Goal: Check status: Check status

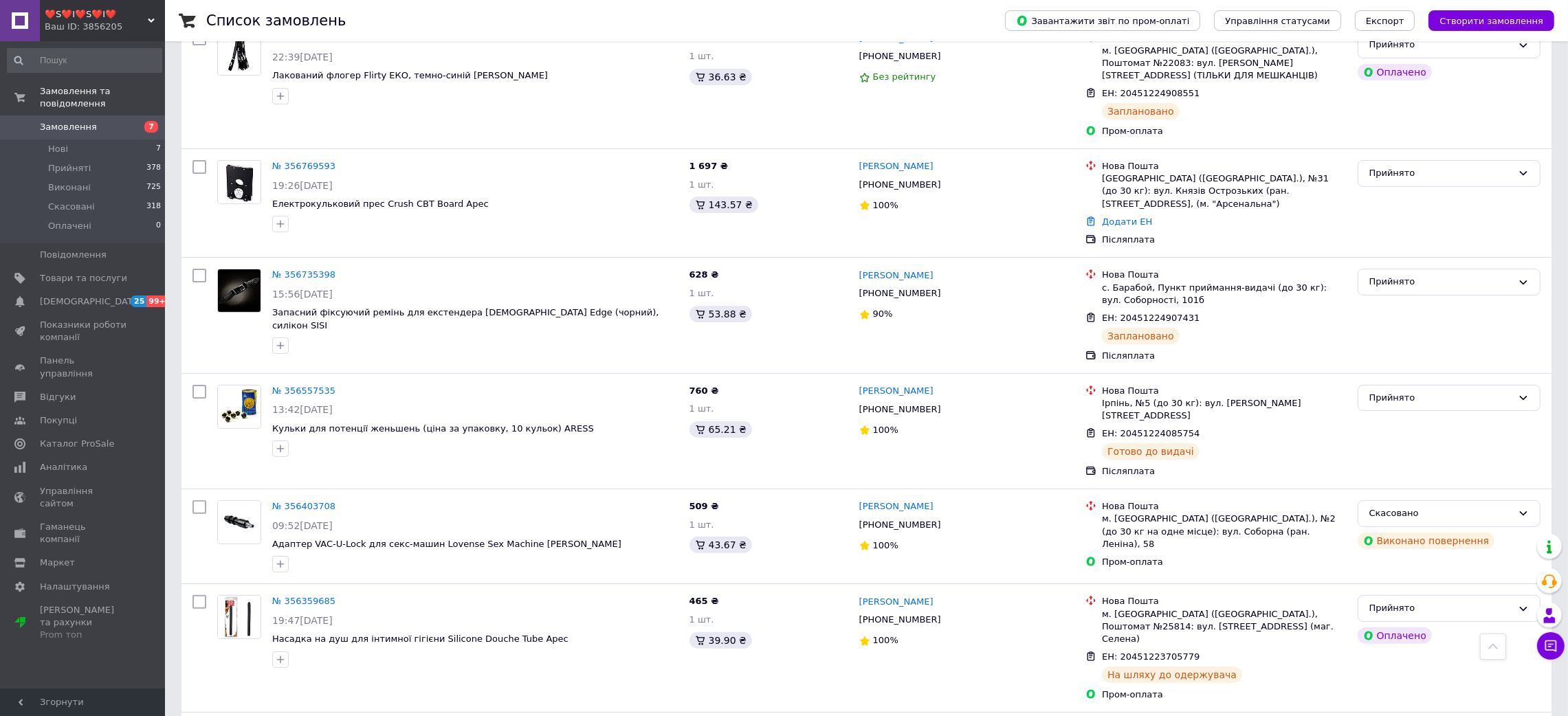
scroll to position [515, 0]
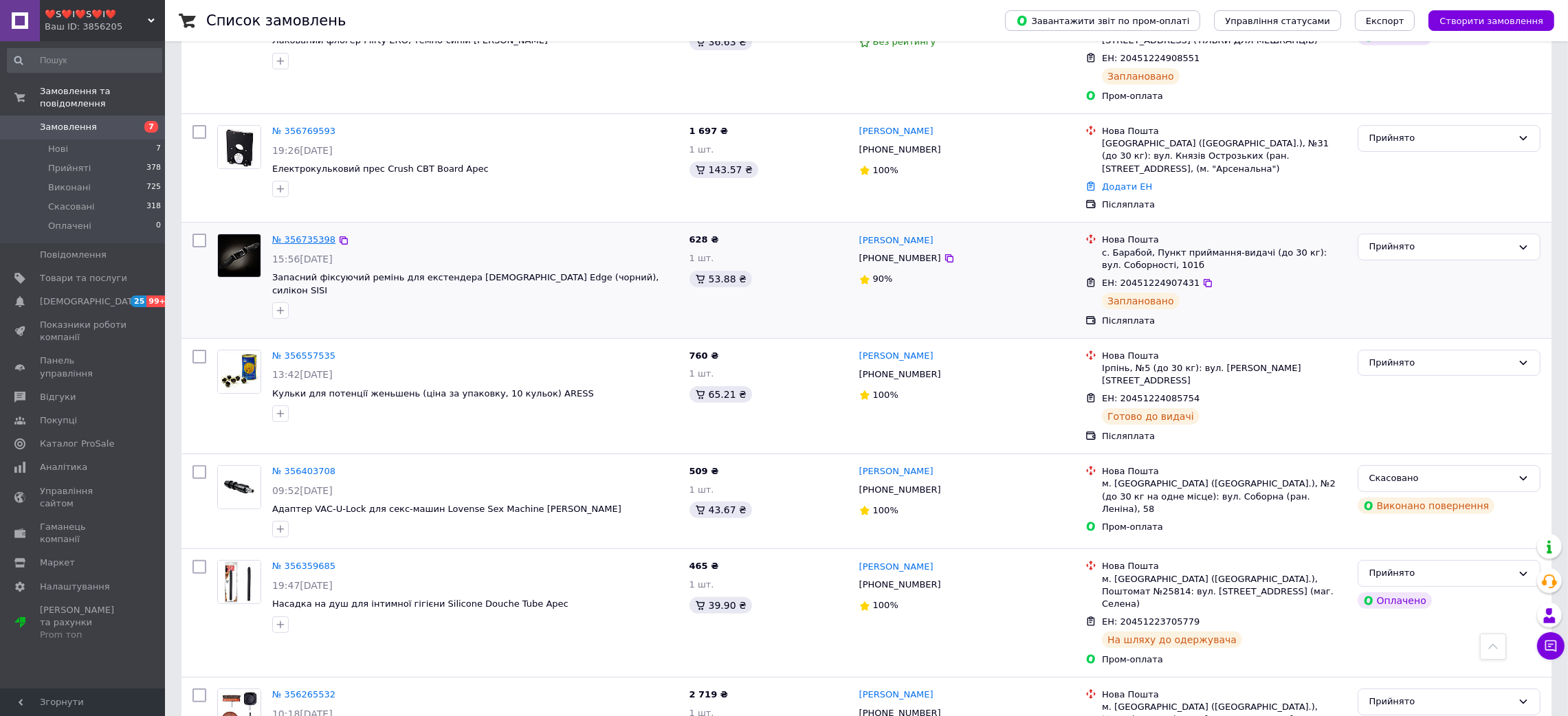
click at [296, 234] on link "№ 356735398" at bounding box center [304, 240] width 63 height 11
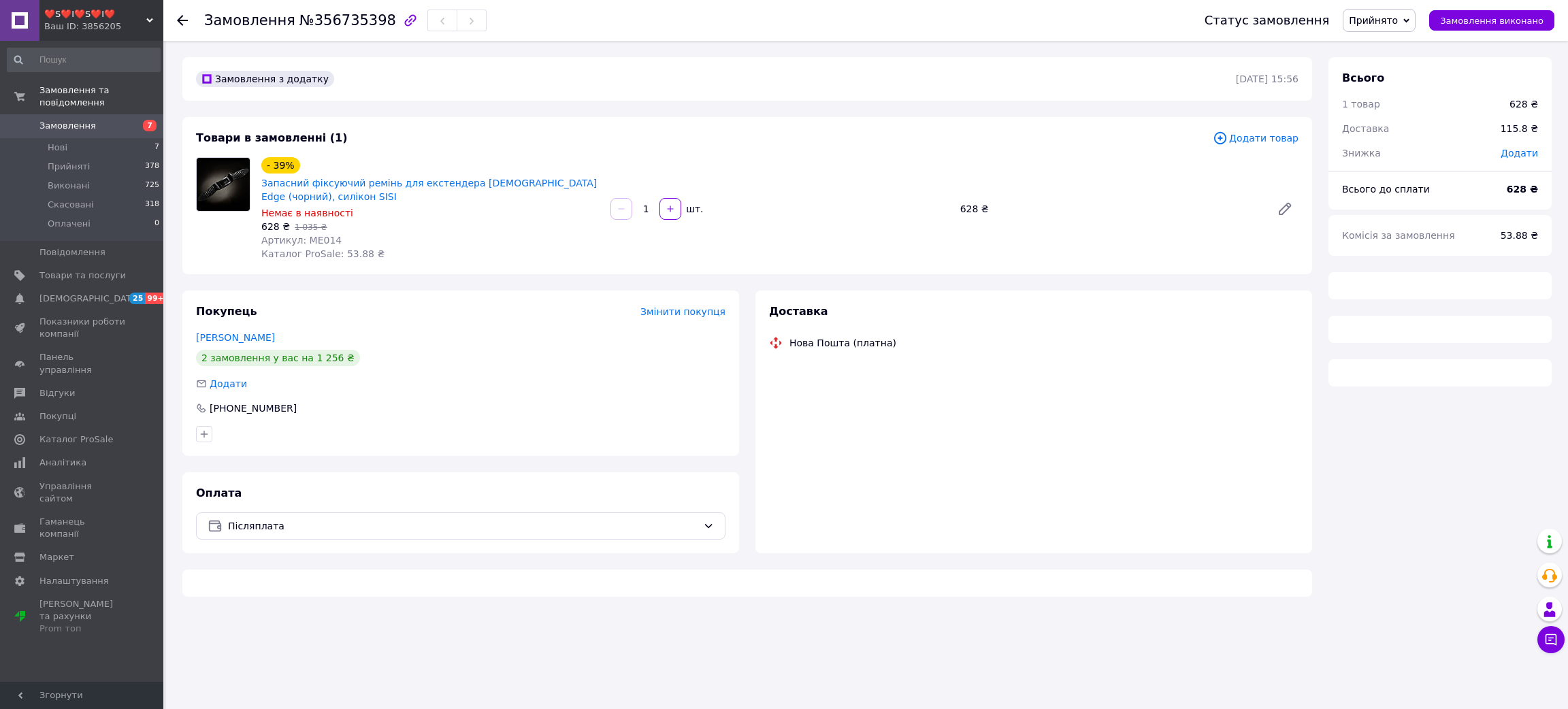
click at [317, 25] on span "№356735398" at bounding box center [347, 20] width 96 height 16
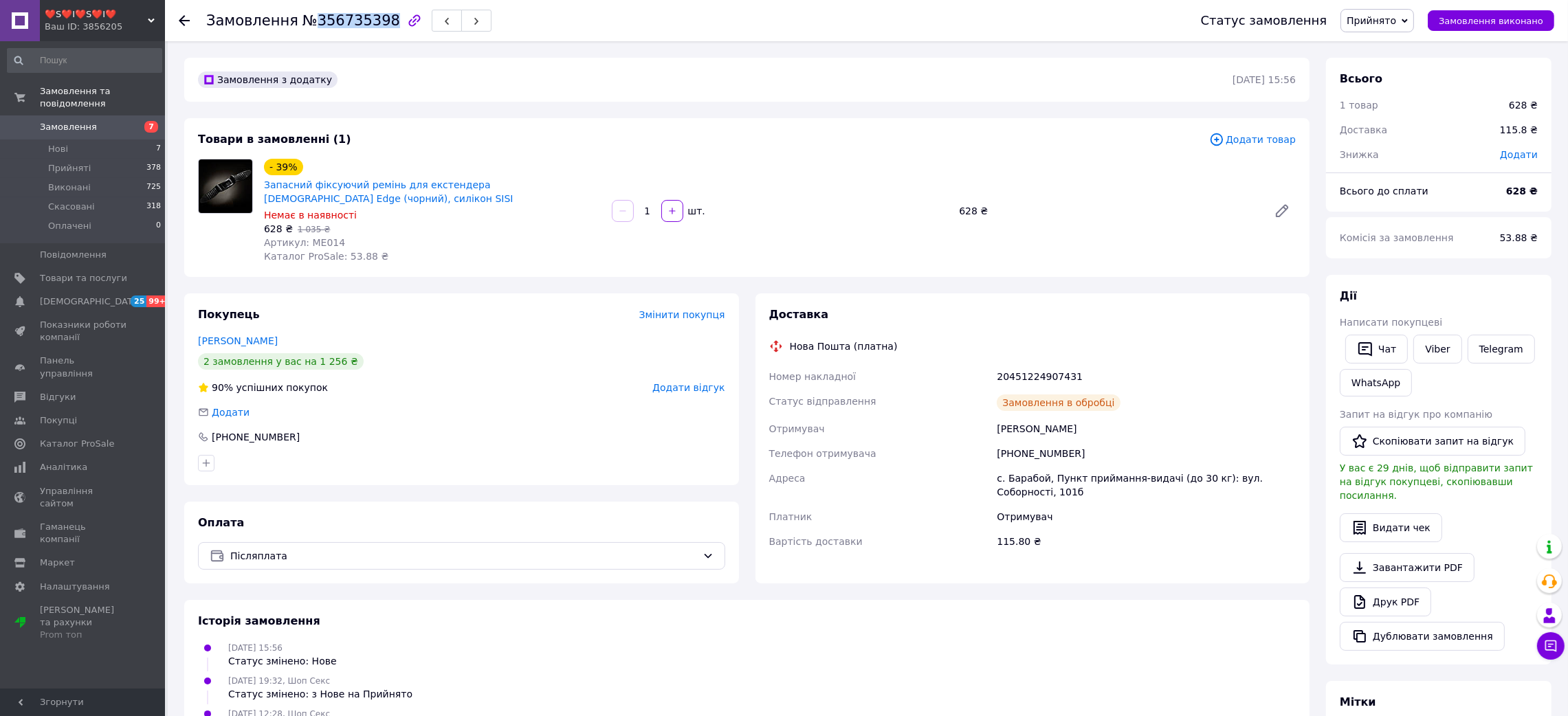
copy span "356735398"
drag, startPoint x: 978, startPoint y: 429, endPoint x: 1112, endPoint y: 408, distance: 135.6
click at [1112, 408] on div "Номер накладної 20451224907431 Статус відправлення Заплановано Отримувач [PERSO…" at bounding box center [1033, 459] width 532 height 190
click at [1128, 433] on div "Кузьменко Павел" at bounding box center [1146, 428] width 305 height 25
drag, startPoint x: 987, startPoint y: 431, endPoint x: 1140, endPoint y: 427, distance: 153.1
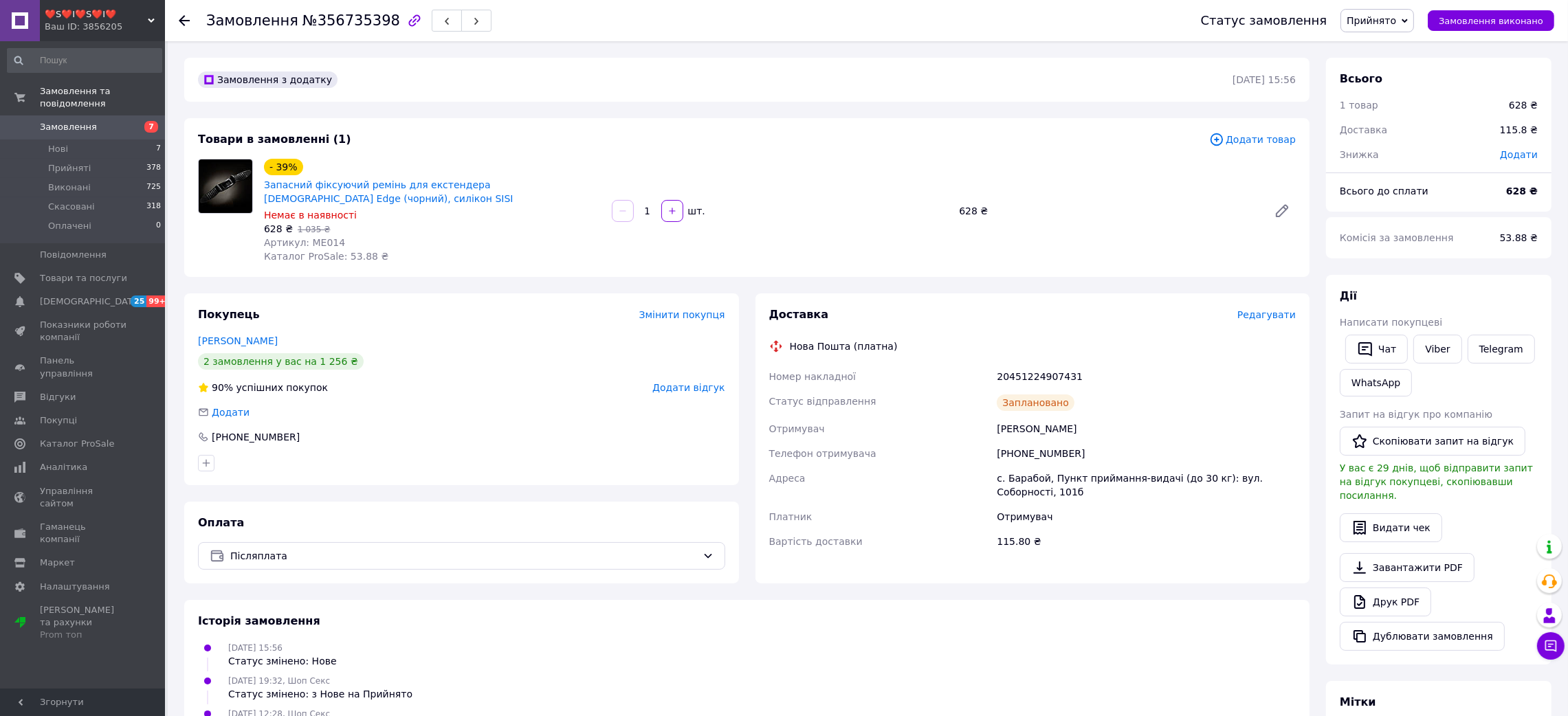
click at [1140, 427] on div "Номер накладної 20451224907431 Статус відправлення Заплановано Отримувач Кузьме…" at bounding box center [1033, 459] width 532 height 190
copy div "Отримувач Кузьменко Павел"
click at [1054, 378] on div "20451224907431" at bounding box center [1146, 376] width 305 height 25
copy div "20451224907431"
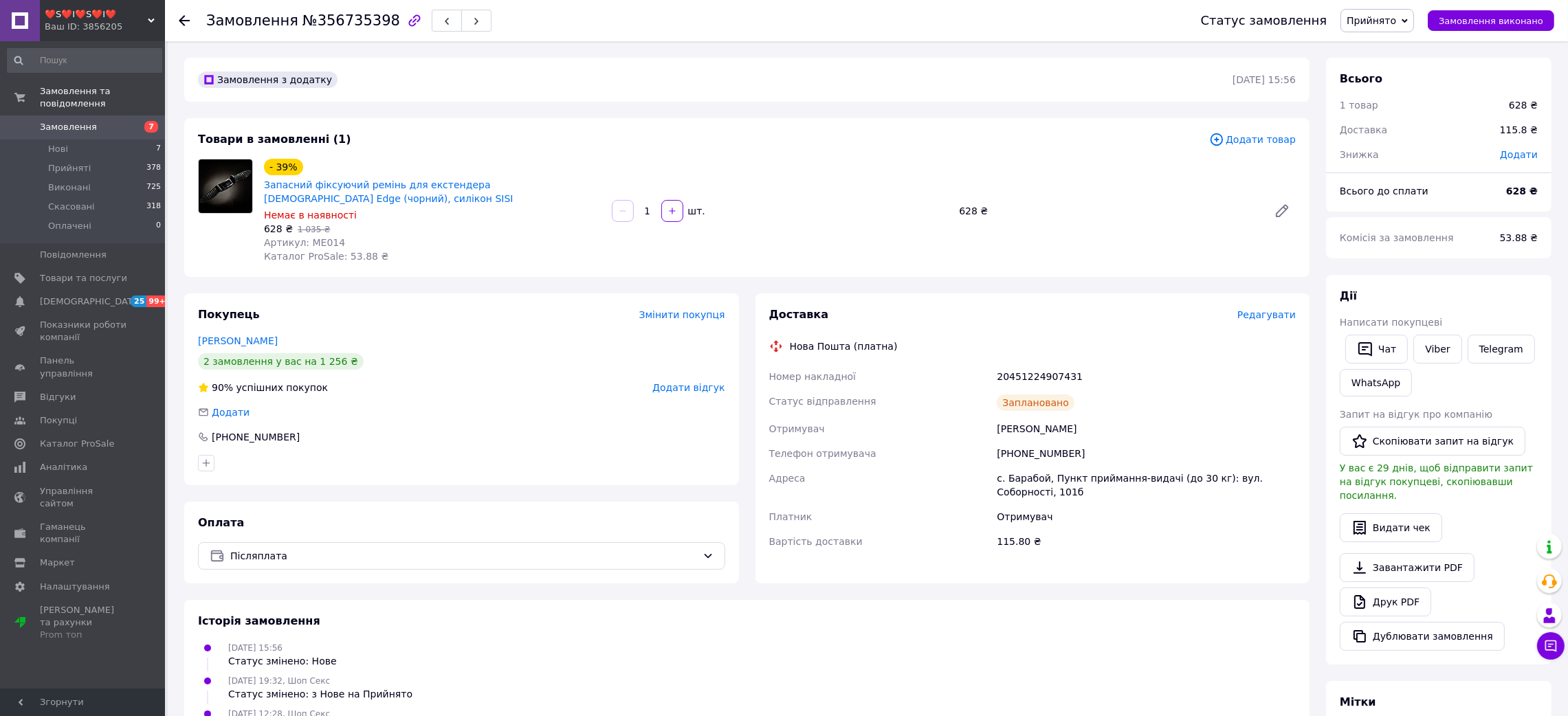
click at [324, 237] on span "Артикул: ME014" at bounding box center [305, 242] width 81 height 11
click at [323, 237] on span "Артикул: ME014" at bounding box center [305, 242] width 81 height 11
copy span "ME014"
click at [183, 20] on use at bounding box center [184, 20] width 11 height 11
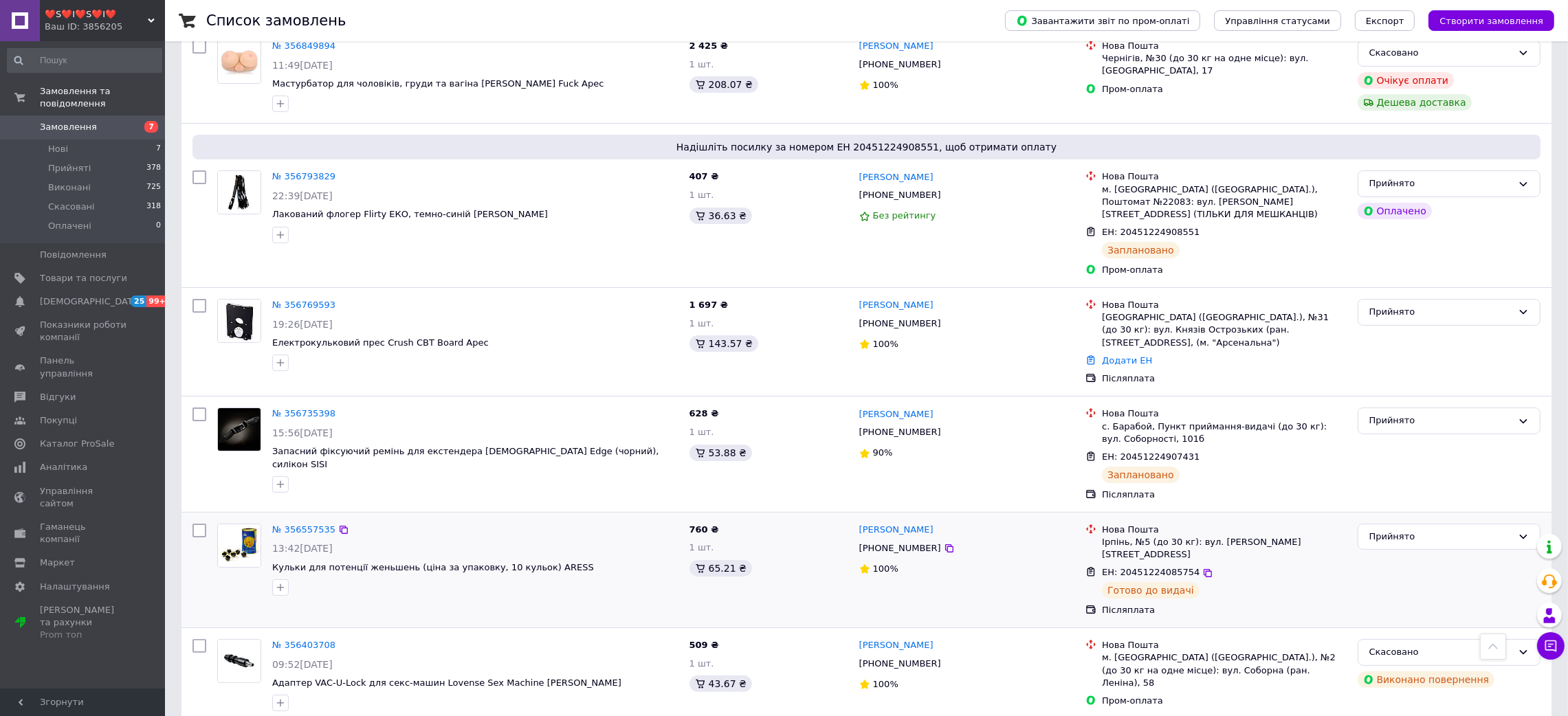
scroll to position [308, 0]
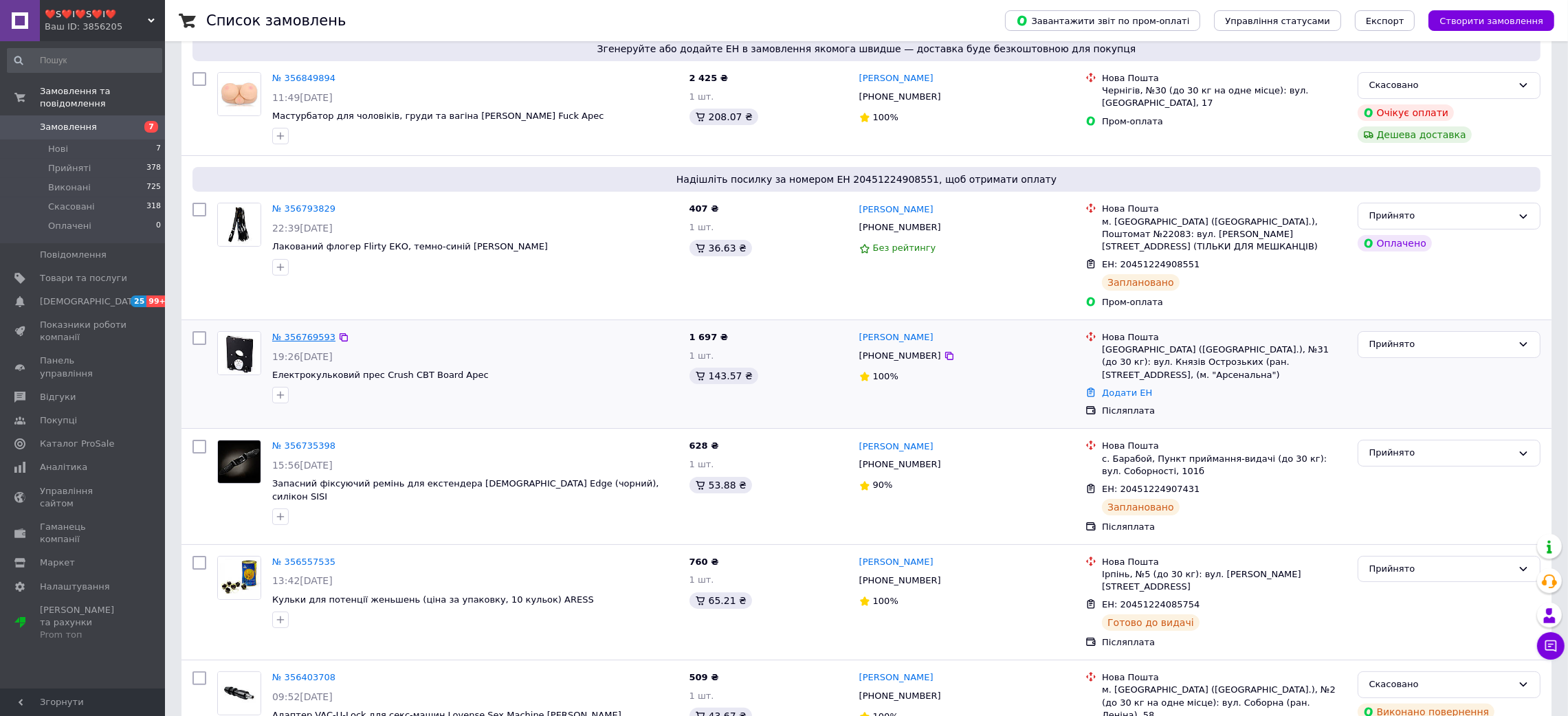
click at [316, 332] on link "№ 356769593" at bounding box center [304, 337] width 63 height 11
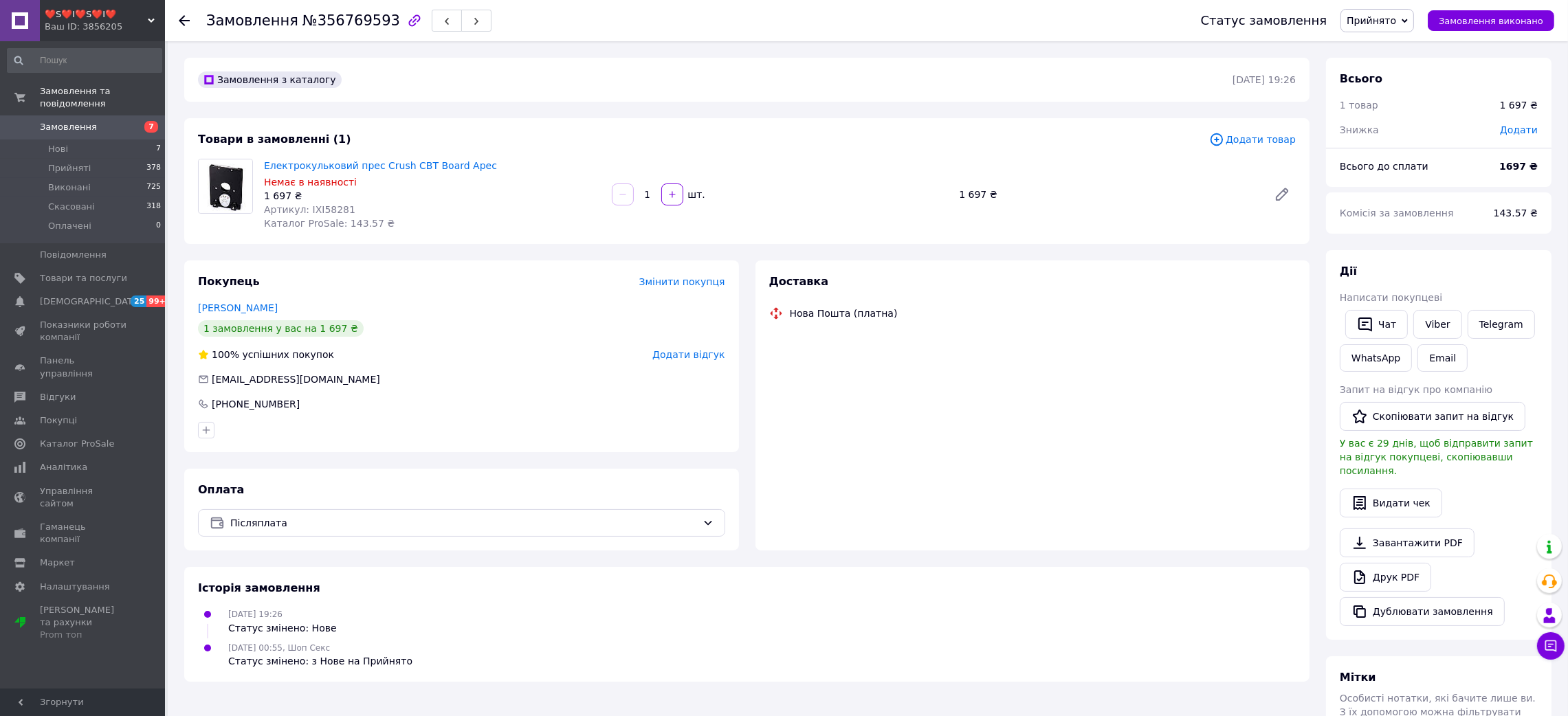
click at [342, 23] on span "№356769593" at bounding box center [351, 20] width 97 height 17
copy span "356769593"
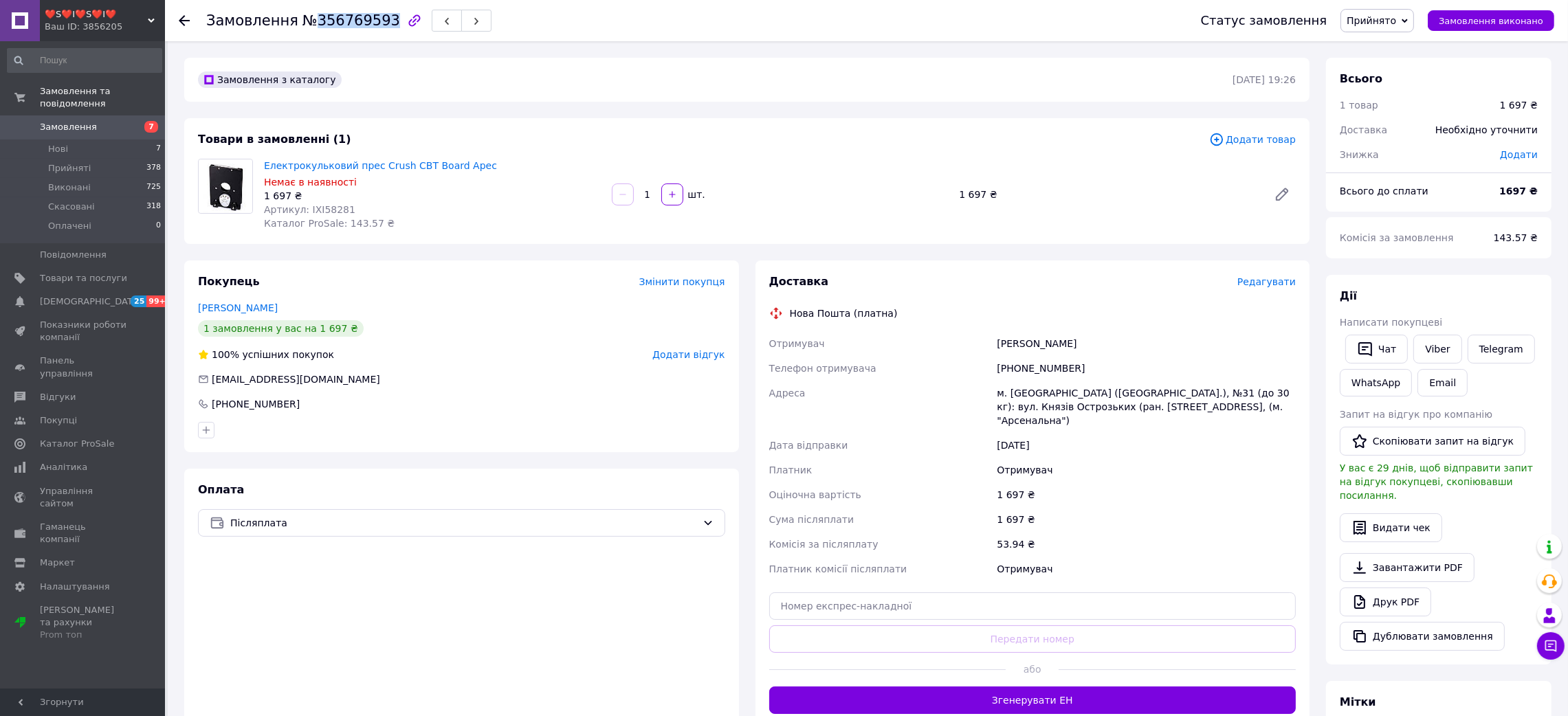
drag, startPoint x: 974, startPoint y: 344, endPoint x: 1152, endPoint y: 324, distance: 179.1
click at [1152, 324] on div "Доставка Редагувати Нова Пошта (платна) Отримувач Васильева Ольга Телефон отрим…" at bounding box center [1033, 494] width 527 height 439
copy div "Отримувач Васильева Ольга"
click at [189, 23] on div at bounding box center [192, 20] width 27 height 41
click at [181, 16] on icon at bounding box center [184, 20] width 11 height 11
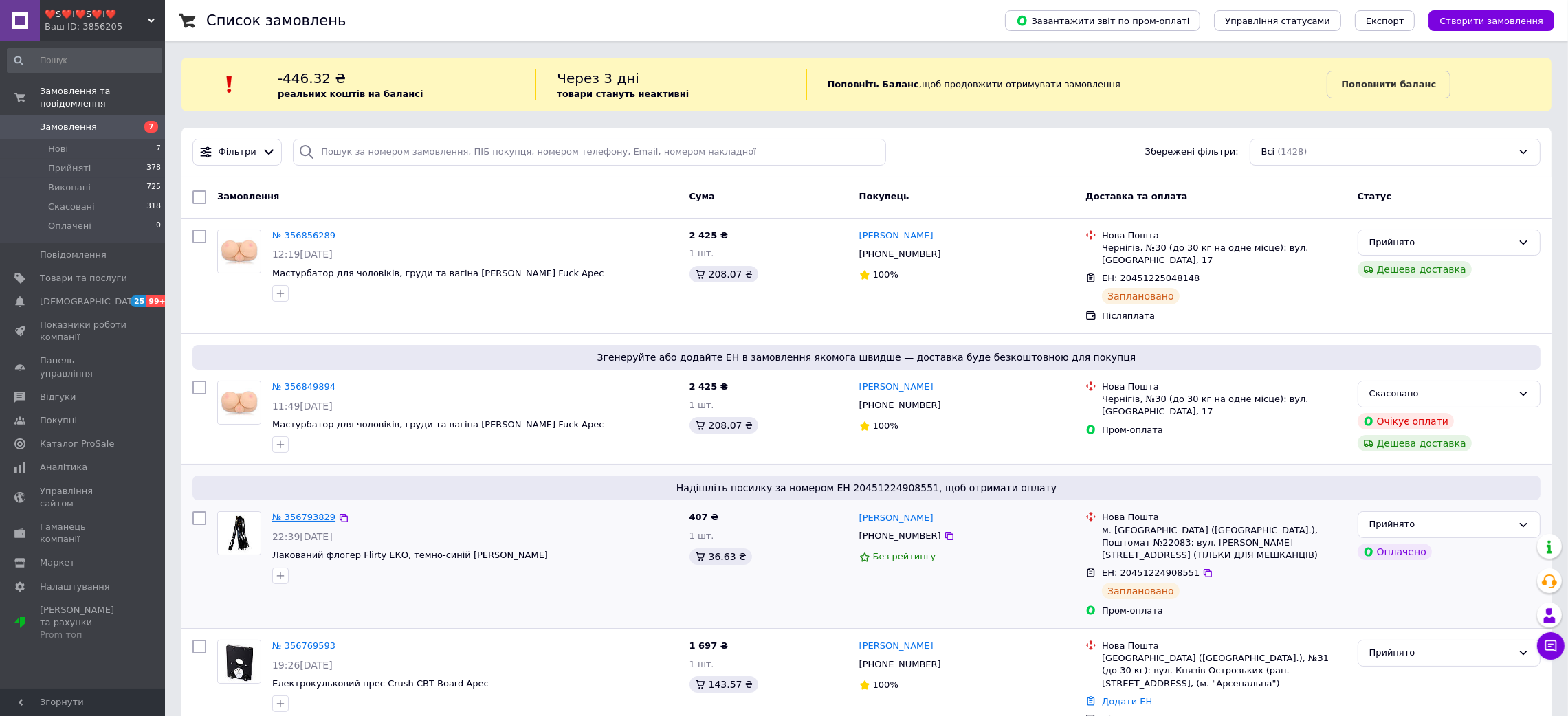
click at [313, 512] on link "№ 356793829" at bounding box center [304, 517] width 63 height 11
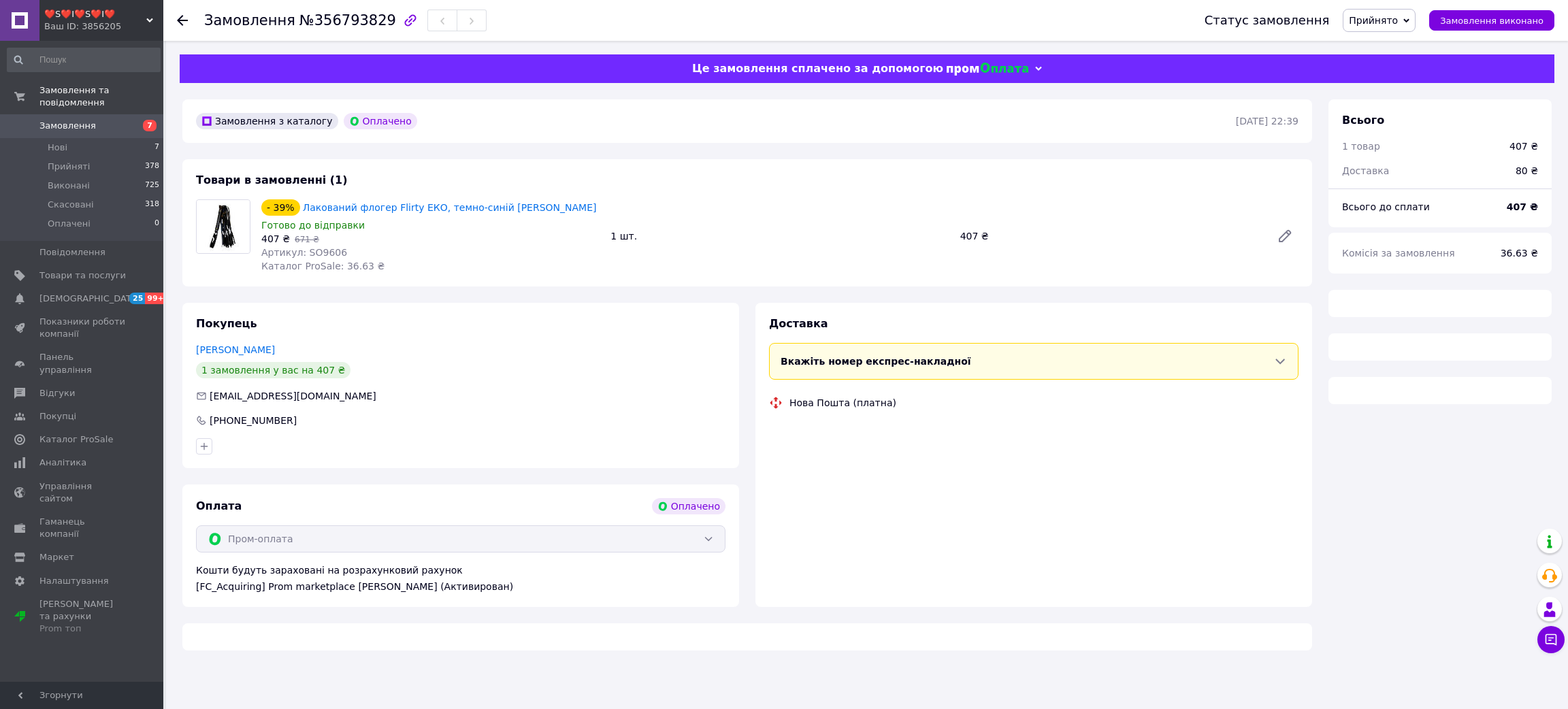
click at [317, 25] on span "№356793829" at bounding box center [347, 20] width 96 height 16
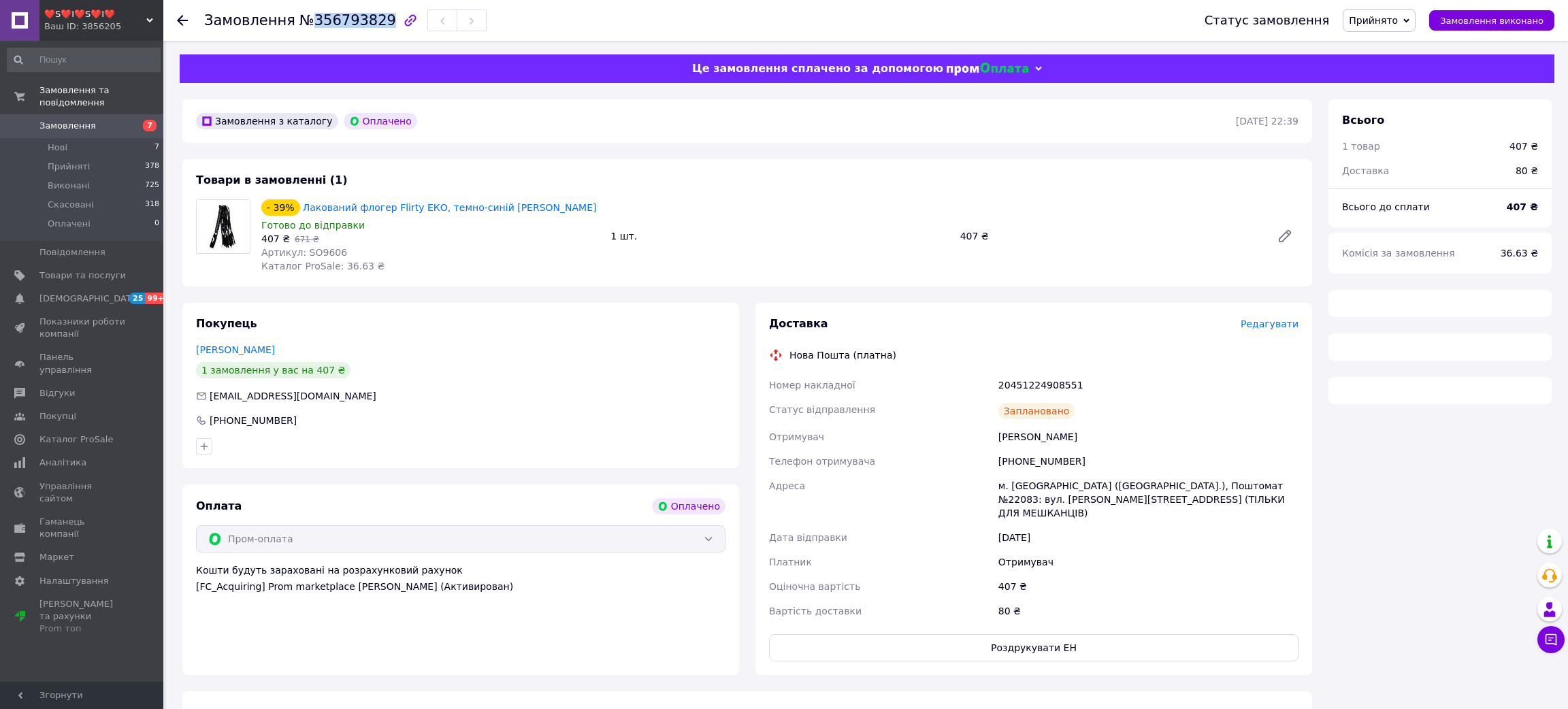
click at [317, 25] on span "№356793829" at bounding box center [347, 20] width 96 height 16
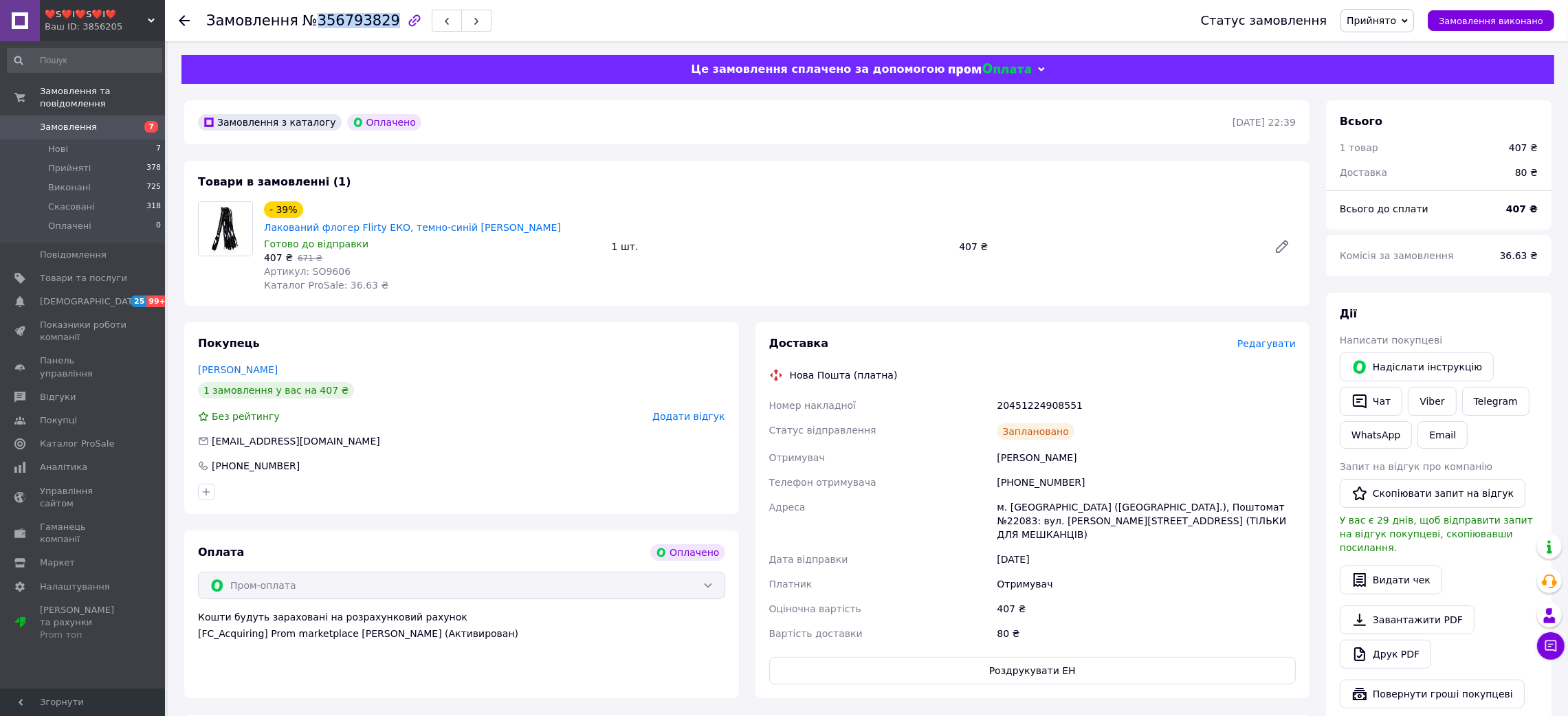
copy span "356793829"
drag, startPoint x: 963, startPoint y: 430, endPoint x: 1151, endPoint y: 435, distance: 188.1
click at [1151, 435] on div "Номер накладної 20451224908551 Статус відправлення Заплановано Отримувач Телеше…" at bounding box center [1033, 519] width 532 height 252
copy div "Отримувач Телешевский Ігор"
click at [1024, 393] on div "20451224908551" at bounding box center [1146, 405] width 305 height 25
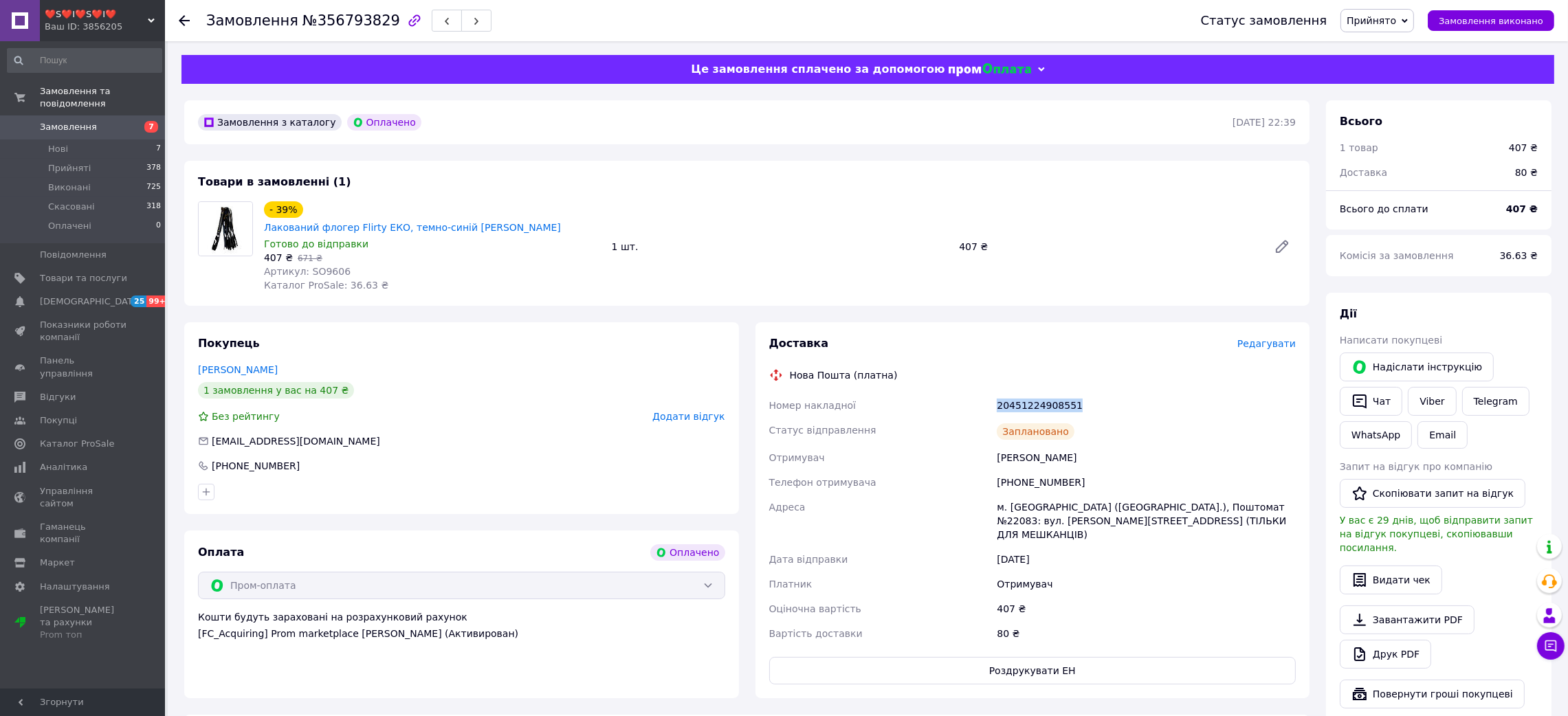
click at [1024, 393] on div "20451224908551" at bounding box center [1146, 405] width 305 height 25
copy div "20451224908551"
click at [328, 266] on span "Артикул: SO9606" at bounding box center [307, 271] width 87 height 11
copy span "SO9606"
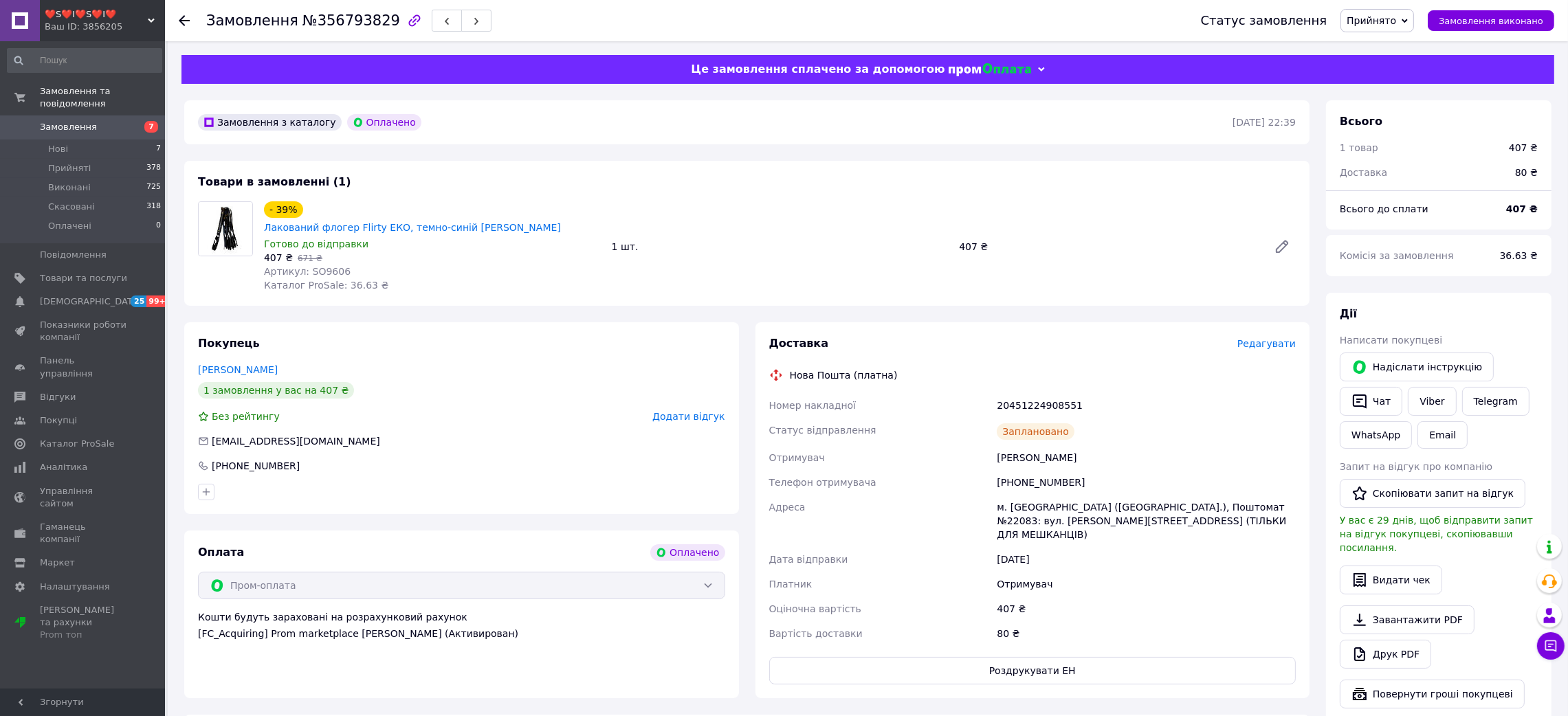
click at [179, 20] on icon at bounding box center [184, 20] width 11 height 11
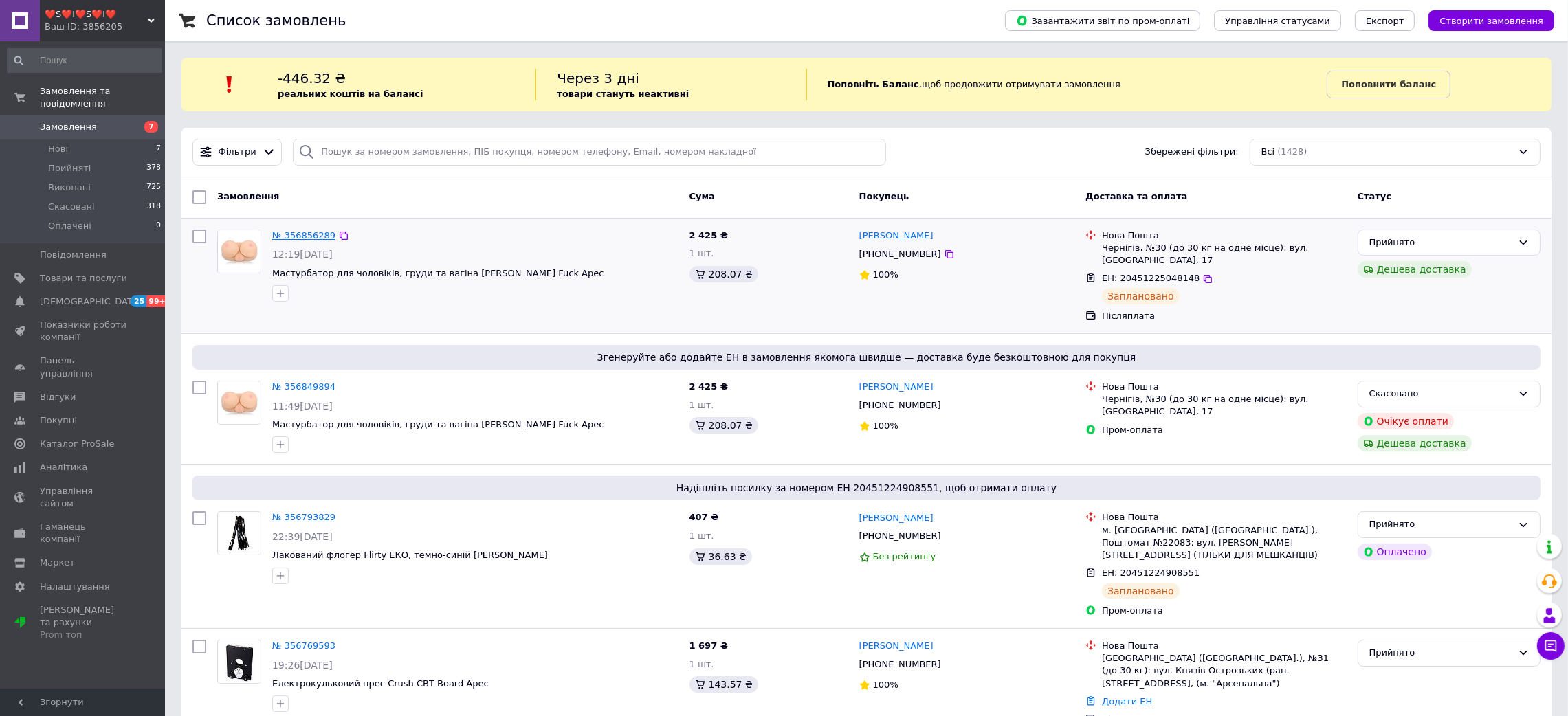
click at [293, 234] on link "№ 356856289" at bounding box center [304, 235] width 63 height 11
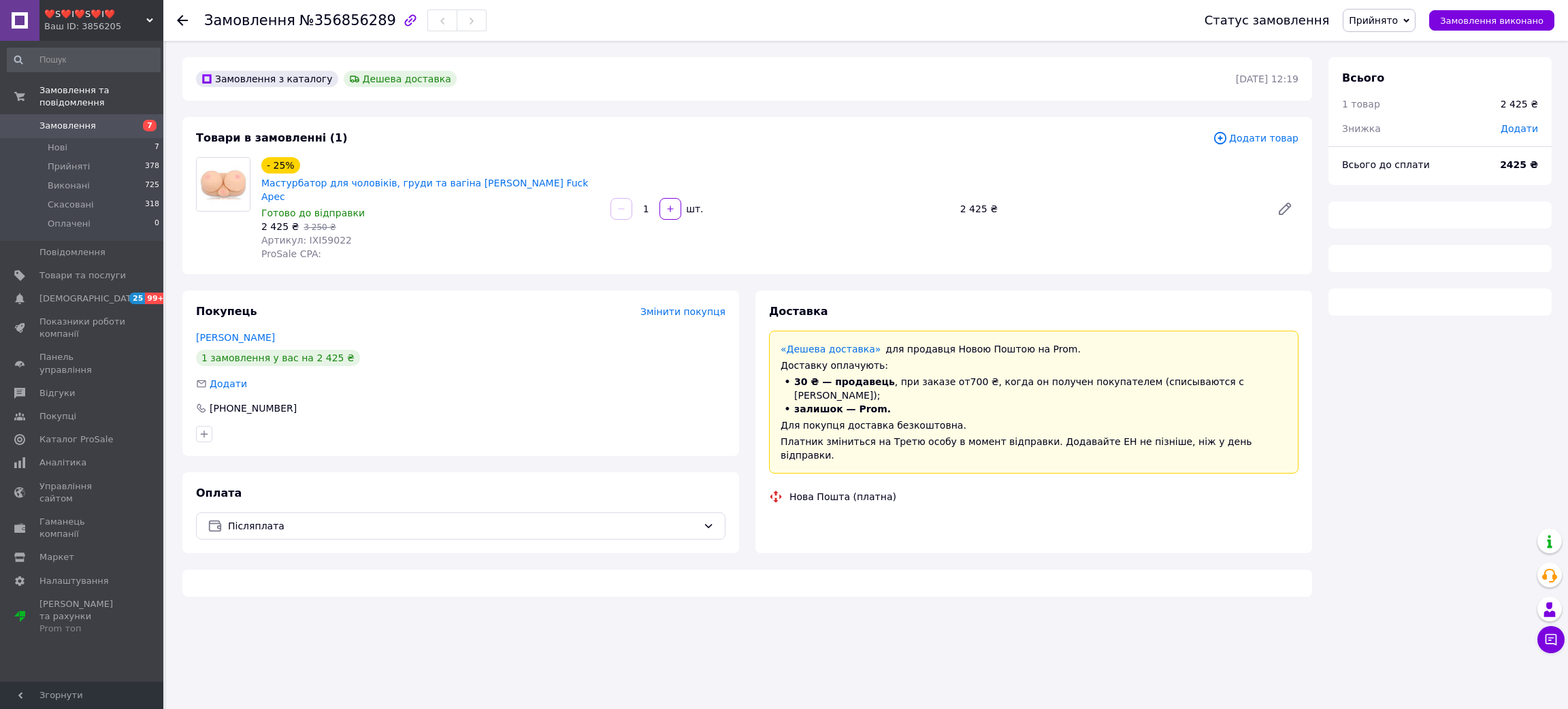
click at [304, 22] on span "№356856289" at bounding box center [347, 20] width 96 height 16
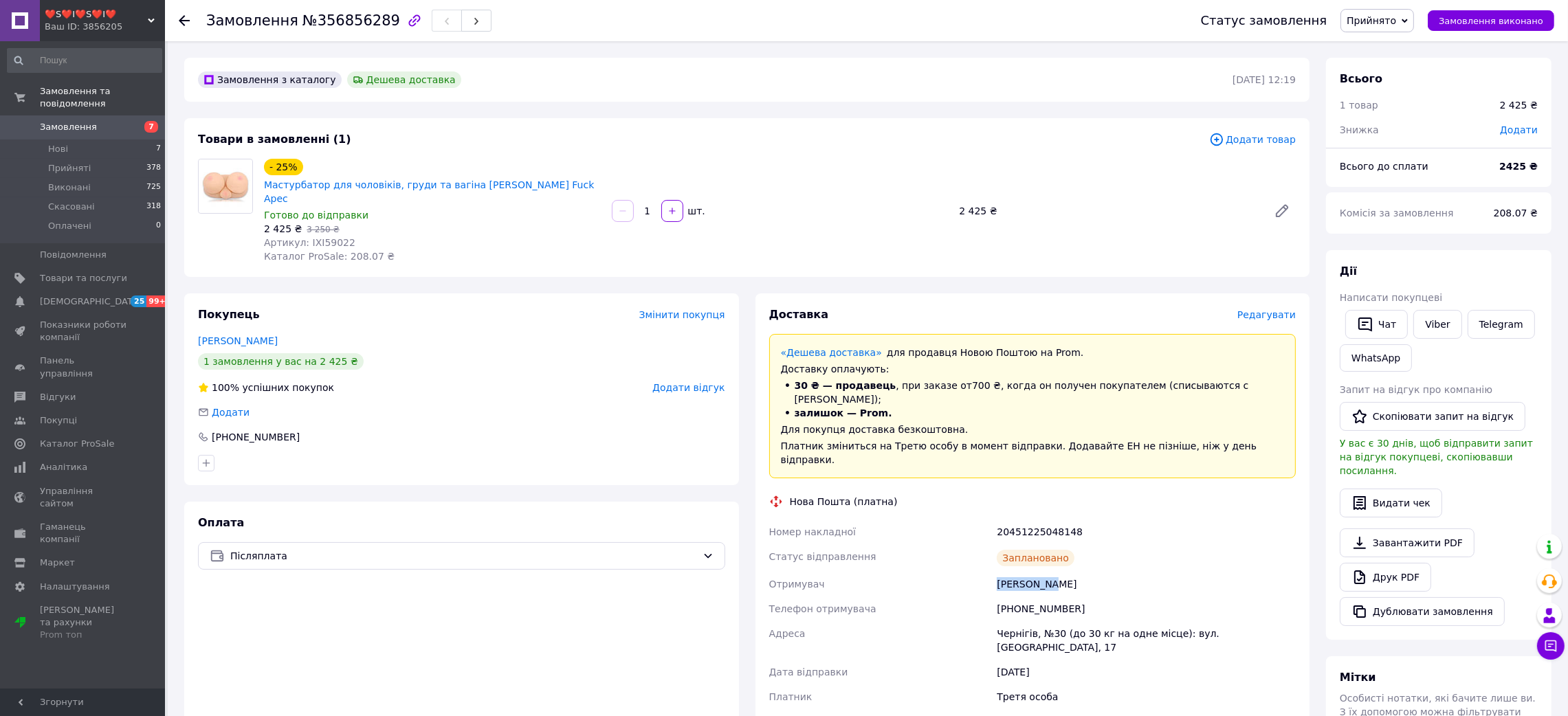
drag, startPoint x: 954, startPoint y: 536, endPoint x: 1075, endPoint y: 531, distance: 121.1
click at [1075, 531] on div "Номер накладної 20451225048148 Статус відправлення Заплановано Отримувач белов …" at bounding box center [1033, 676] width 532 height 314
click at [1048, 519] on div "20451225048148" at bounding box center [1146, 531] width 305 height 25
click at [116, 23] on div "Ваш ID: 3856205" at bounding box center [104, 26] width 120 height 12
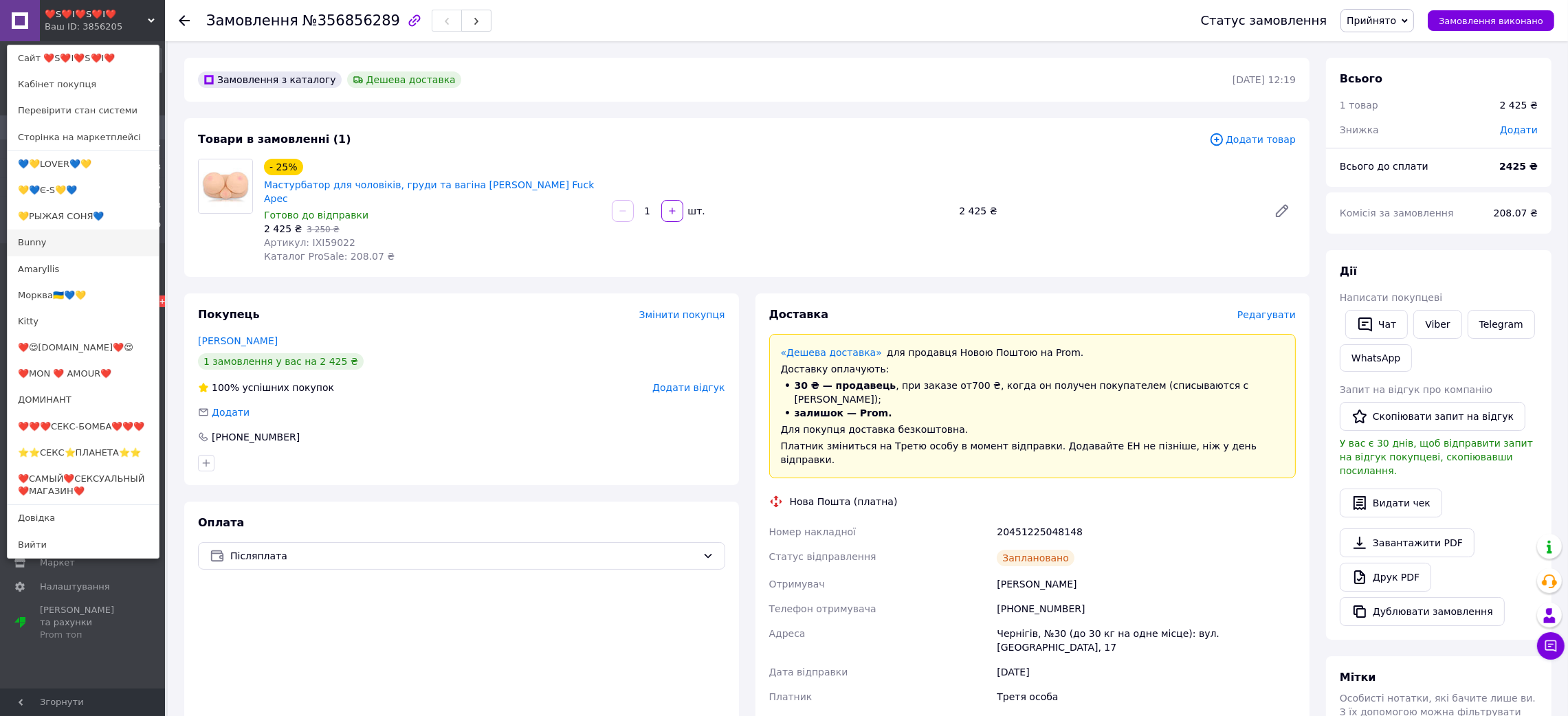
click at [113, 246] on link "Bunny" at bounding box center [83, 242] width 151 height 26
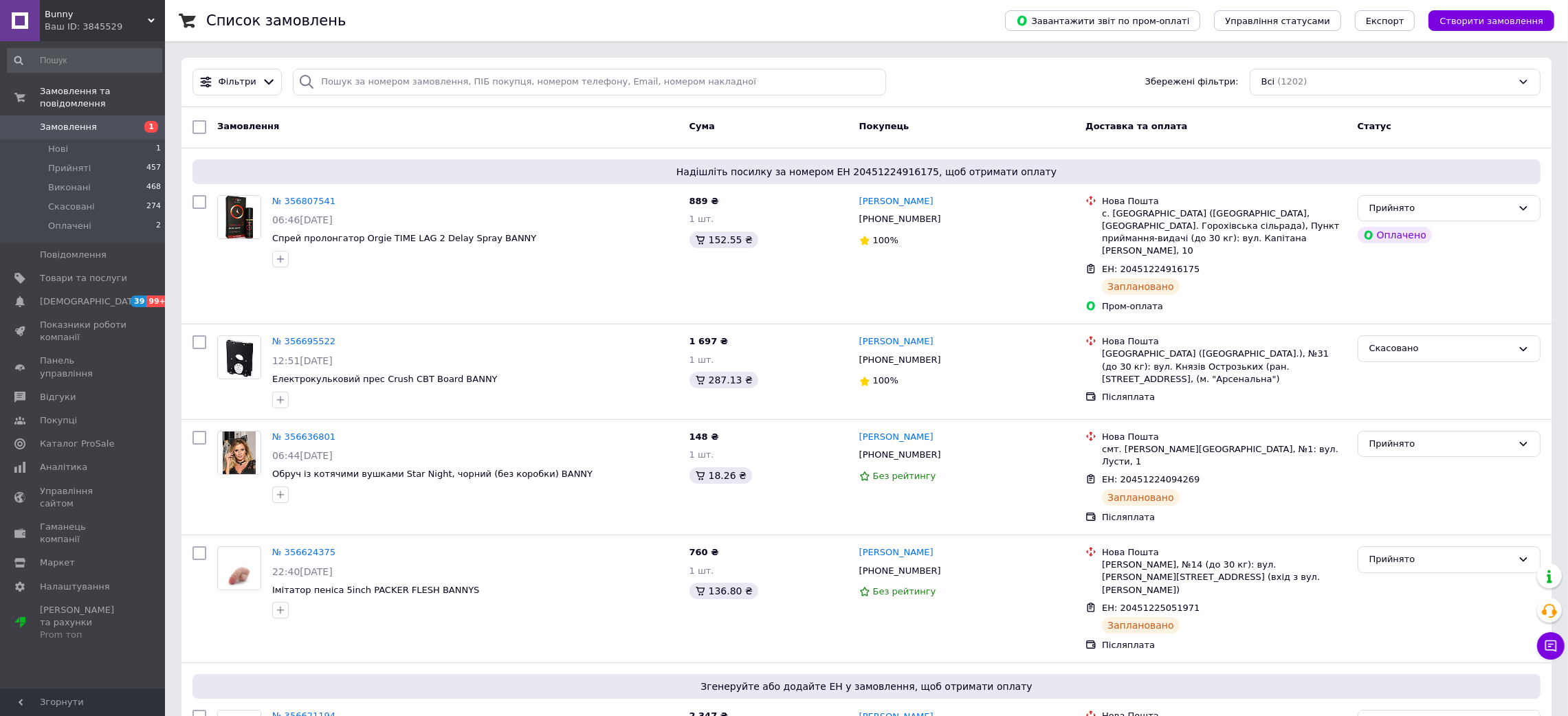
click at [489, 100] on div "Фільтри Збережені фільтри: Всі (1202)" at bounding box center [867, 83] width 1370 height 50
click at [484, 81] on input "search" at bounding box center [589, 82] width 593 height 27
paste input "355558403"
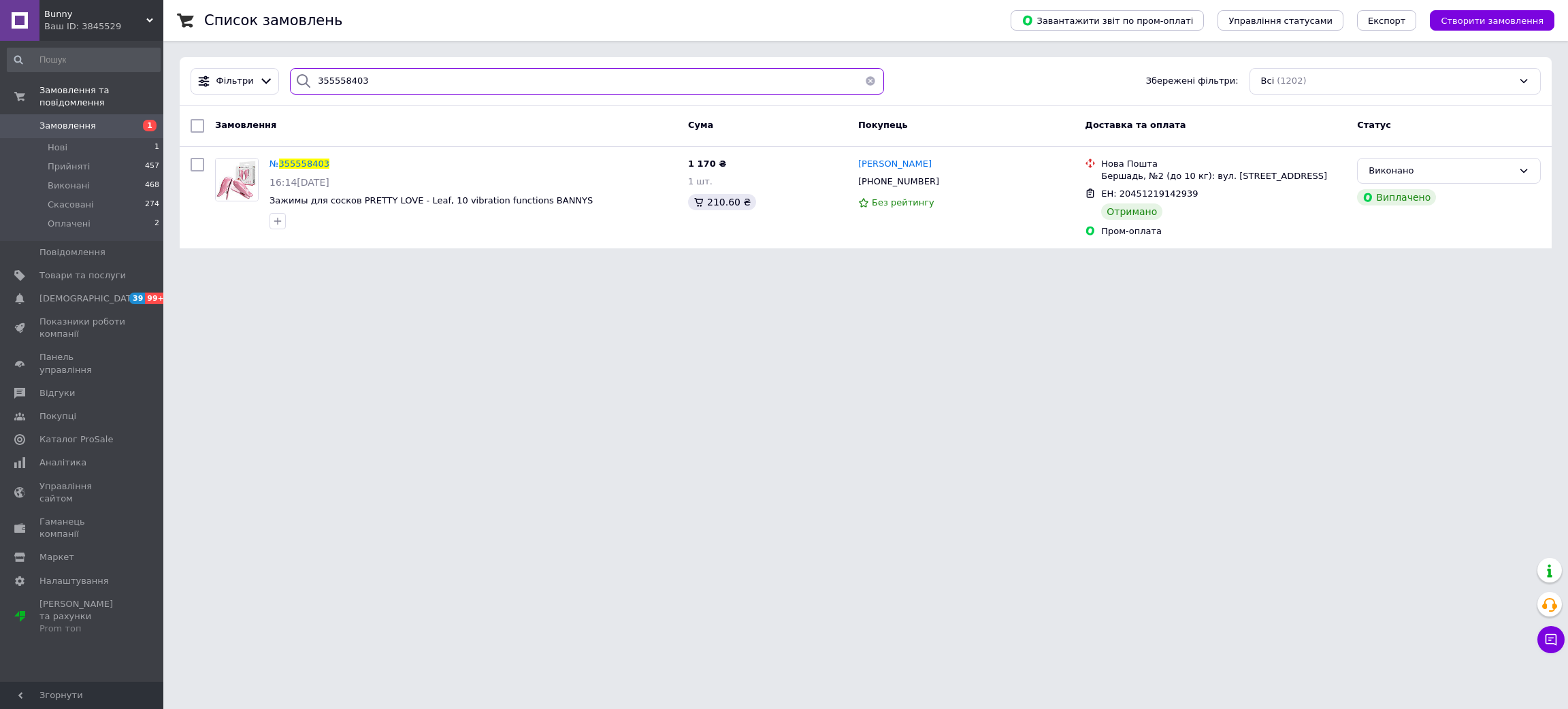
drag, startPoint x: 397, startPoint y: 81, endPoint x: 51, endPoint y: 72, distance: 346.1
click at [43, 68] on div "Bunny Ваш ID: 3845529 Сайт Bunny Кабінет покупця Перевірити стан системи Сторін…" at bounding box center [784, 132] width 1568 height 264
paste input "Шкиотов"
type input "Шкиотов"
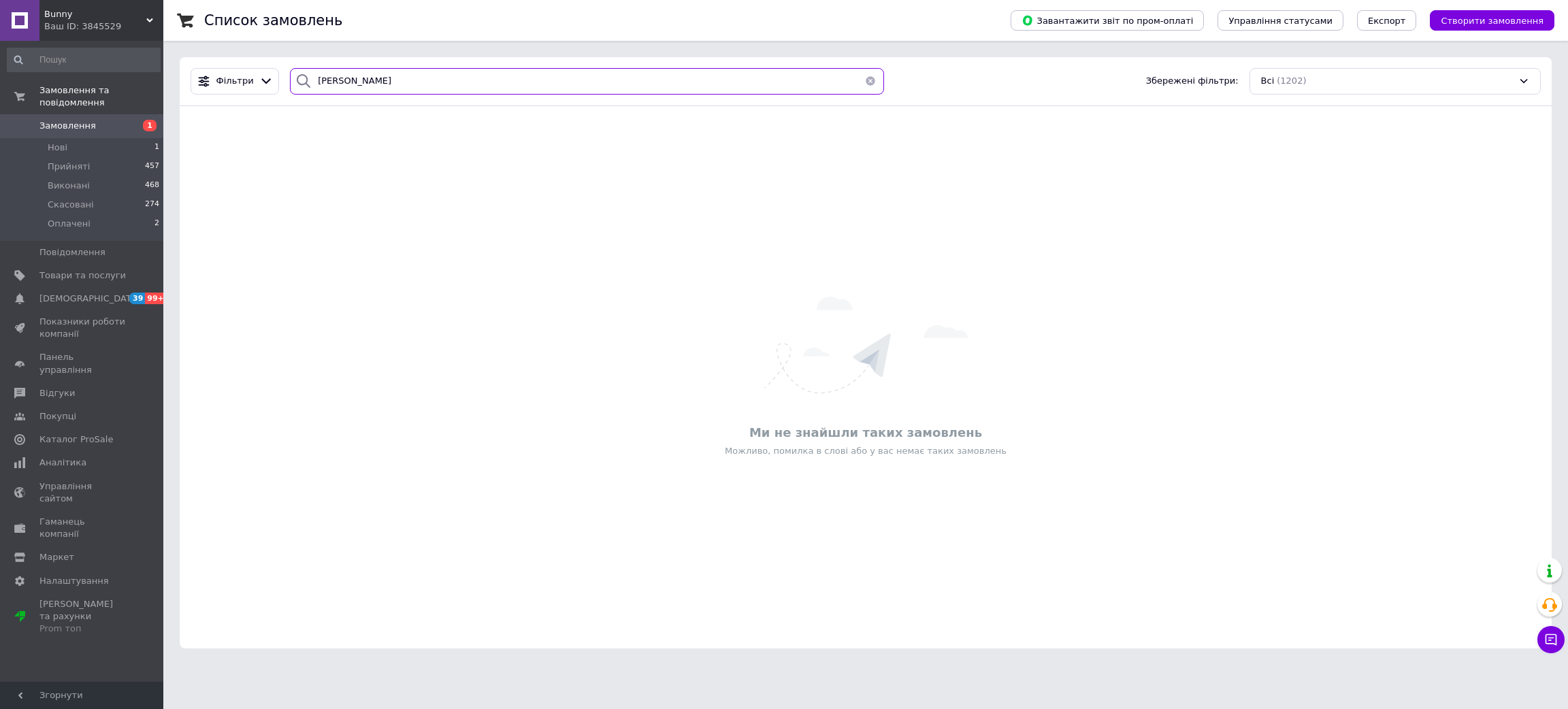
drag, startPoint x: 332, startPoint y: 75, endPoint x: 116, endPoint y: 26, distance: 221.5
click at [132, 32] on div "Bunny Ваш ID: 3845529 Сайт Bunny Кабінет покупця Перевірити стан системи Сторін…" at bounding box center [784, 332] width 1568 height 664
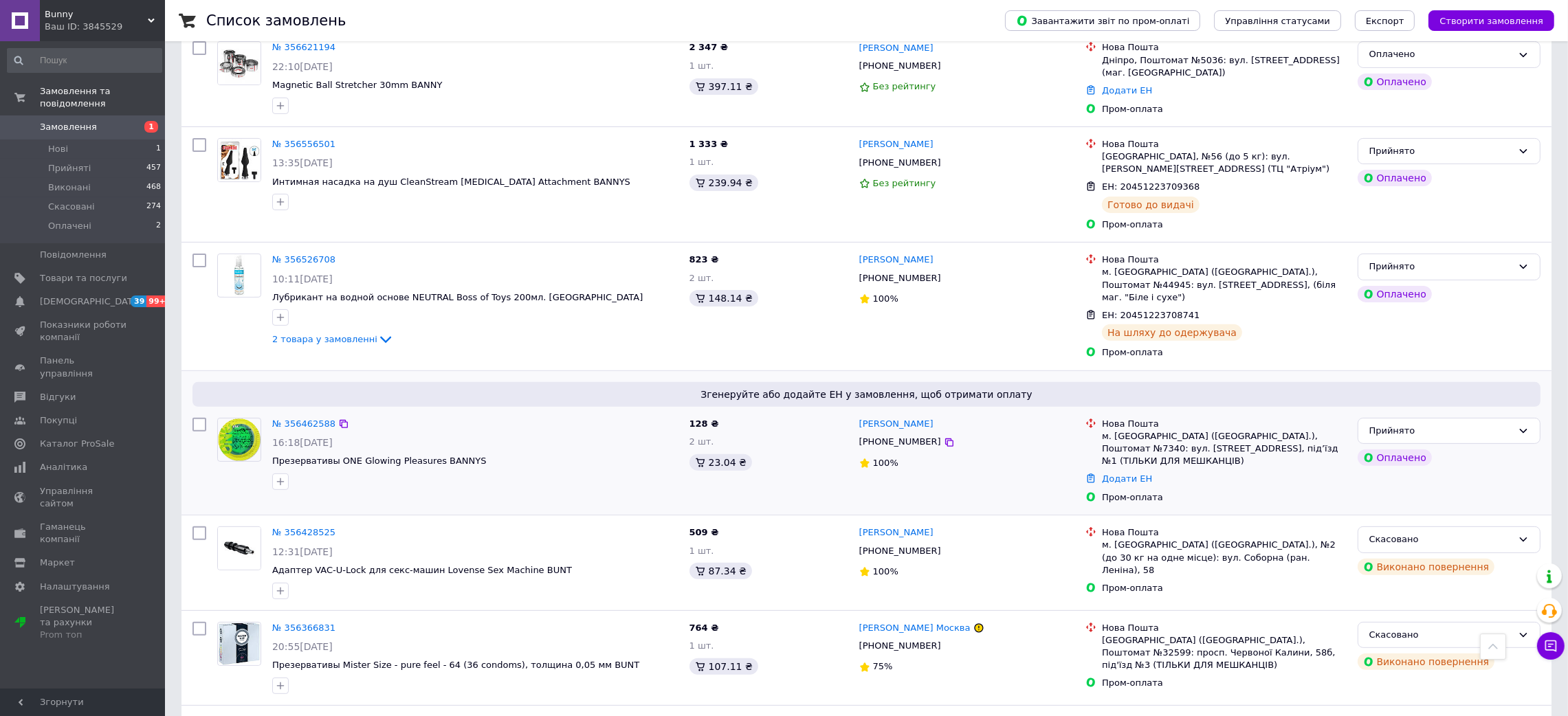
scroll to position [617, 0]
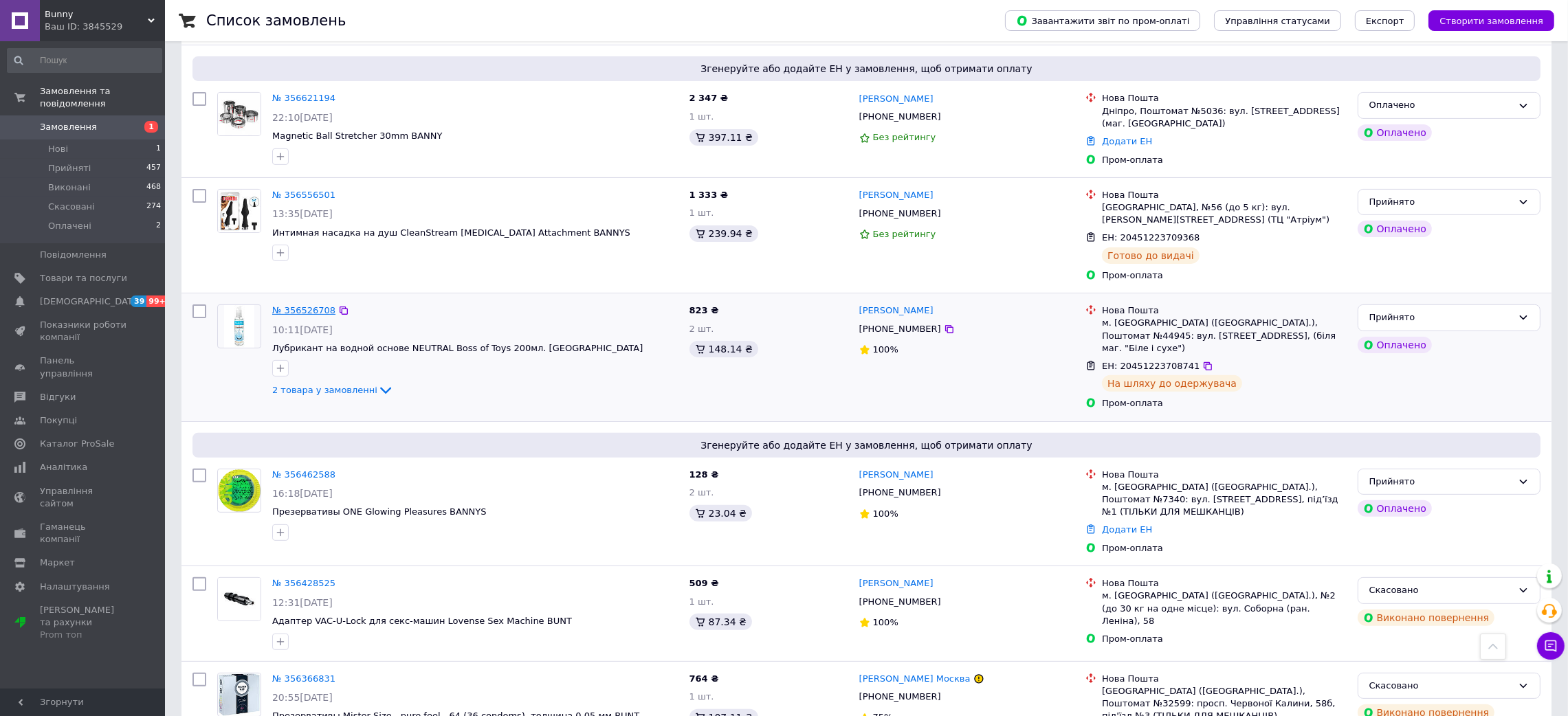
click at [290, 305] on link "№ 356526708" at bounding box center [304, 311] width 63 height 11
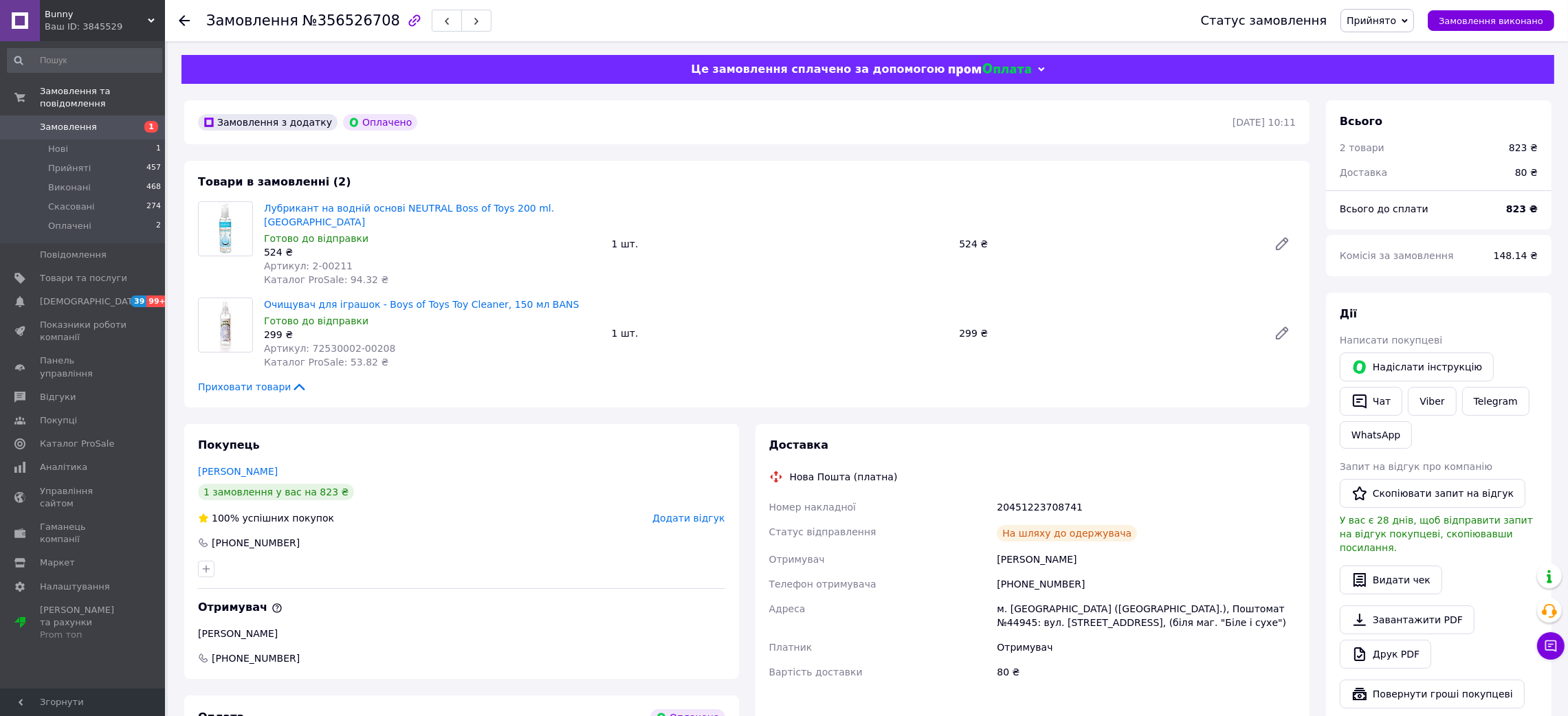
click at [186, 20] on use at bounding box center [184, 20] width 11 height 11
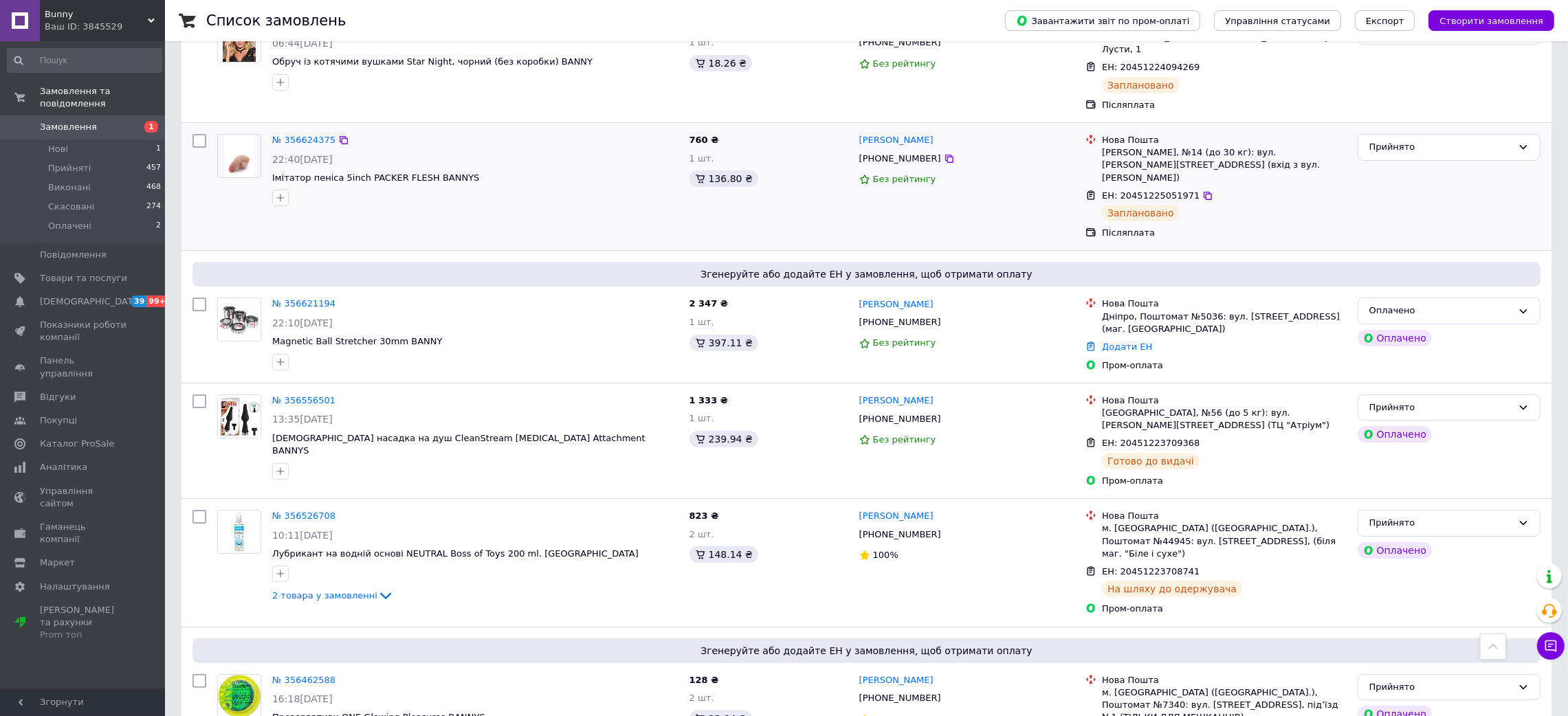
scroll to position [308, 0]
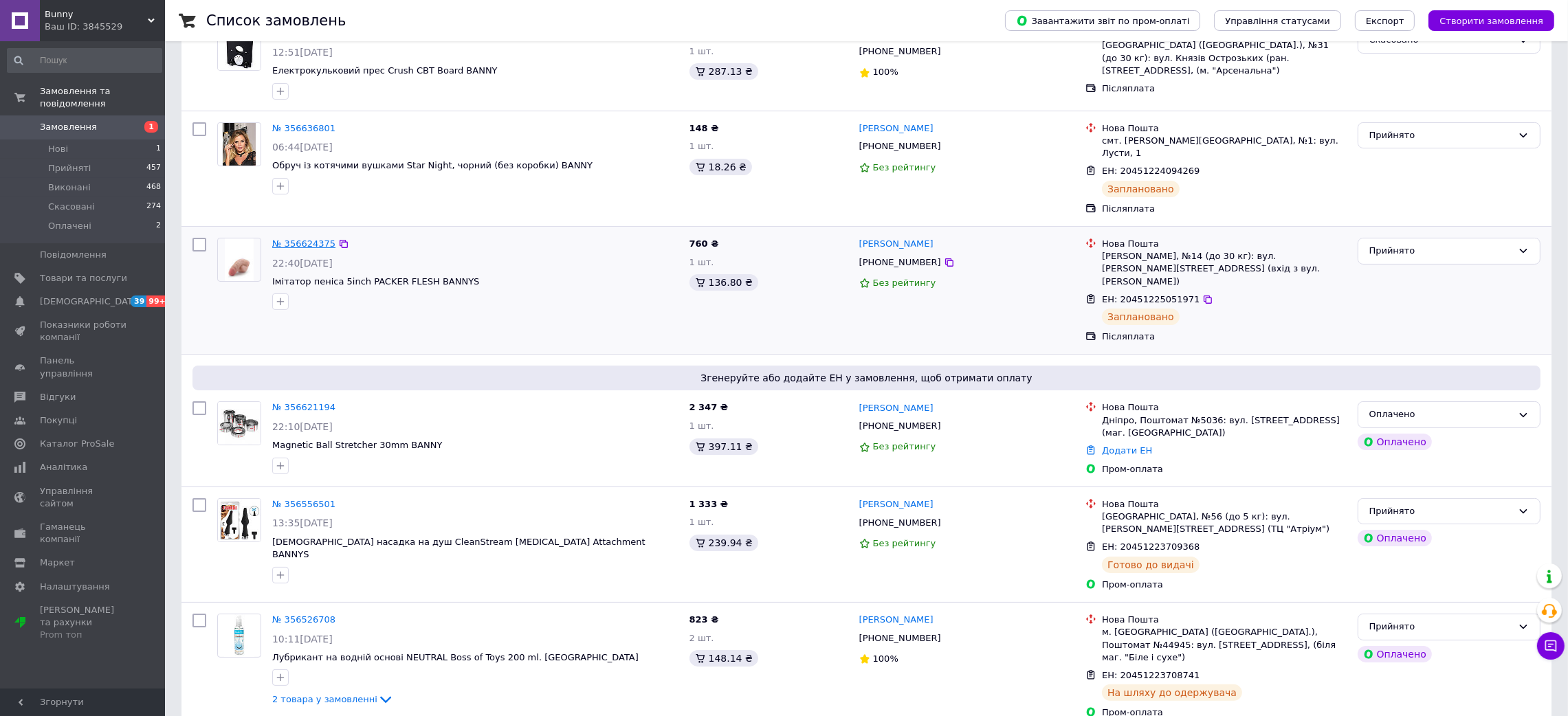
click at [296, 238] on link "№ 356624375" at bounding box center [304, 243] width 63 height 11
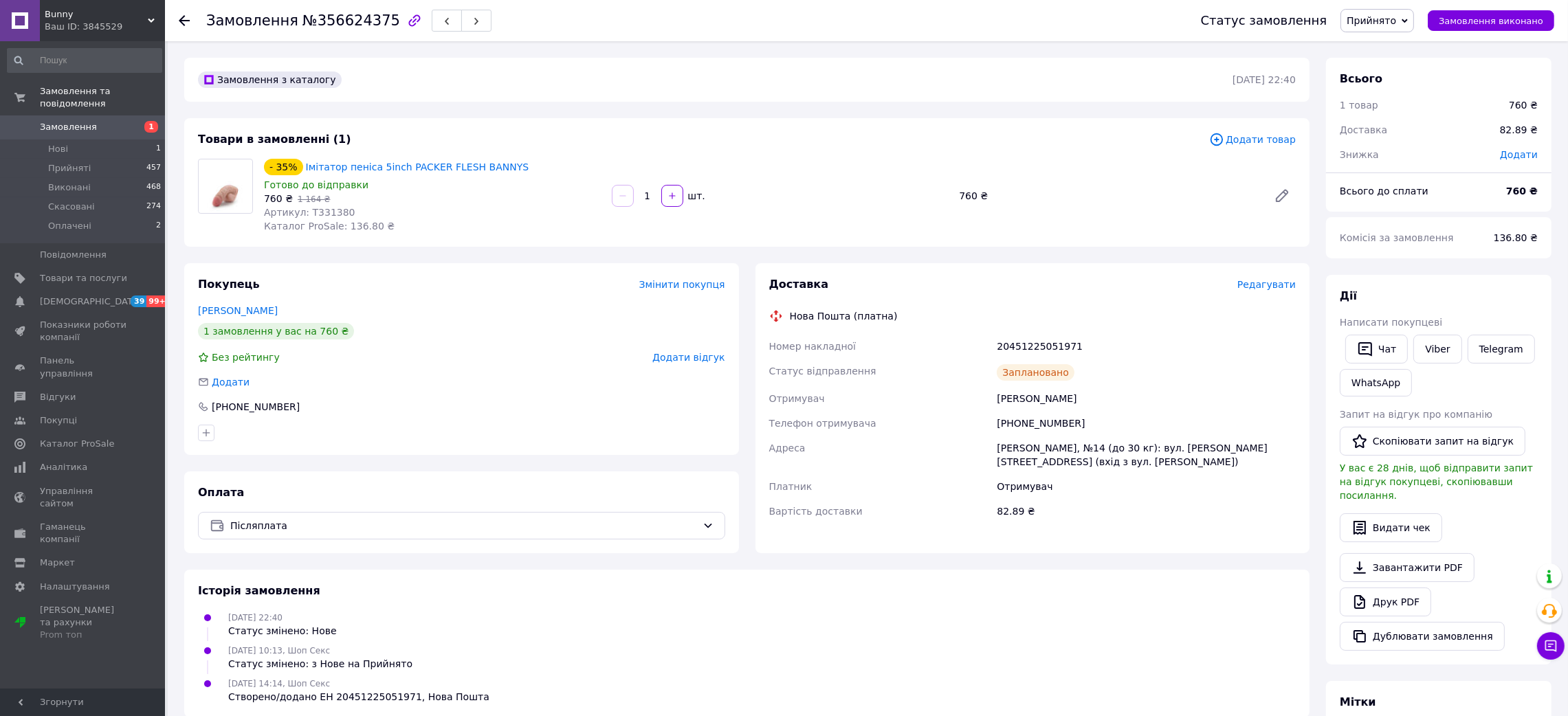
click at [1047, 348] on div "20451225051971" at bounding box center [1146, 346] width 305 height 25
copy div "20451225051971"
click at [323, 212] on span "Артикул: T331380" at bounding box center [309, 212] width 91 height 11
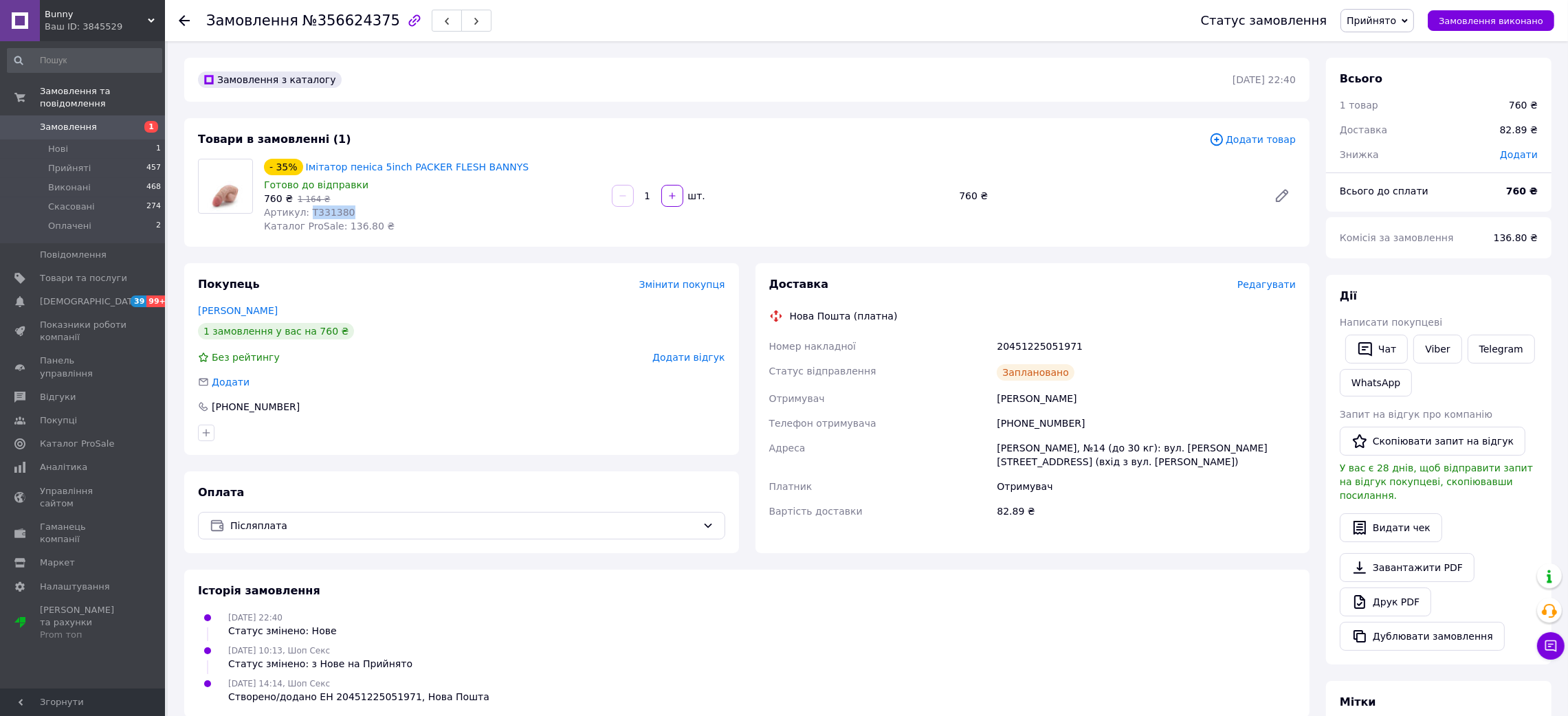
copy span "T331380"
click at [183, 23] on icon at bounding box center [184, 20] width 11 height 11
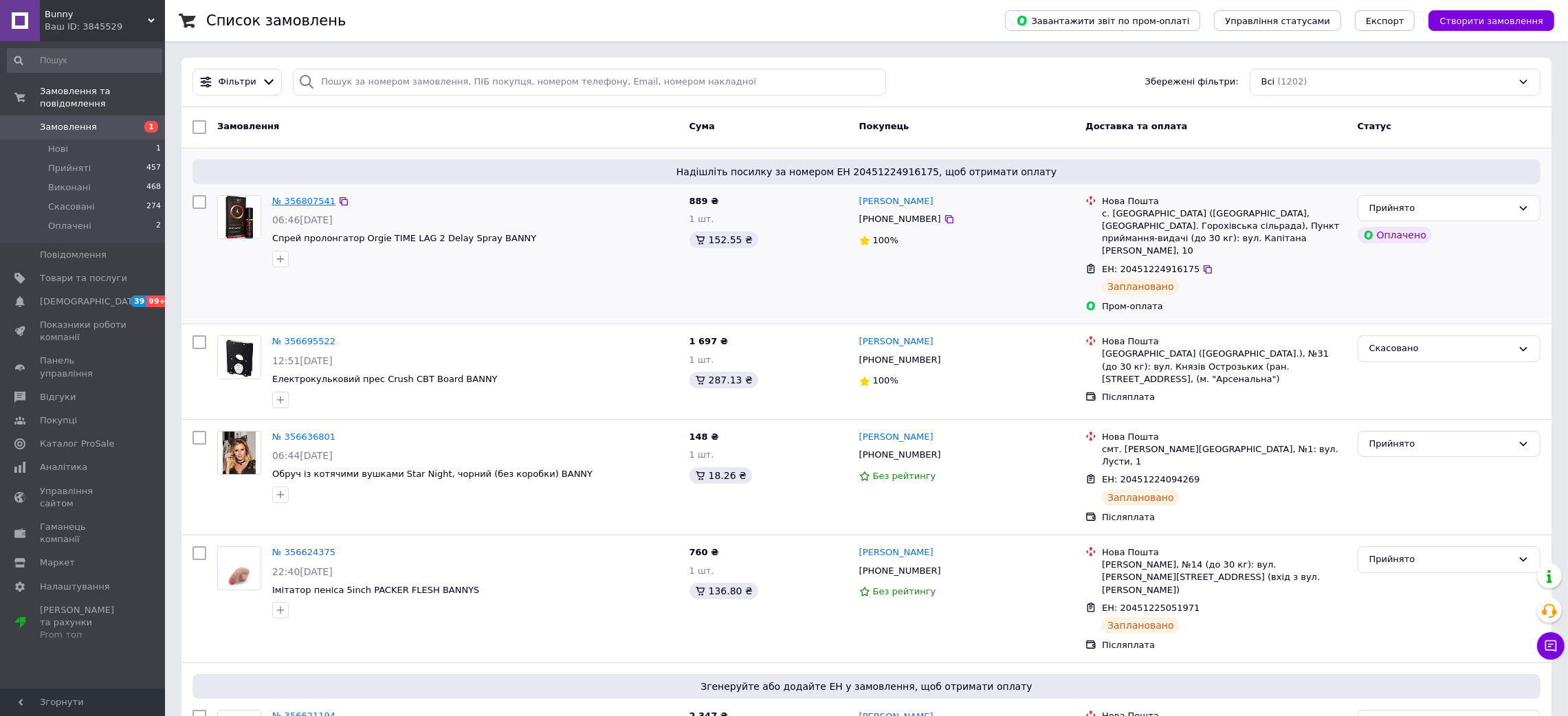
click at [296, 201] on link "№ 356807541" at bounding box center [304, 201] width 63 height 11
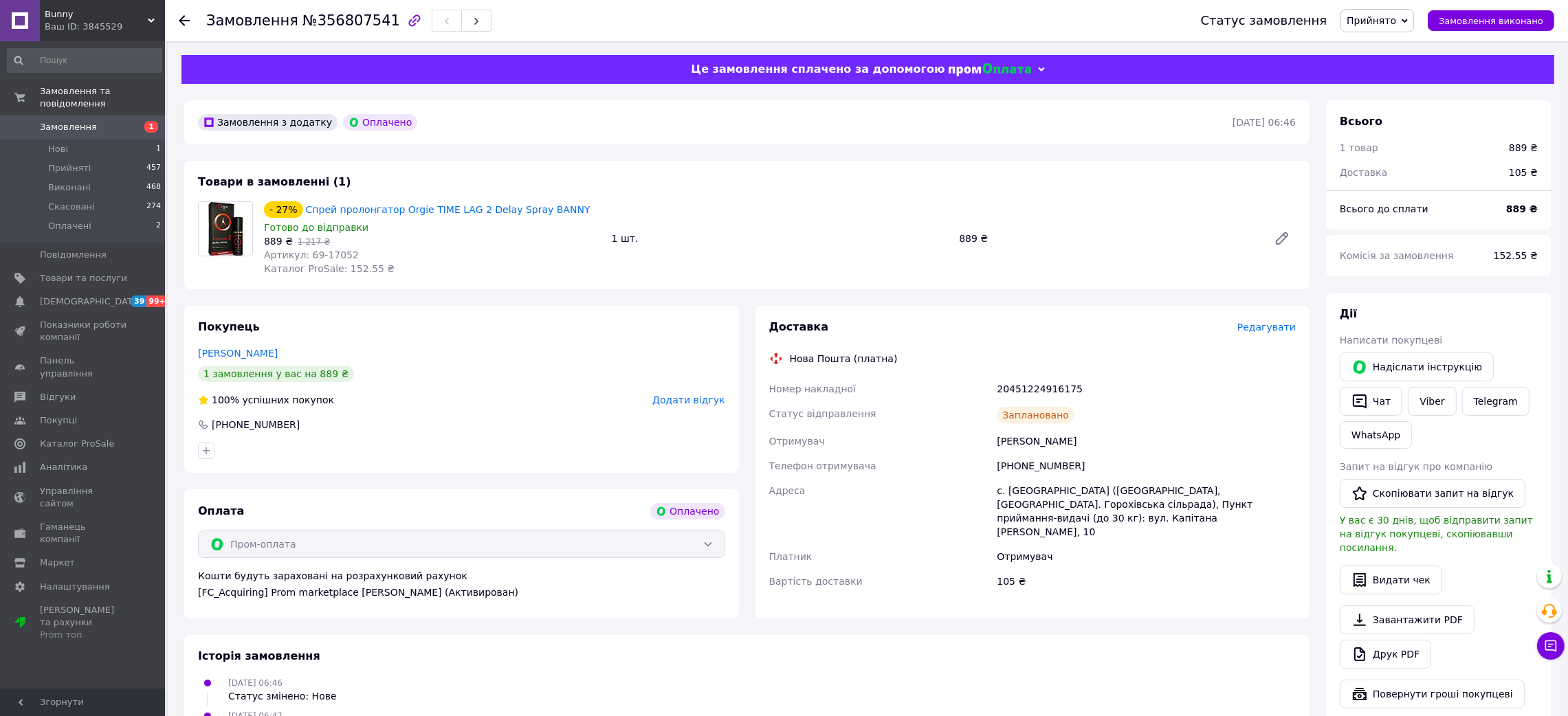
click at [361, 20] on span "№356807541" at bounding box center [351, 20] width 97 height 17
drag, startPoint x: 361, startPoint y: 20, endPoint x: 357, endPoint y: 3, distance: 17.5
click at [361, 20] on span "№356807541" at bounding box center [351, 20] width 97 height 17
copy span "356807541"
drag, startPoint x: 959, startPoint y: 445, endPoint x: 1044, endPoint y: 368, distance: 114.7
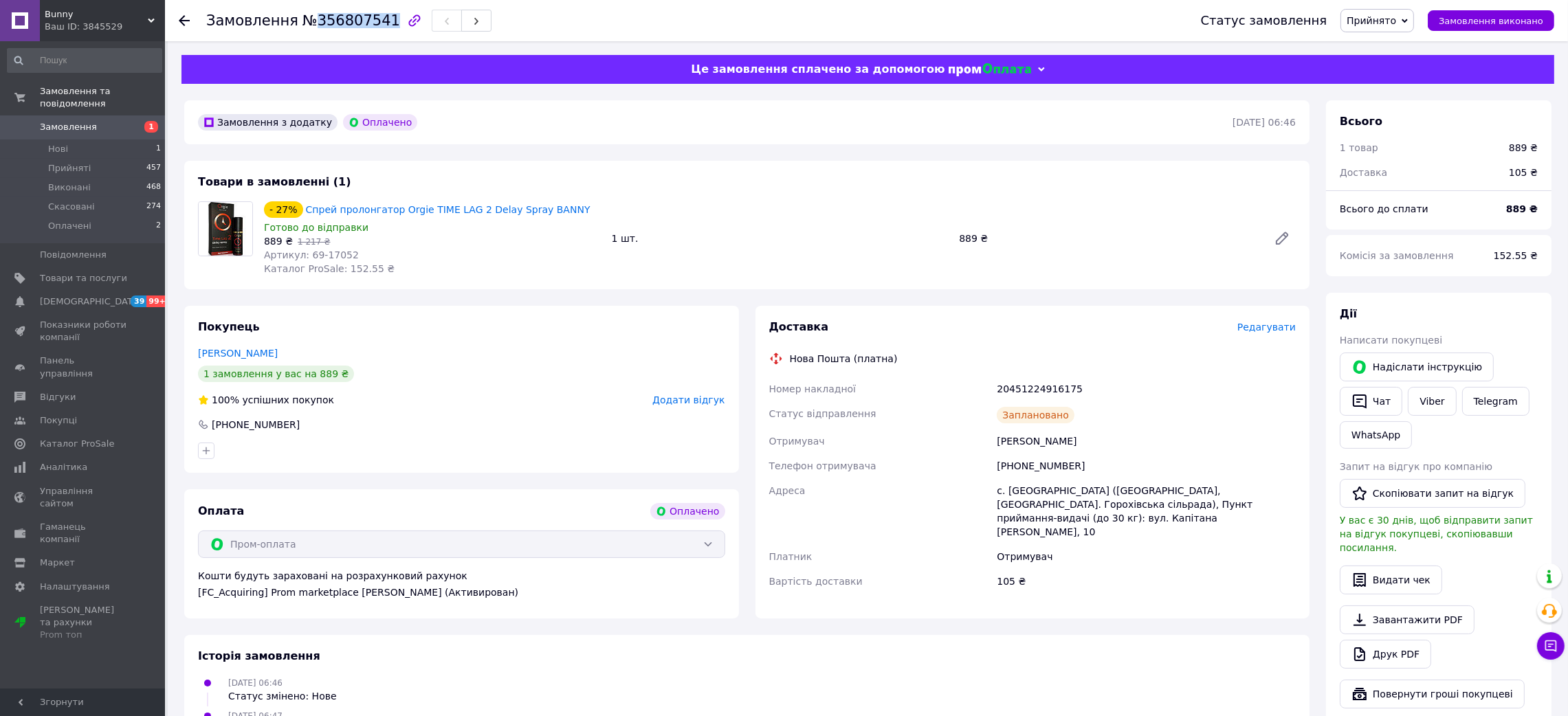
click at [1109, 430] on div "Номер накладної 20451224916175 Статус відправлення Заплановано Отримувач Романі…" at bounding box center [1033, 485] width 532 height 217
copy div "Отримувач Романів Григорій"
click at [1008, 390] on div "20451224916175" at bounding box center [1146, 388] width 305 height 25
copy div "20451224916175"
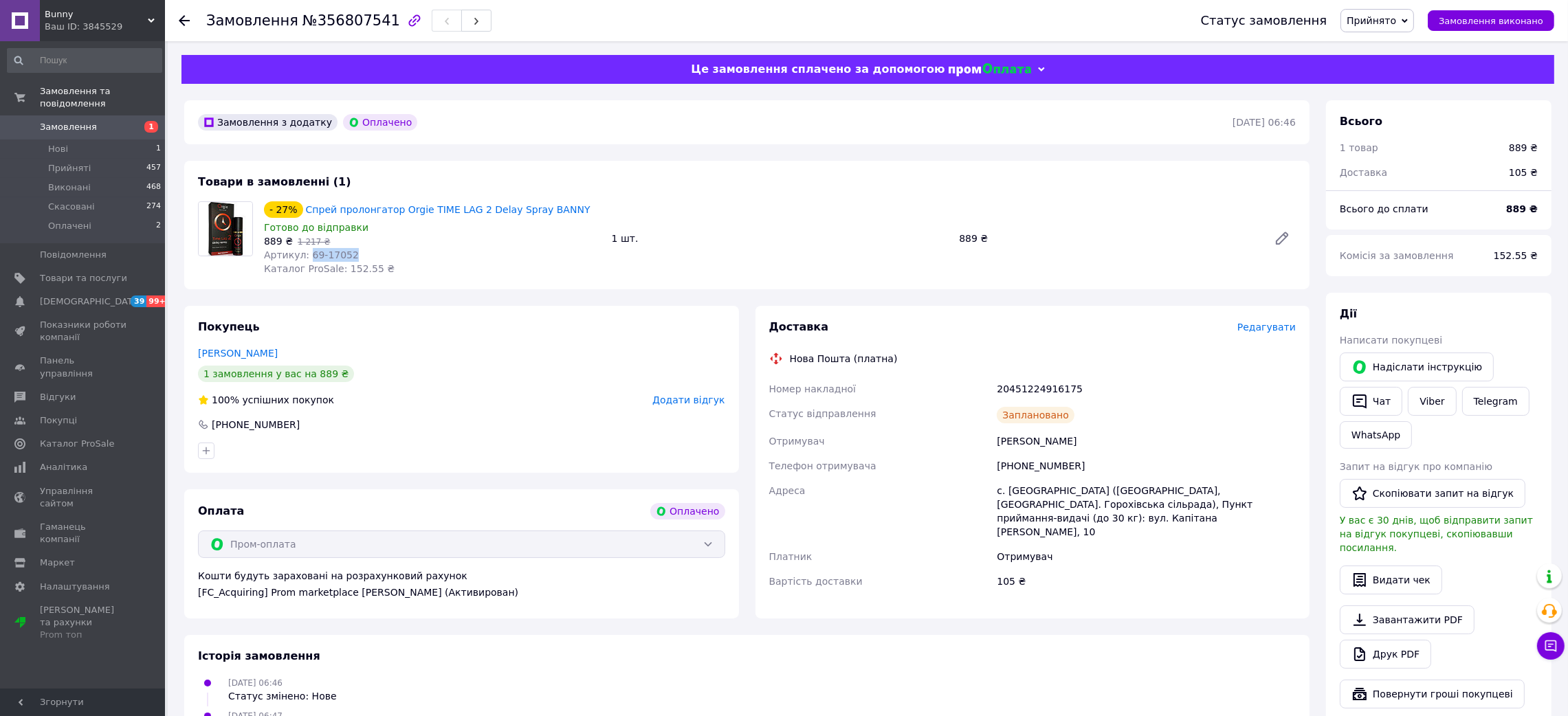
drag, startPoint x: 304, startPoint y: 259, endPoint x: 380, endPoint y: 268, distance: 76.5
click at [348, 251] on div "Артикул: 69-17052" at bounding box center [432, 255] width 337 height 14
copy span "69-17052"
click at [183, 22] on icon at bounding box center [184, 20] width 11 height 11
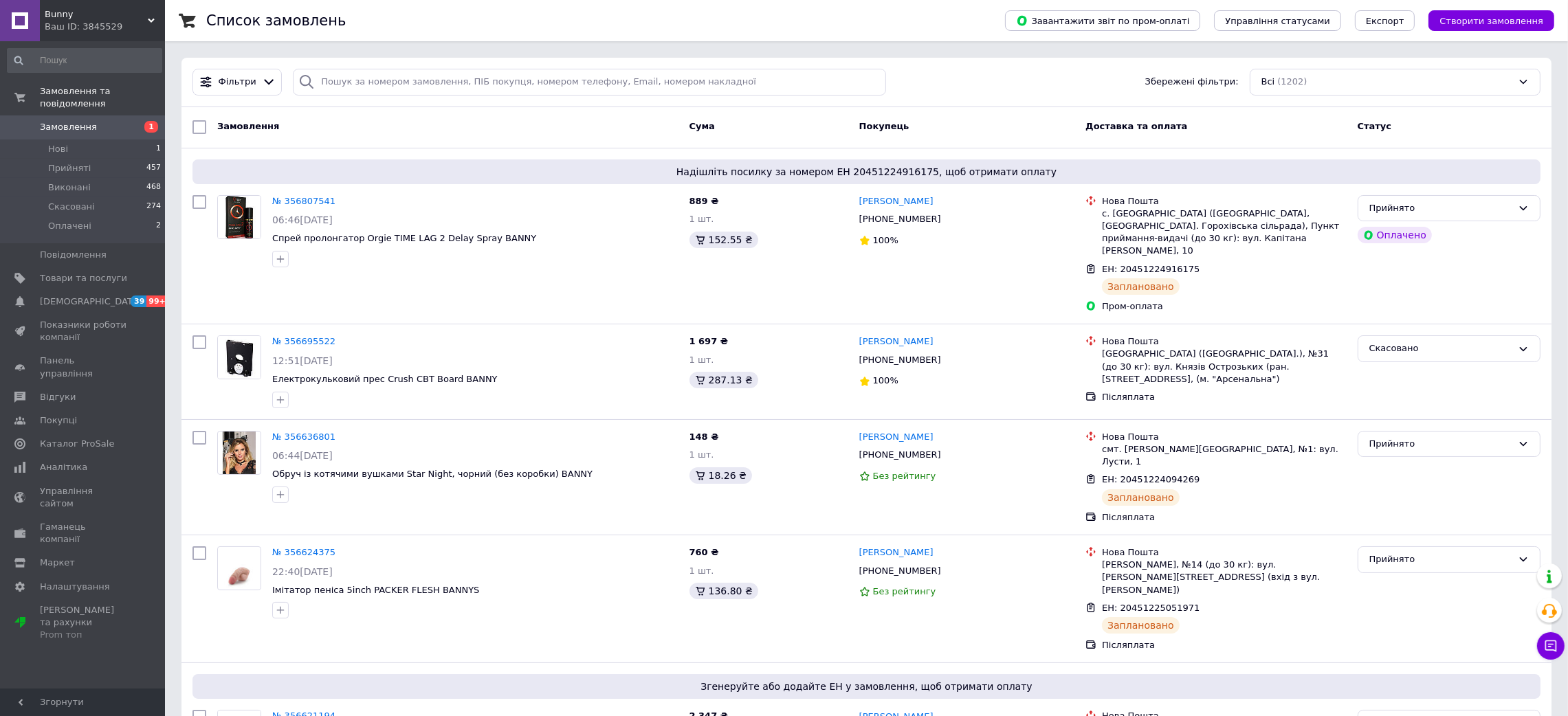
click at [127, 16] on span "Bunny" at bounding box center [96, 14] width 103 height 12
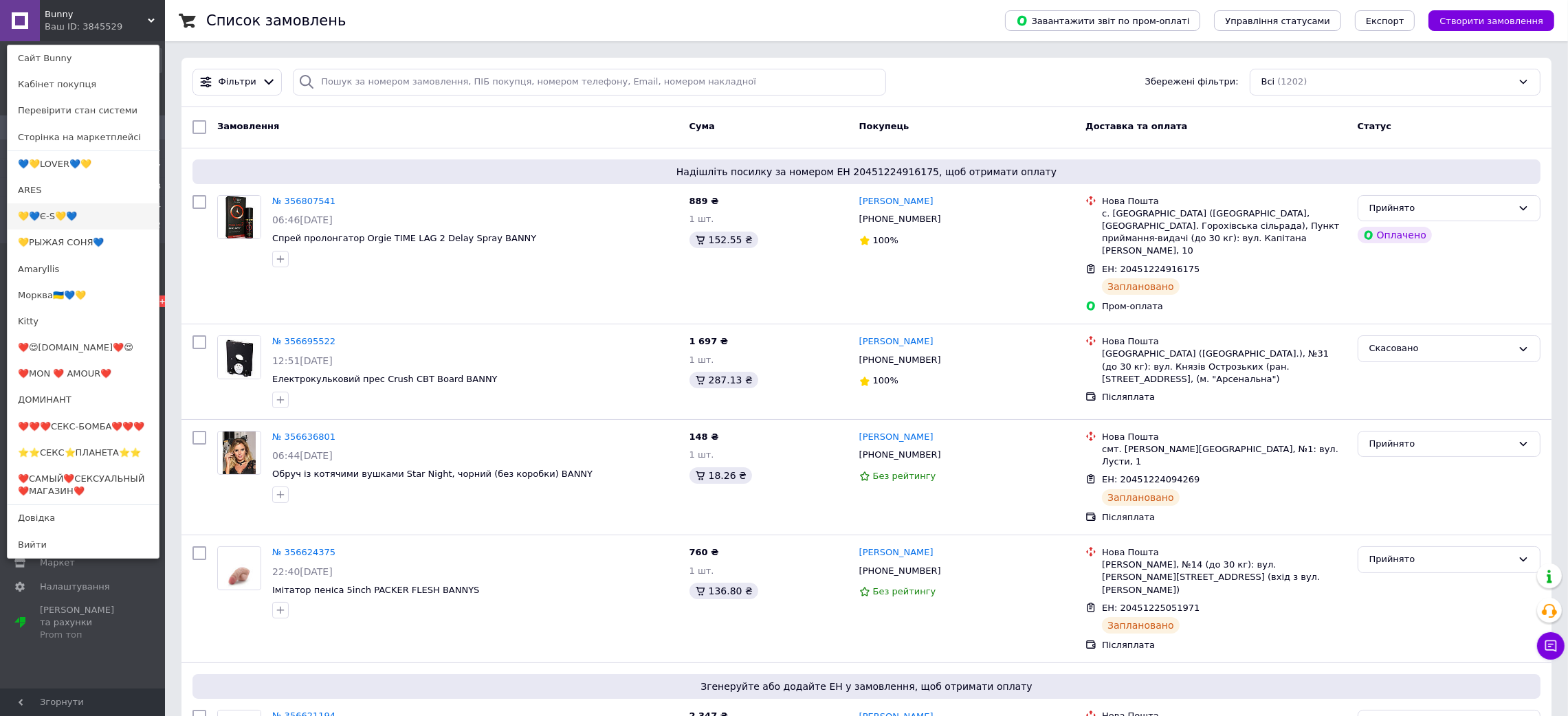
click at [81, 213] on link "💛💙Є-S💛💙" at bounding box center [83, 216] width 151 height 26
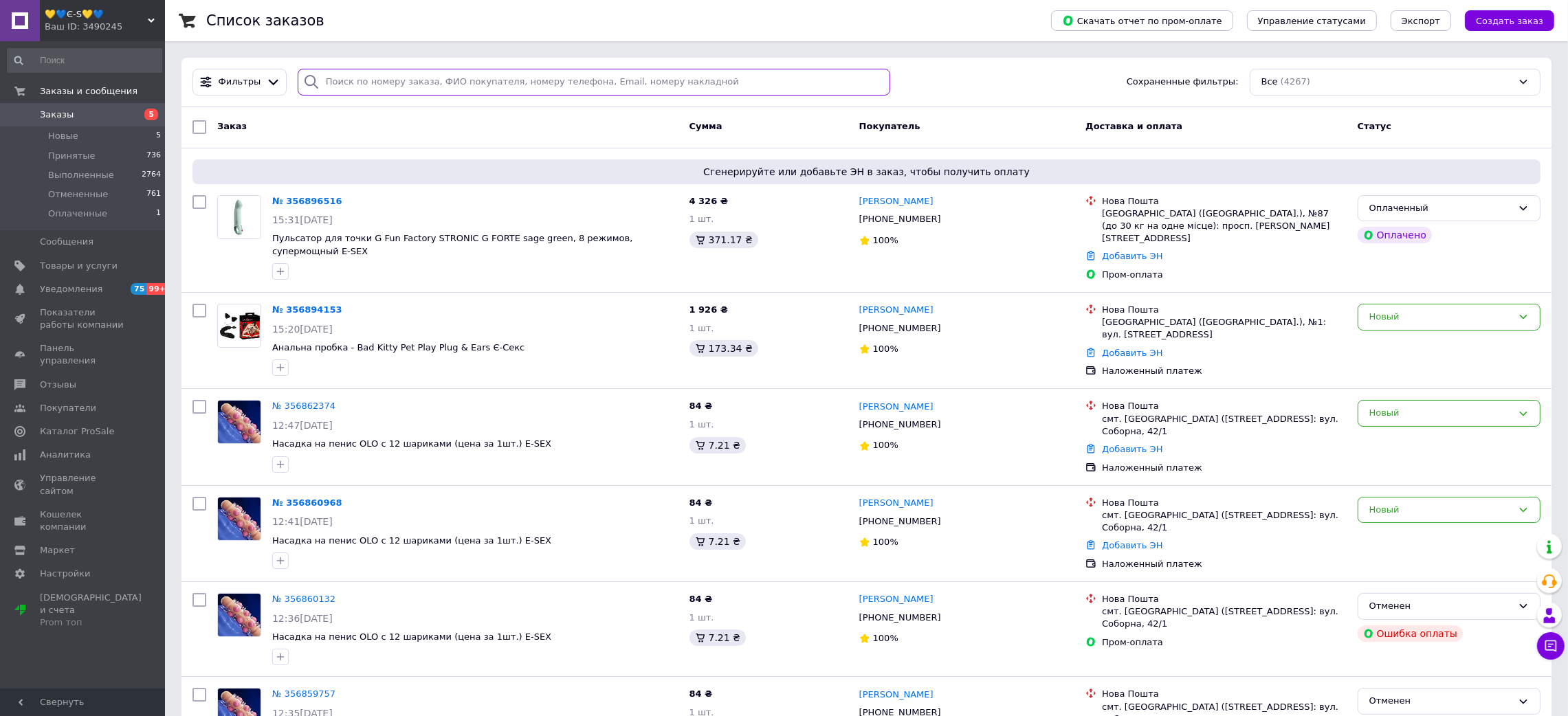
click at [362, 86] on input "search" at bounding box center [594, 82] width 593 height 27
paste input "355829720"
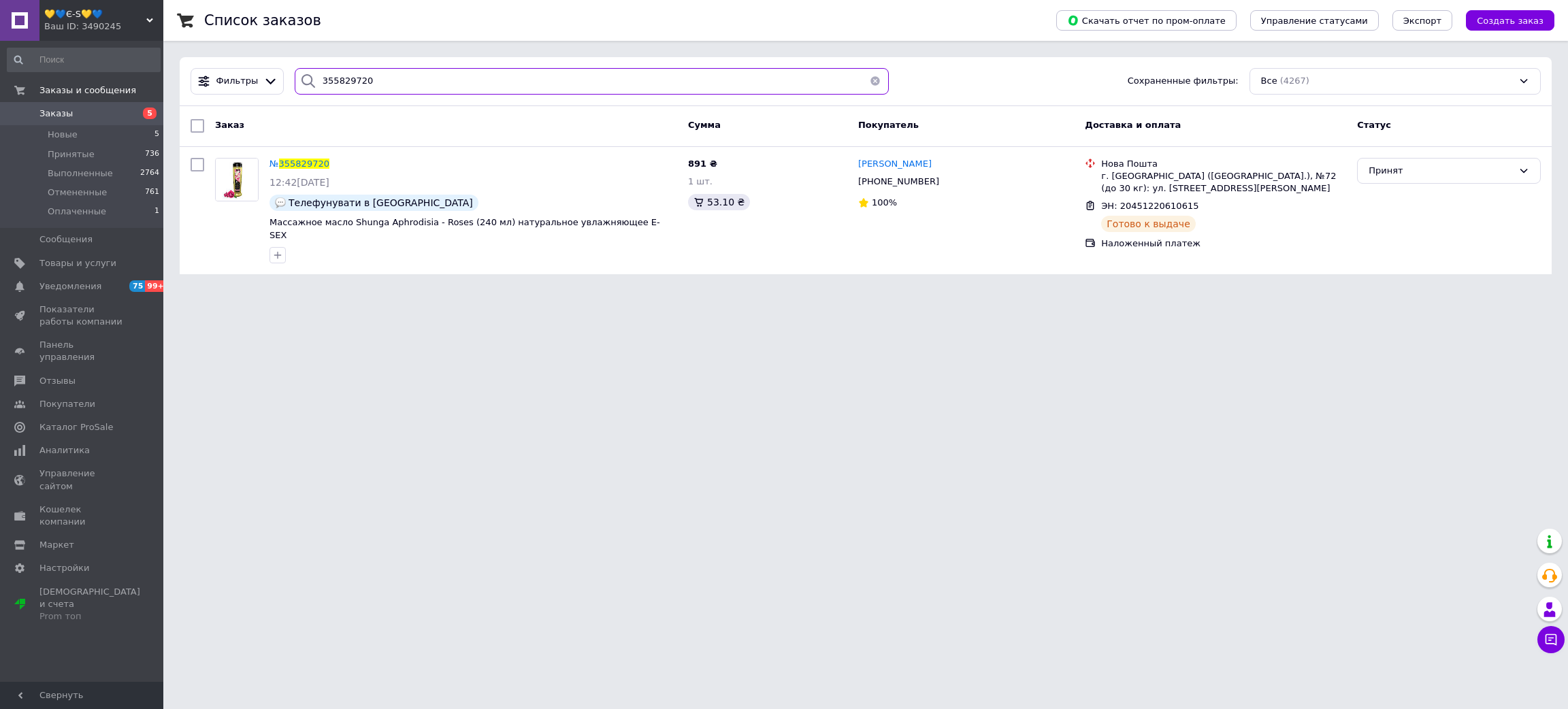
click at [371, 84] on input "355829720" at bounding box center [592, 81] width 594 height 27
paste input "32131"
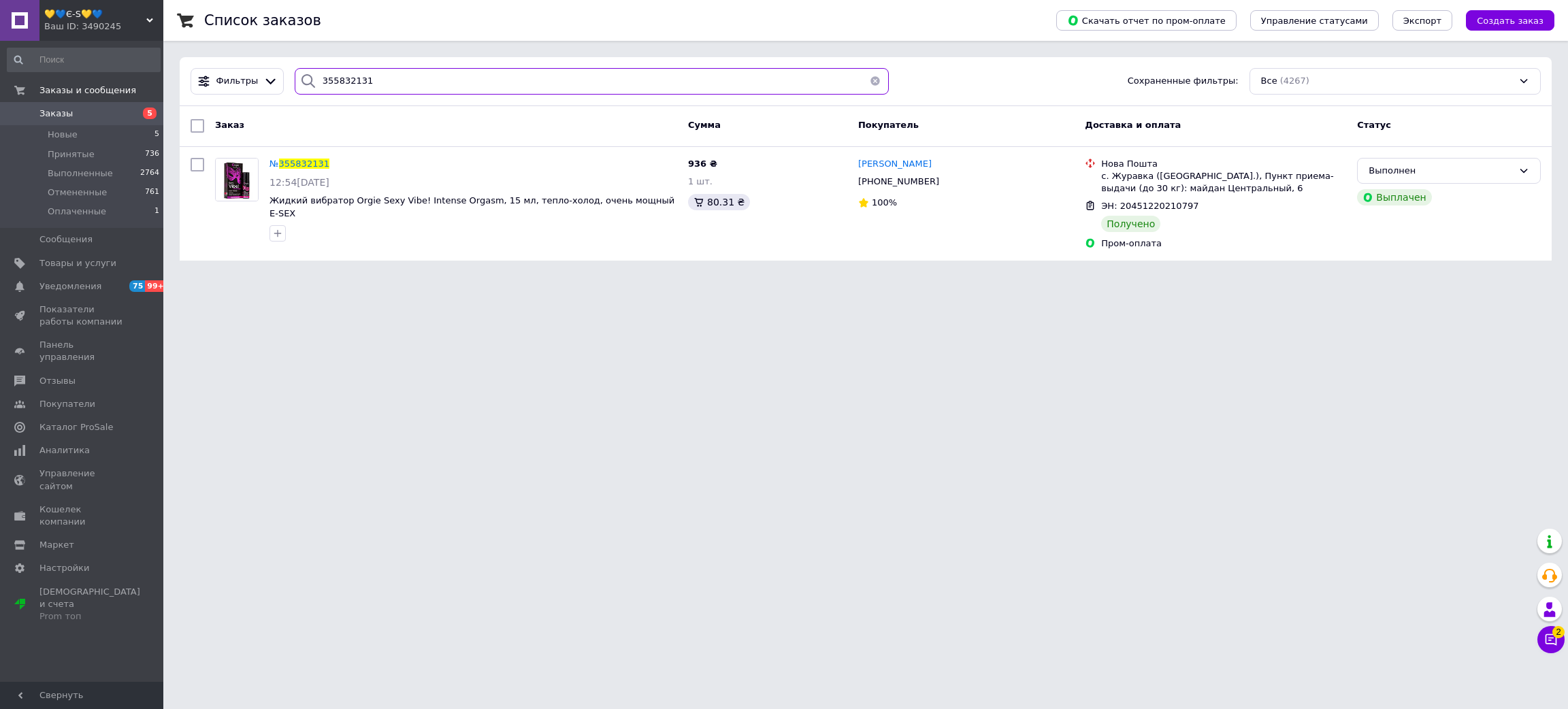
click at [358, 81] on input "355832131" at bounding box center [592, 81] width 594 height 27
paste input "924860"
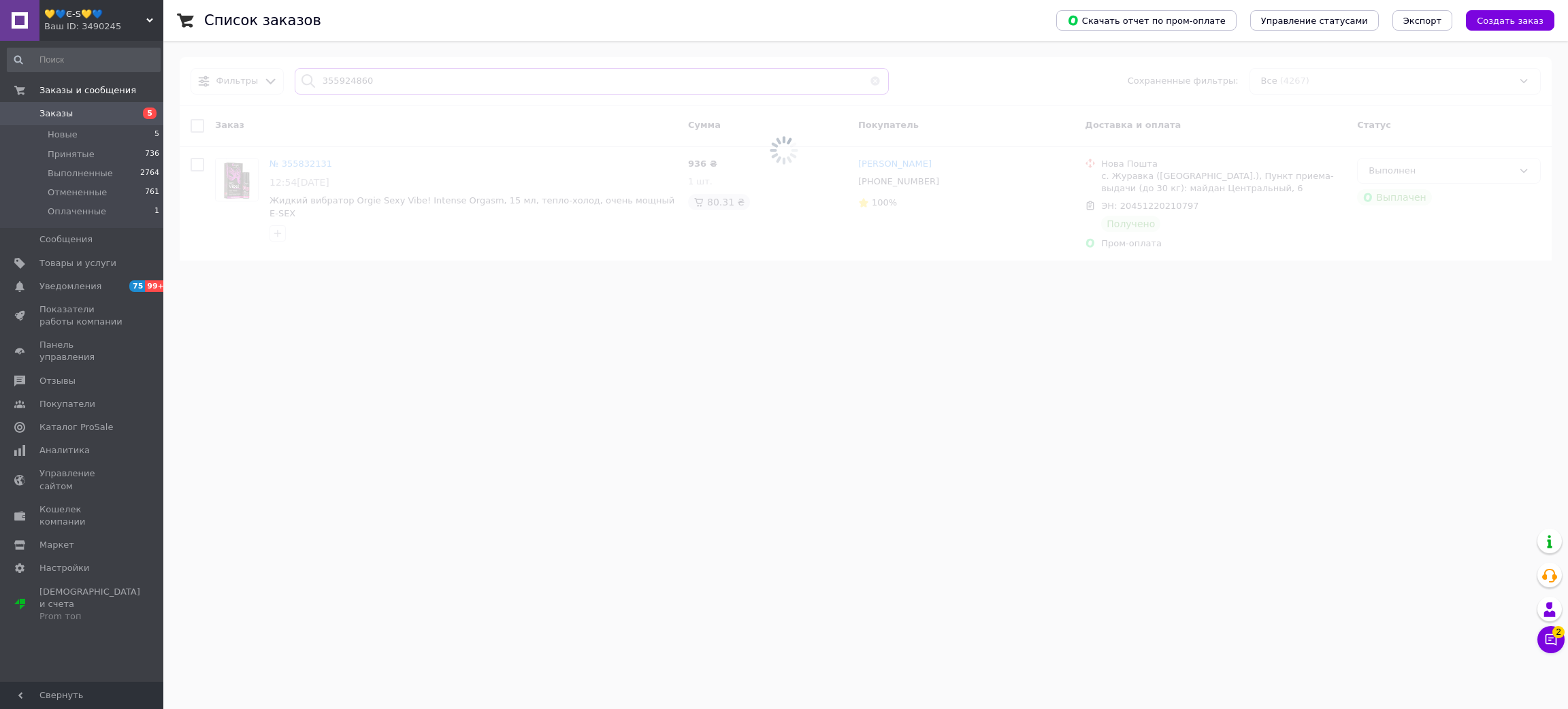
type input "355924860"
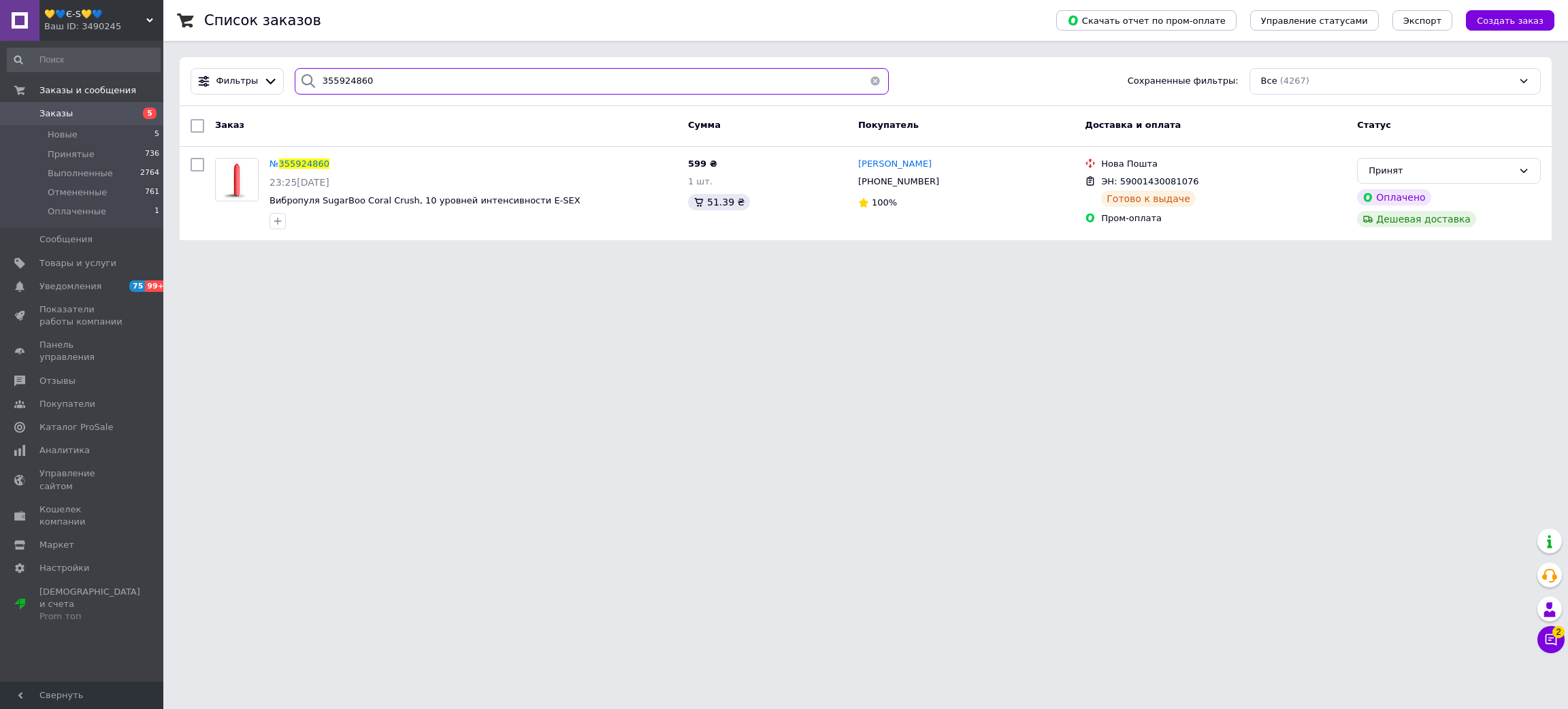
drag, startPoint x: 376, startPoint y: 83, endPoint x: 87, endPoint y: 25, distance: 294.8
click at [146, 39] on div "💛💙Є-S💛💙 Ваш ID: 3490245 Сайт 💛💙Є-S💛💙 Кабинет покупателя Проверить состояние сис…" at bounding box center [784, 128] width 1568 height 257
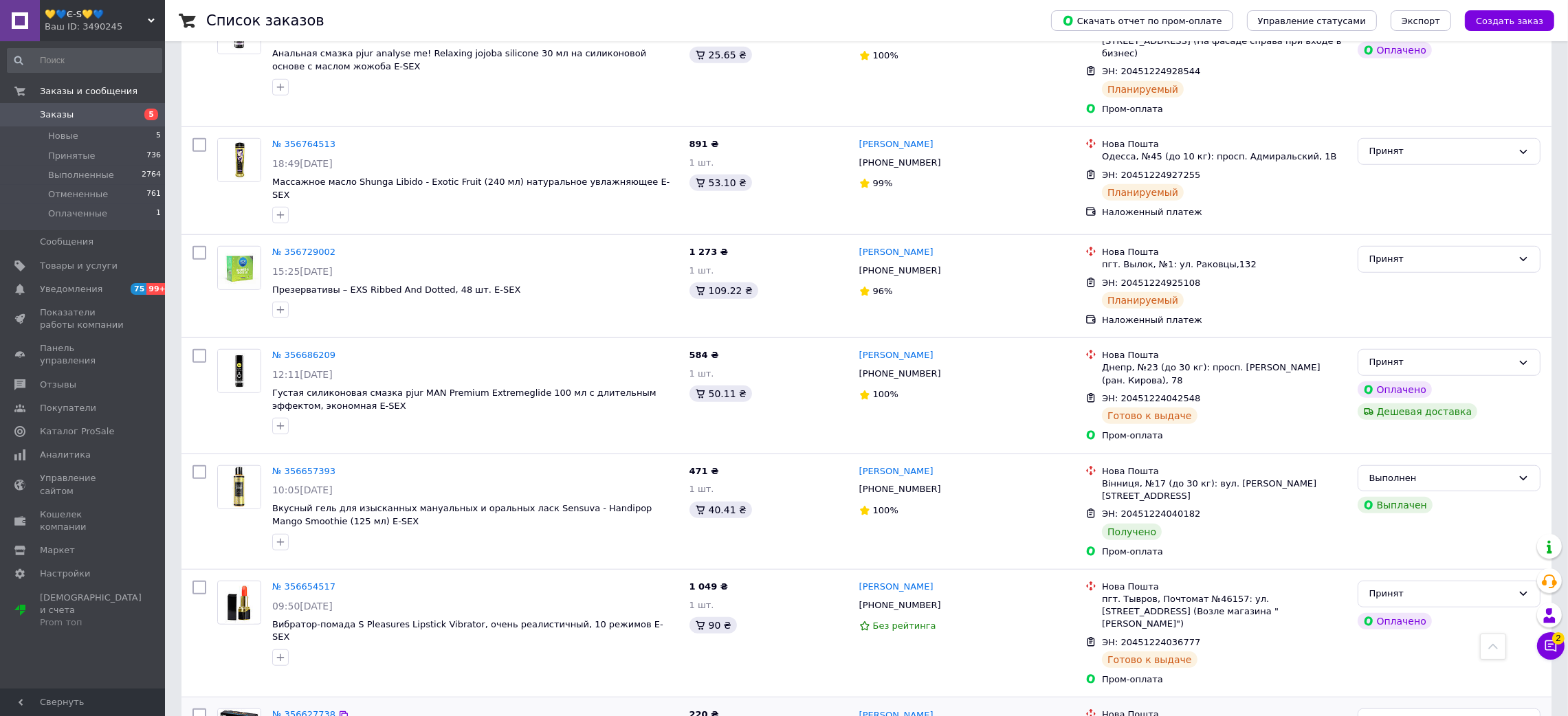
scroll to position [1700, 0]
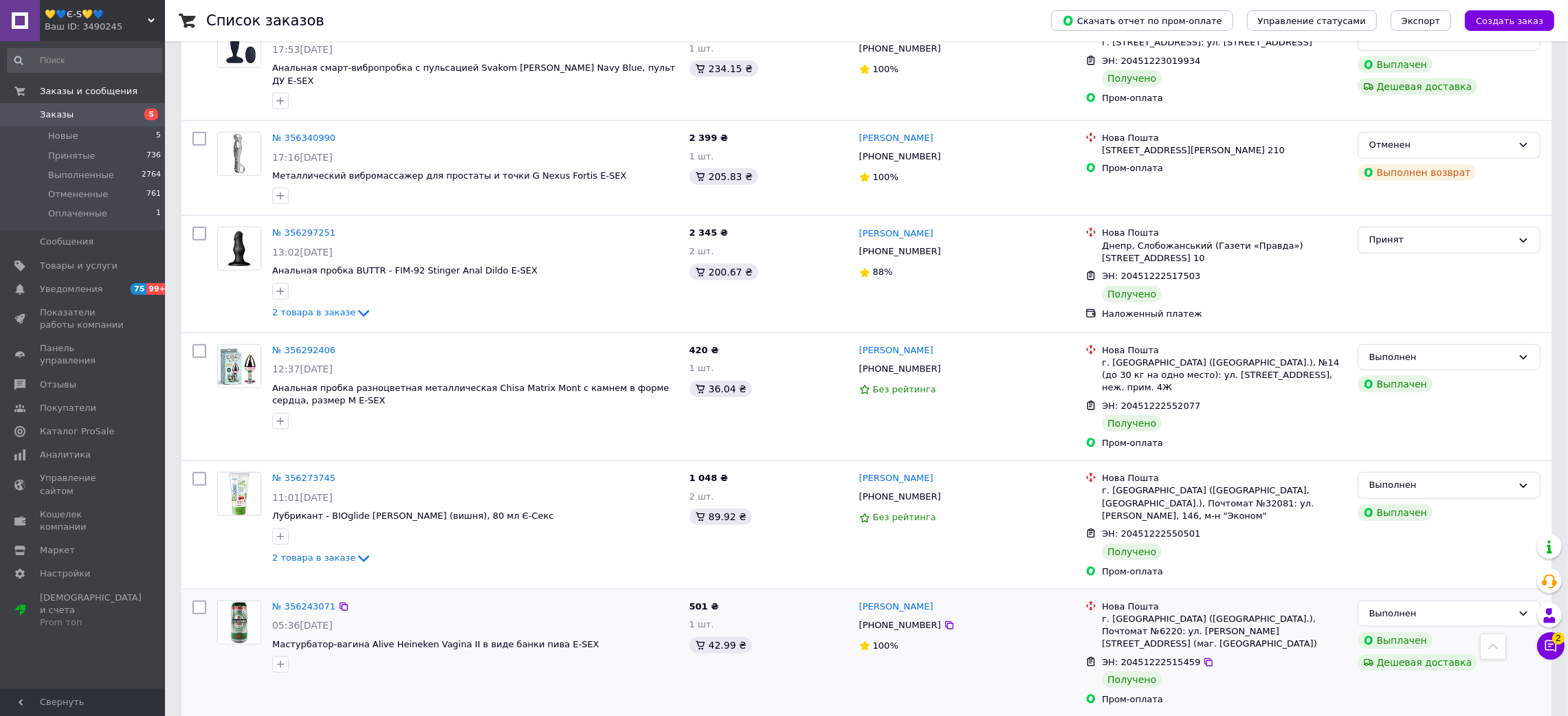
scroll to position [1917, 0]
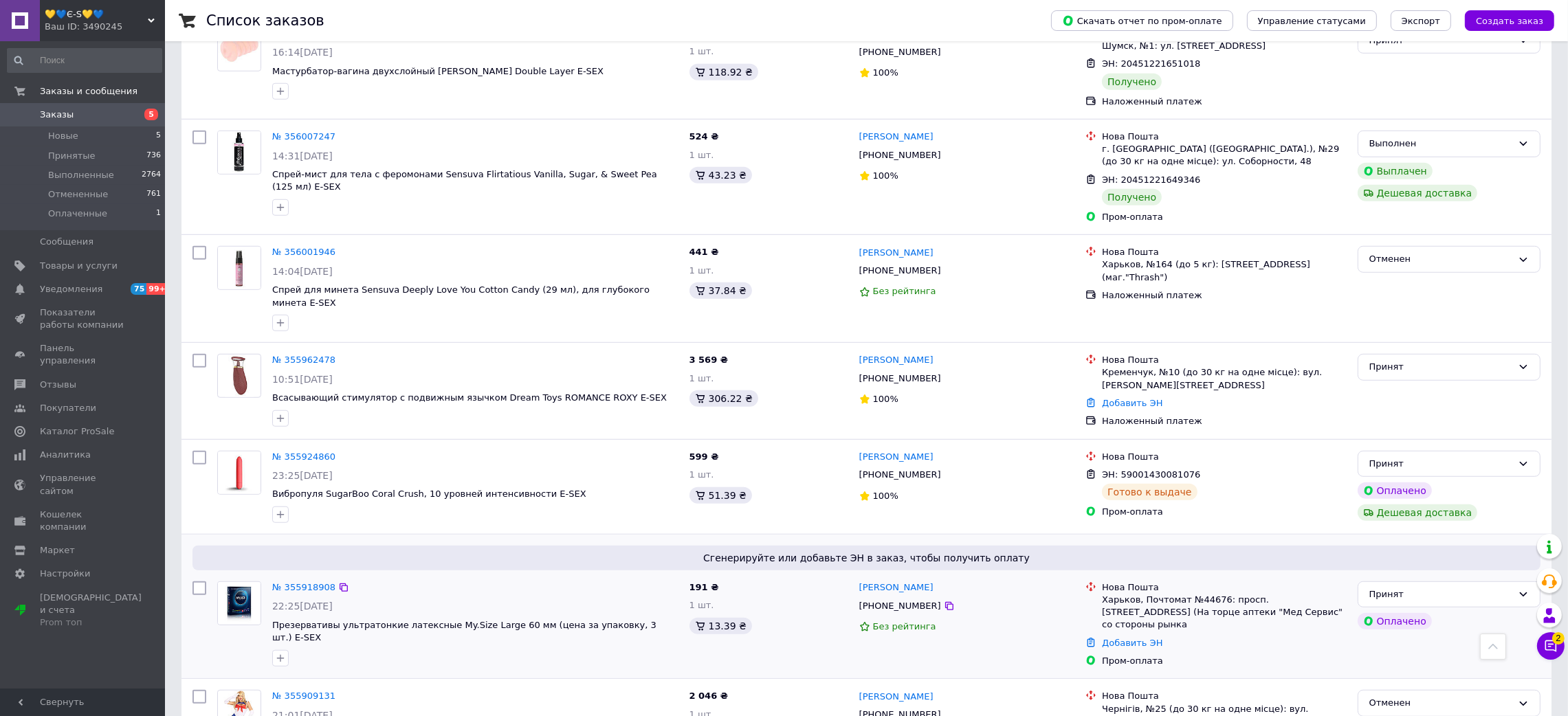
scroll to position [1533, 0]
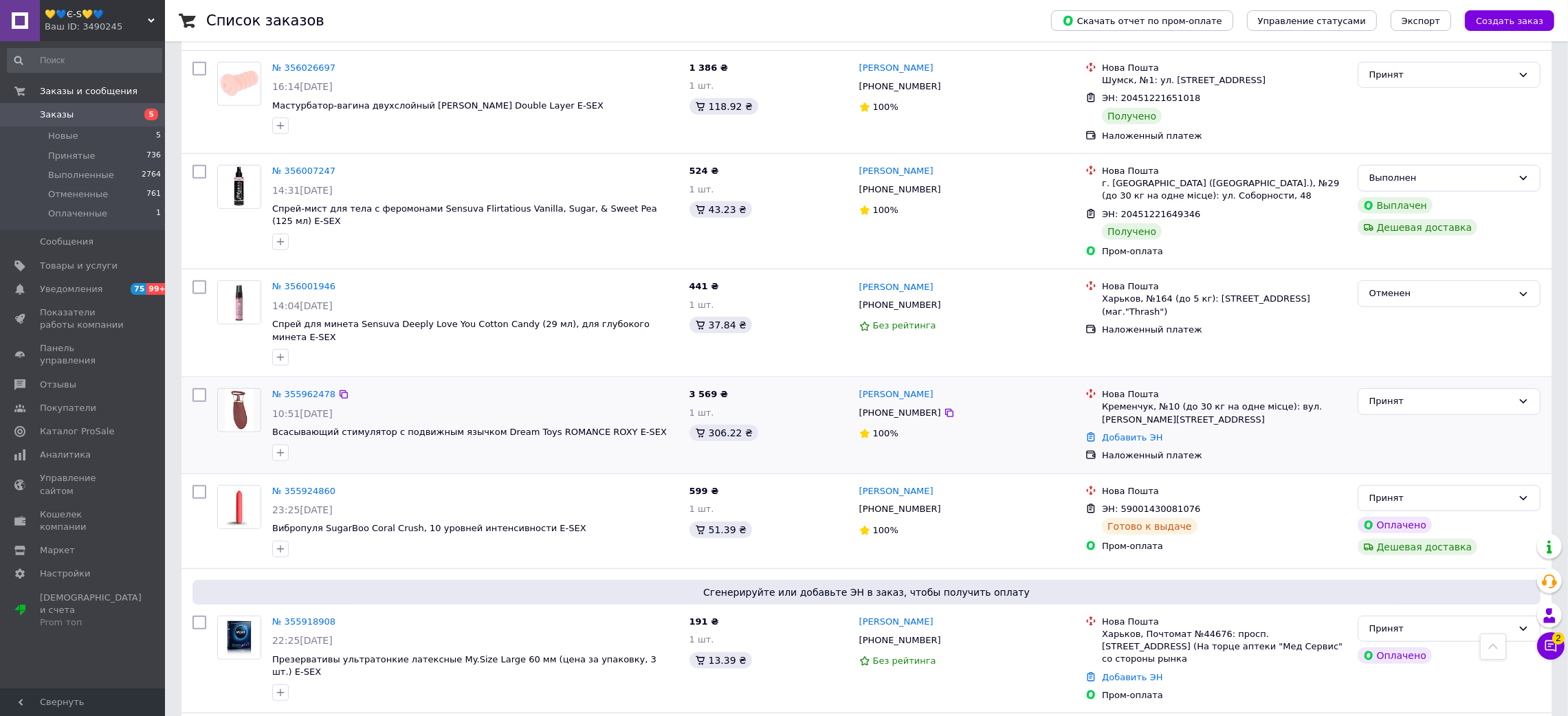
click at [910, 404] on div "[PHONE_NUMBER]" at bounding box center [900, 413] width 87 height 18
copy div "380930635144"
drag, startPoint x: 980, startPoint y: 337, endPoint x: 853, endPoint y: 352, distance: 127.9
click at [854, 383] on div "[PERSON_NAME] [PHONE_NUMBER] 100%" at bounding box center [967, 425] width 227 height 84
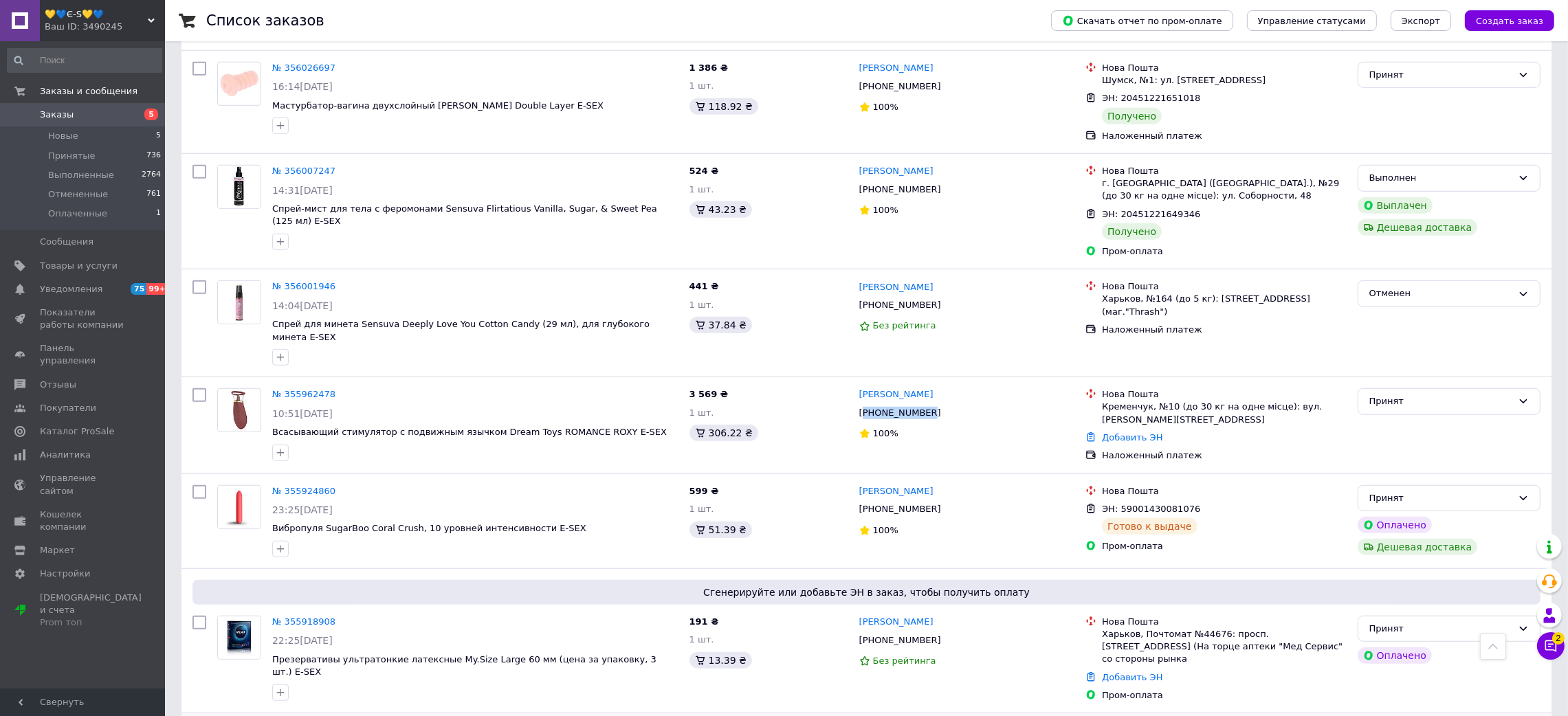
copy link "[PERSON_NAME]"
drag, startPoint x: 175, startPoint y: 396, endPoint x: 183, endPoint y: 393, distance: 8.5
click at [303, 389] on link "№ 355962478" at bounding box center [304, 394] width 63 height 11
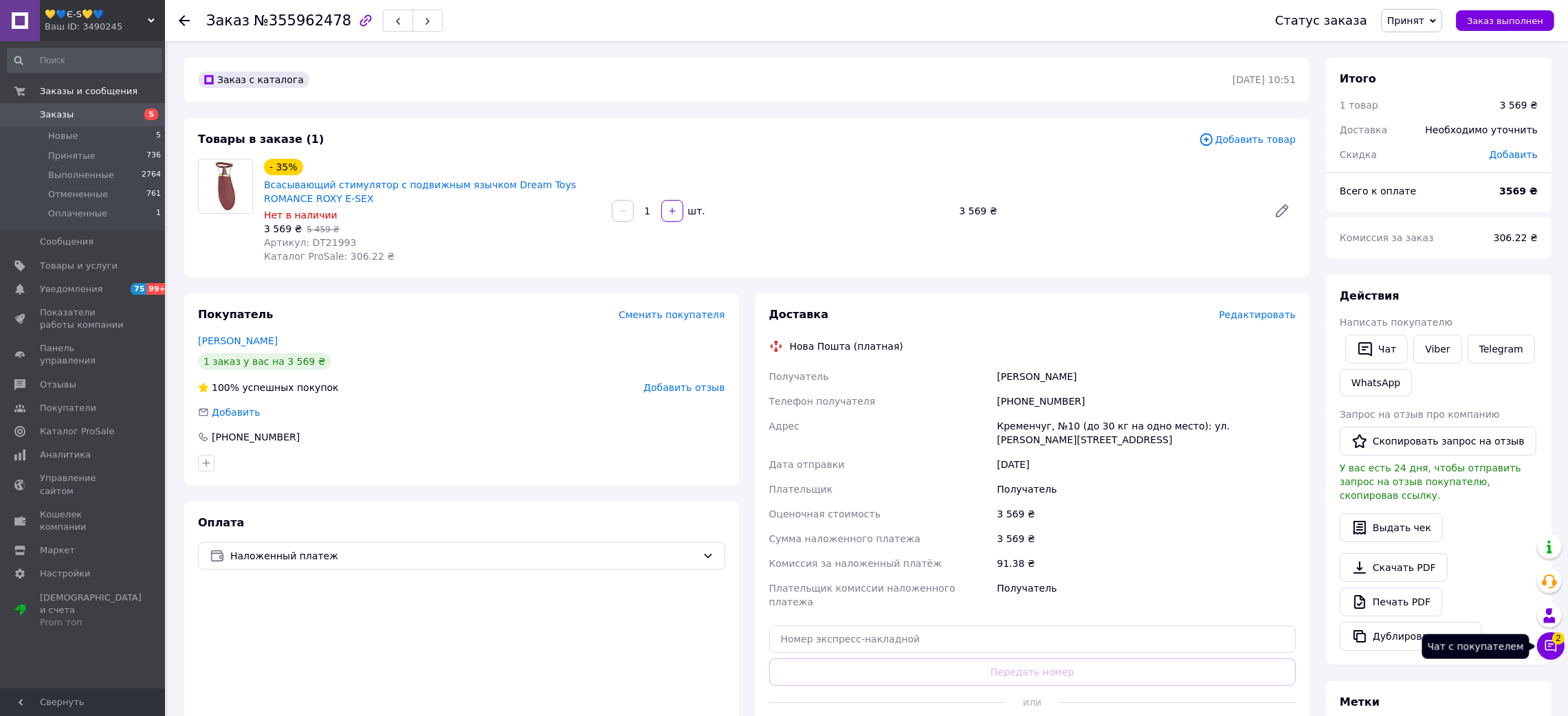
click at [1541, 646] on button "Чат с покупателем 2" at bounding box center [1551, 645] width 27 height 27
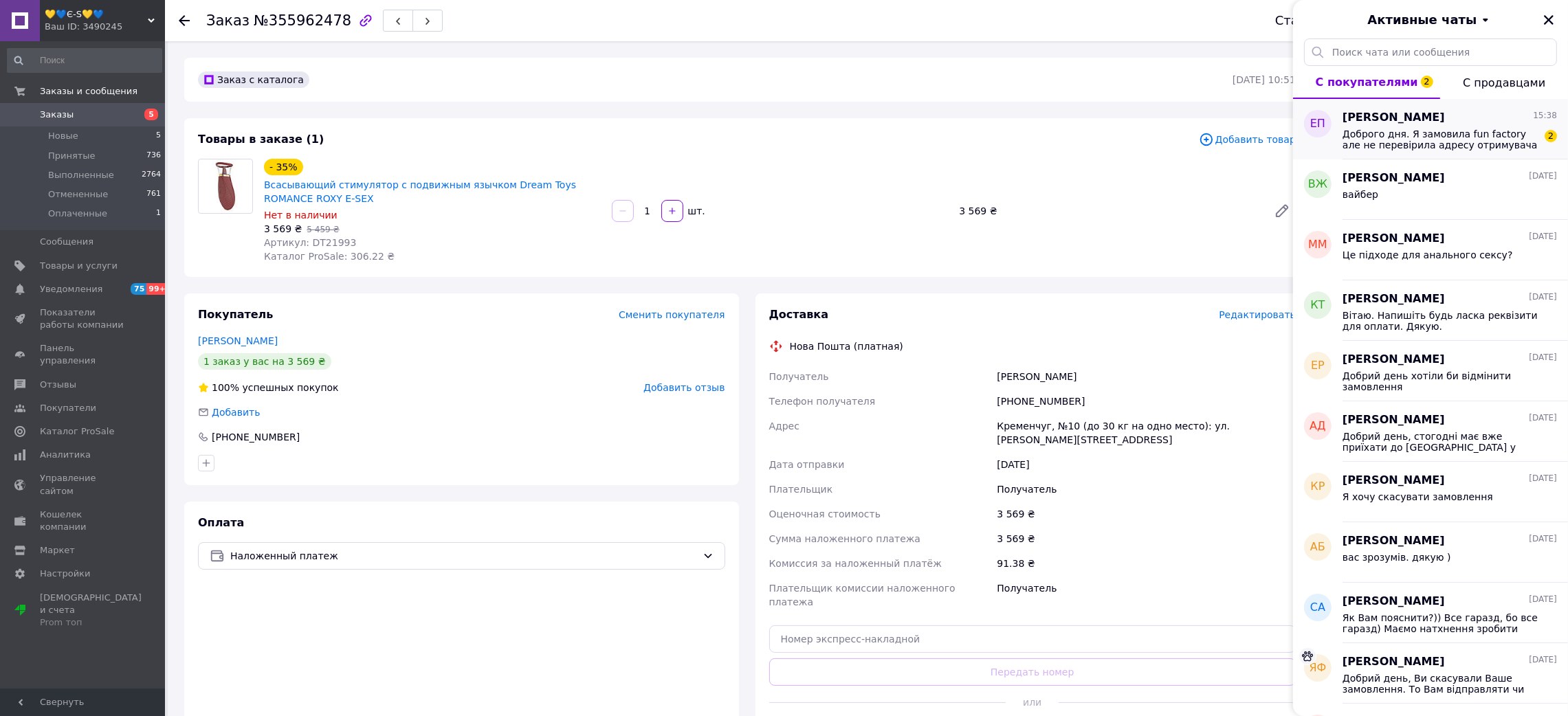
click at [1484, 151] on div "[PERSON_NAME] 15:38 Доброго дня. Я замовила fun factory але не перевірила адрес…" at bounding box center [1455, 129] width 226 height 60
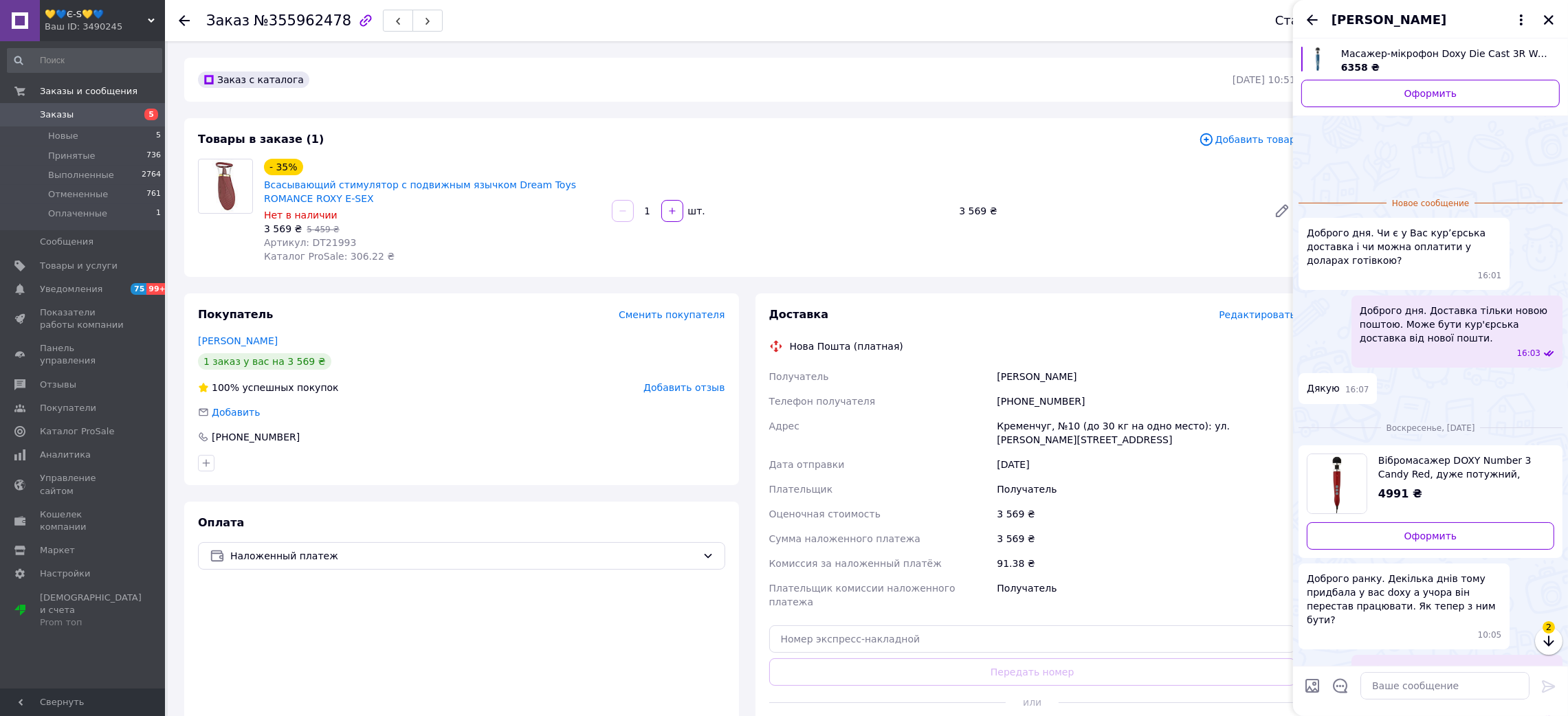
scroll to position [79, 0]
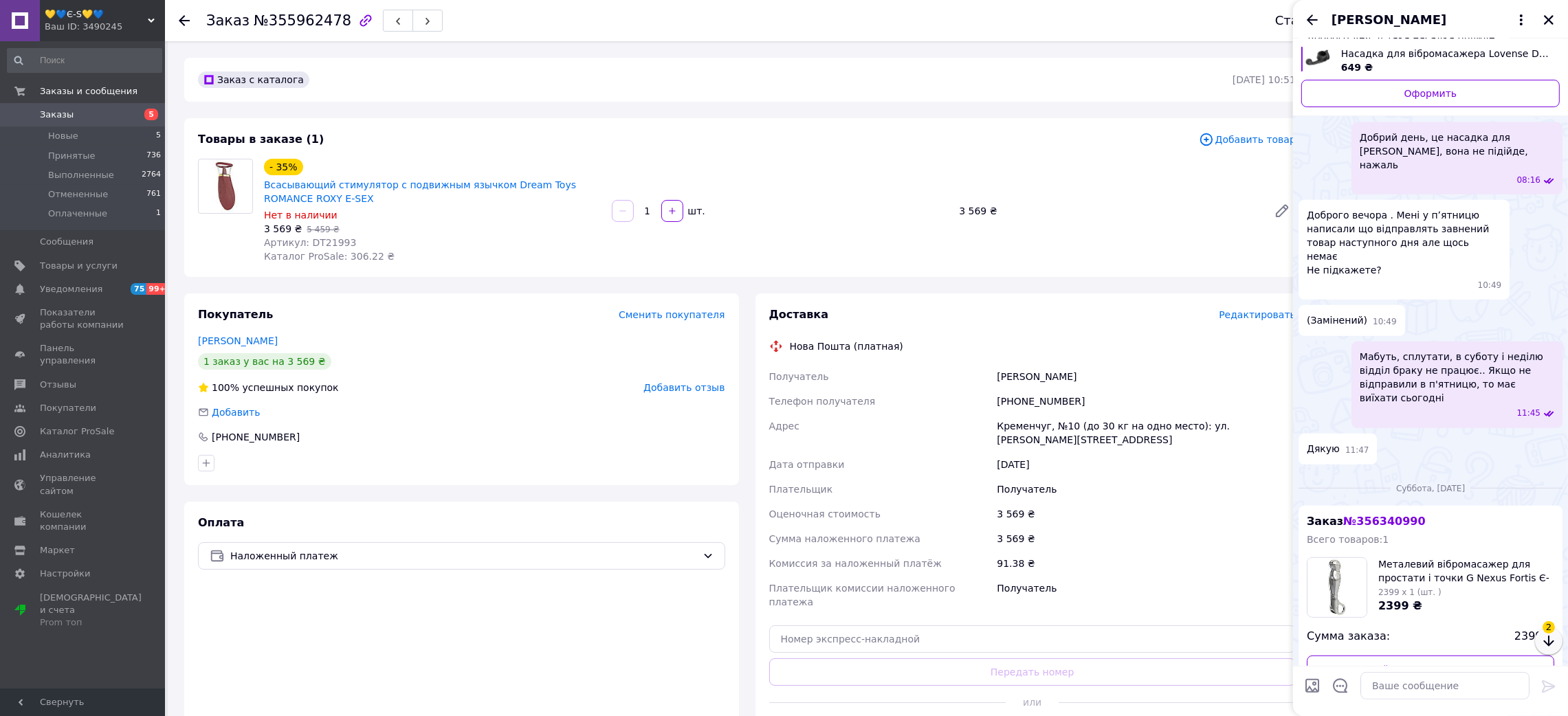
click at [1548, 638] on icon "button" at bounding box center [1548, 641] width 11 height 11
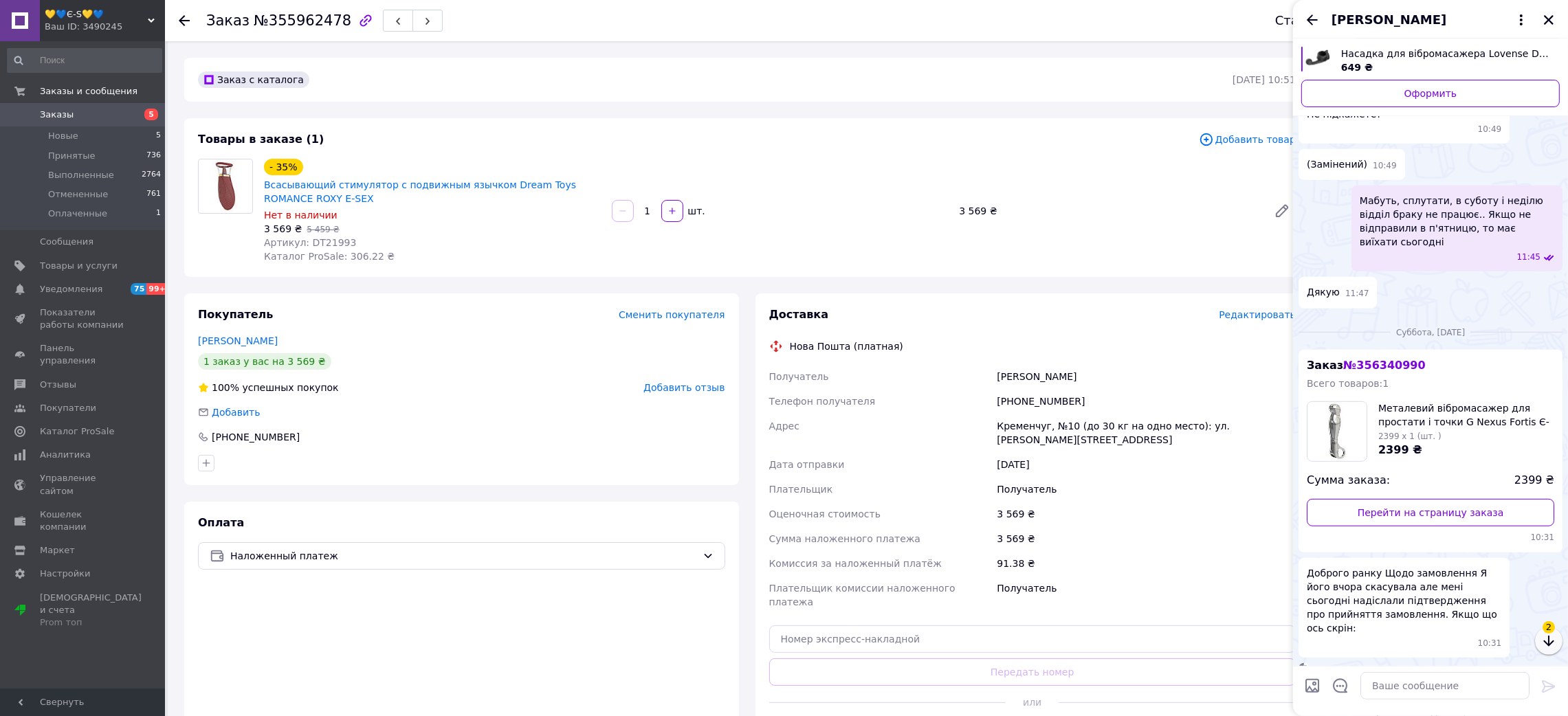
click at [1548, 638] on icon "button" at bounding box center [1548, 641] width 11 height 11
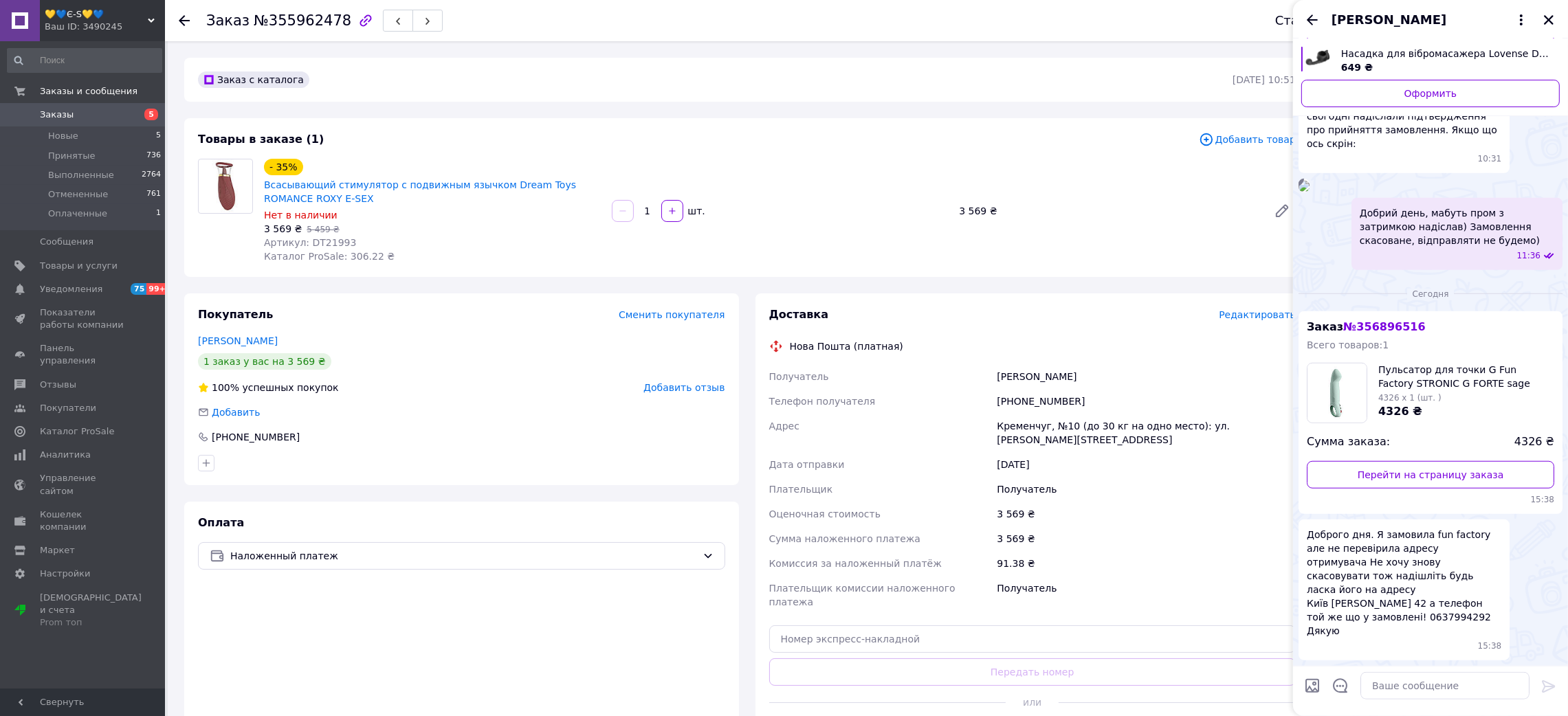
scroll to position [1790, 0]
click at [947, 264] on div "- 35% Всасывающий стимулятор с подвижным язычком Dream Toys ROMANCE ROXY Е-SEX …" at bounding box center [780, 211] width 1042 height 110
click at [180, 18] on icon at bounding box center [184, 20] width 11 height 11
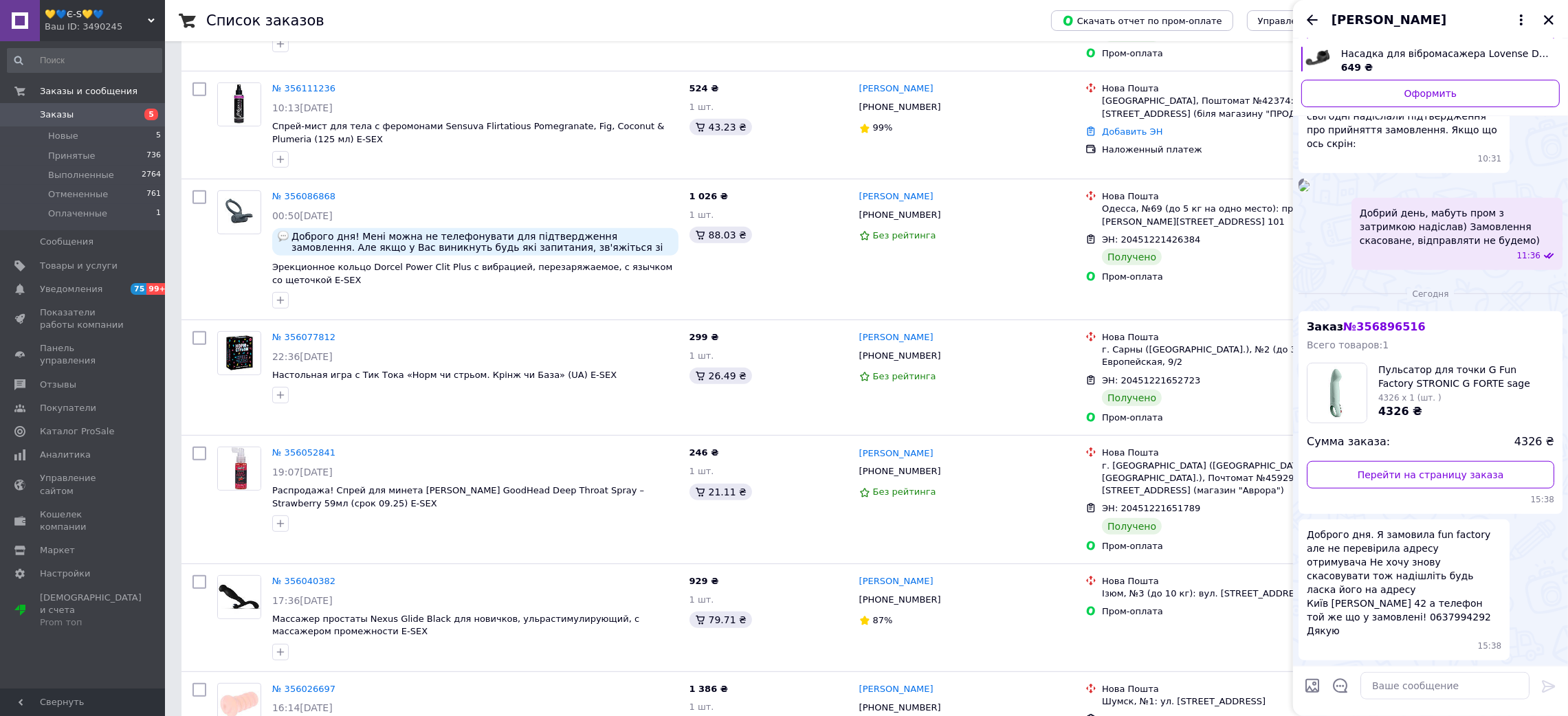
scroll to position [1339, 0]
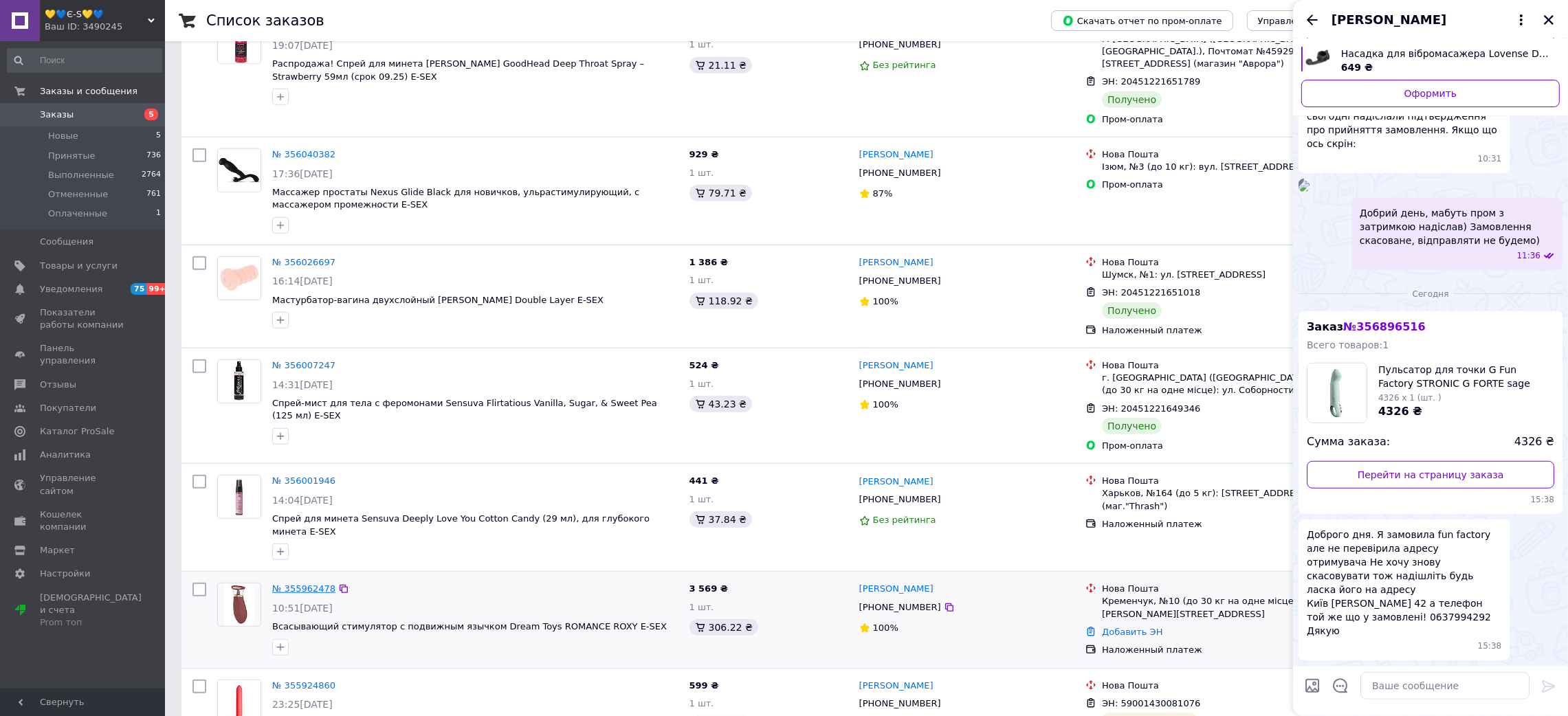
click at [315, 583] on link "№ 355962478" at bounding box center [304, 589] width 63 height 11
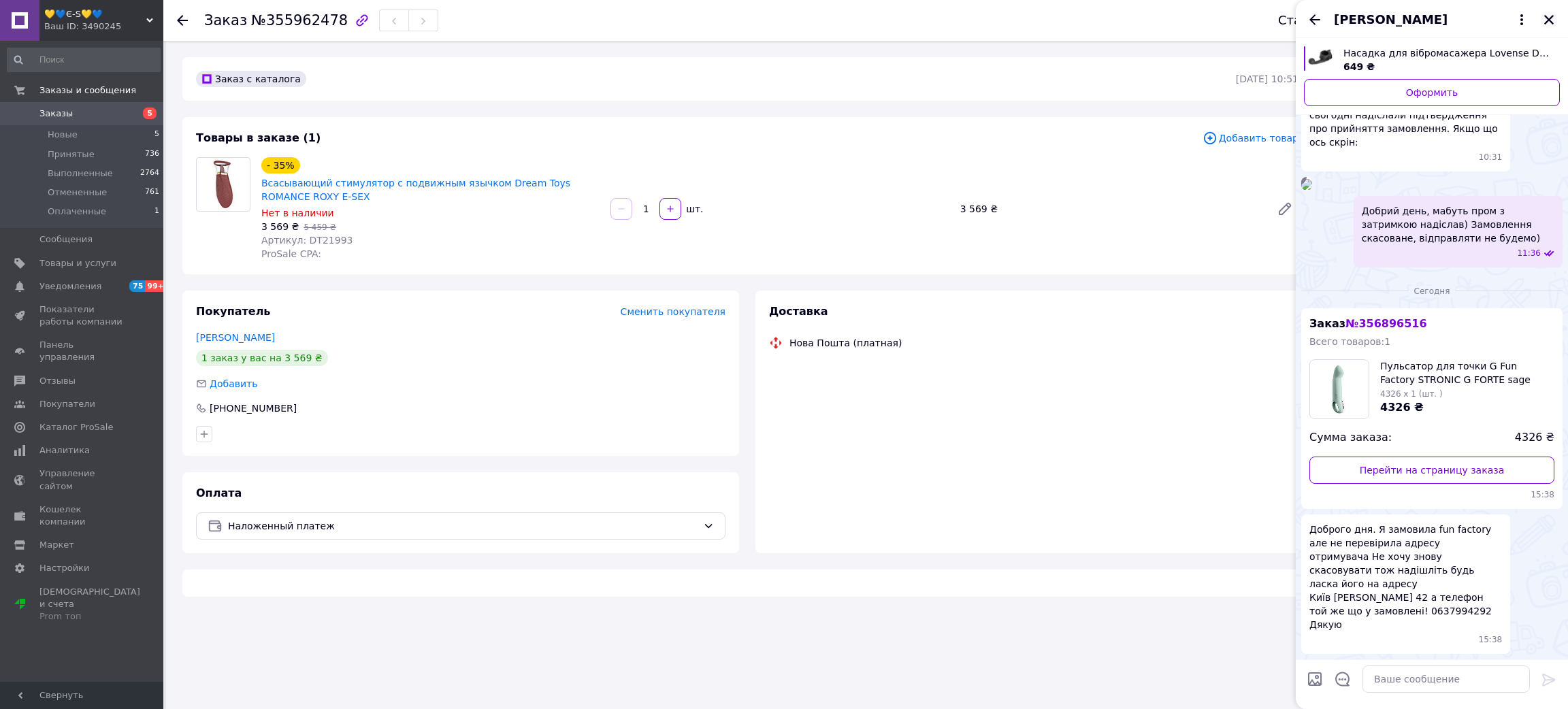
click at [1551, 19] on icon "Закрыть" at bounding box center [1549, 19] width 12 height 12
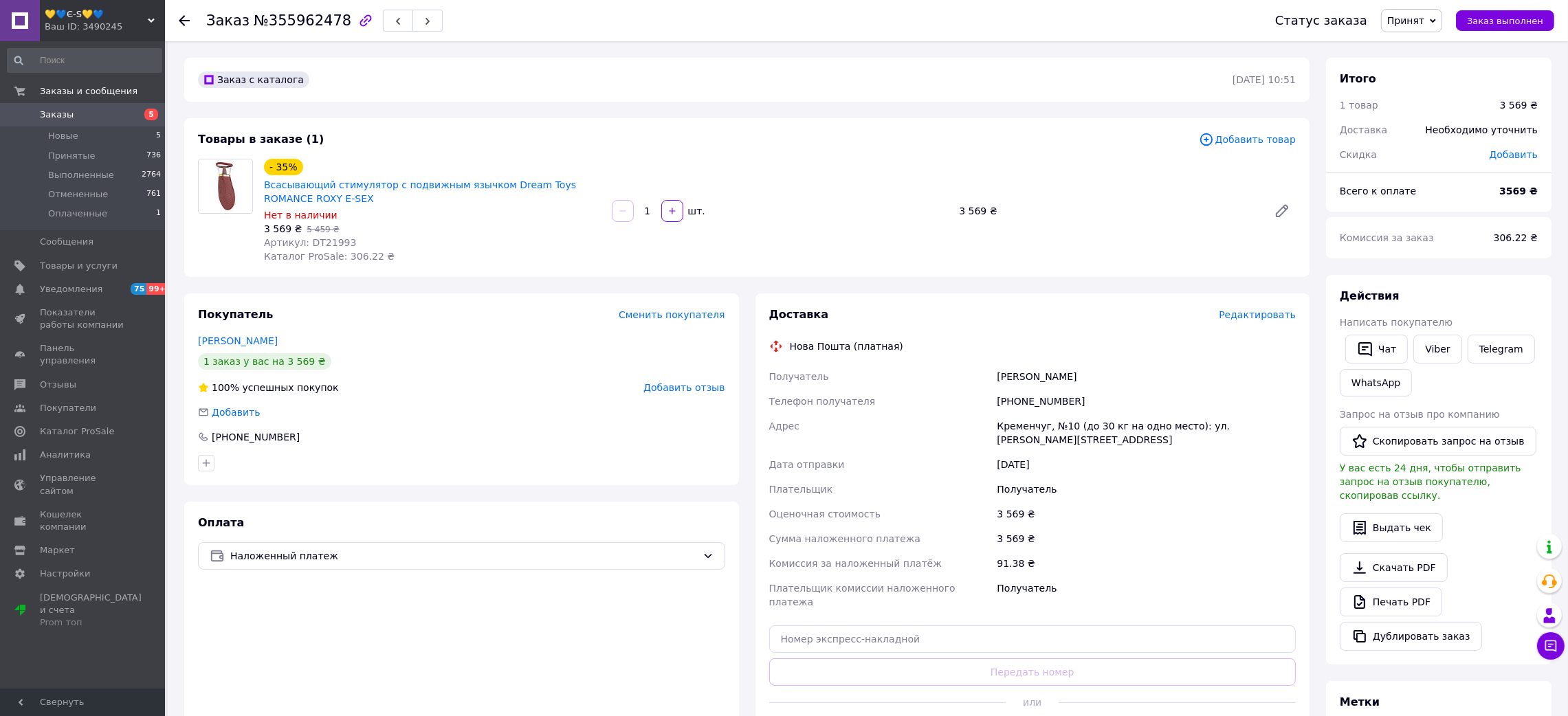
click at [311, 23] on span "№355962478" at bounding box center [302, 20] width 97 height 17
copy span "355962478"
click at [180, 18] on icon at bounding box center [184, 20] width 11 height 11
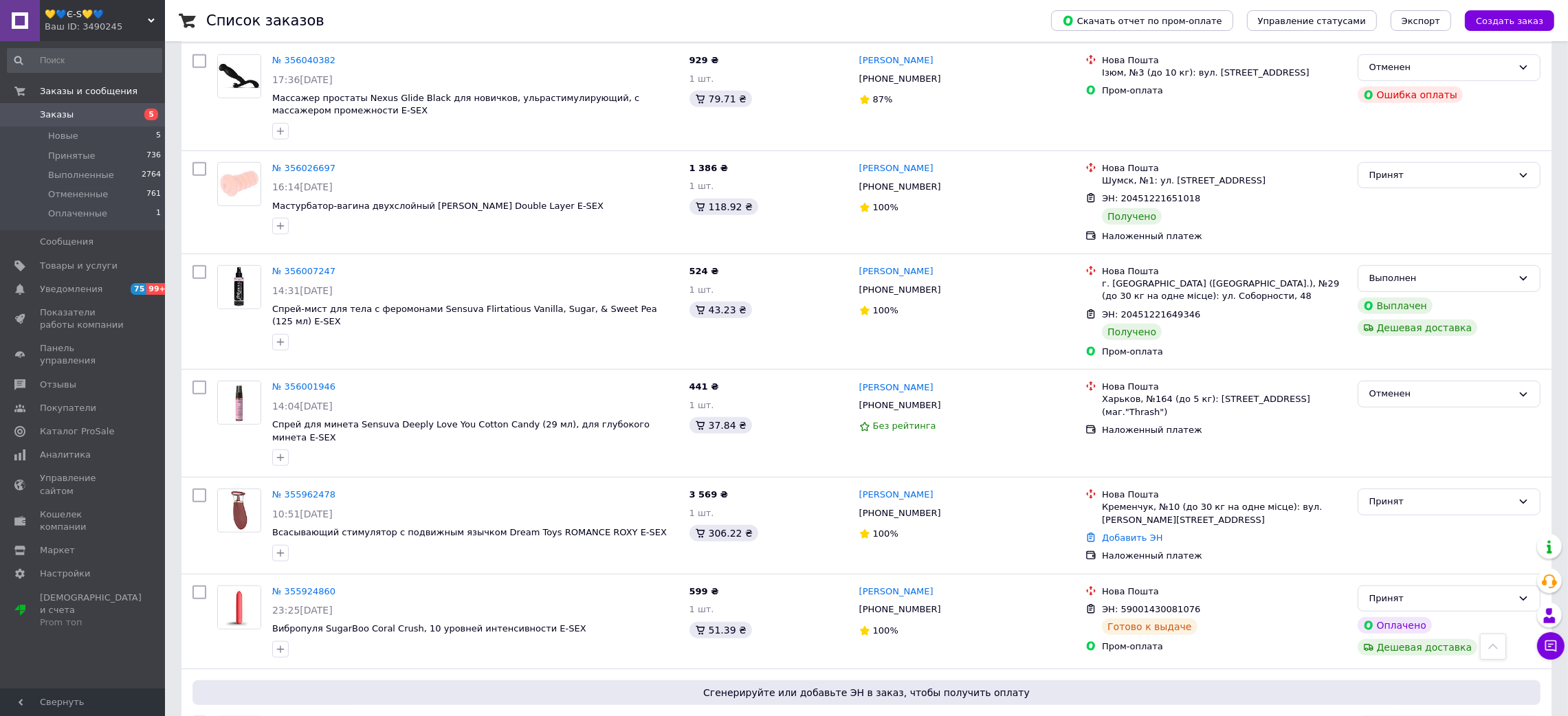
scroll to position [1443, 0]
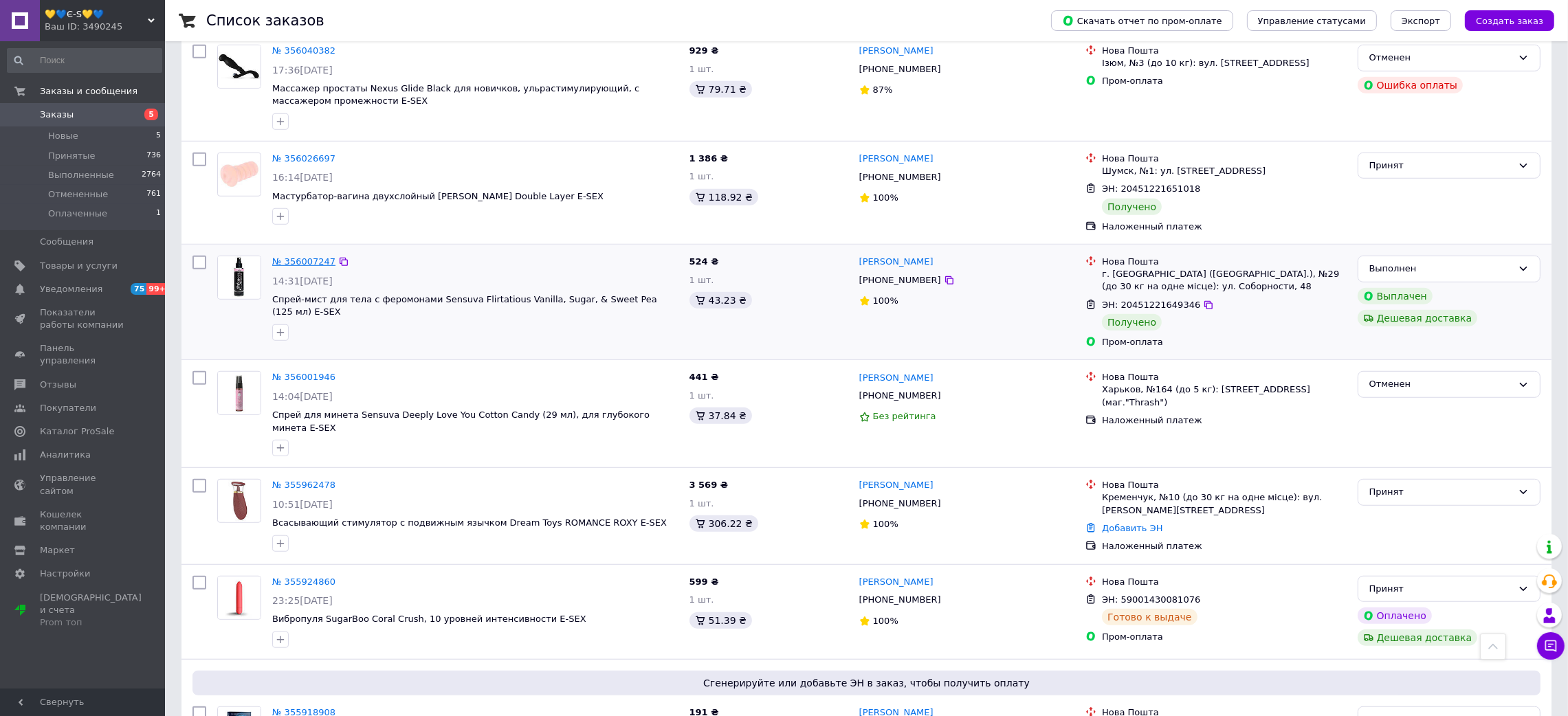
click at [311, 256] on link "№ 356007247" at bounding box center [304, 262] width 63 height 11
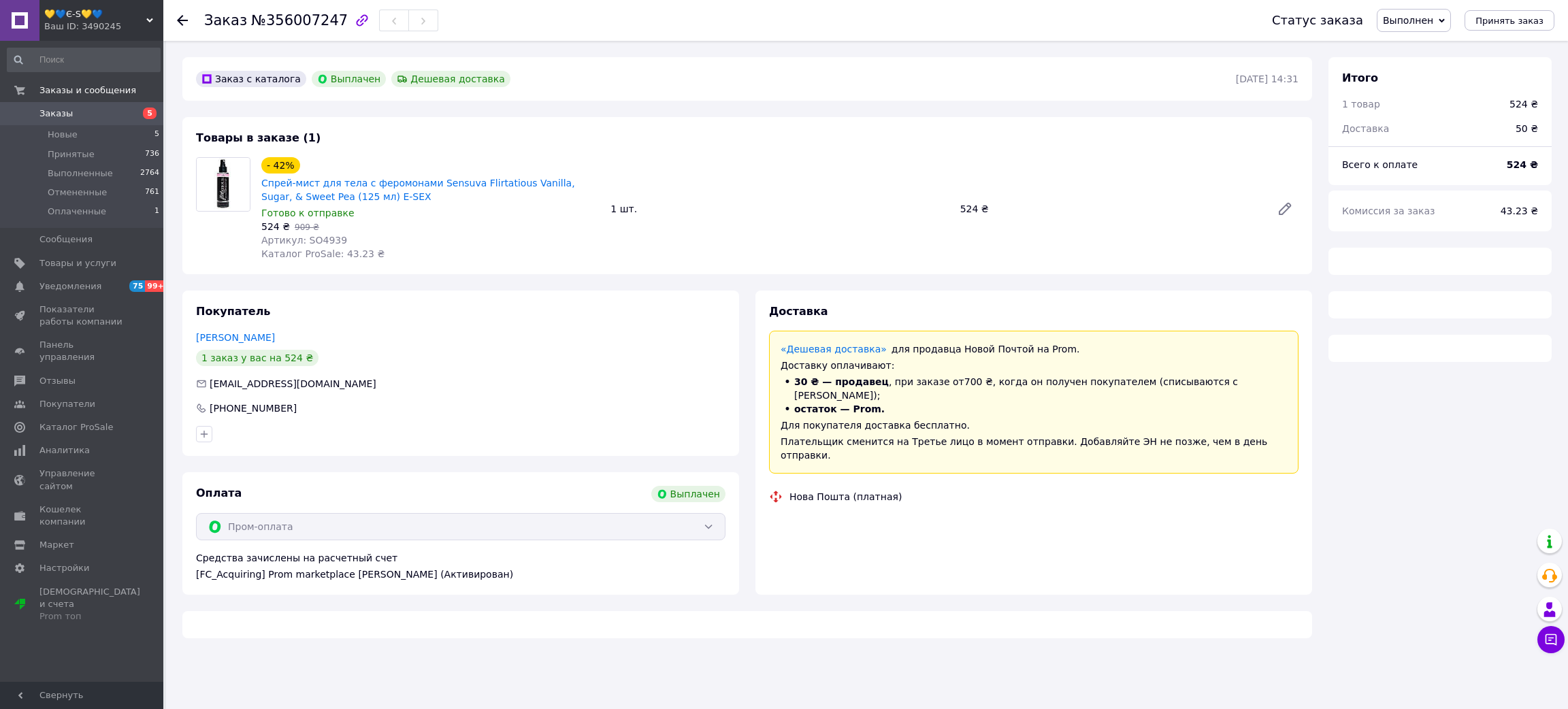
click at [307, 22] on span "№356007247" at bounding box center [299, 20] width 96 height 16
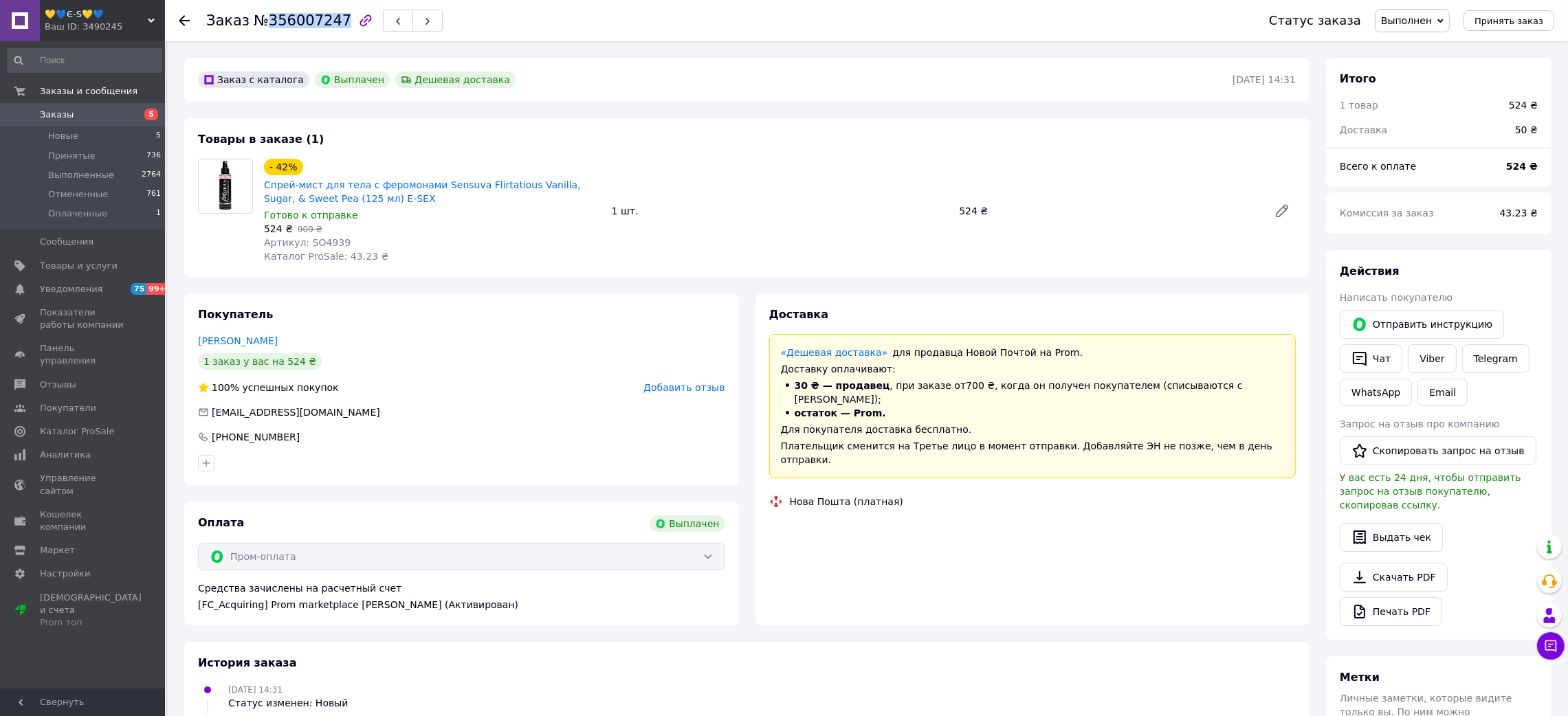
click at [310, 23] on span "№356007247" at bounding box center [302, 20] width 97 height 17
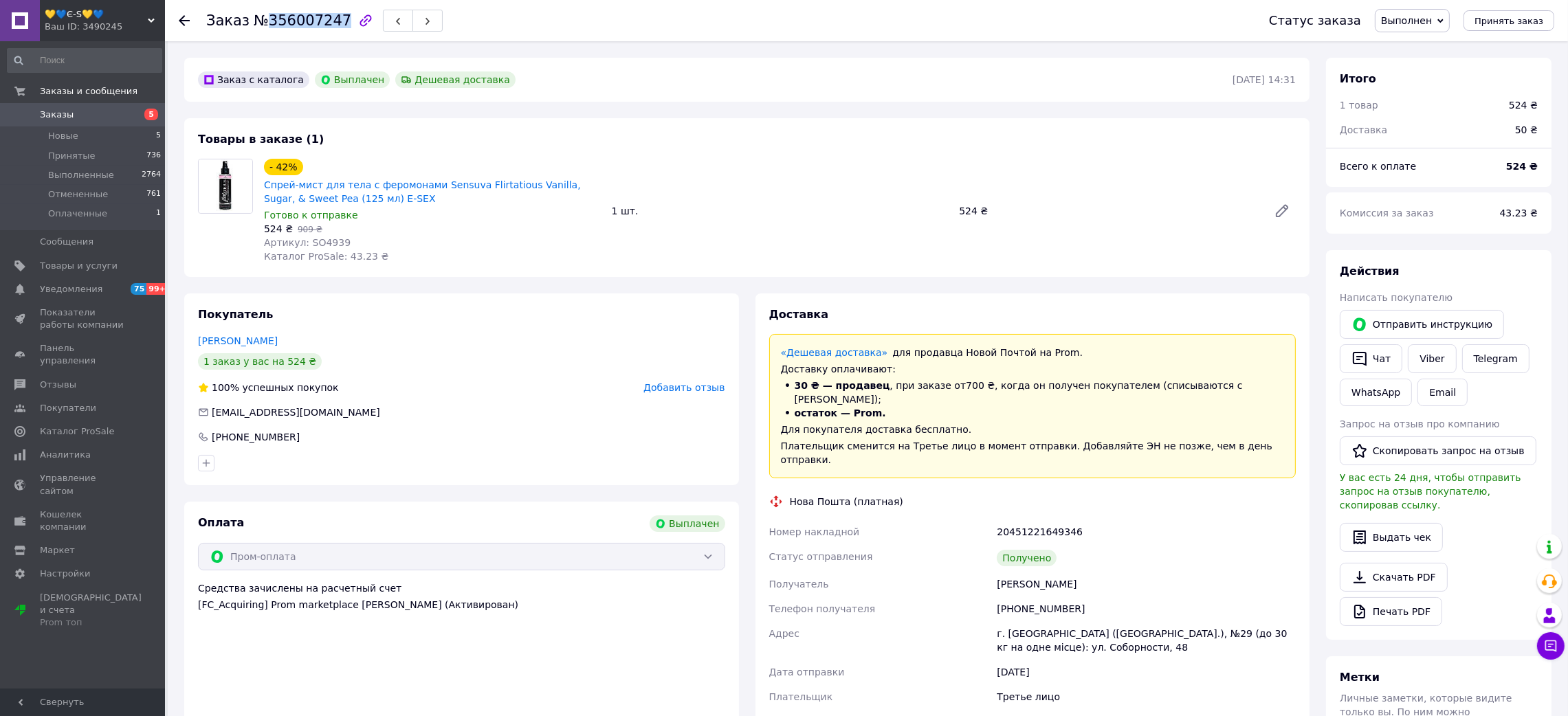
copy span "356007247"
drag, startPoint x: 968, startPoint y: 560, endPoint x: 1092, endPoint y: 550, distance: 124.4
click at [1092, 550] on div "Номер накладной 20451221649346 Статус отправления Получено Получатель [PERSON_N…" at bounding box center [1033, 638] width 532 height 239
copy div "Получатель [PERSON_NAME]"
click at [1023, 519] on div "20451221649346" at bounding box center [1146, 531] width 305 height 25
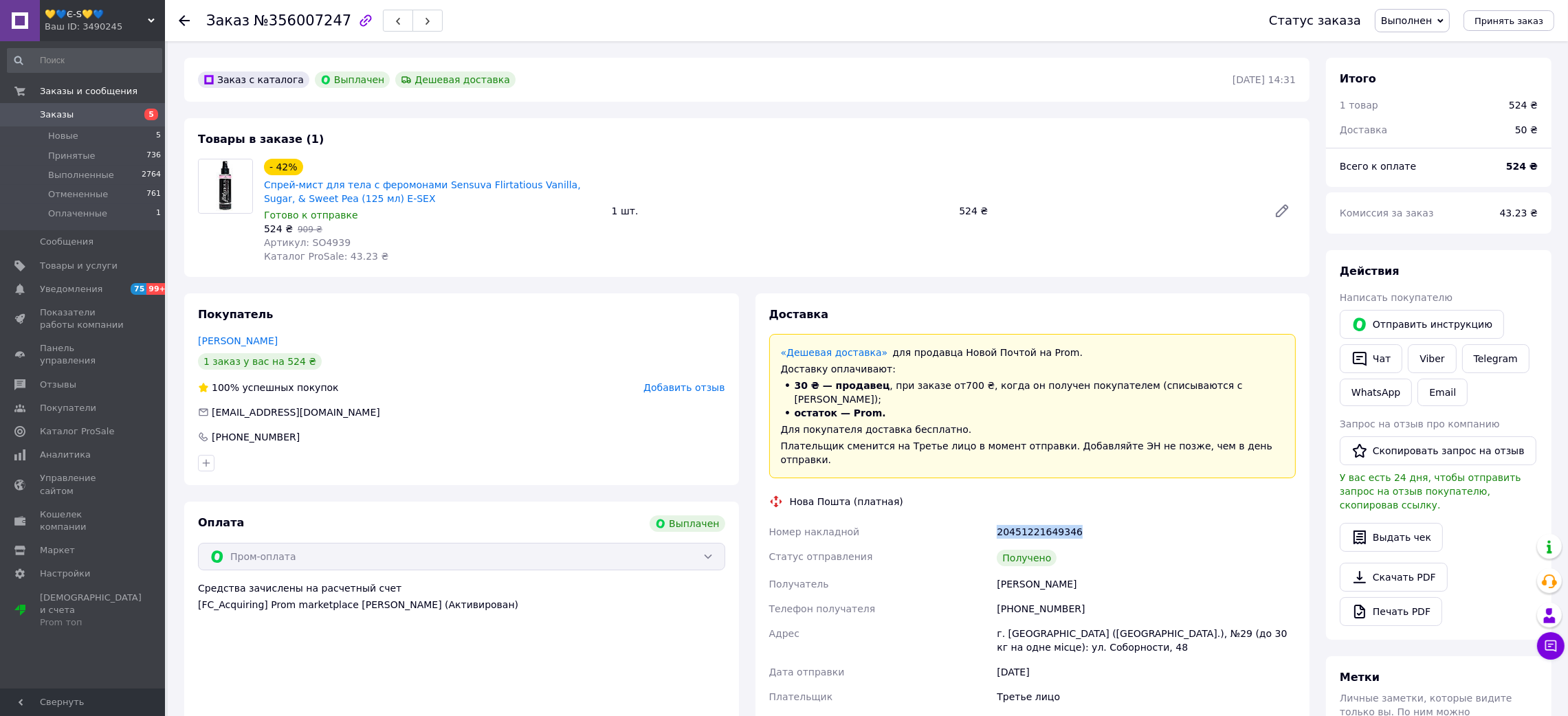
click at [1023, 519] on div "20451221649346" at bounding box center [1146, 531] width 305 height 25
copy div "20451221649346"
click at [324, 246] on span "Артикул: SO4939" at bounding box center [307, 242] width 87 height 11
copy span "SO4939"
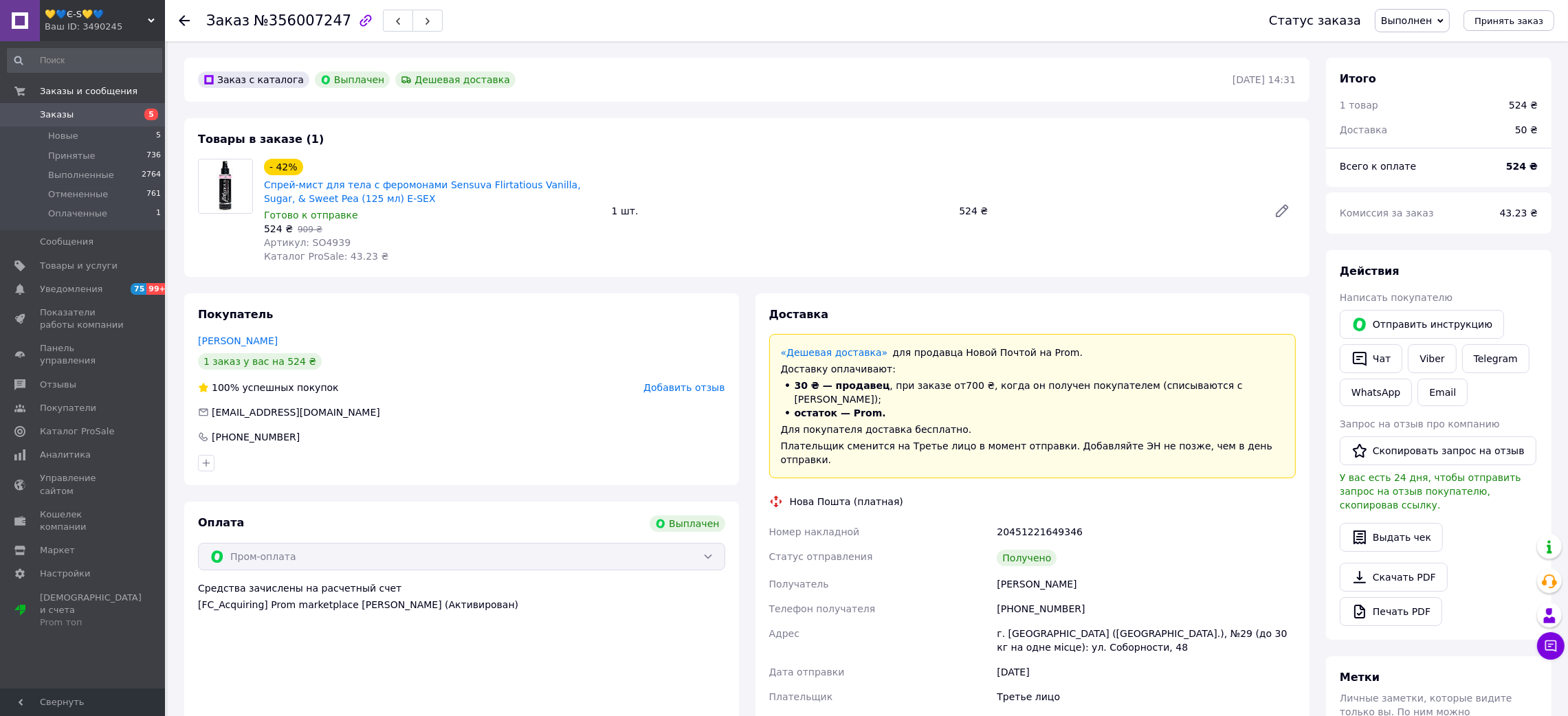
click at [183, 16] on use at bounding box center [184, 20] width 11 height 11
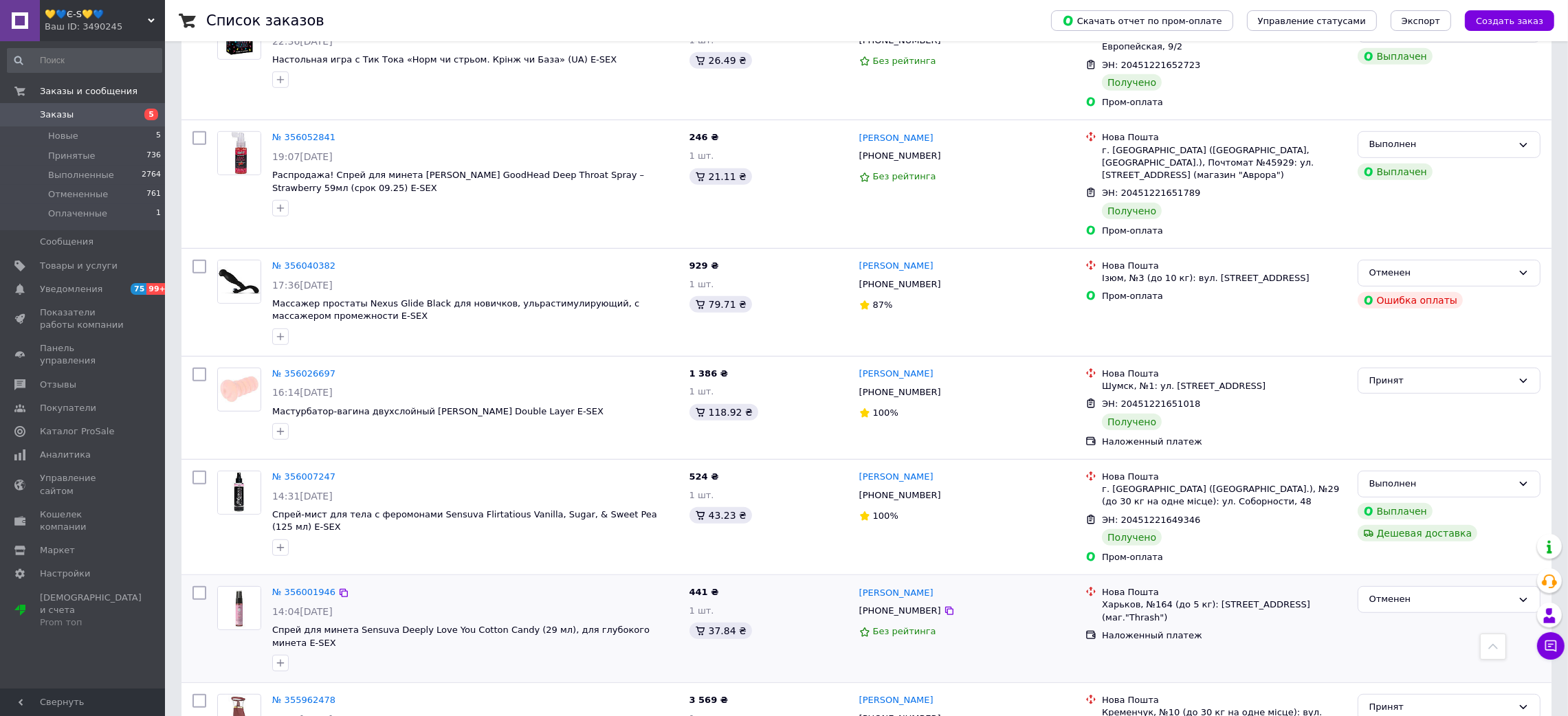
scroll to position [1223, 0]
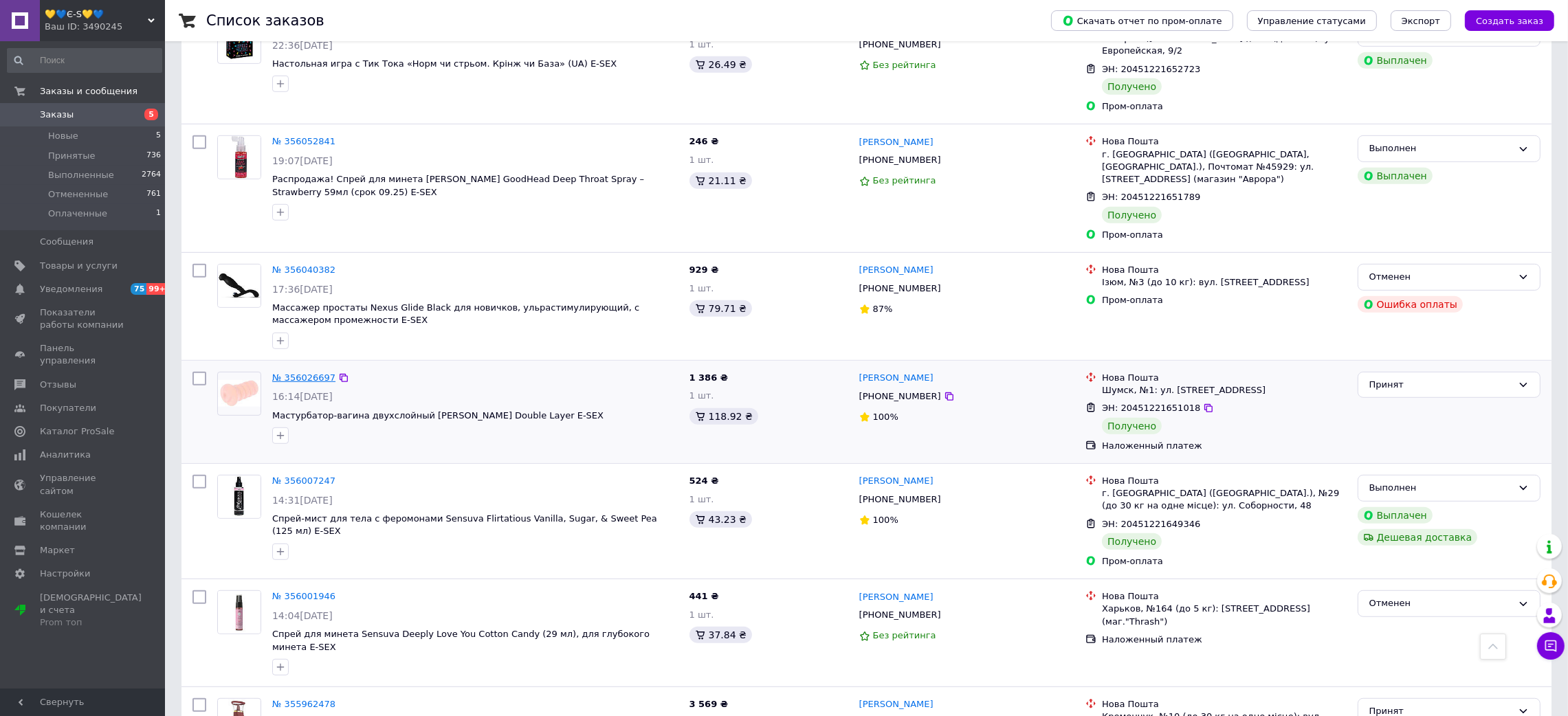
click at [306, 372] on link "№ 356026697" at bounding box center [304, 378] width 63 height 11
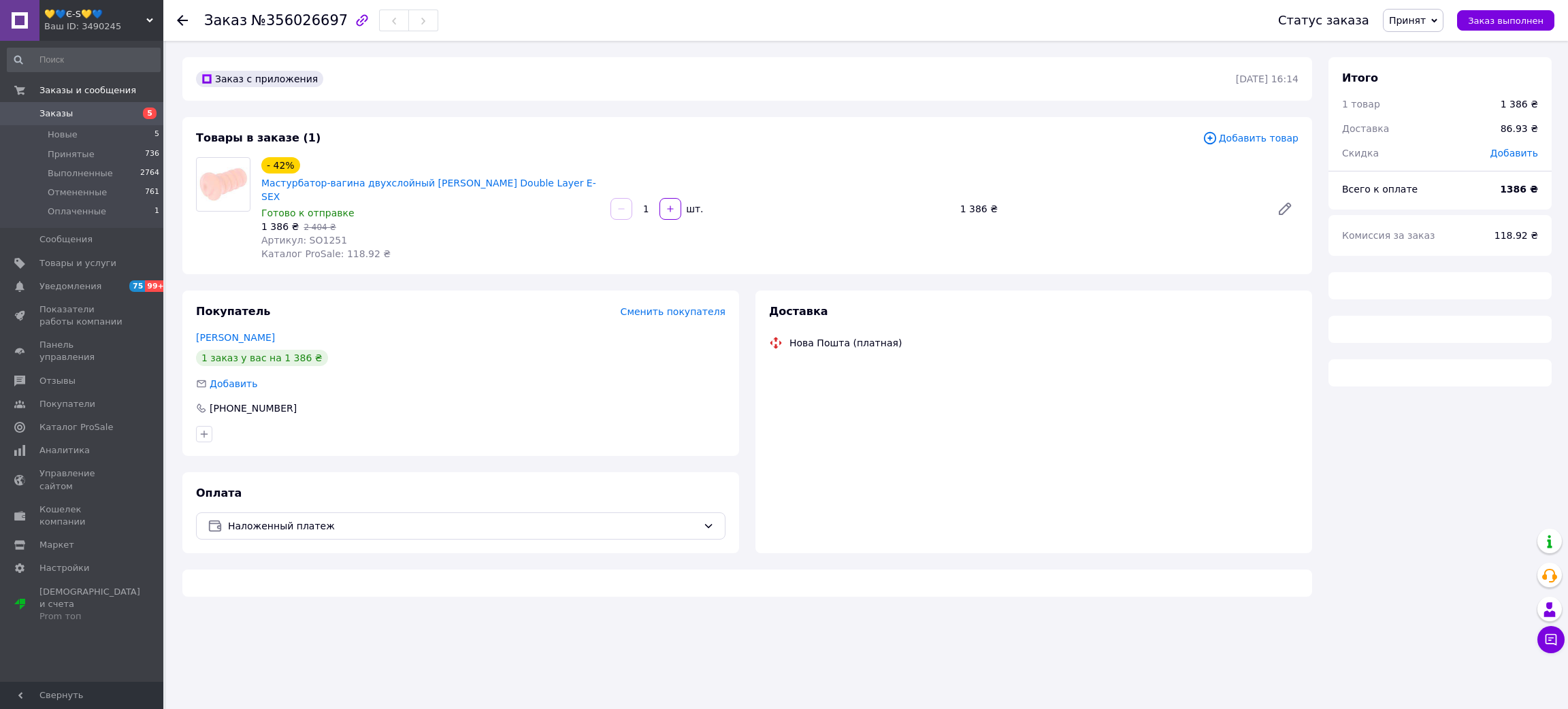
click at [303, 19] on span "№356026697" at bounding box center [299, 20] width 96 height 16
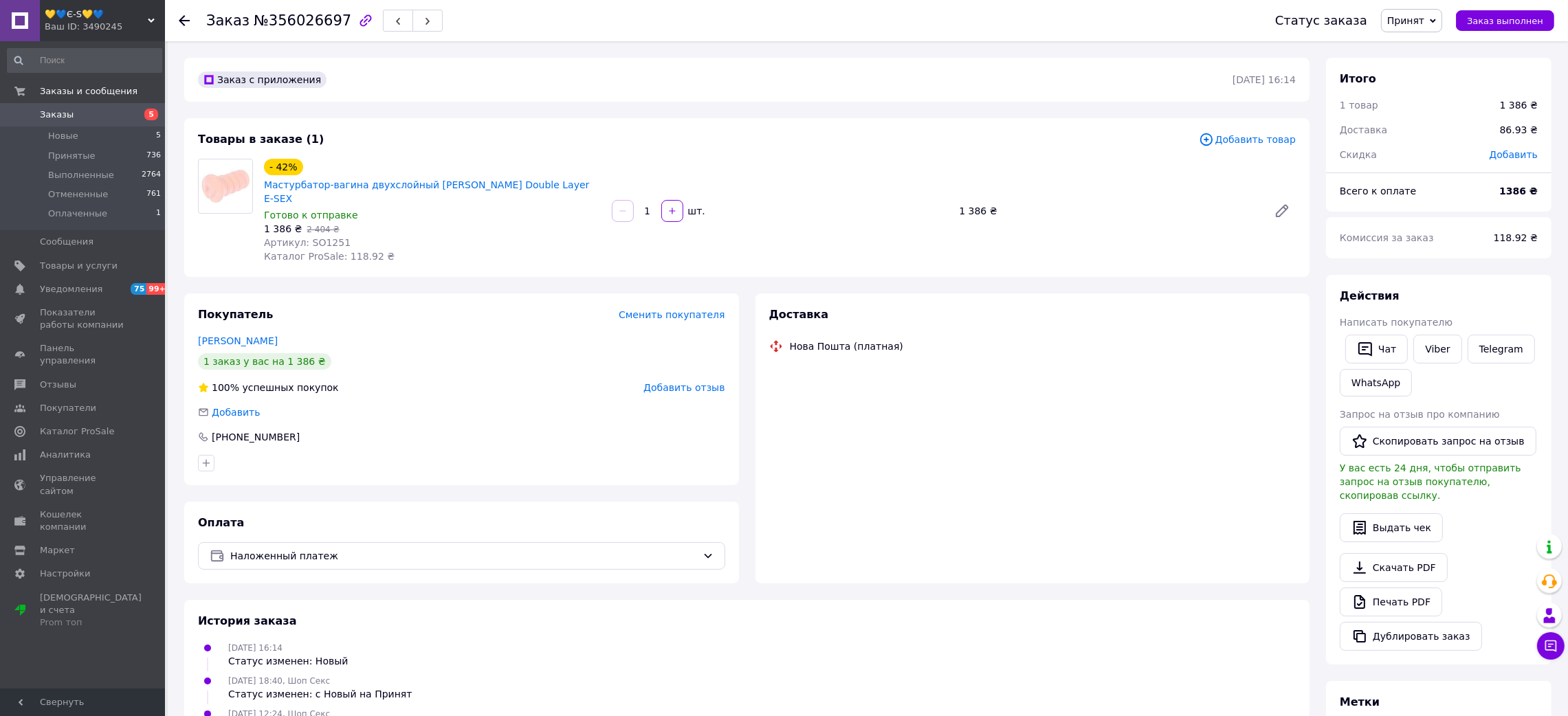
click at [306, 19] on span "№356026697" at bounding box center [302, 20] width 97 height 17
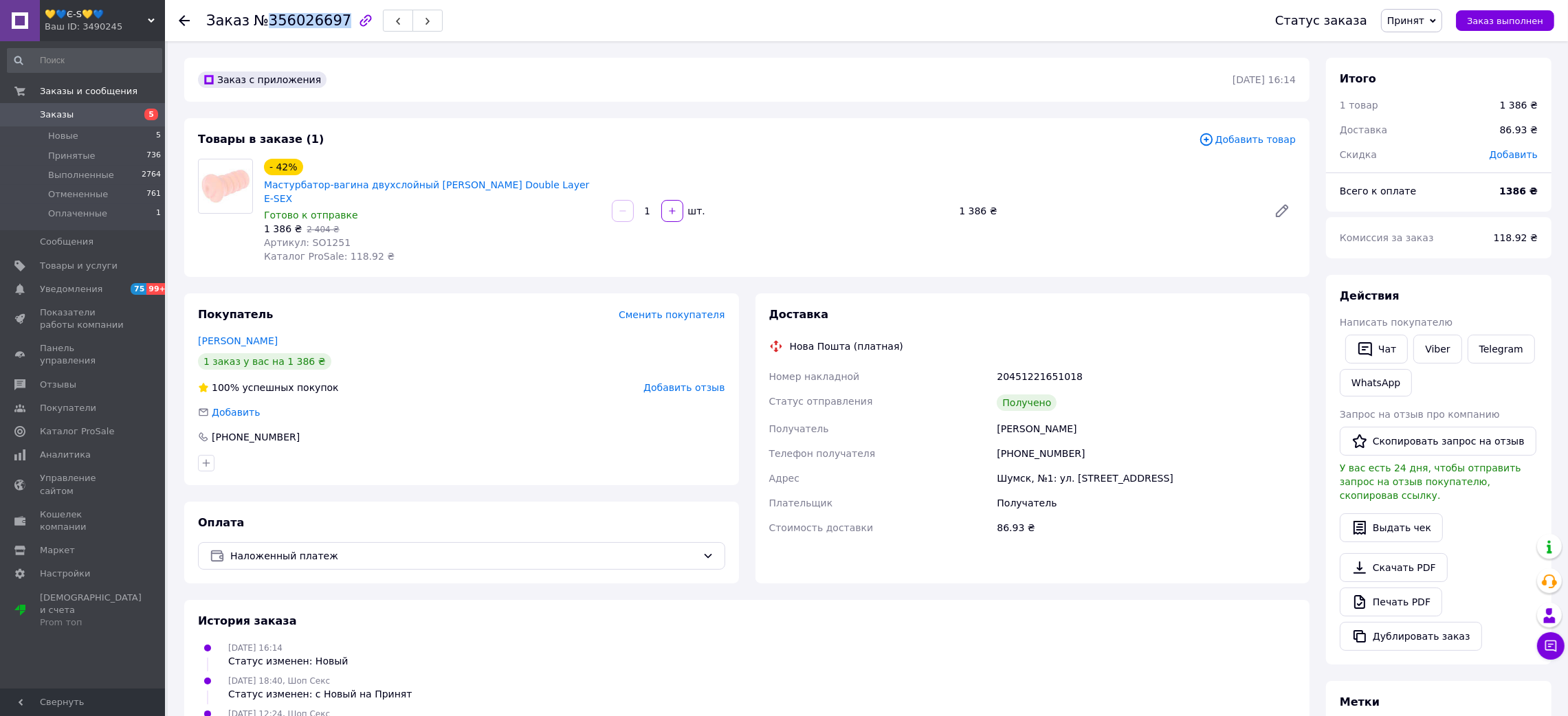
copy span "356026697"
drag, startPoint x: 978, startPoint y: 399, endPoint x: 1088, endPoint y: 382, distance: 111.3
click at [1125, 412] on div "Номер накладной 20451221651018 Статус отправления Получено Получатель [PERSON_N…" at bounding box center [1033, 451] width 532 height 176
drag, startPoint x: 1199, startPoint y: 540, endPoint x: 1026, endPoint y: 410, distance: 216.4
click at [1201, 539] on div "Доставка Нова Пошта (платная) Номер накладной 20451221651018 Статус отправления…" at bounding box center [1033, 438] width 554 height 290
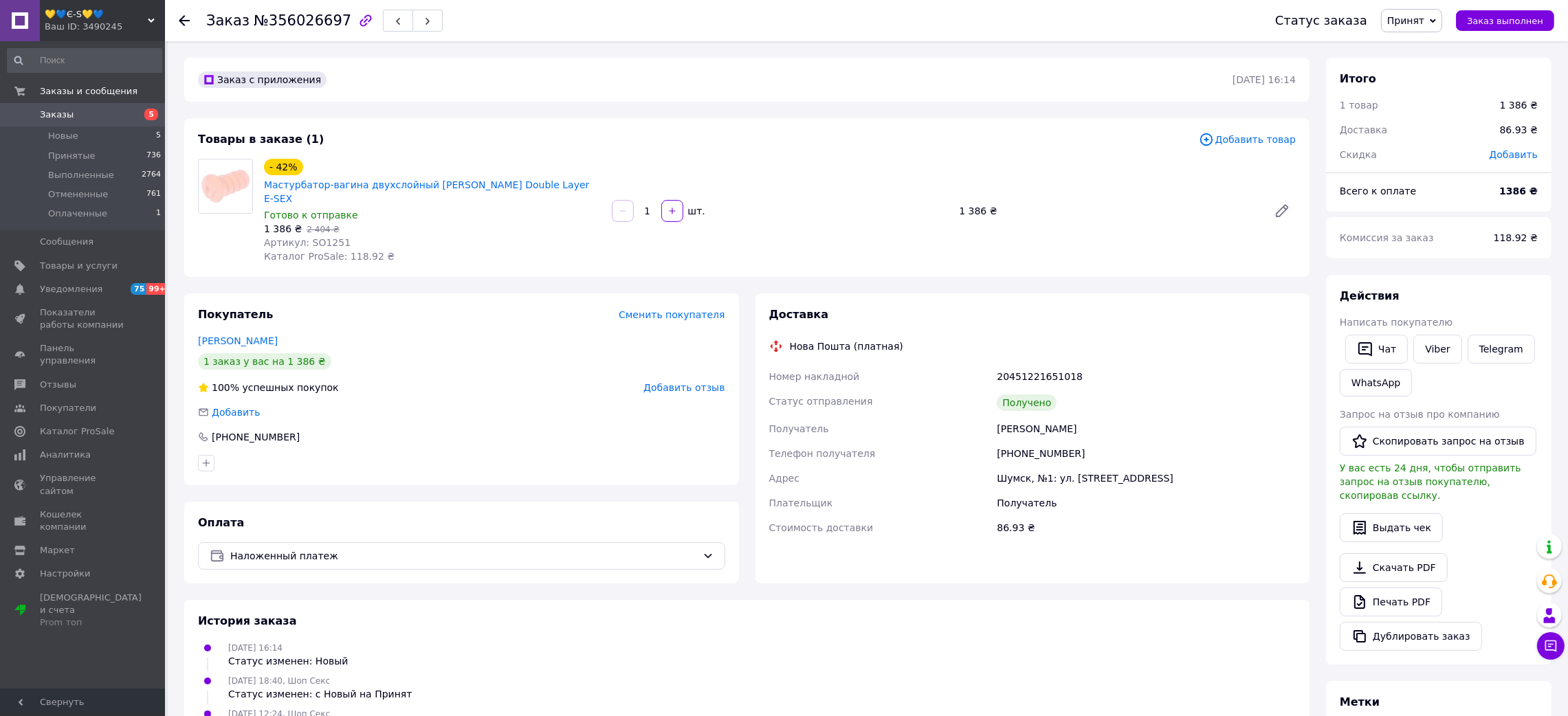
drag, startPoint x: 974, startPoint y: 397, endPoint x: 1099, endPoint y: 383, distance: 125.8
click at [1128, 402] on div "Номер накладной 20451221651018 Статус отправления Получено Получатель [PERSON_N…" at bounding box center [1033, 451] width 532 height 176
copy div "Получатель [PERSON_NAME]"
click at [1038, 364] on div "20451221651018" at bounding box center [1146, 376] width 305 height 25
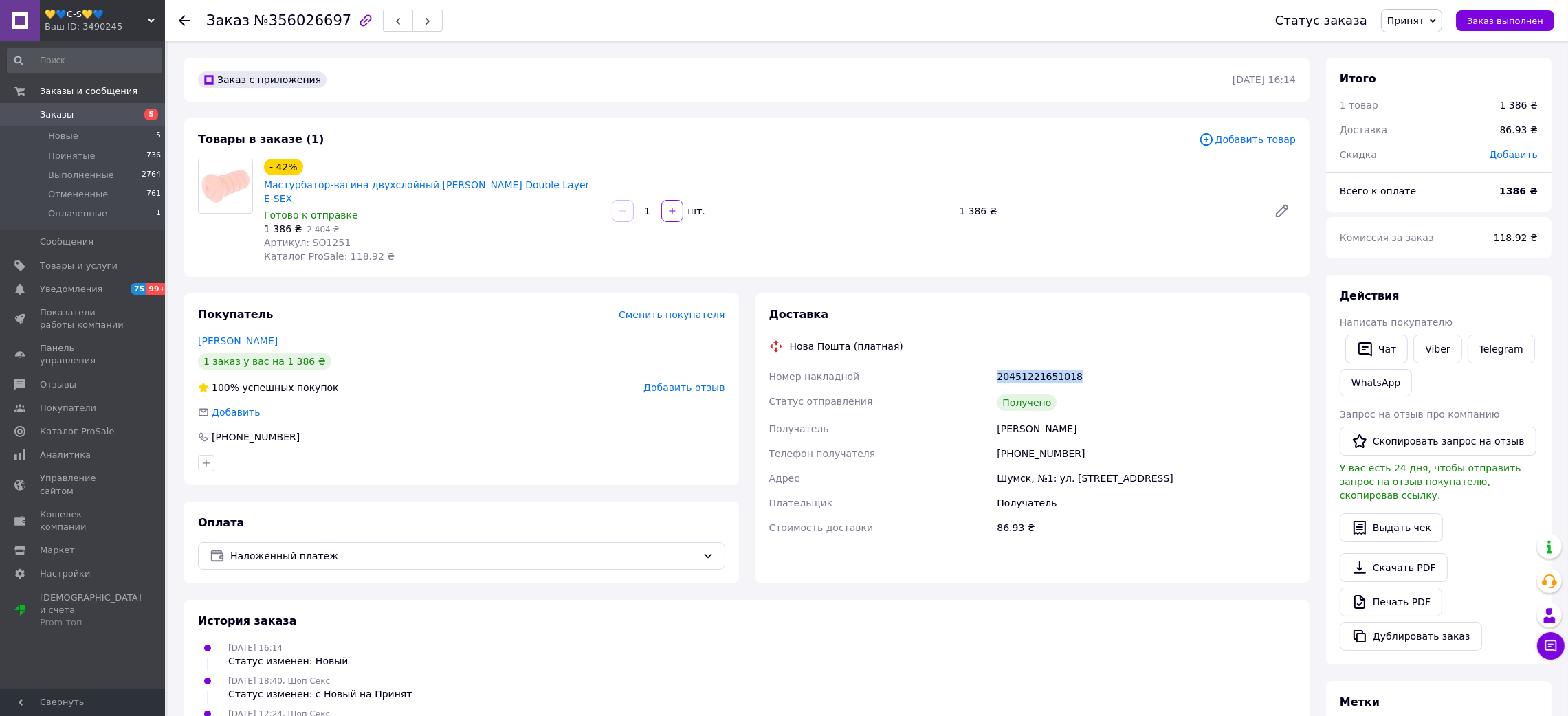
copy div "20451221651018"
click at [1038, 441] on div "[PHONE_NUMBER]" at bounding box center [1146, 453] width 305 height 25
click at [319, 237] on span "Артикул: SO1251" at bounding box center [307, 242] width 87 height 11
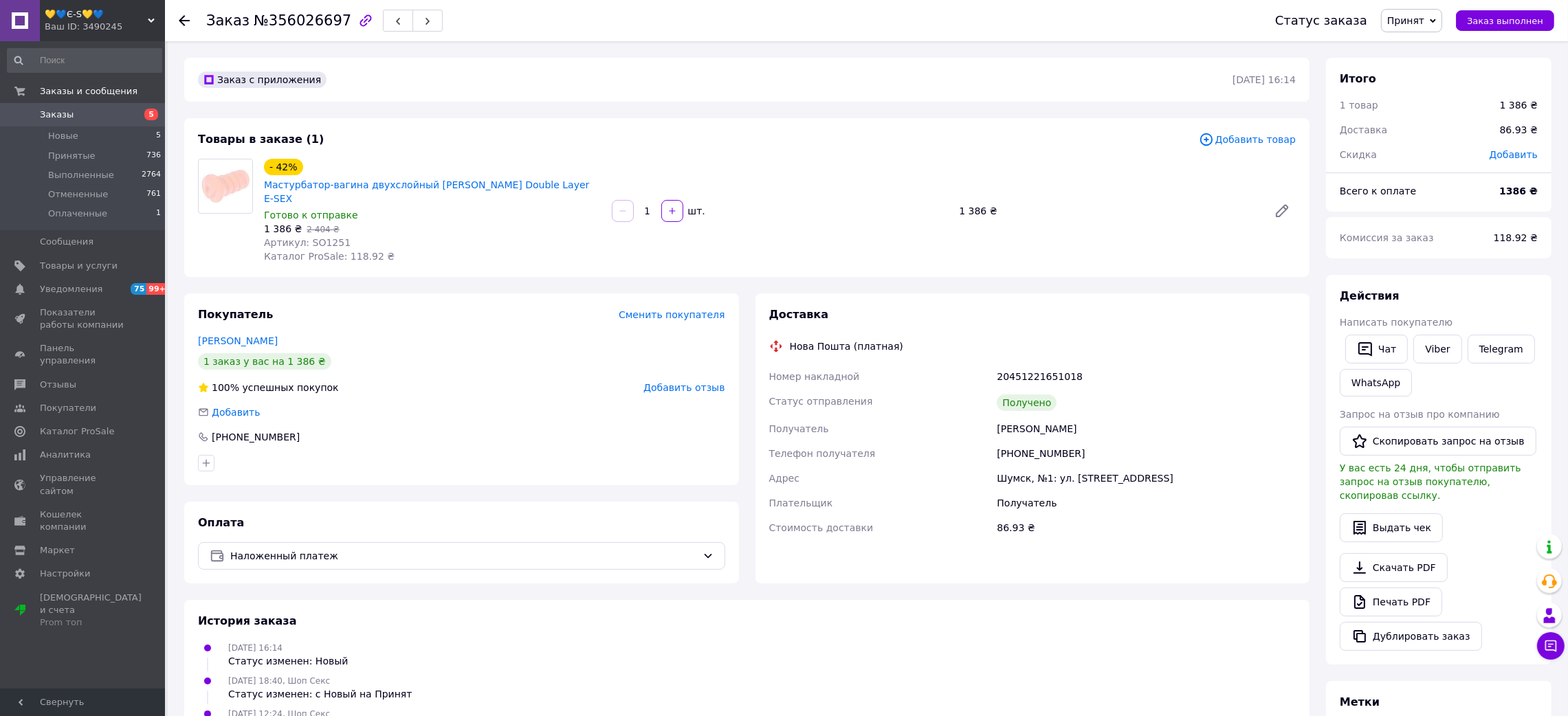
click at [189, 23] on icon at bounding box center [184, 20] width 11 height 11
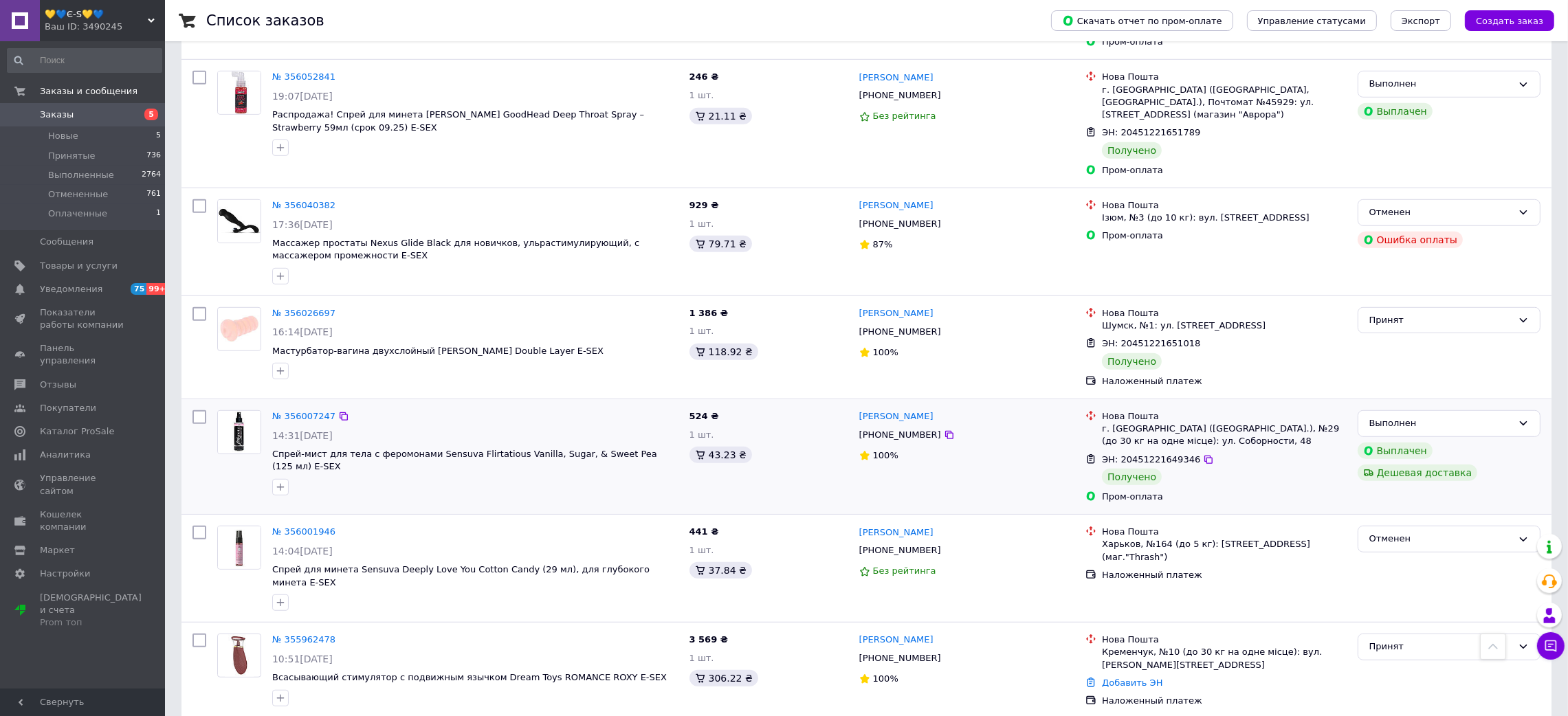
scroll to position [1339, 0]
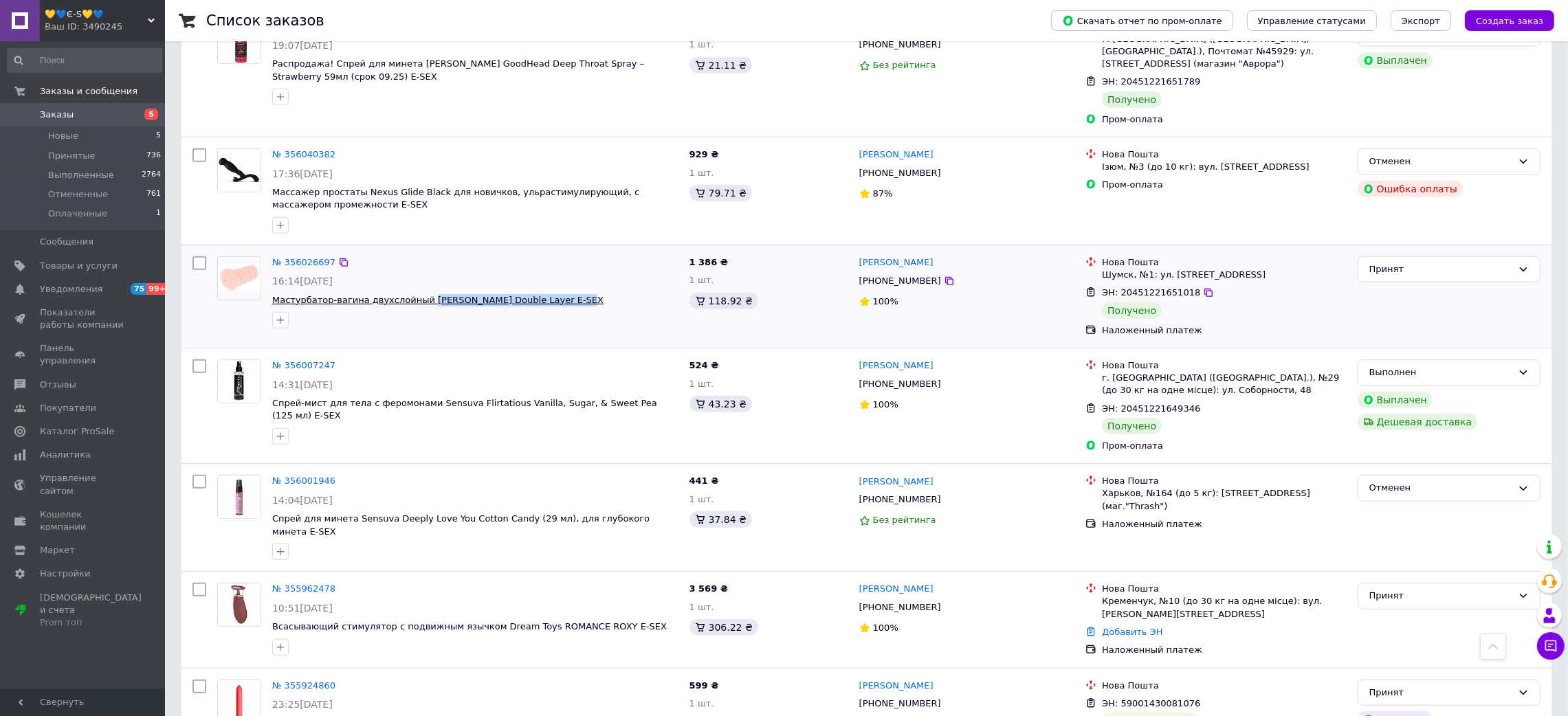
drag, startPoint x: 569, startPoint y: 261, endPoint x: 415, endPoint y: 258, distance: 154.0
click at [415, 294] on span "Мастурбатор-вагина двухслойный [PERSON_NAME] Double Layer Е-SEX" at bounding box center [475, 300] width 407 height 13
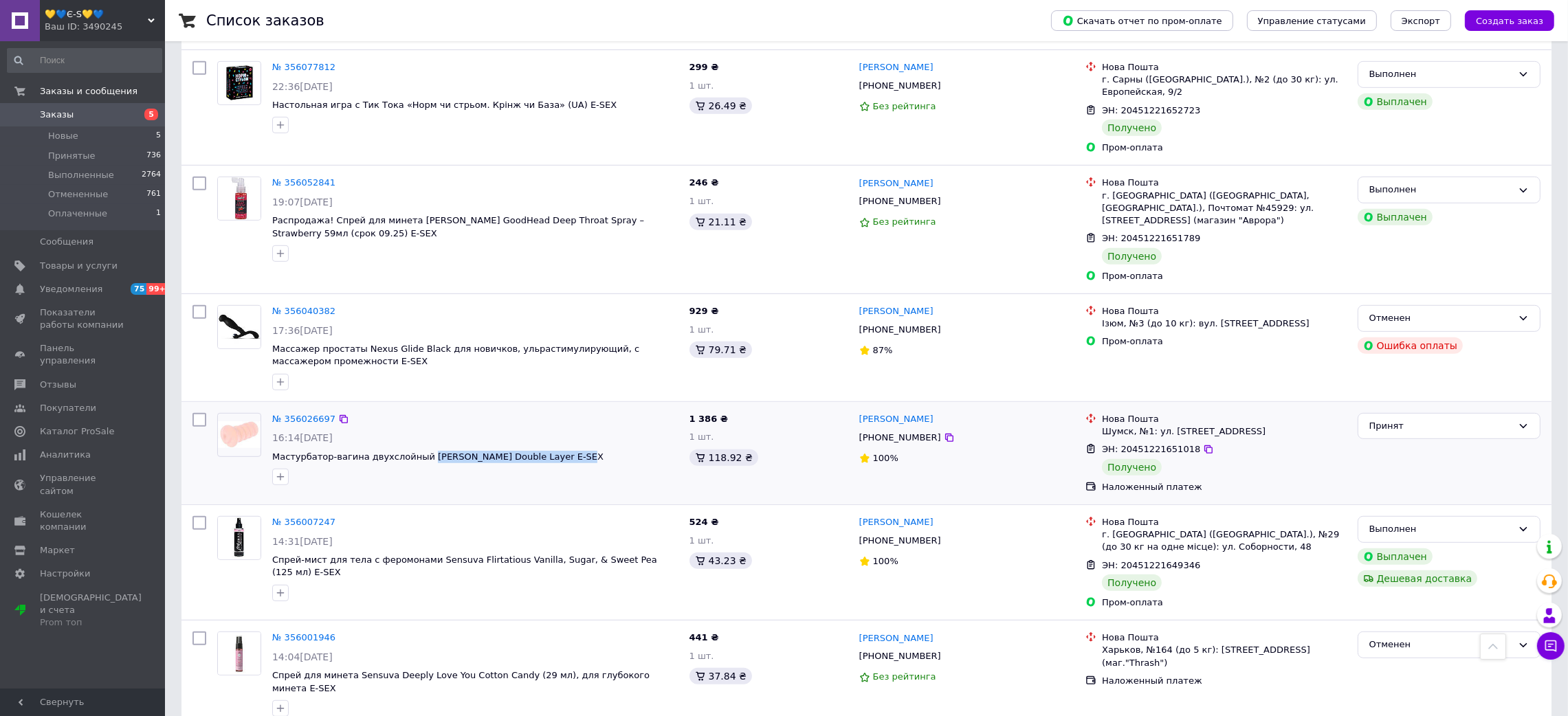
scroll to position [1133, 0]
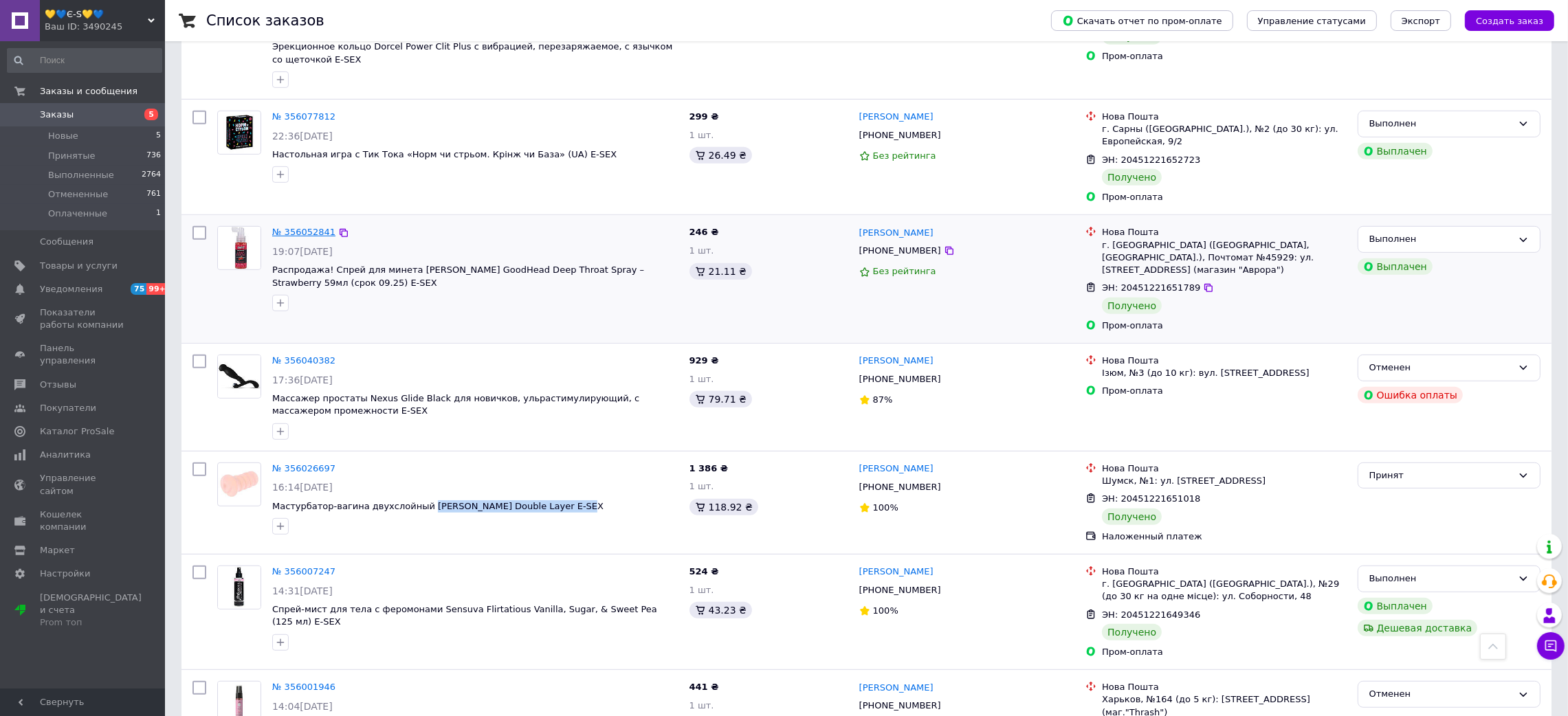
click at [306, 227] on link "№ 356052841" at bounding box center [304, 232] width 63 height 11
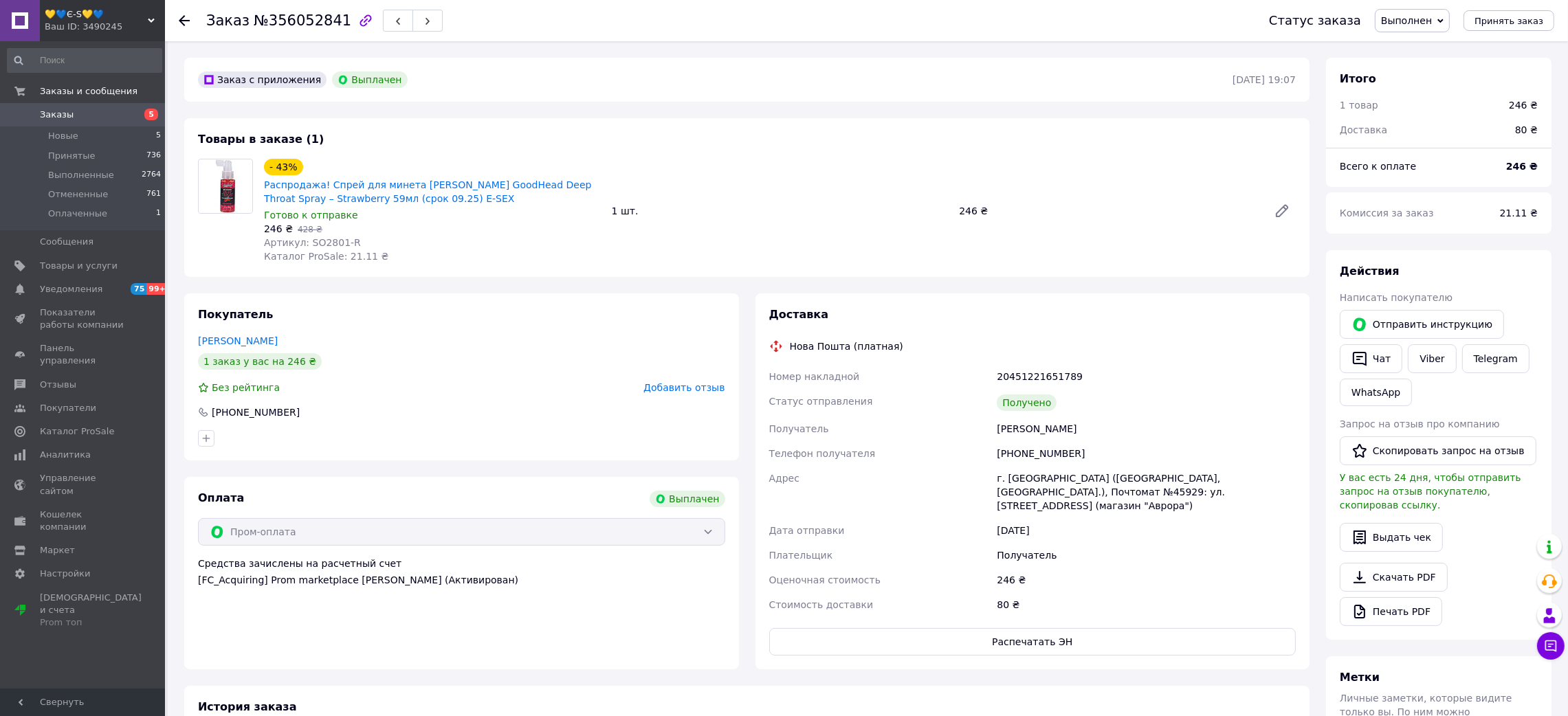
click at [283, 14] on span "№356052841" at bounding box center [302, 20] width 97 height 17
drag, startPoint x: 955, startPoint y: 430, endPoint x: 950, endPoint y: 250, distance: 180.1
click at [1184, 424] on div "Номер накладной 20451221651789 Статус отправления Получено Получатель [PERSON_N…" at bounding box center [1033, 490] width 532 height 252
click at [1025, 373] on div "20451221651789" at bounding box center [1146, 376] width 305 height 25
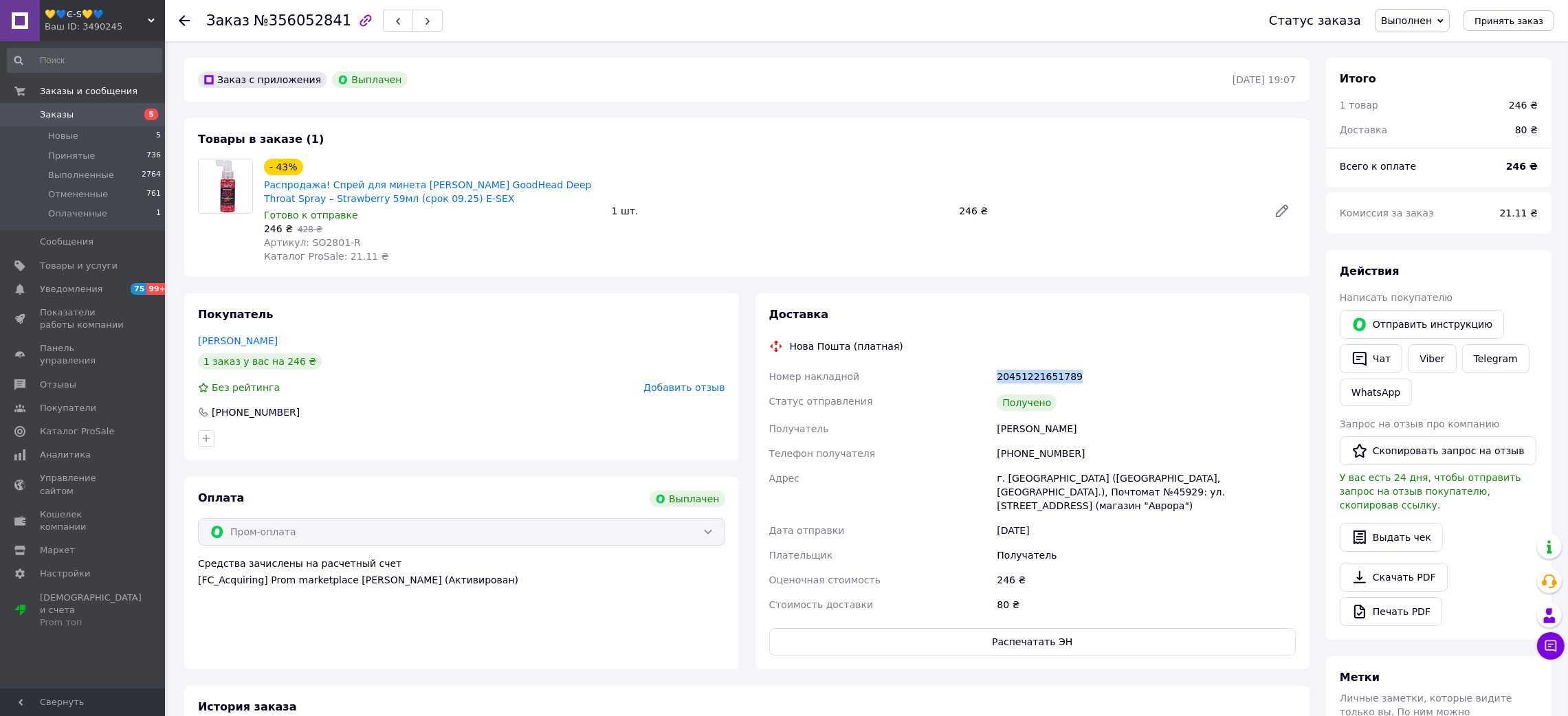
click at [1025, 373] on div "20451221651789" at bounding box center [1146, 376] width 305 height 25
click at [322, 239] on span "Артикул: SO2801-R" at bounding box center [312, 242] width 97 height 11
click at [181, 15] on icon at bounding box center [184, 20] width 11 height 11
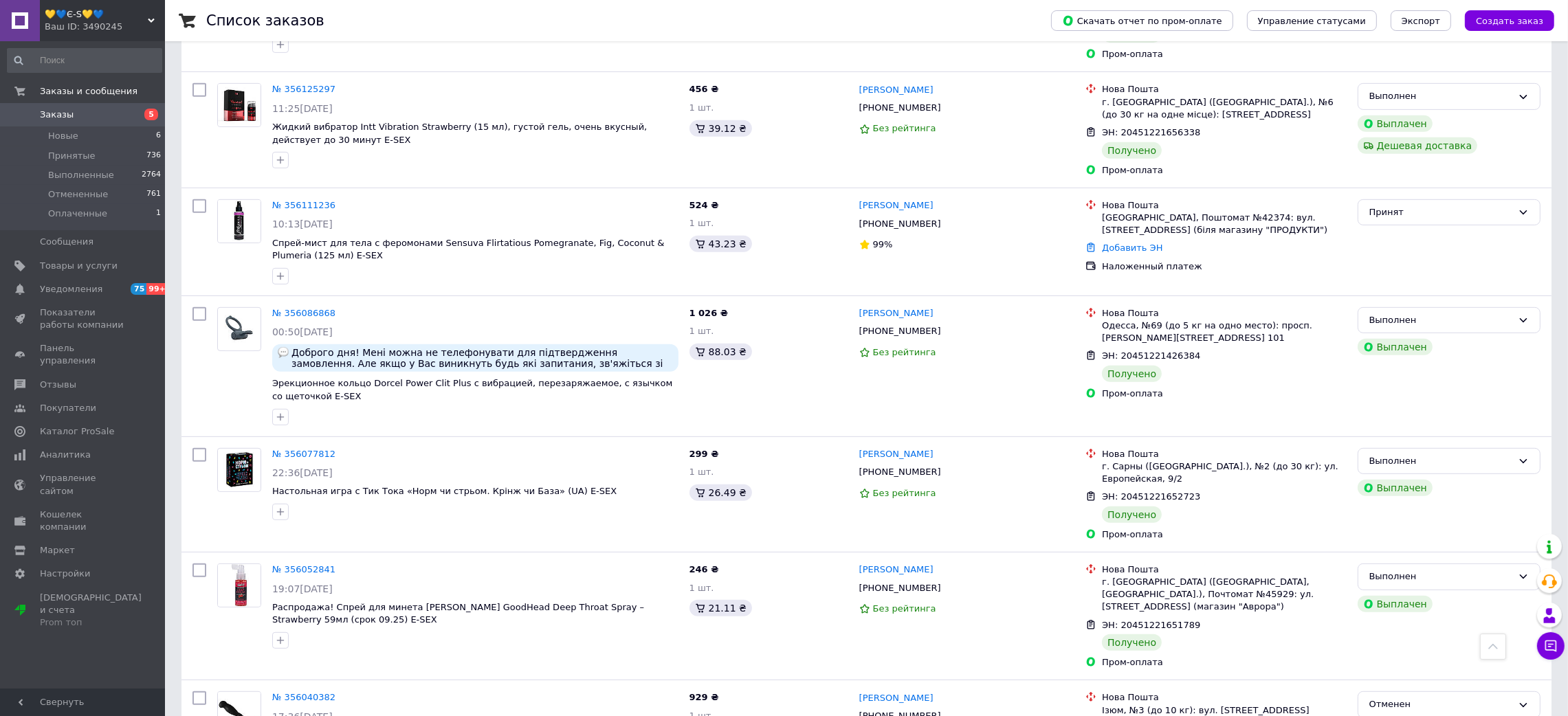
scroll to position [926, 0]
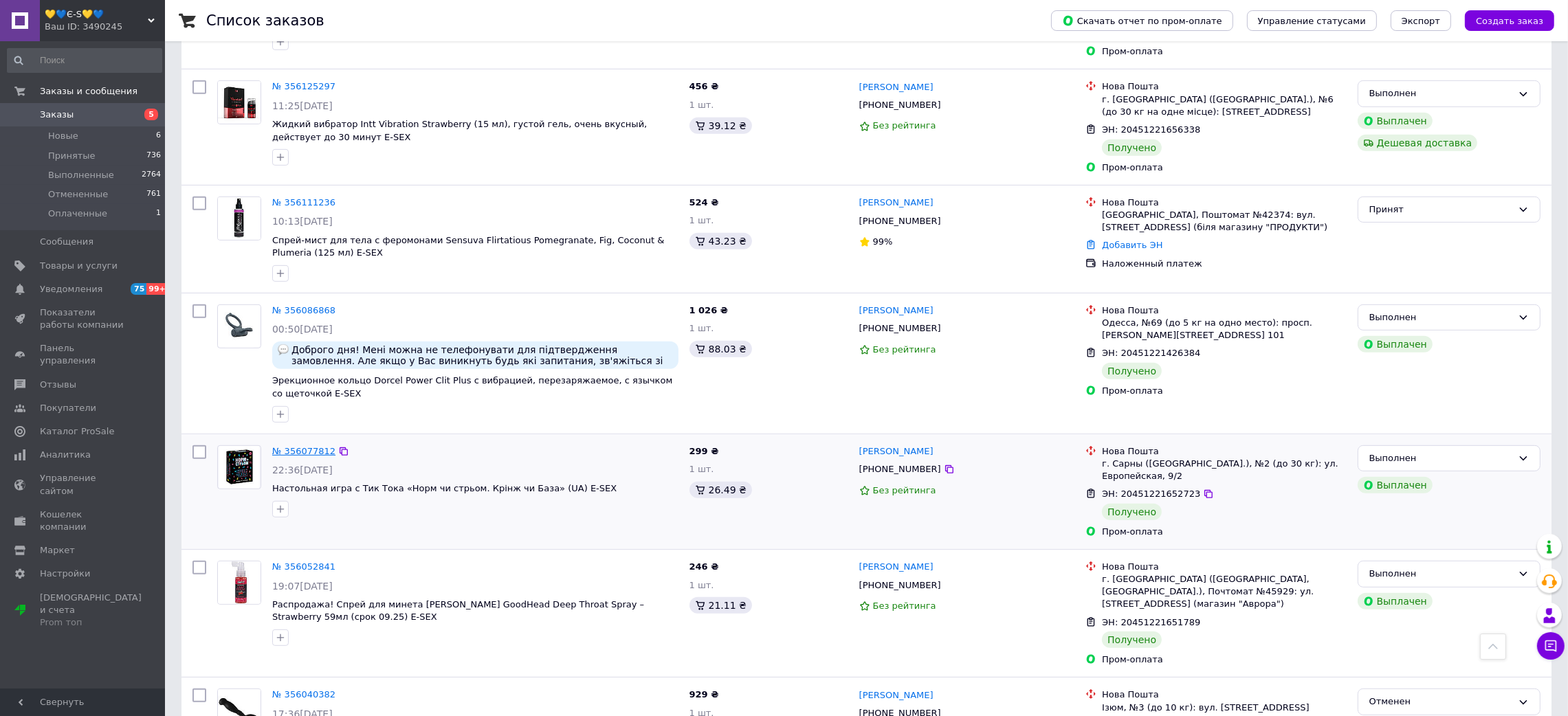
click at [296, 445] on link "№ 356077812" at bounding box center [304, 451] width 63 height 11
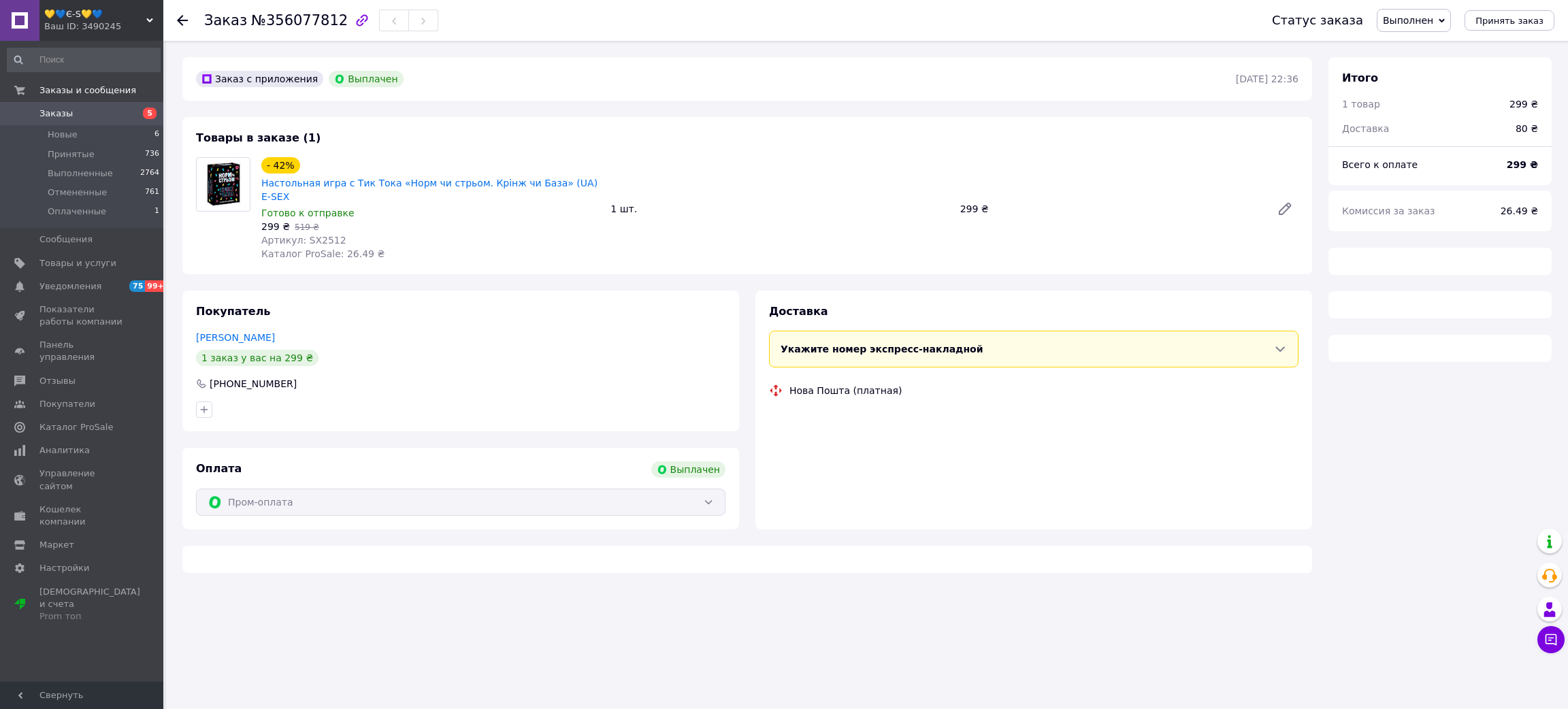
click at [314, 19] on span "№356077812" at bounding box center [299, 20] width 96 height 16
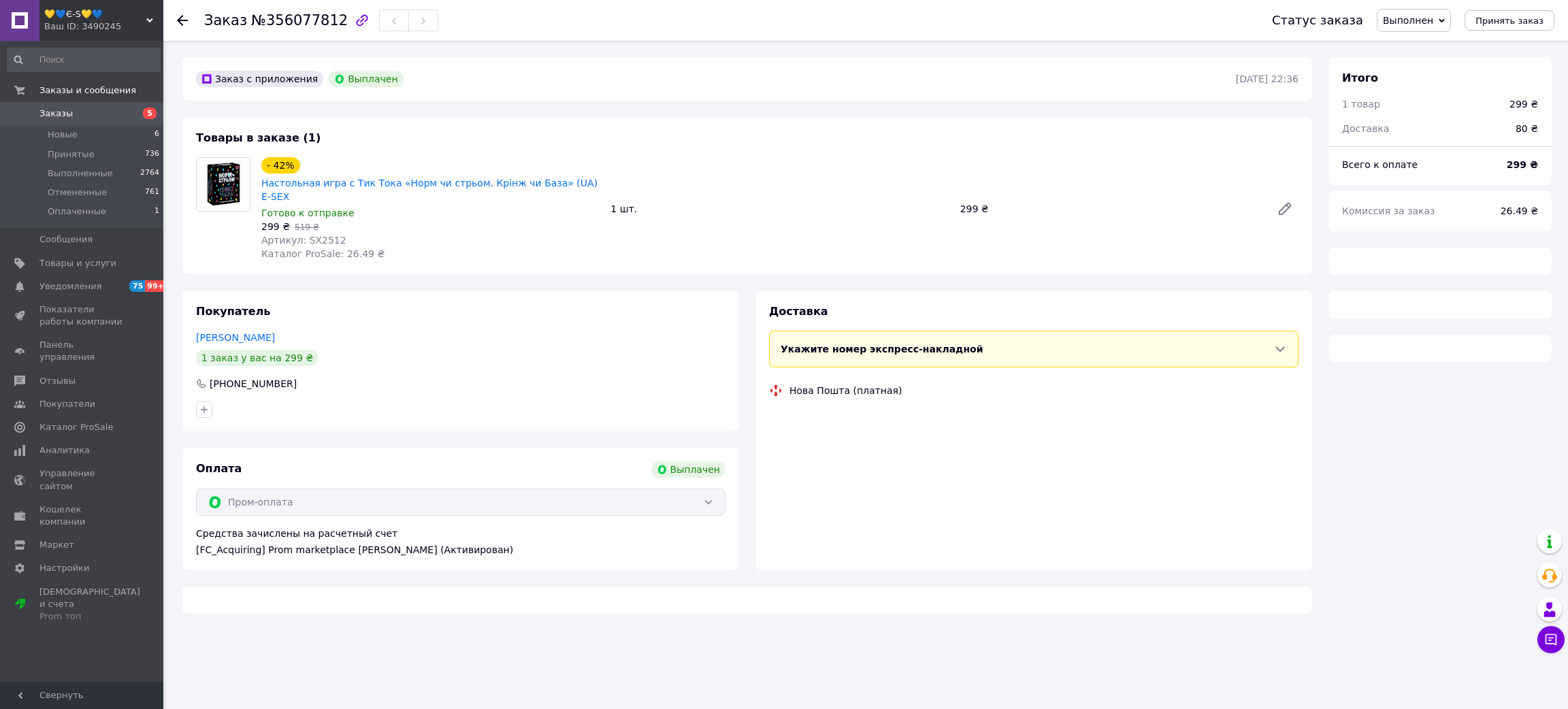
click at [313, 16] on span "№356077812" at bounding box center [299, 20] width 96 height 16
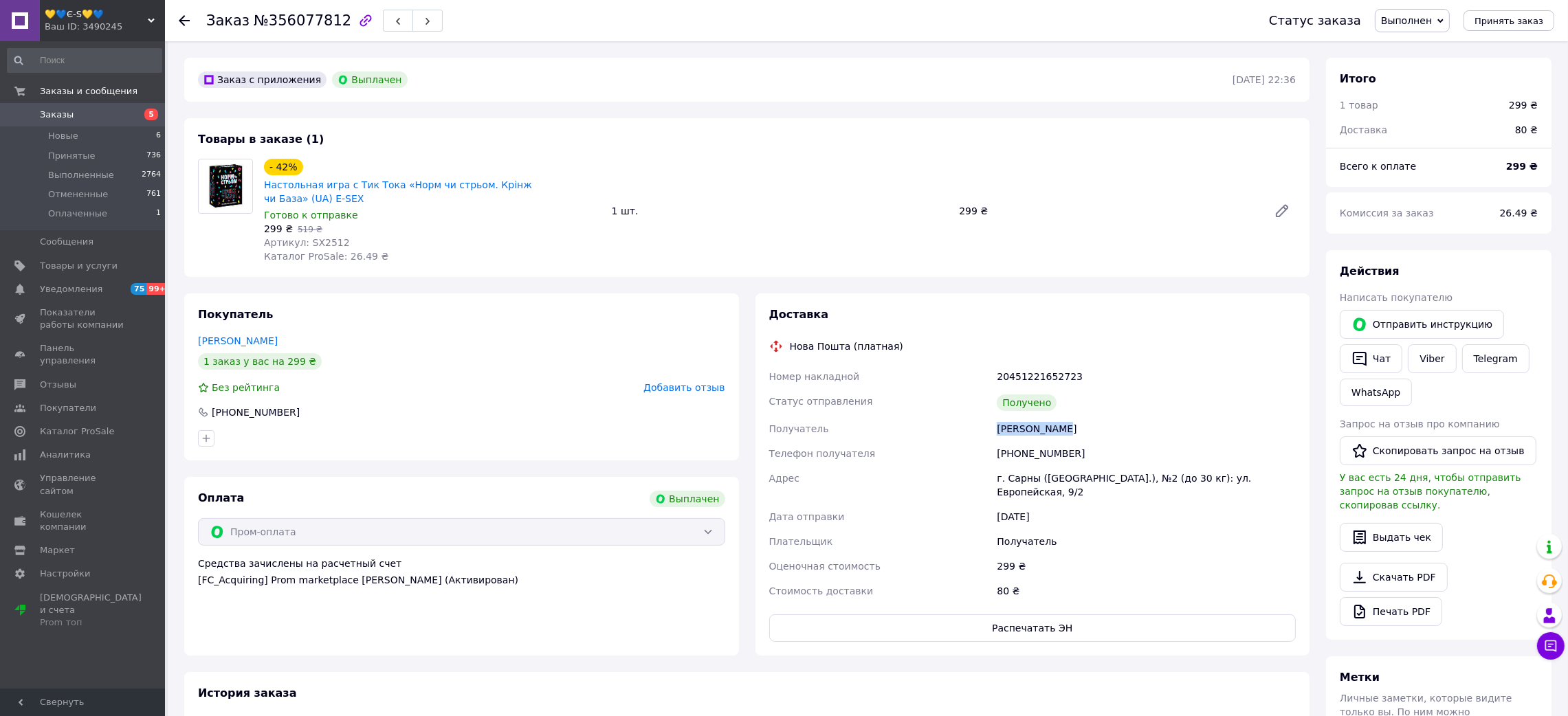
drag, startPoint x: 990, startPoint y: 415, endPoint x: 1091, endPoint y: 410, distance: 101.1
click at [1091, 410] on div "Номер накладной 20451221652723 Статус отправления Получено Получатель [PERSON_N…" at bounding box center [1033, 483] width 532 height 239
click at [1027, 364] on div "20451221652723" at bounding box center [1146, 376] width 305 height 25
click at [318, 237] on span "Артикул: SX2512" at bounding box center [307, 242] width 86 height 11
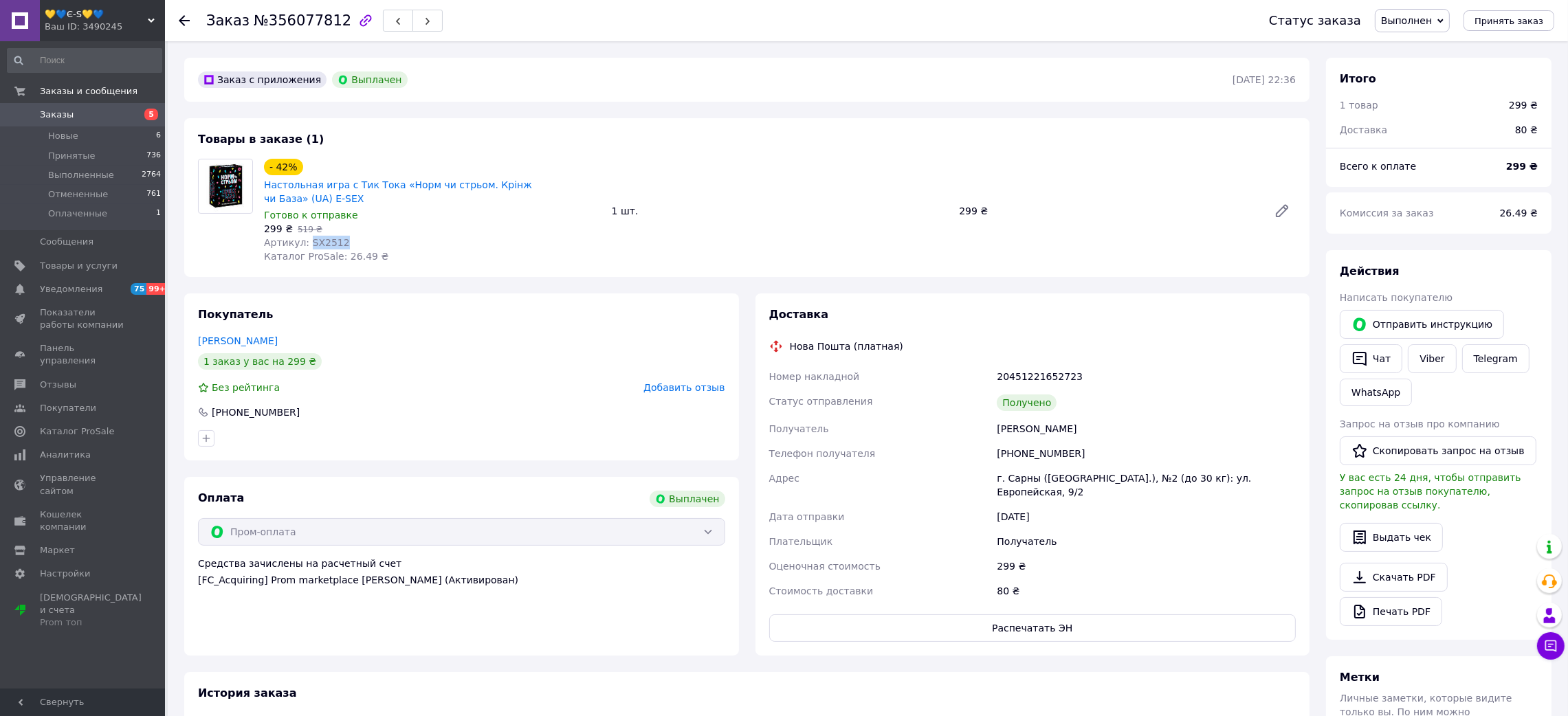
click at [318, 237] on span "Артикул: SX2512" at bounding box center [307, 242] width 86 height 11
click at [180, 16] on icon at bounding box center [184, 20] width 11 height 11
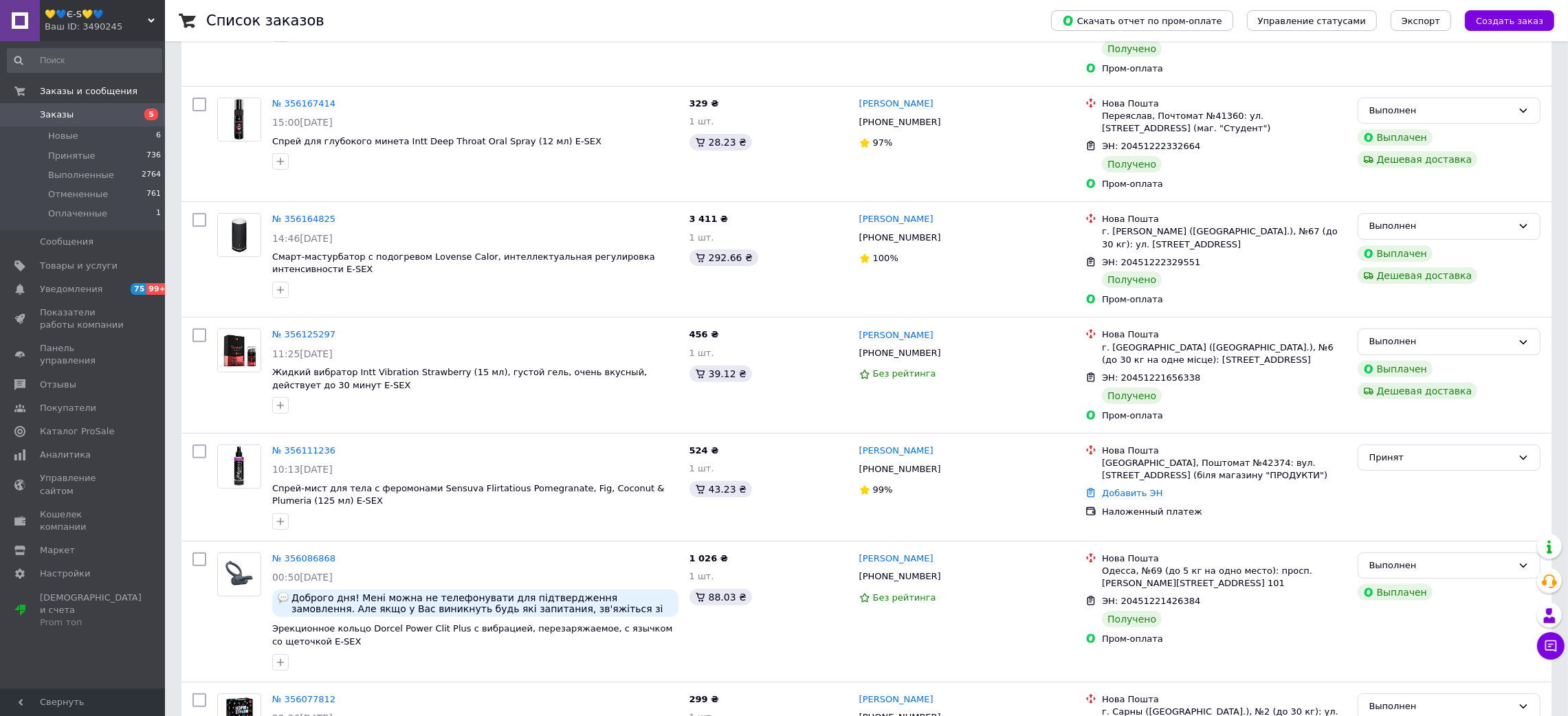
scroll to position [721, 0]
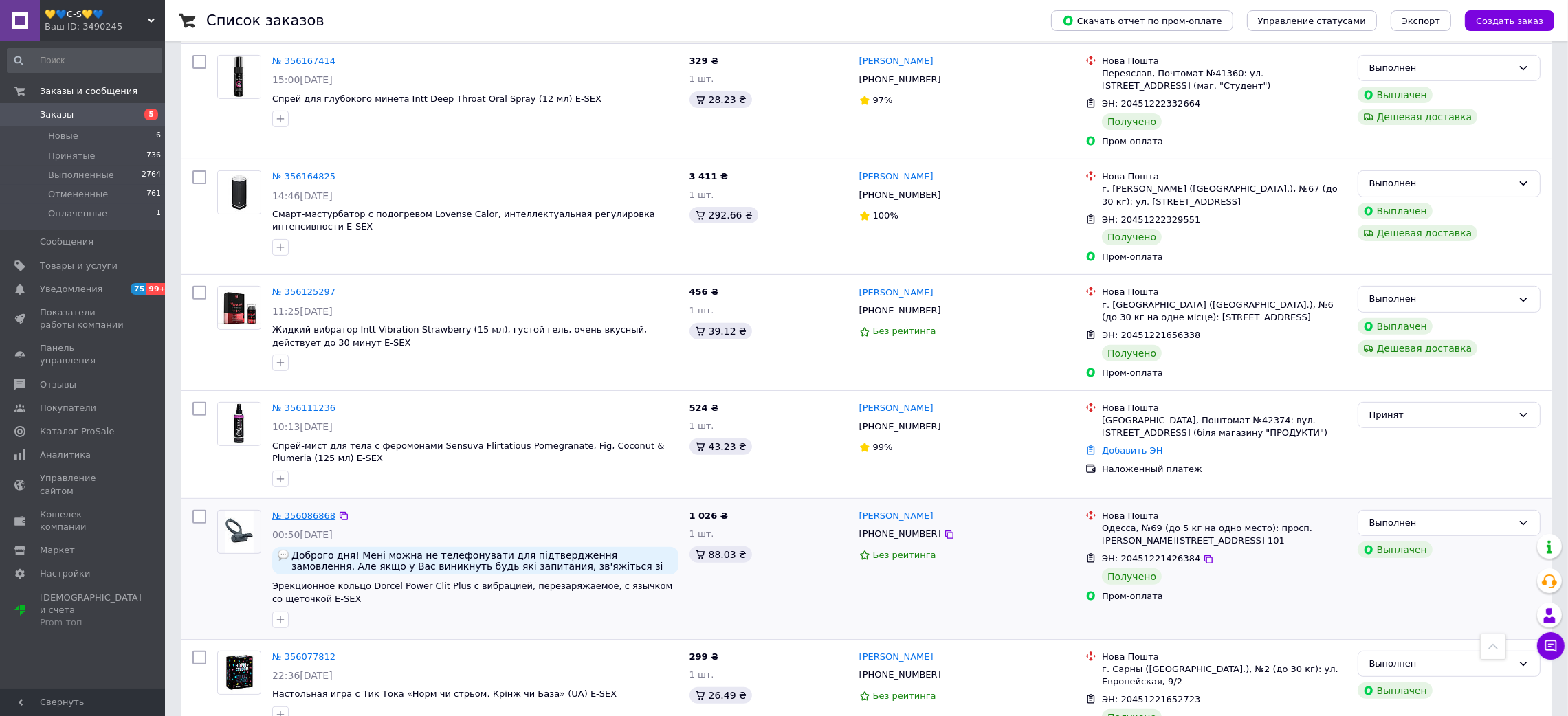
click at [304, 510] on link "№ 356086868" at bounding box center [304, 516] width 63 height 11
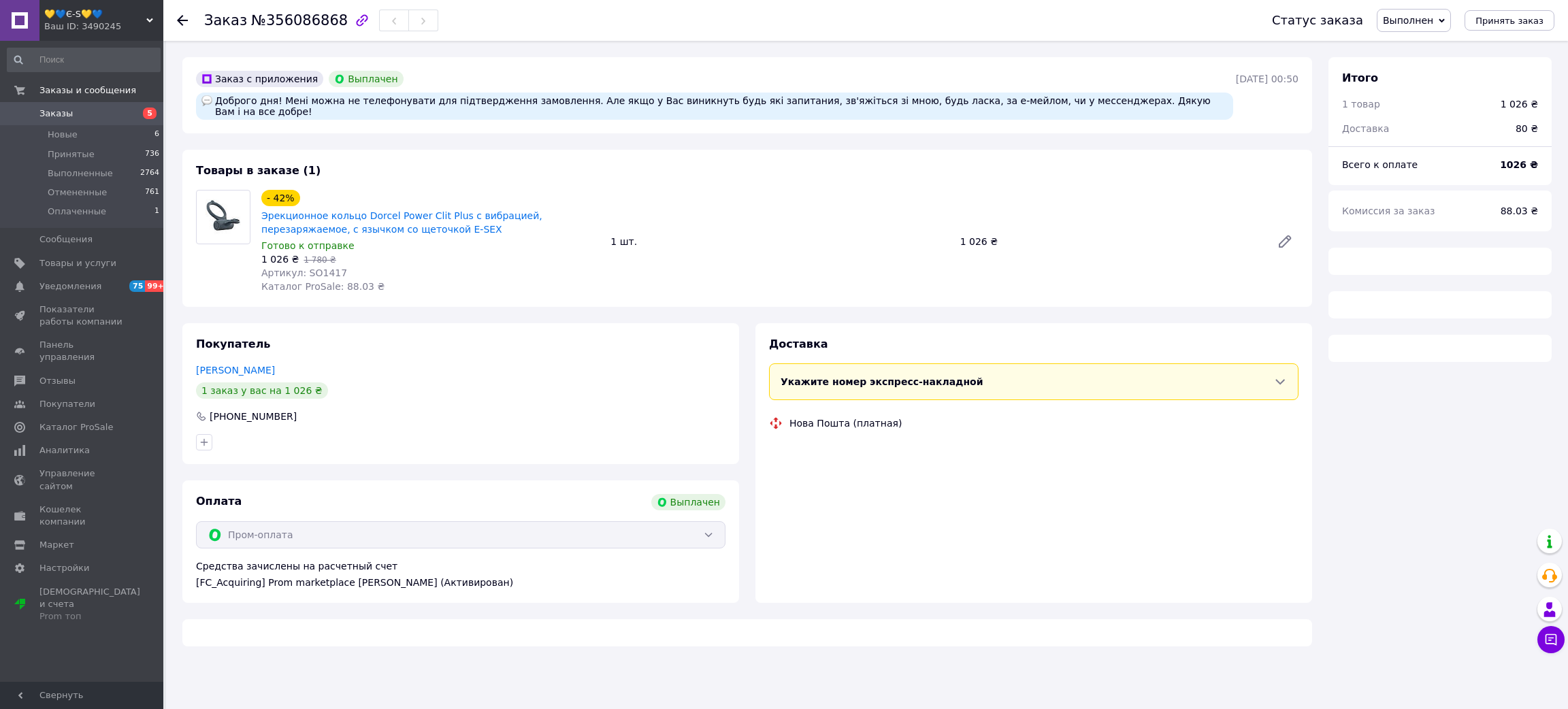
click at [301, 19] on span "№356086868" at bounding box center [299, 20] width 96 height 16
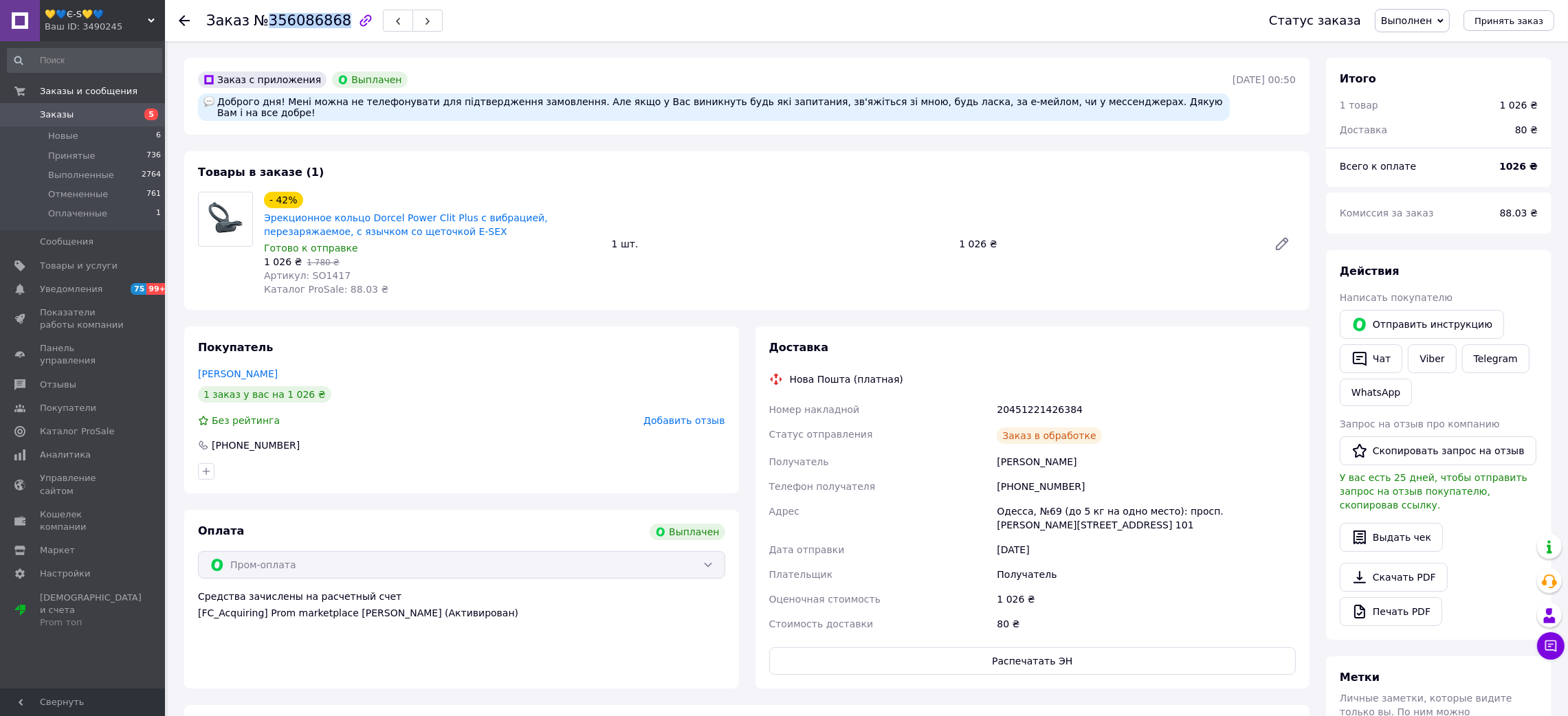
click at [304, 19] on span "№356086868" at bounding box center [302, 20] width 97 height 17
drag, startPoint x: 988, startPoint y: 463, endPoint x: 1104, endPoint y: 456, distance: 116.2
click at [1104, 456] on div "Номер накладной 20451221426384 Статус отправления Получено Получатель [PERSON_N…" at bounding box center [1033, 516] width 532 height 239
drag, startPoint x: 990, startPoint y: 448, endPoint x: 941, endPoint y: 344, distance: 115.0
click at [1091, 448] on div "Номер накладной 20451221426384 Статус отправления Получено Получатель [PERSON_N…" at bounding box center [1033, 516] width 532 height 239
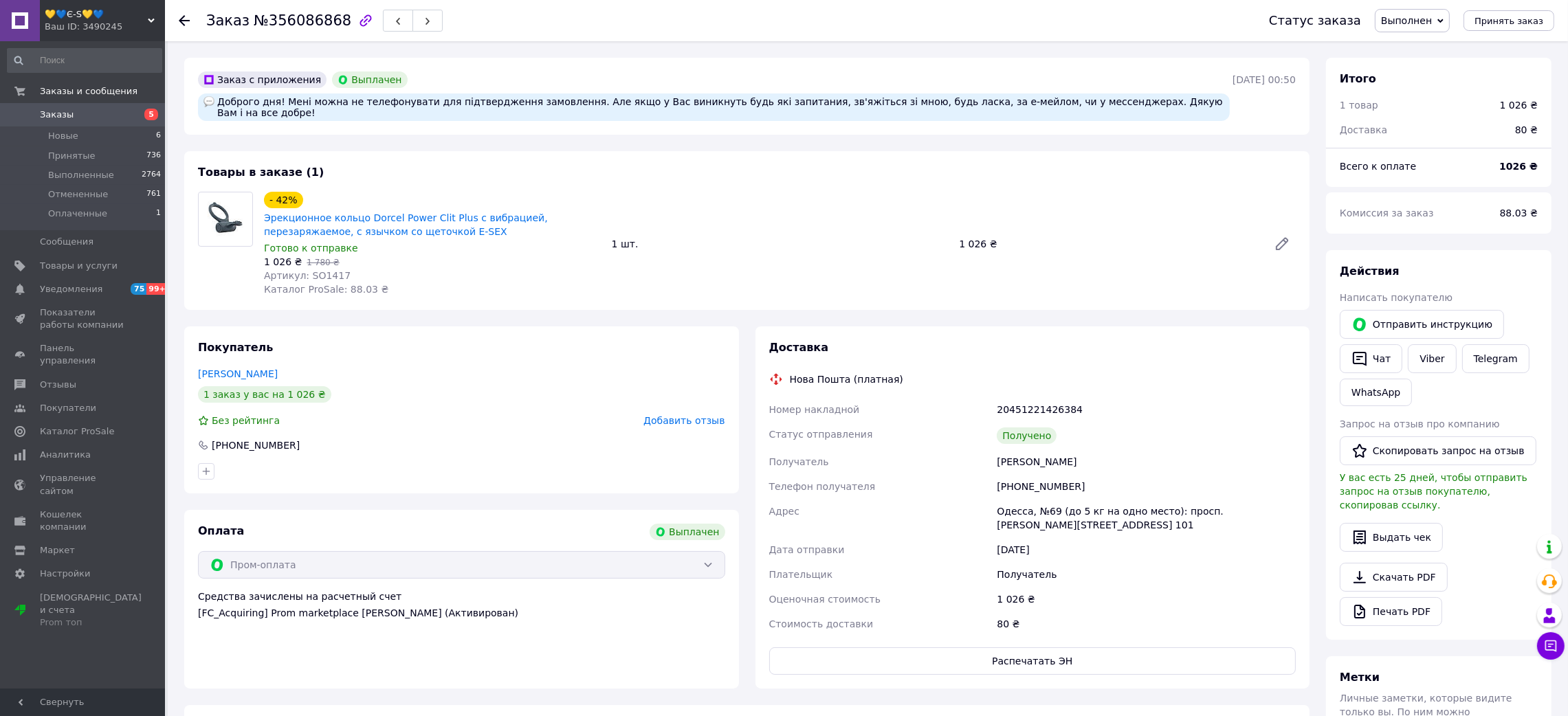
click at [1017, 397] on div "20451221426384" at bounding box center [1146, 409] width 305 height 25
click at [323, 270] on span "Артикул: SO1417" at bounding box center [307, 275] width 87 height 11
click at [184, 20] on icon at bounding box center [184, 20] width 11 height 11
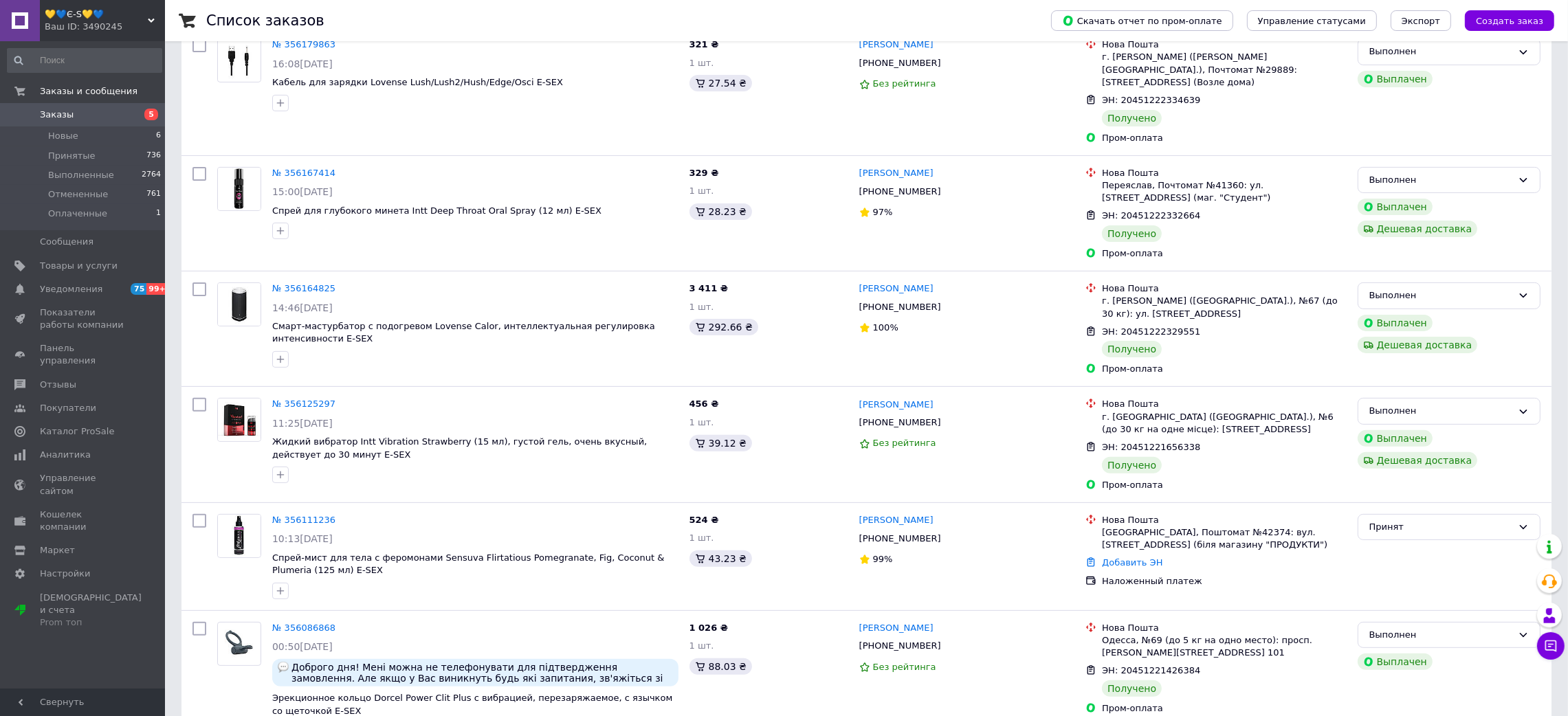
scroll to position [617, 0]
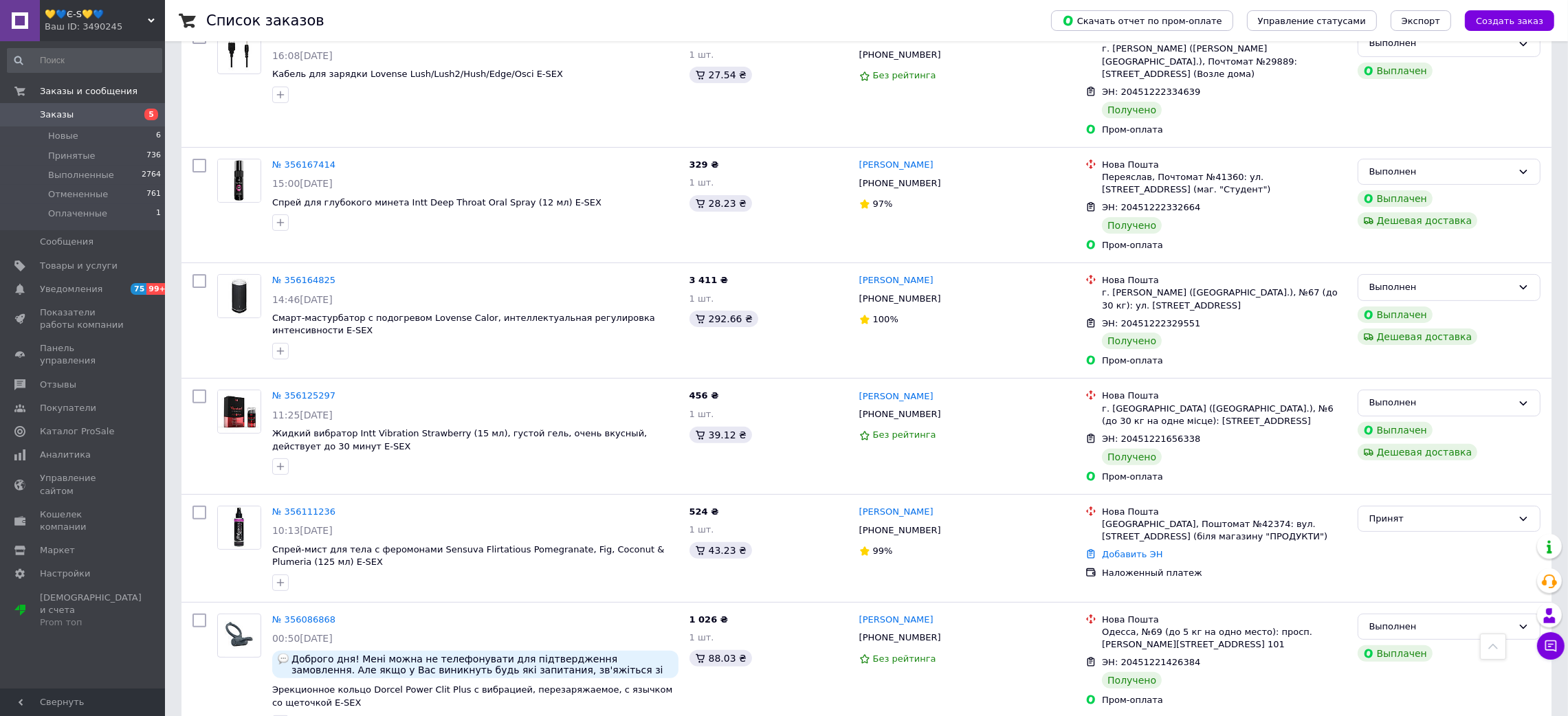
click at [1537, 655] on div "Чат с покупателем" at bounding box center [1551, 645] width 27 height 27
drag, startPoint x: 1545, startPoint y: 650, endPoint x: 1539, endPoint y: 654, distance: 7.2
click at [1545, 649] on icon at bounding box center [1551, 645] width 11 height 11
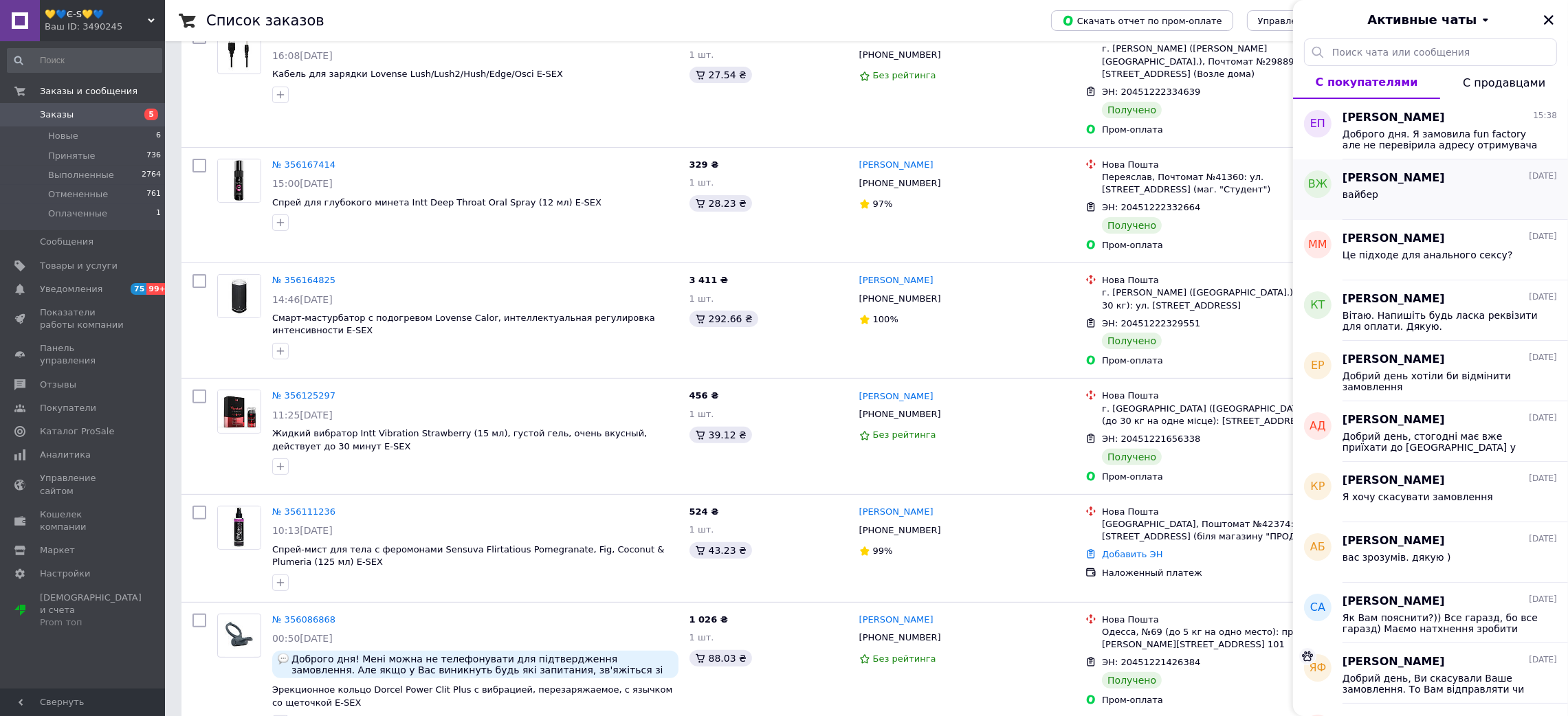
click at [1442, 188] on div "вайбер" at bounding box center [1450, 197] width 214 height 22
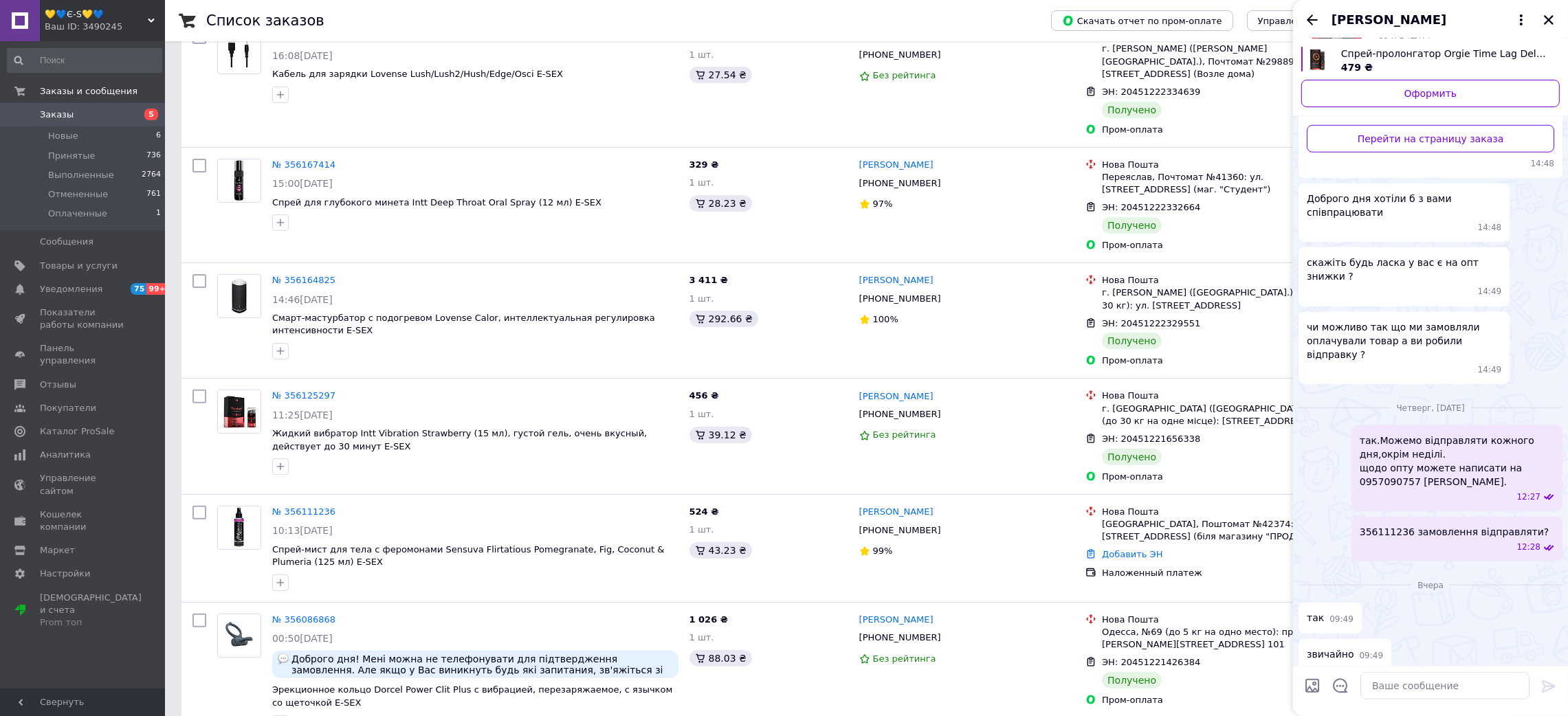
scroll to position [1750, 0]
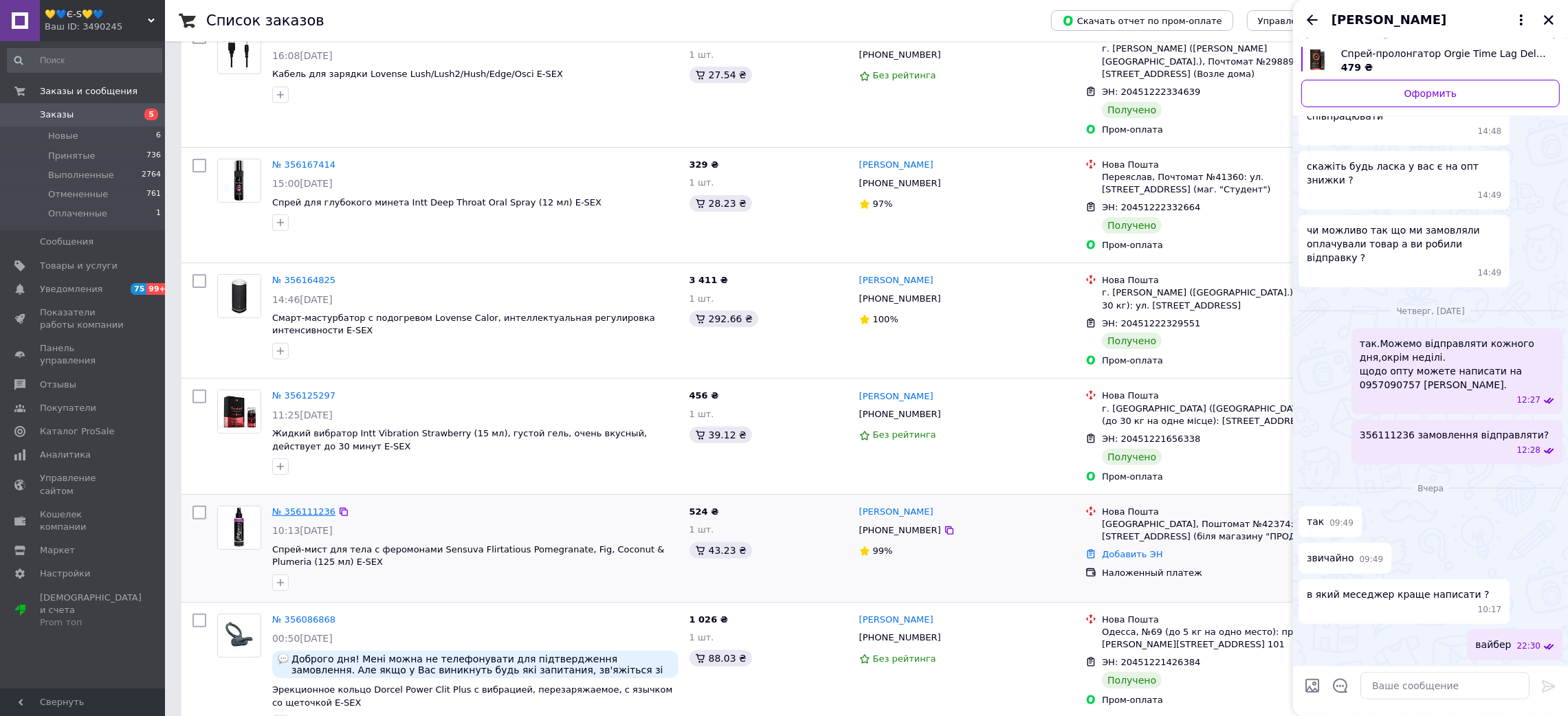
click at [299, 506] on link "№ 356111236" at bounding box center [304, 512] width 63 height 11
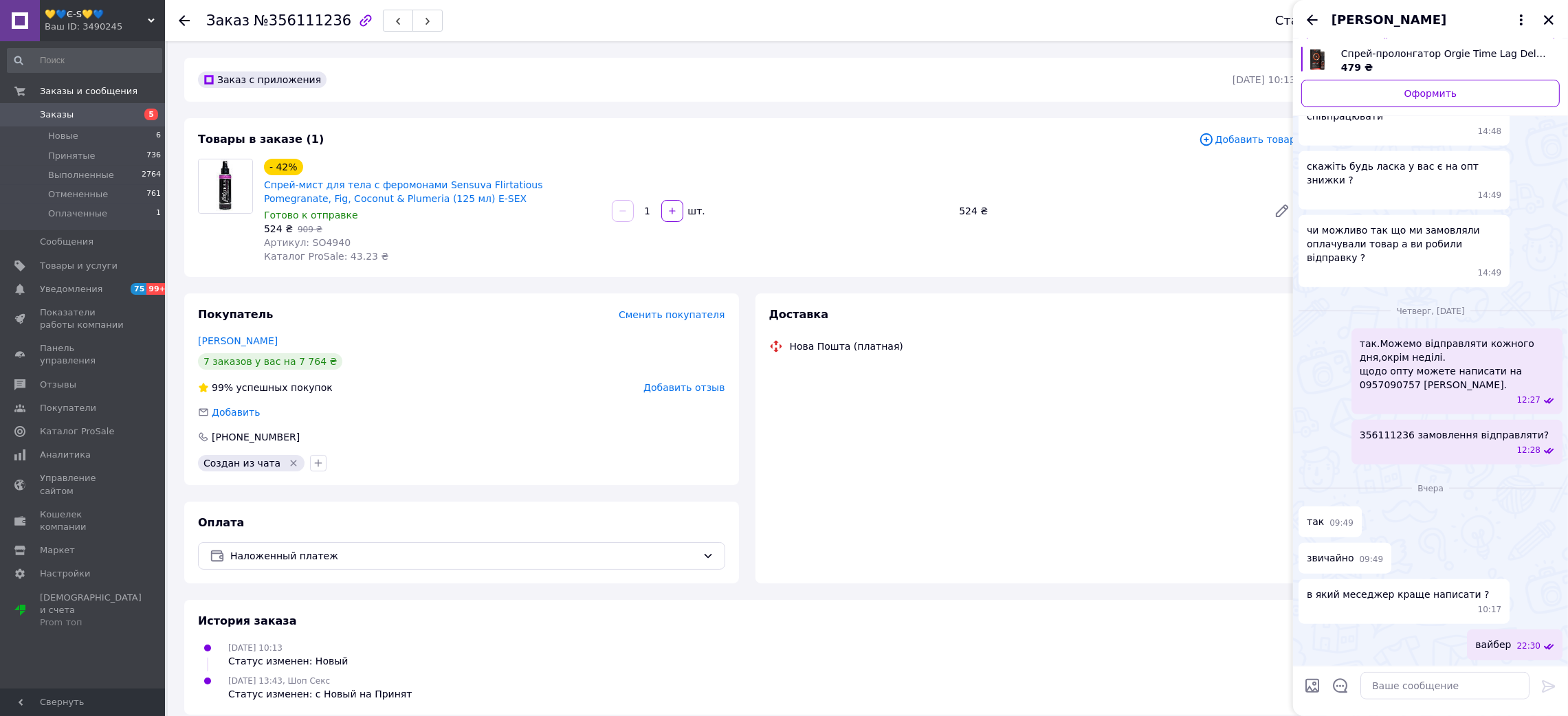
drag, startPoint x: 1551, startPoint y: 20, endPoint x: 1322, endPoint y: 4, distance: 229.6
click at [1549, 20] on icon "Закрыть" at bounding box center [1548, 20] width 12 height 12
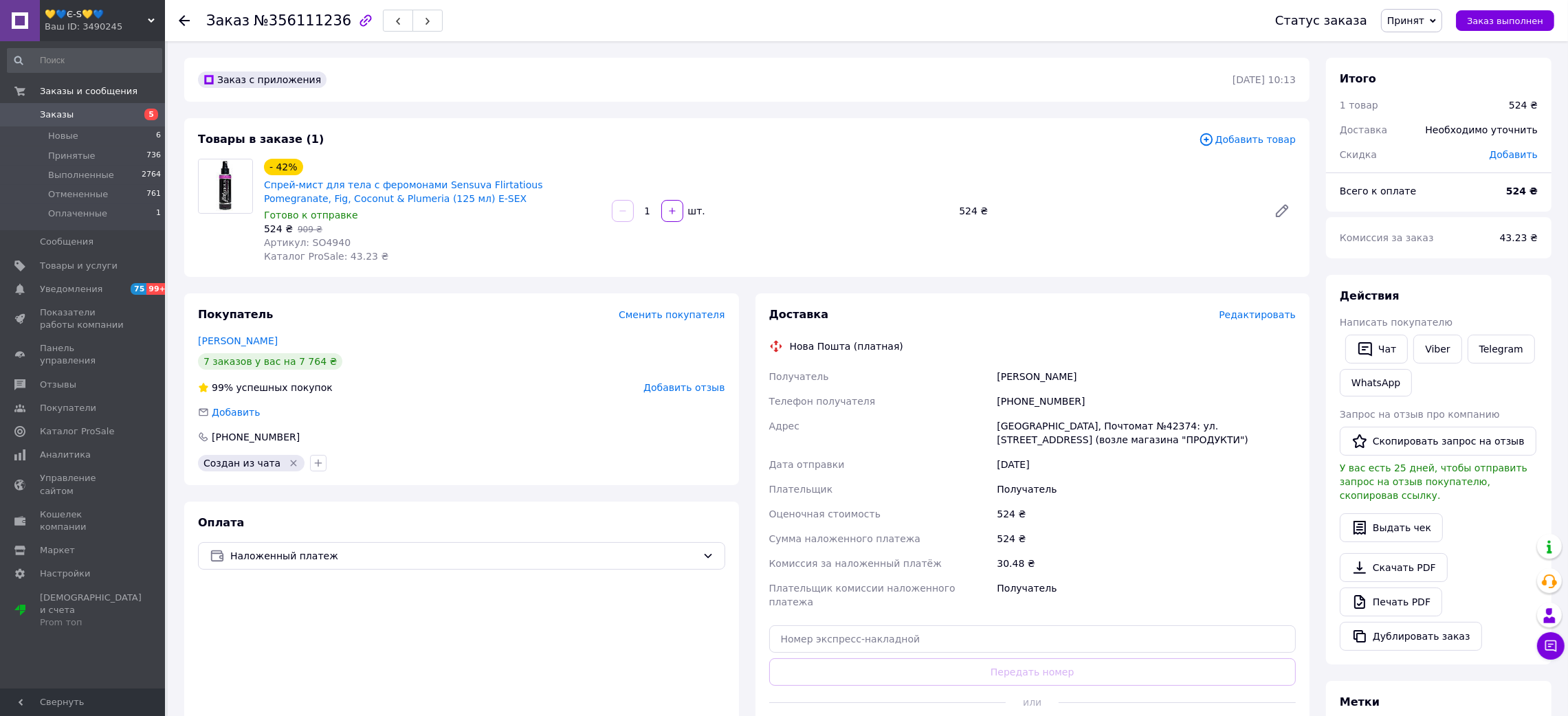
click at [305, 20] on span "№356111236" at bounding box center [302, 20] width 97 height 17
click at [331, 243] on span "Артикул: SO4940" at bounding box center [307, 242] width 87 height 11
drag, startPoint x: 971, startPoint y: 367, endPoint x: 1141, endPoint y: 397, distance: 172.6
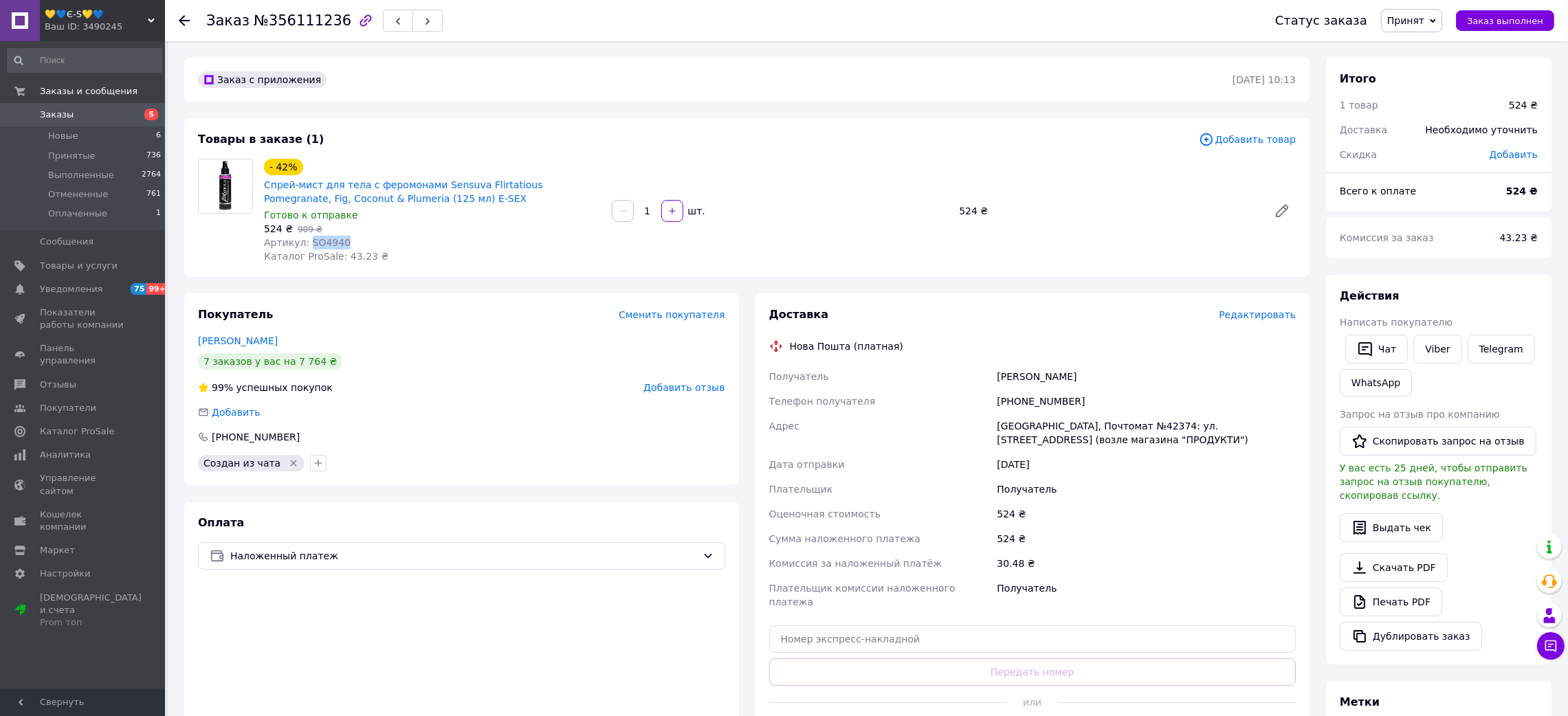
click at [1148, 371] on div "Получатель [PERSON_NAME] Телефон получателя [PHONE_NUMBER] [PERSON_NAME], Почто…" at bounding box center [1033, 489] width 532 height 250
click at [1037, 391] on div "[PHONE_NUMBER]" at bounding box center [1146, 401] width 305 height 25
click at [885, 636] on input "text" at bounding box center [1033, 638] width 527 height 27
paste input "20451225194605"
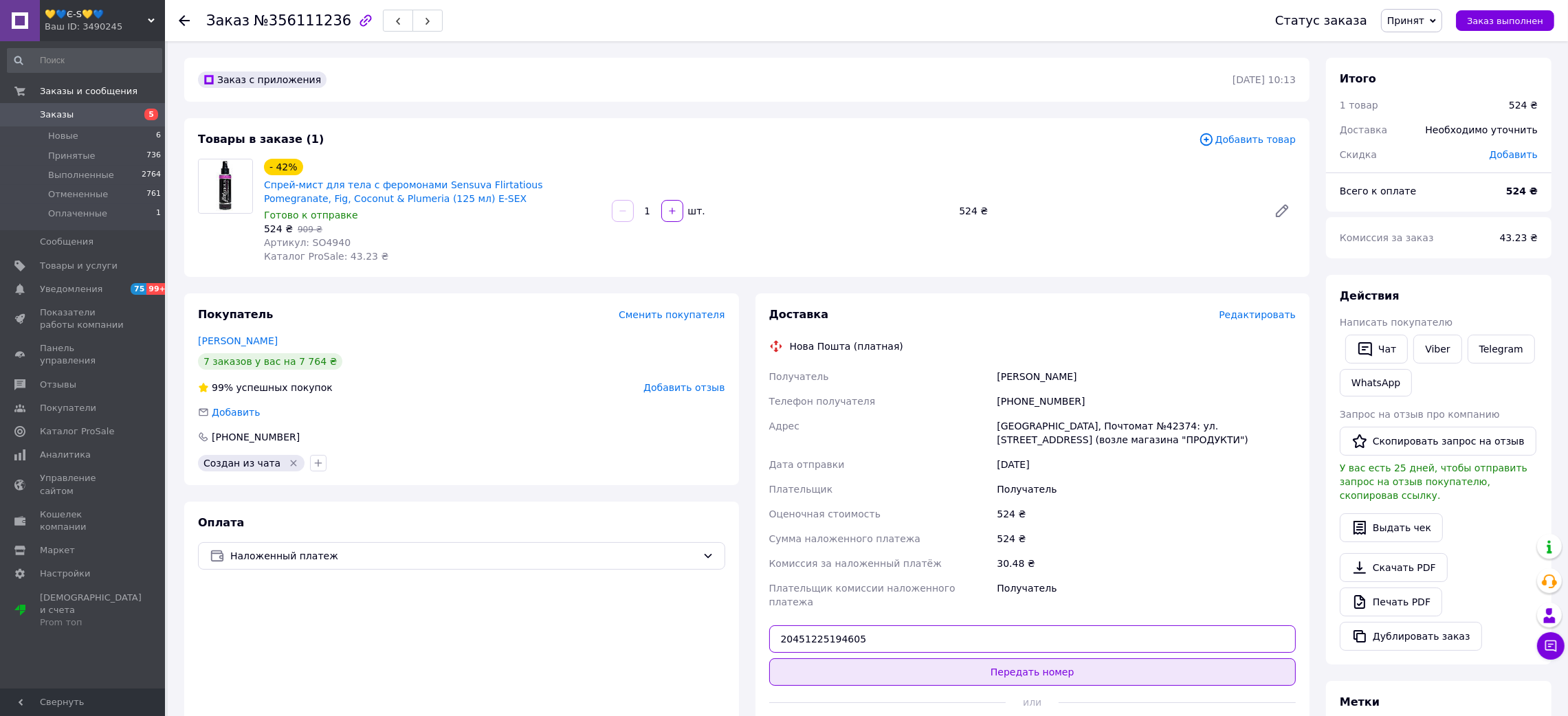
type input "20451225194605"
click at [888, 662] on button "Передать номер" at bounding box center [1033, 672] width 527 height 27
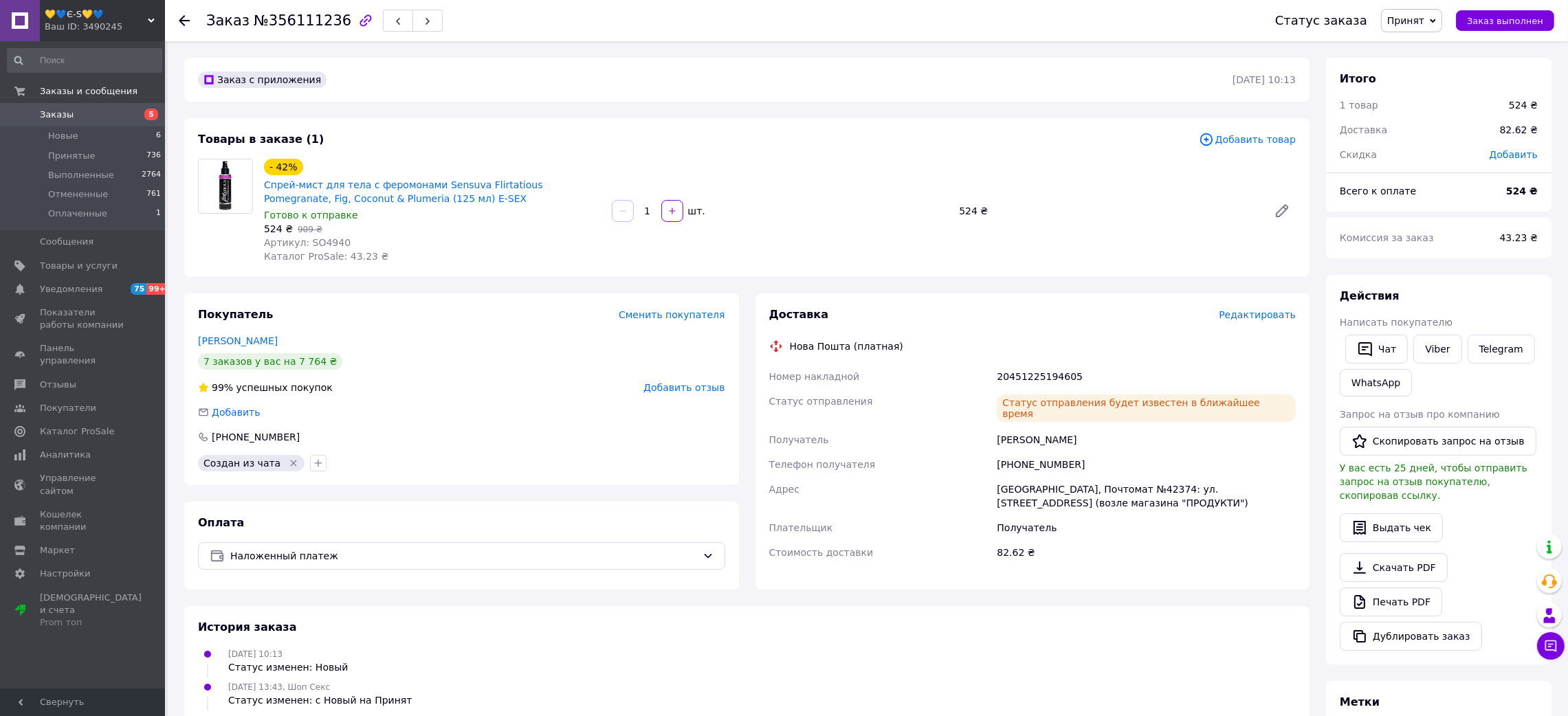
click at [183, 20] on use at bounding box center [184, 20] width 11 height 11
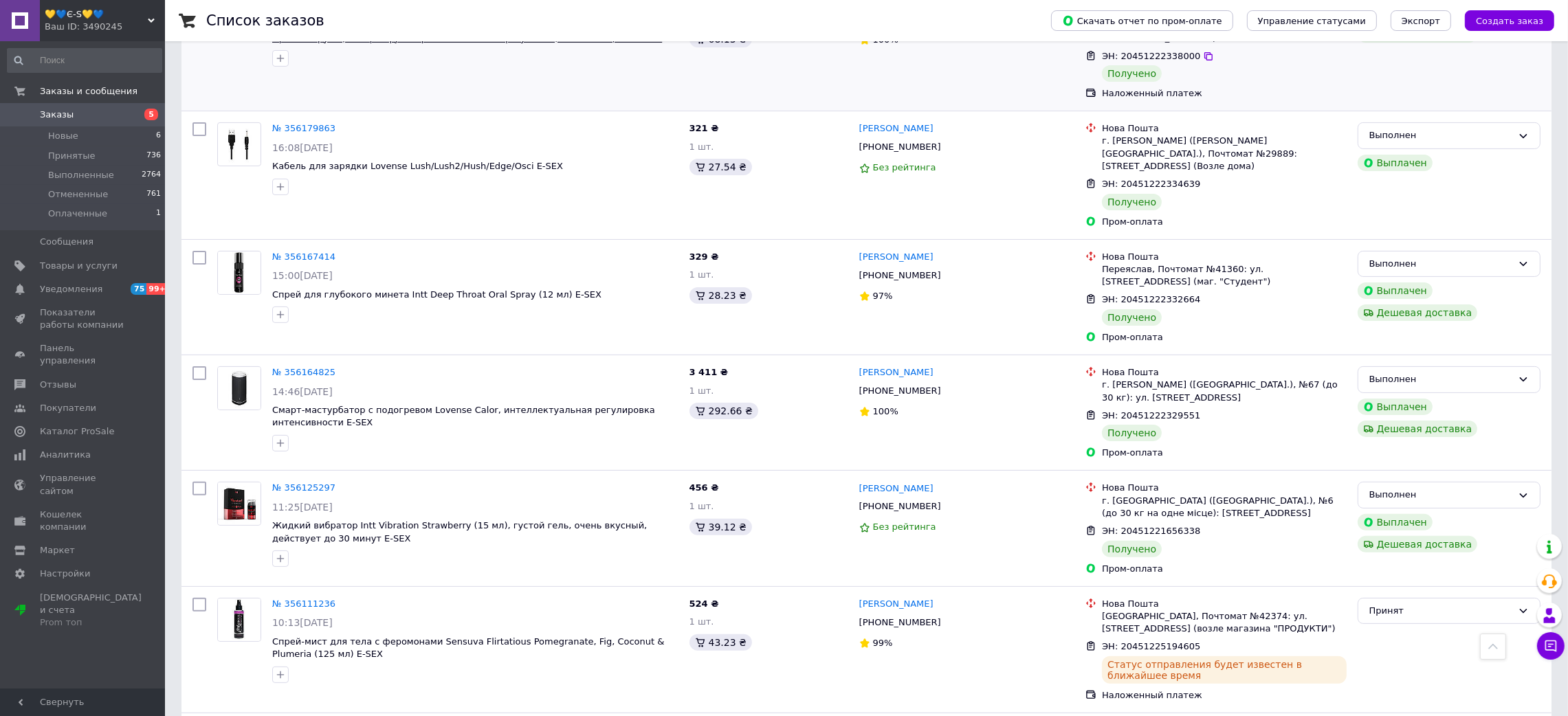
scroll to position [617, 0]
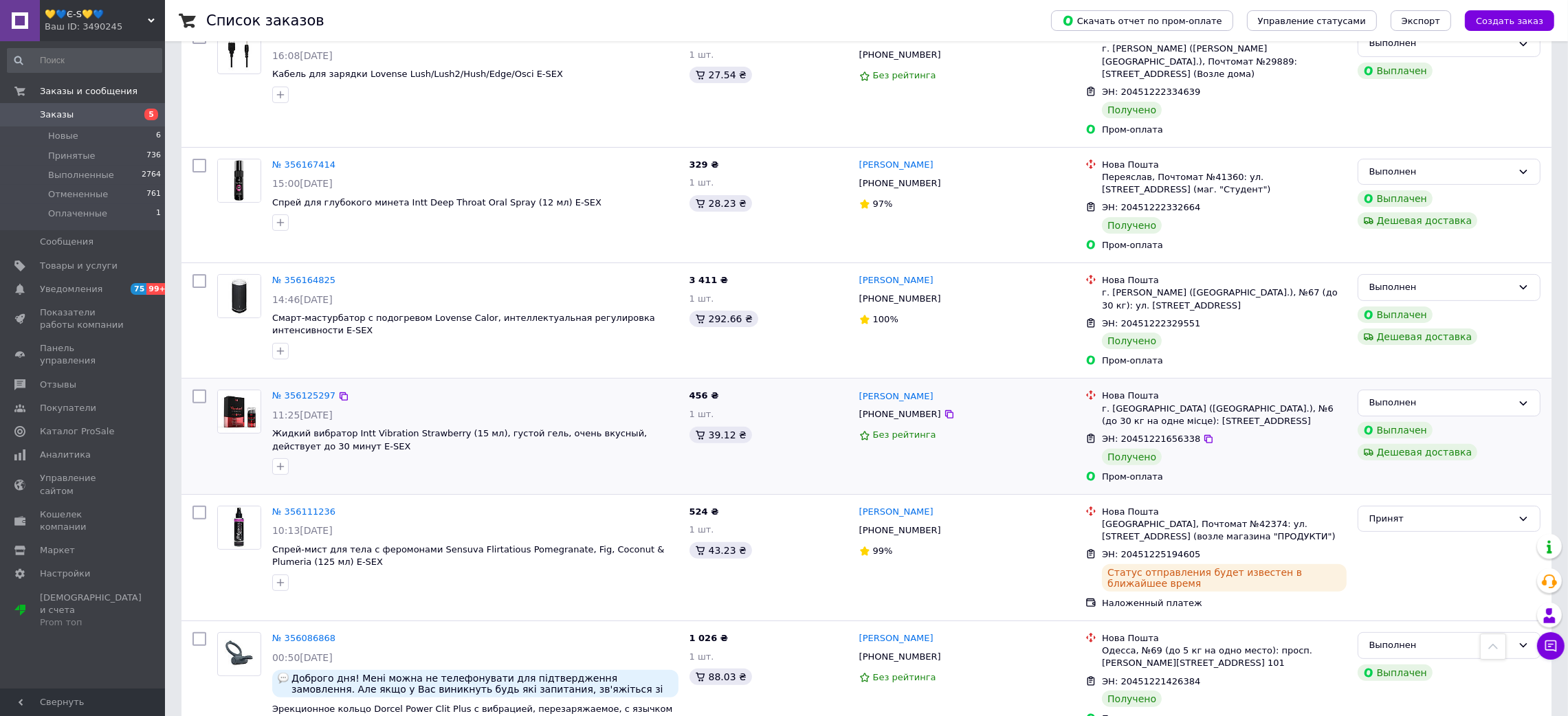
click at [306, 388] on div "№ 356125297" at bounding box center [303, 396] width 66 height 16
click at [308, 390] on link "№ 356125297" at bounding box center [304, 396] width 63 height 11
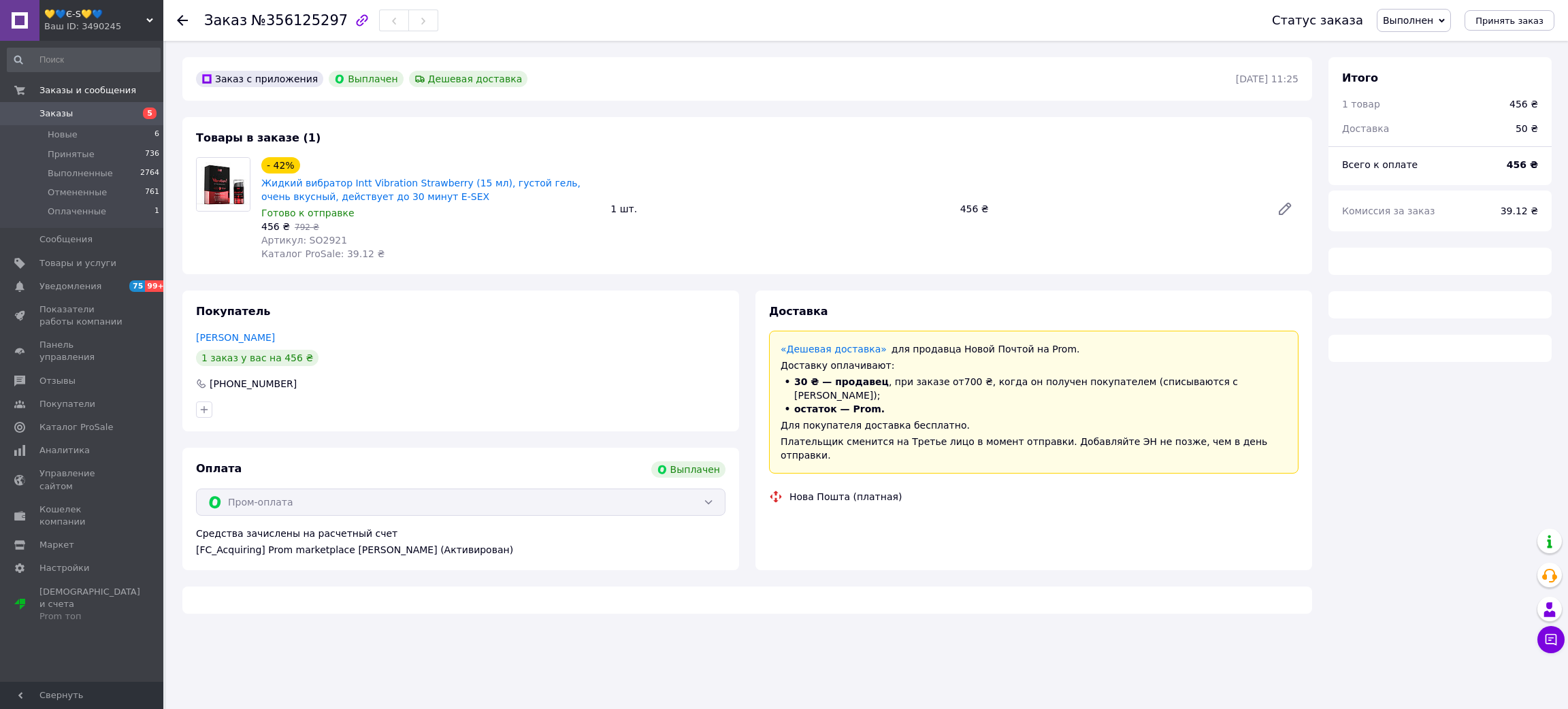
click at [303, 27] on span "№356125297" at bounding box center [299, 20] width 96 height 16
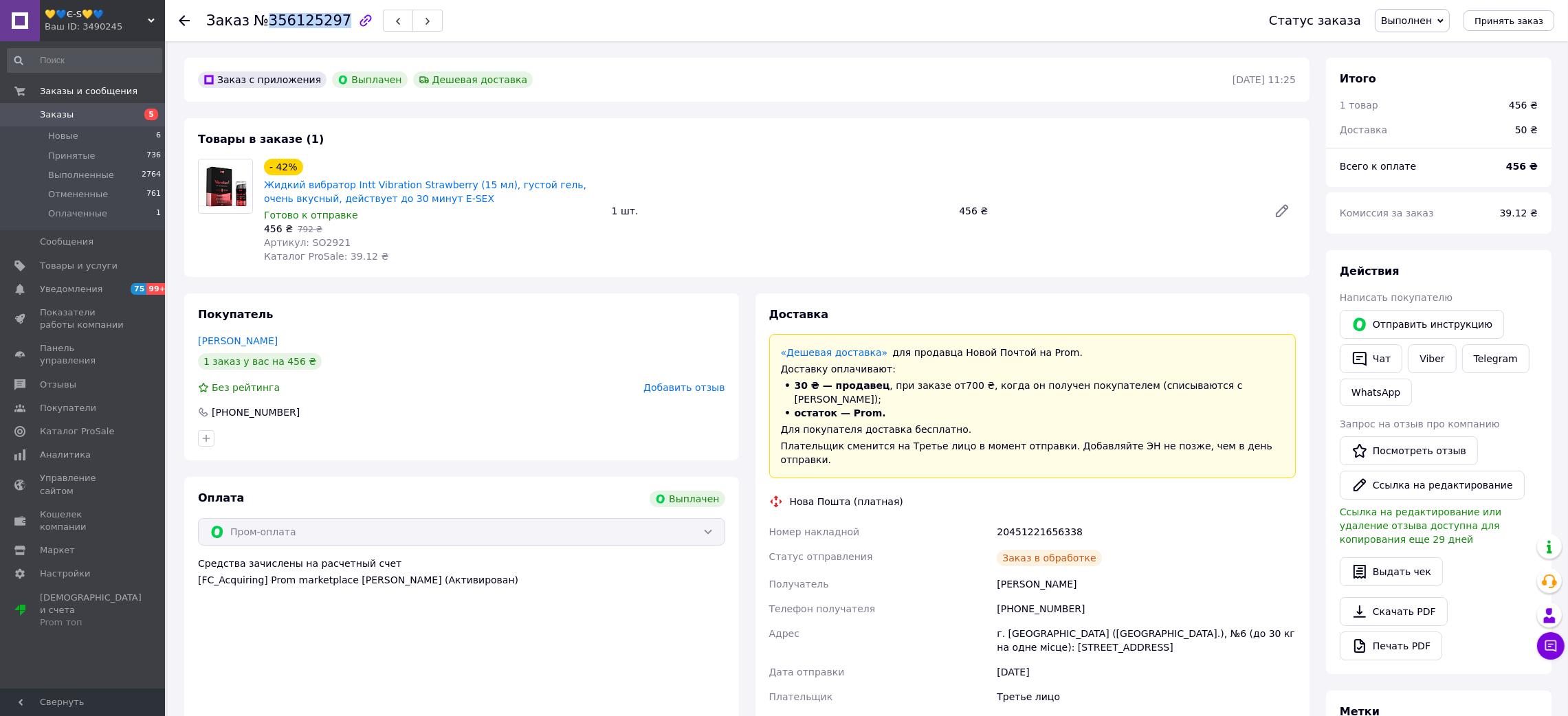
click at [307, 27] on span "№356125297" at bounding box center [302, 20] width 97 height 17
drag, startPoint x: 979, startPoint y: 560, endPoint x: 1067, endPoint y: 515, distance: 98.8
click at [1108, 559] on div "Номер накладной 20451221656338 Статус отправления Получено Получатель [PERSON_N…" at bounding box center [1033, 638] width 532 height 239
click at [1034, 519] on div "20451221656338" at bounding box center [1146, 531] width 305 height 25
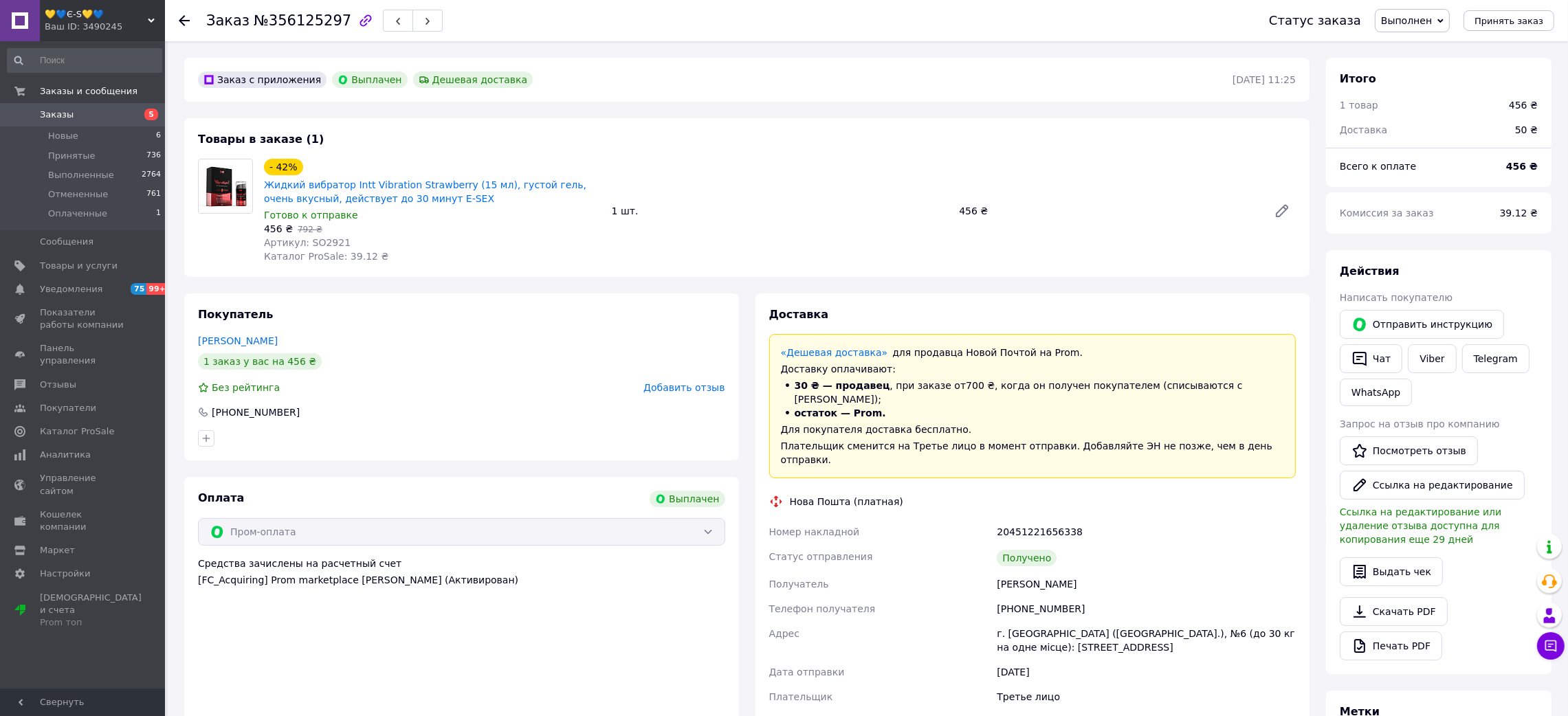
click at [329, 242] on span "Артикул: SO2921" at bounding box center [307, 242] width 87 height 11
click at [330, 243] on span "Артикул: SO2921" at bounding box center [307, 242] width 87 height 11
click at [187, 20] on icon at bounding box center [184, 20] width 11 height 11
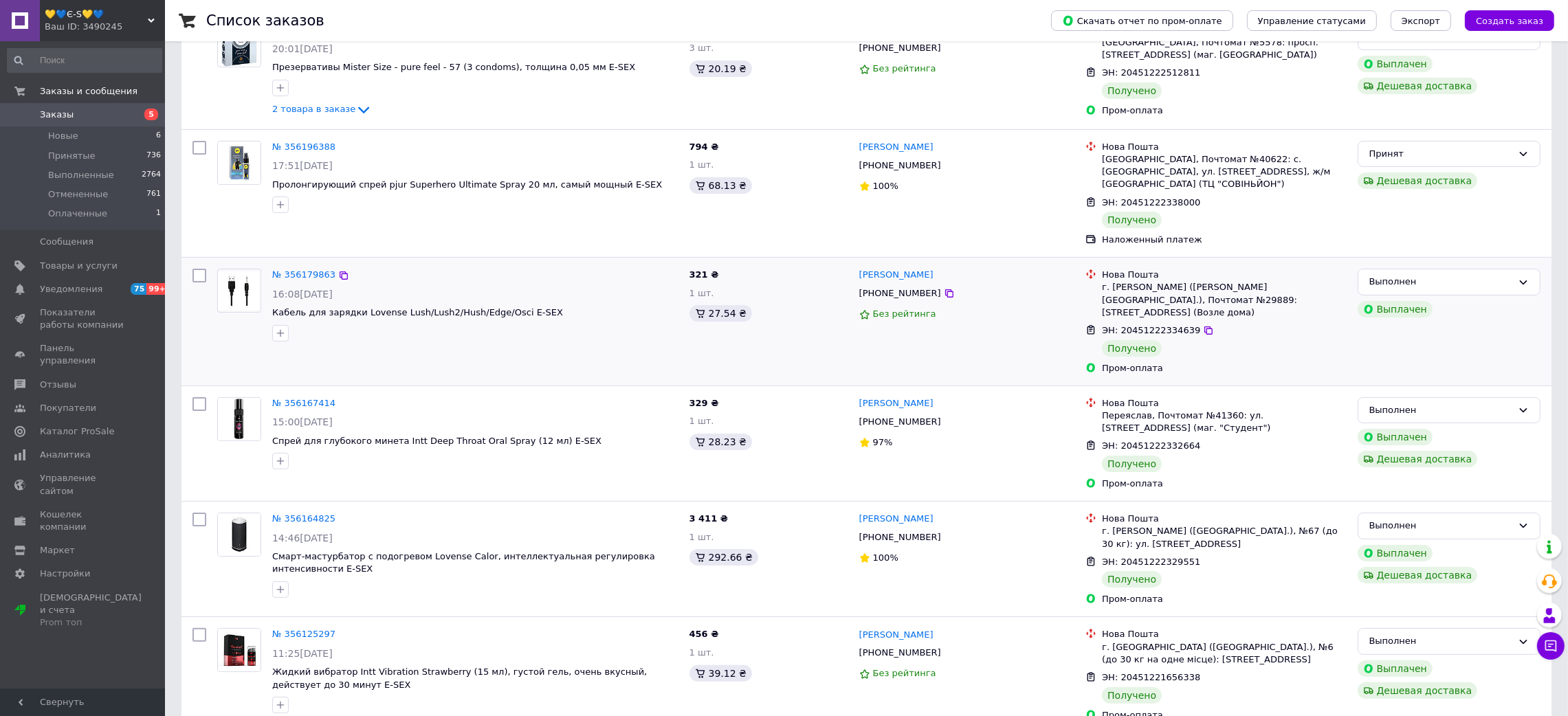
scroll to position [412, 0]
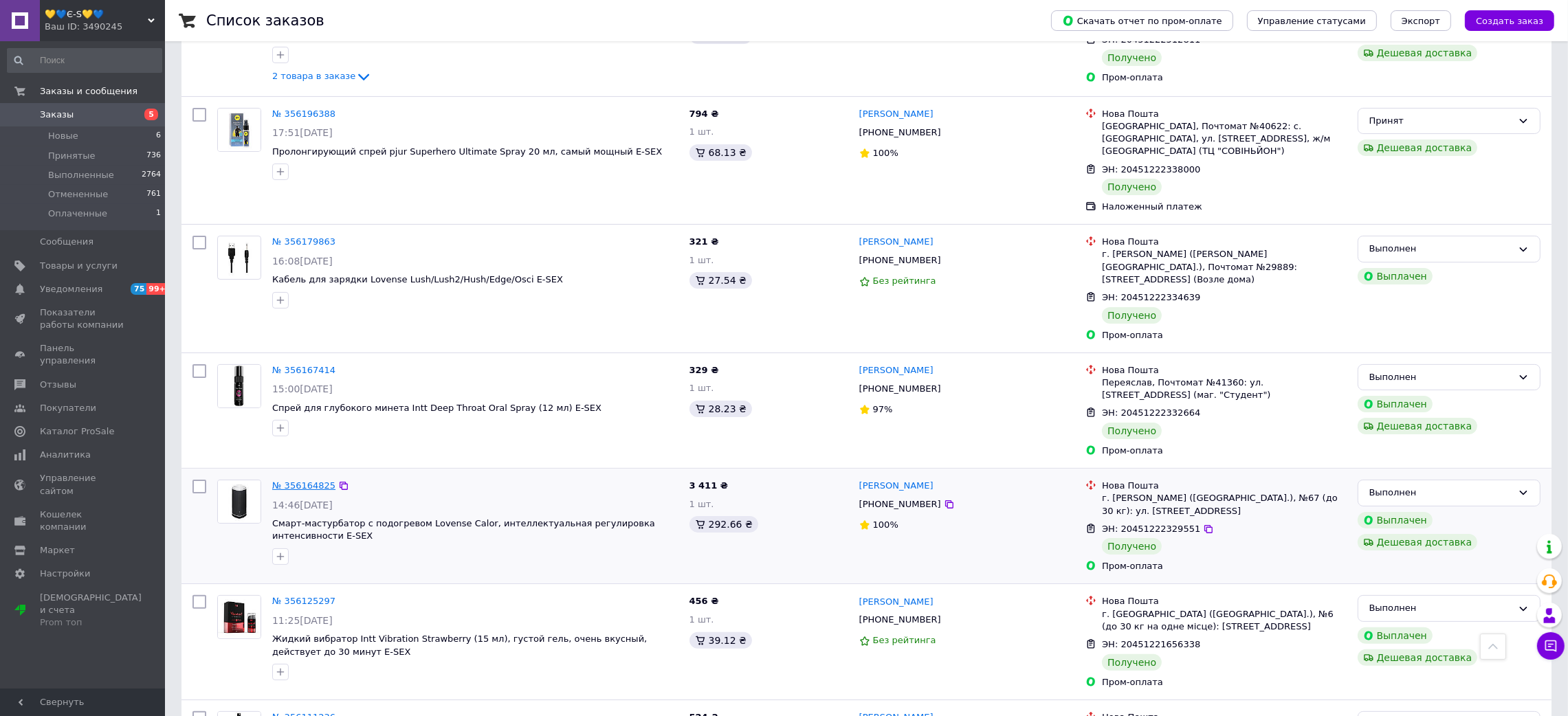
click at [306, 480] on link "№ 356164825" at bounding box center [304, 485] width 63 height 11
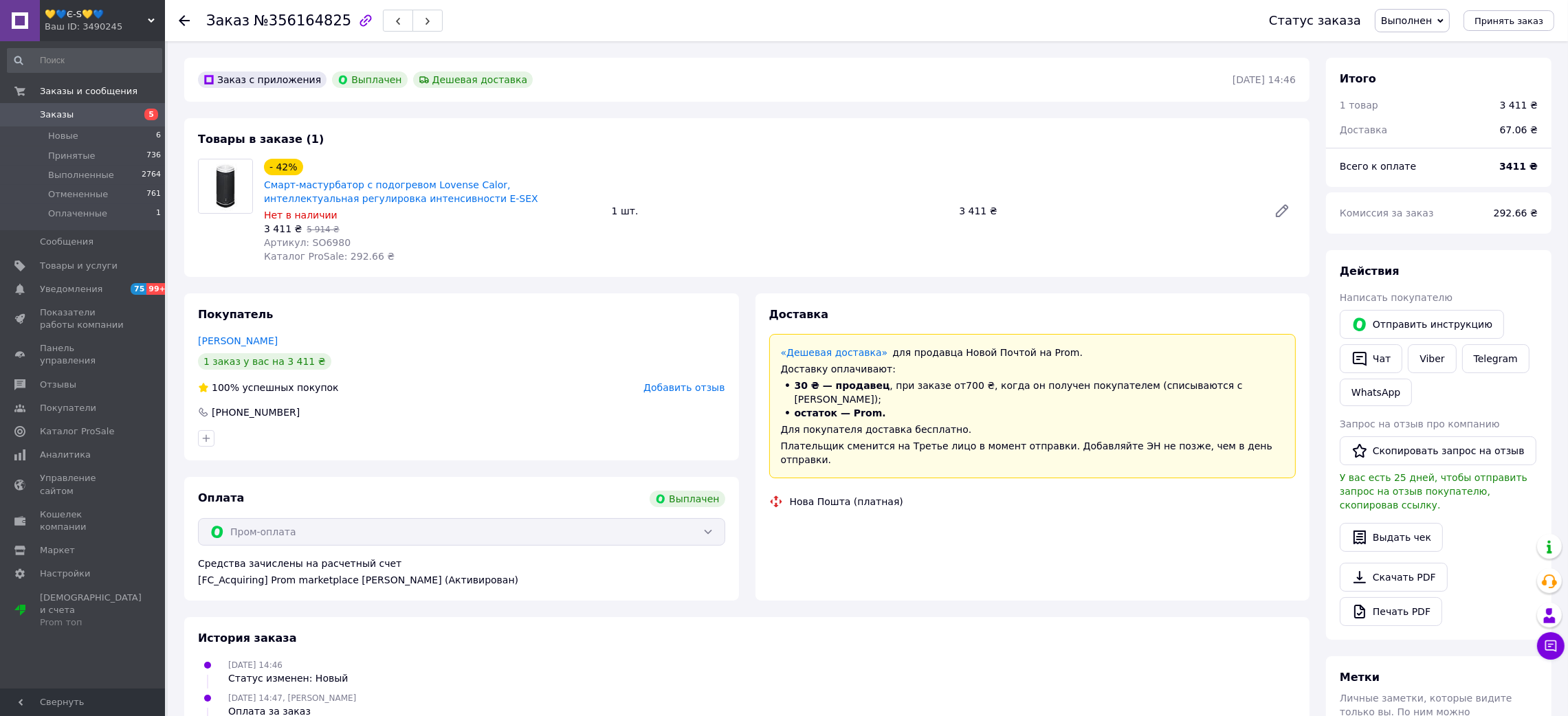
scroll to position [11, 0]
click at [303, 24] on span "№356164825" at bounding box center [302, 20] width 97 height 17
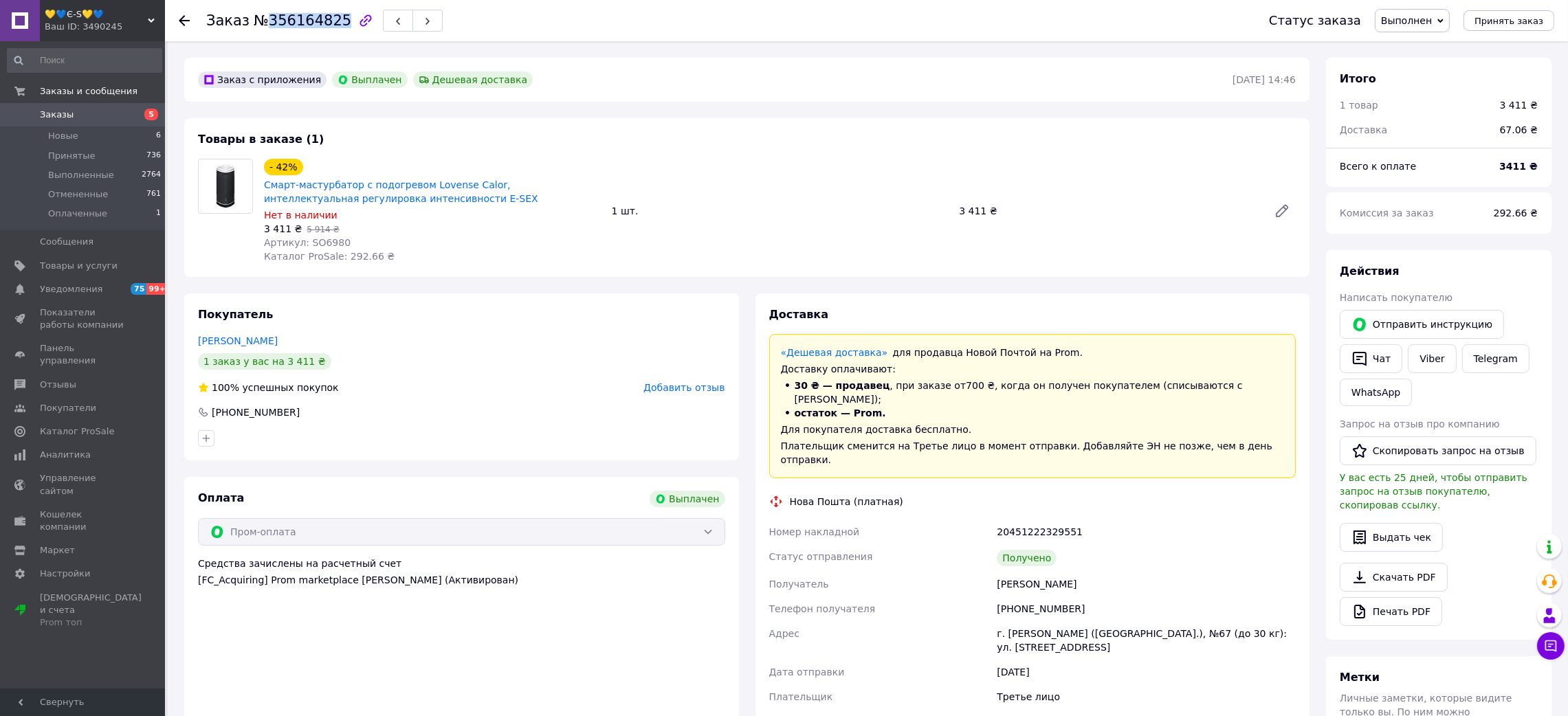
click at [303, 24] on span "№356164825" at bounding box center [302, 20] width 97 height 17
drag, startPoint x: 965, startPoint y: 561, endPoint x: 1124, endPoint y: 531, distance: 161.8
click at [1136, 546] on div "Номер накладной 20451222329551 Статус отправления Получено Получатель [PERSON_N…" at bounding box center [1033, 663] width 532 height 289
click at [1061, 519] on div "20451222329551" at bounding box center [1146, 531] width 305 height 25
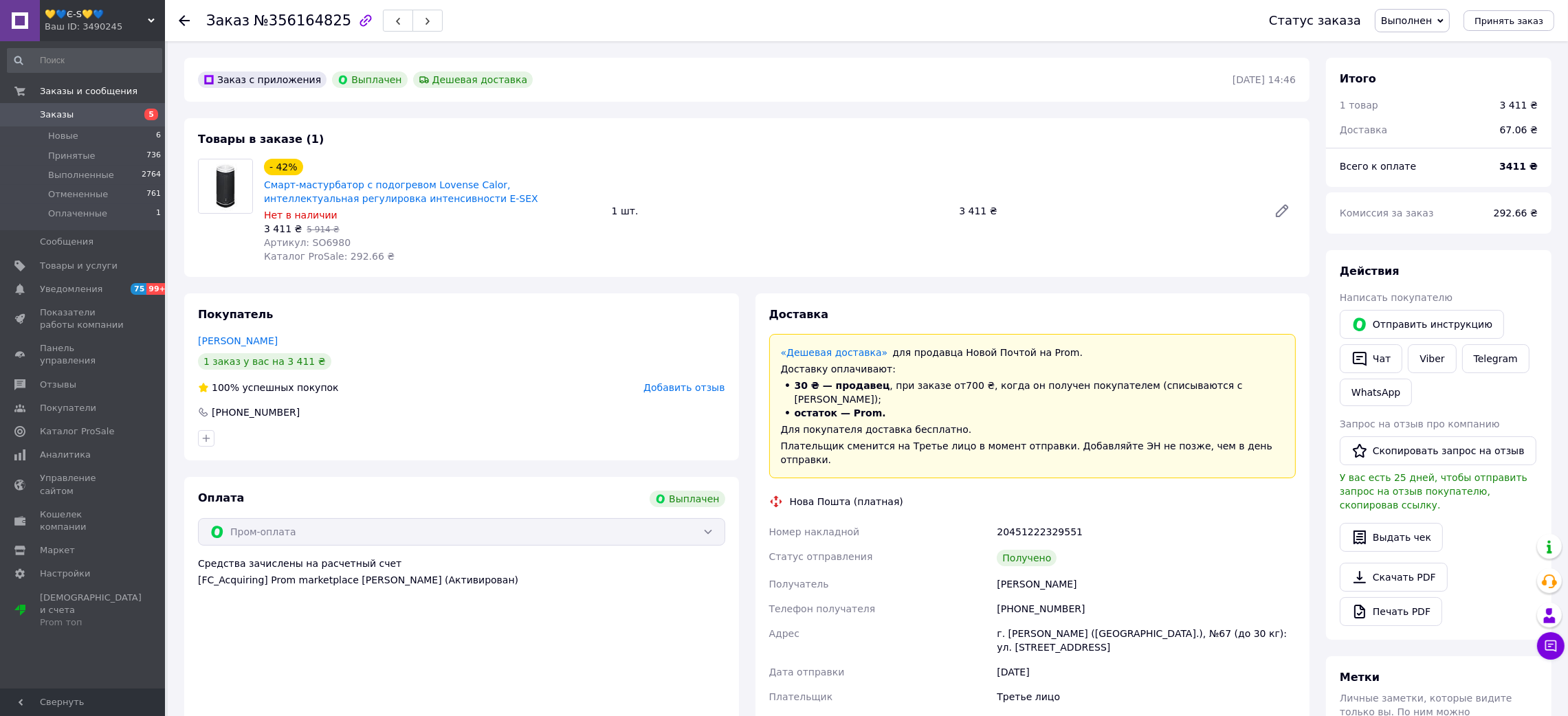
click at [311, 242] on span "Артикул: SO6980" at bounding box center [307, 242] width 87 height 11
click at [188, 20] on icon at bounding box center [184, 20] width 11 height 11
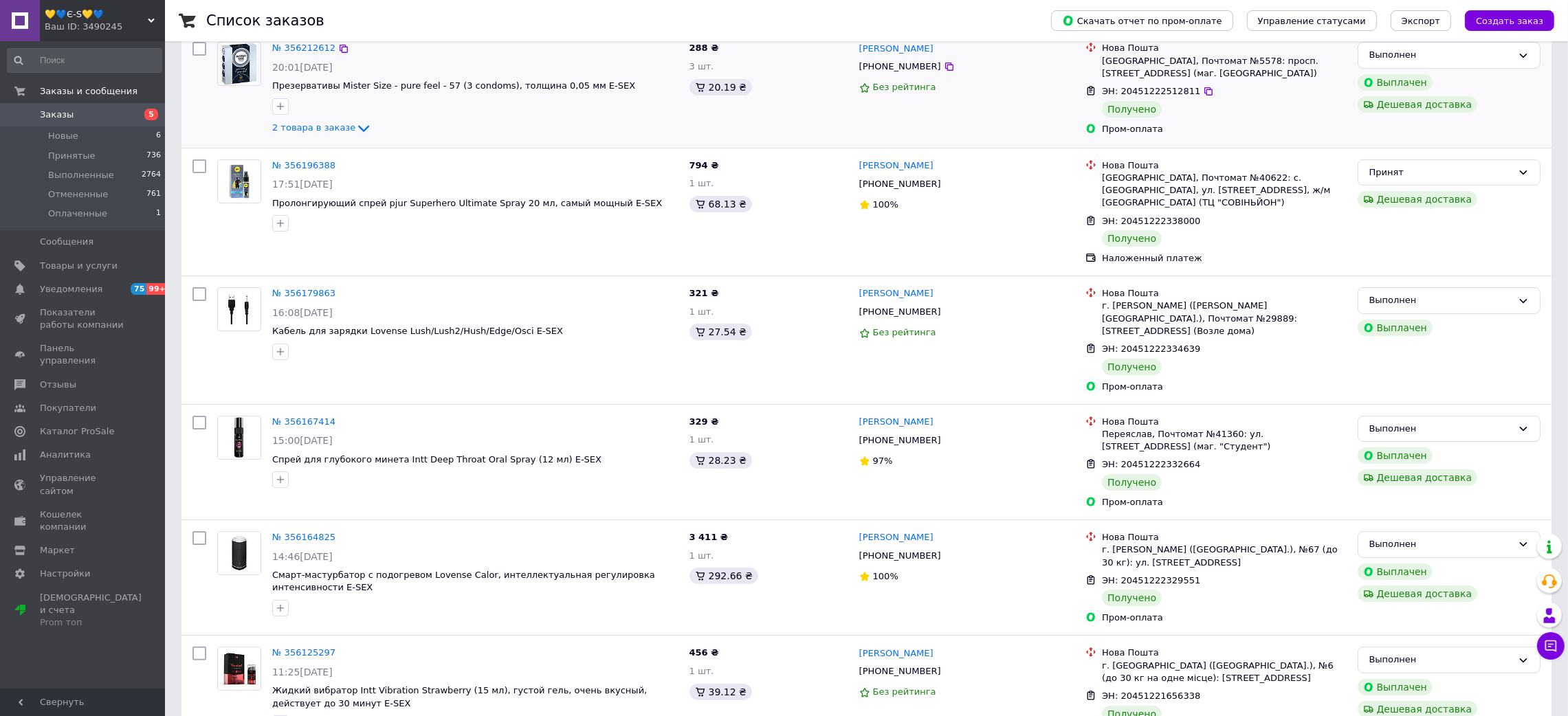
scroll to position [412, 0]
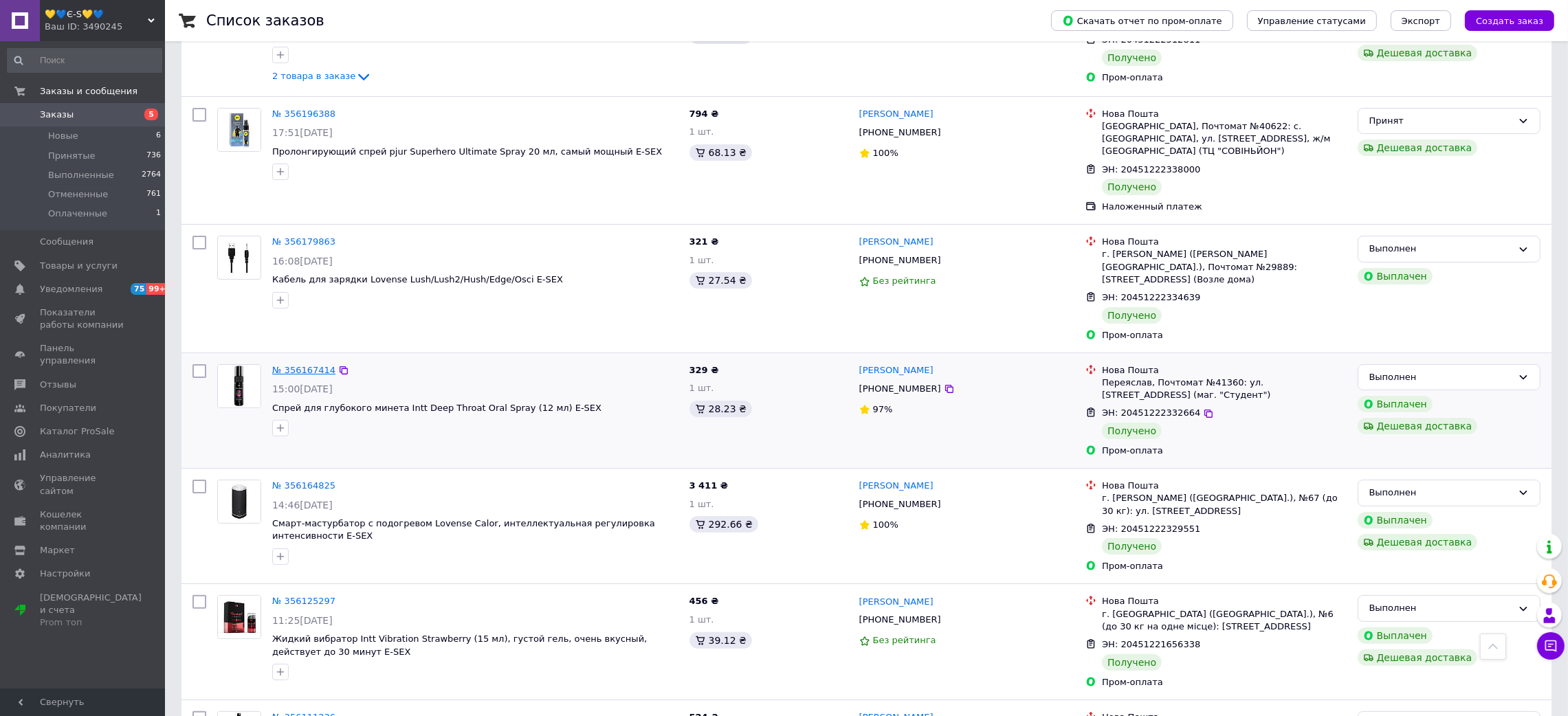
click at [305, 365] on link "№ 356167414" at bounding box center [304, 370] width 63 height 11
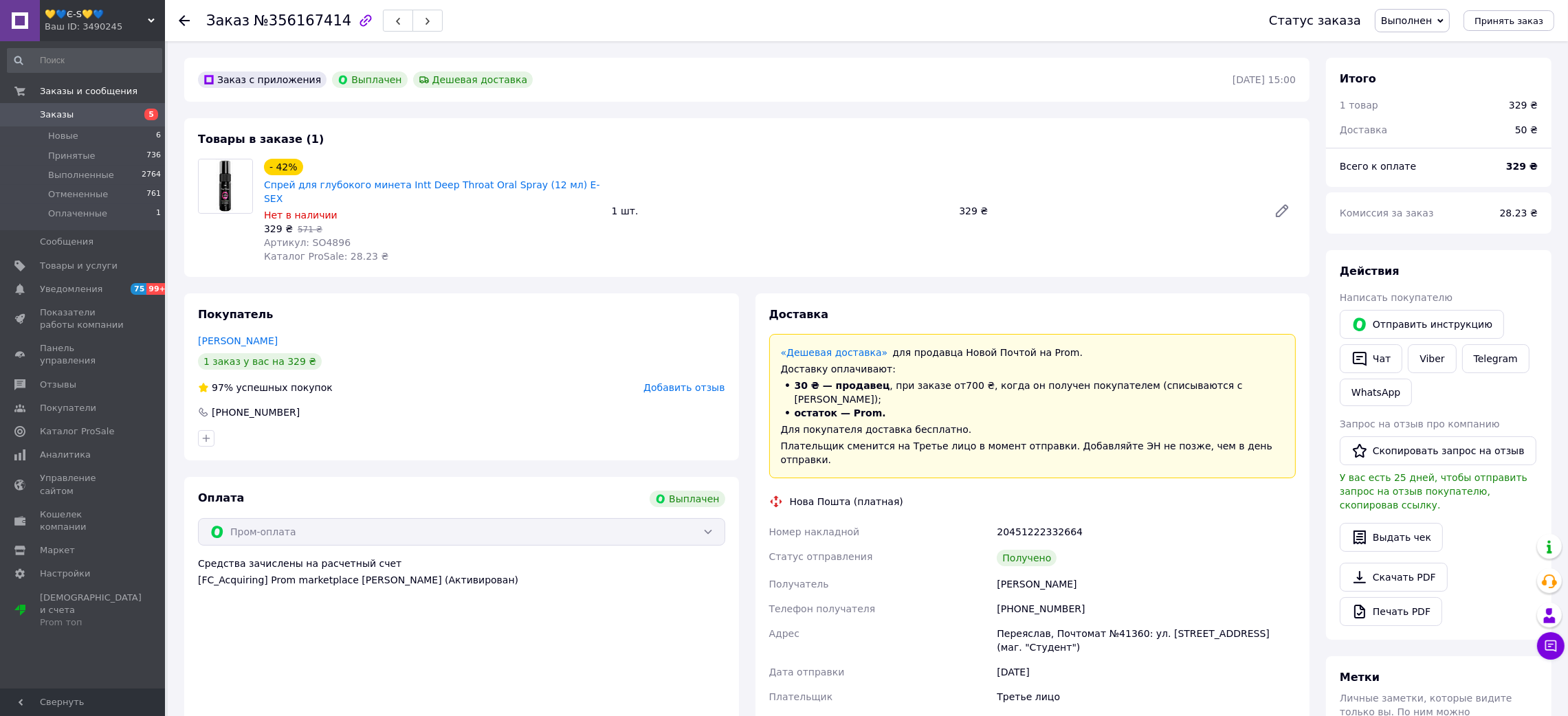
click at [308, 23] on span "№356167414" at bounding box center [302, 20] width 97 height 17
drag, startPoint x: 959, startPoint y: 540, endPoint x: 1117, endPoint y: 523, distance: 158.9
click at [1120, 533] on div "Номер накладной 20451222332664 Статус отправления Получено Получатель [PERSON_N…" at bounding box center [1033, 638] width 532 height 239
click at [1020, 519] on div "20451222332664" at bounding box center [1146, 531] width 305 height 25
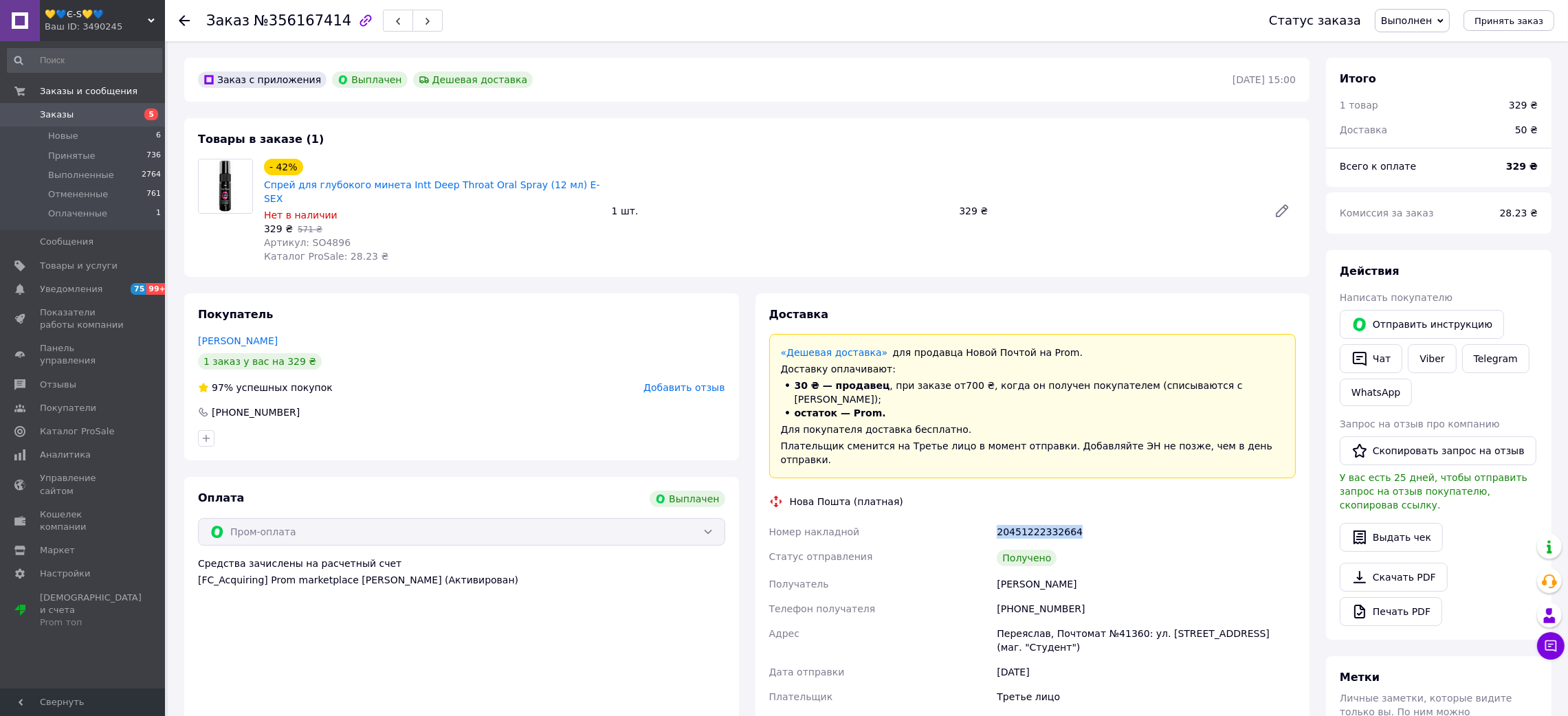
click at [1020, 519] on div "20451222332664" at bounding box center [1146, 531] width 305 height 25
click at [319, 237] on span "Артикул: SO4896" at bounding box center [307, 242] width 87 height 11
click at [176, 18] on div "Заказ №356167414 Статус заказа Выполнен Принят Отменен Оплаченный Принять заказ" at bounding box center [867, 20] width 1403 height 41
click at [182, 19] on icon at bounding box center [184, 20] width 11 height 11
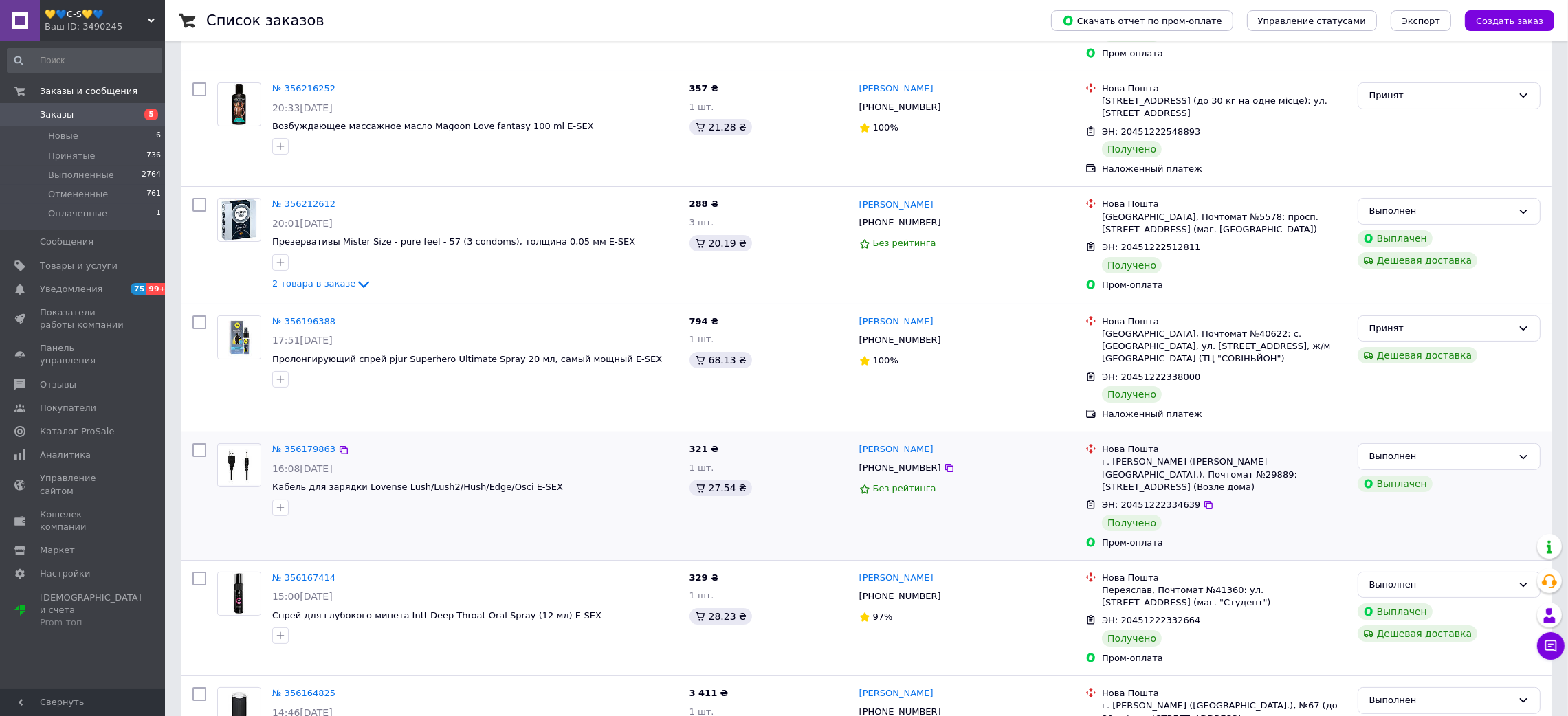
scroll to position [206, 0]
click at [313, 442] on link "№ 356179863" at bounding box center [304, 448] width 63 height 11
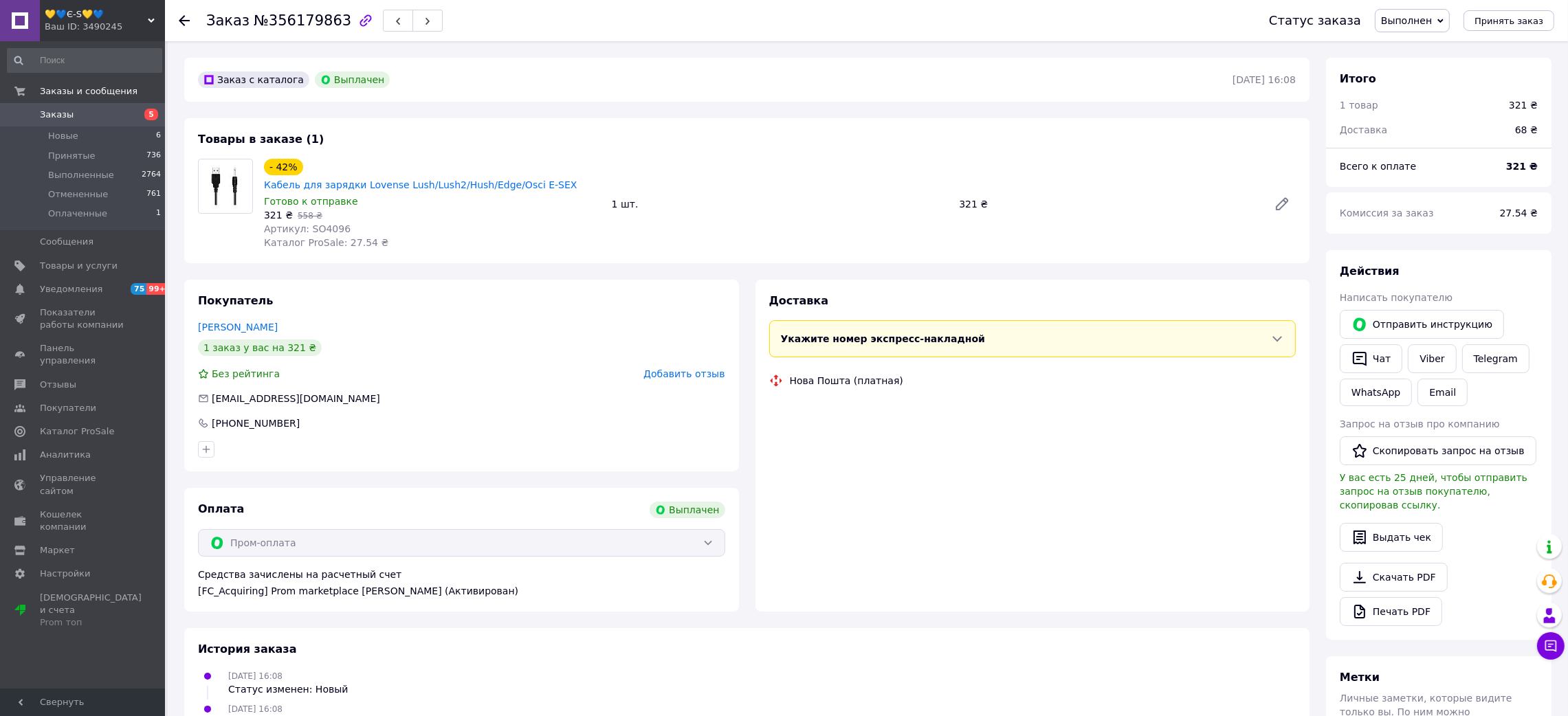
click at [315, 25] on span "№356179863" at bounding box center [302, 20] width 97 height 17
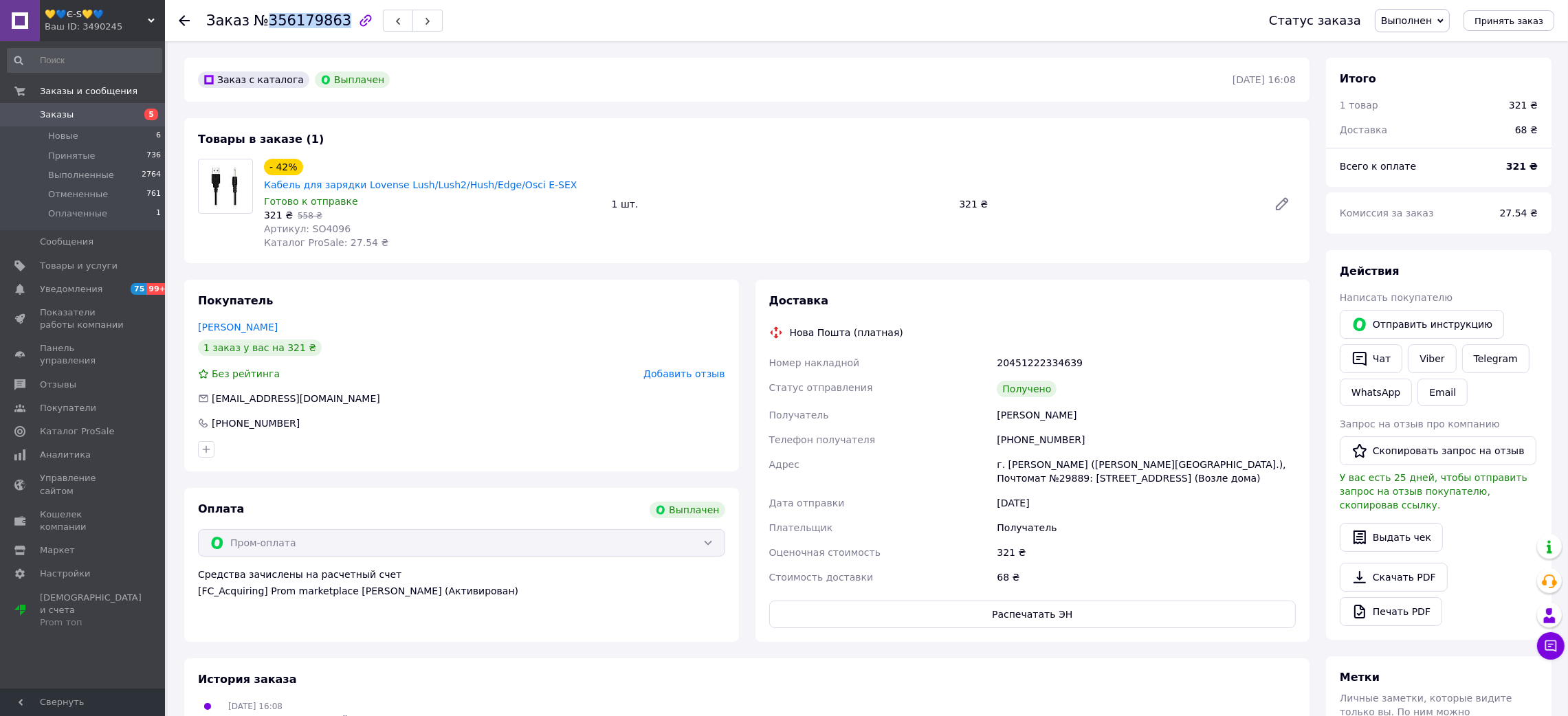
click at [315, 25] on span "№356179863" at bounding box center [302, 20] width 97 height 17
drag, startPoint x: 977, startPoint y: 401, endPoint x: 1109, endPoint y: 387, distance: 132.7
click at [1109, 387] on div "Номер накладной 20451222334639 Статус отправления Получено Получатель [PERSON_N…" at bounding box center [1033, 470] width 532 height 239
click at [1007, 352] on div "20451222334639" at bounding box center [1146, 363] width 305 height 25
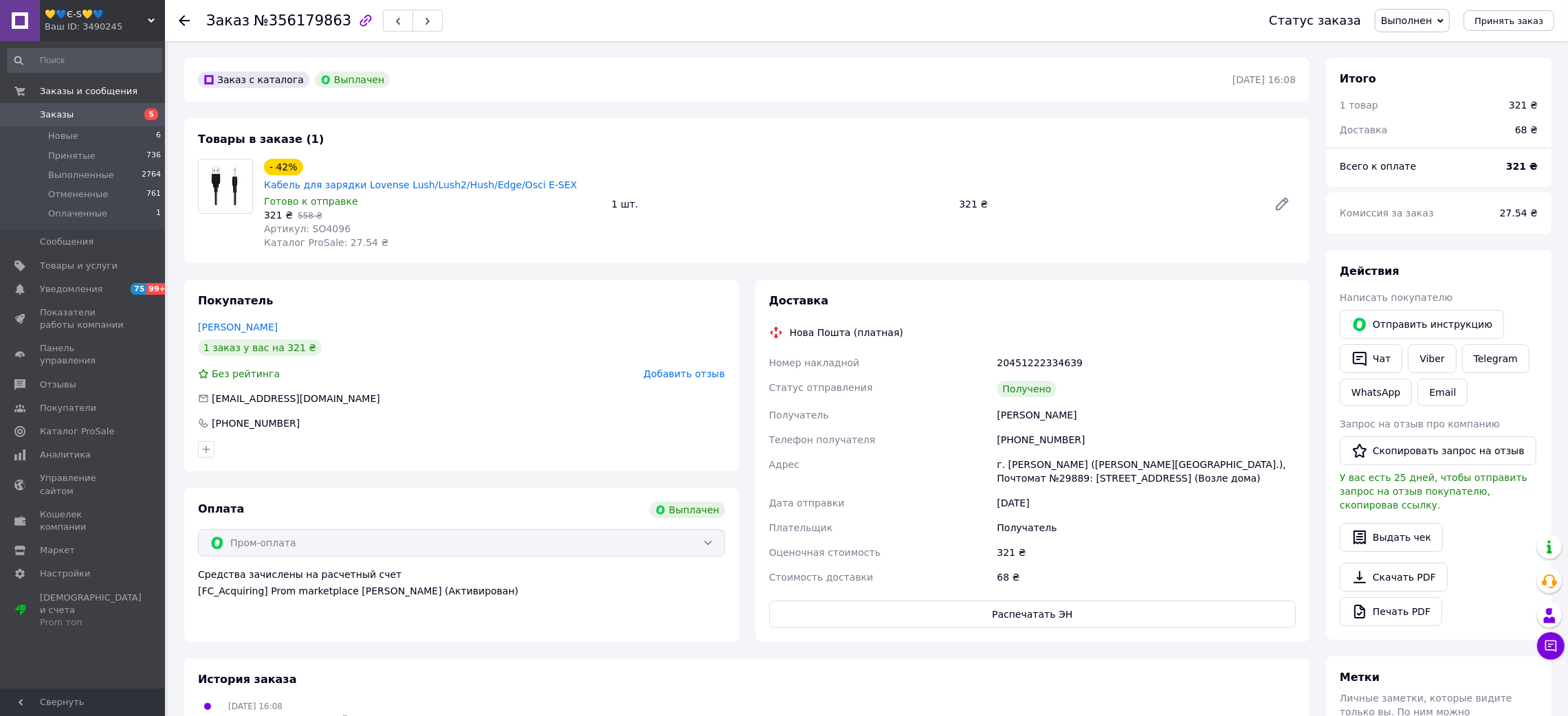
click at [324, 223] on span "Артикул: SO4096" at bounding box center [307, 228] width 87 height 11
click at [187, 20] on use at bounding box center [184, 20] width 11 height 11
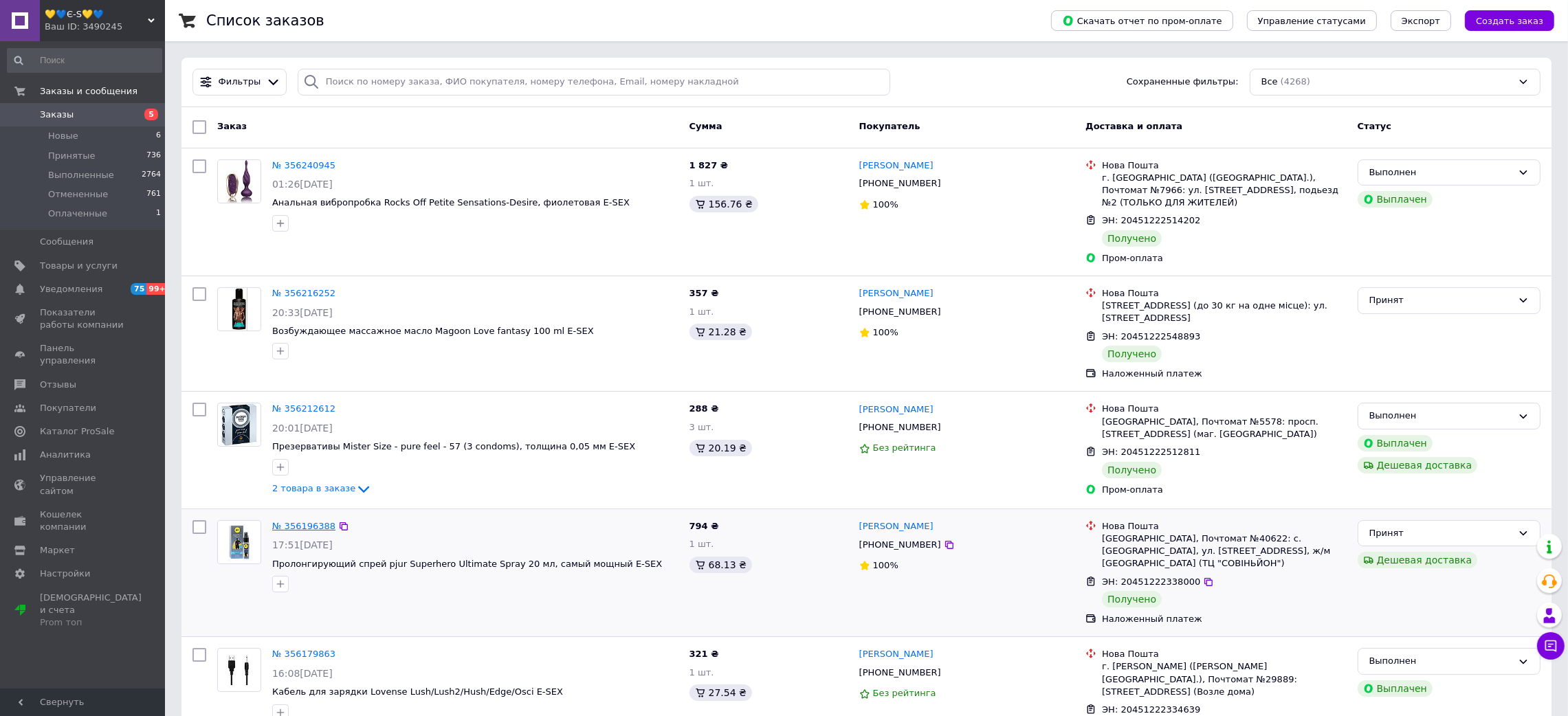
click at [311, 521] on link "№ 356196388" at bounding box center [304, 526] width 63 height 11
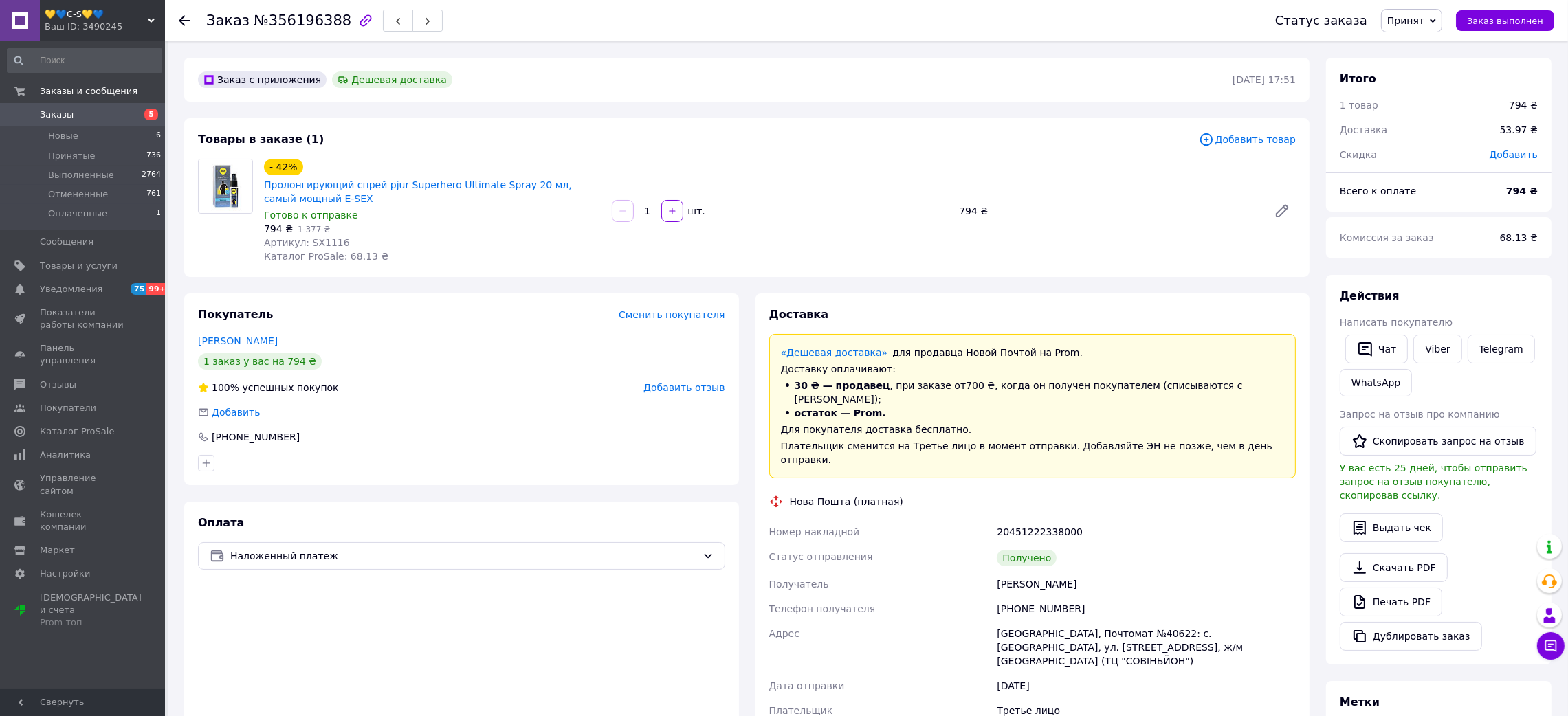
click at [299, 24] on span "№356196388" at bounding box center [302, 20] width 97 height 17
drag, startPoint x: 1021, startPoint y: 552, endPoint x: 1160, endPoint y: 550, distance: 139.0
click at [1160, 550] on div "Номер накладной 20451222338000 Статус отправления Получено Получатель [PERSON_N…" at bounding box center [1033, 714] width 532 height 390
click at [1042, 519] on div "20451222338000" at bounding box center [1146, 531] width 305 height 25
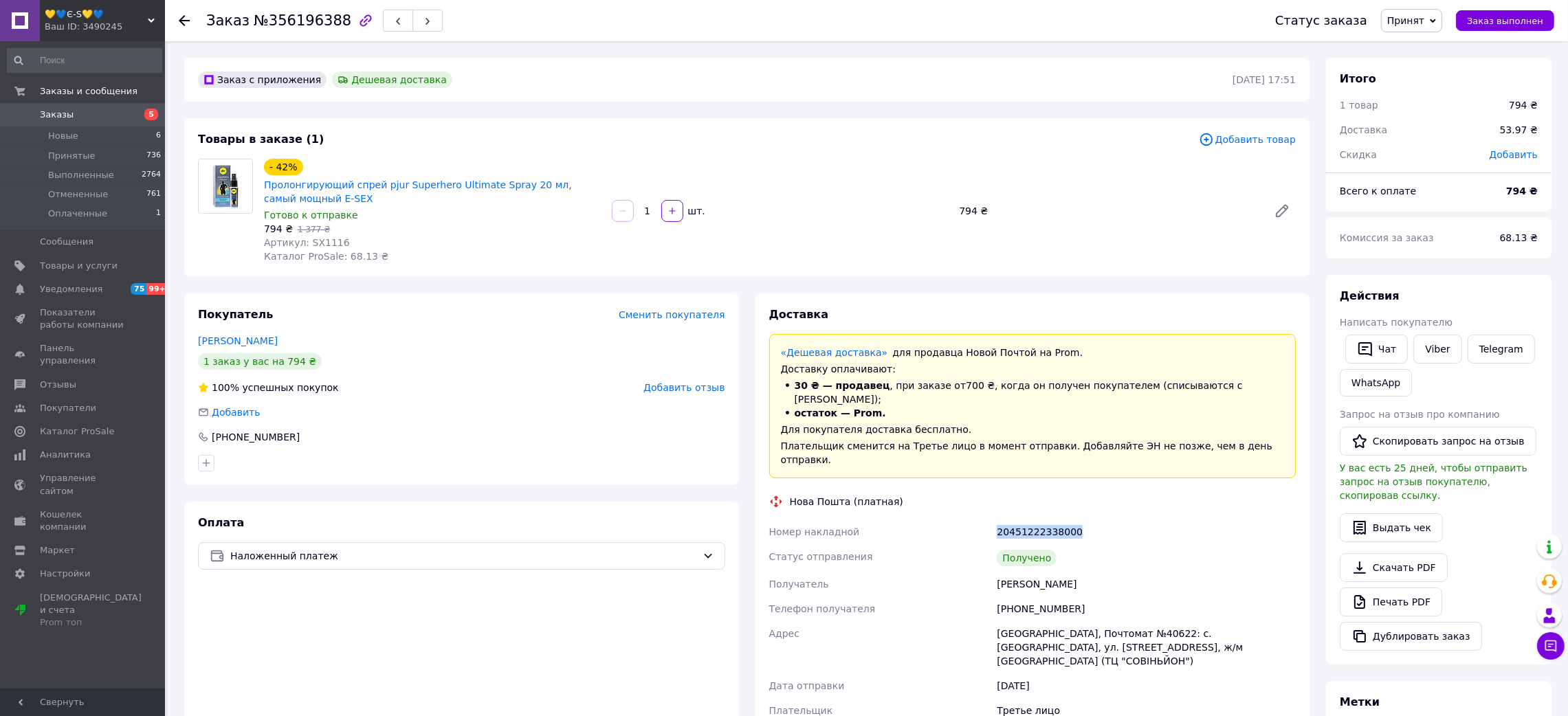
click at [1042, 519] on div "20451222338000" at bounding box center [1146, 531] width 305 height 25
click at [311, 243] on span "Артикул: SX1116" at bounding box center [307, 242] width 86 height 11
click at [181, 19] on use at bounding box center [184, 20] width 11 height 11
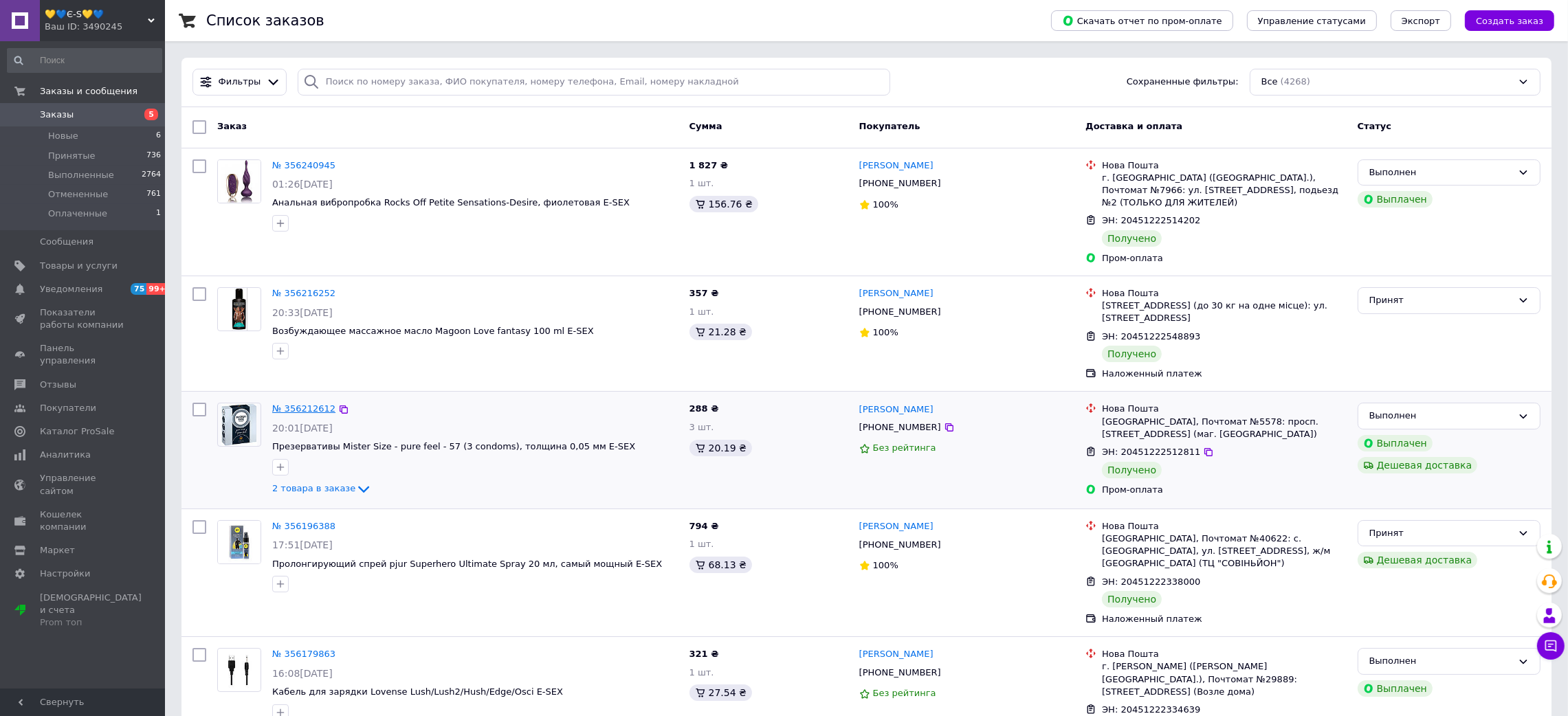
click at [315, 403] on link "№ 356212612" at bounding box center [304, 408] width 63 height 11
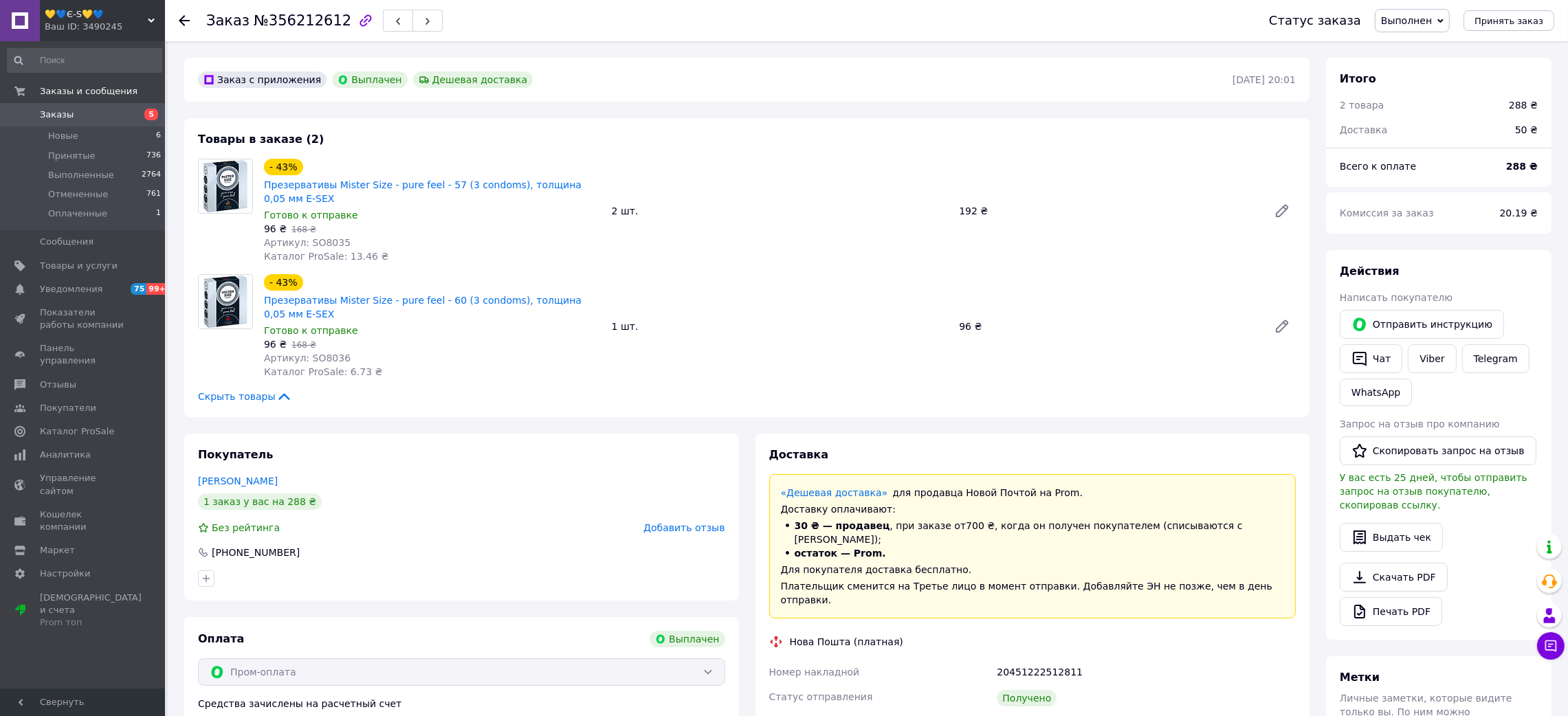
click at [316, 27] on span "№356212612" at bounding box center [302, 20] width 97 height 17
drag, startPoint x: 1004, startPoint y: 688, endPoint x: 1084, endPoint y: 678, distance: 80.6
click at [1087, 711] on div "[PERSON_NAME]" at bounding box center [1146, 724] width 305 height 25
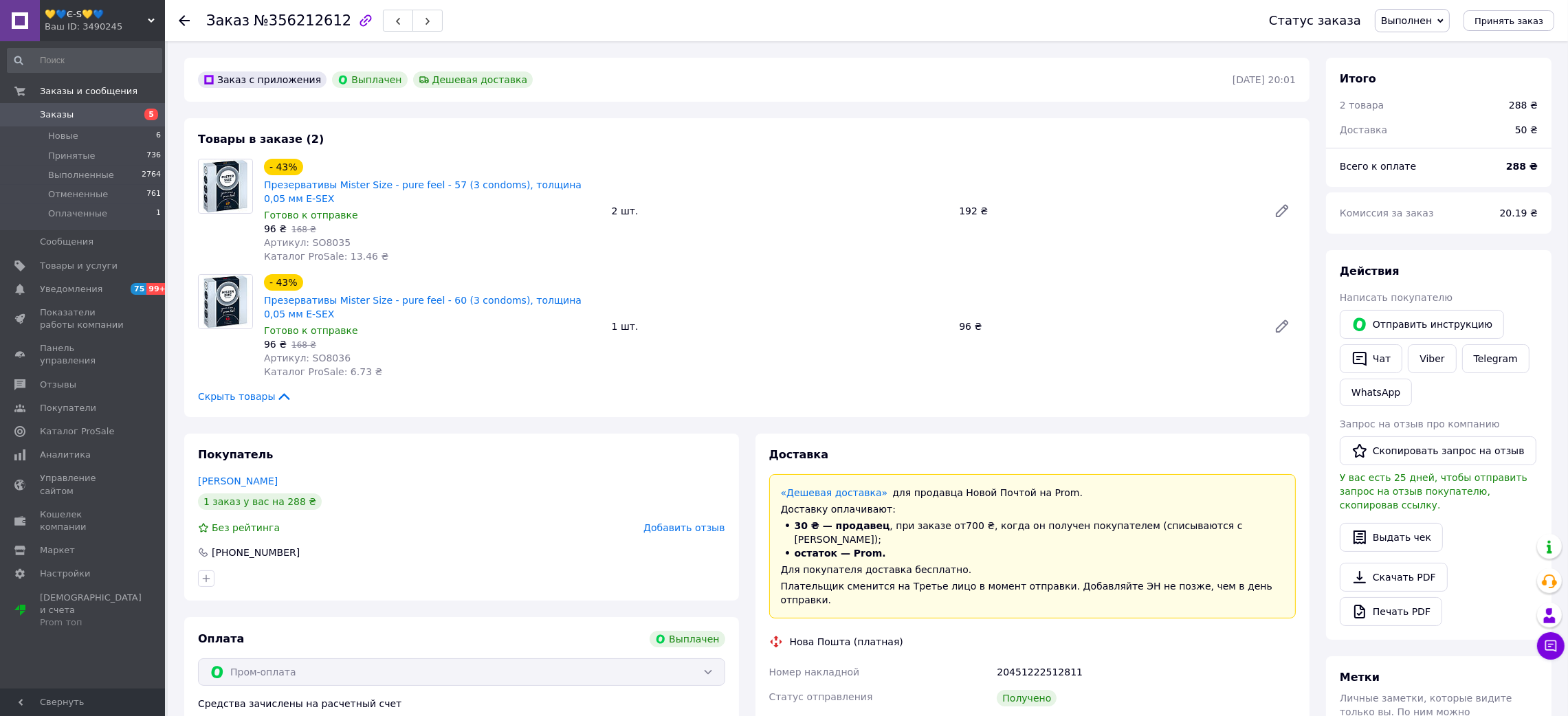
drag, startPoint x: 997, startPoint y: 699, endPoint x: 1079, endPoint y: 699, distance: 82.0
click at [1037, 659] on div "20451222512811" at bounding box center [1146, 672] width 305 height 25
click at [321, 237] on span "Артикул: SO8035" at bounding box center [307, 242] width 87 height 11
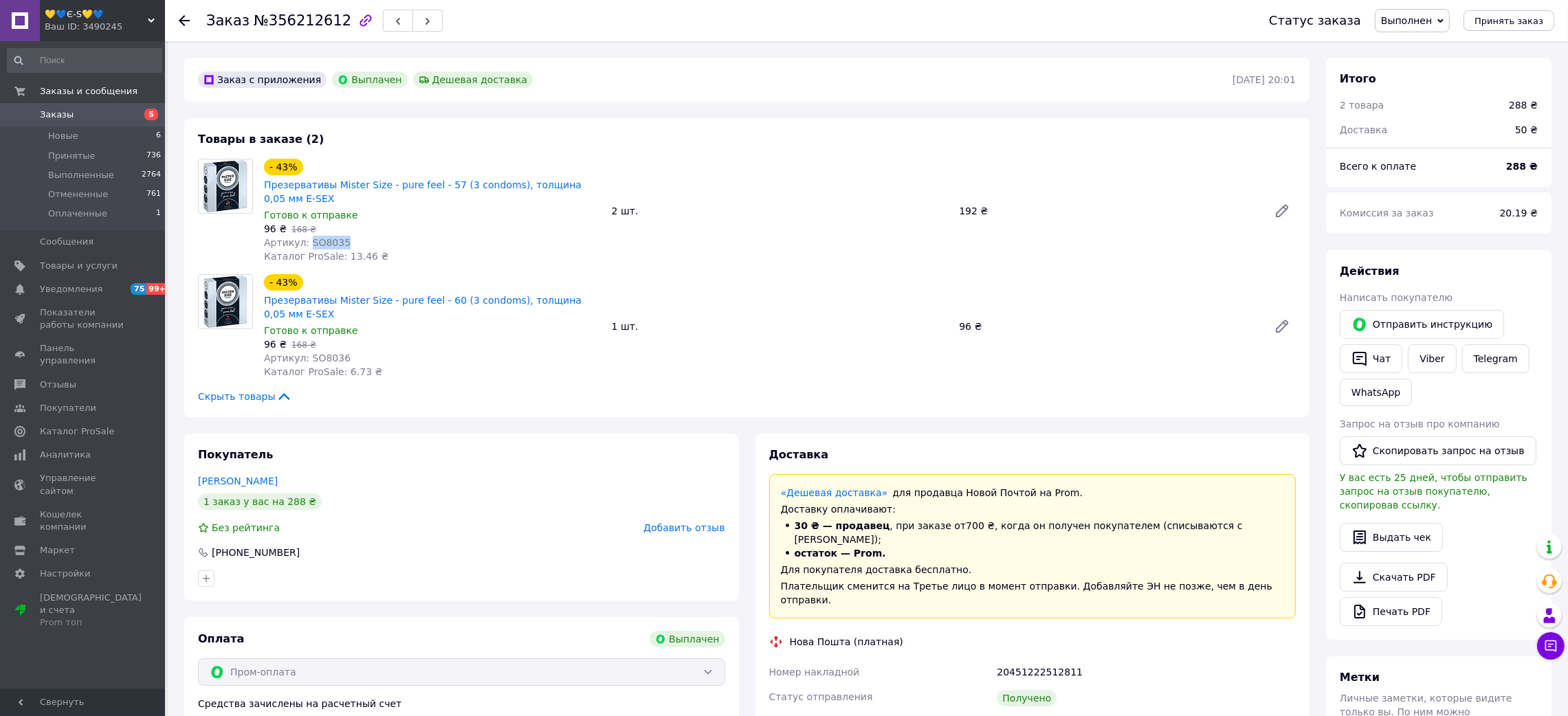
click at [321, 237] on span "Артикул: SO8035" at bounding box center [307, 242] width 87 height 11
click at [185, 23] on icon at bounding box center [184, 20] width 11 height 11
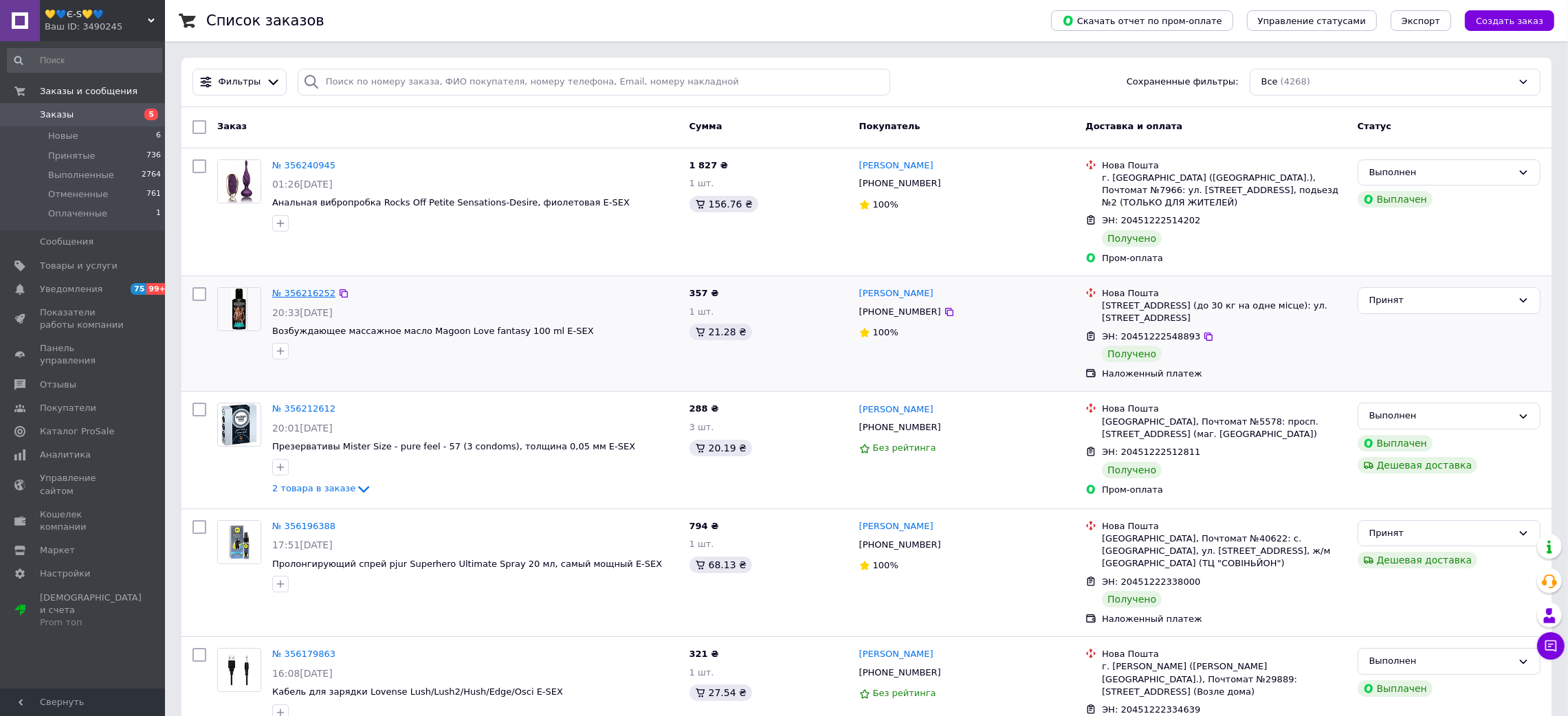
click at [294, 288] on link "№ 356216252" at bounding box center [304, 293] width 63 height 11
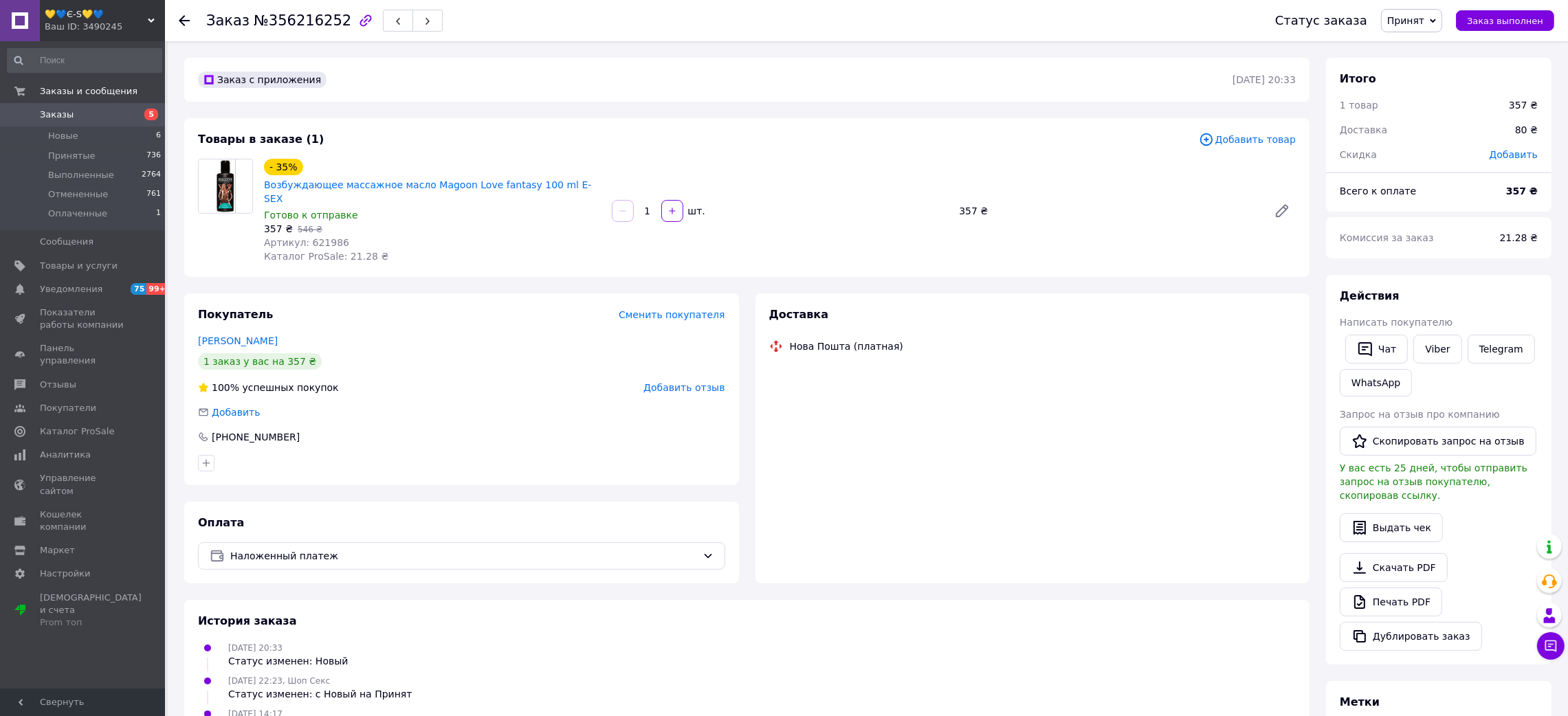
click at [300, 14] on span "№356216252" at bounding box center [302, 20] width 97 height 17
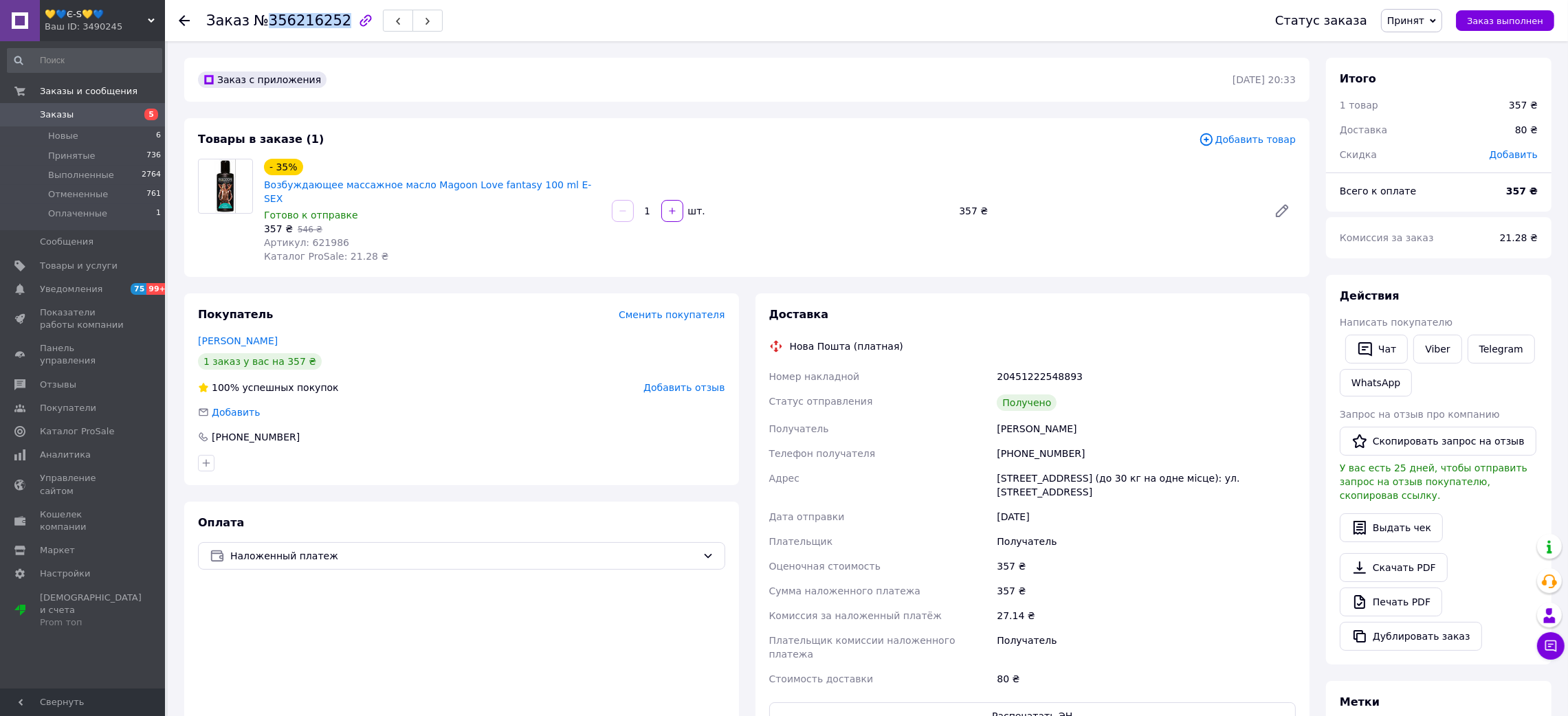
click at [300, 14] on span "№356216252" at bounding box center [302, 20] width 97 height 17
drag, startPoint x: 956, startPoint y: 410, endPoint x: 1111, endPoint y: 407, distance: 155.0
click at [1115, 411] on div "Номер накладной 20451222548893 Статус отправления Получено Получатель [PERSON_N…" at bounding box center [1033, 528] width 532 height 327
click at [1036, 364] on div "20451222548893" at bounding box center [1146, 376] width 305 height 25
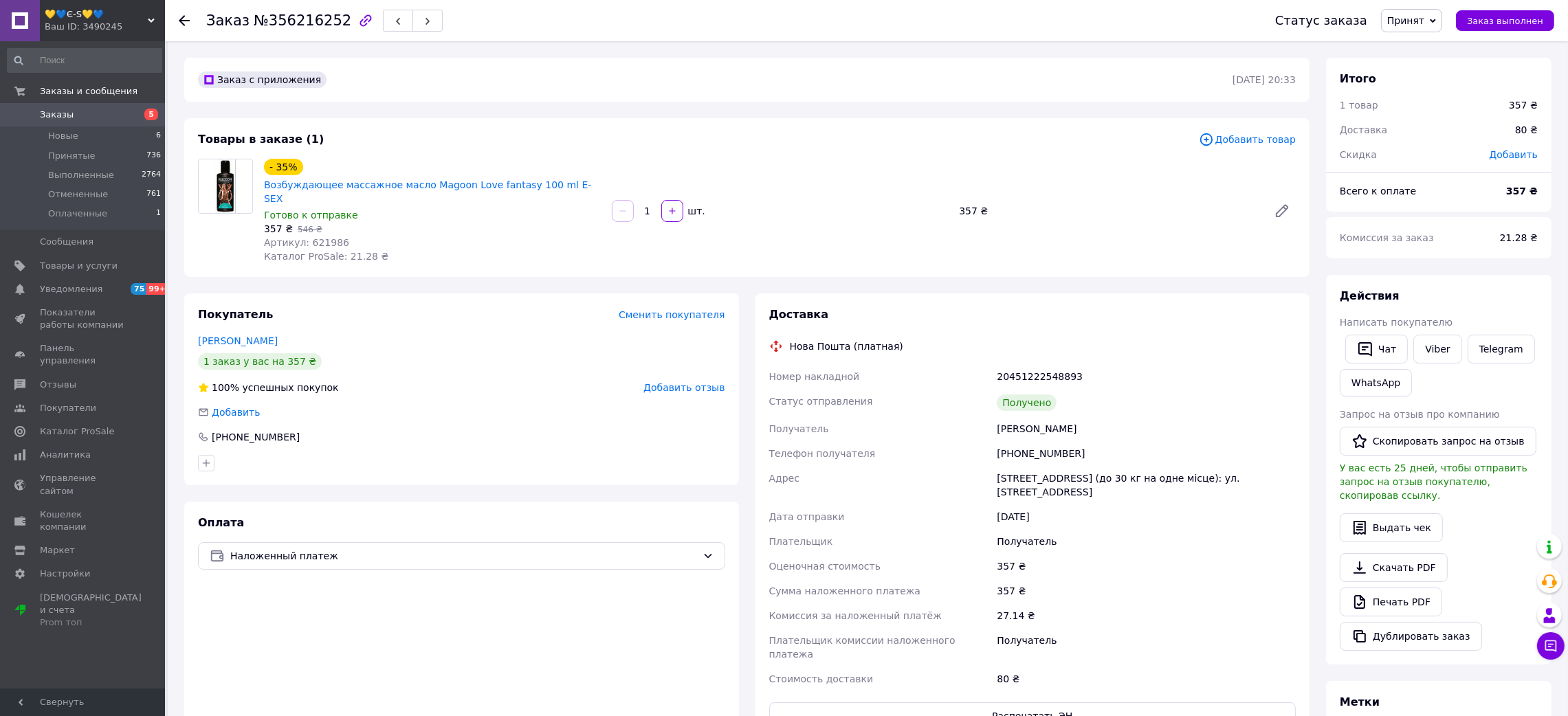
click at [1052, 366] on div "20451222548893" at bounding box center [1146, 376] width 305 height 25
click at [316, 237] on span "Артикул: 621986" at bounding box center [306, 242] width 85 height 11
click at [180, 17] on icon at bounding box center [184, 20] width 11 height 11
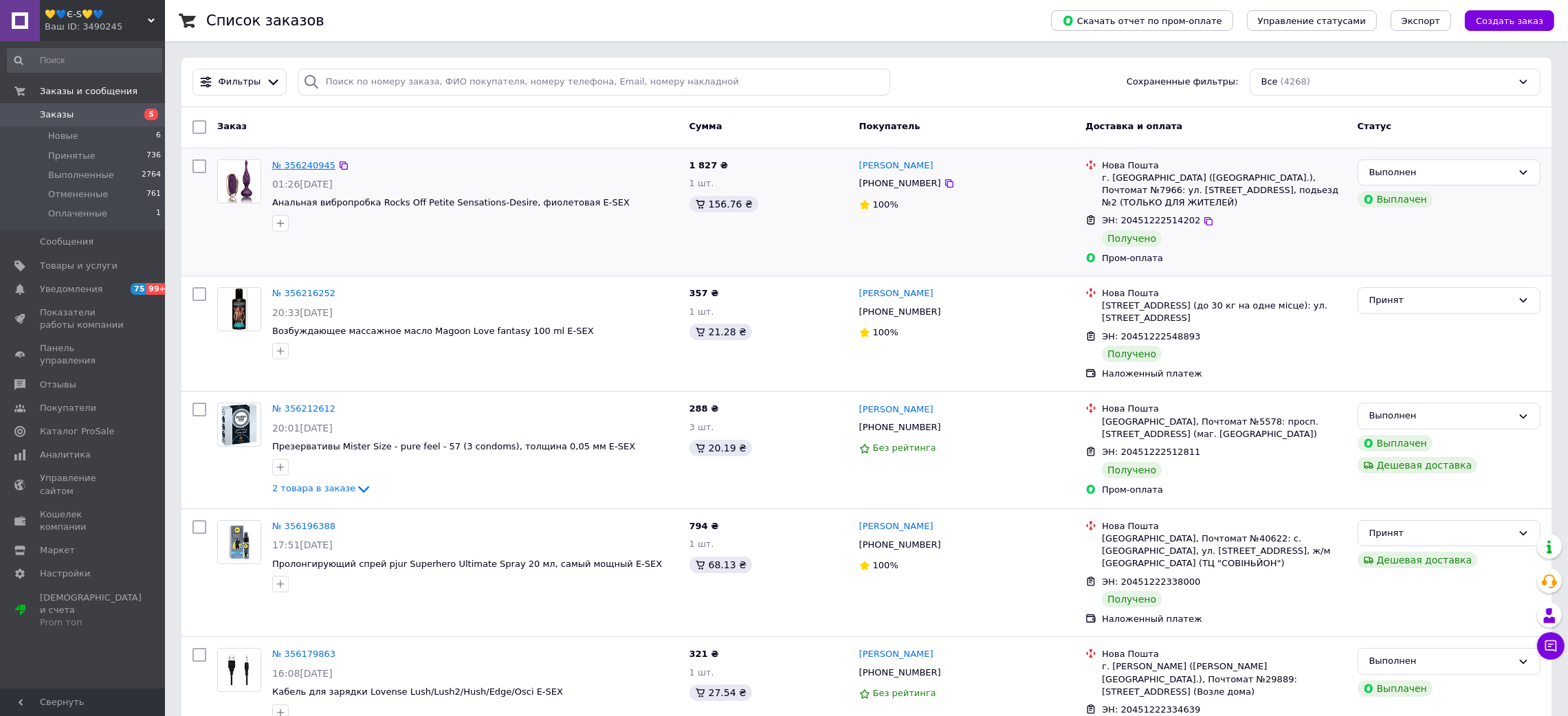
click at [306, 161] on link "№ 356240945" at bounding box center [304, 165] width 63 height 11
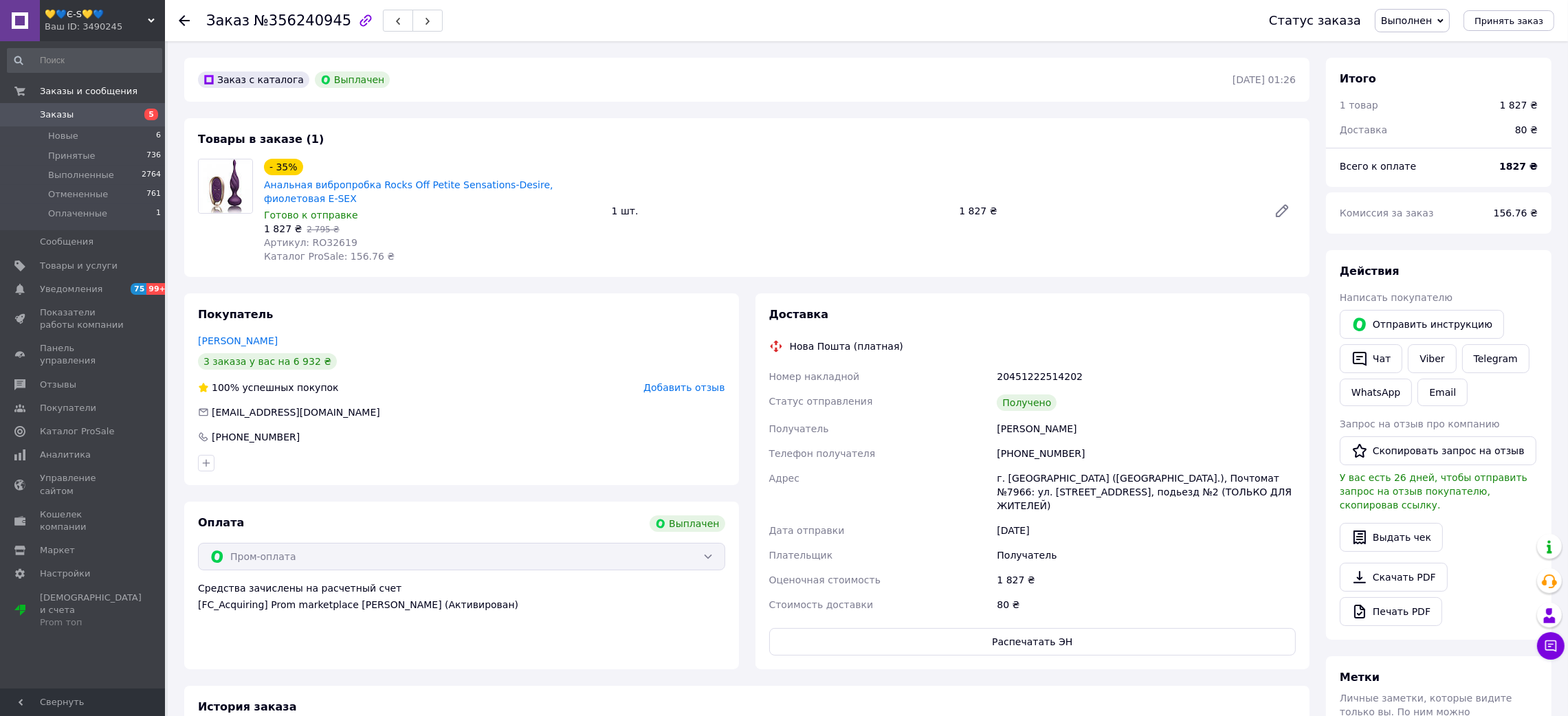
click at [315, 18] on span "№356240945" at bounding box center [302, 20] width 97 height 17
drag, startPoint x: 975, startPoint y: 411, endPoint x: 1136, endPoint y: 415, distance: 161.0
click at [1136, 415] on div "Номер накладной 20451222514202 Статус отправления Получено Получатель [PERSON_N…" at bounding box center [1033, 490] width 532 height 252
click at [1029, 364] on div "20451222514202" at bounding box center [1146, 376] width 305 height 25
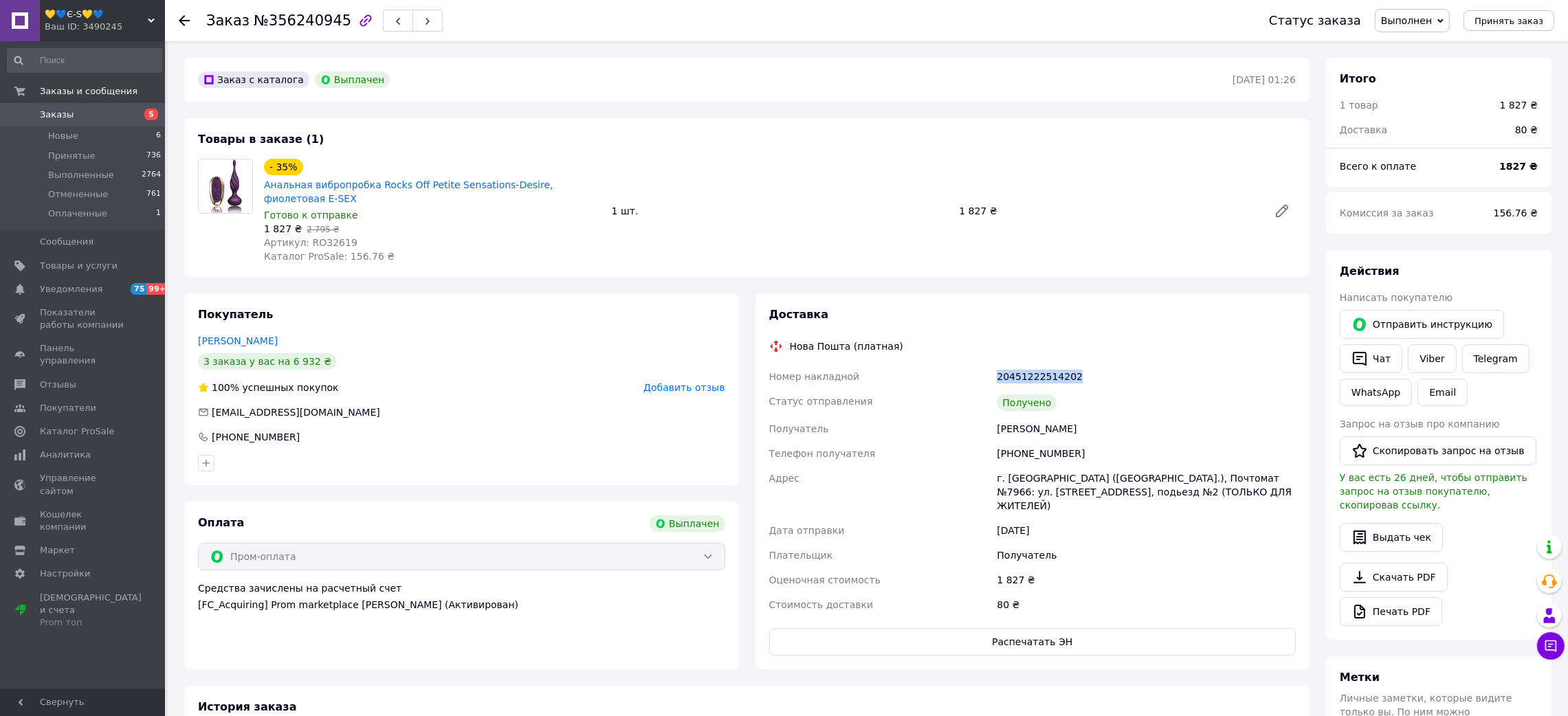
click at [1029, 364] on div "20451222514202" at bounding box center [1146, 376] width 305 height 25
click at [322, 237] on span "Артикул: RO32619" at bounding box center [311, 242] width 94 height 11
click at [183, 15] on icon at bounding box center [184, 20] width 11 height 11
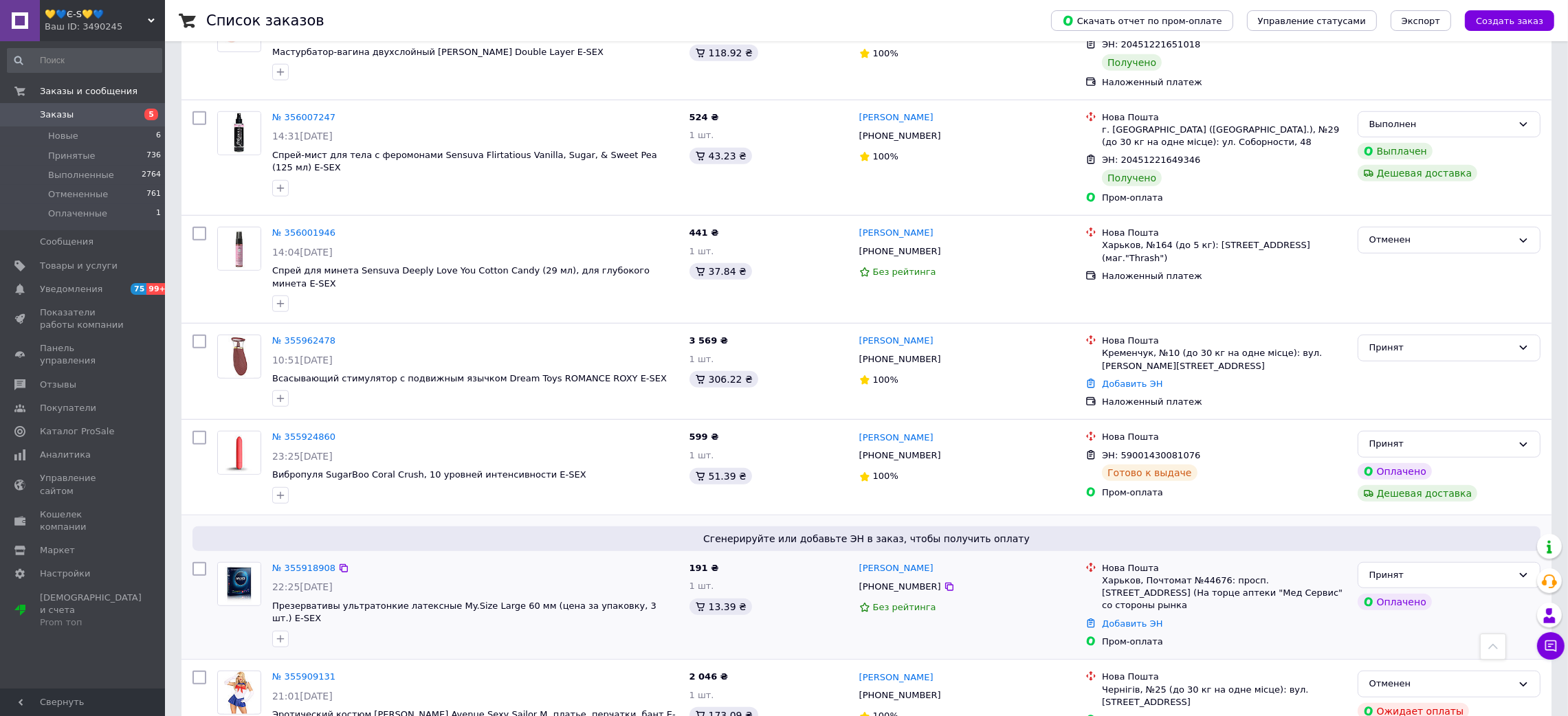
scroll to position [1746, 0]
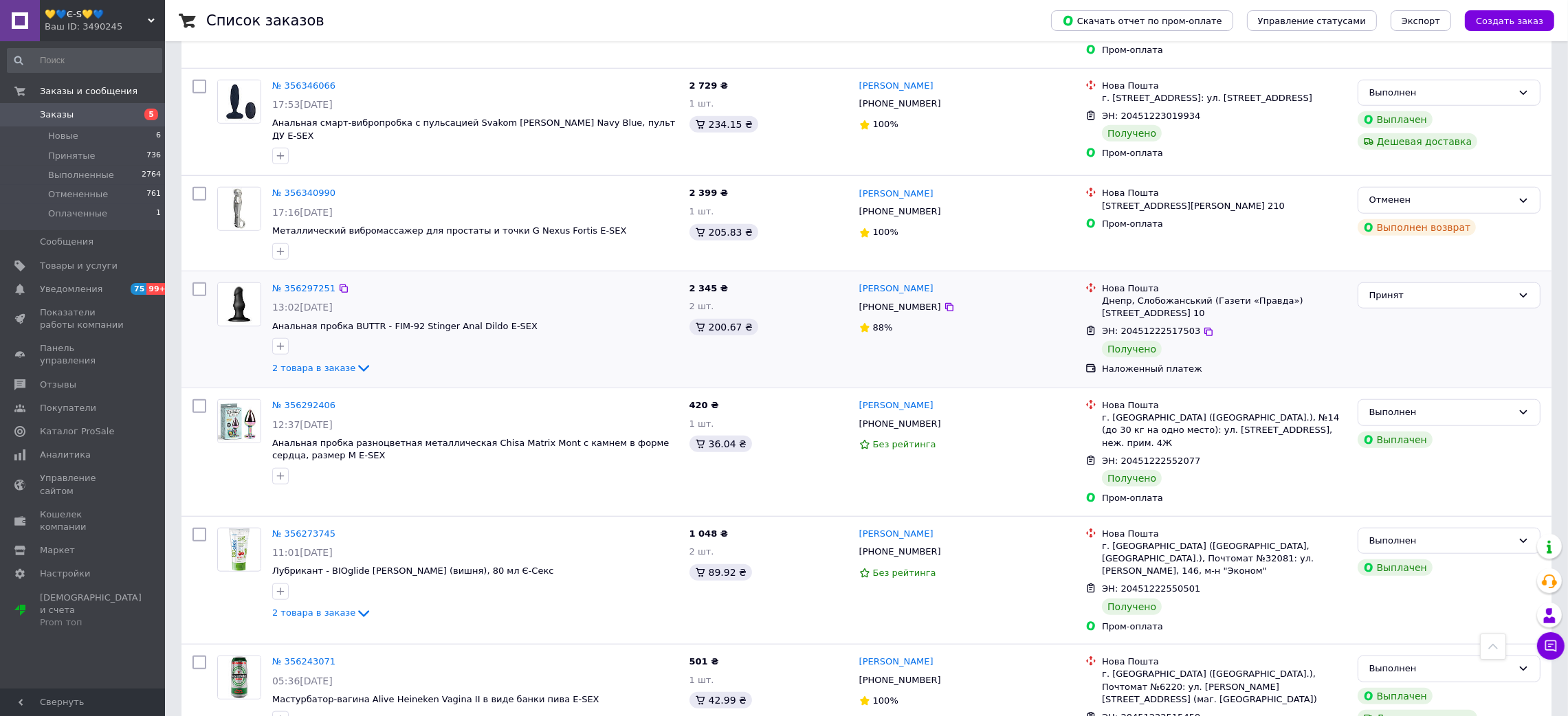
scroll to position [1918, 0]
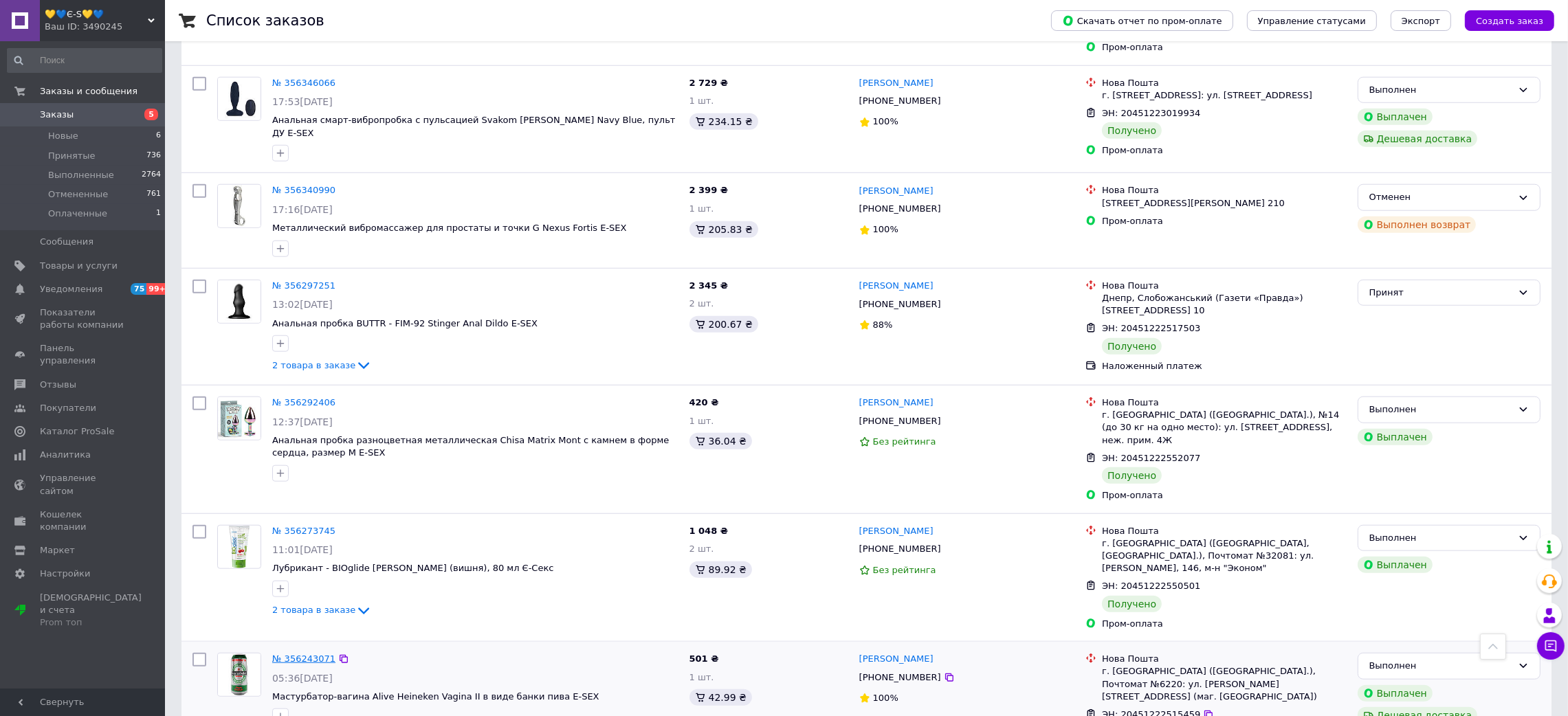
click at [310, 653] on link "№ 356243071" at bounding box center [304, 659] width 63 height 11
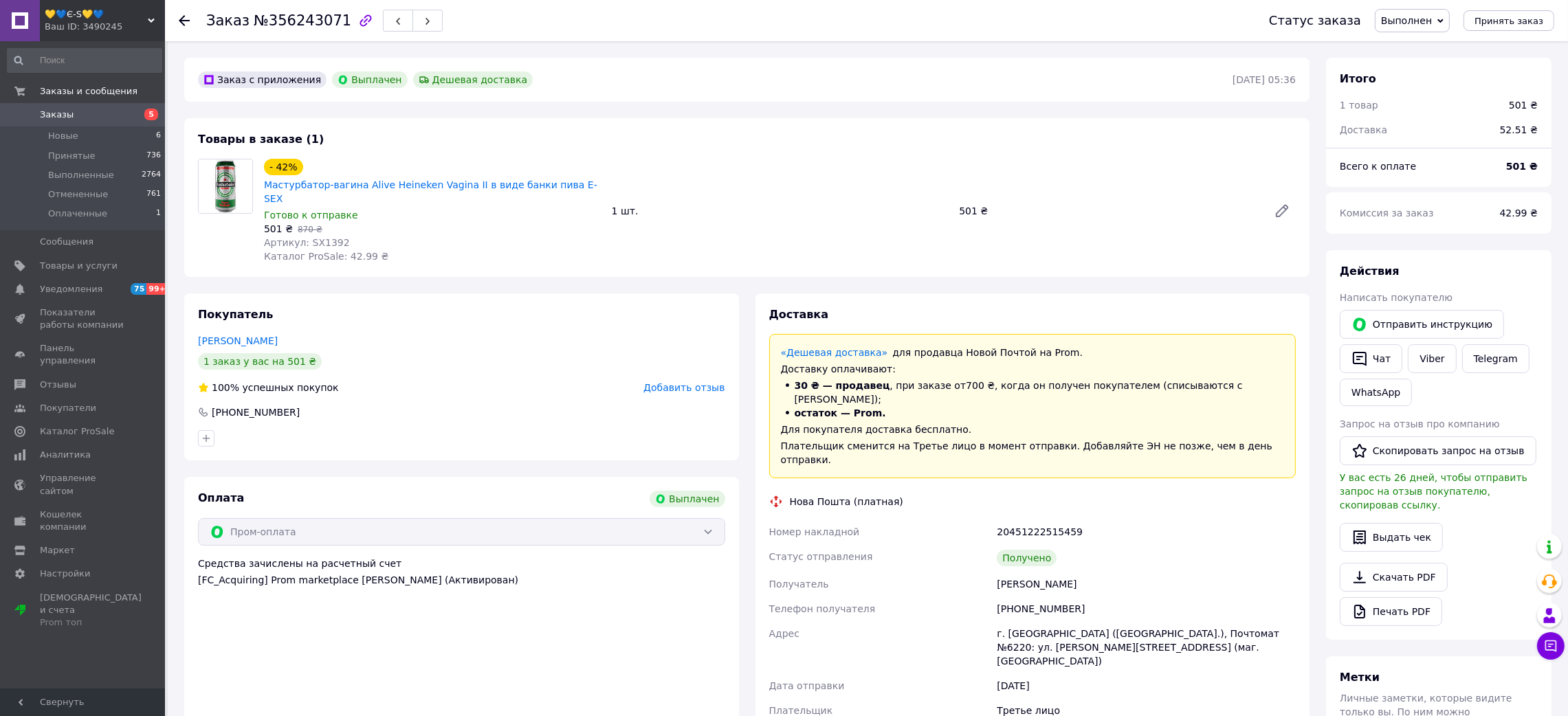
click at [278, 23] on span "№356243071" at bounding box center [302, 20] width 97 height 17
drag, startPoint x: 968, startPoint y: 554, endPoint x: 1071, endPoint y: 552, distance: 103.0
click at [1071, 554] on div "Номер накладной 20451222515459 Статус отправления Получено Получатель [PERSON_N…" at bounding box center [1033, 645] width 532 height 252
drag, startPoint x: 1003, startPoint y: 543, endPoint x: 1085, endPoint y: 535, distance: 82.4
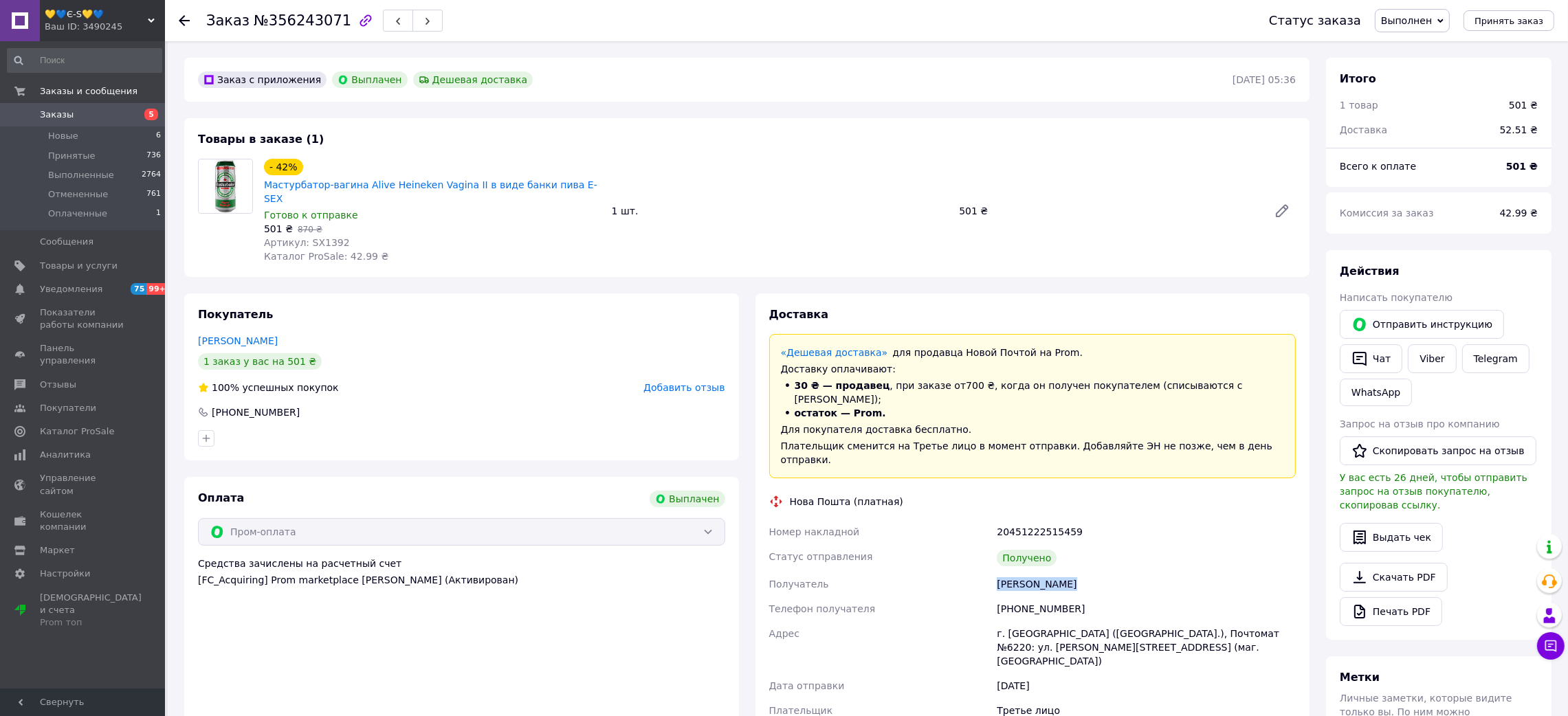
click at [1085, 535] on div "Номер накладной 20451222515459 Статус отправления Получено Получатель [PERSON_N…" at bounding box center [1033, 645] width 532 height 252
click at [1026, 519] on div "20451222515459" at bounding box center [1146, 531] width 305 height 25
drag, startPoint x: 260, startPoint y: 182, endPoint x: 448, endPoint y: 222, distance: 192.2
click at [422, 191] on div "- 42% Мастурбатор-вагина Alive Heineken Vagina II в виде банки пива Е-SEX Готов…" at bounding box center [432, 211] width 348 height 110
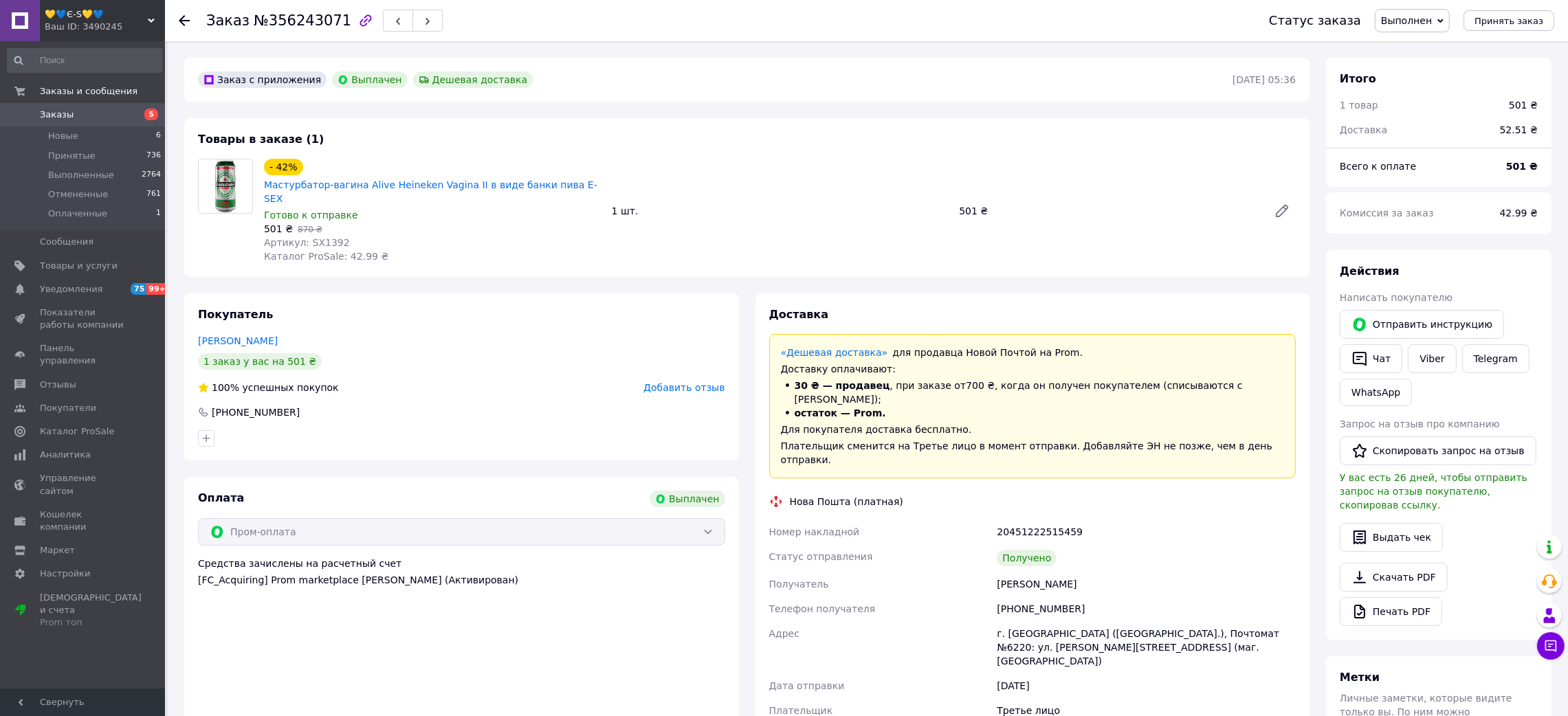
click at [180, 18] on icon at bounding box center [184, 20] width 11 height 11
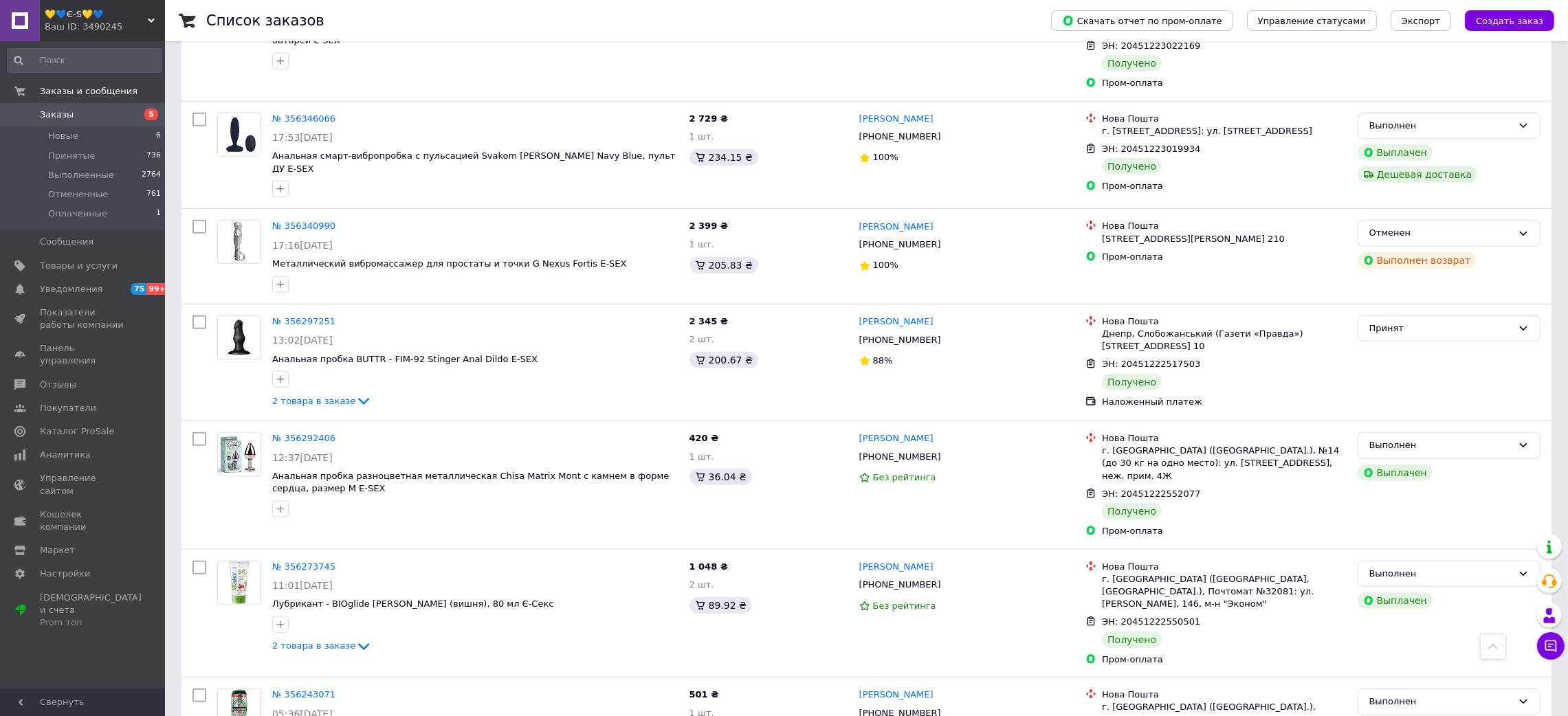
scroll to position [1918, 0]
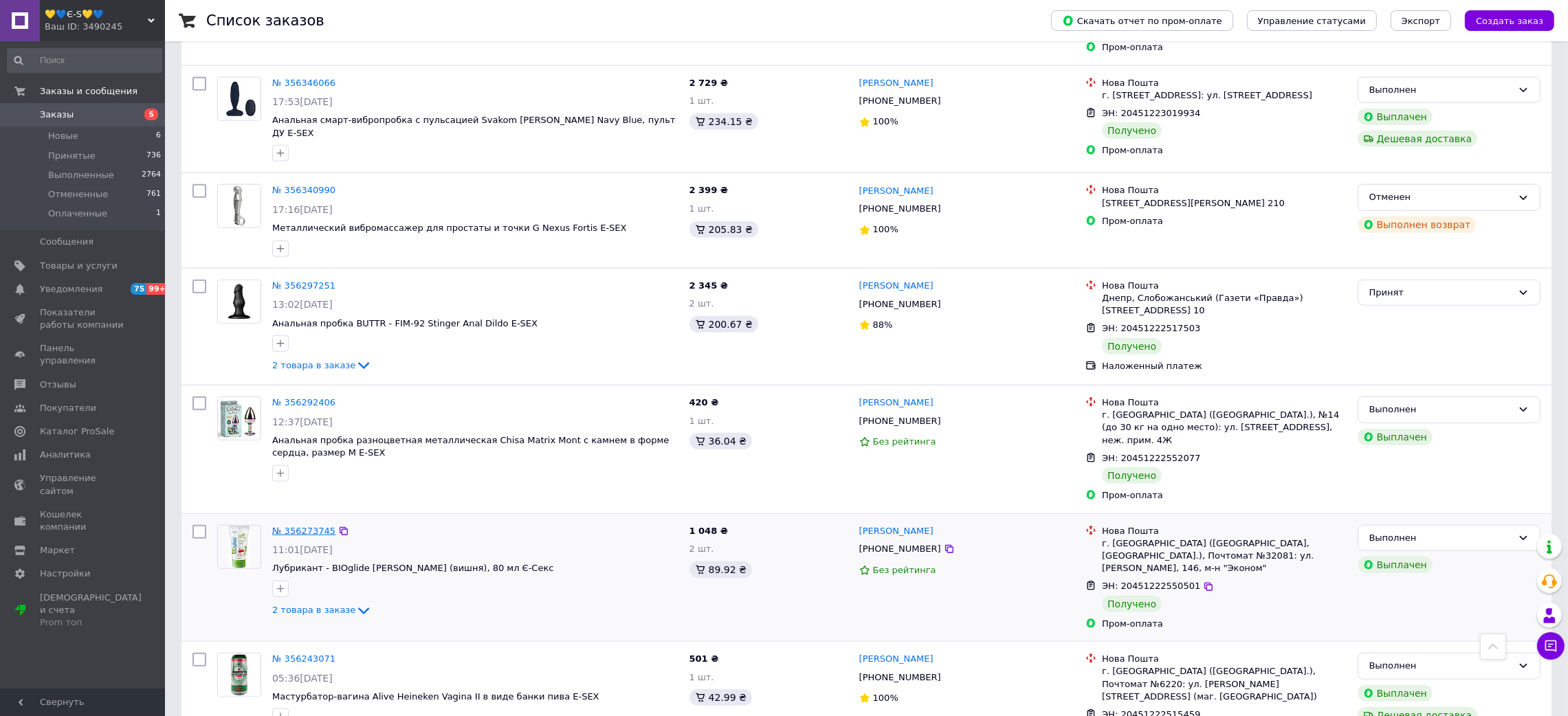
click at [307, 525] on link "№ 356273745" at bounding box center [304, 531] width 63 height 11
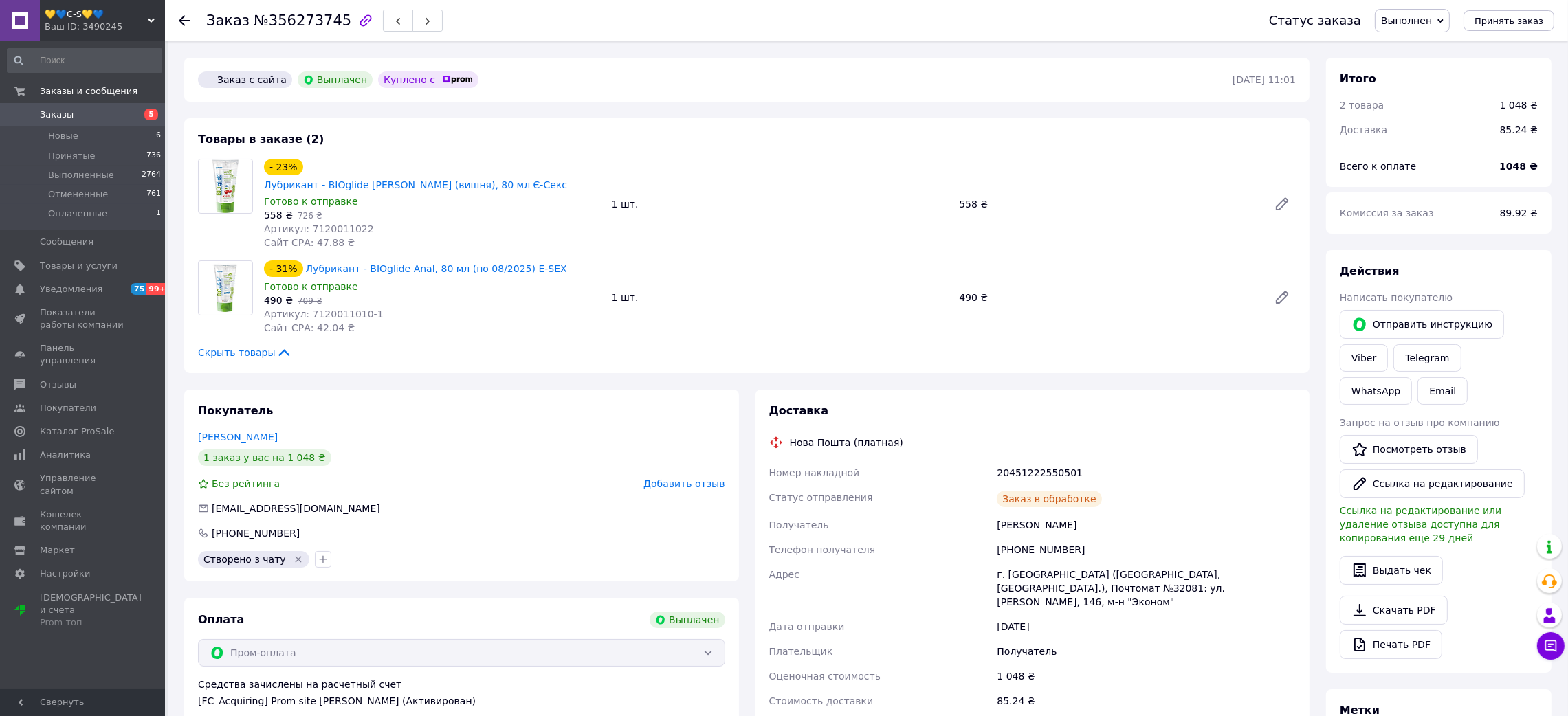
click at [311, 20] on span "№356273745" at bounding box center [302, 20] width 97 height 17
drag, startPoint x: 963, startPoint y: 508, endPoint x: 1166, endPoint y: 482, distance: 204.7
click at [1166, 482] on div "Номер накладной 20451222550501 Статус отправления Получено Получатель [PERSON_N…" at bounding box center [1033, 586] width 532 height 252
click at [1143, 537] on div "[PHONE_NUMBER]" at bounding box center [1146, 549] width 305 height 25
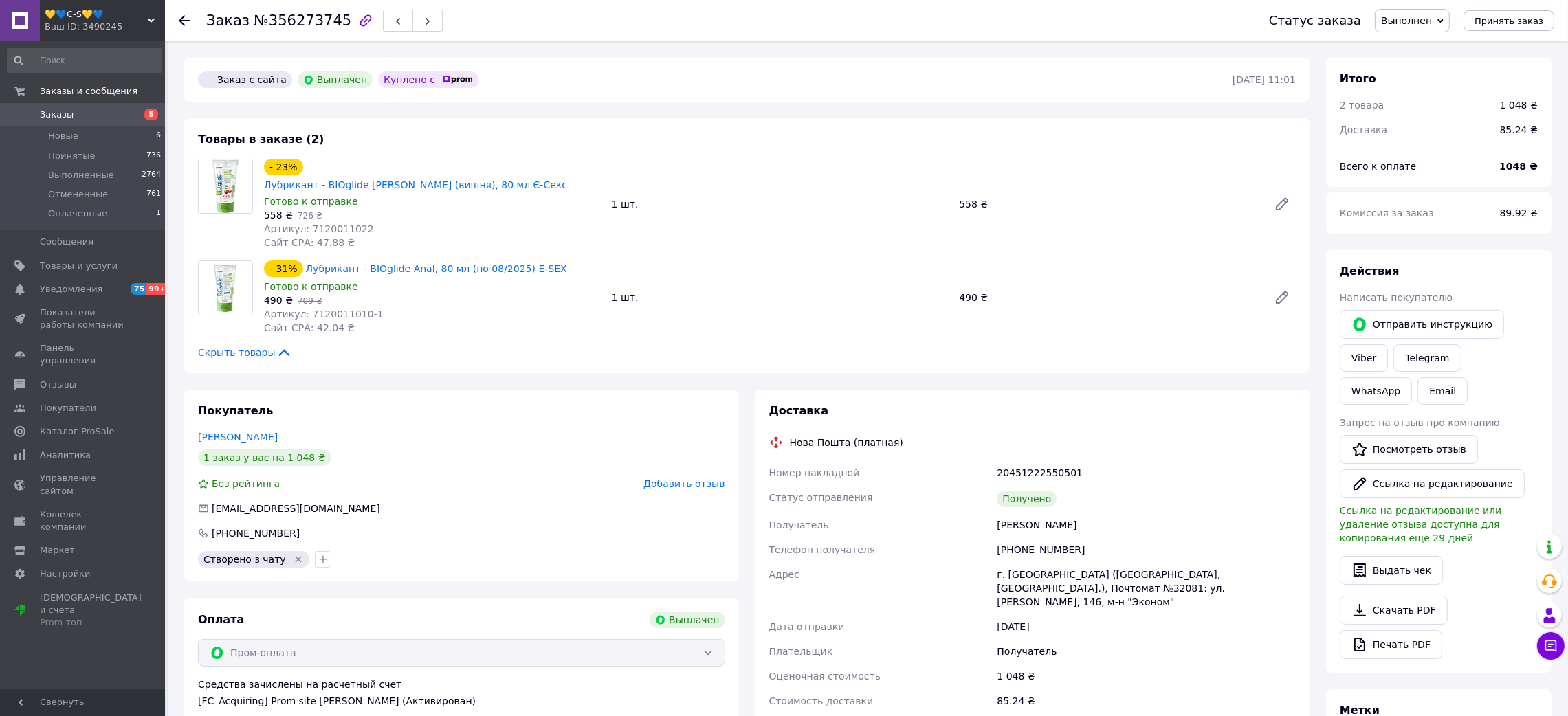
drag, startPoint x: 991, startPoint y: 504, endPoint x: 1128, endPoint y: 497, distance: 137.2
click at [1128, 497] on div "Номер накладной 20451222550501 Статус отправления Получено Получатель [PERSON_N…" at bounding box center [1033, 586] width 532 height 252
click at [1030, 461] on div "20451222550501" at bounding box center [1146, 473] width 305 height 25
click at [321, 223] on span "Артикул: 7120011022" at bounding box center [319, 228] width 110 height 11
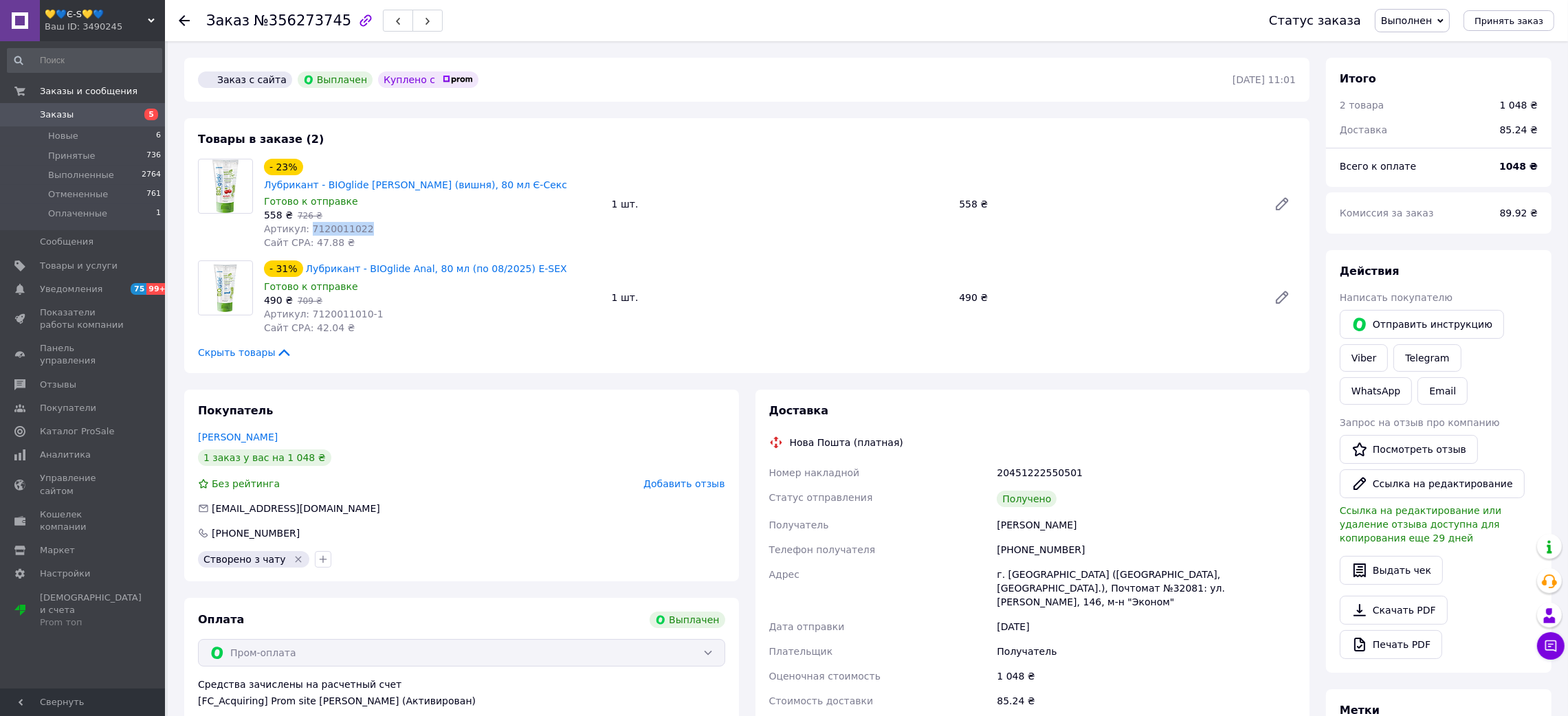
click at [321, 223] on span "Артикул: 7120011022" at bounding box center [319, 228] width 110 height 11
click at [322, 308] on span "Артикул: 7120011010-1" at bounding box center [324, 314] width 120 height 11
click at [185, 20] on use at bounding box center [184, 20] width 11 height 11
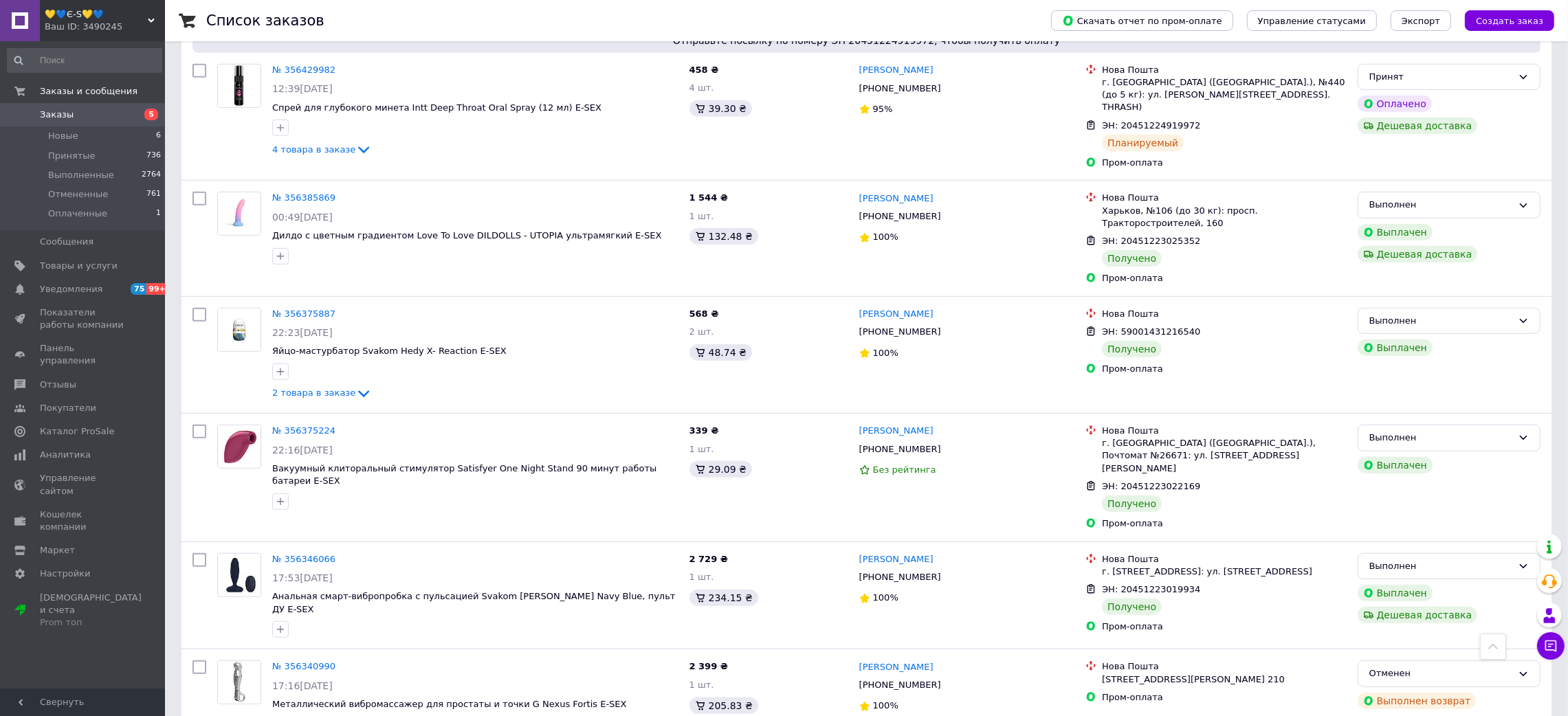
scroll to position [1918, 0]
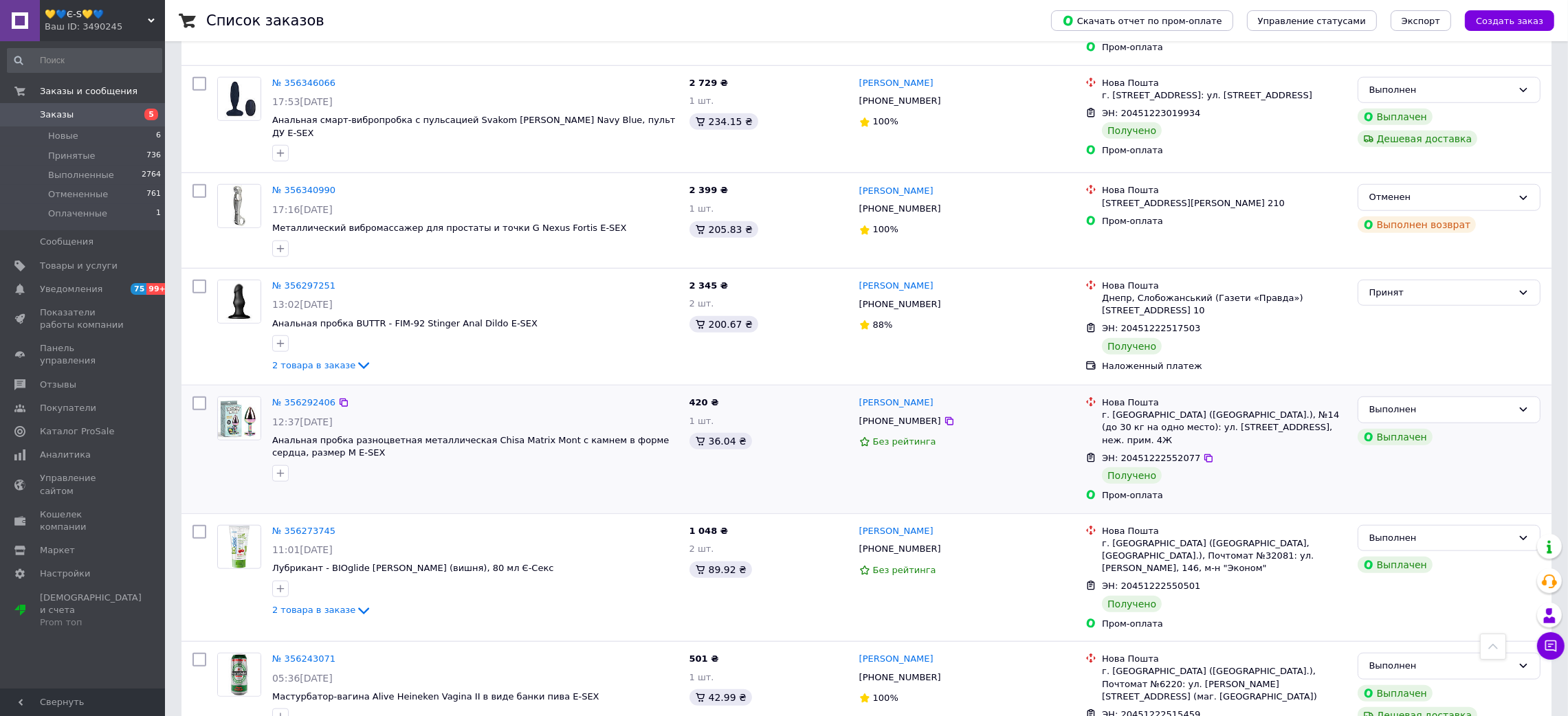
click at [294, 395] on div "№ 356292406" at bounding box center [303, 402] width 66 height 16
click at [294, 397] on link "№ 356292406" at bounding box center [304, 402] width 63 height 11
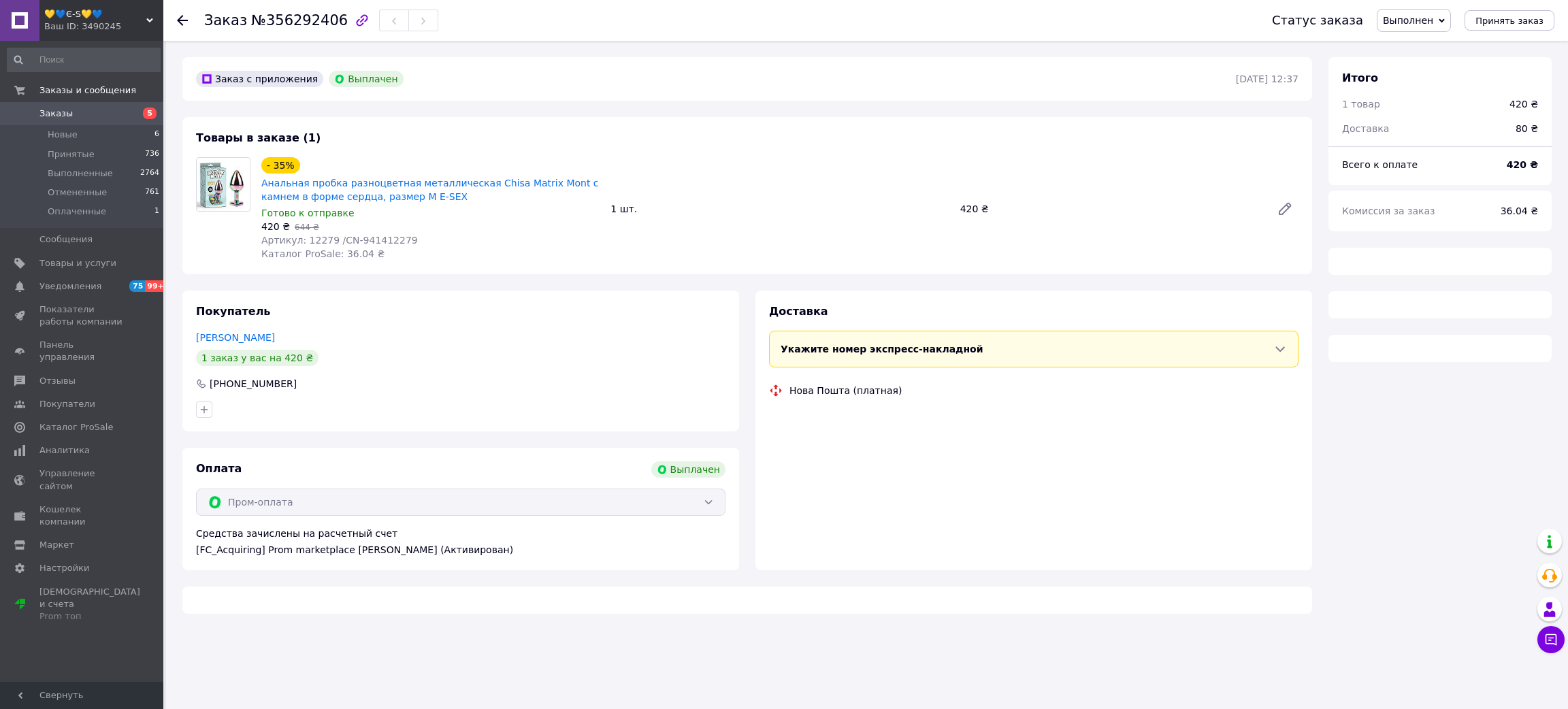
click at [303, 27] on span "№356292406" at bounding box center [299, 20] width 96 height 16
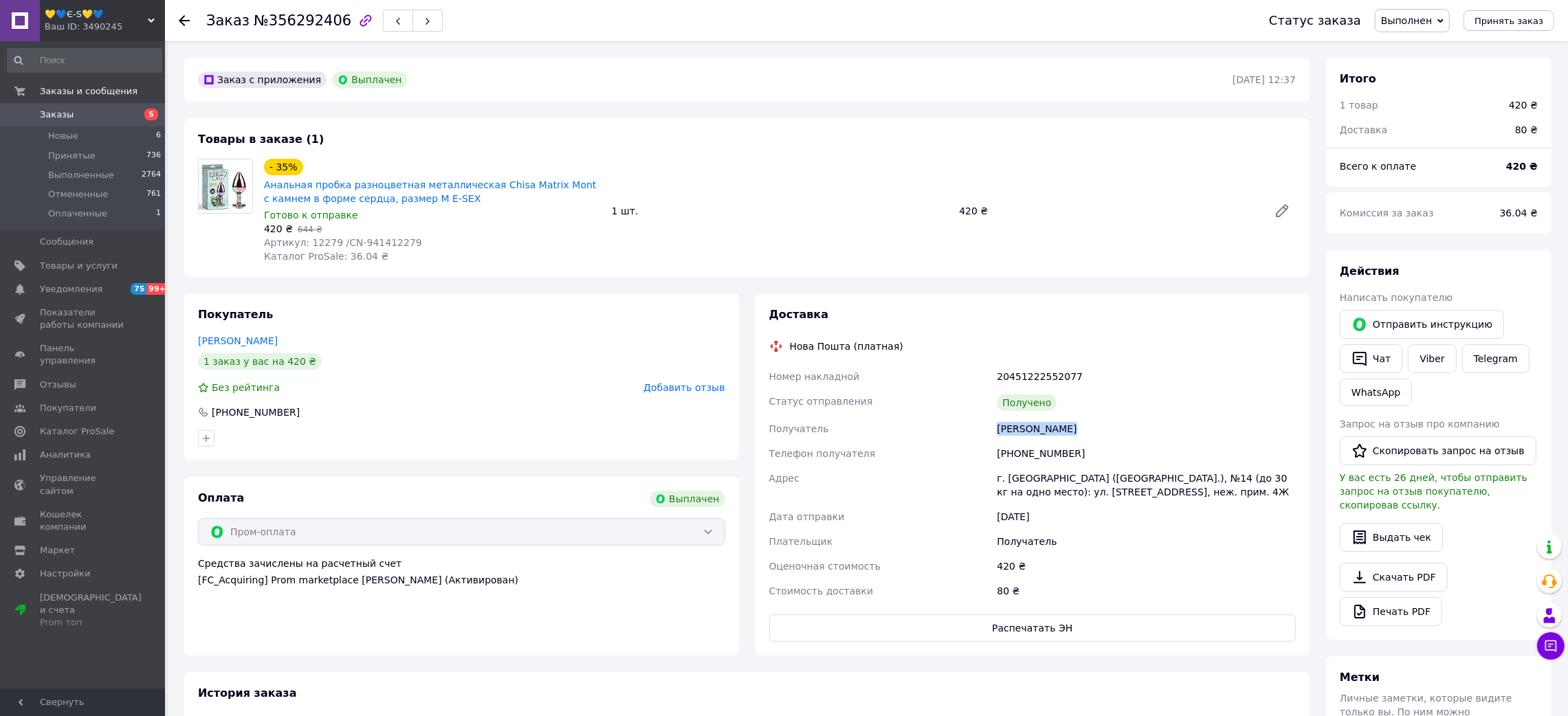
drag, startPoint x: 960, startPoint y: 429, endPoint x: 1120, endPoint y: 415, distance: 160.6
click at [1120, 419] on div "Номер накладной 20451222552077 Статус отправления Получено Получатель [PERSON_N…" at bounding box center [1033, 483] width 532 height 239
click at [1044, 376] on div "20451222552077" at bounding box center [1146, 376] width 305 height 25
drag, startPoint x: 337, startPoint y: 241, endPoint x: 435, endPoint y: 237, distance: 98.1
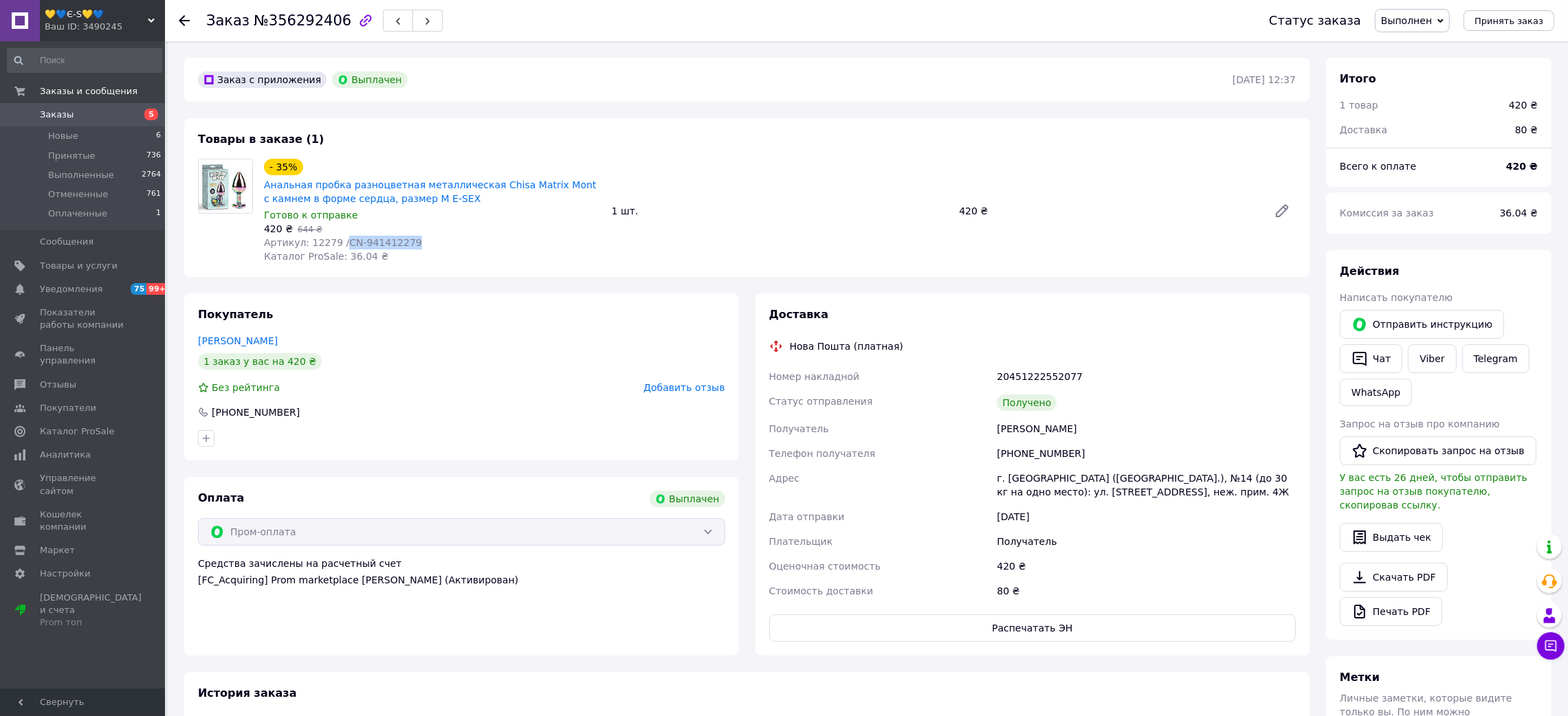
click at [435, 237] on div "Артикул: 12279 /CN-941412279" at bounding box center [432, 243] width 337 height 14
click at [183, 19] on icon at bounding box center [184, 20] width 11 height 11
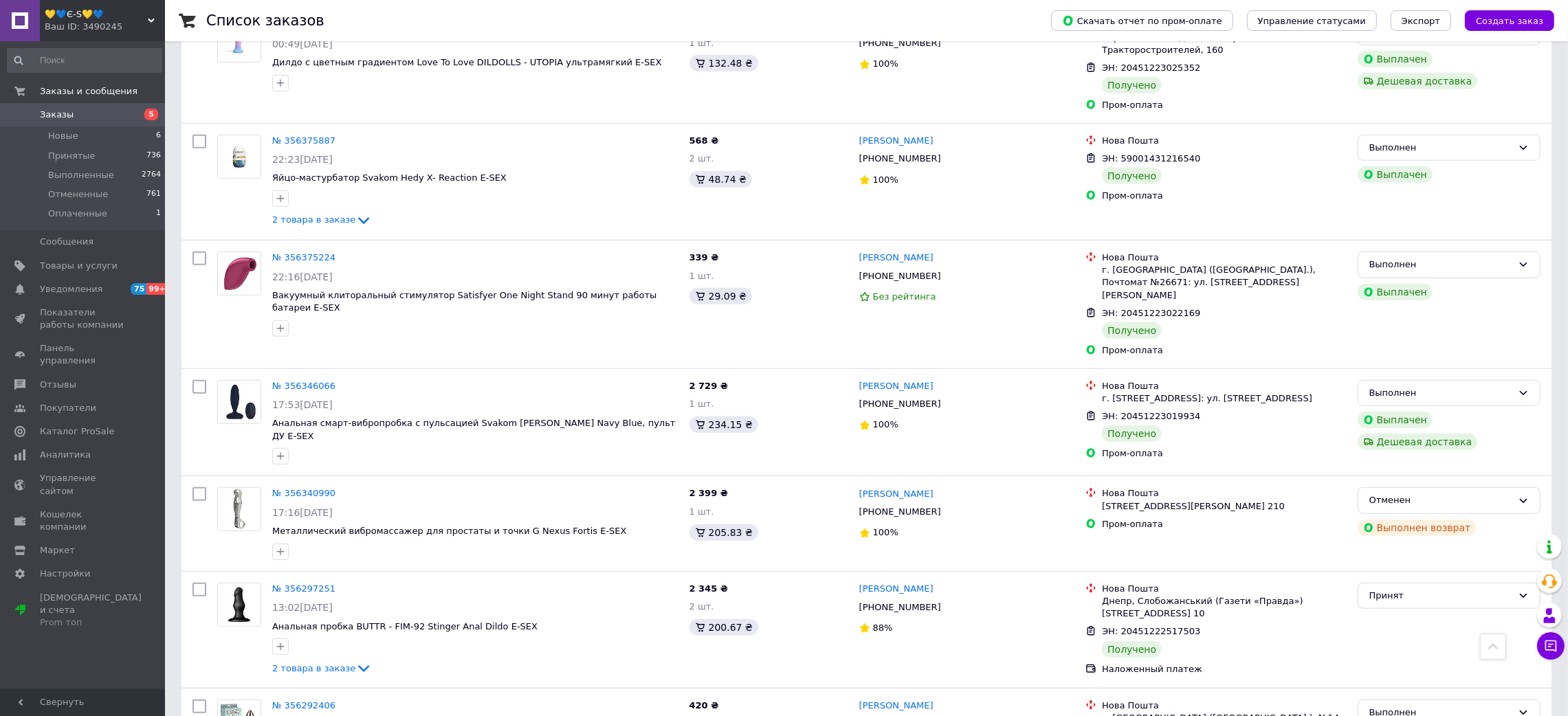
scroll to position [1918, 0]
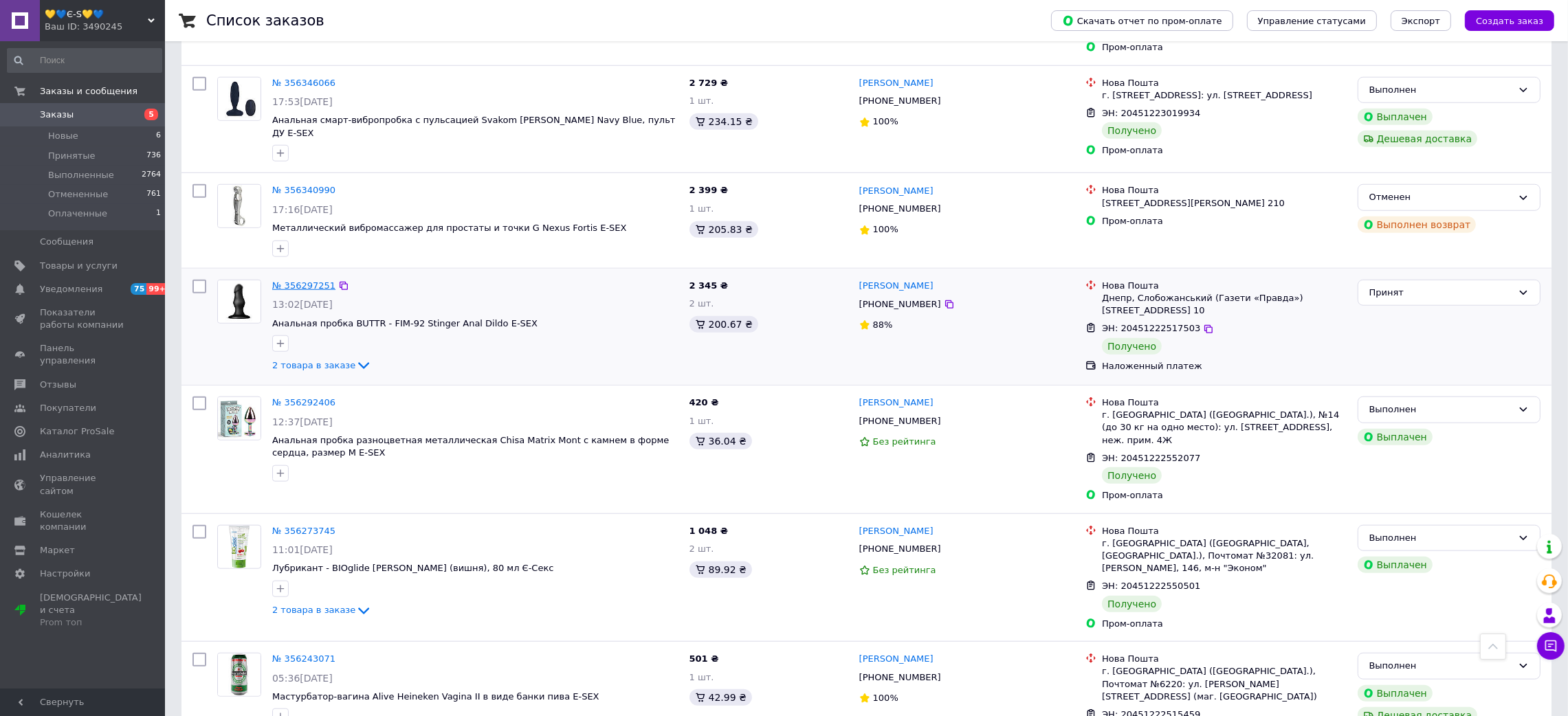
click at [311, 280] on link "№ 356297251" at bounding box center [304, 286] width 63 height 11
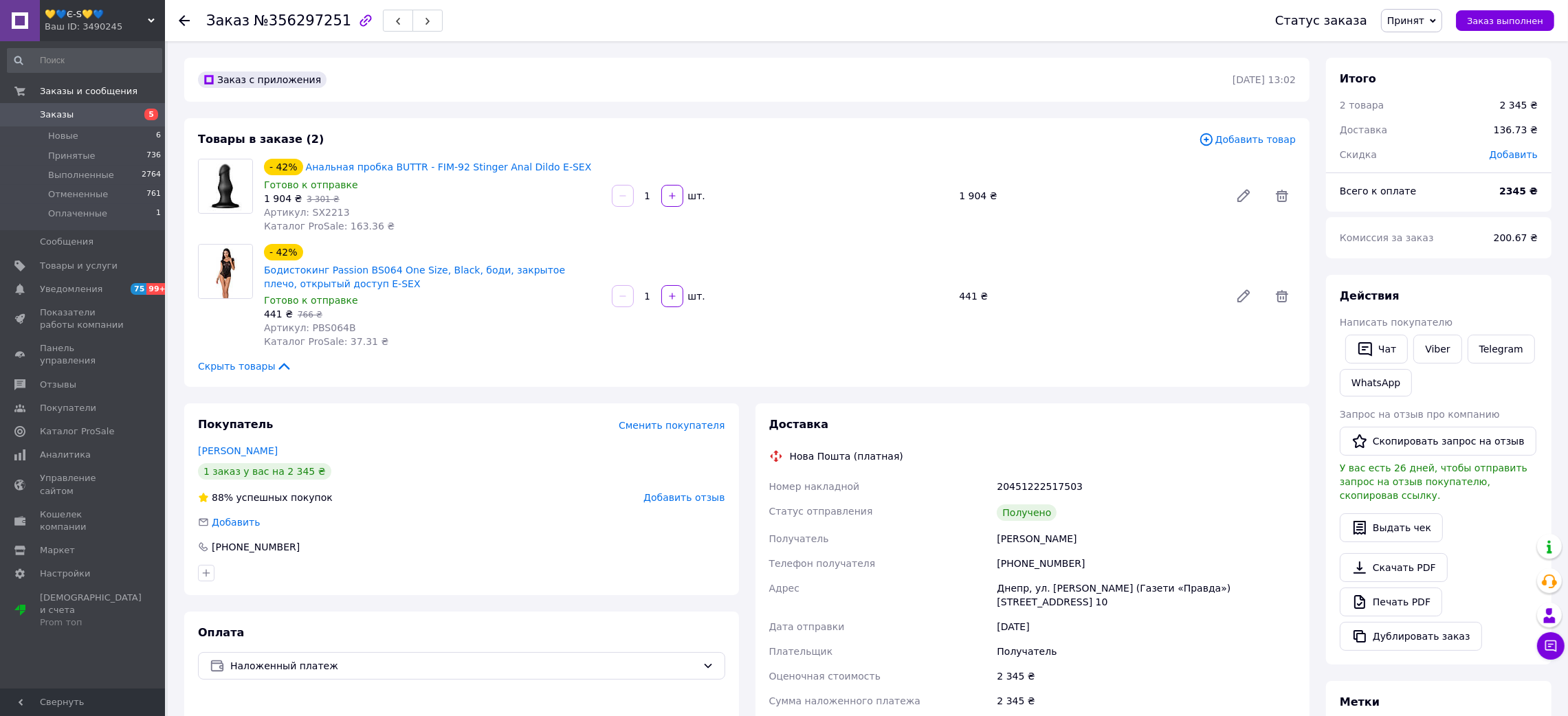
click at [287, 20] on span "№356297251" at bounding box center [302, 20] width 97 height 17
drag, startPoint x: 972, startPoint y: 543, endPoint x: 1060, endPoint y: 531, distance: 88.8
click at [1066, 538] on div "Номер накладной 20451222517503 Статус отправления Получено Получатель [PERSON_N…" at bounding box center [1033, 638] width 532 height 327
click at [1044, 486] on div "20451222517503" at bounding box center [1146, 486] width 305 height 25
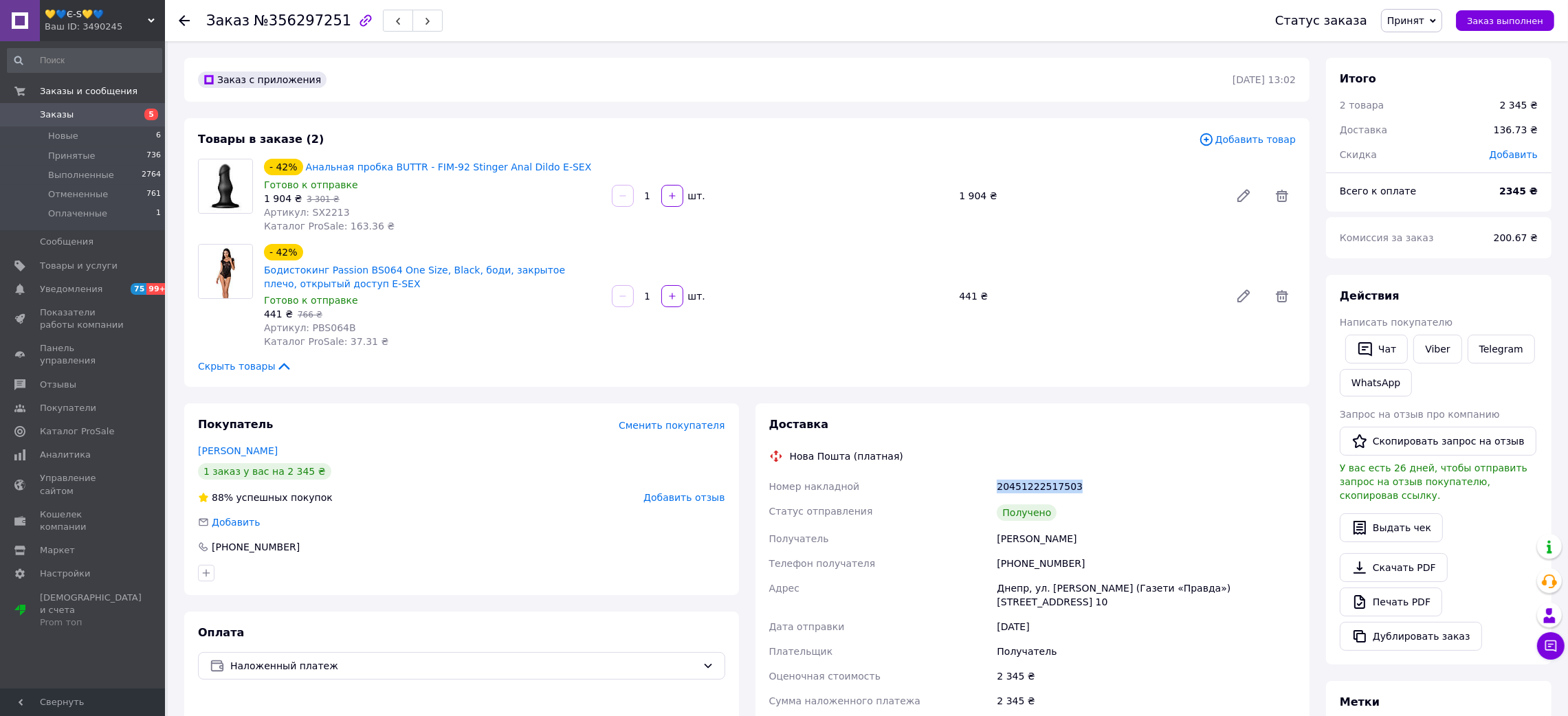
click at [1044, 486] on div "20451222517503" at bounding box center [1146, 486] width 305 height 25
drag, startPoint x: 560, startPoint y: 167, endPoint x: 381, endPoint y: 167, distance: 179.0
click at [381, 167] on div "- 42% Анальная пробка BUTTR - FIM-92 Stinger Anal Dildo Е-SEX" at bounding box center [432, 167] width 339 height 20
click at [324, 327] on span "Артикул: PBS064B" at bounding box center [310, 327] width 92 height 11
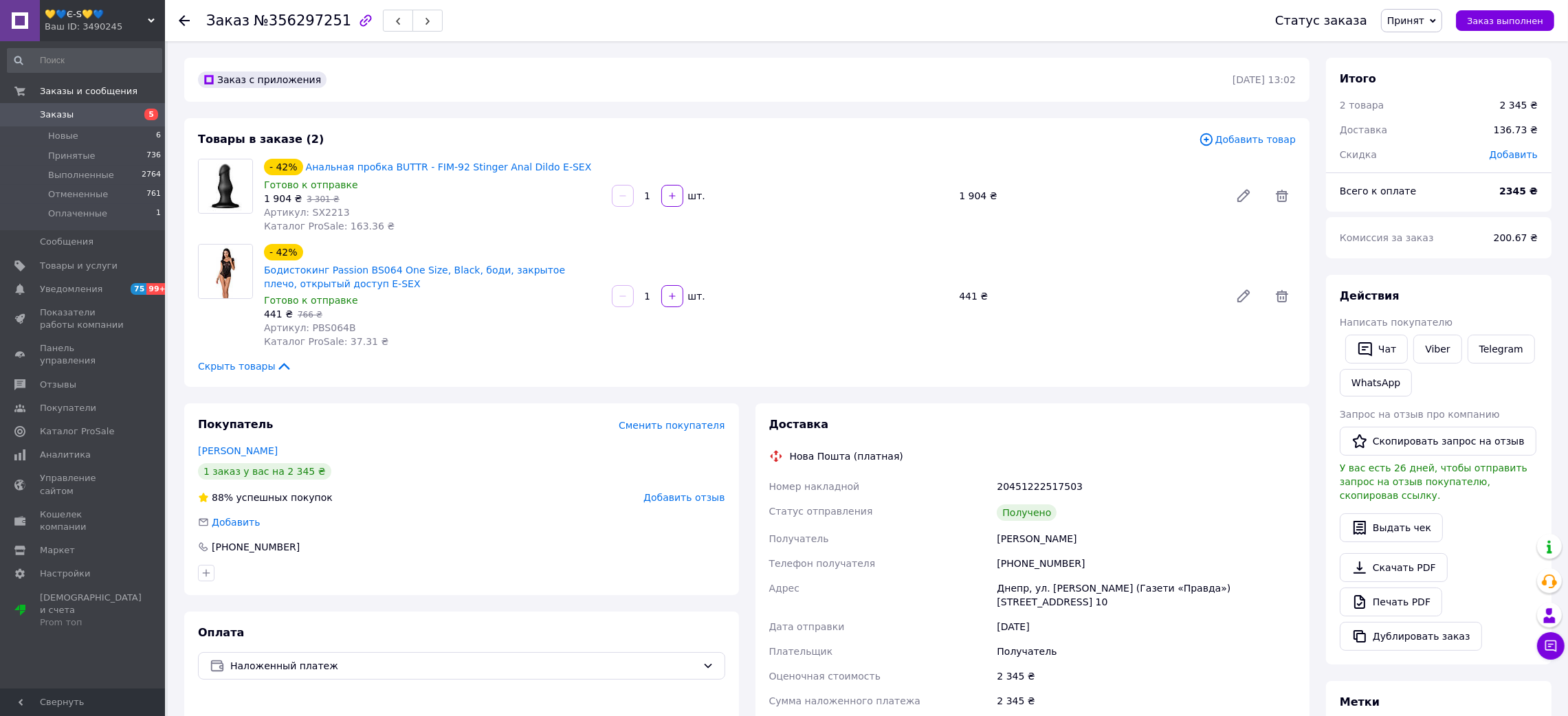
click at [311, 325] on span "Артикул: PBS064B" at bounding box center [310, 327] width 92 height 11
click at [183, 24] on use at bounding box center [184, 20] width 11 height 11
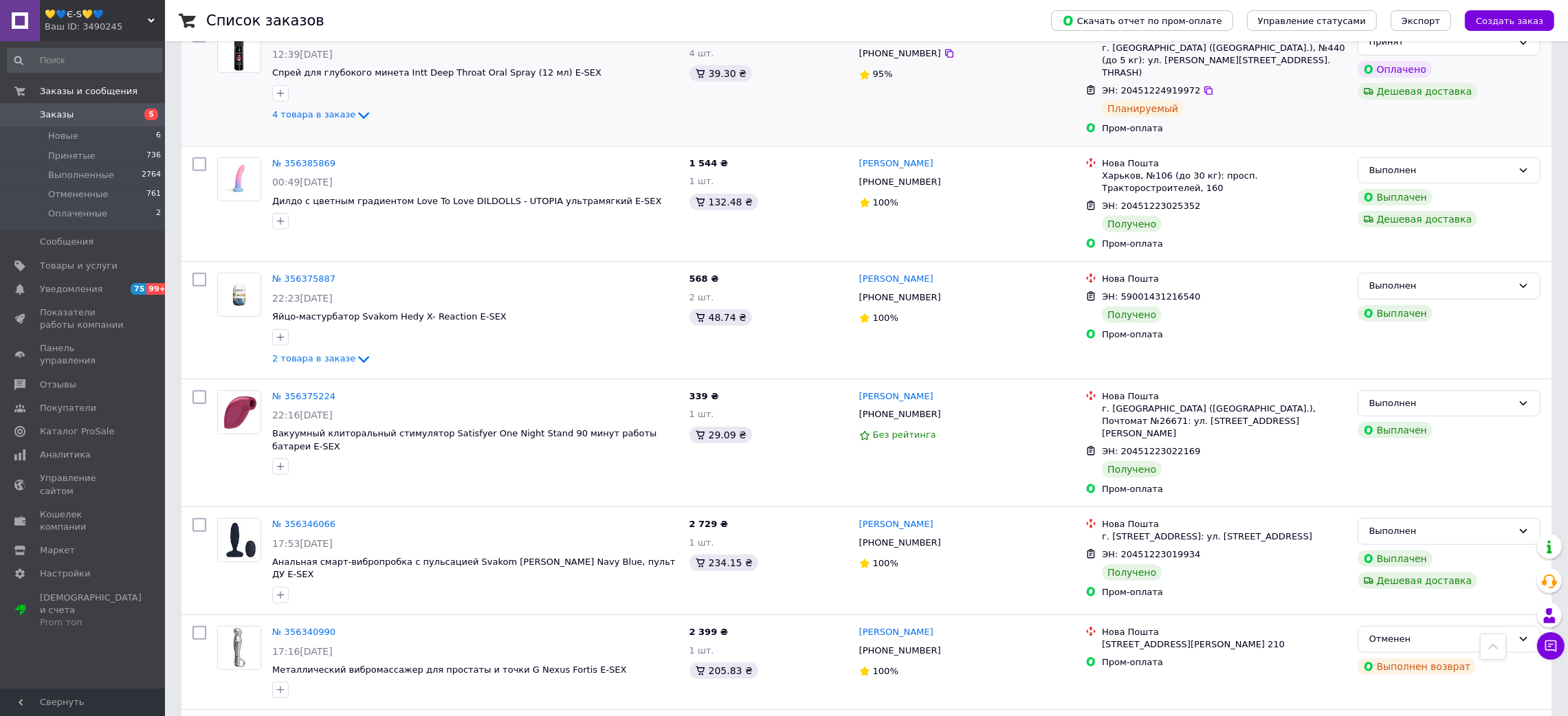
scroll to position [1752, 0]
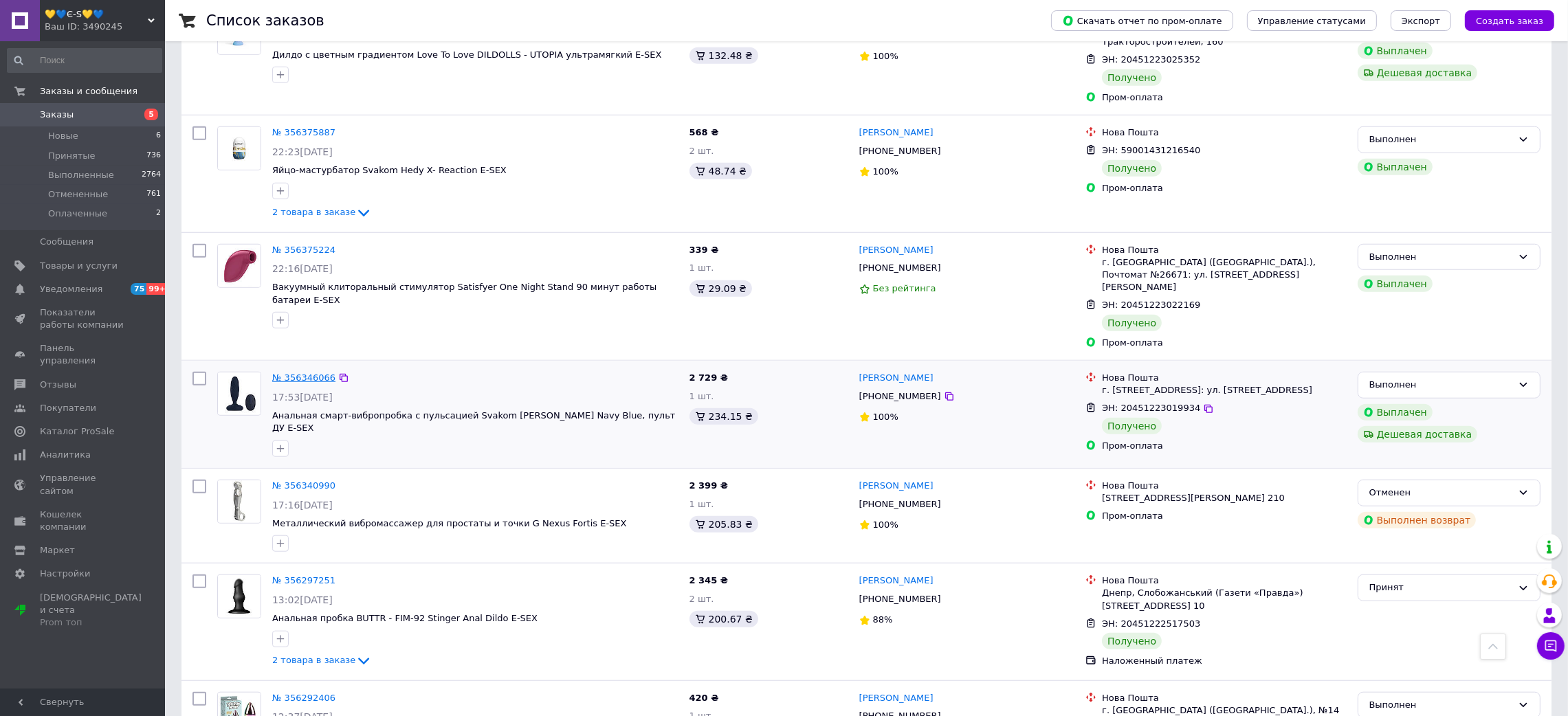
click at [320, 372] on link "№ 356346066" at bounding box center [304, 378] width 63 height 11
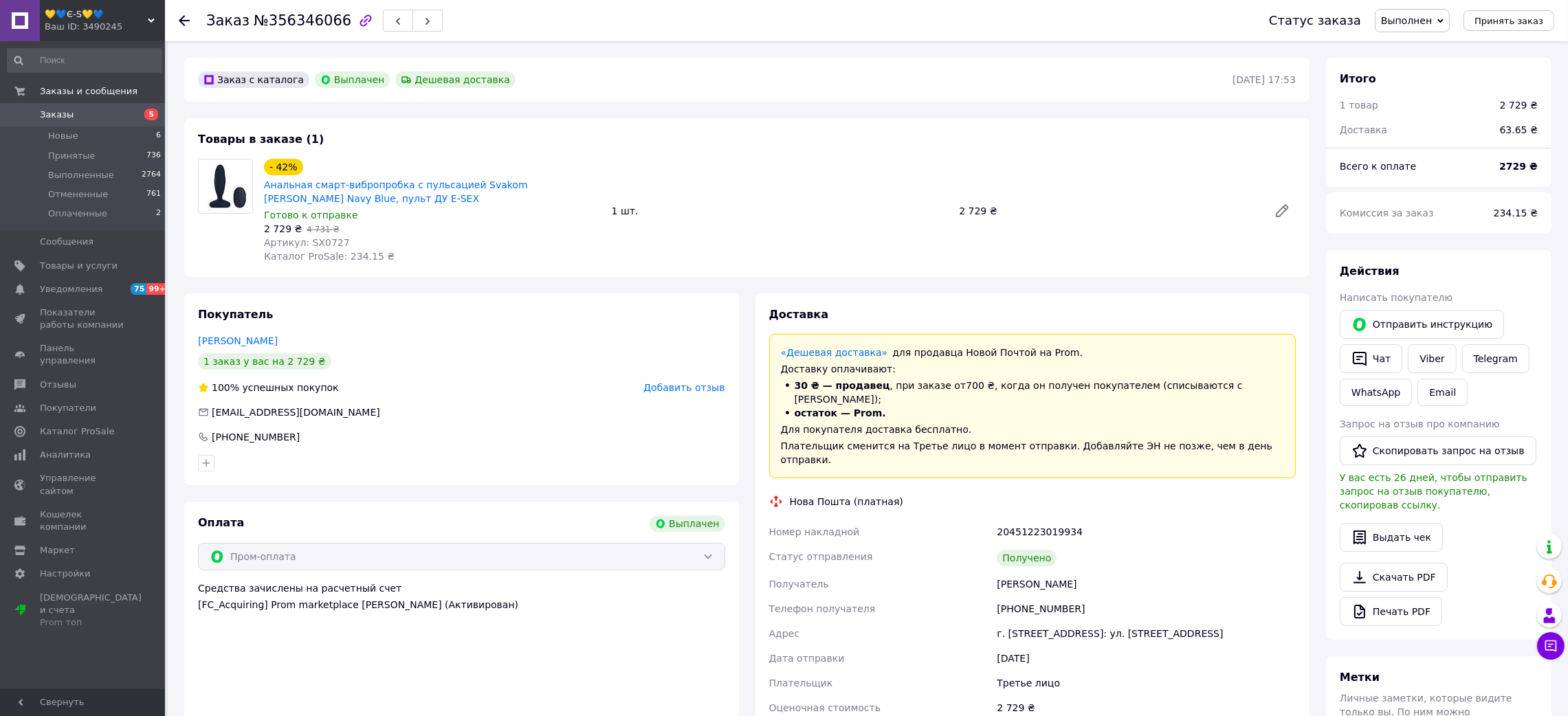
click at [315, 20] on span "№356346066" at bounding box center [302, 20] width 97 height 17
drag, startPoint x: 988, startPoint y: 554, endPoint x: 865, endPoint y: 290, distance: 291.2
click at [1118, 538] on div "Номер накладной 20451223019934 Статус отправления Получено Получатель [PERSON_N…" at bounding box center [1033, 656] width 532 height 275
click at [1088, 571] on div "[PERSON_NAME]" at bounding box center [1146, 583] width 305 height 25
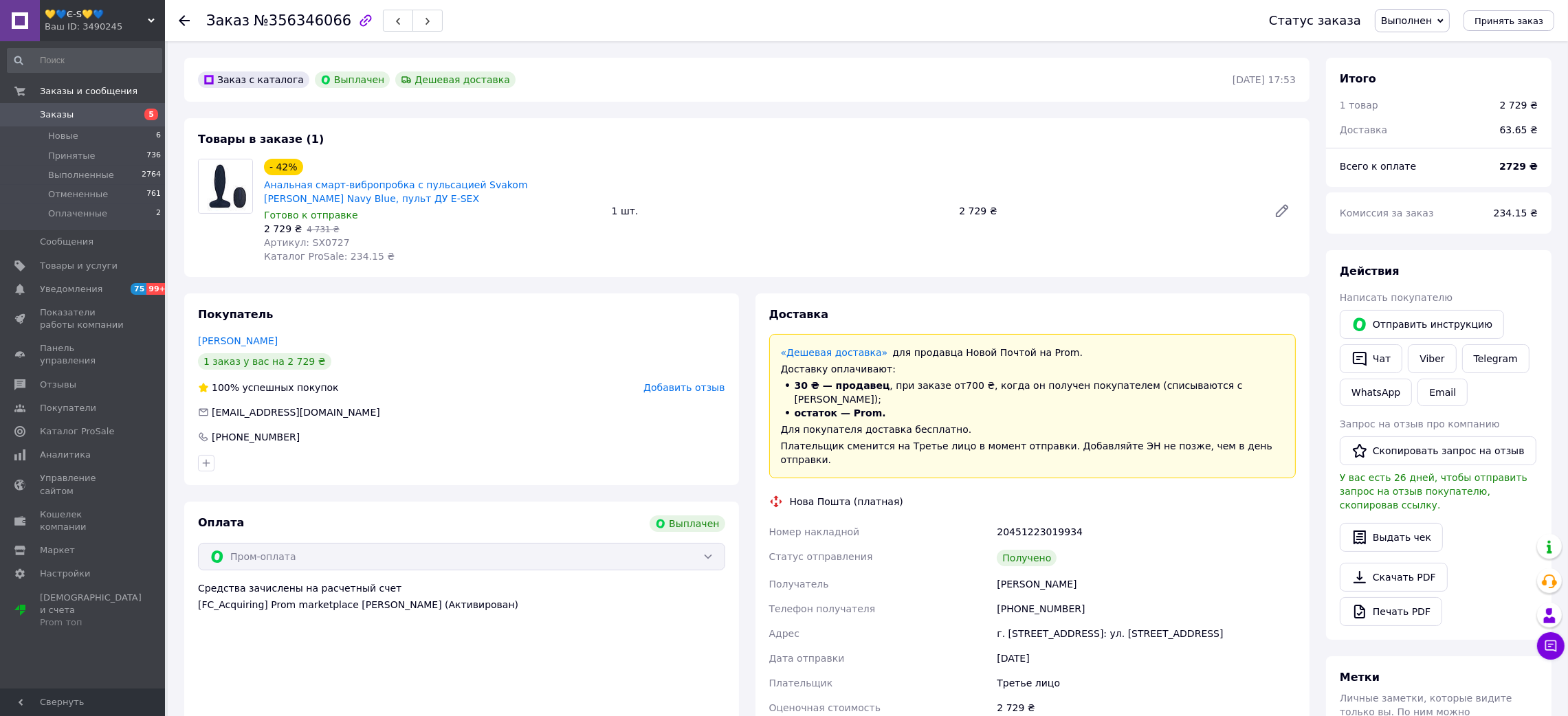
drag, startPoint x: 977, startPoint y: 560, endPoint x: 1094, endPoint y: 558, distance: 117.0
click at [1094, 558] on div "Номер накладной 20451223019934 Статус отправления Получено Получатель [PERSON_N…" at bounding box center [1033, 656] width 532 height 275
click at [1024, 519] on div "20451223019934" at bounding box center [1146, 531] width 305 height 25
click at [1055, 519] on div "20451223019934" at bounding box center [1146, 531] width 305 height 25
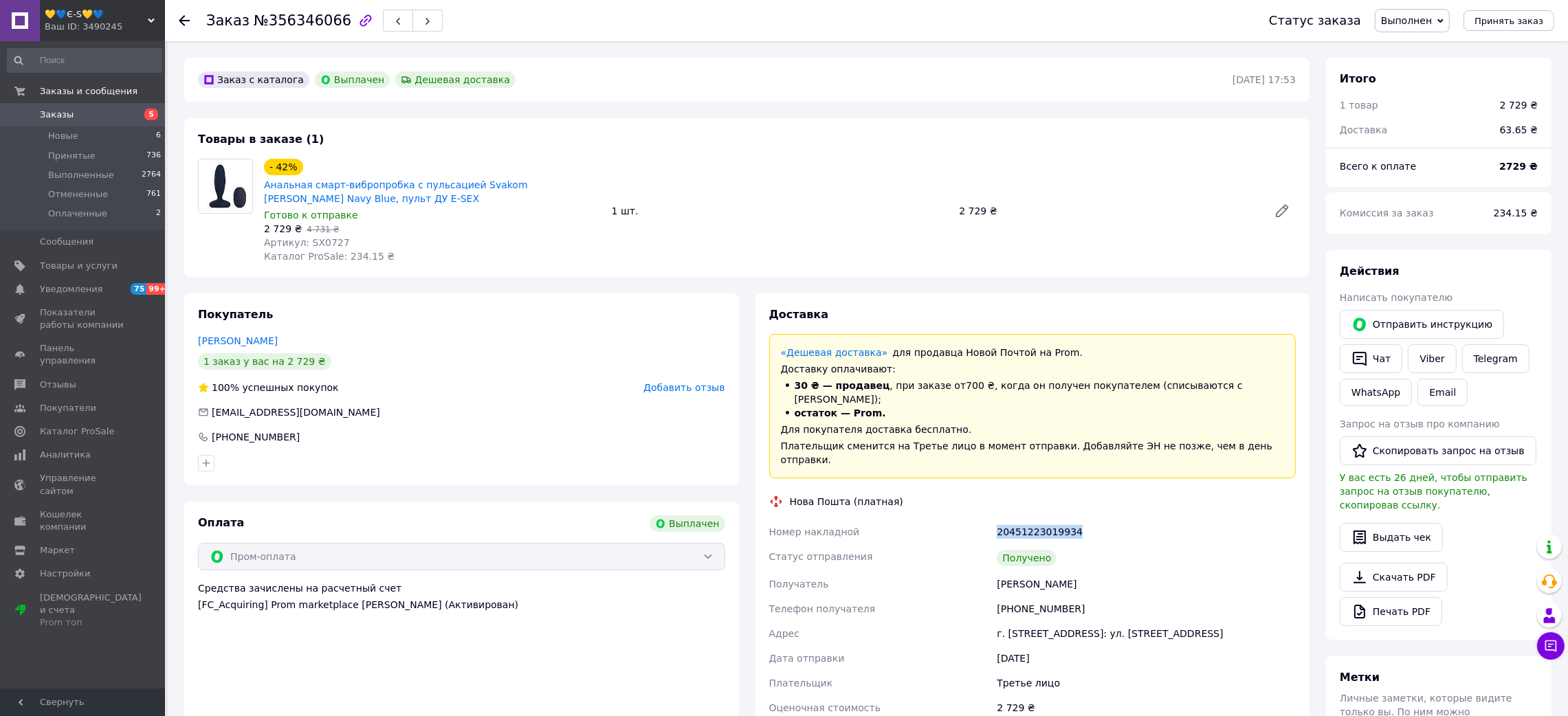
click at [1055, 519] on div "20451223019934" at bounding box center [1146, 531] width 305 height 25
click at [321, 241] on span "Артикул: SX0727" at bounding box center [307, 242] width 86 height 11
click at [183, 17] on use at bounding box center [184, 20] width 11 height 11
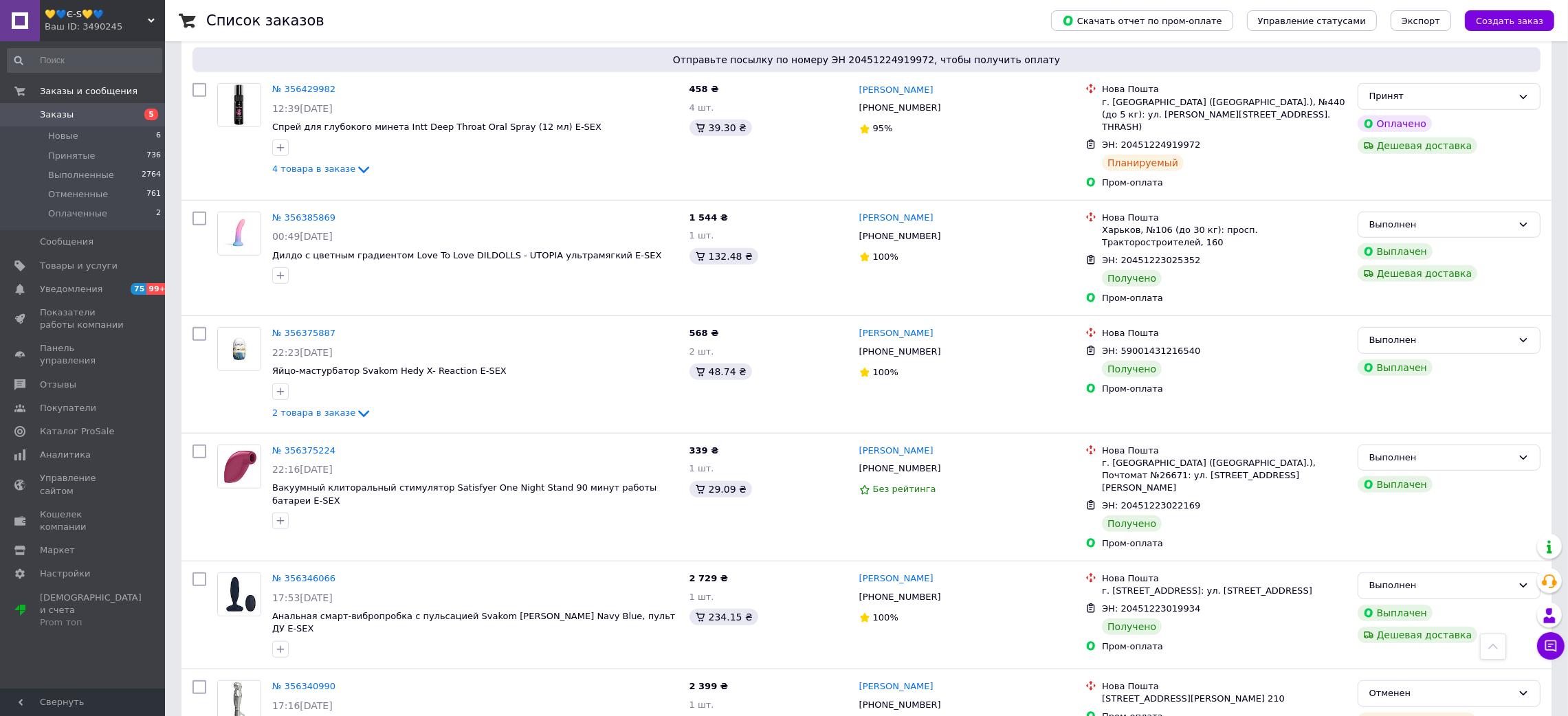
scroll to position [1506, 0]
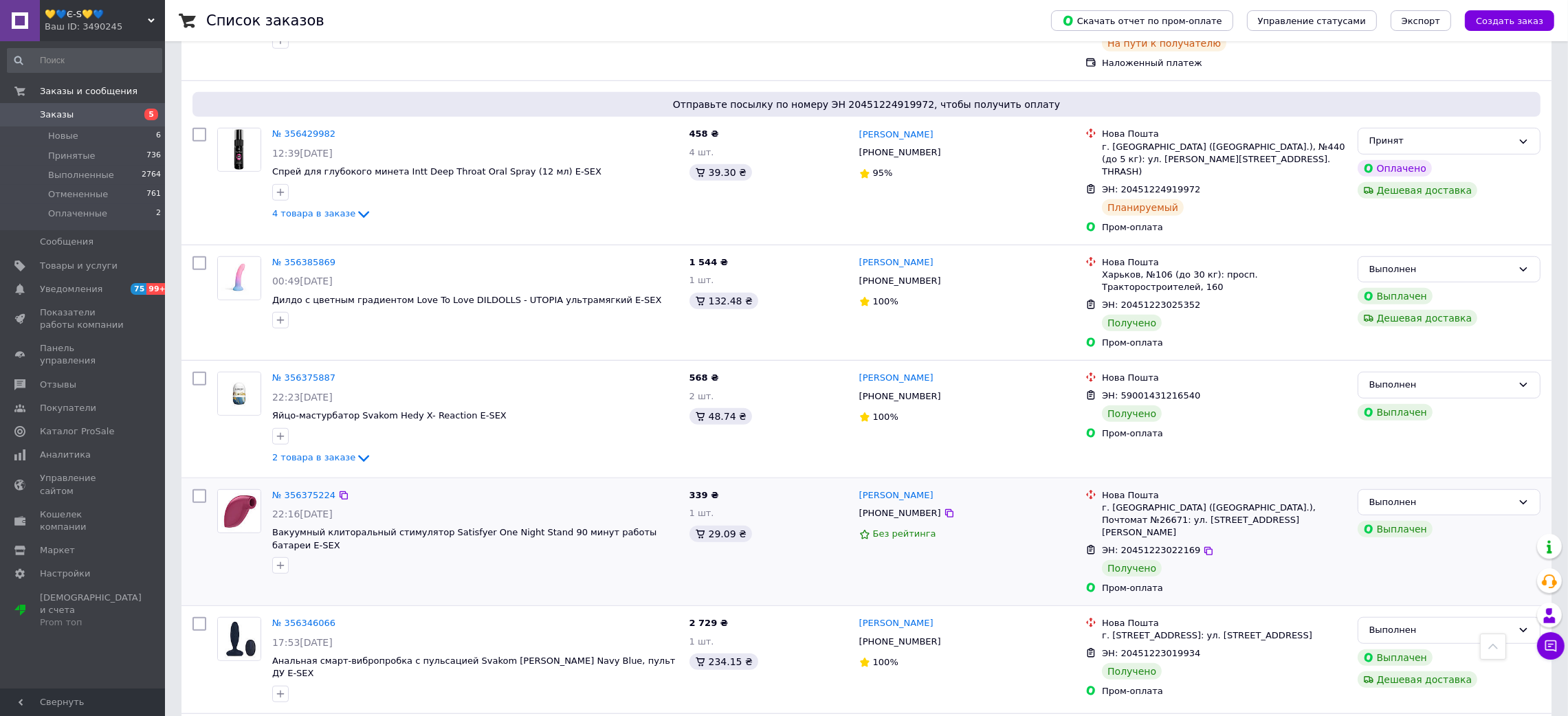
click at [305, 484] on div "№ 356375224 22:16[DATE] Вакуумный клиторальный стимулятор Satisfyer One Night S…" at bounding box center [475, 532] width 417 height 96
click at [305, 490] on link "№ 356375224" at bounding box center [304, 495] width 63 height 11
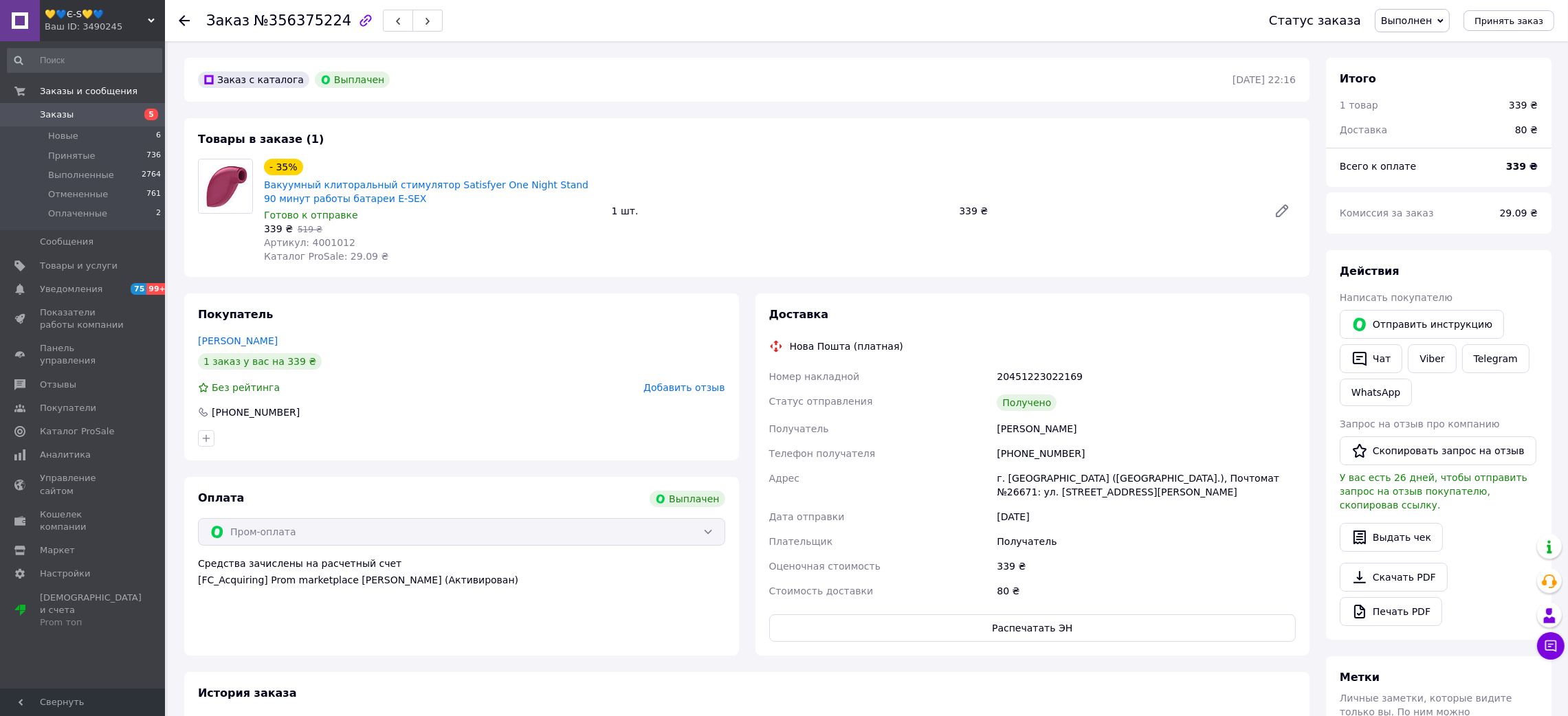
click at [302, 23] on span "№356375224" at bounding box center [302, 20] width 97 height 17
drag, startPoint x: 987, startPoint y: 422, endPoint x: 1090, endPoint y: 419, distance: 103.0
click at [1091, 423] on div "Номер накладной 20451223022169 Статус отправления Получено Получатель [PERSON_N…" at bounding box center [1033, 483] width 532 height 239
click at [1034, 381] on div "20451223022169" at bounding box center [1146, 376] width 305 height 25
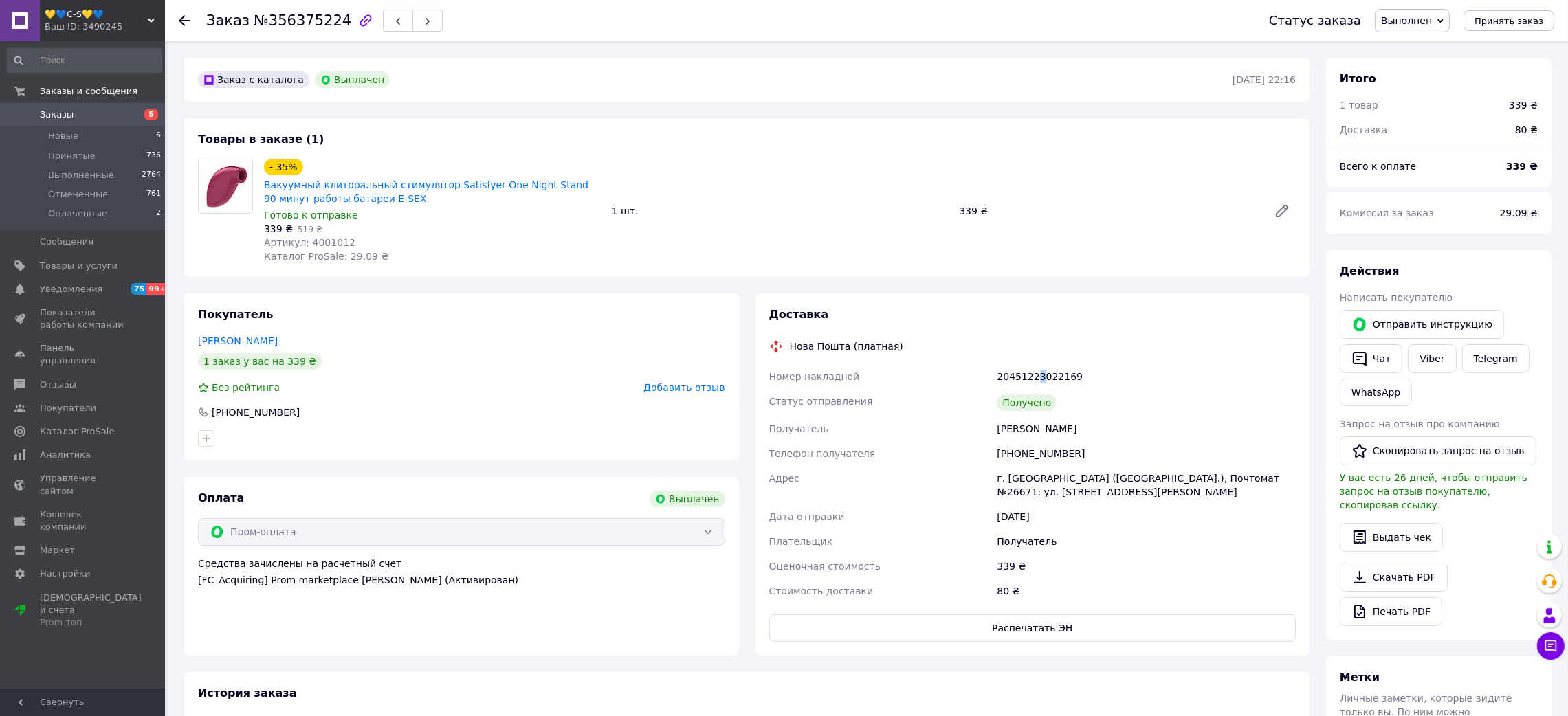
click at [1034, 381] on div "20451223022169" at bounding box center [1146, 376] width 305 height 25
click at [1021, 373] on div "20451223022169" at bounding box center [1146, 376] width 305 height 25
click at [331, 243] on span "Артикул: 4001012" at bounding box center [309, 242] width 91 height 11
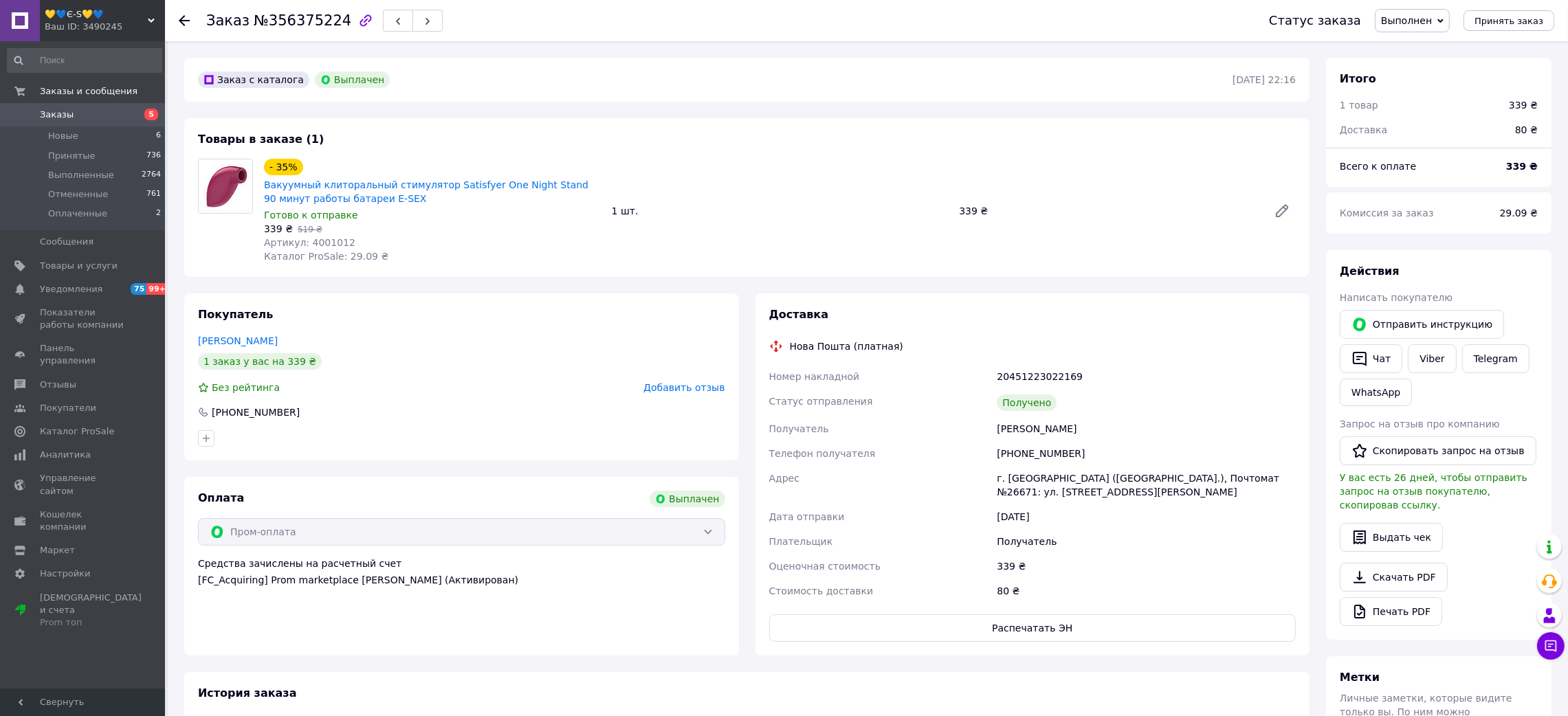
drag, startPoint x: 179, startPoint y: 18, endPoint x: 189, endPoint y: 0, distance: 20.6
click at [176, 18] on div "Заказ №356375224 Статус заказа Выполнен Принят Отменен Оплаченный Принять заказ" at bounding box center [867, 20] width 1403 height 41
click at [180, 20] on use at bounding box center [184, 20] width 11 height 11
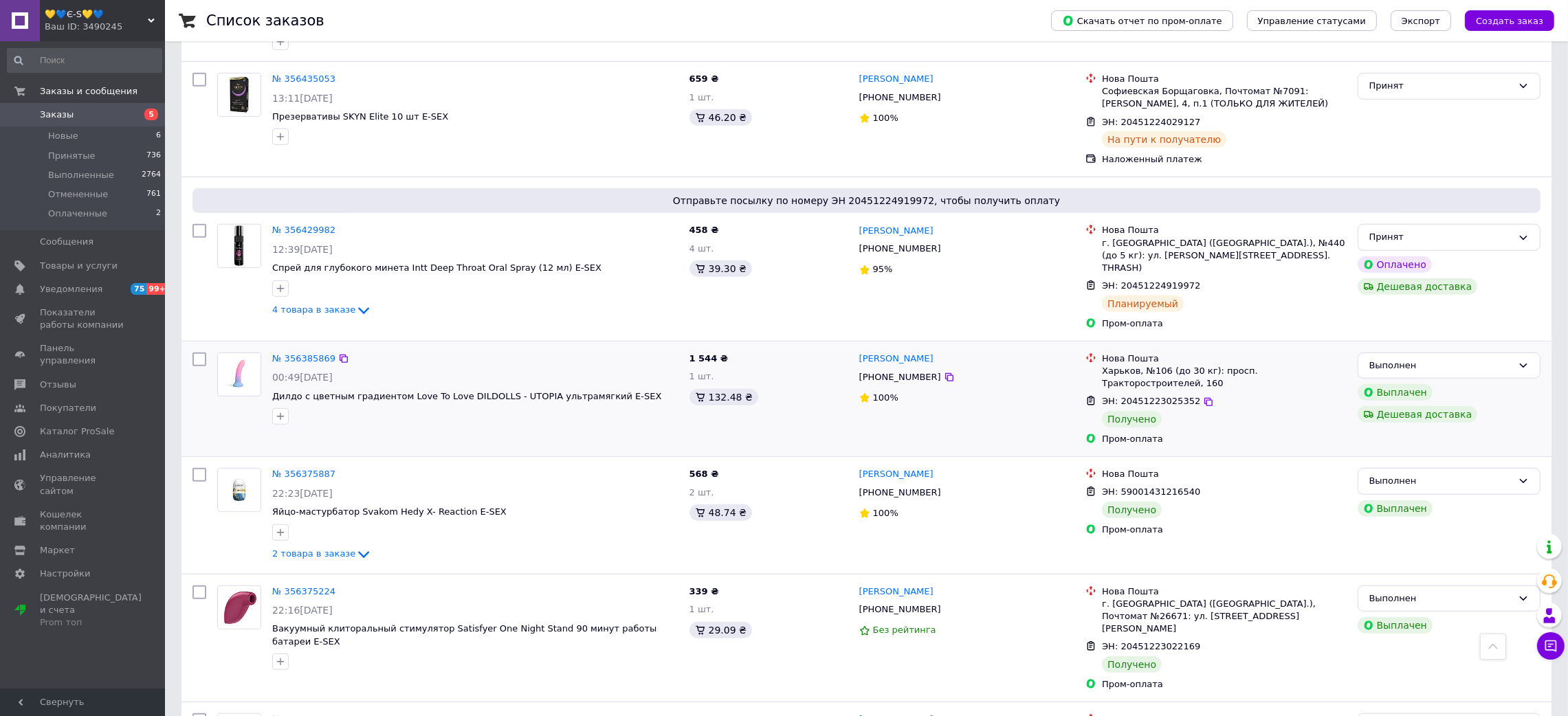
scroll to position [1443, 0]
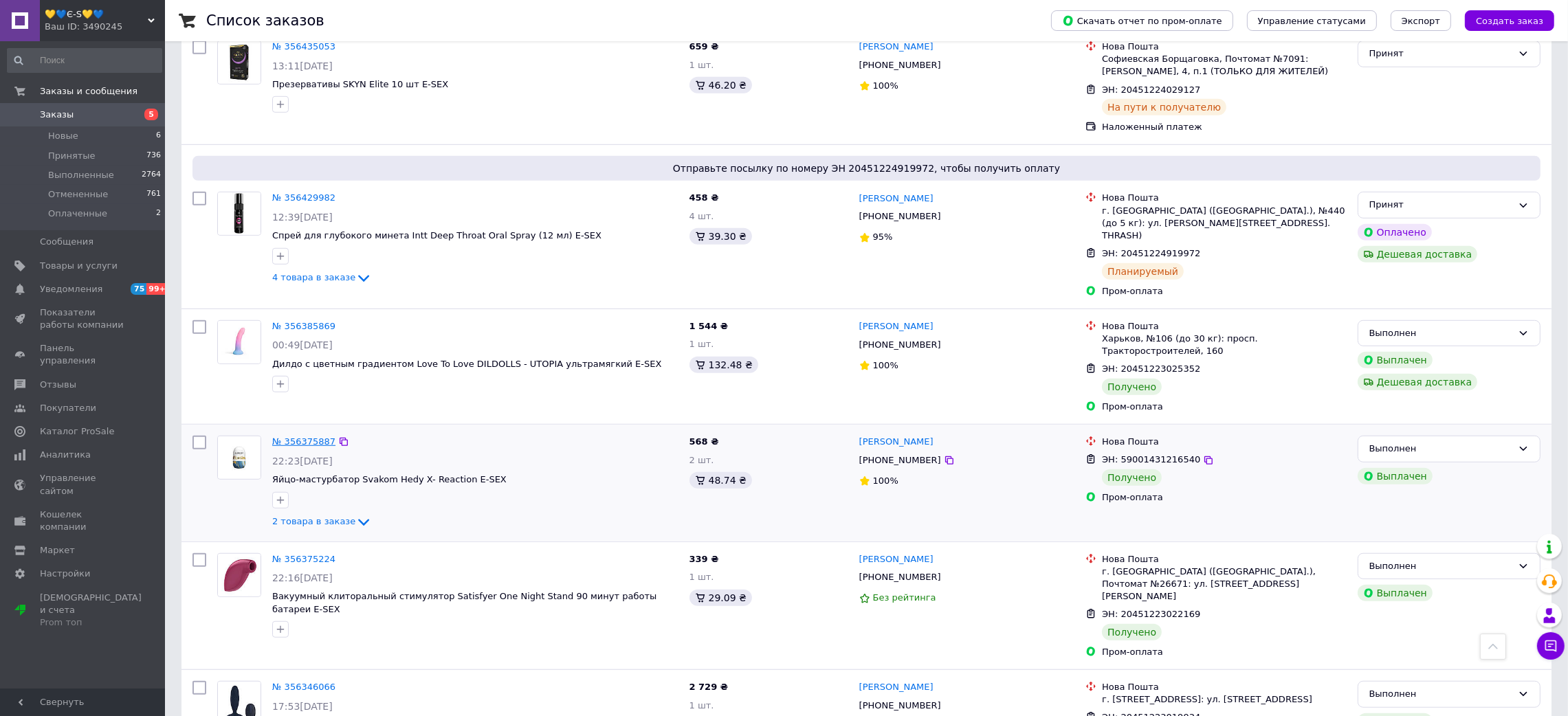
click at [308, 436] on link "№ 356375887" at bounding box center [304, 442] width 63 height 11
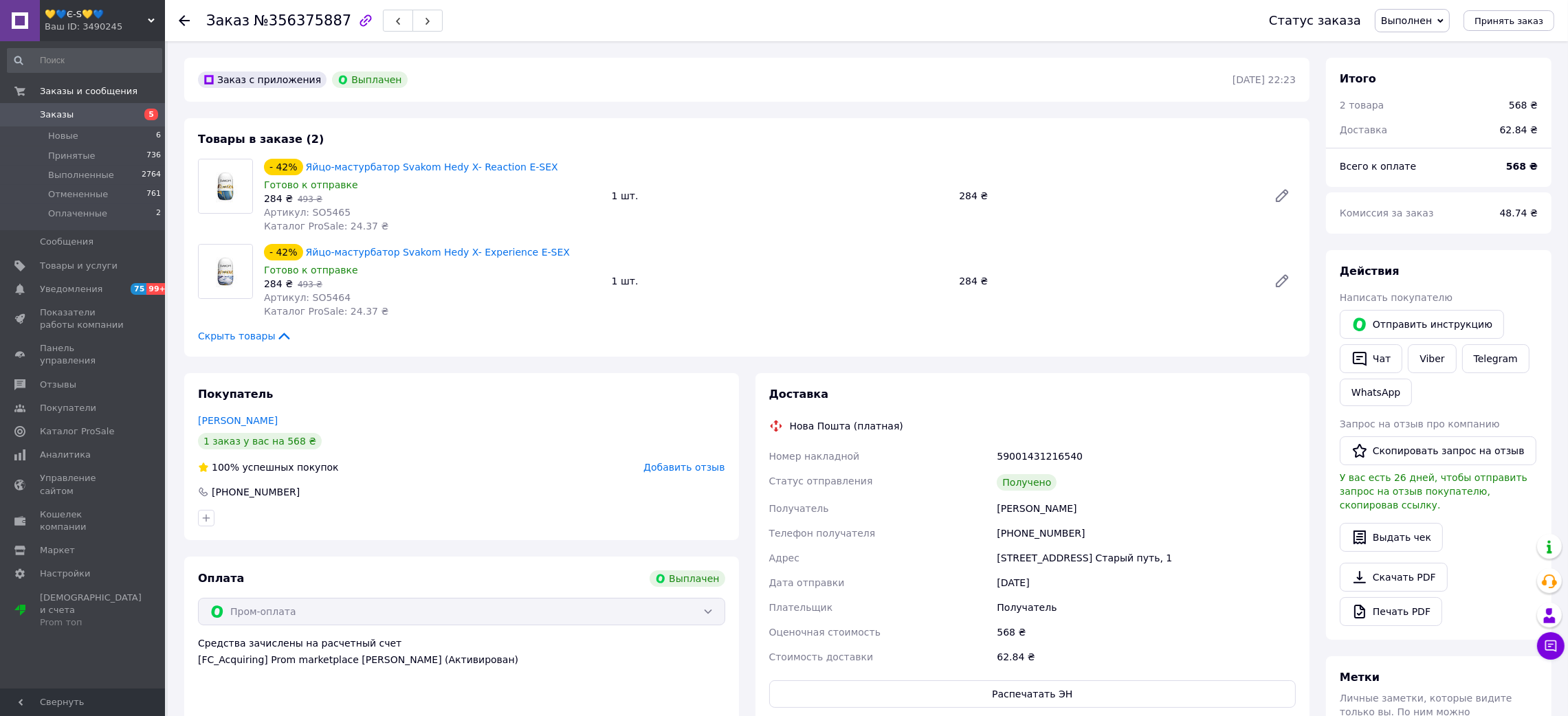
scroll to position [11, 0]
click at [287, 26] on span "№356375887" at bounding box center [302, 20] width 97 height 17
drag, startPoint x: 951, startPoint y: 506, endPoint x: 1127, endPoint y: 509, distance: 176.0
click at [1127, 509] on div "Номер накладной 59001431216540 Статус отправления Получено Получатель [PERSON_N…" at bounding box center [1033, 556] width 532 height 225
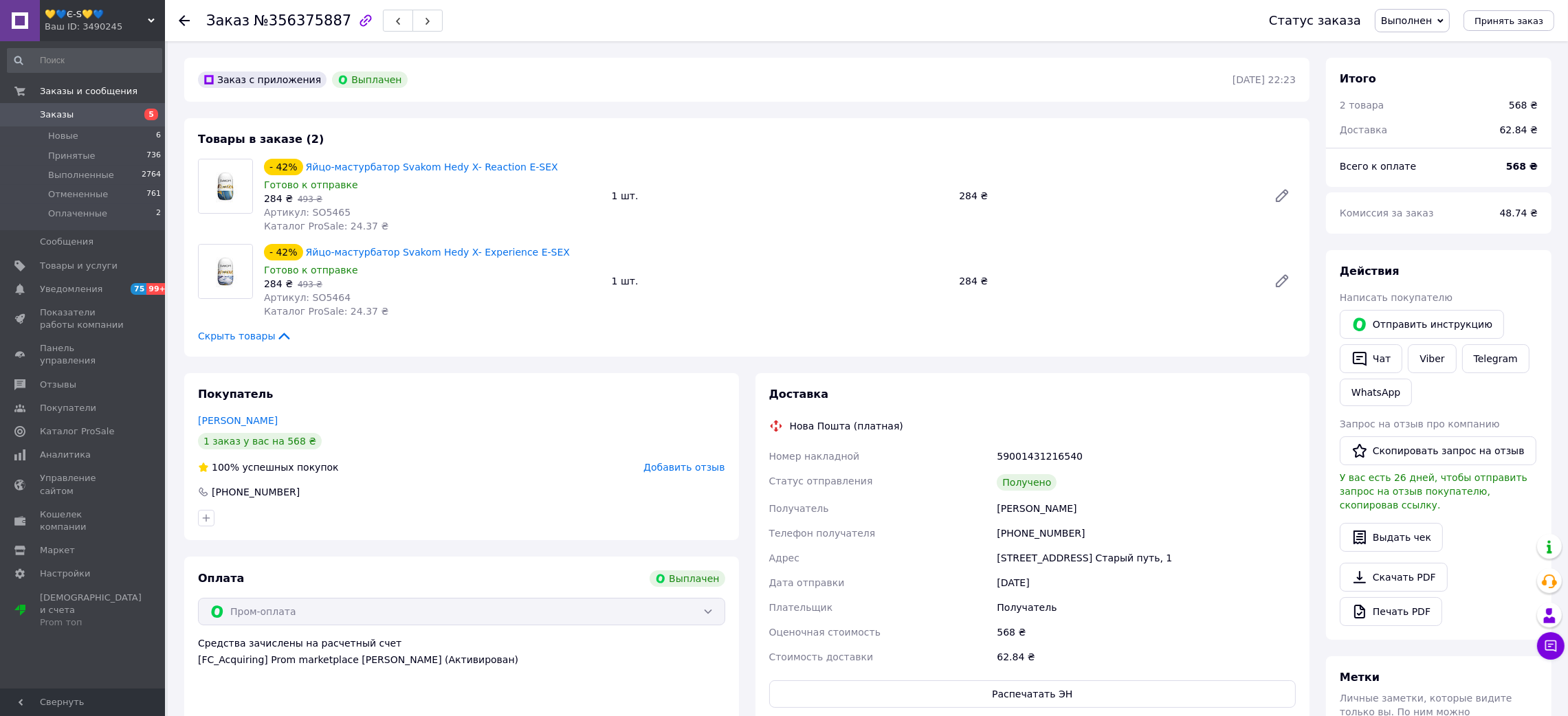
click at [1010, 459] on div "59001431216540" at bounding box center [1146, 456] width 305 height 25
click at [315, 216] on span "Артикул: SO5465" at bounding box center [307, 212] width 87 height 11
click at [182, 20] on use at bounding box center [184, 20] width 11 height 11
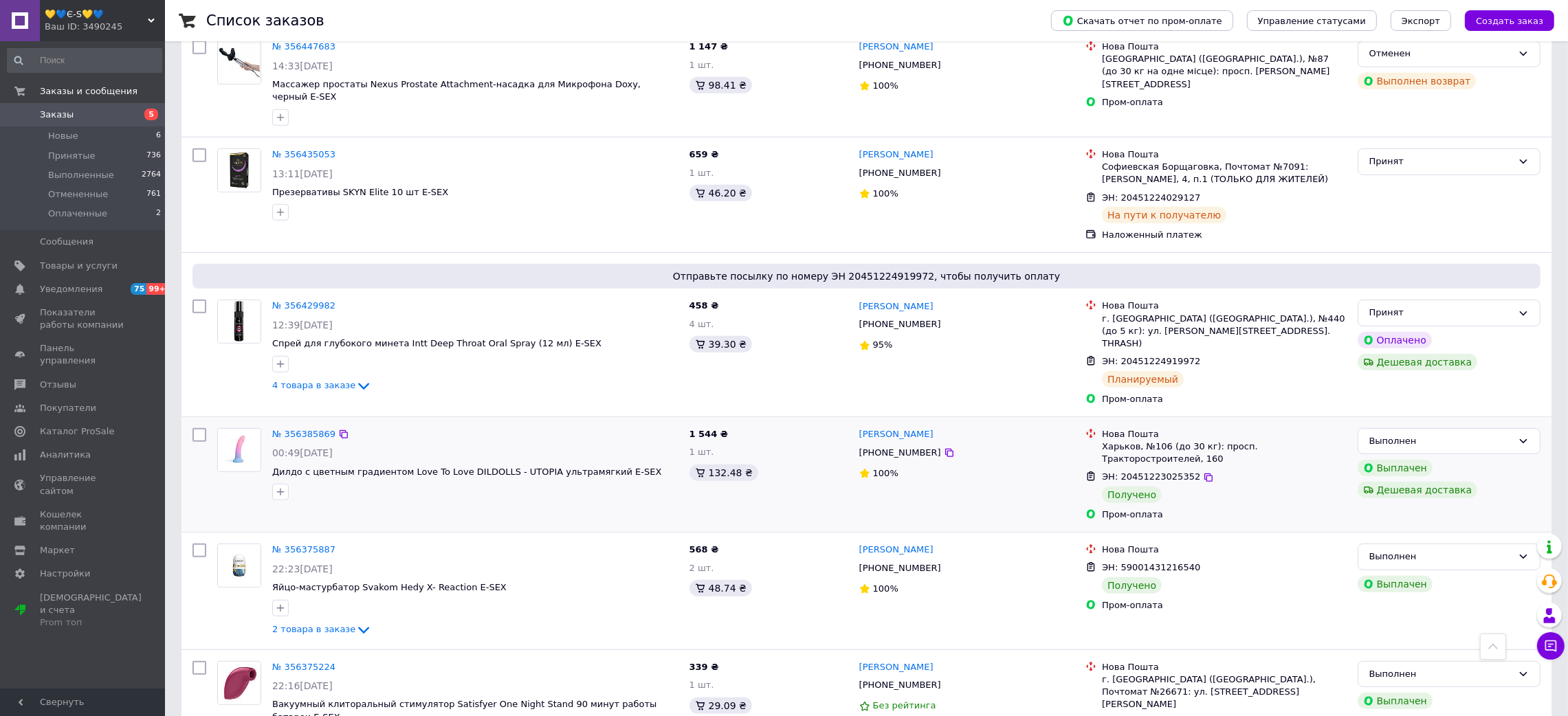
scroll to position [1339, 0]
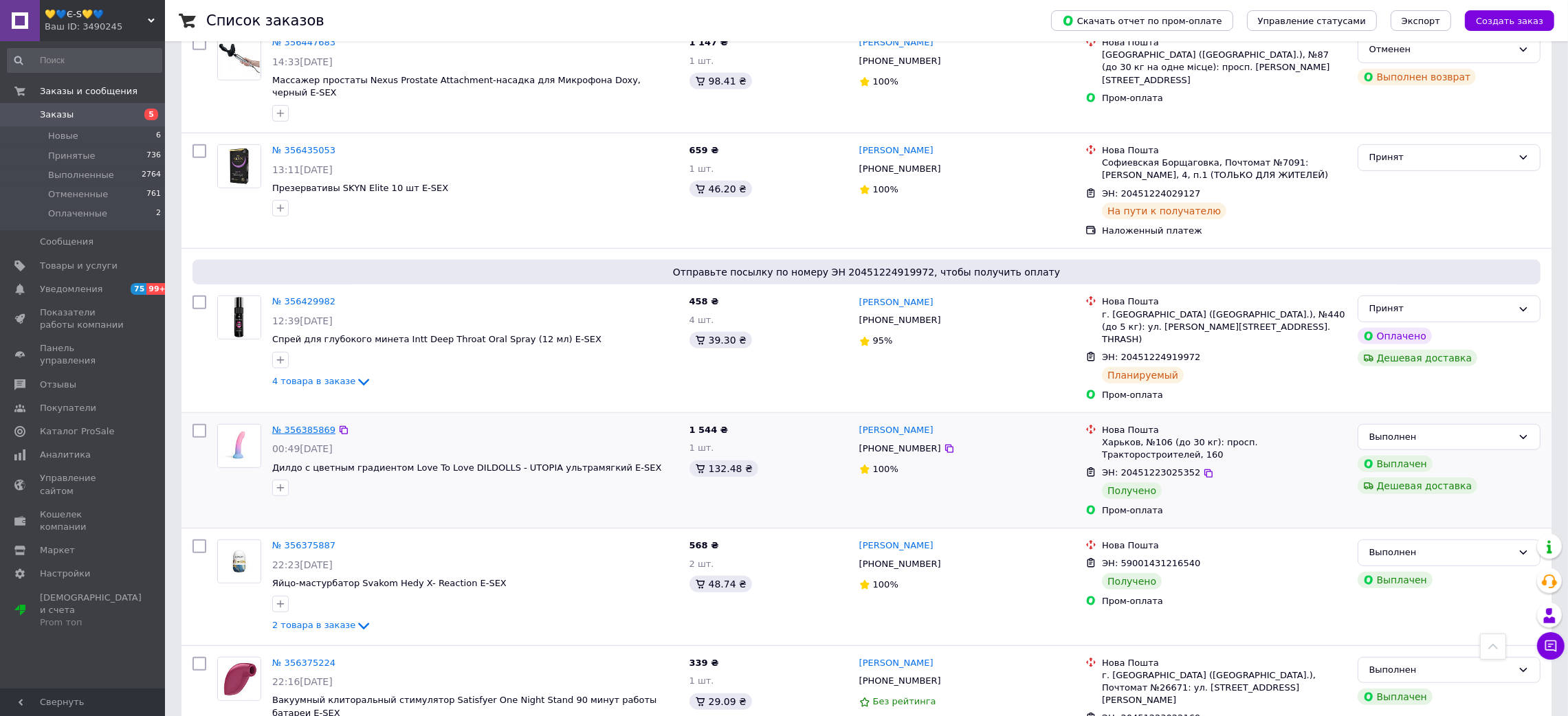
click at [314, 424] on link "№ 356385869" at bounding box center [304, 430] width 63 height 11
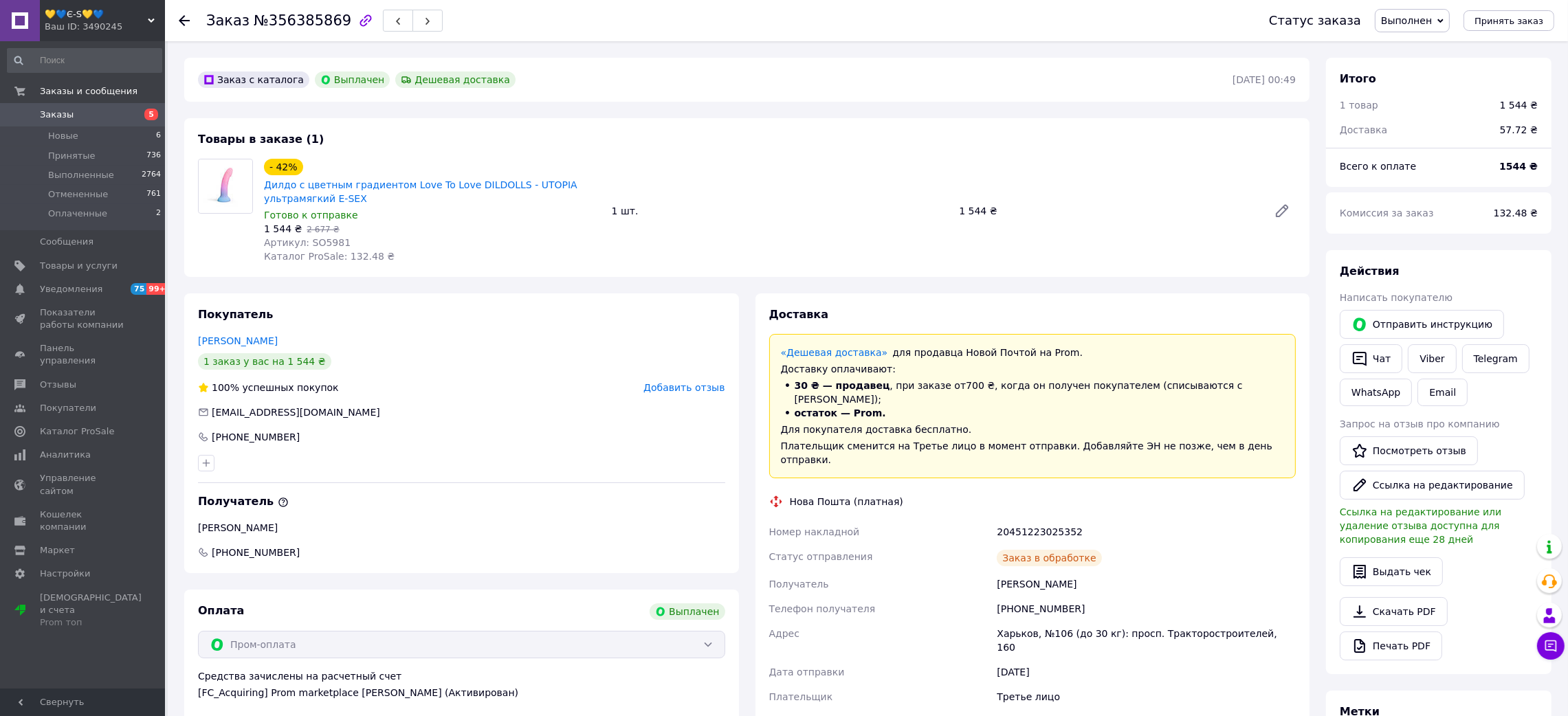
scroll to position [11, 0]
click at [315, 26] on span "№356385869" at bounding box center [302, 20] width 97 height 17
drag, startPoint x: 970, startPoint y: 559, endPoint x: 1078, endPoint y: 561, distance: 108.0
click at [1078, 561] on div "Номер накладной 20451223025352 Статус отправления Получено Получатель [PERSON_N…" at bounding box center [1033, 663] width 532 height 289
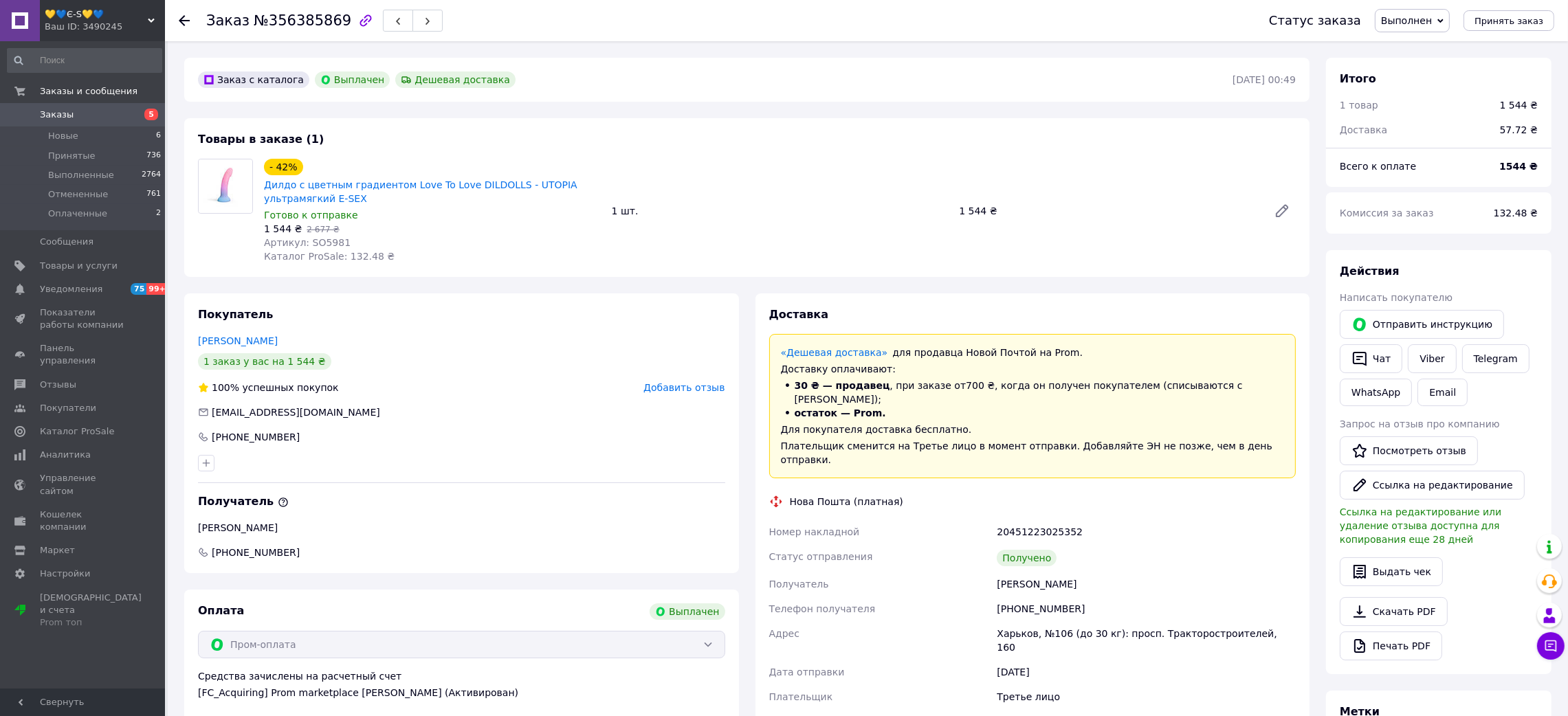
click at [1032, 519] on div "20451223025352" at bounding box center [1146, 531] width 305 height 25
click at [320, 239] on span "Артикул: SO5981" at bounding box center [307, 242] width 87 height 11
click at [319, 239] on span "Артикул: SO5981" at bounding box center [307, 242] width 87 height 11
click at [180, 23] on icon at bounding box center [184, 20] width 11 height 11
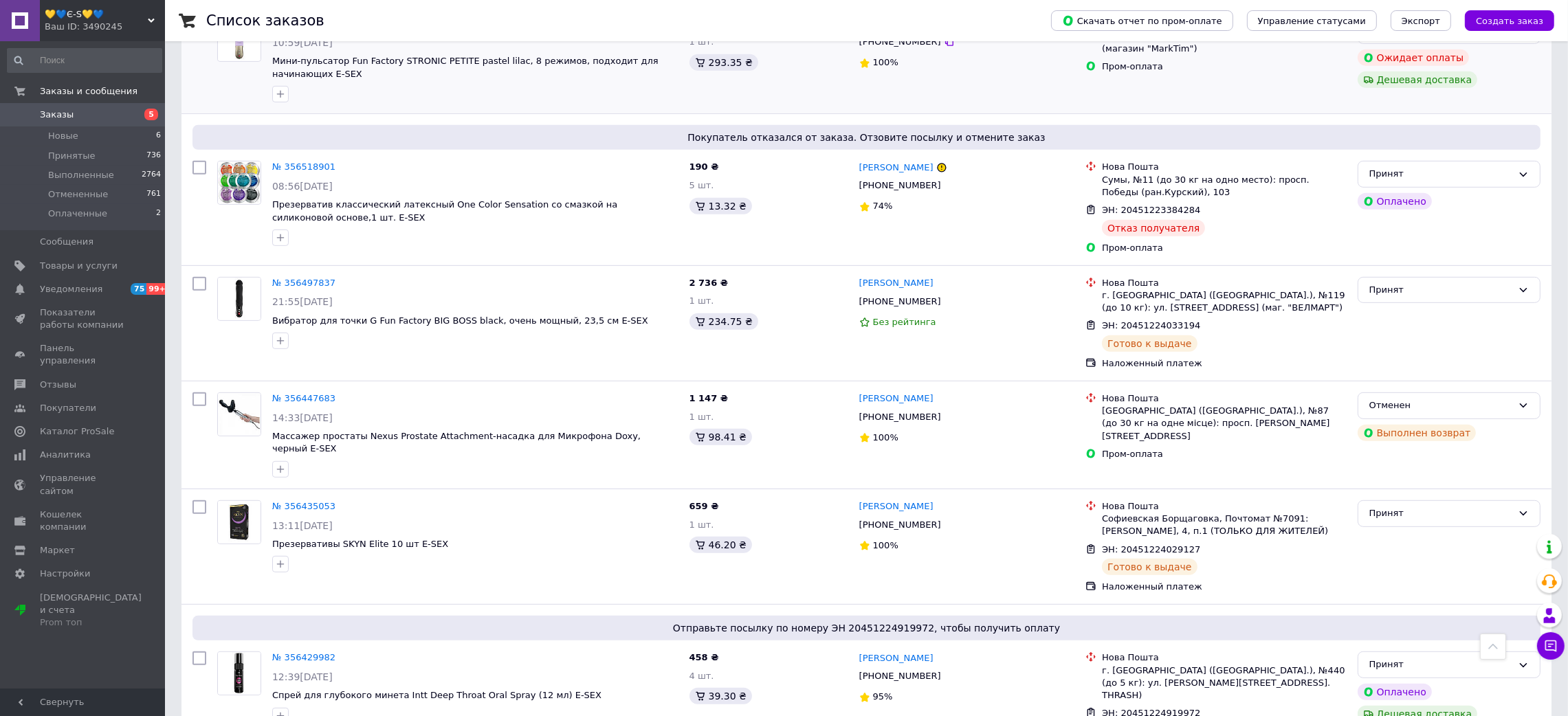
scroll to position [1133, 0]
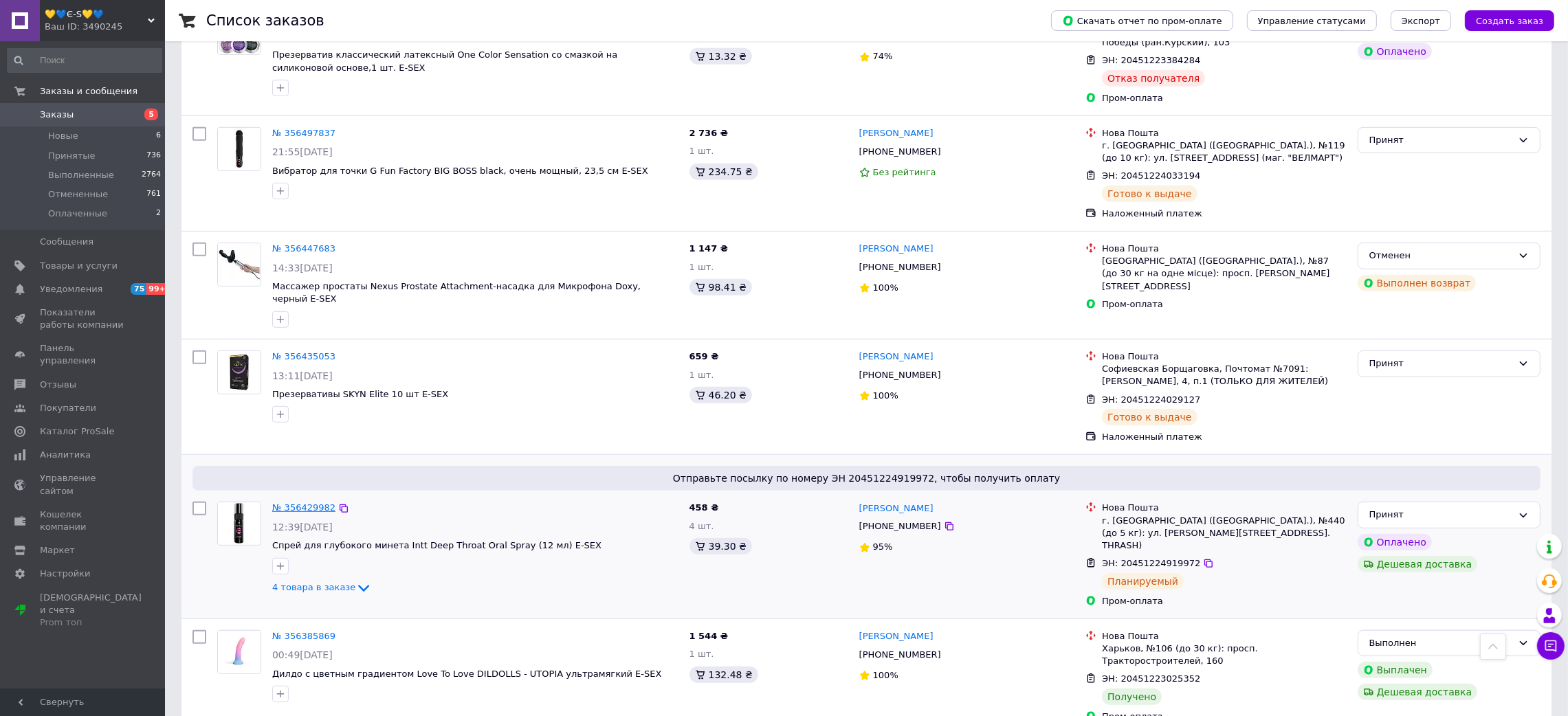
click at [299, 502] on link "№ 356429982" at bounding box center [304, 507] width 63 height 11
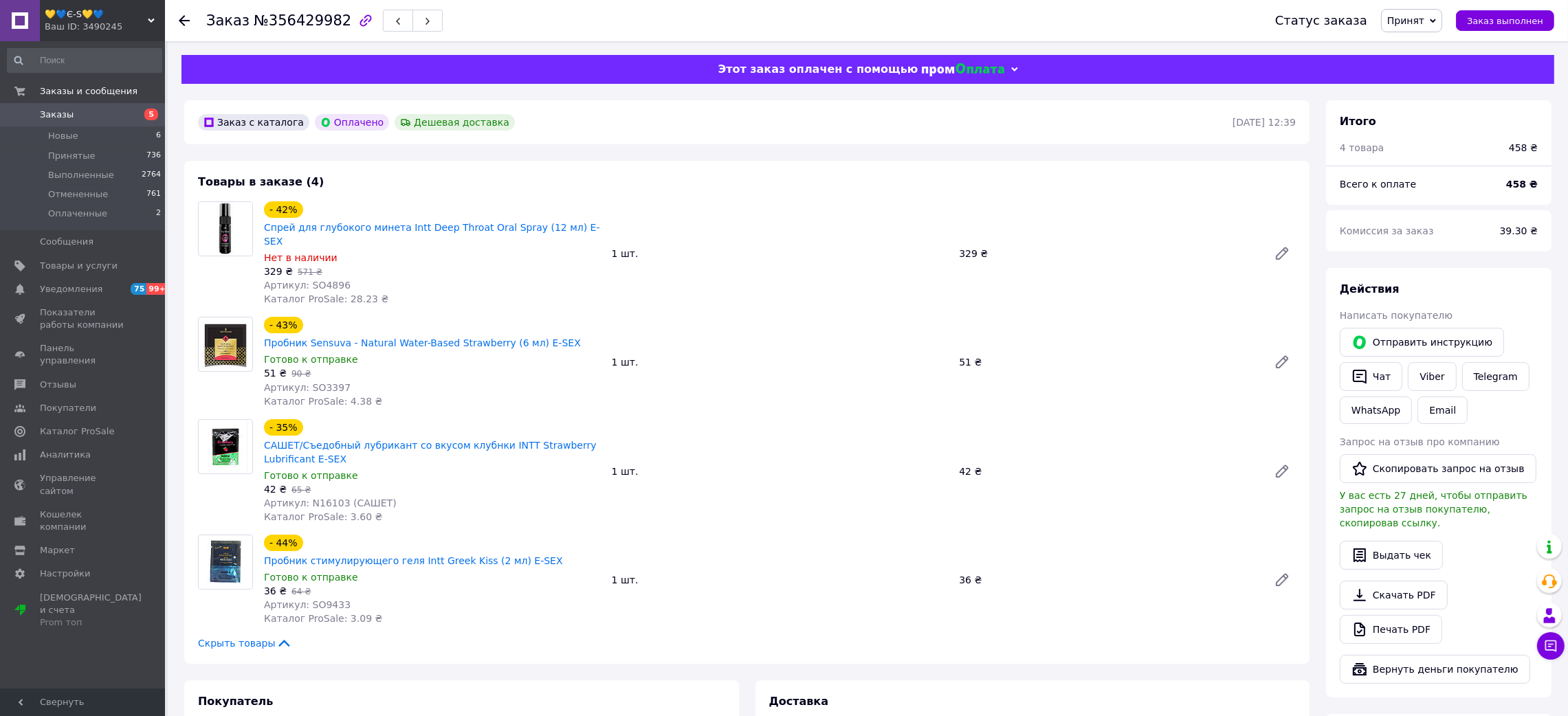
click at [310, 24] on span "№356429982" at bounding box center [302, 20] width 97 height 17
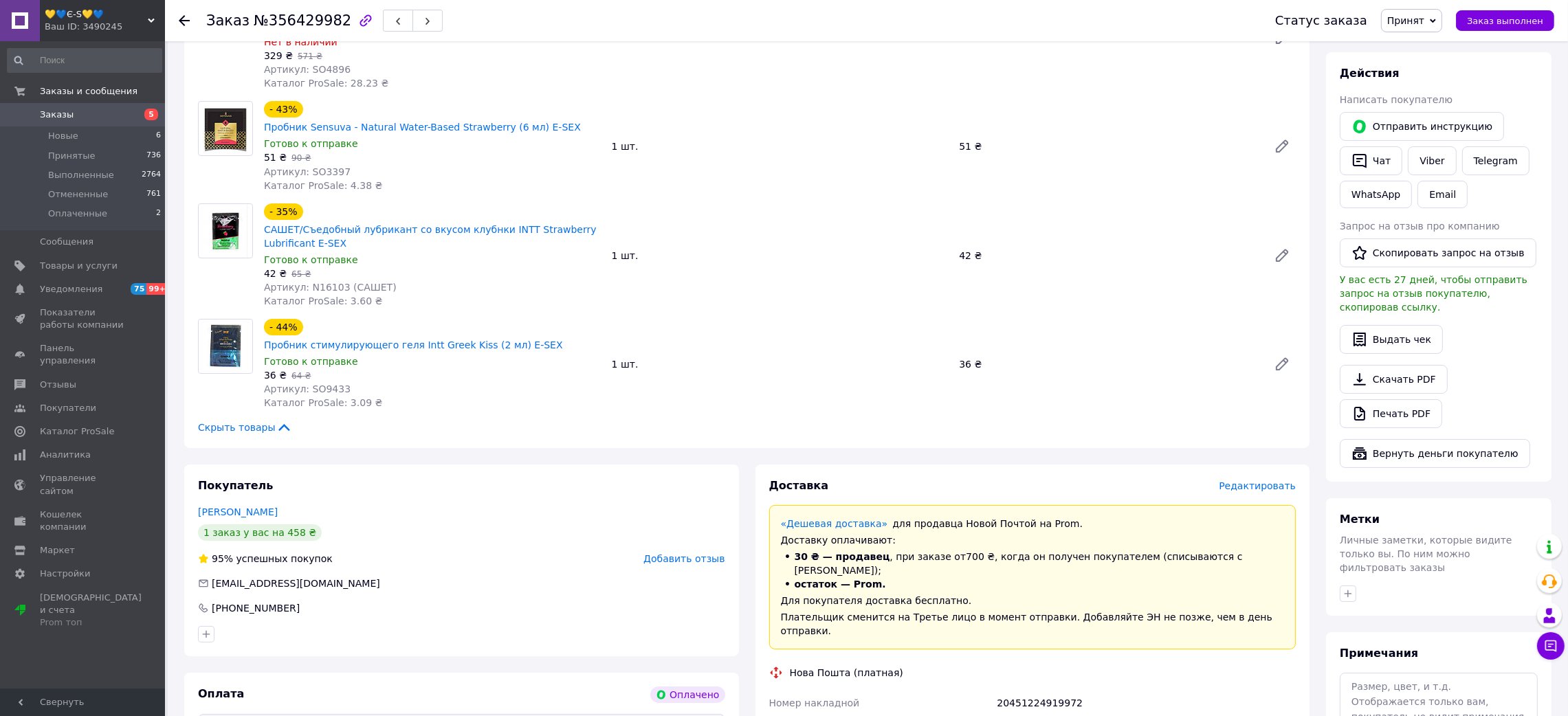
scroll to position [224, 0]
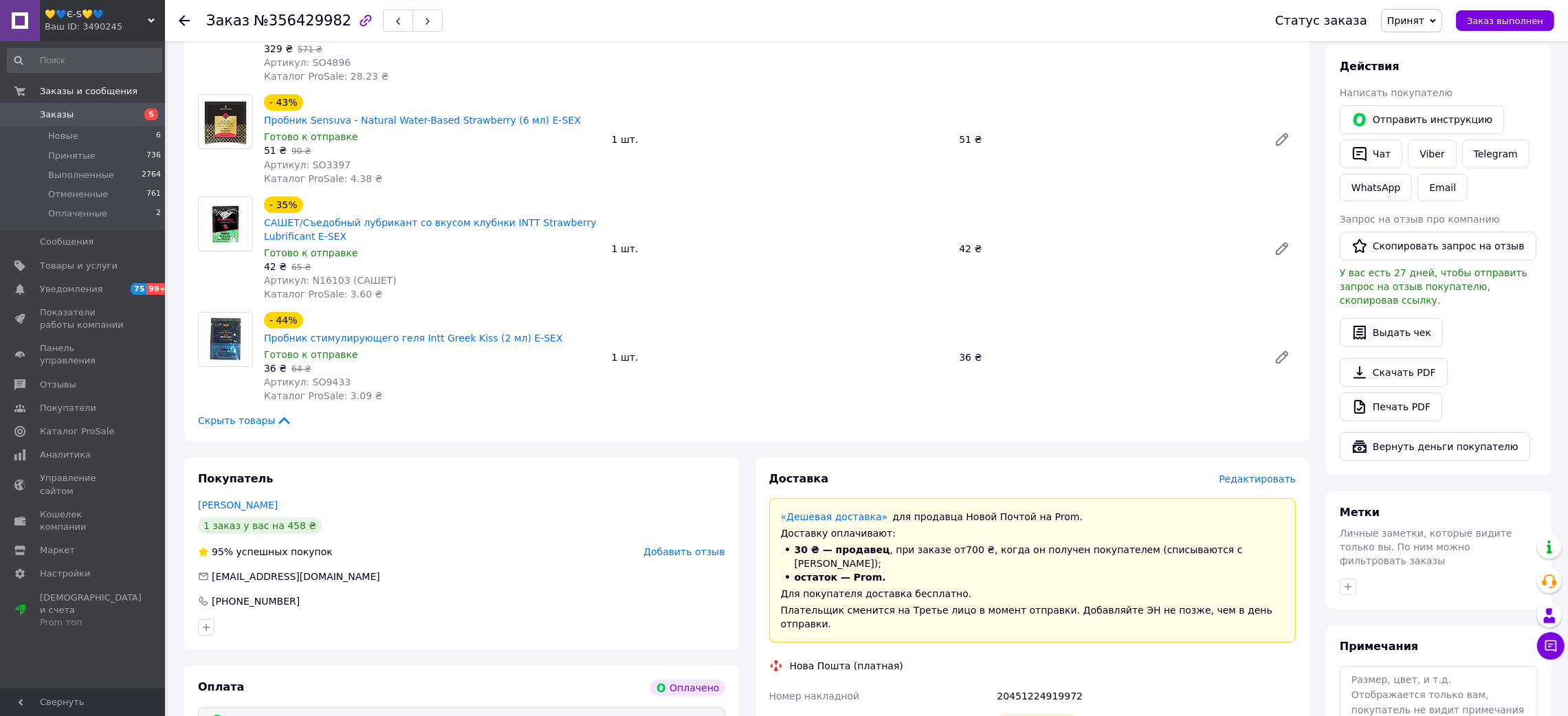
drag, startPoint x: 977, startPoint y: 680, endPoint x: 1120, endPoint y: 700, distance: 144.4
click at [1123, 707] on div "Планируемый" at bounding box center [1146, 721] width 305 height 27
drag, startPoint x: 974, startPoint y: 678, endPoint x: 1100, endPoint y: 670, distance: 126.3
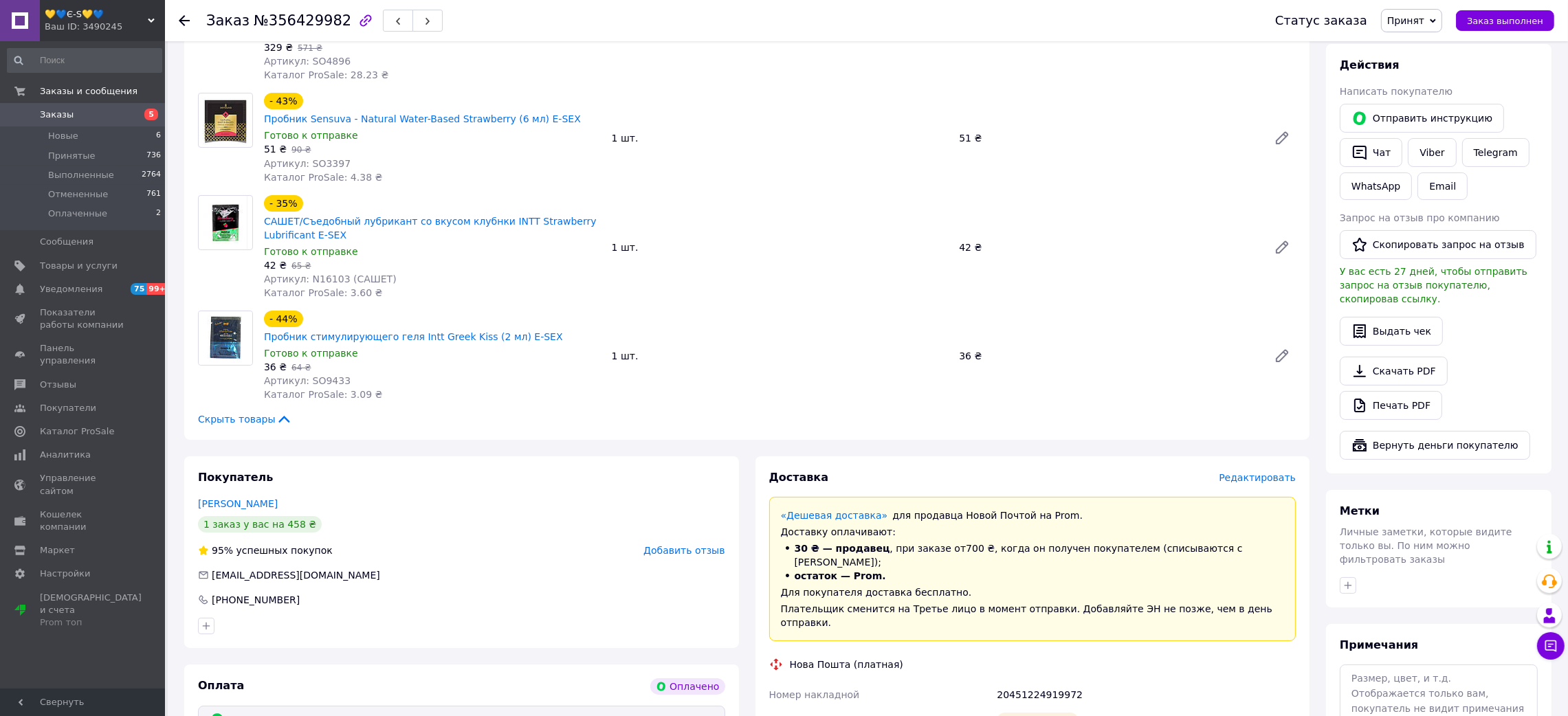
click at [1033, 682] on div "20451224919972" at bounding box center [1146, 694] width 305 height 25
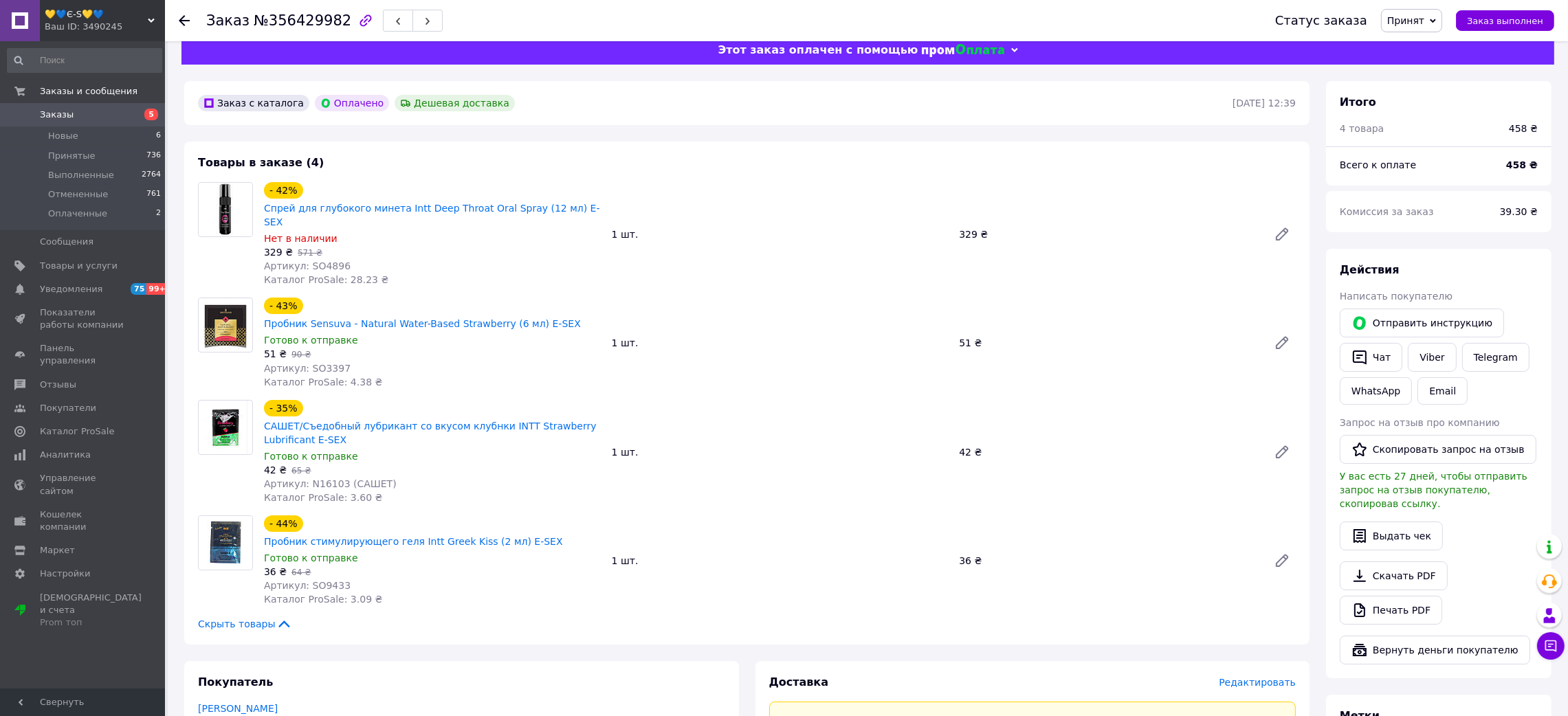
scroll to position [18, 0]
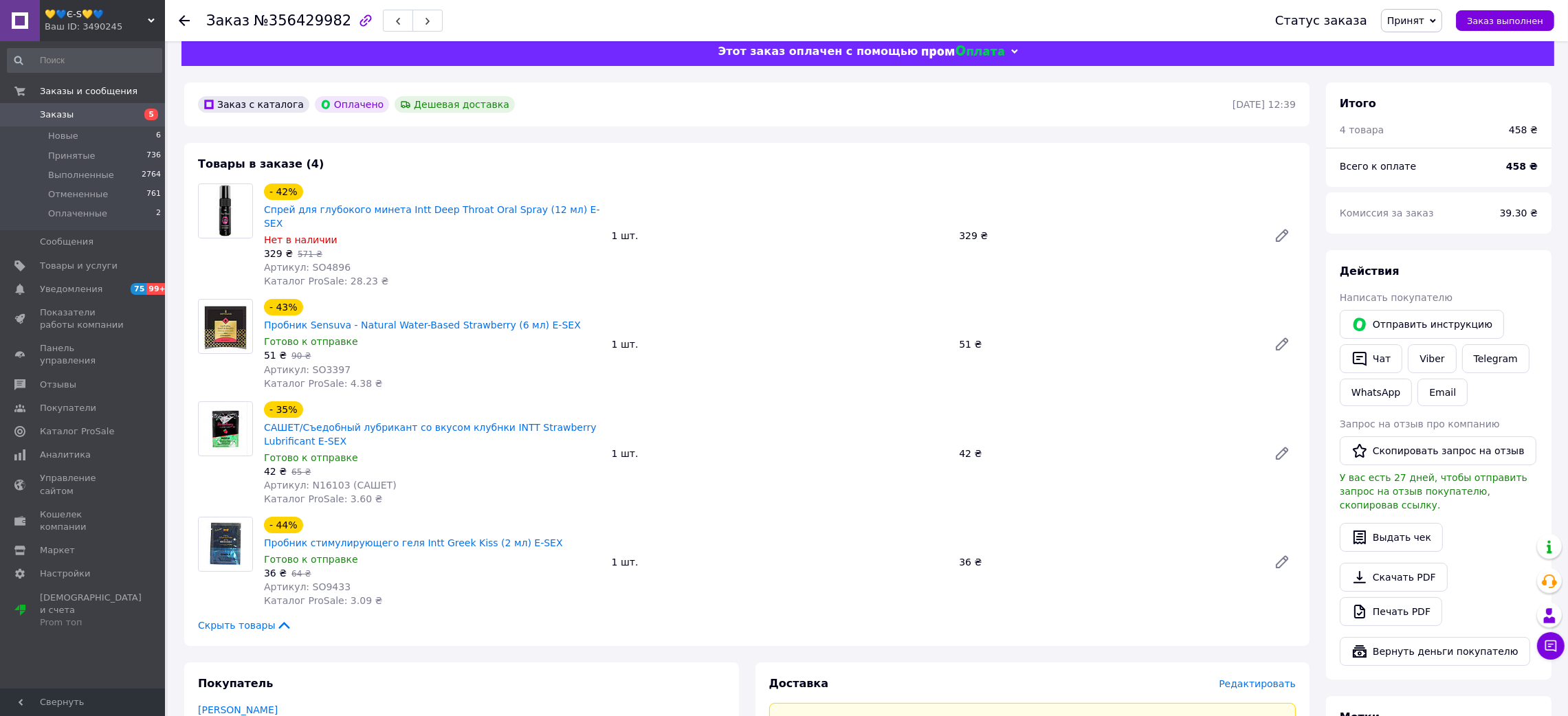
click at [312, 262] on span "Артикул: SO4896" at bounding box center [307, 267] width 87 height 11
click at [311, 262] on span "Артикул: SO4896" at bounding box center [307, 267] width 87 height 11
click at [323, 364] on span "Артикул: SO3397" at bounding box center [307, 369] width 87 height 11
click at [330, 479] on span "Артикул: N16103 (САШЕТ)" at bounding box center [330, 485] width 133 height 11
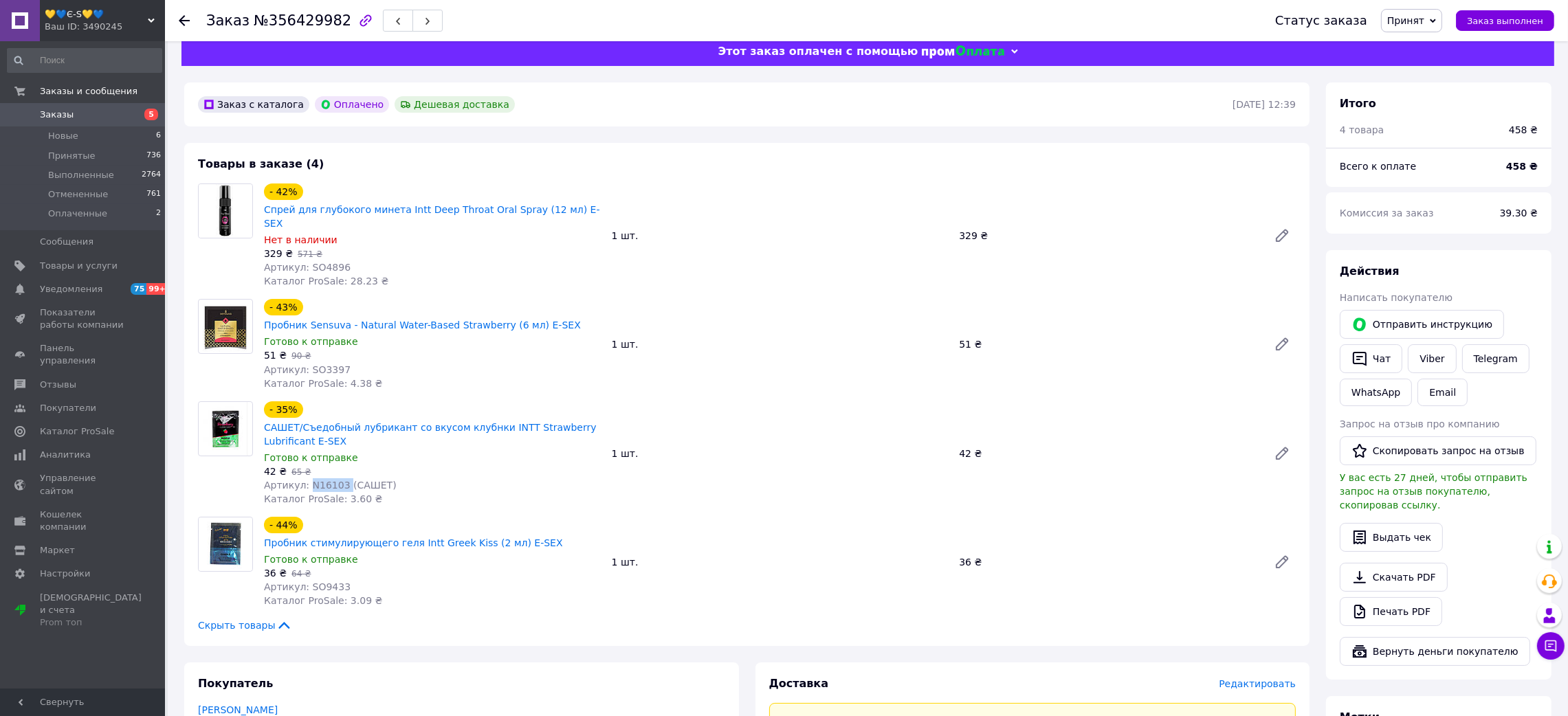
click at [330, 479] on span "Артикул: N16103 (САШЕТ)" at bounding box center [330, 485] width 133 height 11
click at [321, 595] on span "Каталог ProSale: 3.09 ₴" at bounding box center [323, 600] width 118 height 11
click at [316, 581] on span "Артикул: SO9433" at bounding box center [307, 586] width 87 height 11
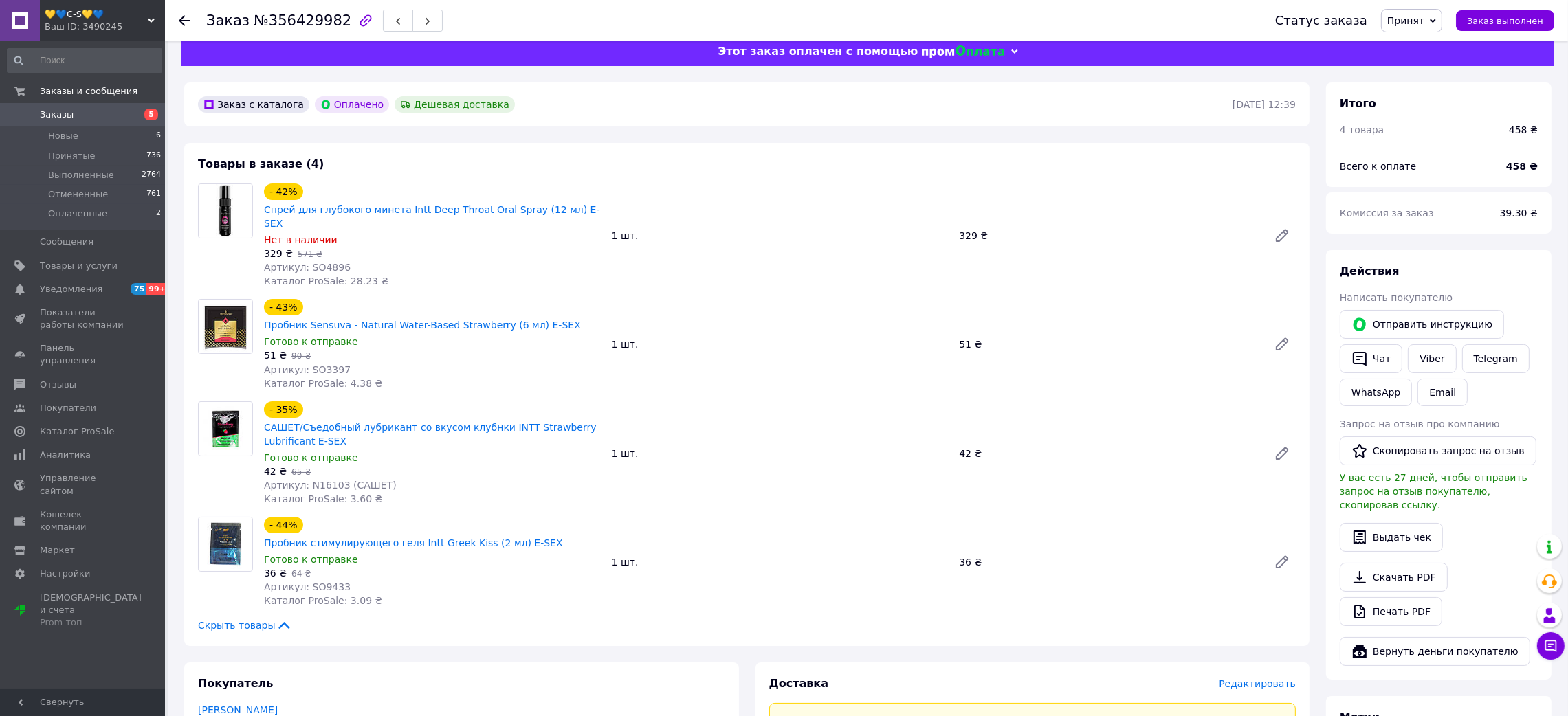
click at [183, 16] on use at bounding box center [184, 20] width 11 height 11
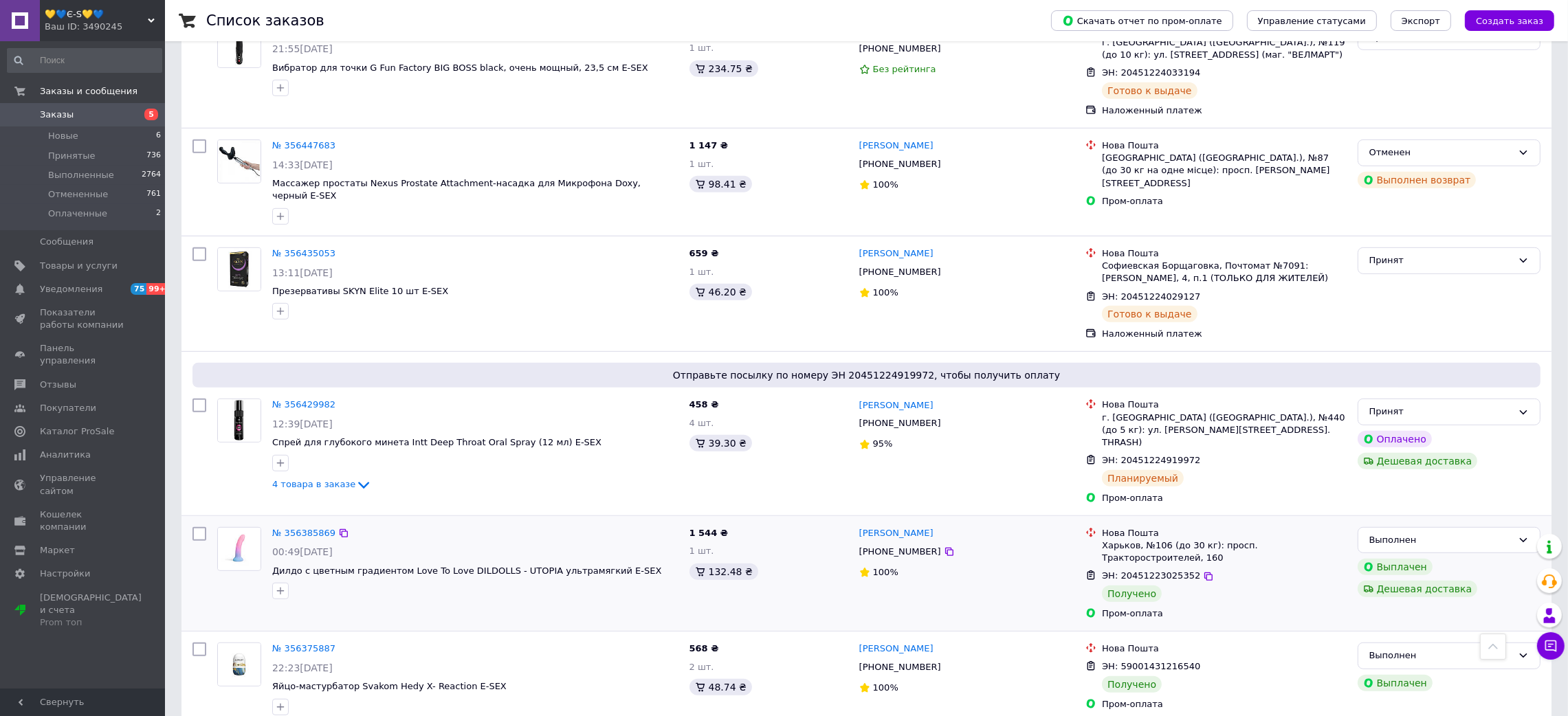
scroll to position [1133, 0]
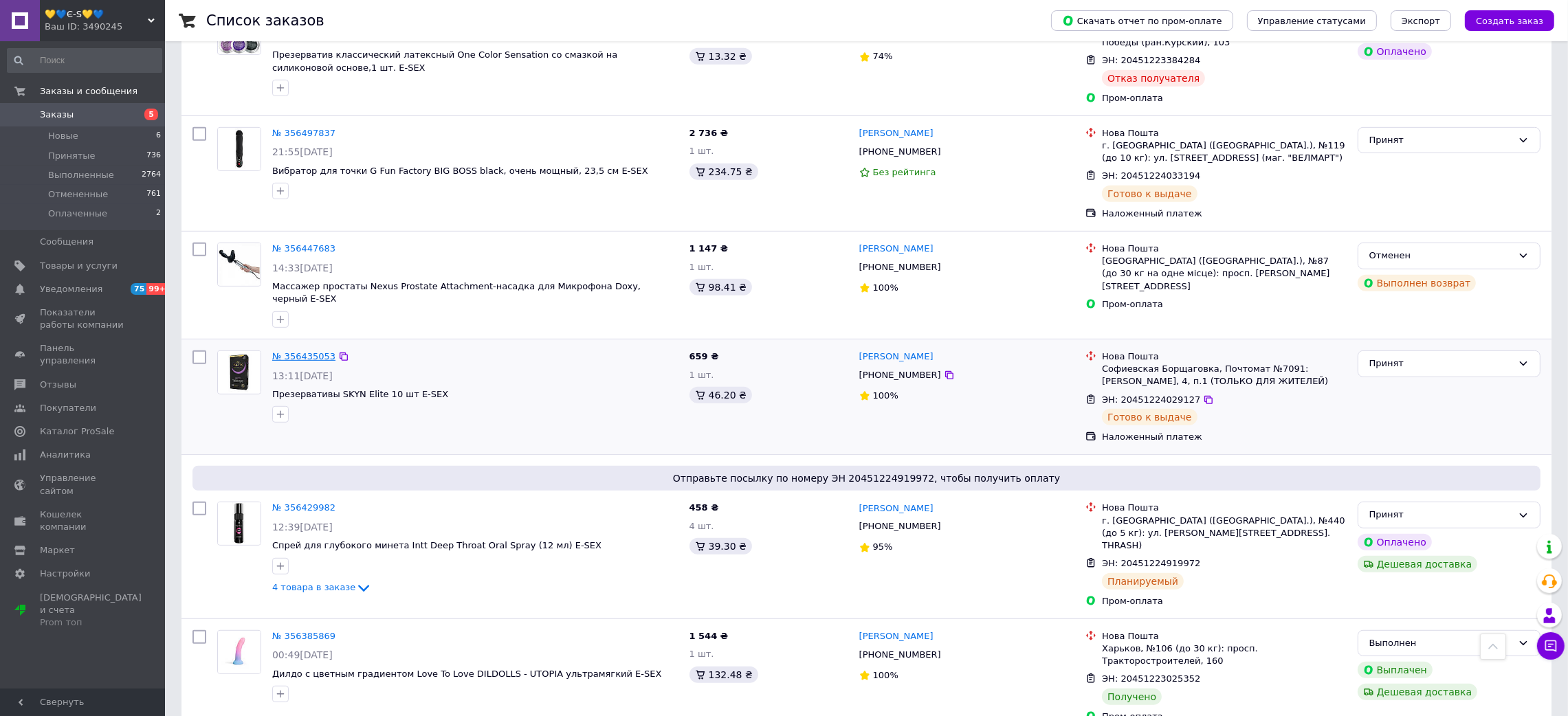
click at [299, 351] on link "№ 356435053" at bounding box center [304, 356] width 63 height 11
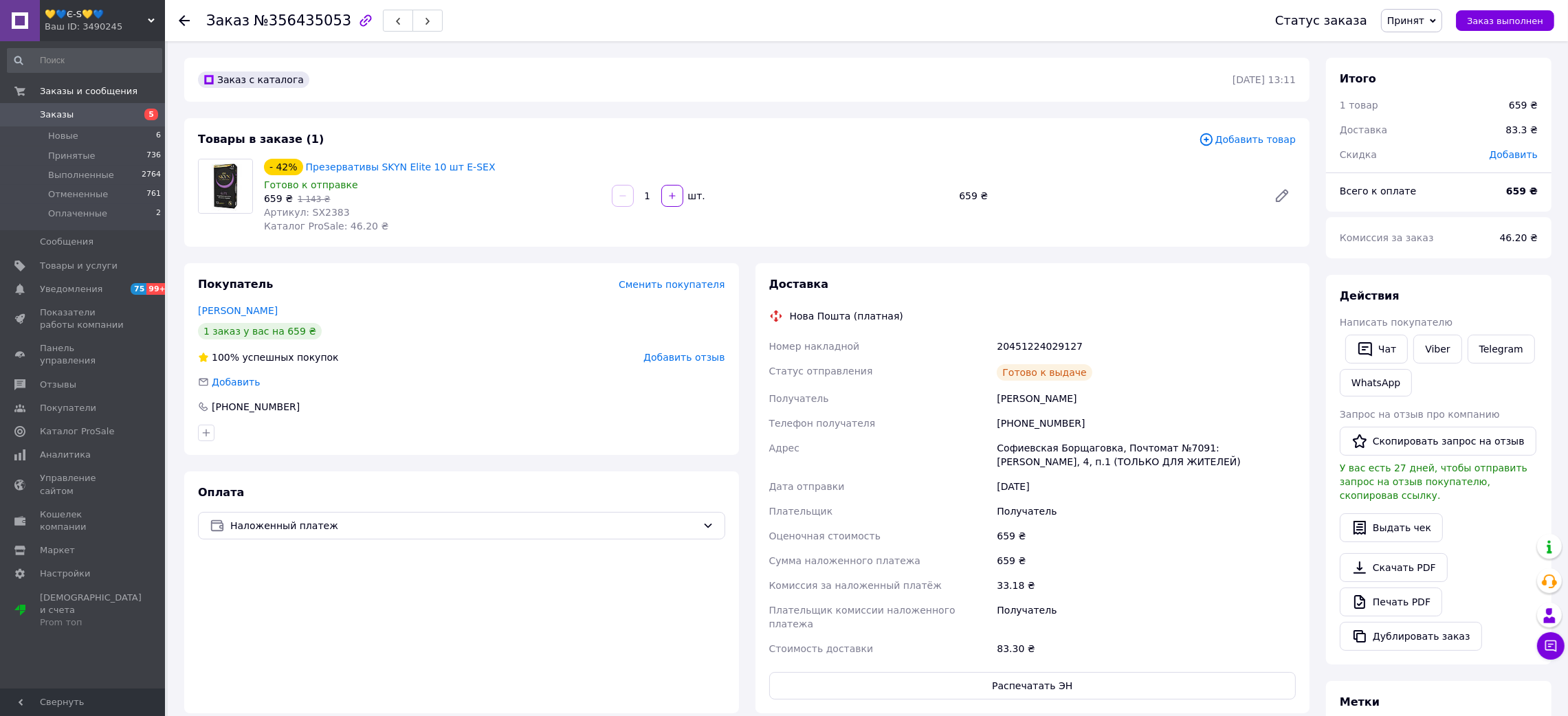
click at [307, 25] on span "№356435053" at bounding box center [302, 20] width 97 height 17
drag, startPoint x: 963, startPoint y: 395, endPoint x: 1106, endPoint y: 393, distance: 143.0
click at [1106, 393] on div "Номер накладной 20451224029127 Статус отправления [PERSON_NAME] к выдаче Получа…" at bounding box center [1033, 497] width 532 height 327
click at [1023, 338] on div "20451224029127" at bounding box center [1146, 346] width 305 height 25
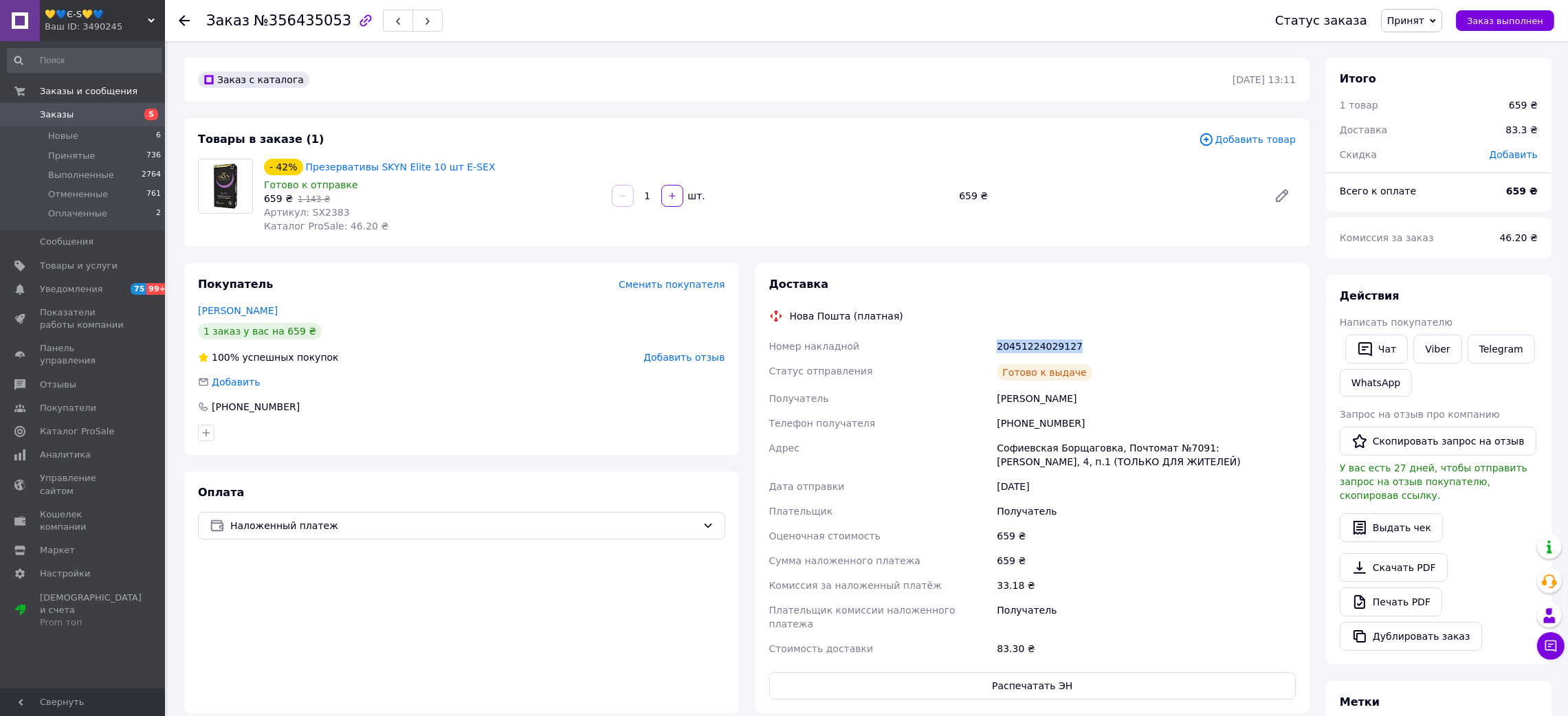
click at [1023, 338] on div "20451224029127" at bounding box center [1146, 346] width 305 height 25
click at [318, 214] on span "Артикул: SX2383" at bounding box center [307, 212] width 86 height 11
drag, startPoint x: 461, startPoint y: 162, endPoint x: 370, endPoint y: 157, distance: 91.1
click at [370, 158] on div "- 42% Презервативы SKYN Elite 10 шт Е-SEX" at bounding box center [432, 167] width 339 height 20
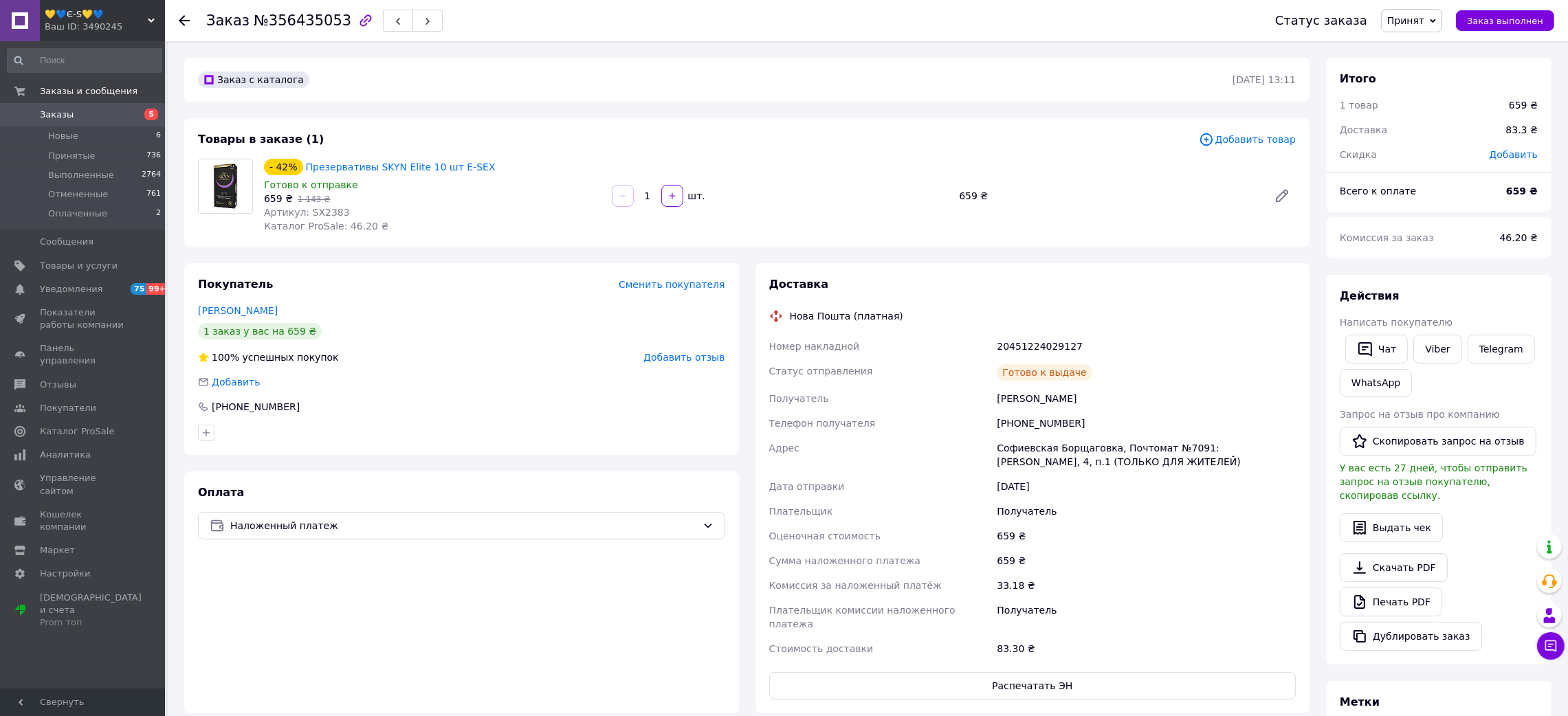
click at [175, 14] on div "Заказ №356435053 Статус заказа Принят Выполнен Отменен Оплаченный Заказ выполнен" at bounding box center [867, 20] width 1403 height 41
click at [185, 20] on use at bounding box center [184, 20] width 11 height 11
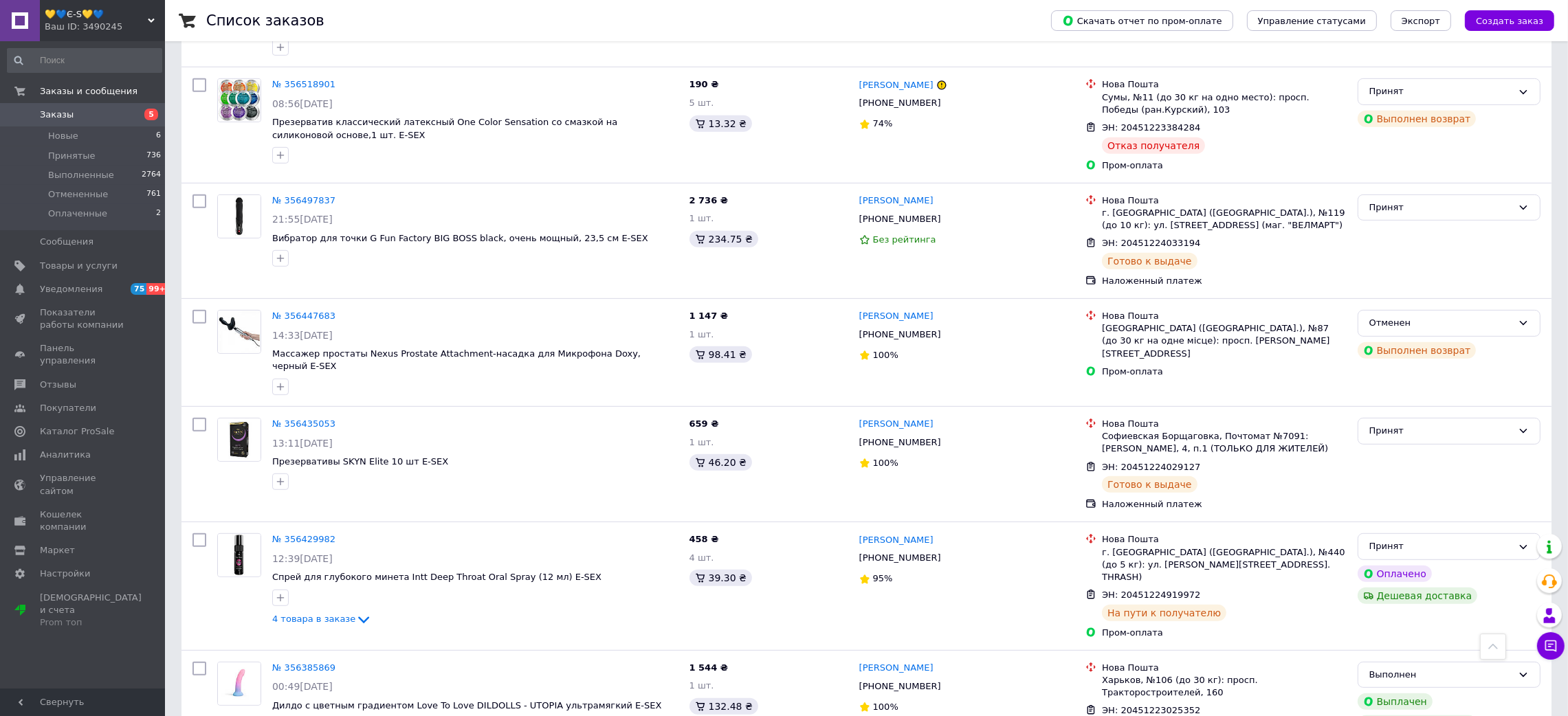
scroll to position [926, 0]
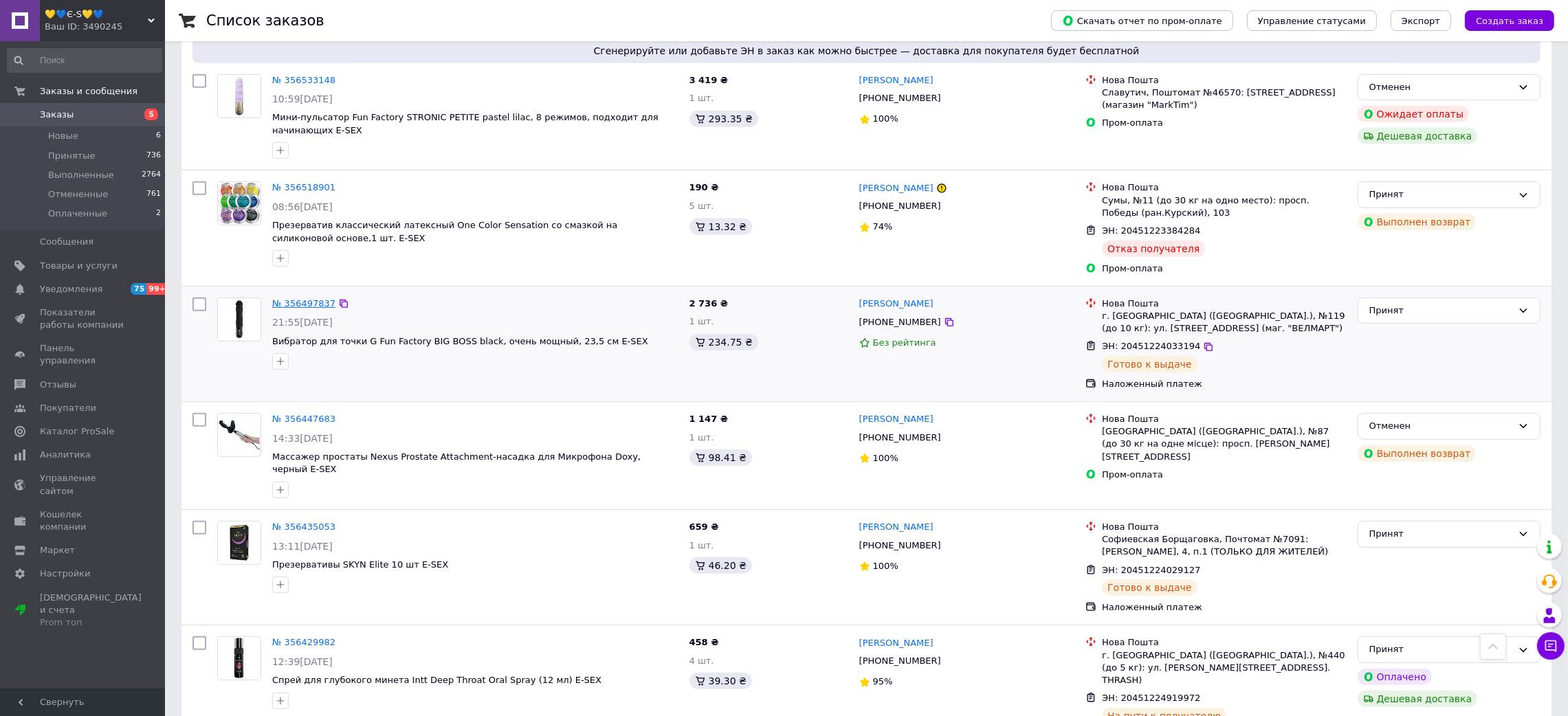
click at [286, 298] on link "№ 356497837" at bounding box center [304, 304] width 63 height 11
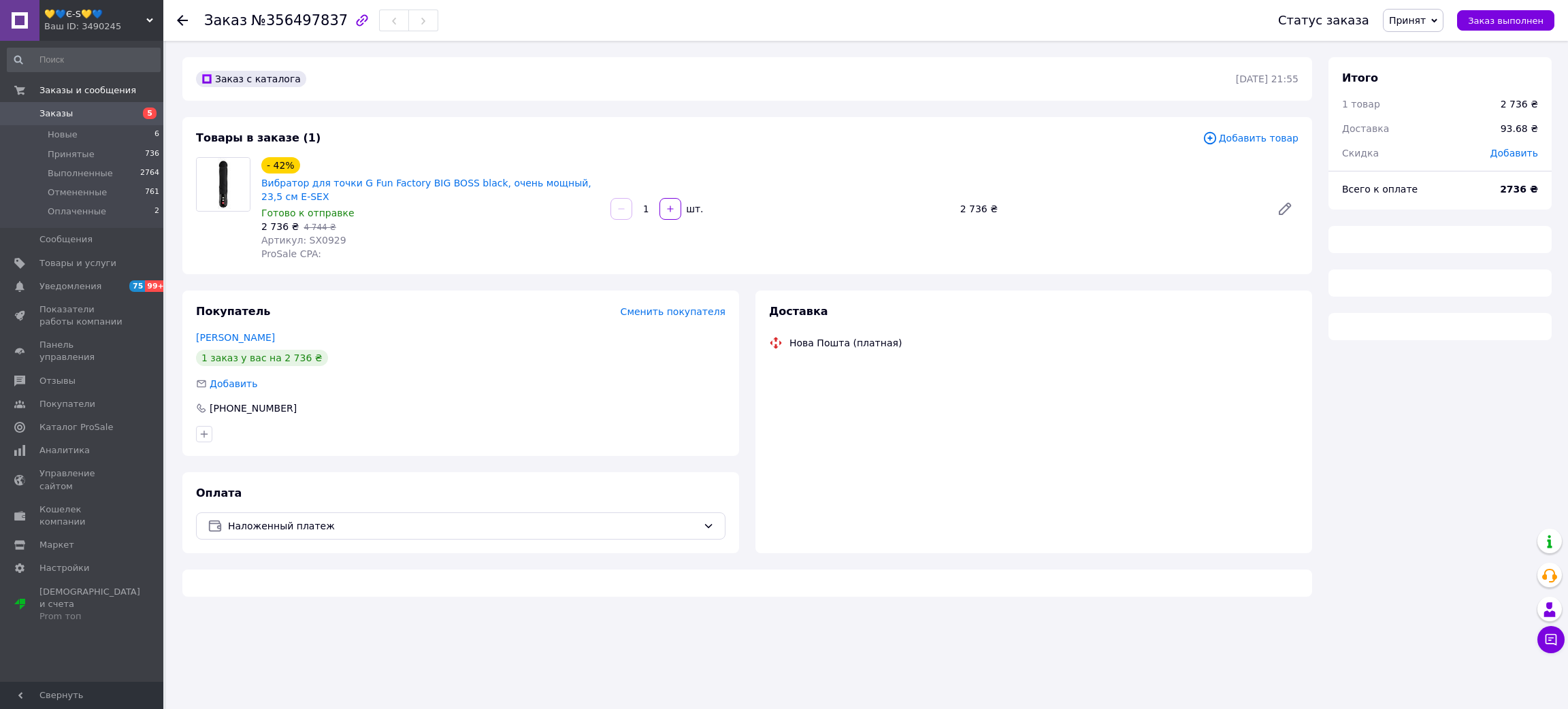
click at [326, 22] on span "№356497837" at bounding box center [299, 20] width 96 height 16
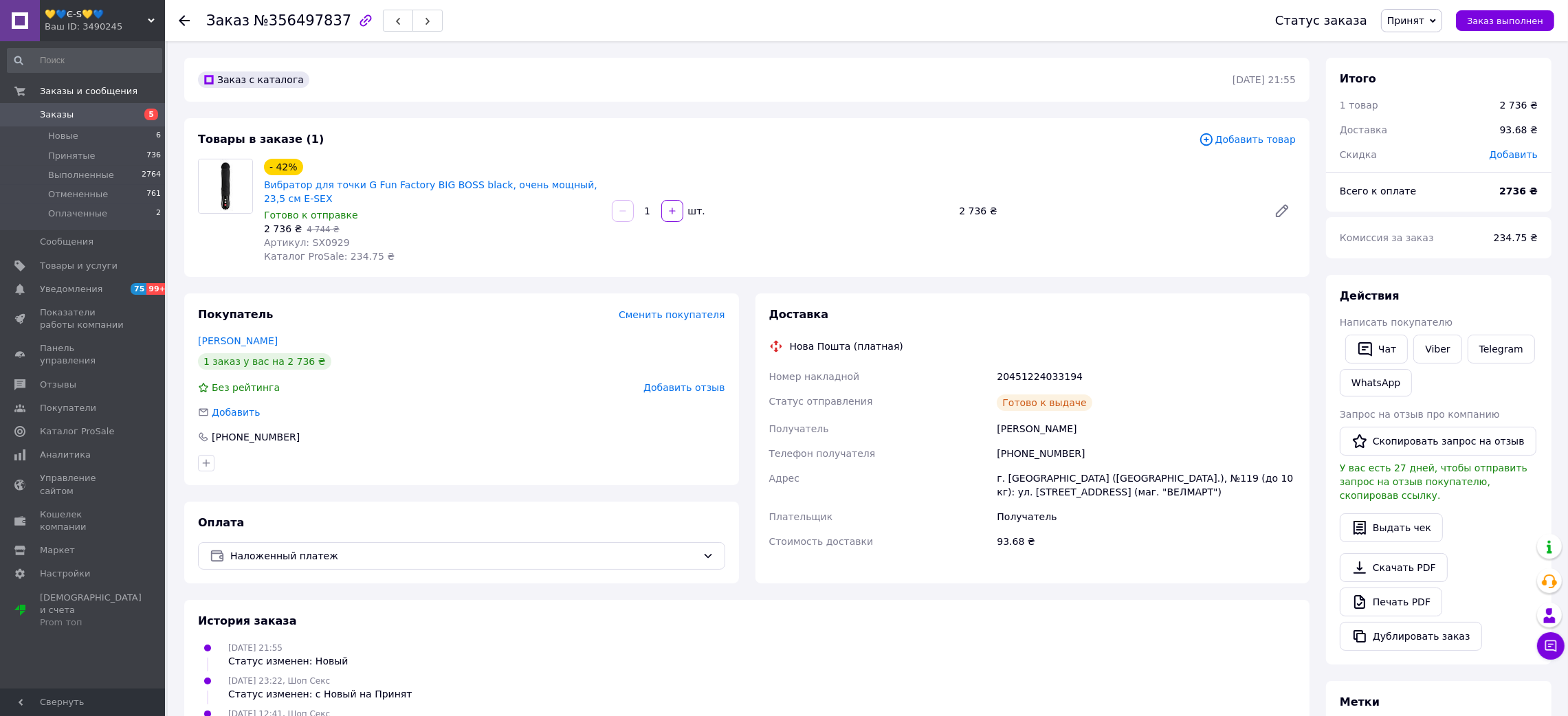
click at [302, 20] on span "№356497837" at bounding box center [302, 20] width 97 height 17
drag, startPoint x: 976, startPoint y: 432, endPoint x: 1140, endPoint y: 434, distance: 164.0
click at [1140, 434] on div "Номер накладной 20451224033194 Статус отправления [PERSON_NAME] к выдаче Получа…" at bounding box center [1033, 459] width 532 height 190
click at [1027, 374] on div "20451224033194" at bounding box center [1146, 376] width 305 height 25
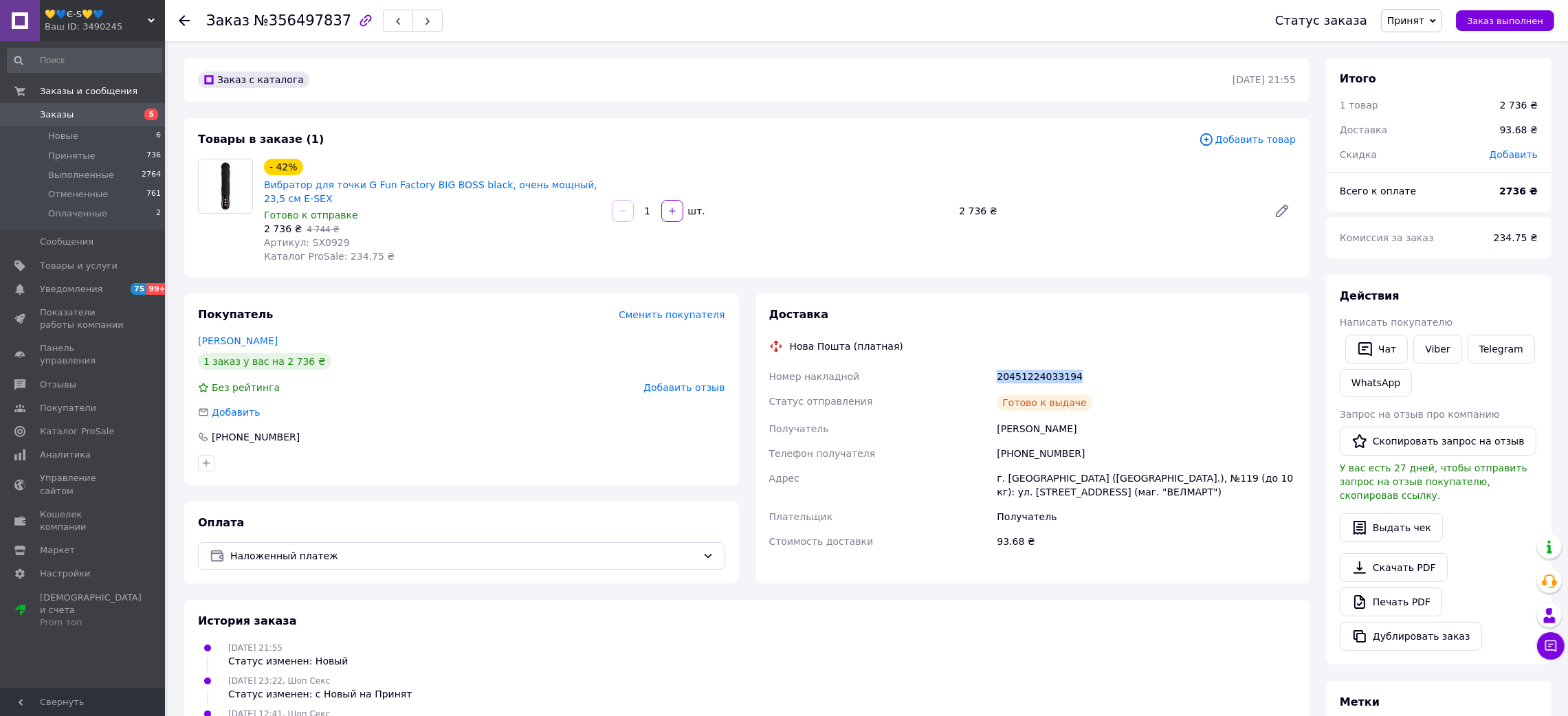
click at [1028, 374] on div "20451224033194" at bounding box center [1146, 376] width 305 height 25
click at [322, 243] on span "Артикул: SX0929" at bounding box center [307, 242] width 86 height 11
drag, startPoint x: 259, startPoint y: 187, endPoint x: 415, endPoint y: 184, distance: 156.0
click at [415, 184] on div "- 42% Вибратор для точки G Fun Factory BIG BOSS black, очень мощный, 23,5 см Е-…" at bounding box center [432, 211] width 348 height 110
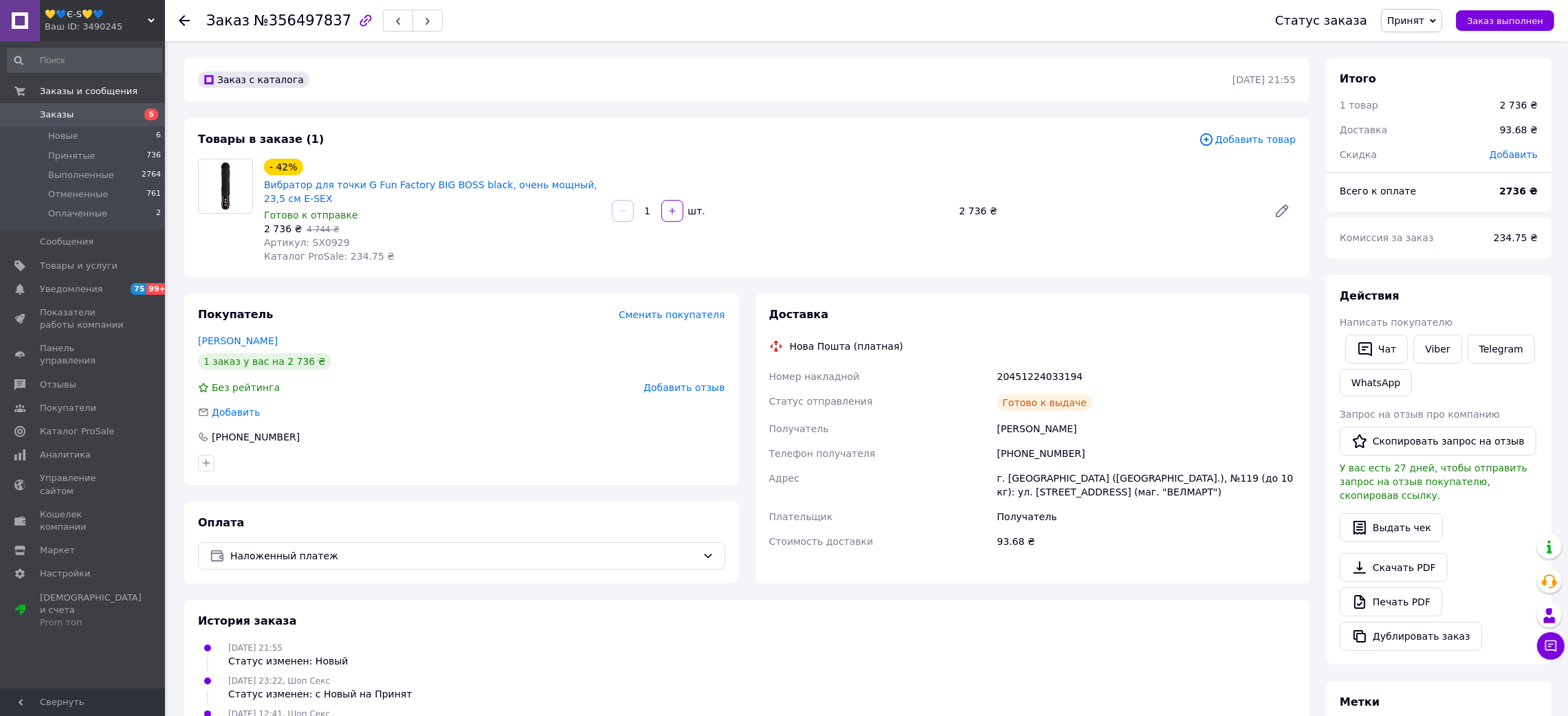
click at [182, 19] on icon at bounding box center [184, 20] width 11 height 11
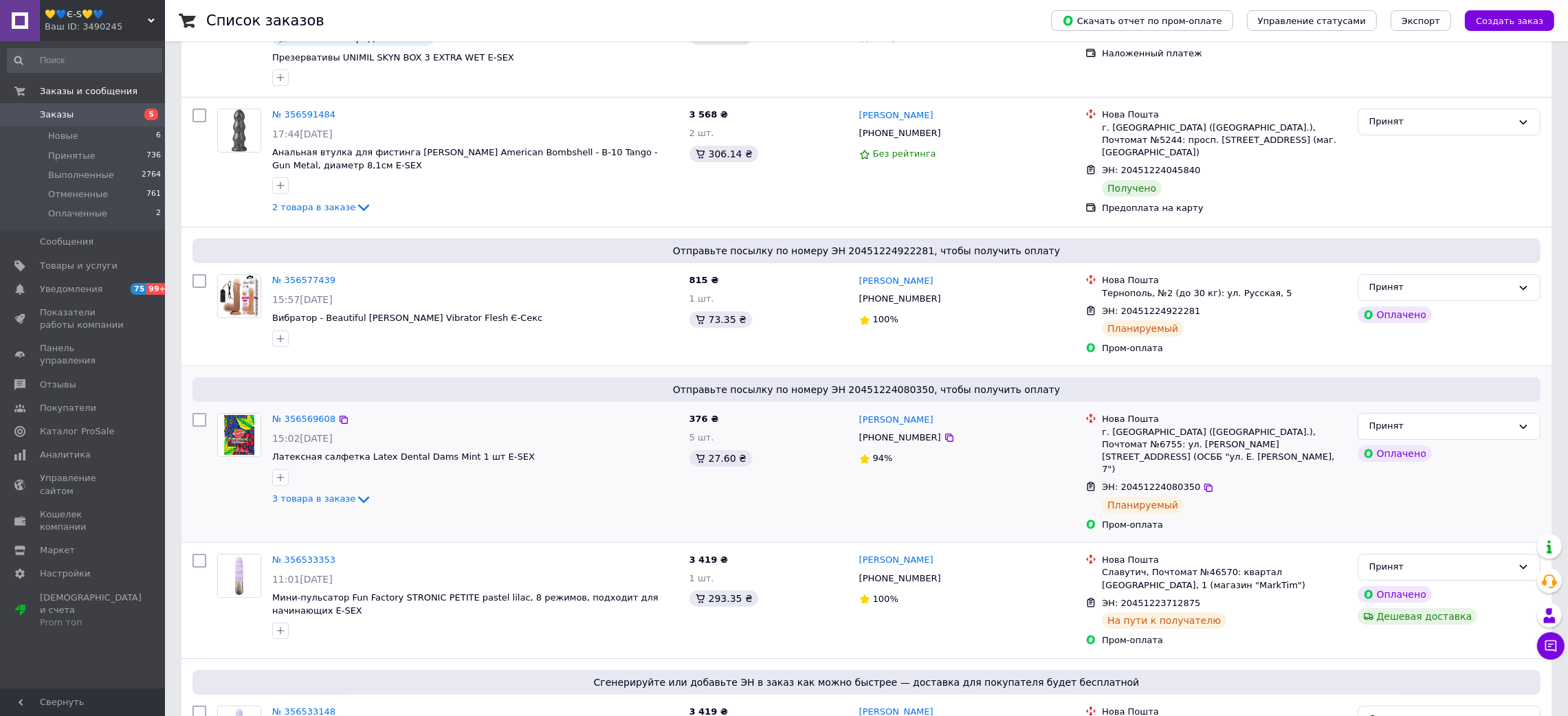
scroll to position [825, 0]
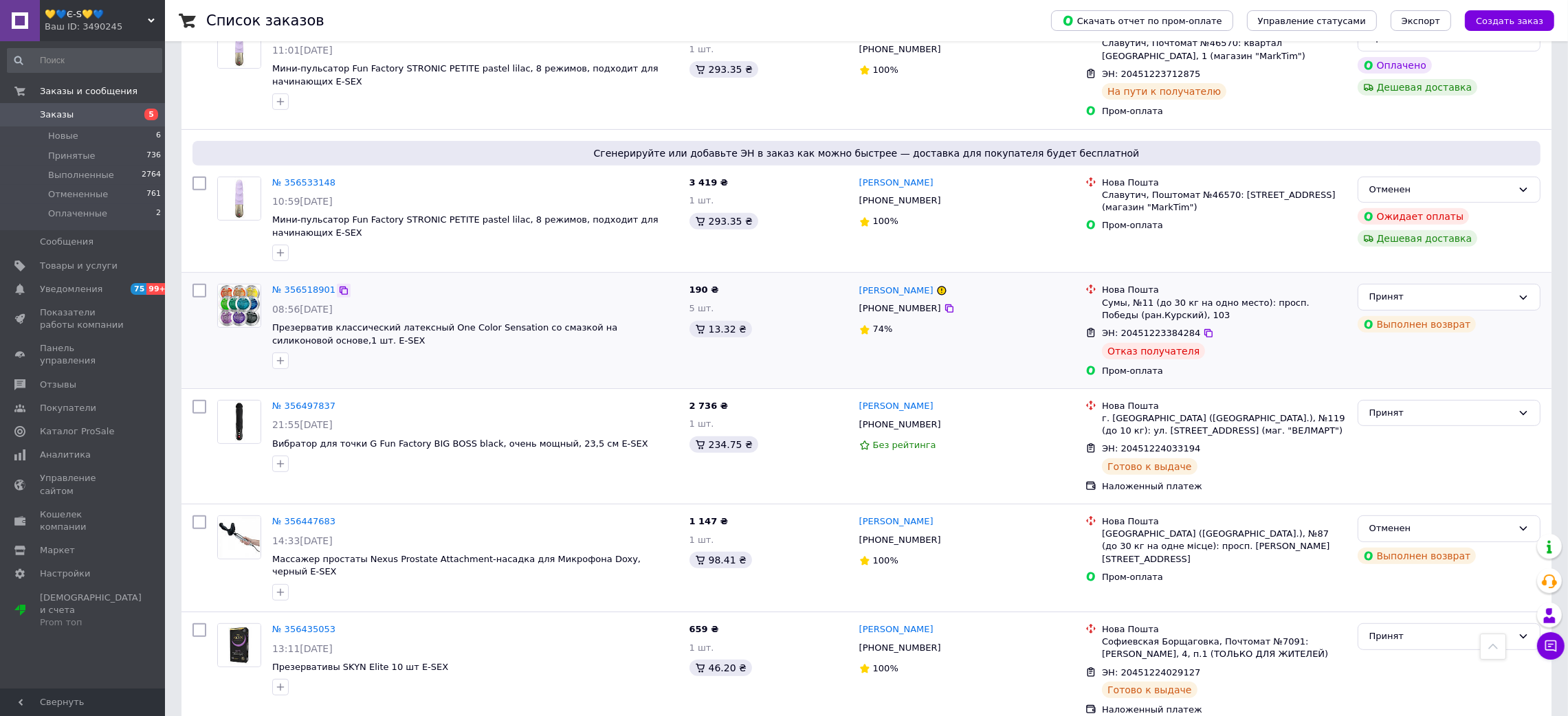
click at [338, 285] on icon at bounding box center [343, 290] width 11 height 11
drag, startPoint x: 853, startPoint y: 257, endPoint x: 848, endPoint y: 216, distance: 41.3
click at [919, 278] on div "[PERSON_NAME] [PHONE_NUMBER] 74%" at bounding box center [967, 330] width 227 height 104
click at [1136, 328] on span "ЭН: 20451223384284" at bounding box center [1151, 333] width 98 height 11
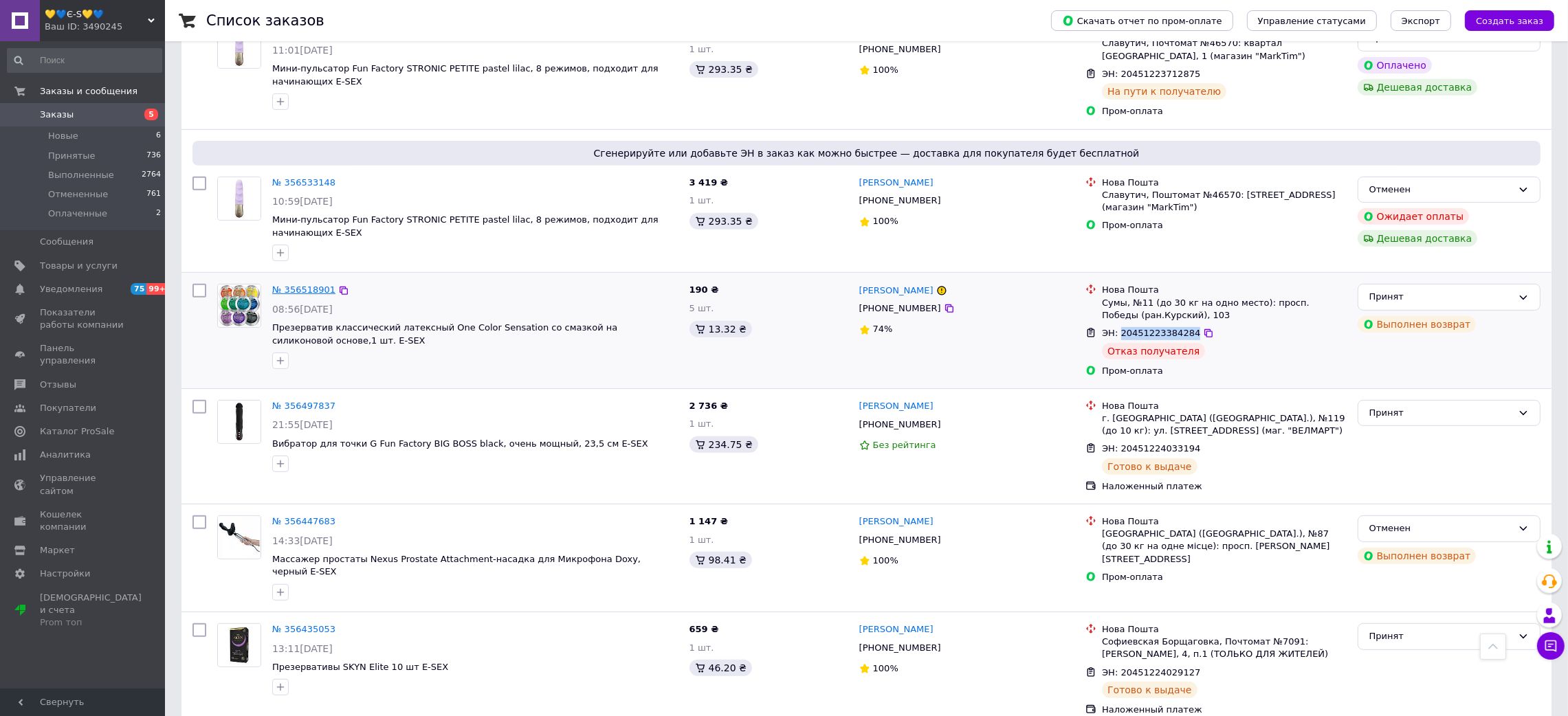
click at [311, 284] on link "№ 356518901" at bounding box center [304, 289] width 63 height 11
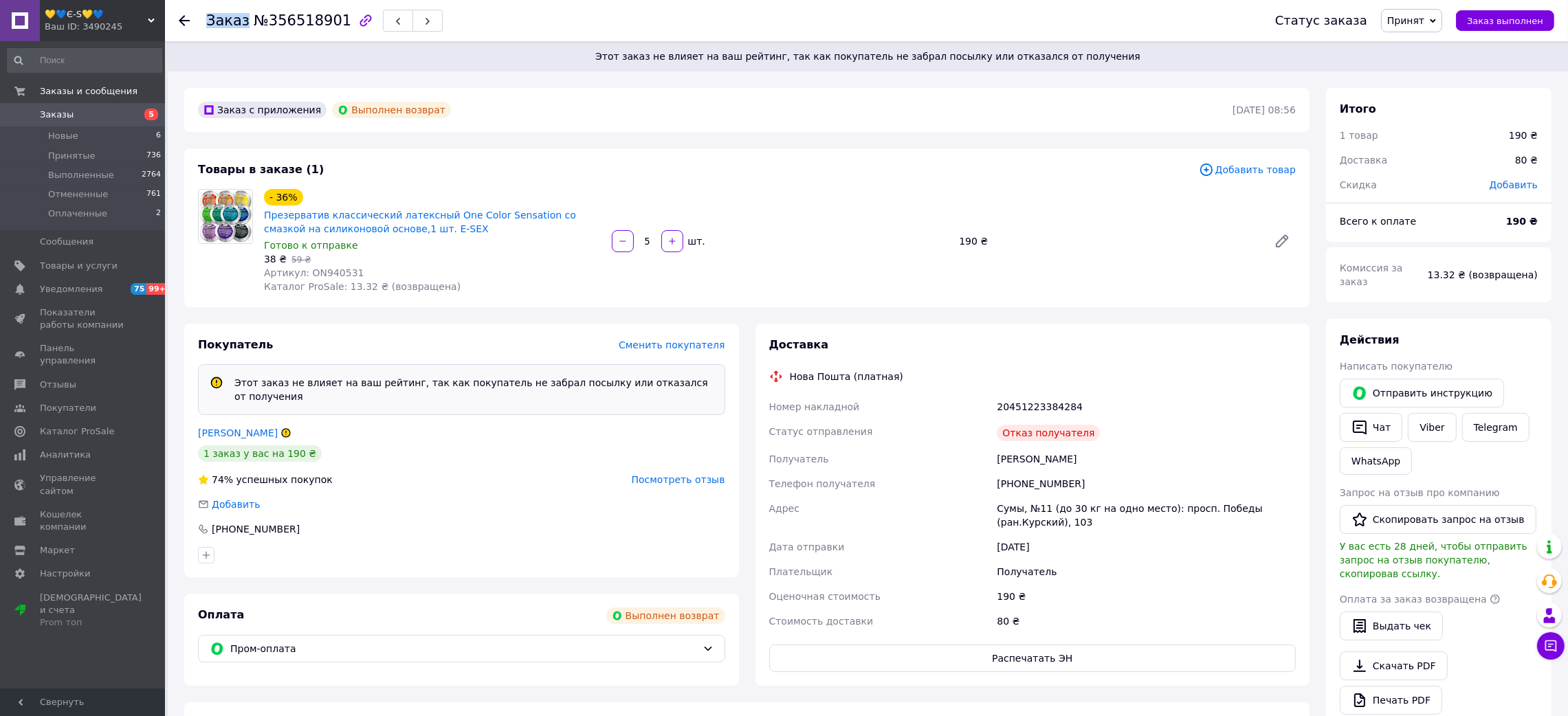
drag, startPoint x: 184, startPoint y: 14, endPoint x: 286, endPoint y: 94, distance: 129.6
click at [186, 15] on icon at bounding box center [184, 20] width 11 height 11
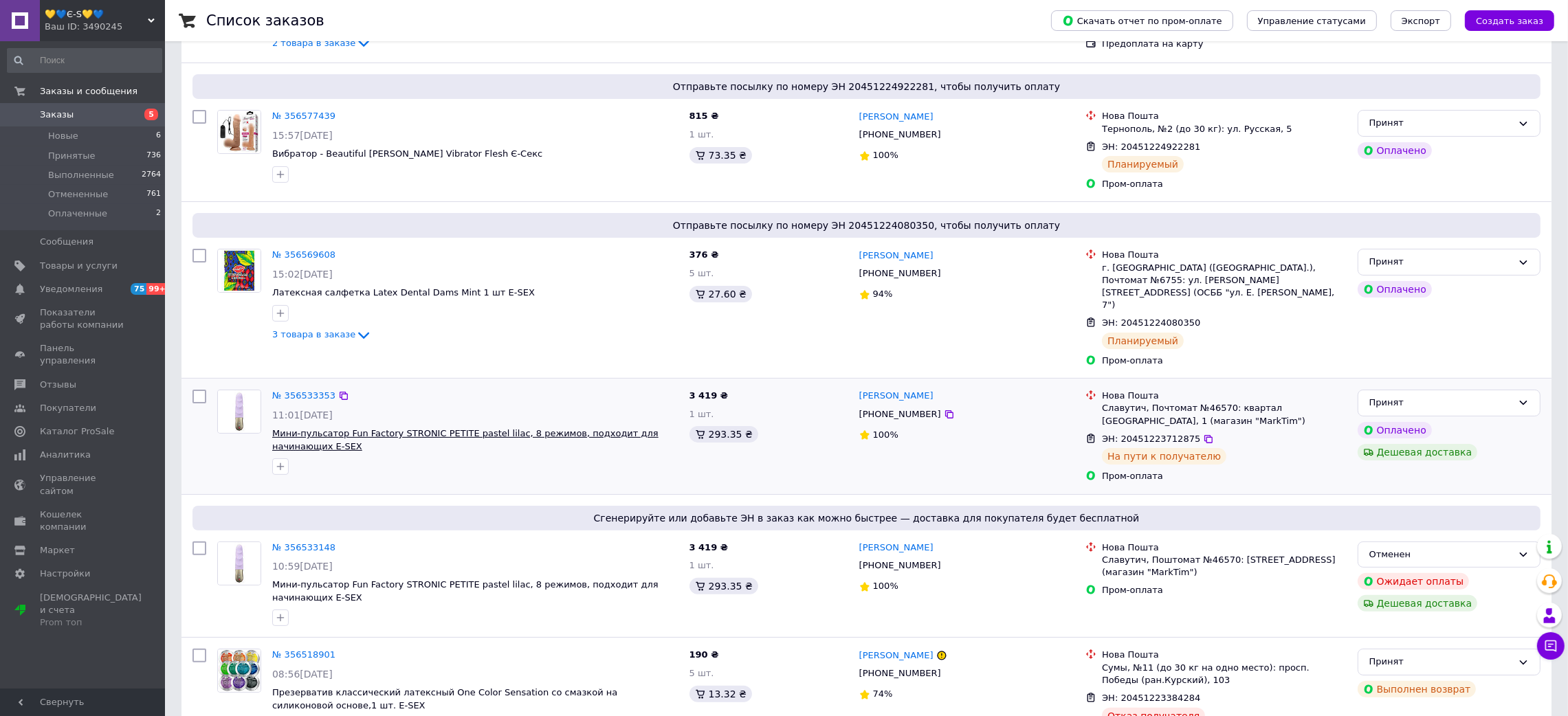
scroll to position [515, 0]
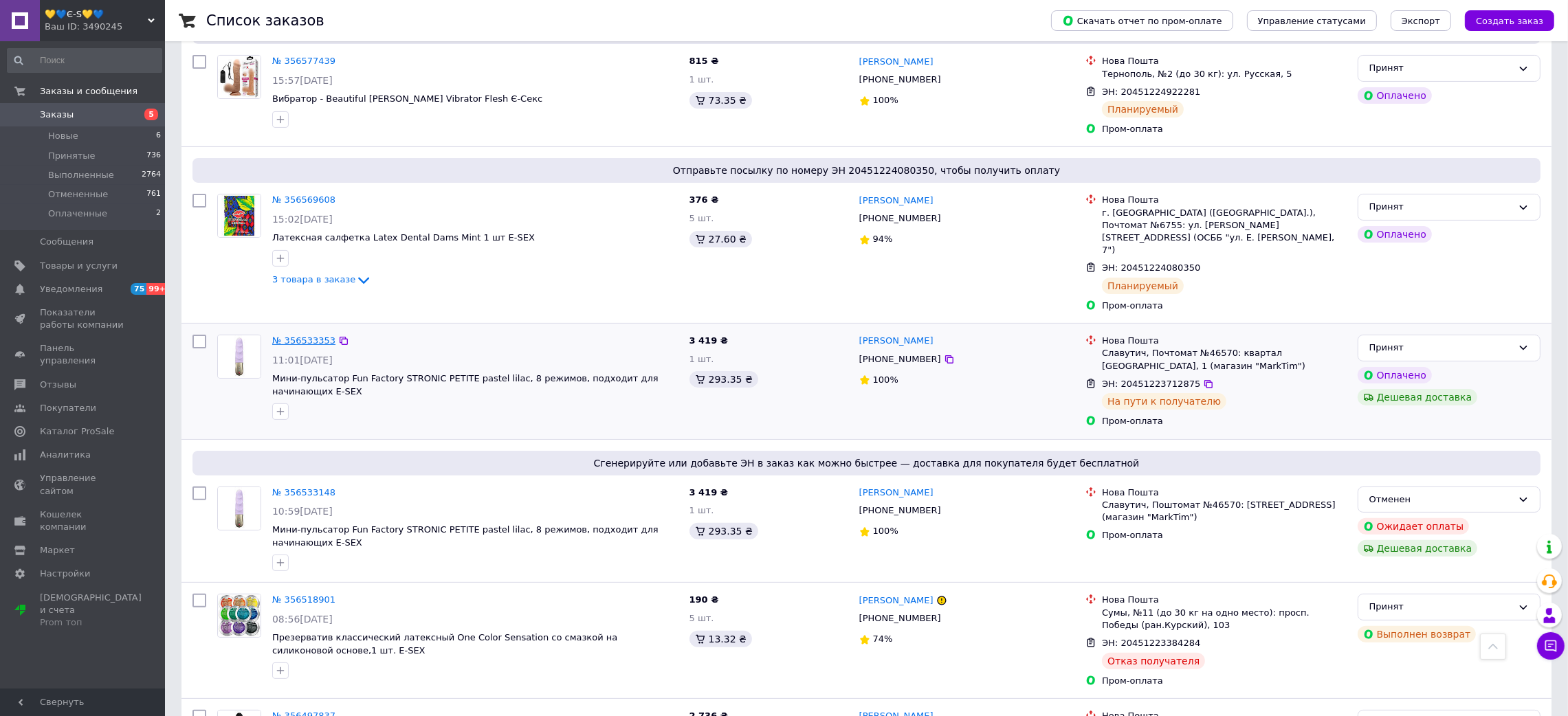
click at [299, 335] on link "№ 356533353" at bounding box center [304, 341] width 63 height 11
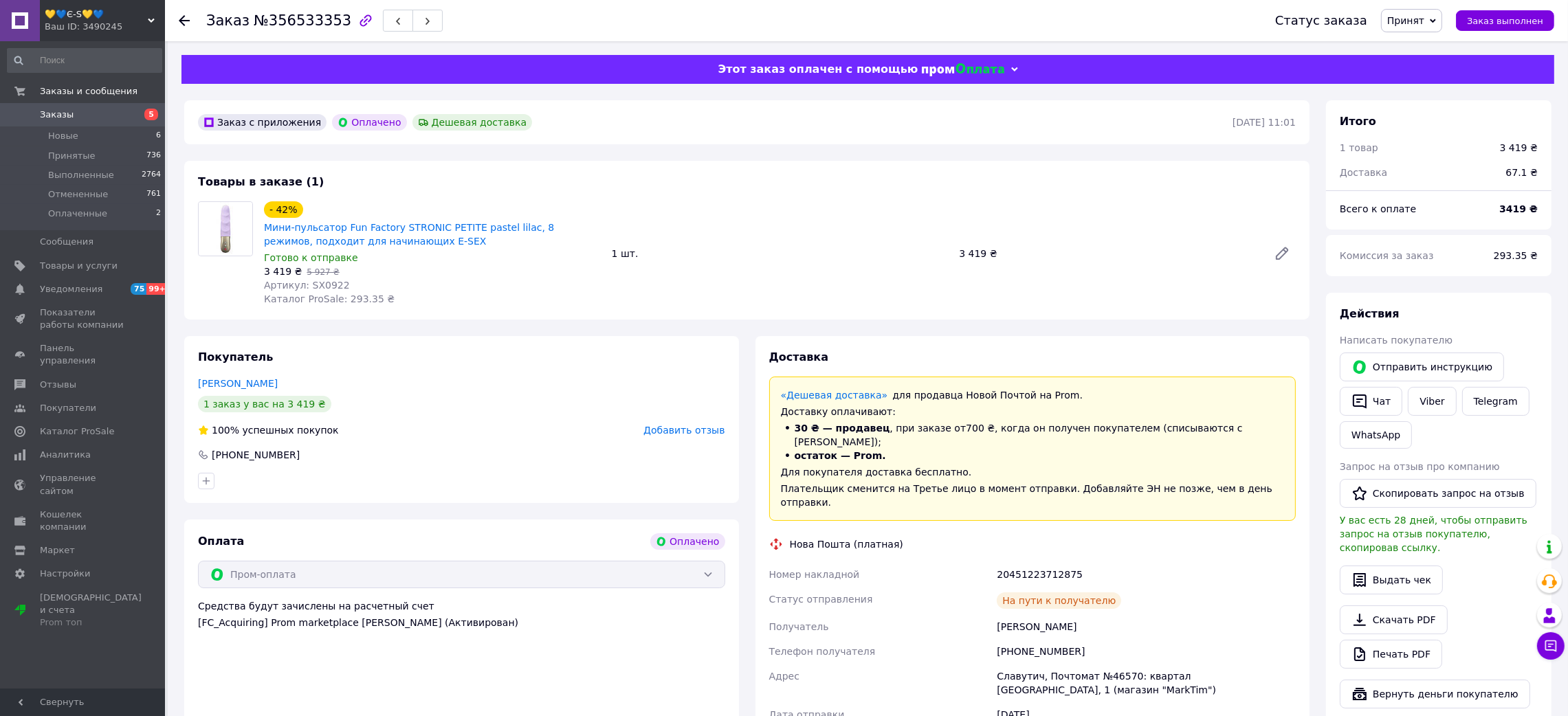
click at [294, 16] on span "№356533353" at bounding box center [302, 20] width 97 height 17
click at [293, 16] on span "№356533353" at bounding box center [302, 20] width 97 height 17
drag, startPoint x: 968, startPoint y: 606, endPoint x: 1082, endPoint y: 606, distance: 114.0
click at [1083, 610] on div "Номер накладной 20451223712875 Статус отправления На пути к получателю Получате…" at bounding box center [1033, 705] width 532 height 289
click at [1039, 561] on div "20451223712875" at bounding box center [1146, 574] width 305 height 25
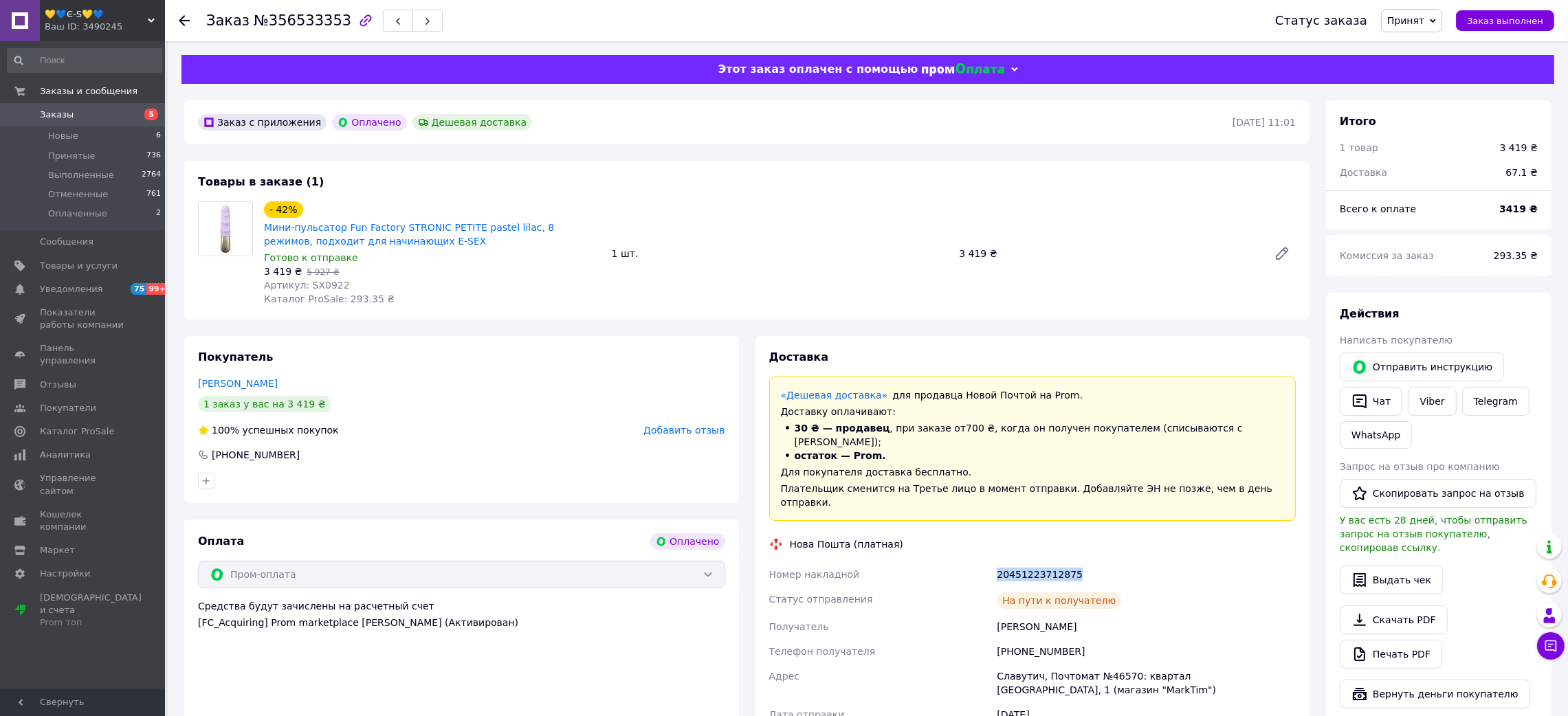
click at [1039, 561] on div "20451223712875" at bounding box center [1146, 574] width 305 height 25
drag, startPoint x: 259, startPoint y: 225, endPoint x: 392, endPoint y: 226, distance: 133.0
click at [392, 226] on div "- 42% Мини-пульсатор Fun Factory STRONIC PETITE pastel lilac, 8 режимов, подход…" at bounding box center [432, 253] width 348 height 110
click at [176, 14] on div "Заказ №356533353 Статус заказа Принят Выполнен Отменен Оплаченный Заказ выполнен" at bounding box center [867, 20] width 1403 height 41
click at [180, 20] on use at bounding box center [184, 20] width 11 height 11
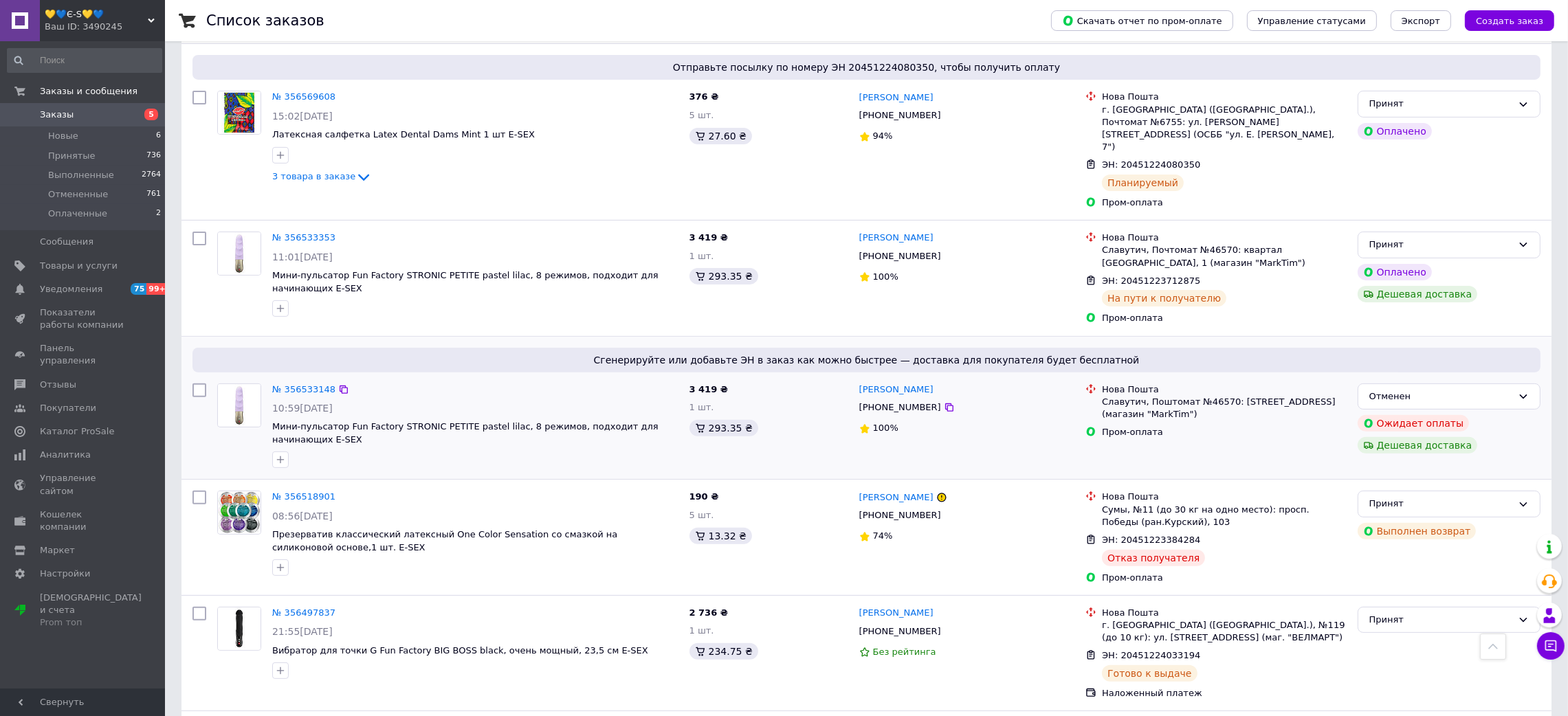
scroll to position [515, 0]
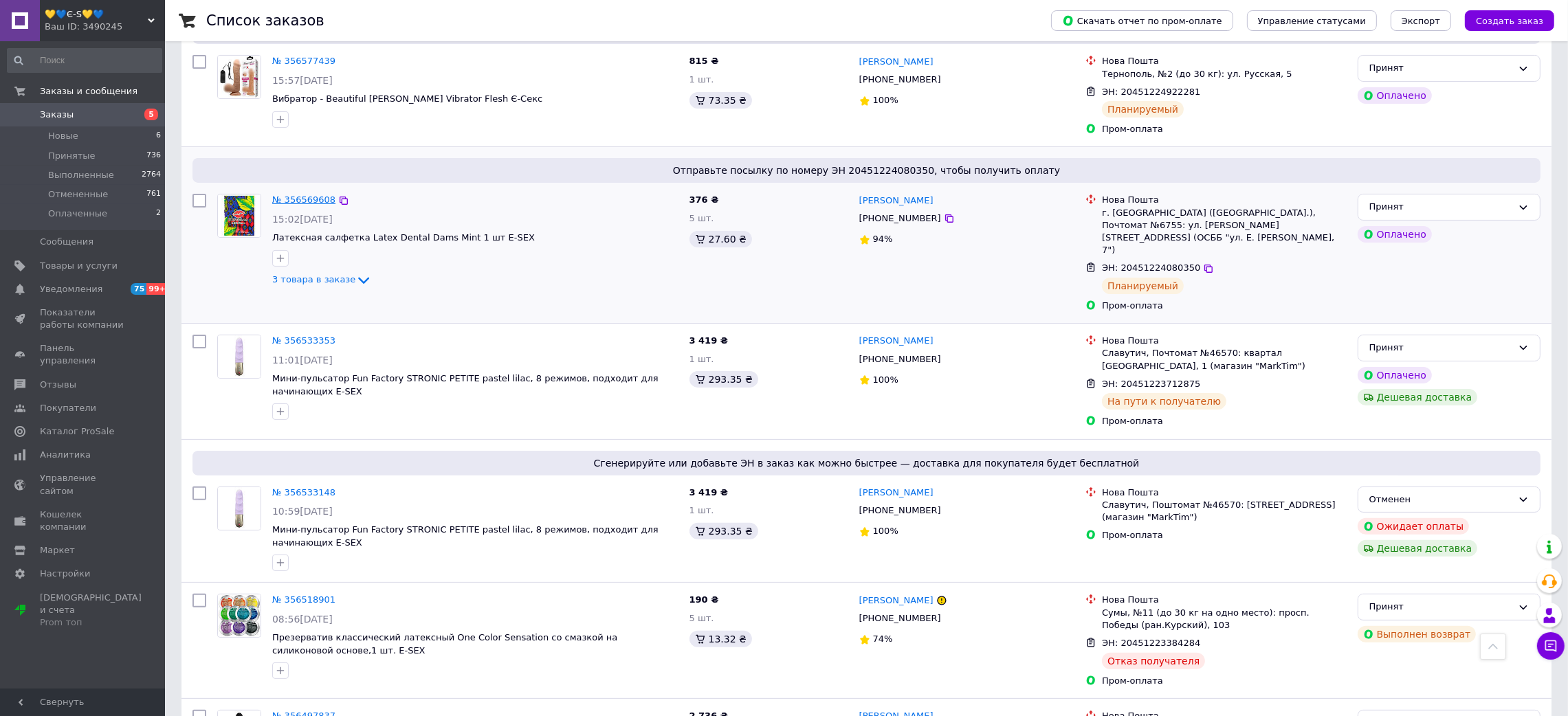
click at [308, 194] on link "№ 356569608" at bounding box center [304, 200] width 63 height 11
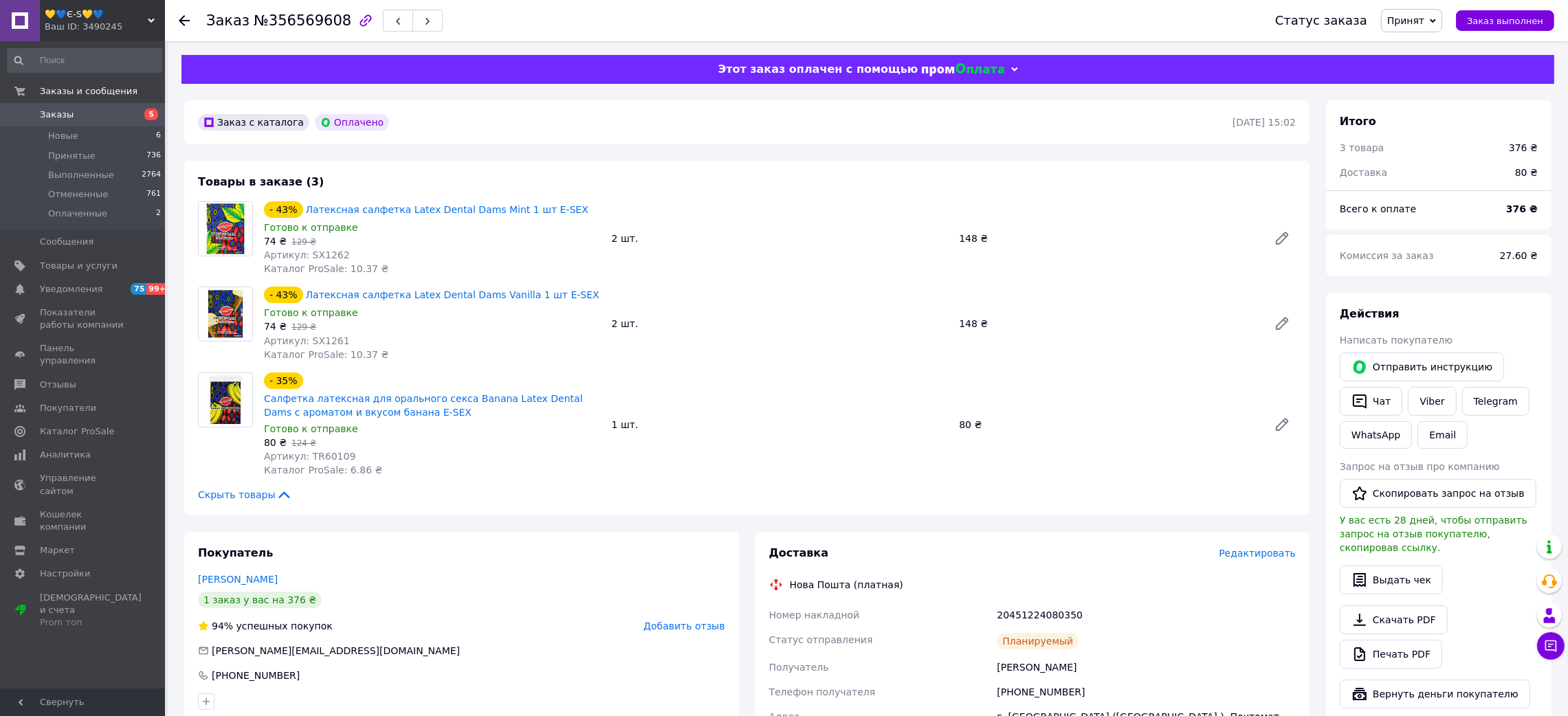
click at [183, 144] on div "Заказ с каталога Оплачено [DATE] 15:02 Товары в заказе (3) - 43% Латексная салф…" at bounding box center [747, 635] width 1142 height 1070
click at [316, 15] on span "№356569608" at bounding box center [302, 20] width 97 height 17
drag, startPoint x: 979, startPoint y: 670, endPoint x: 916, endPoint y: 497, distance: 184.1
click at [1066, 666] on div "Номер накладной 20451224080350 Статус отправления Планируемый Получатель [PERSO…" at bounding box center [1033, 728] width 532 height 252
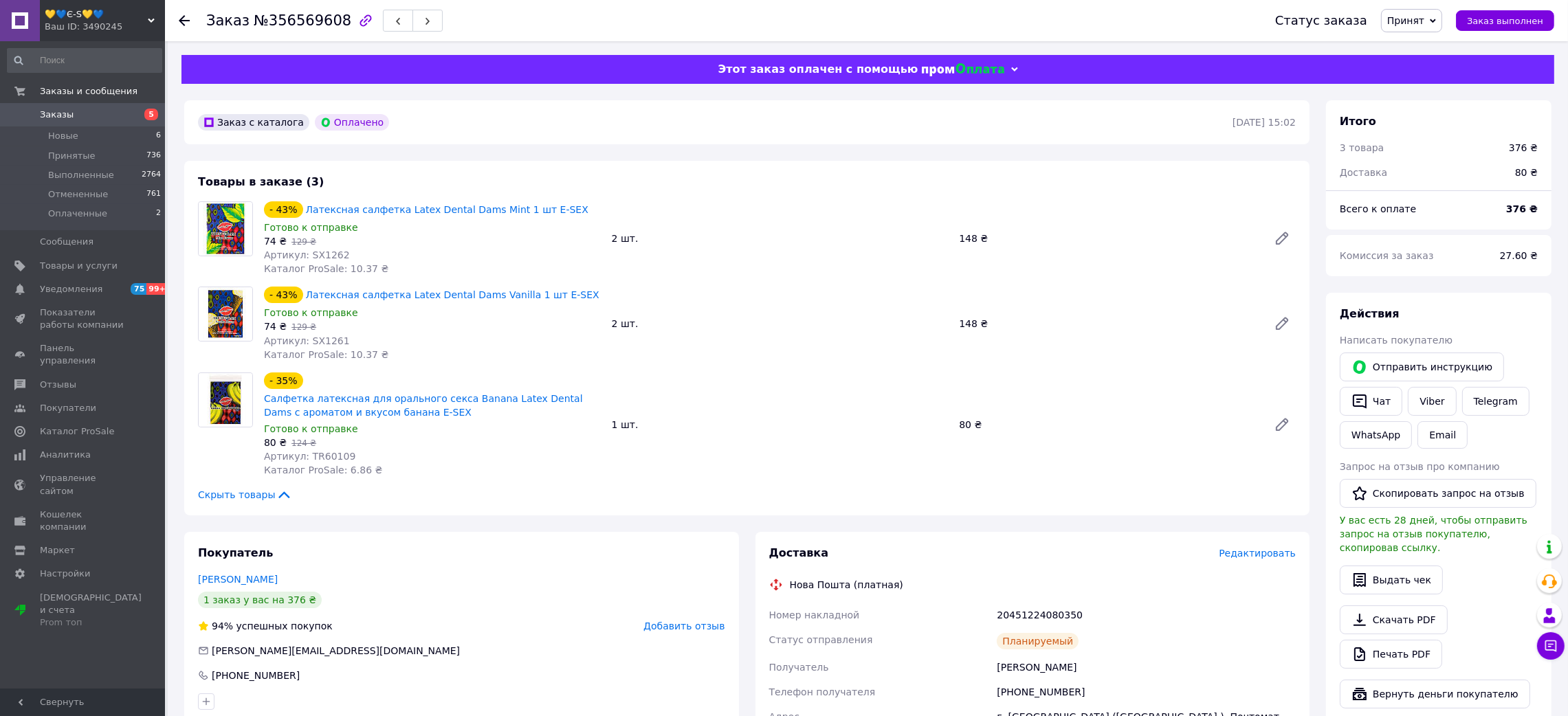
click at [1020, 620] on div "20451224080350" at bounding box center [1146, 614] width 305 height 25
click at [321, 250] on span "Артикул: SX1262" at bounding box center [307, 255] width 86 height 11
click at [180, 24] on icon at bounding box center [184, 20] width 11 height 11
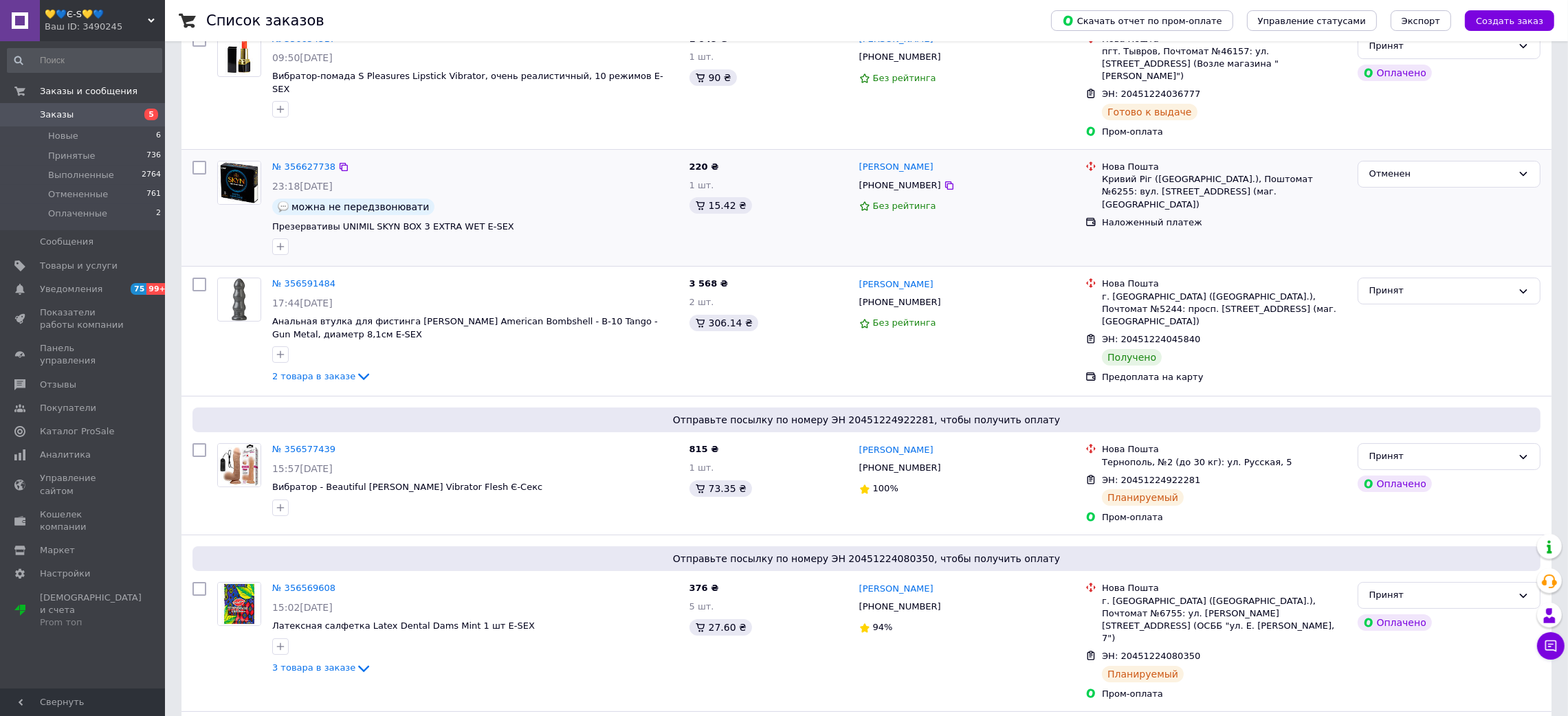
scroll to position [103, 0]
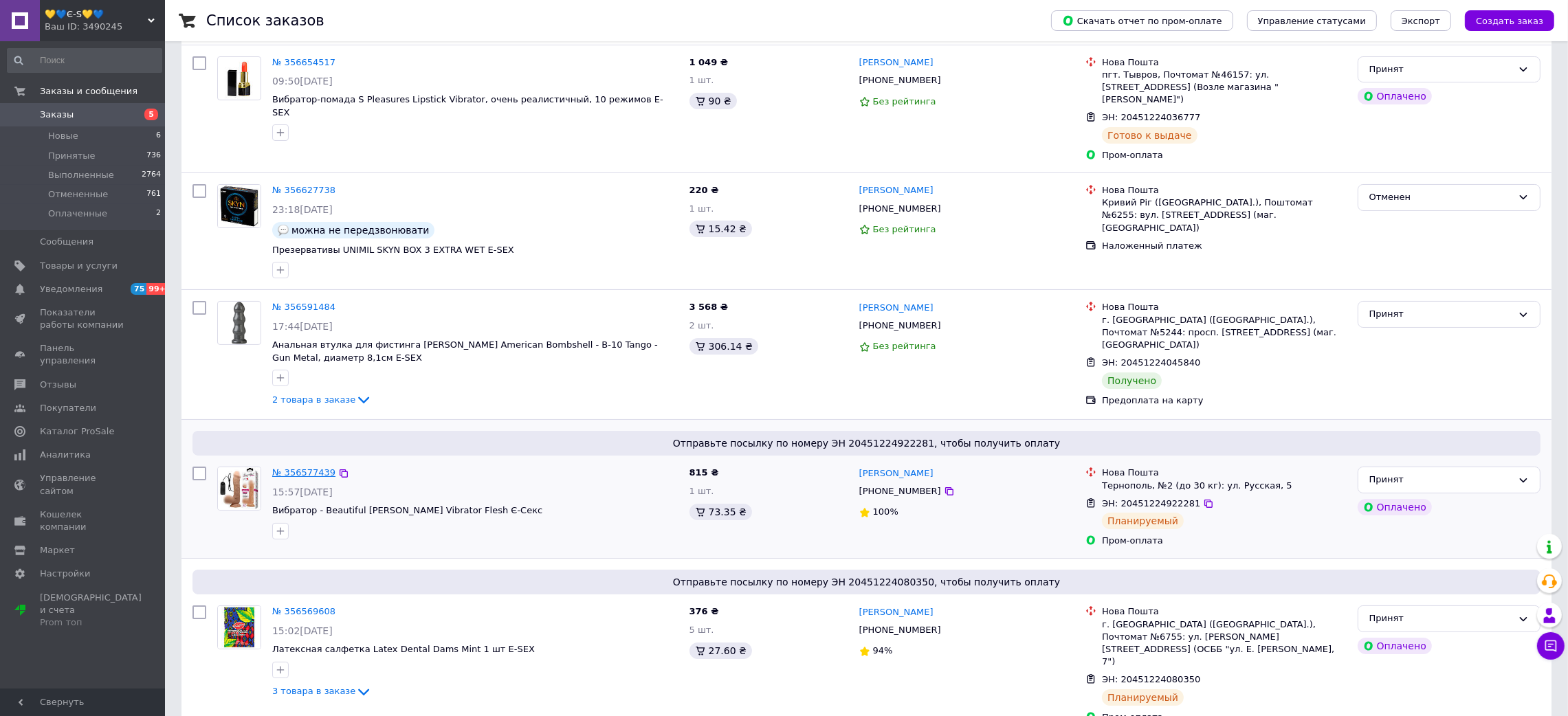
click at [294, 467] on link "№ 356577439" at bounding box center [304, 473] width 63 height 11
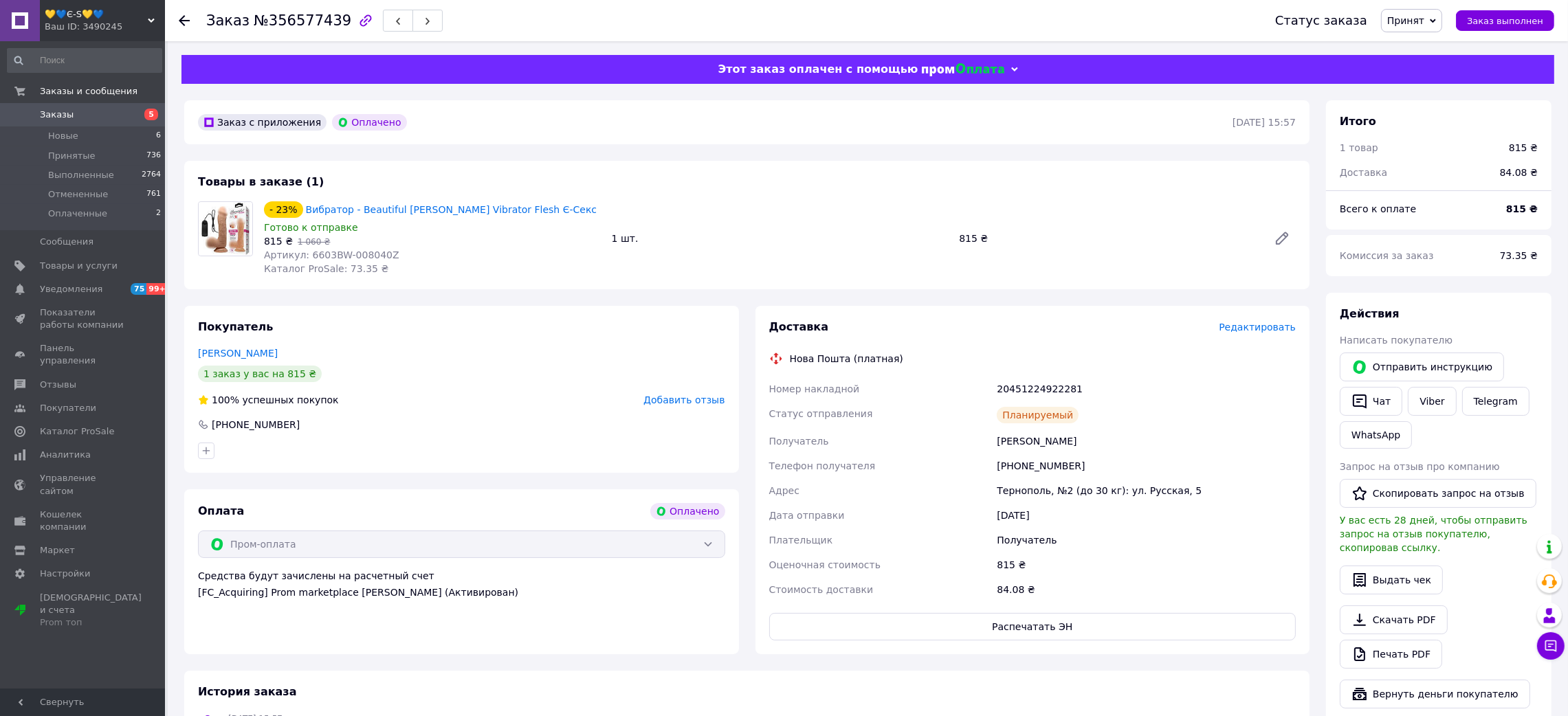
click at [290, 18] on span "№356577439" at bounding box center [302, 20] width 97 height 17
drag, startPoint x: 963, startPoint y: 443, endPoint x: 1107, endPoint y: 444, distance: 144.0
click at [1107, 444] on div "Номер накладной 20451224922281 Статус отправления Планируемый Получатель [PERSO…" at bounding box center [1033, 488] width 532 height 225
click at [1030, 390] on div "20451224922281" at bounding box center [1146, 388] width 305 height 25
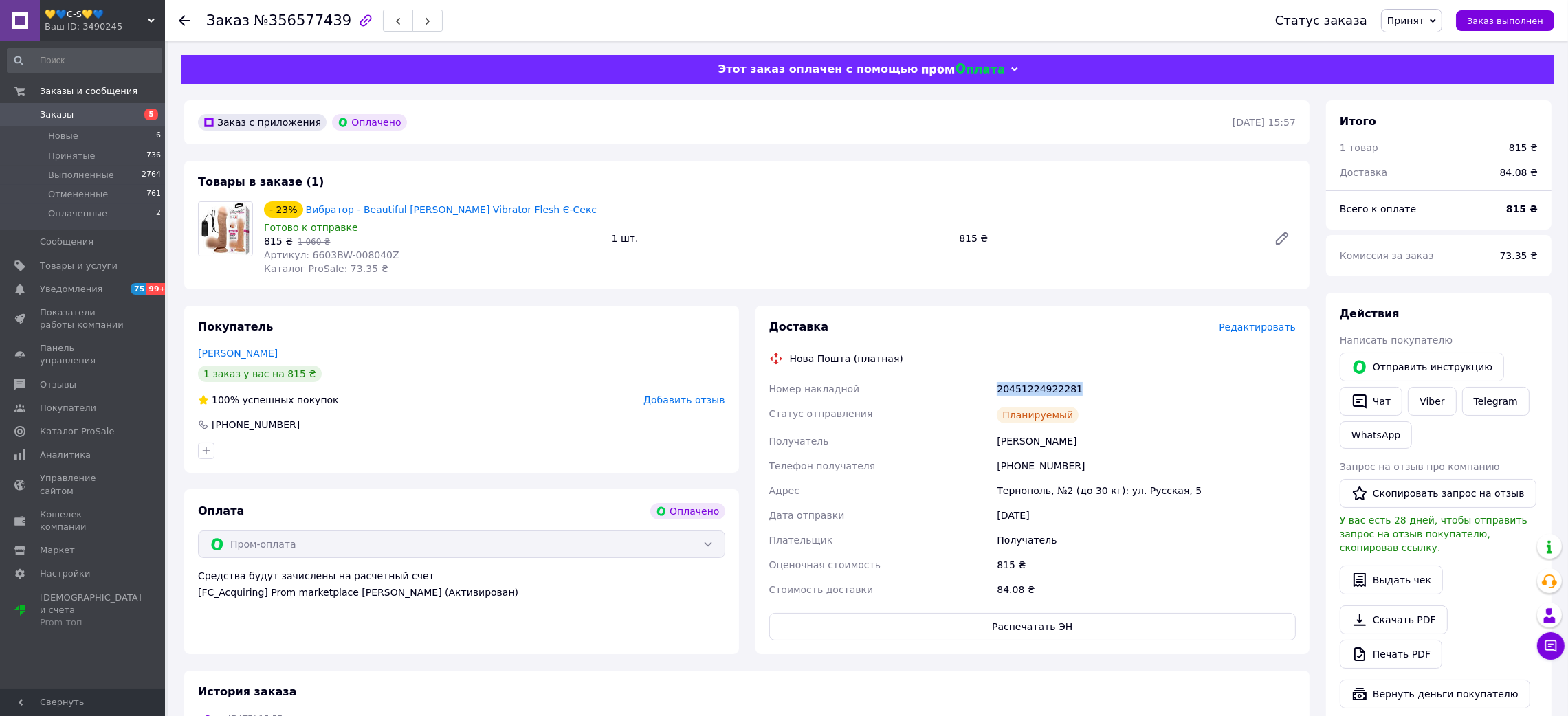
click at [1030, 390] on div "20451224922281" at bounding box center [1146, 388] width 305 height 25
drag, startPoint x: 304, startPoint y: 254, endPoint x: 412, endPoint y: 249, distance: 108.1
click at [412, 249] on div "Артикул: 6603BW-008040Z" at bounding box center [432, 255] width 337 height 14
click at [183, 16] on use at bounding box center [184, 20] width 11 height 11
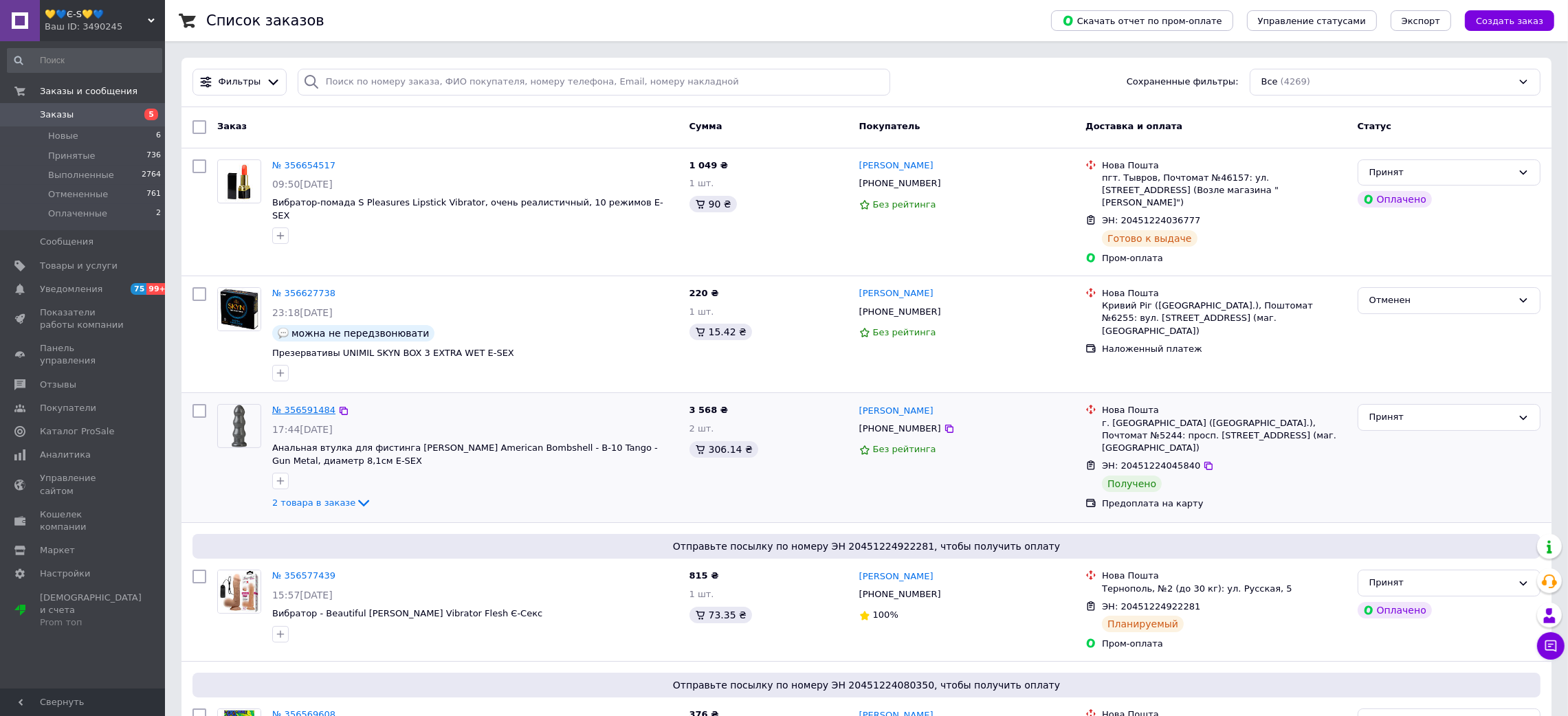
click at [287, 405] on link "№ 356591484" at bounding box center [304, 410] width 63 height 11
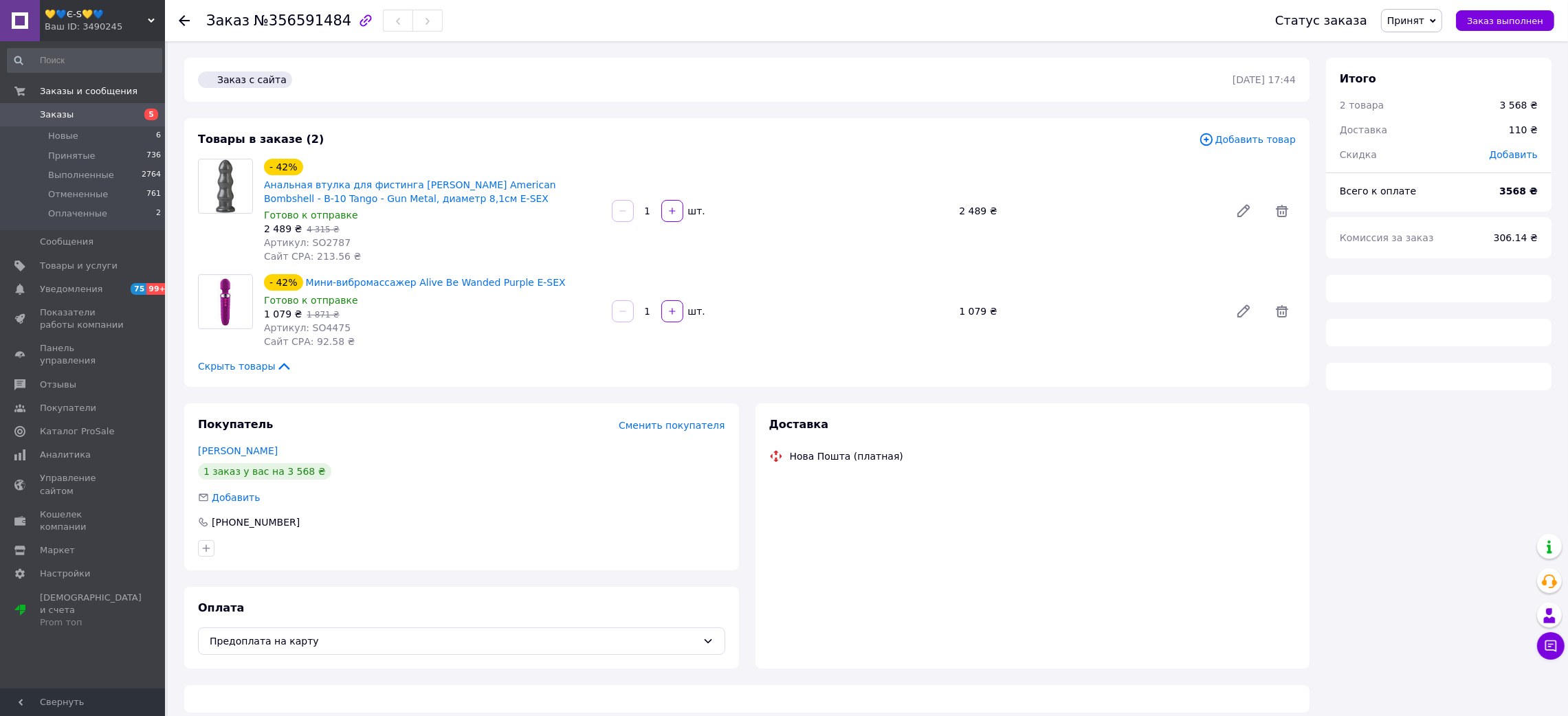
click at [306, 20] on span "№356591484" at bounding box center [302, 20] width 97 height 17
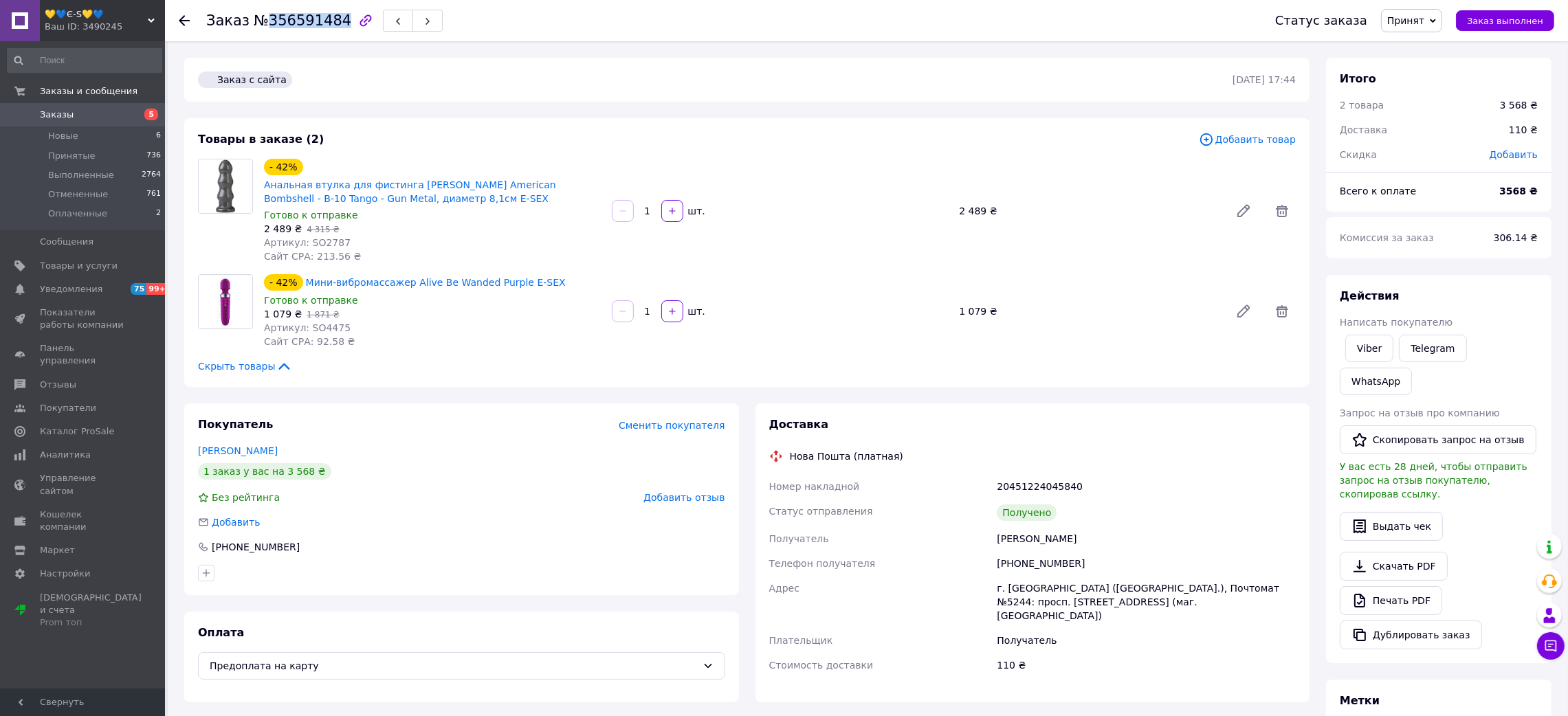
drag, startPoint x: 977, startPoint y: 530, endPoint x: 1168, endPoint y: 537, distance: 191.1
click at [1168, 537] on div "Номер накладной 20451224045840 Статус отправления Получено Получатель [PERSON_N…" at bounding box center [1033, 576] width 532 height 203
click at [1025, 488] on div "20451224045840" at bounding box center [1146, 486] width 305 height 25
click at [318, 237] on span "Артикул: SO2787" at bounding box center [307, 242] width 87 height 11
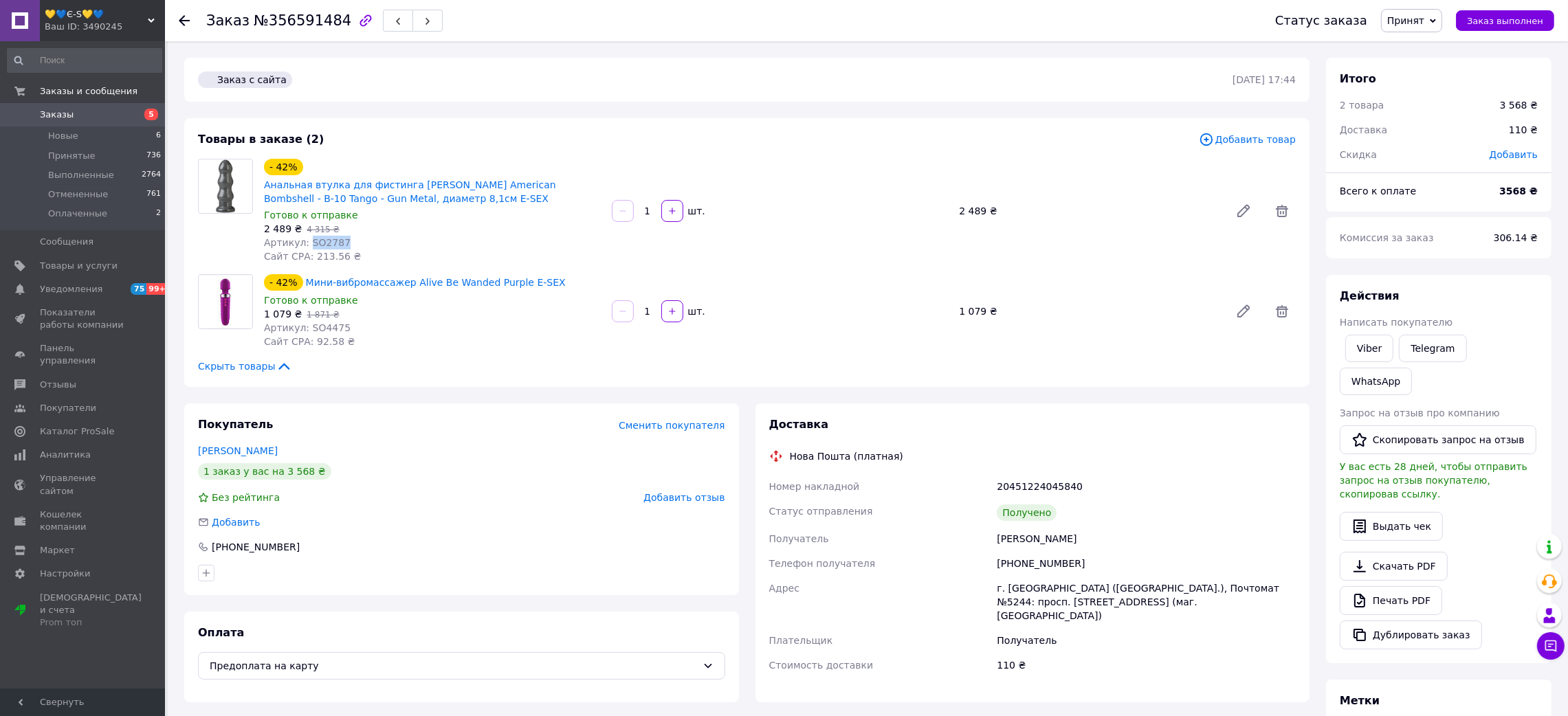
click at [318, 237] on span "Артикул: SO2787" at bounding box center [307, 242] width 87 height 11
click at [307, 326] on span "Артикул: SO4475" at bounding box center [307, 327] width 87 height 11
click at [180, 20] on icon at bounding box center [184, 20] width 11 height 11
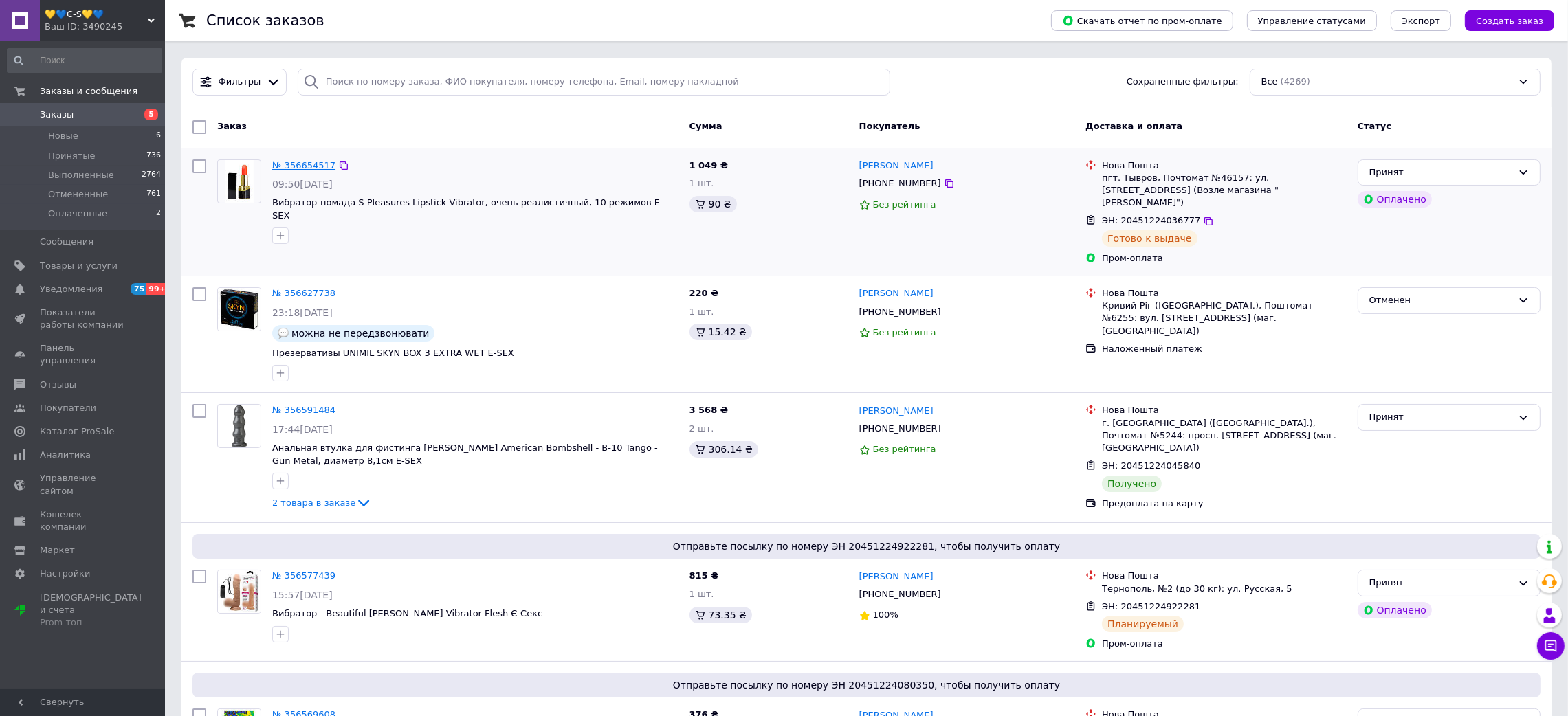
click at [299, 167] on link "№ 356654517" at bounding box center [304, 165] width 63 height 11
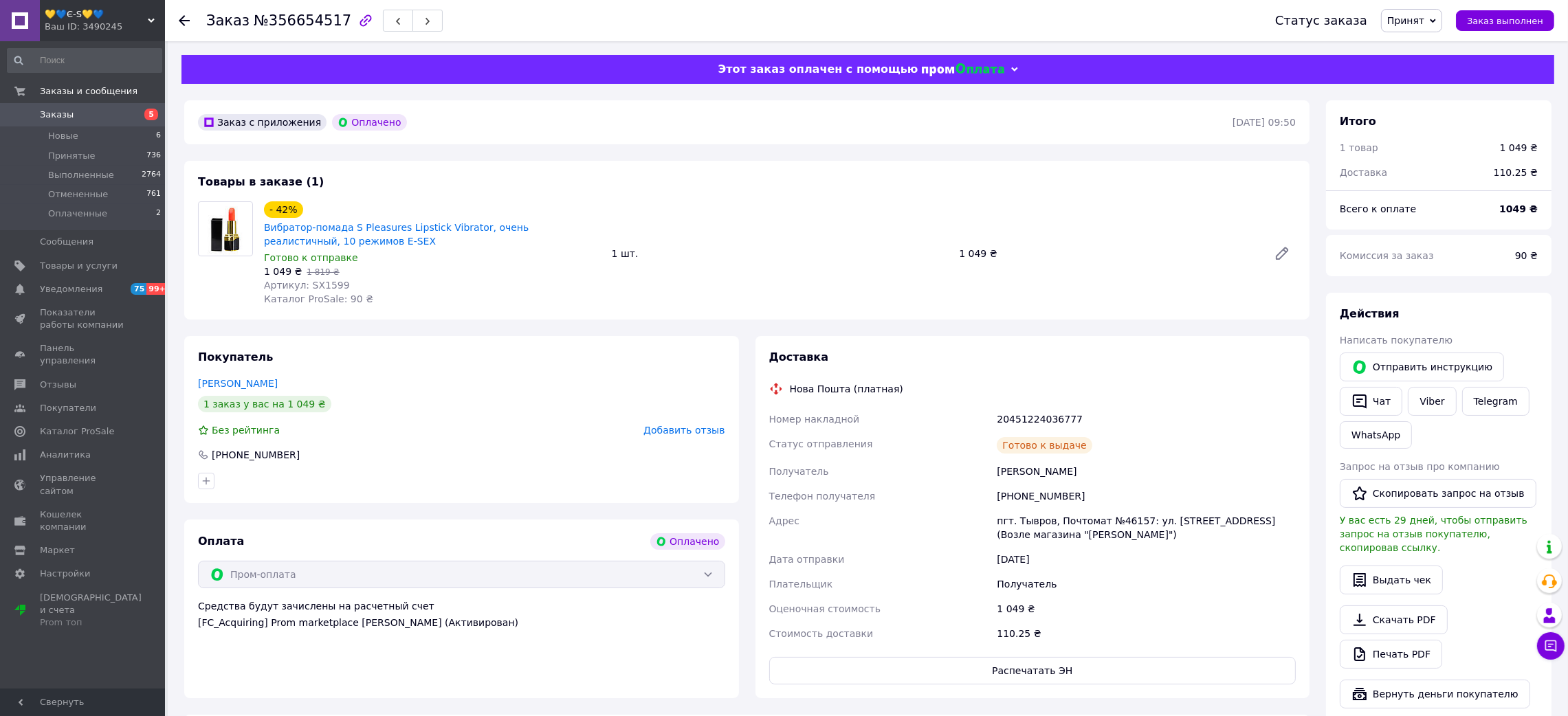
click at [285, 30] on div "Заказ №356654517" at bounding box center [324, 20] width 236 height 23
drag, startPoint x: 984, startPoint y: 464, endPoint x: 1120, endPoint y: 469, distance: 136.1
click at [1120, 469] on div "Номер накладной 20451224036777 Статус отправления [PERSON_NAME] к выдаче Получа…" at bounding box center [1033, 525] width 532 height 239
click at [1021, 427] on div "20451224036777" at bounding box center [1146, 418] width 305 height 25
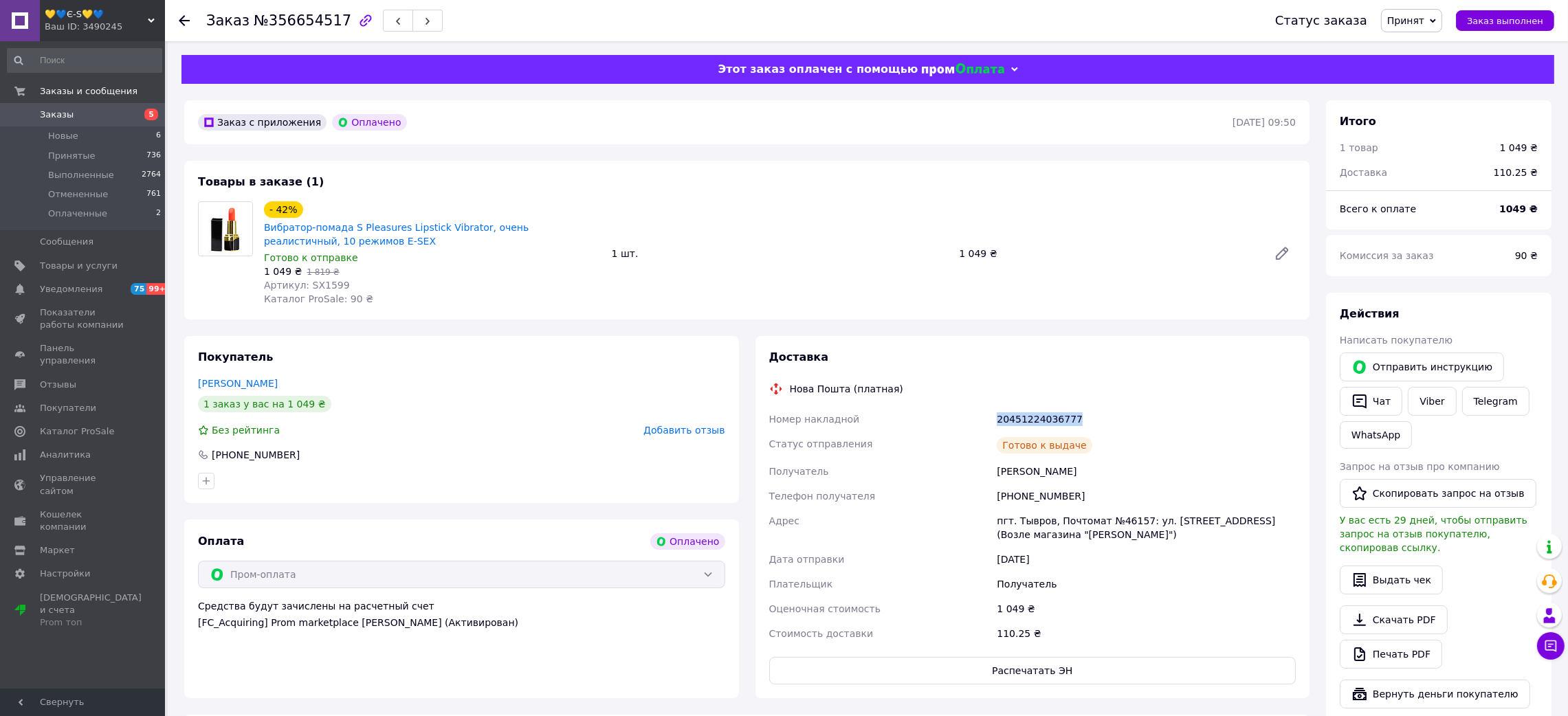
click at [1021, 427] on div "20451224036777" at bounding box center [1146, 418] width 305 height 25
click at [317, 286] on span "Артикул: SX1599" at bounding box center [307, 285] width 86 height 11
drag, startPoint x: 258, startPoint y: 228, endPoint x: 393, endPoint y: 230, distance: 135.0
click at [393, 230] on div "- 42% Вибратор-помада S Pleasures Lipstick Vibrator, очень реалистичный, 10 реж…" at bounding box center [432, 253] width 348 height 110
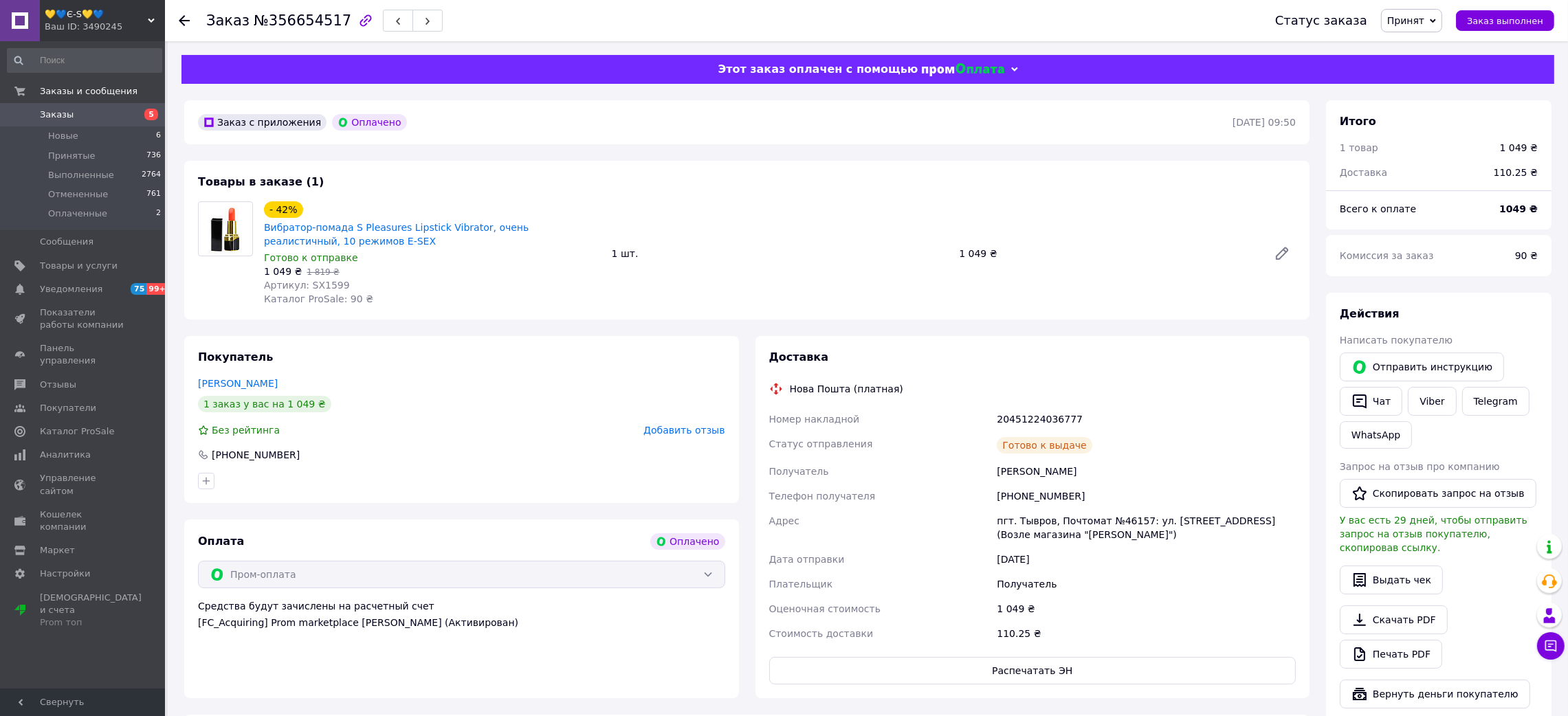
click at [183, 16] on use at bounding box center [184, 20] width 11 height 11
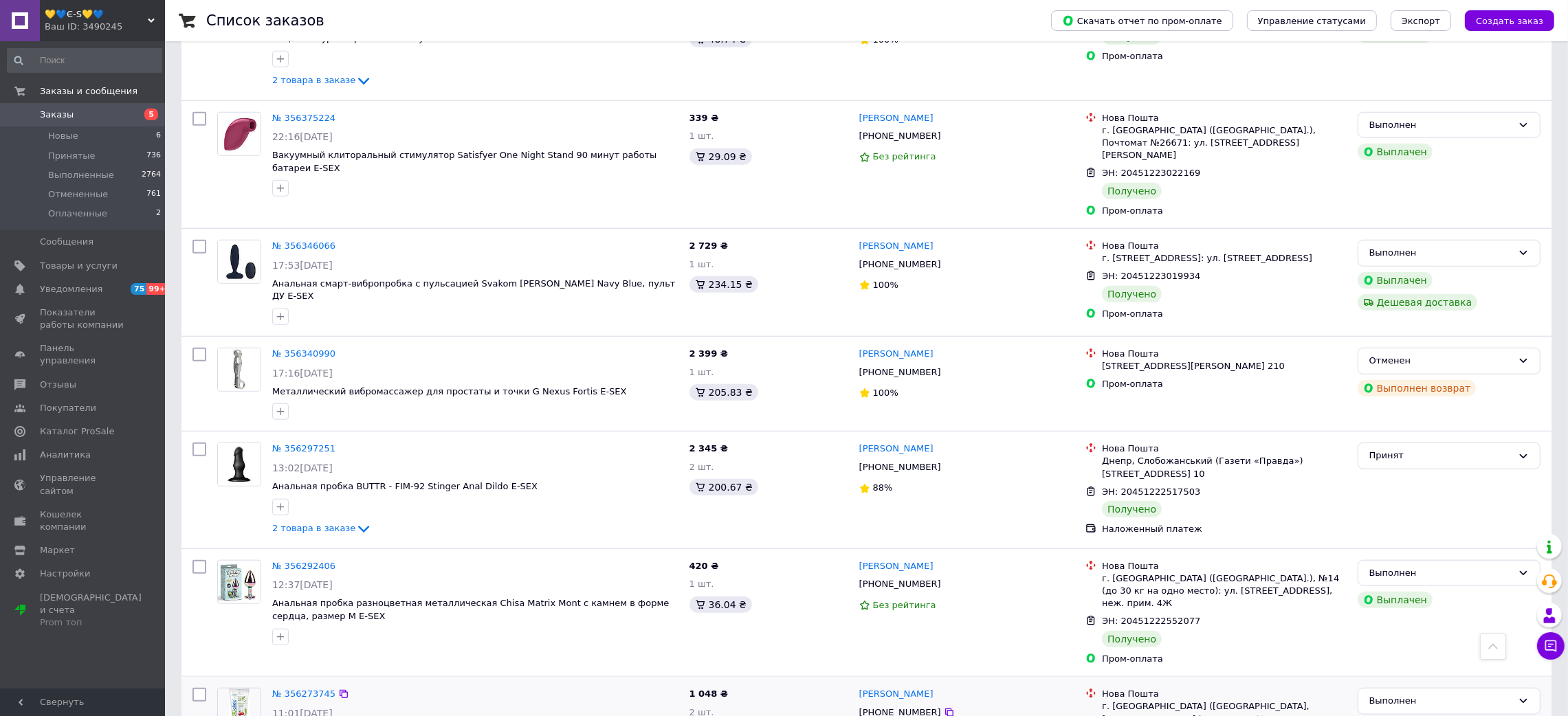
scroll to position [1847, 0]
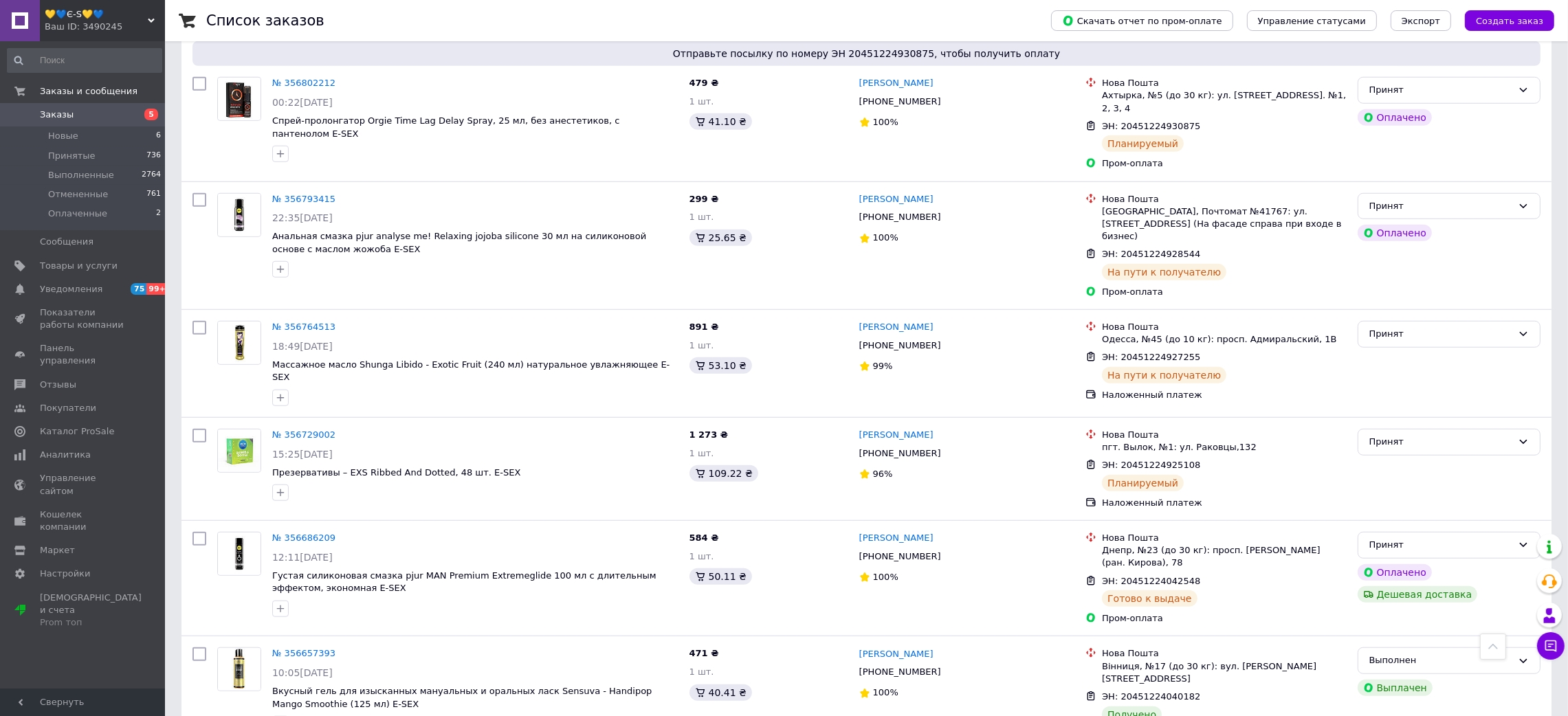
scroll to position [1680, 0]
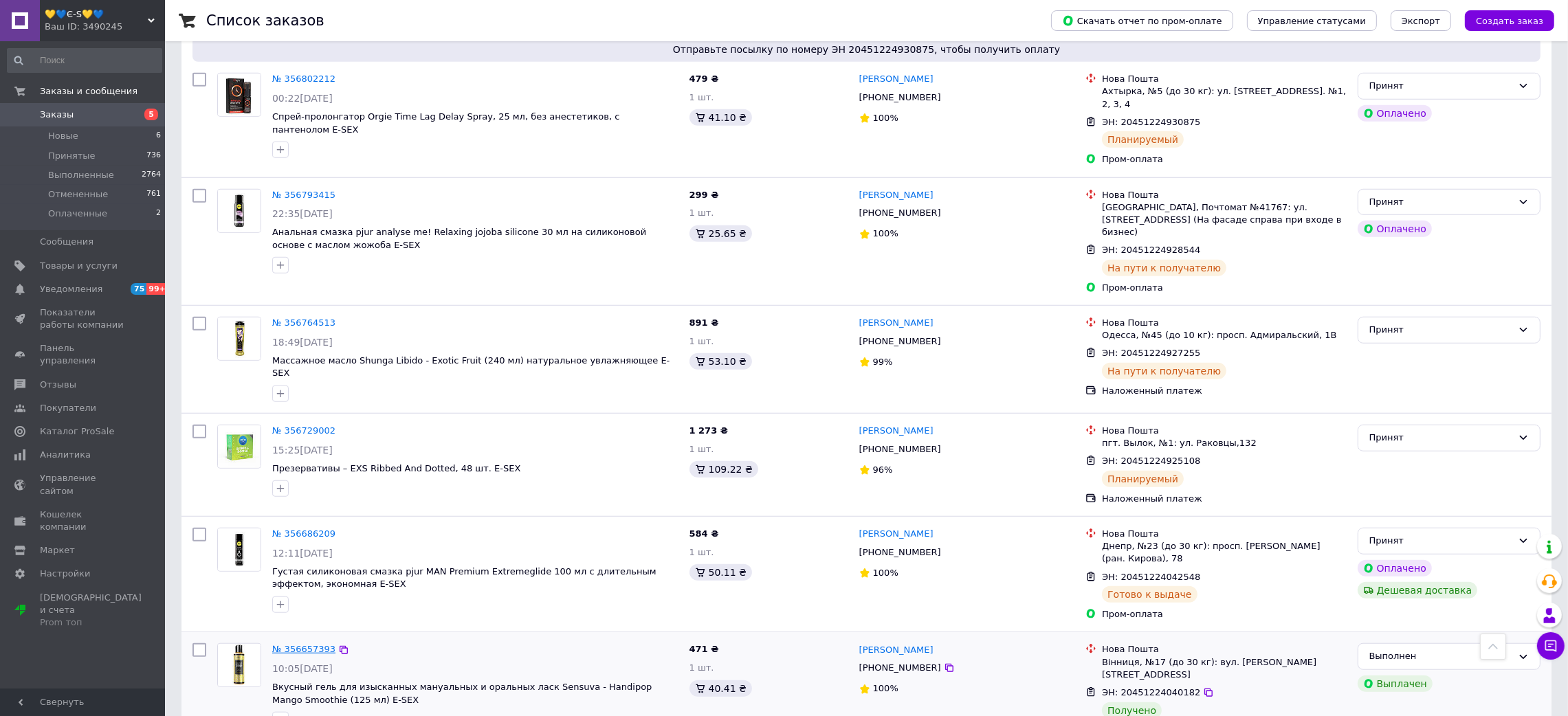
click at [304, 644] on link "№ 356657393" at bounding box center [304, 649] width 63 height 11
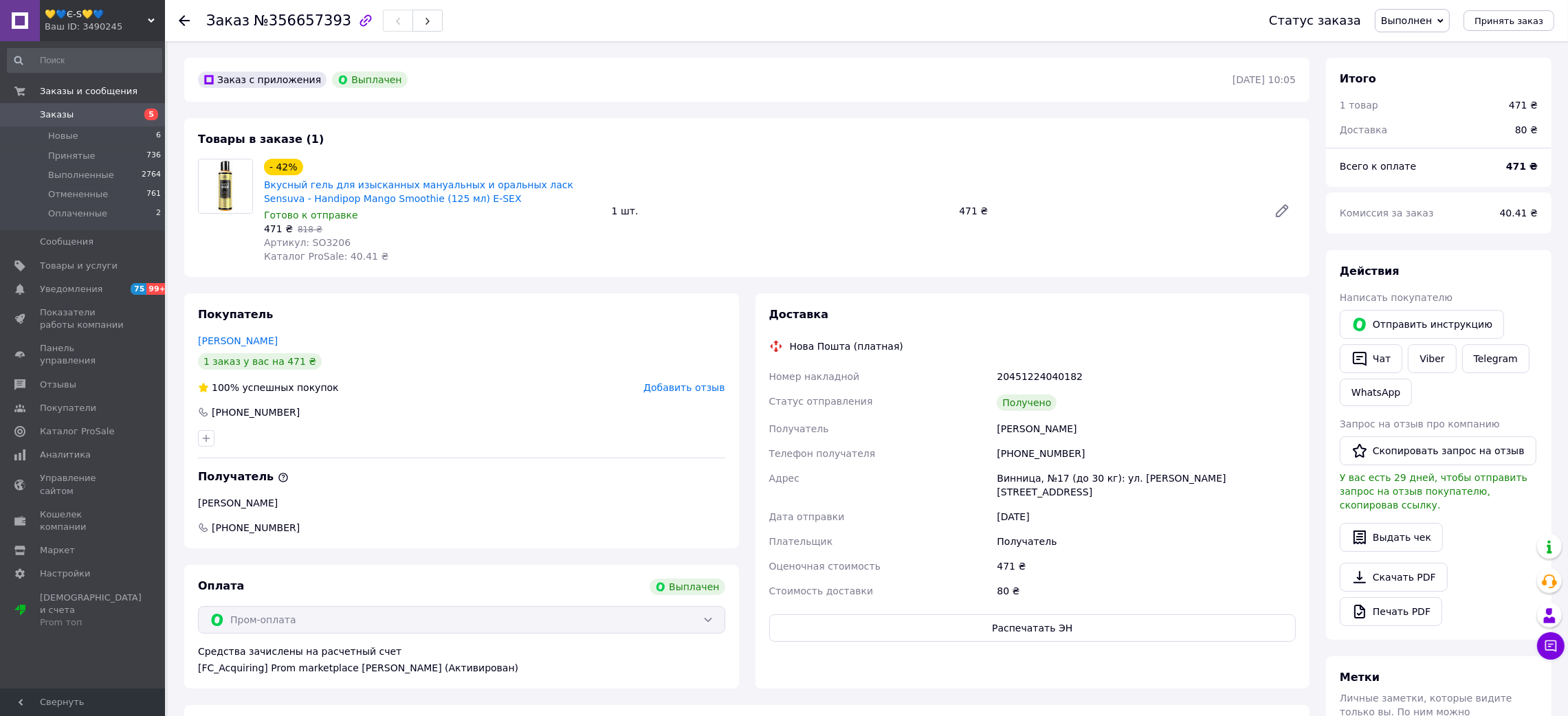
click at [290, 27] on span "№356657393" at bounding box center [302, 20] width 97 height 17
click at [290, 27] on span "№356657393" at bounding box center [302, 20] width 97 height 17
drag, startPoint x: 975, startPoint y: 428, endPoint x: 1065, endPoint y: 393, distance: 96.6
click at [1097, 430] on div "Номер накладной 20451224040182 Статус отправления Получено Получатель [PERSON_N…" at bounding box center [1033, 483] width 532 height 239
click at [1033, 381] on div "20451224040182" at bounding box center [1146, 376] width 305 height 25
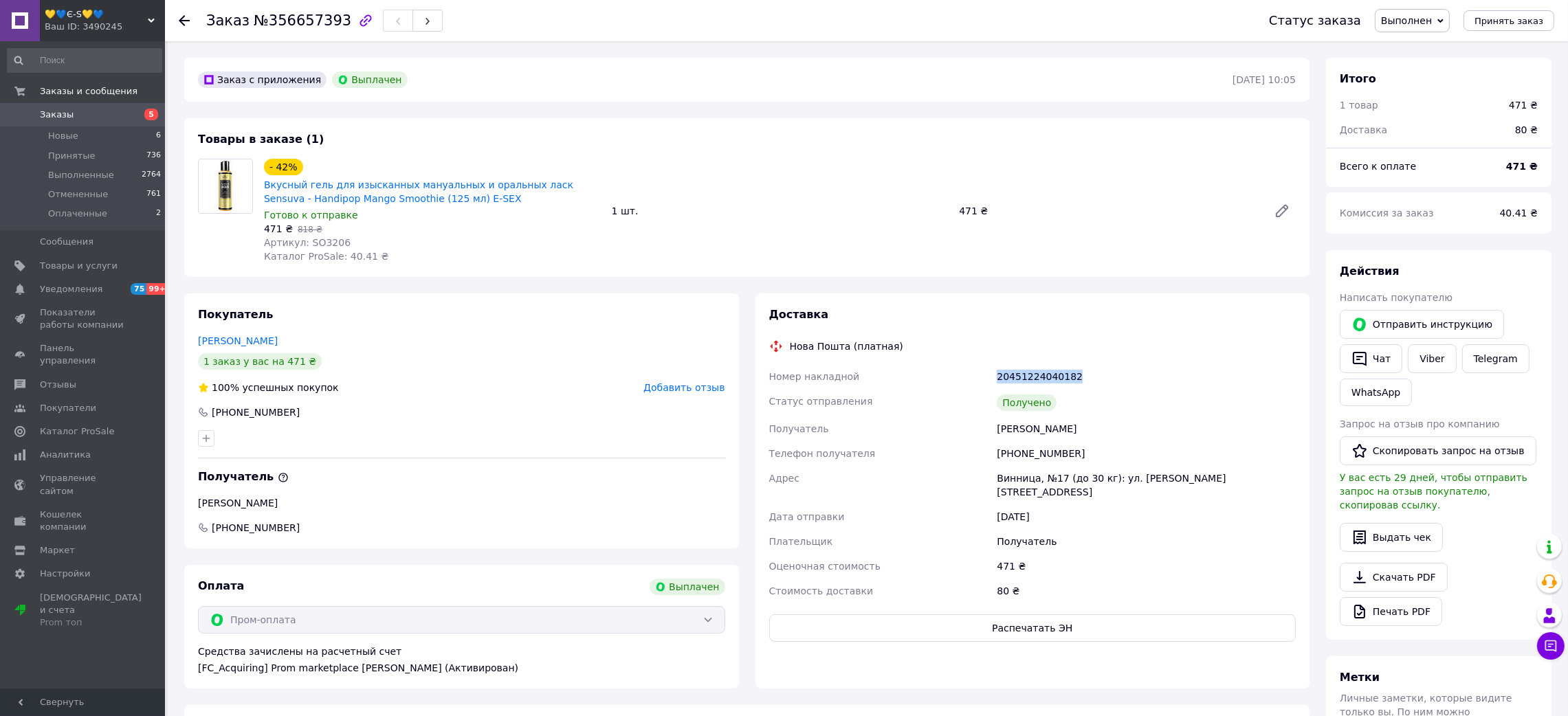
click at [1033, 381] on div "20451224040182" at bounding box center [1146, 376] width 305 height 25
click at [318, 237] on span "Артикул: SO3206" at bounding box center [307, 242] width 87 height 11
click at [186, 18] on icon at bounding box center [184, 20] width 11 height 11
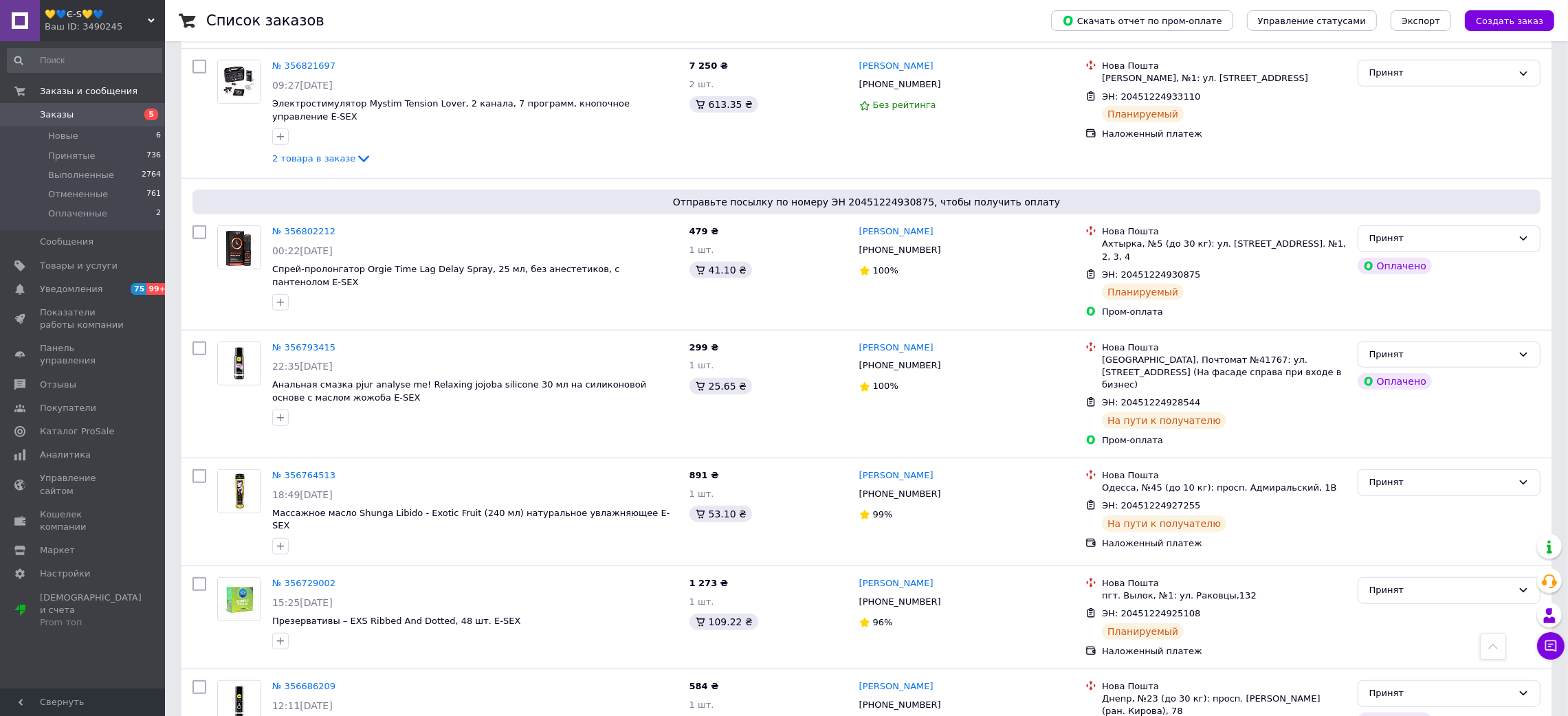
scroll to position [1680, 0]
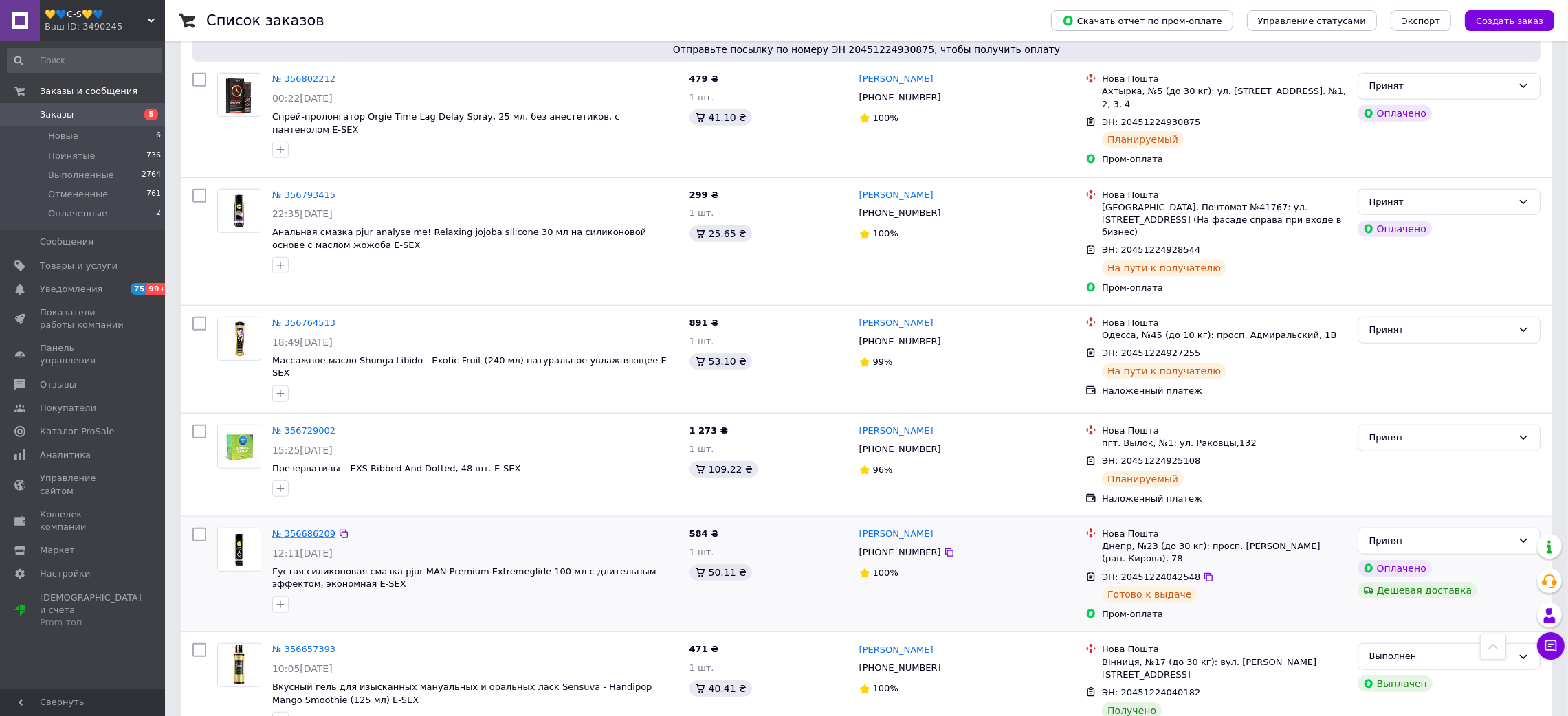
click at [304, 528] on link "№ 356686209" at bounding box center [304, 534] width 63 height 11
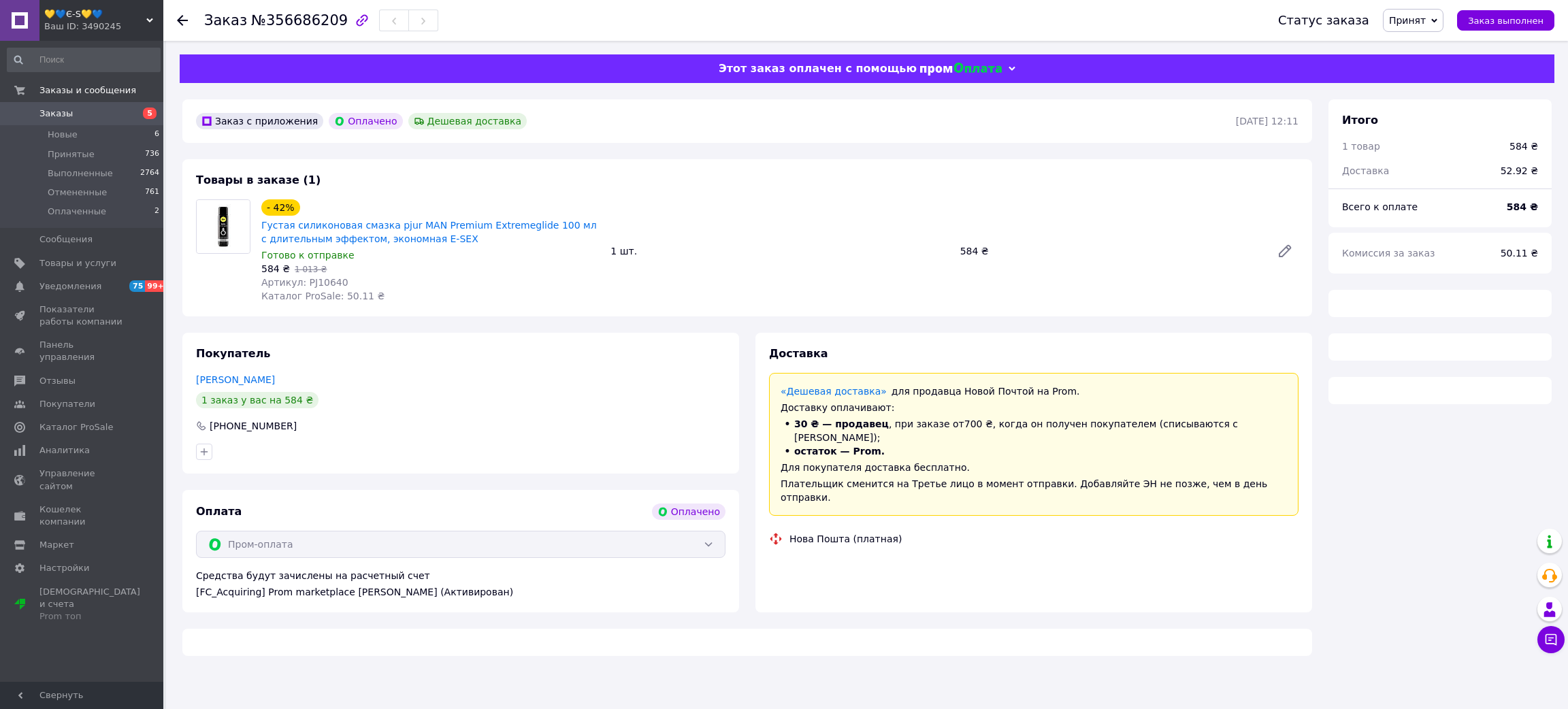
click at [308, 22] on span "№356686209" at bounding box center [299, 20] width 96 height 16
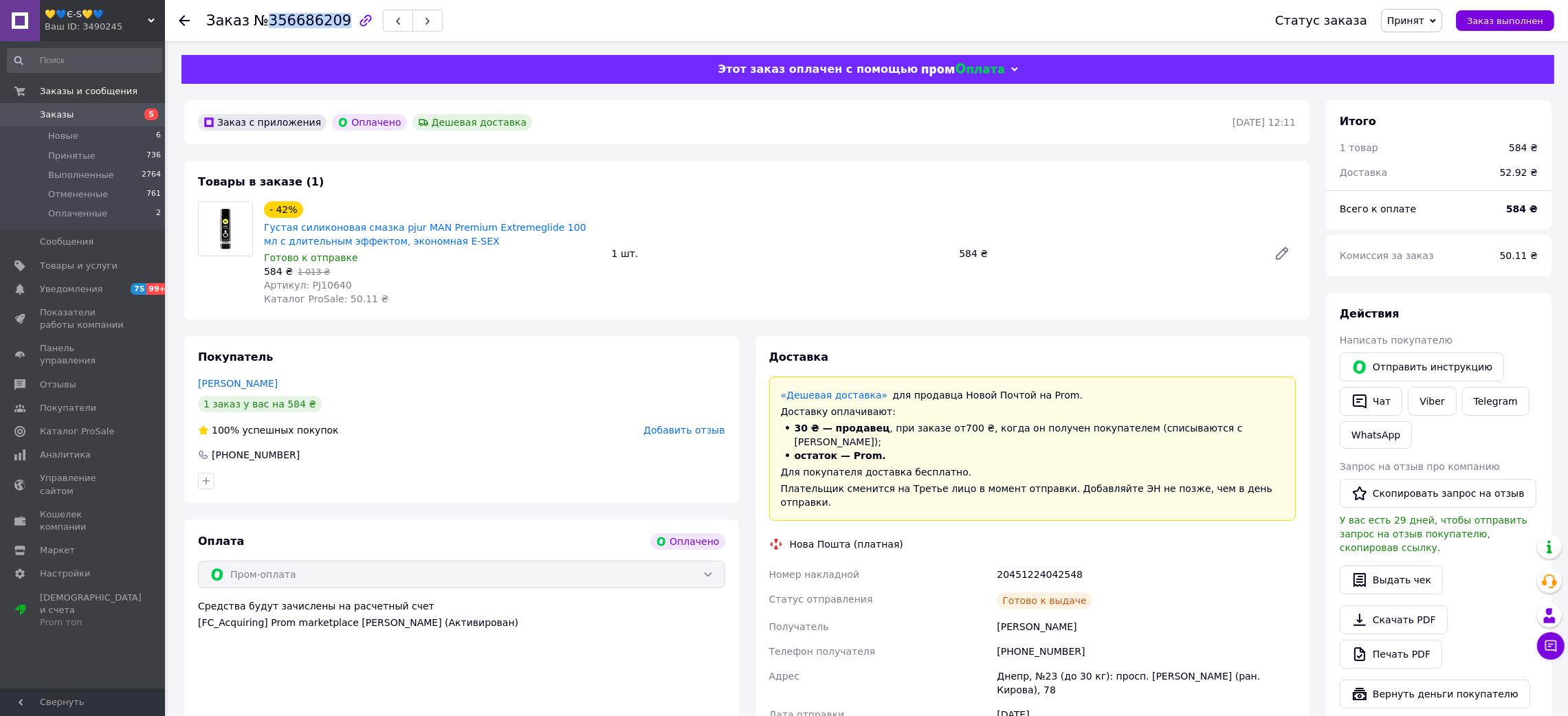
click at [311, 22] on span "№356686209" at bounding box center [302, 20] width 97 height 17
drag, startPoint x: 984, startPoint y: 592, endPoint x: 1124, endPoint y: 596, distance: 140.1
click at [1124, 596] on div "Номер накладной 20451224042548 Статус отправления [PERSON_NAME] к выдаче Получа…" at bounding box center [1033, 681] width 532 height 239
click at [1024, 561] on div "20451224042548" at bounding box center [1146, 574] width 305 height 25
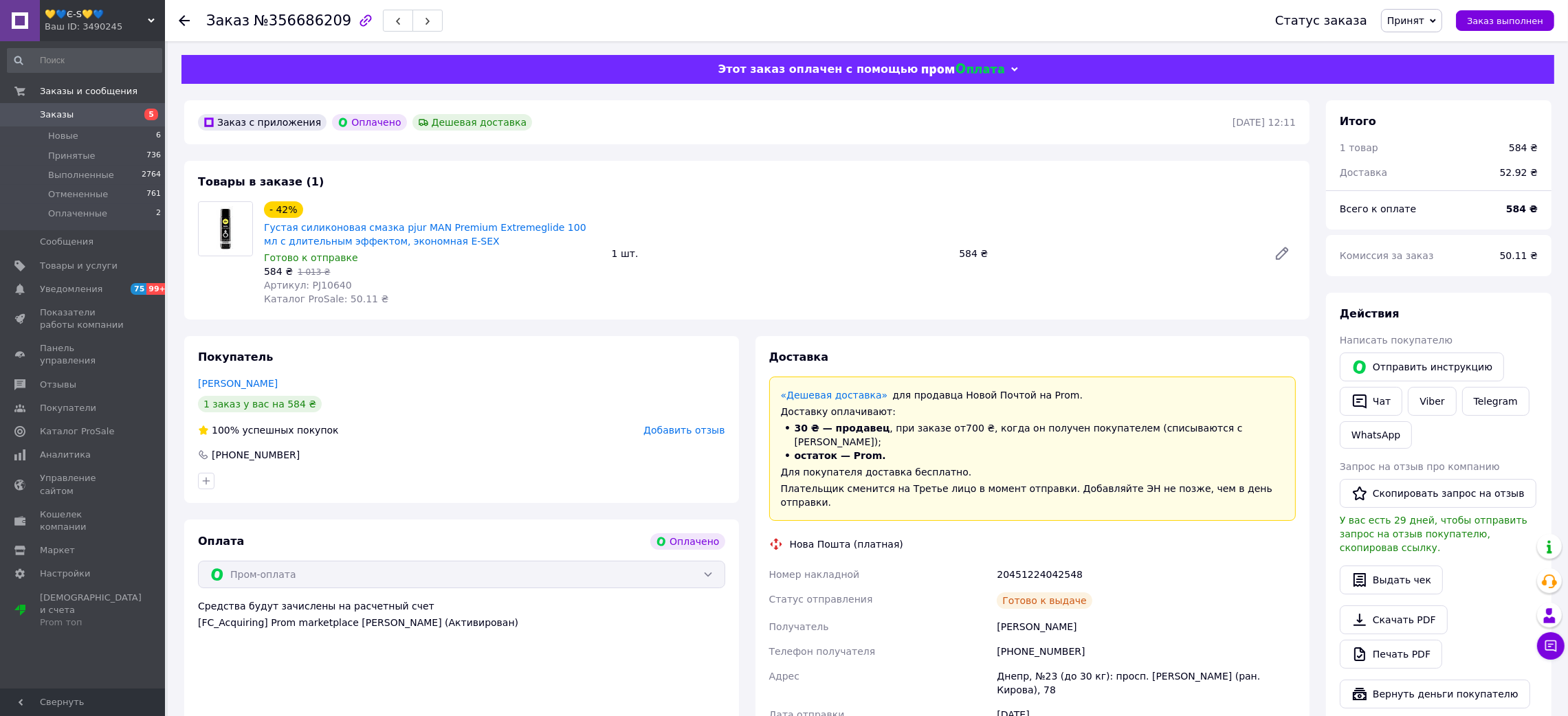
click at [325, 282] on span "Артикул: PJ10640" at bounding box center [308, 285] width 88 height 11
click at [179, 23] on icon at bounding box center [184, 20] width 11 height 11
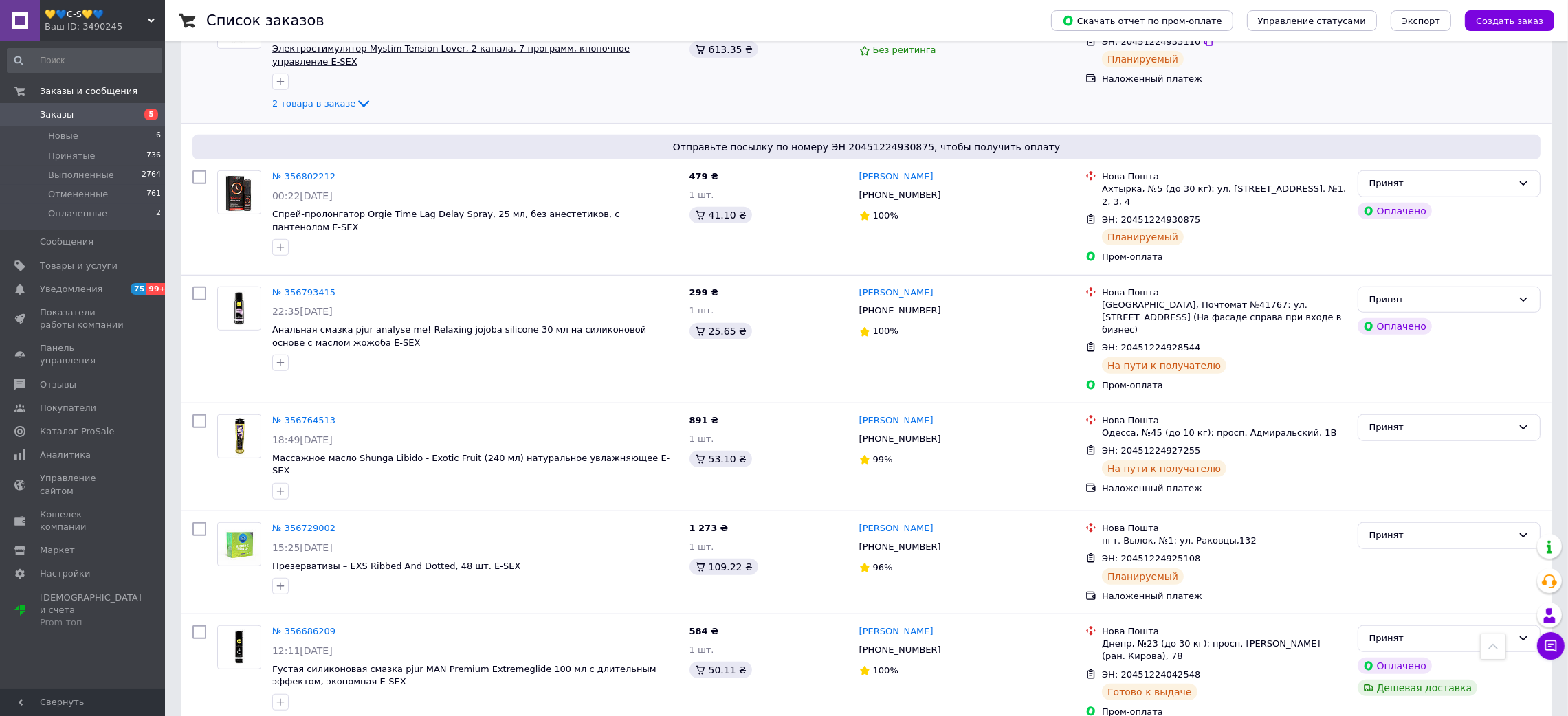
scroll to position [1680, 0]
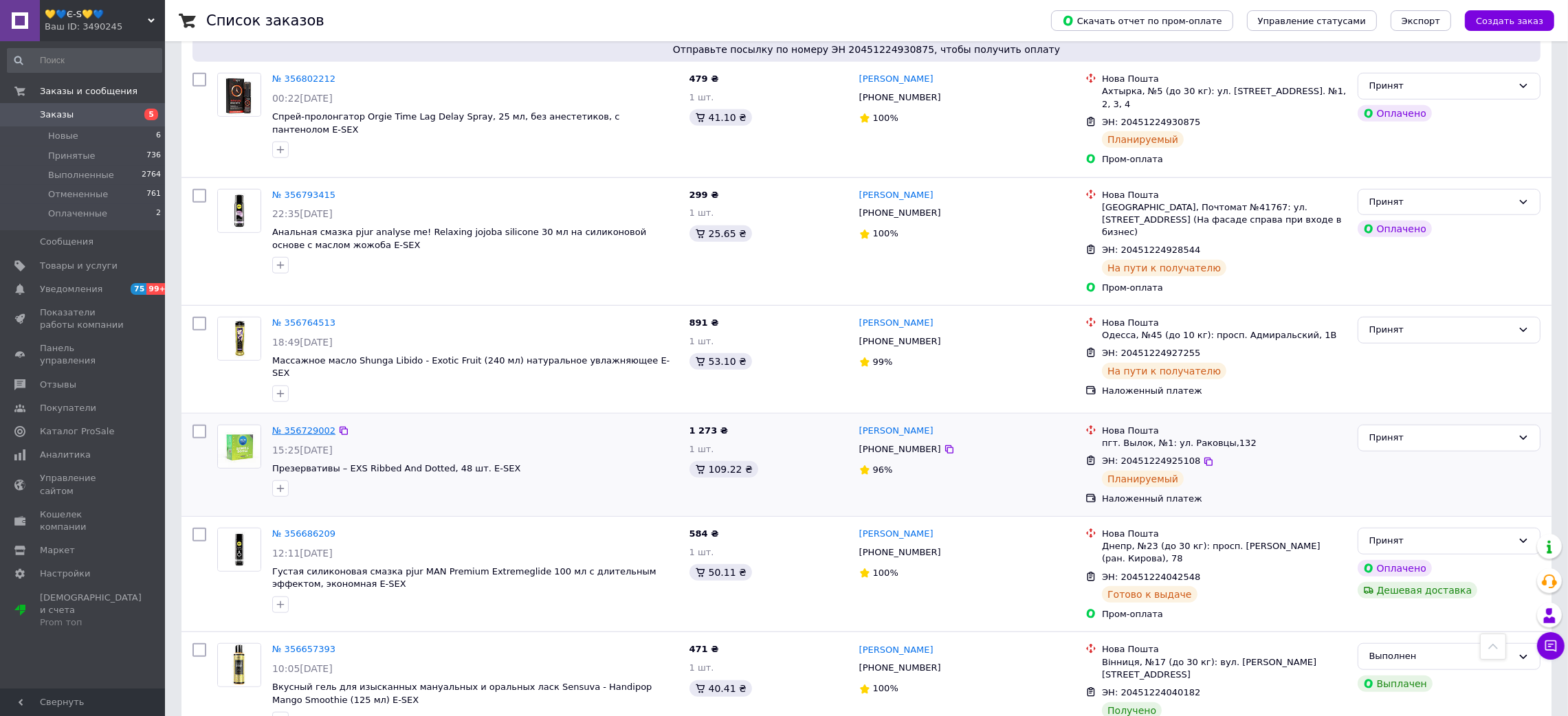
click at [308, 425] on link "№ 356729002" at bounding box center [304, 430] width 63 height 11
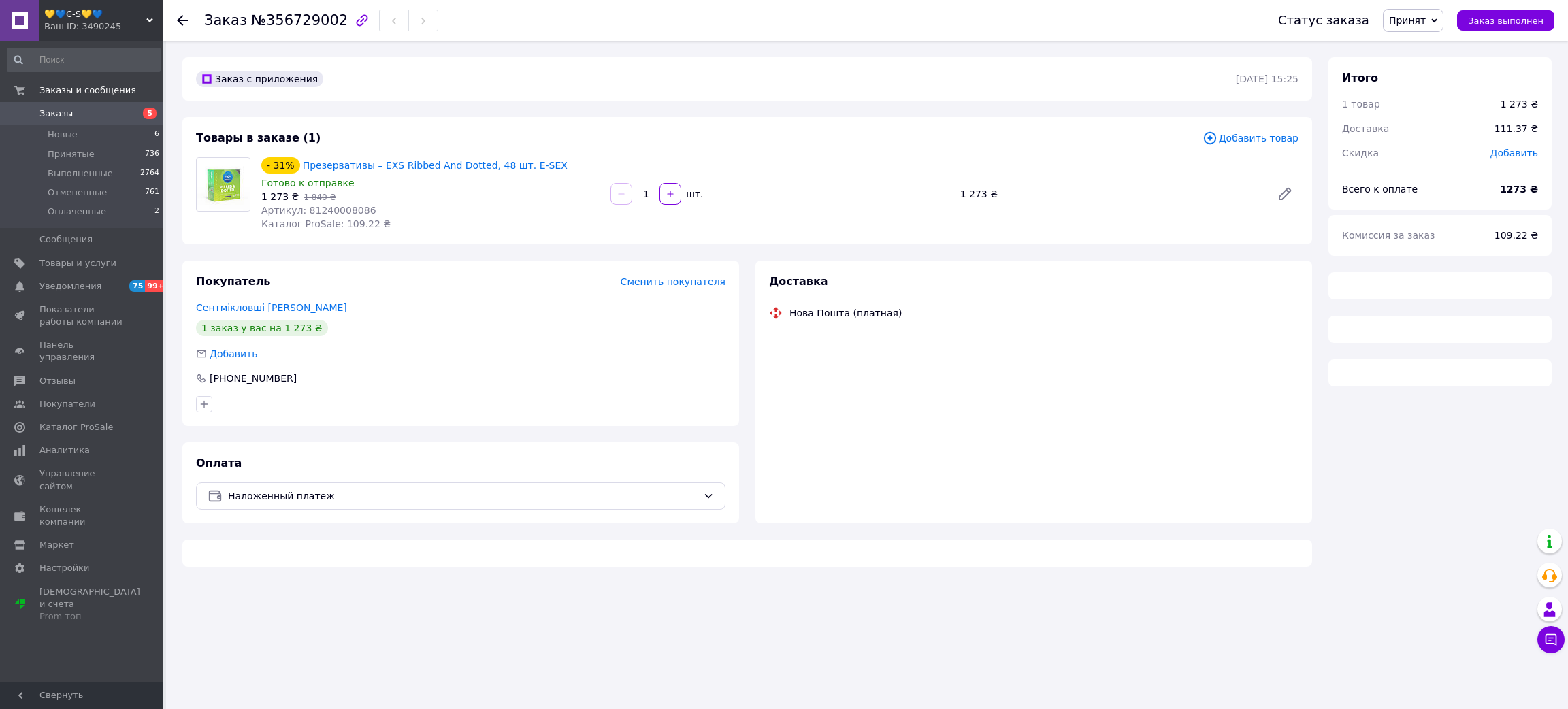
click at [277, 20] on span "№356729002" at bounding box center [299, 20] width 96 height 16
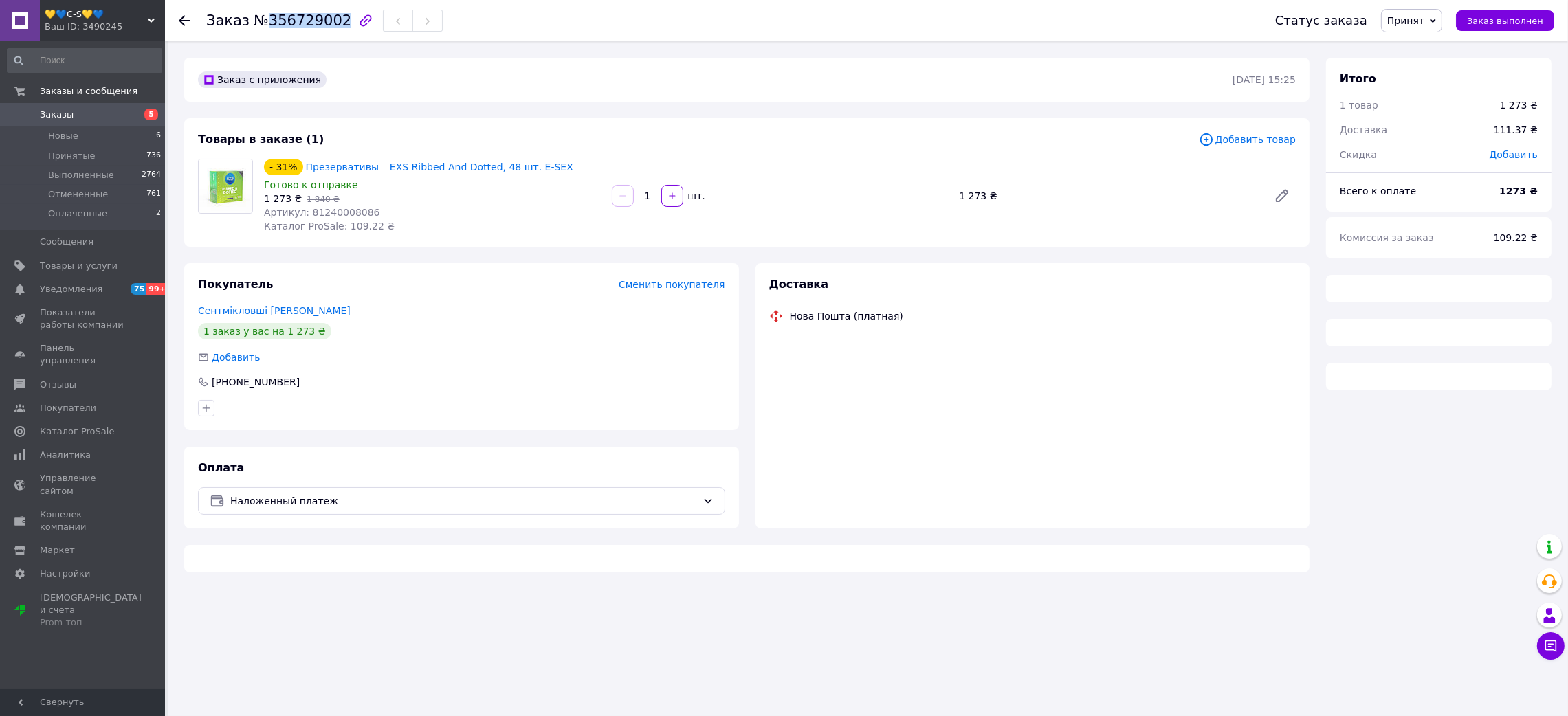
click at [280, 22] on span "№356729002" at bounding box center [302, 20] width 97 height 17
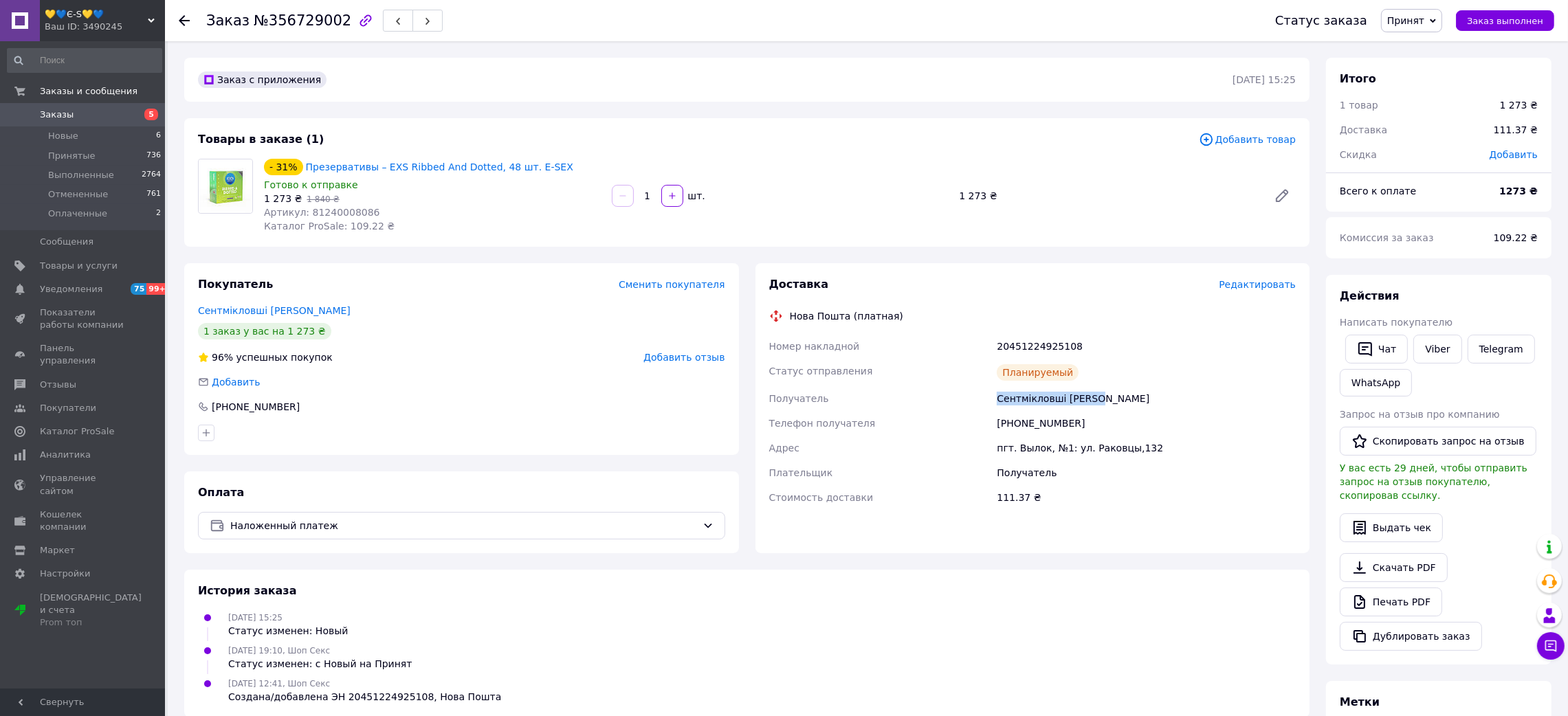
drag, startPoint x: 965, startPoint y: 399, endPoint x: 1124, endPoint y: 404, distance: 159.1
click at [1124, 404] on div "Номер накладной 20451224925108 Статус отправления Планируемый Получатель Сентмі…" at bounding box center [1033, 421] width 532 height 176
click at [1050, 348] on div "20451224925108" at bounding box center [1146, 346] width 305 height 25
click at [339, 216] on span "Артикул: 81240008086" at bounding box center [322, 212] width 116 height 11
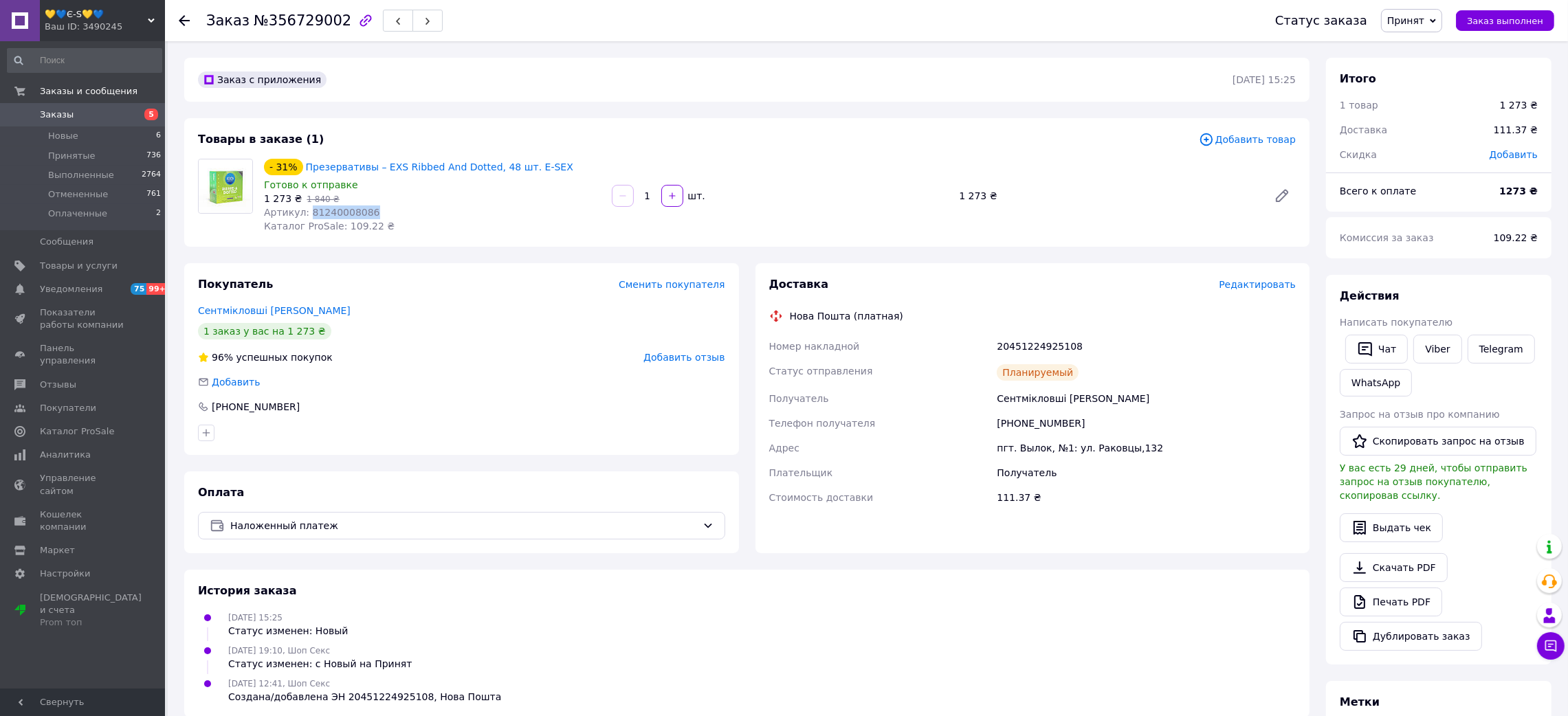
click at [339, 216] on span "Артикул: 81240008086" at bounding box center [322, 212] width 116 height 11
drag, startPoint x: 299, startPoint y: 167, endPoint x: 428, endPoint y: 170, distance: 129.0
click at [428, 170] on div "Презервативы – EXS Ribbed And Dotted, 48 шт. Е-SEX" at bounding box center [440, 167] width 270 height 17
click at [179, 23] on icon at bounding box center [184, 20] width 11 height 11
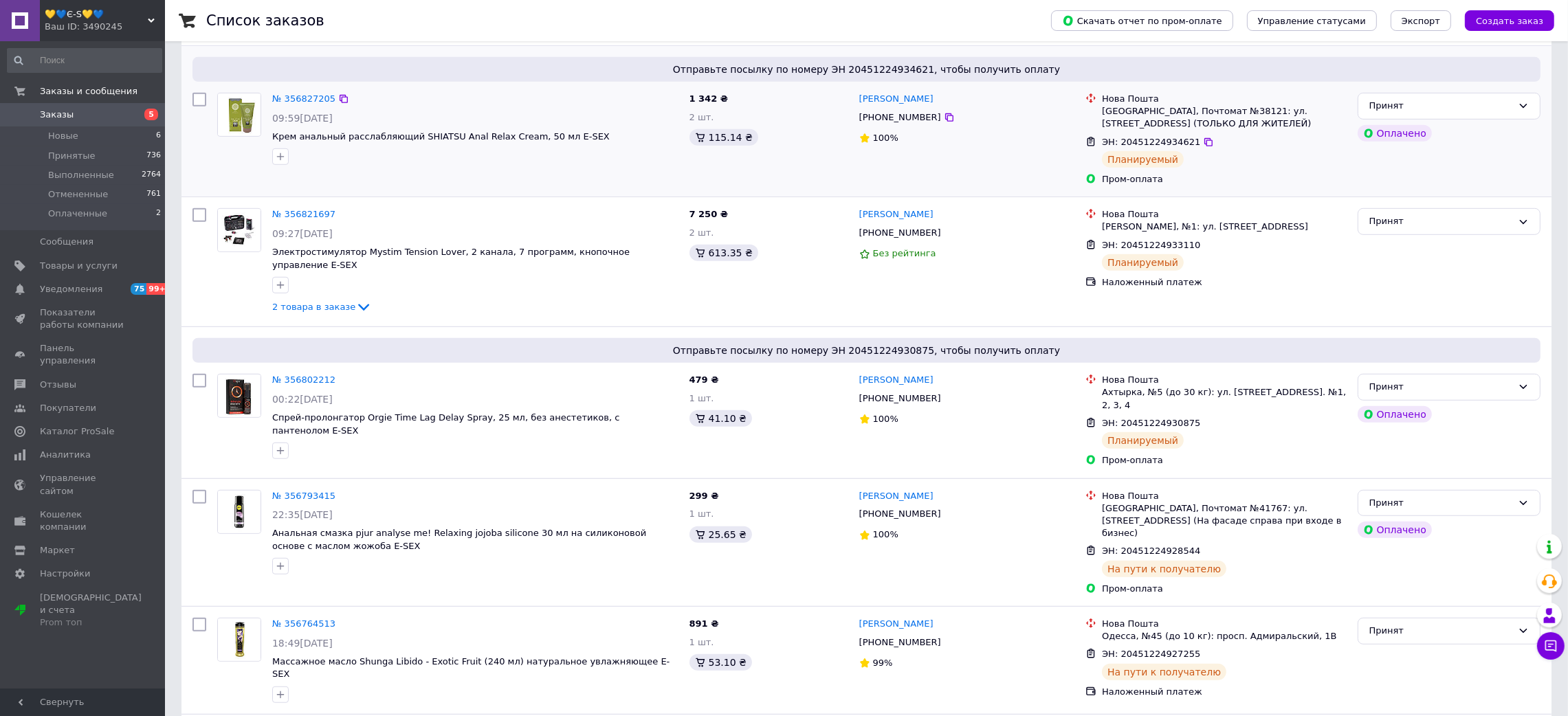
scroll to position [1545, 0]
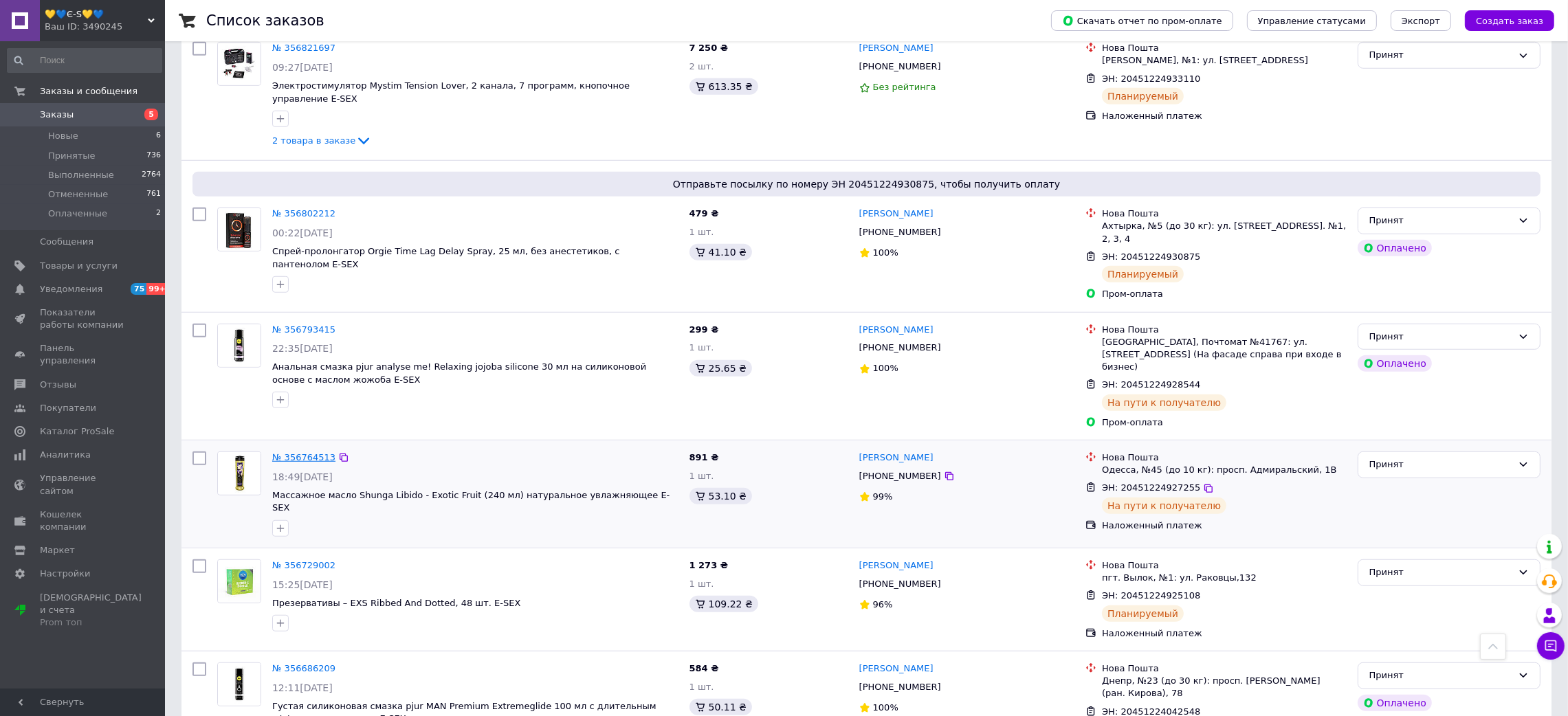
click at [304, 452] on link "№ 356764513" at bounding box center [304, 457] width 63 height 11
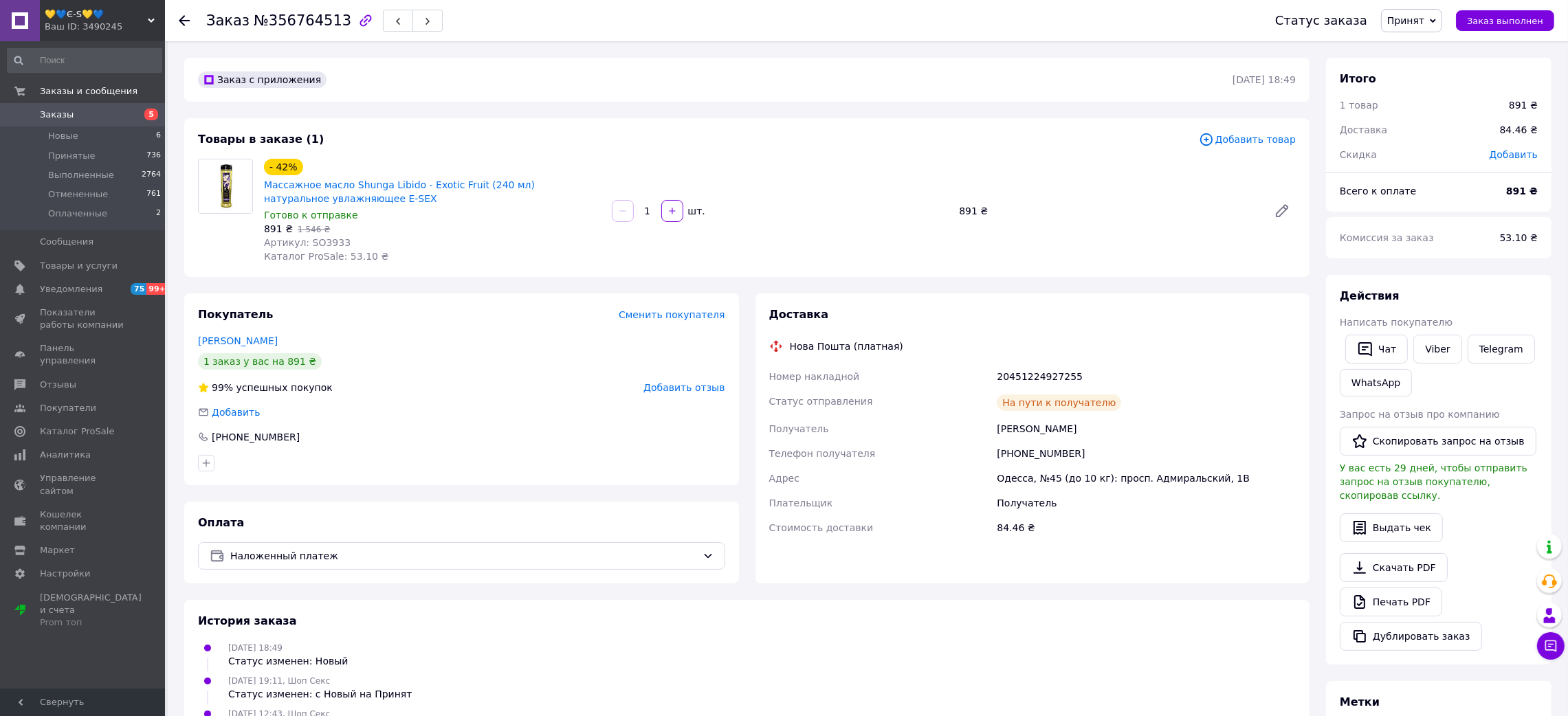
click at [308, 20] on span "№356764513" at bounding box center [302, 20] width 97 height 17
click at [308, 20] on span "№356764513" at bounding box center [302, 20] width 97 height 17
drag, startPoint x: 975, startPoint y: 423, endPoint x: 996, endPoint y: 288, distance: 136.6
click at [1115, 422] on div "Номер накладной 20451224927255 Статус отправления На пути к получателю Получате…" at bounding box center [1033, 451] width 532 height 176
click at [1023, 374] on div "20451224927255" at bounding box center [1146, 376] width 305 height 25
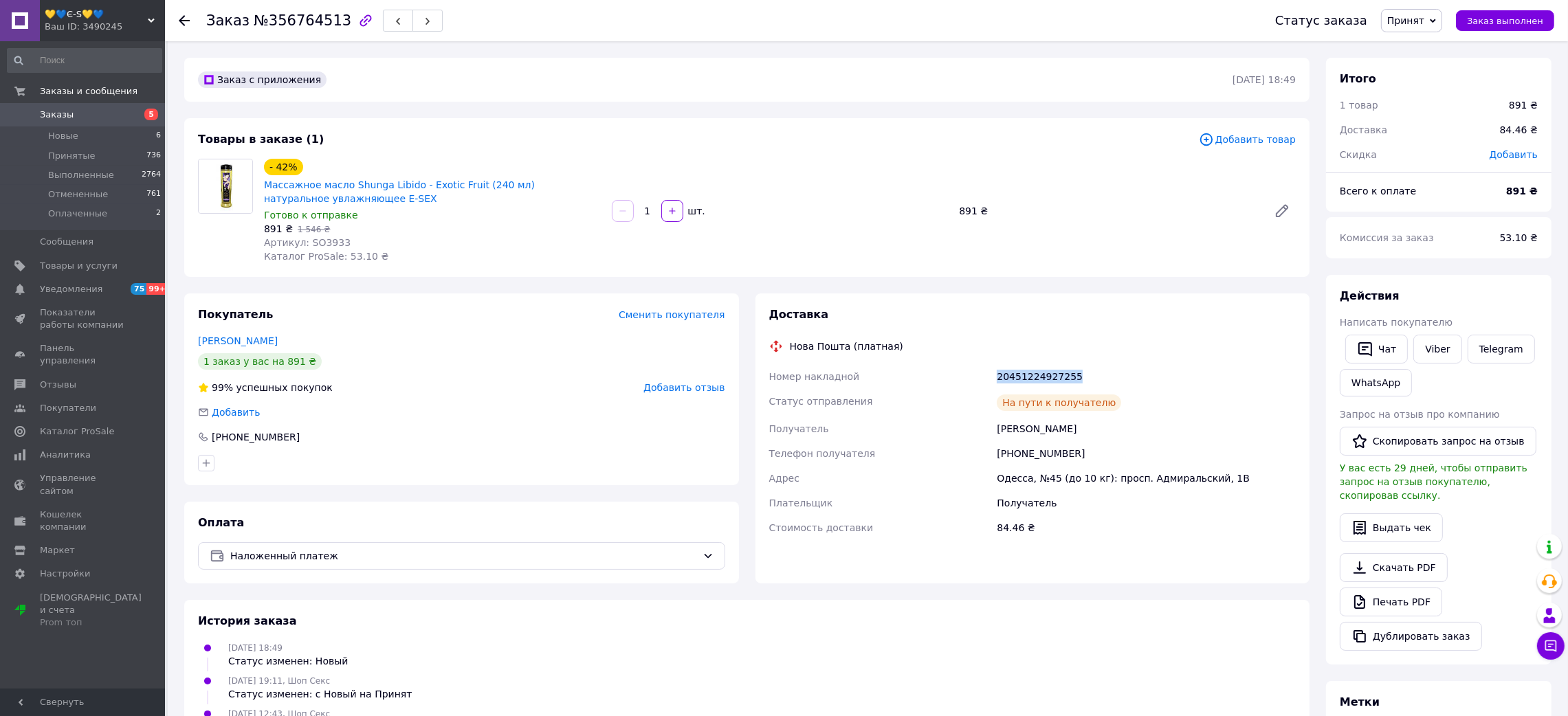
click at [1023, 374] on div "20451224927255" at bounding box center [1146, 376] width 305 height 25
click at [327, 243] on span "Артикул: SO3933" at bounding box center [307, 242] width 87 height 11
click at [180, 19] on icon at bounding box center [184, 20] width 11 height 11
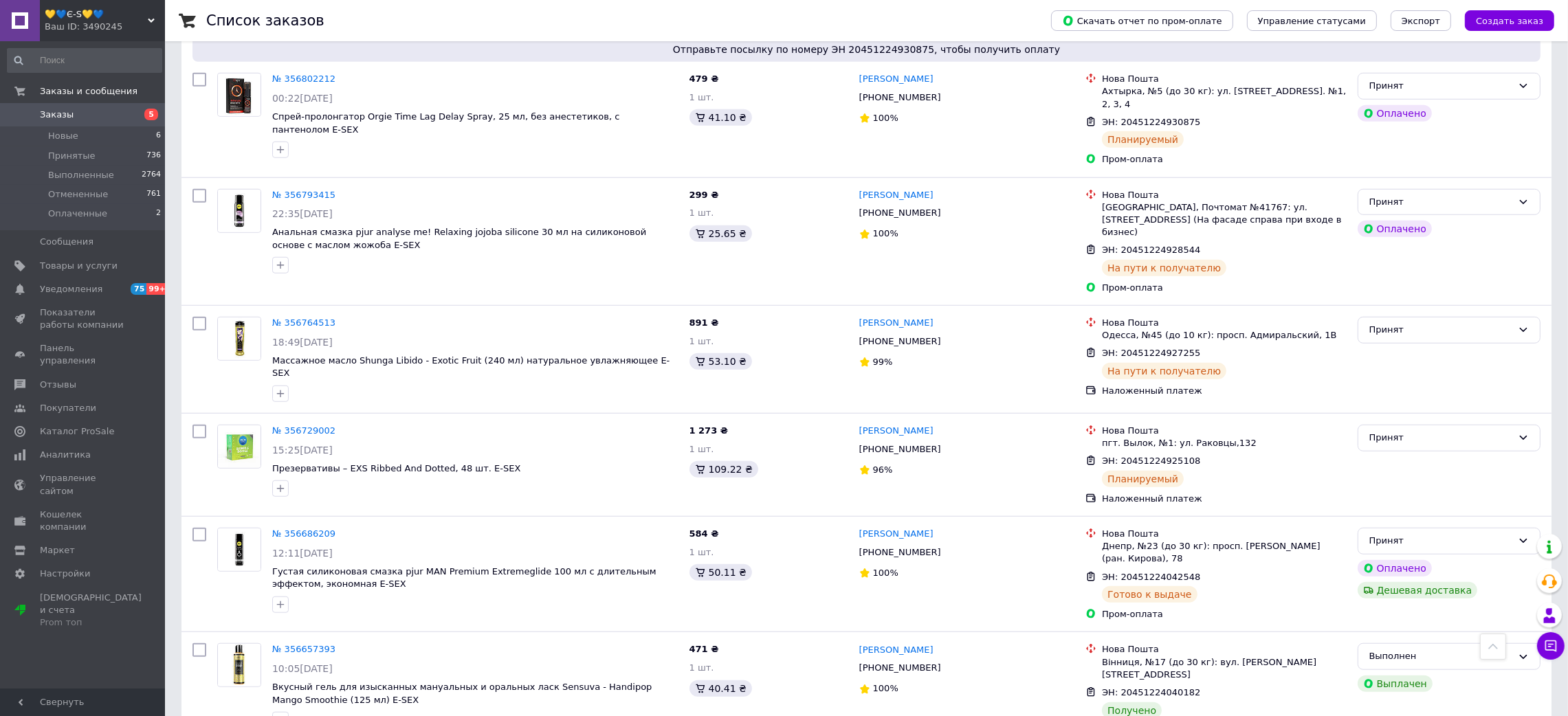
scroll to position [1679, 0]
click at [100, 14] on span "💛💙Є-S💛💙" at bounding box center [96, 14] width 103 height 12
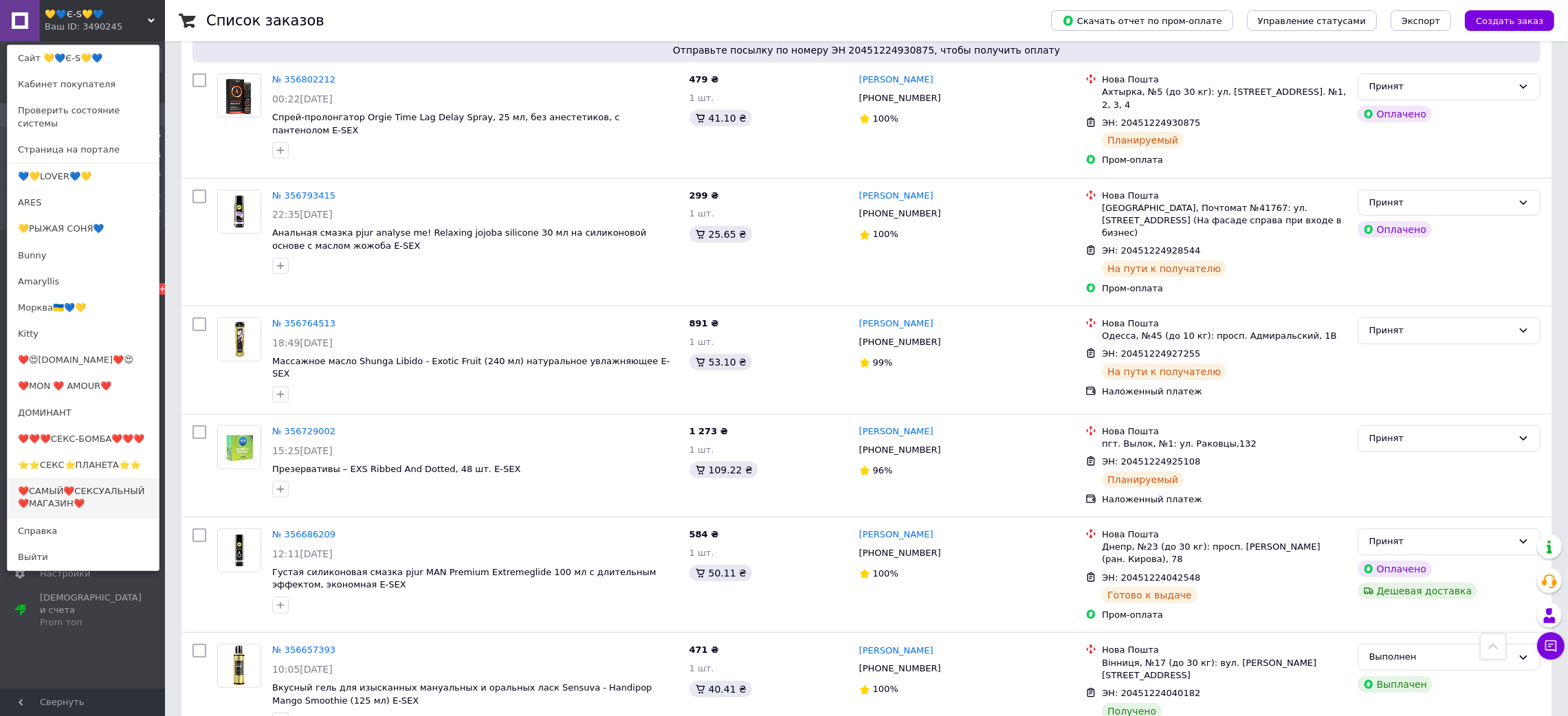
click at [102, 478] on link "❤️САМЫЙ❤️СЕКСУАЛЬНЫЙ❤️МАГАЗИН❤️" at bounding box center [83, 497] width 151 height 38
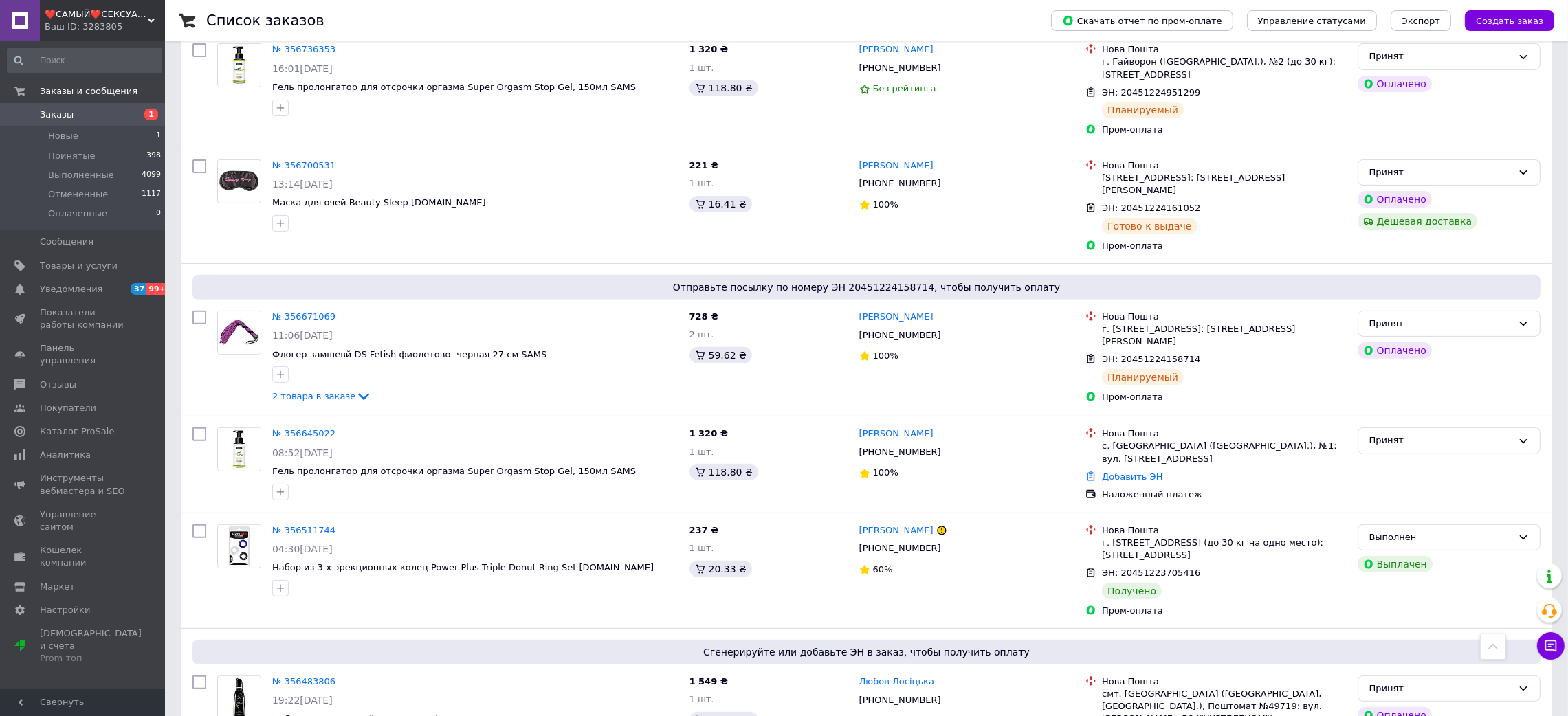
scroll to position [713, 0]
click at [1247, 489] on div "Наложенный платеж" at bounding box center [1224, 495] width 244 height 12
click at [100, 20] on div "Ваш ID: 3283805" at bounding box center [104, 26] width 120 height 12
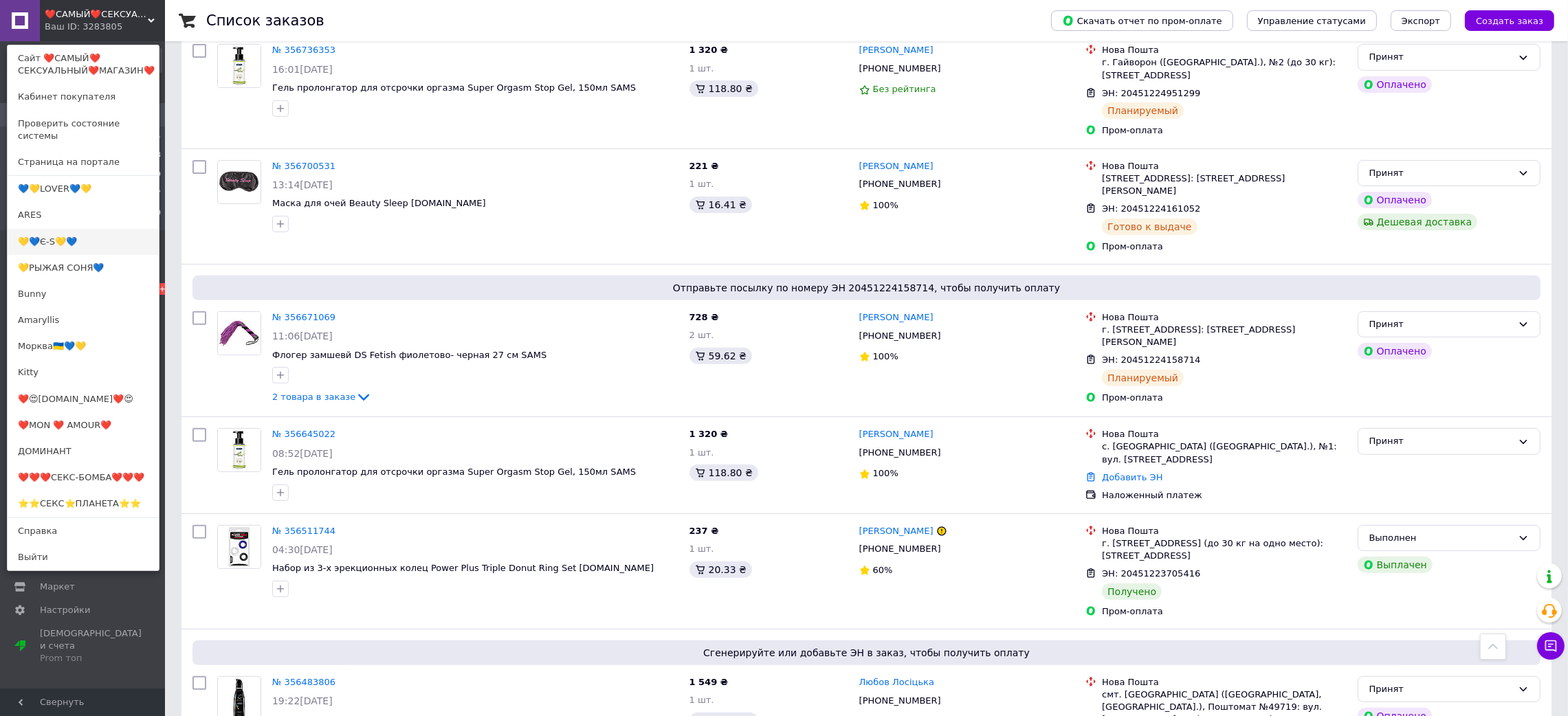
click at [35, 228] on link "💛💙Є-S💛💙" at bounding box center [83, 241] width 151 height 26
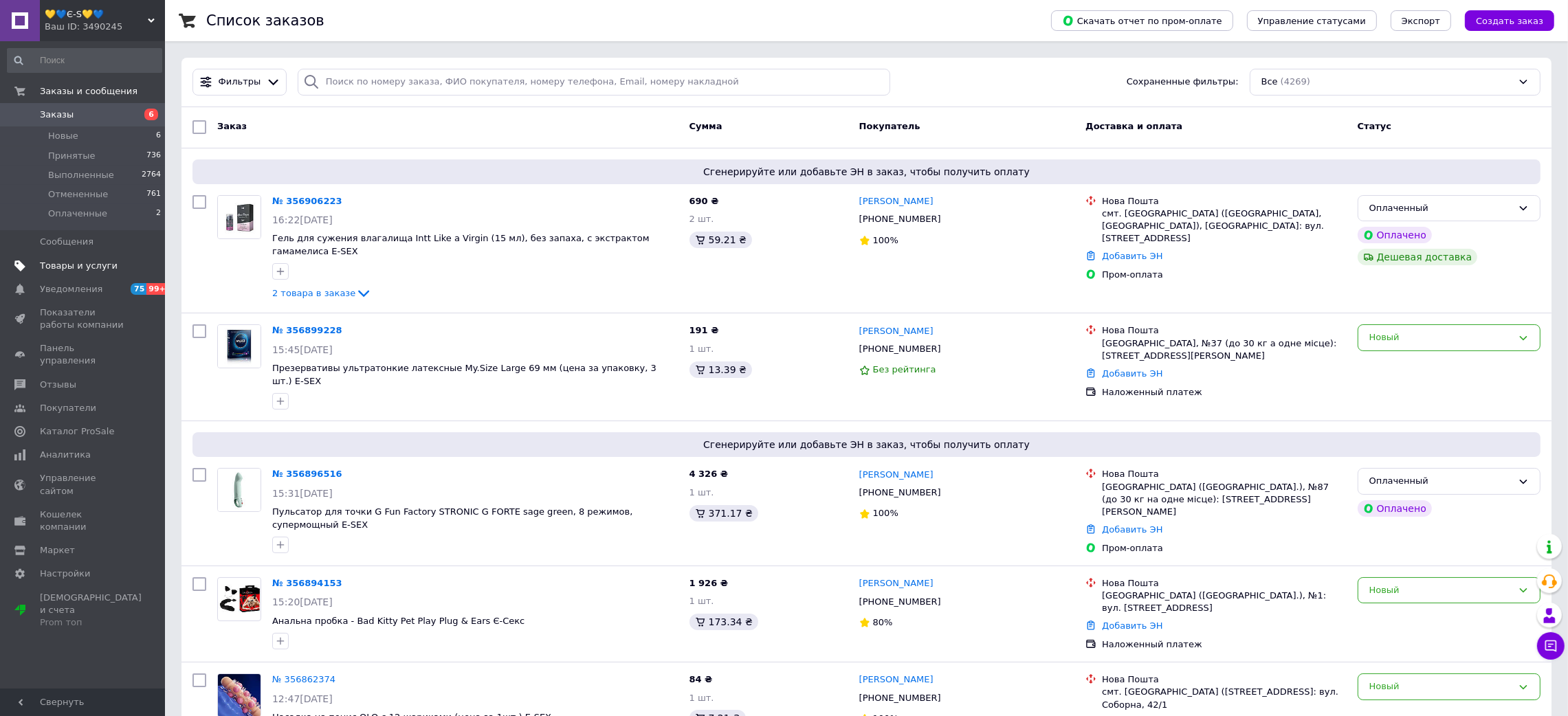
click at [14, 216] on li "Оплаченные 2" at bounding box center [84, 217] width 169 height 26
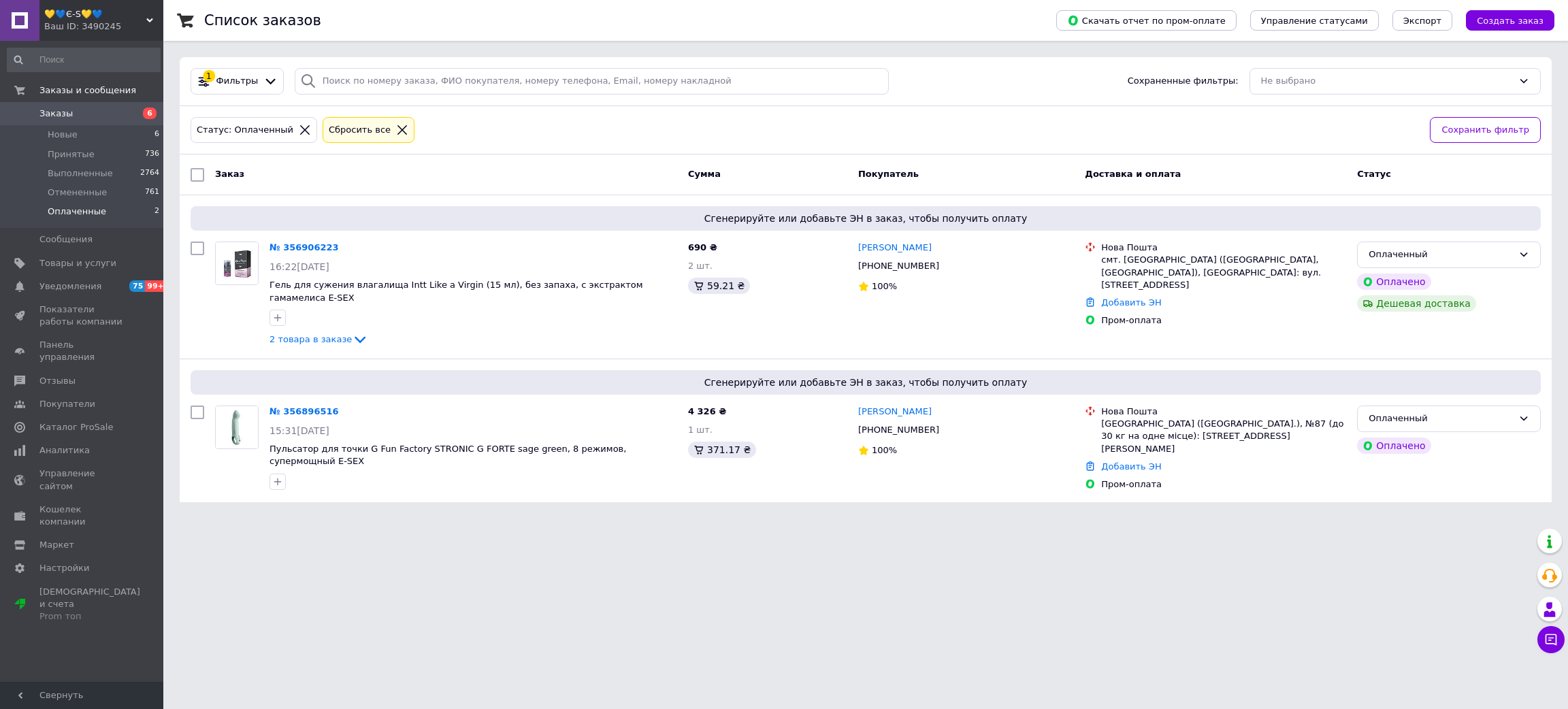
click at [116, 114] on span "Заказы" at bounding box center [83, 113] width 87 height 12
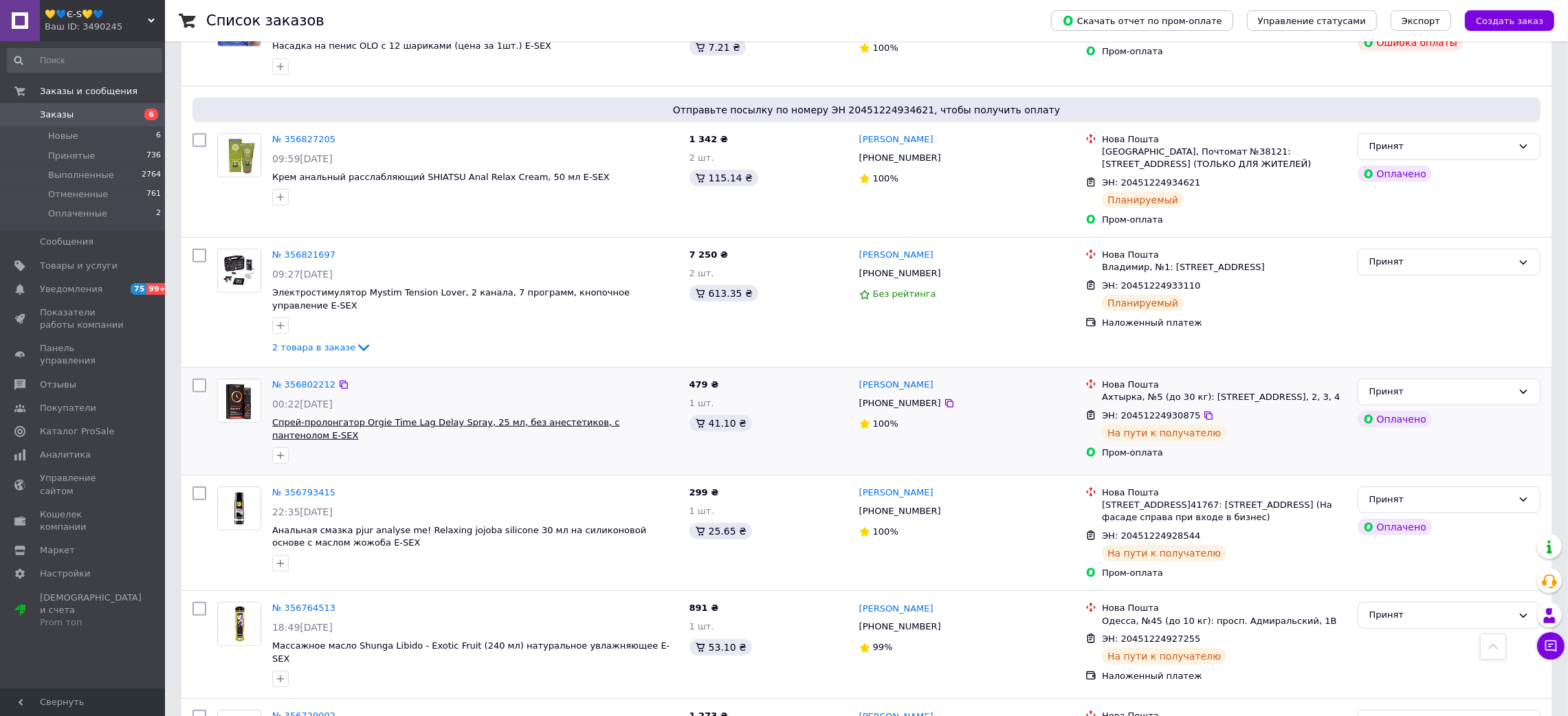
scroll to position [1645, 0]
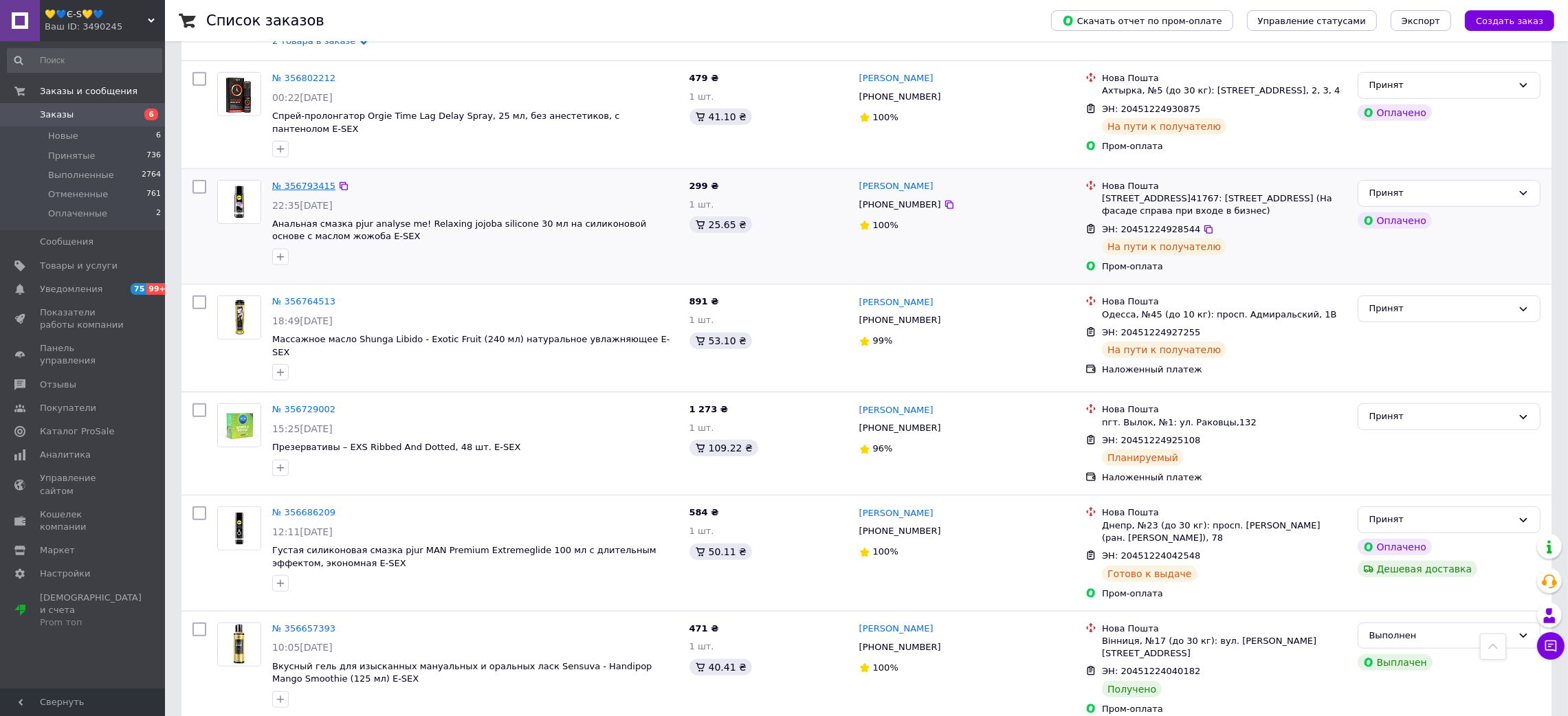
click at [308, 181] on link "№ 356793415" at bounding box center [304, 186] width 63 height 11
